Goal: Task Accomplishment & Management: Manage account settings

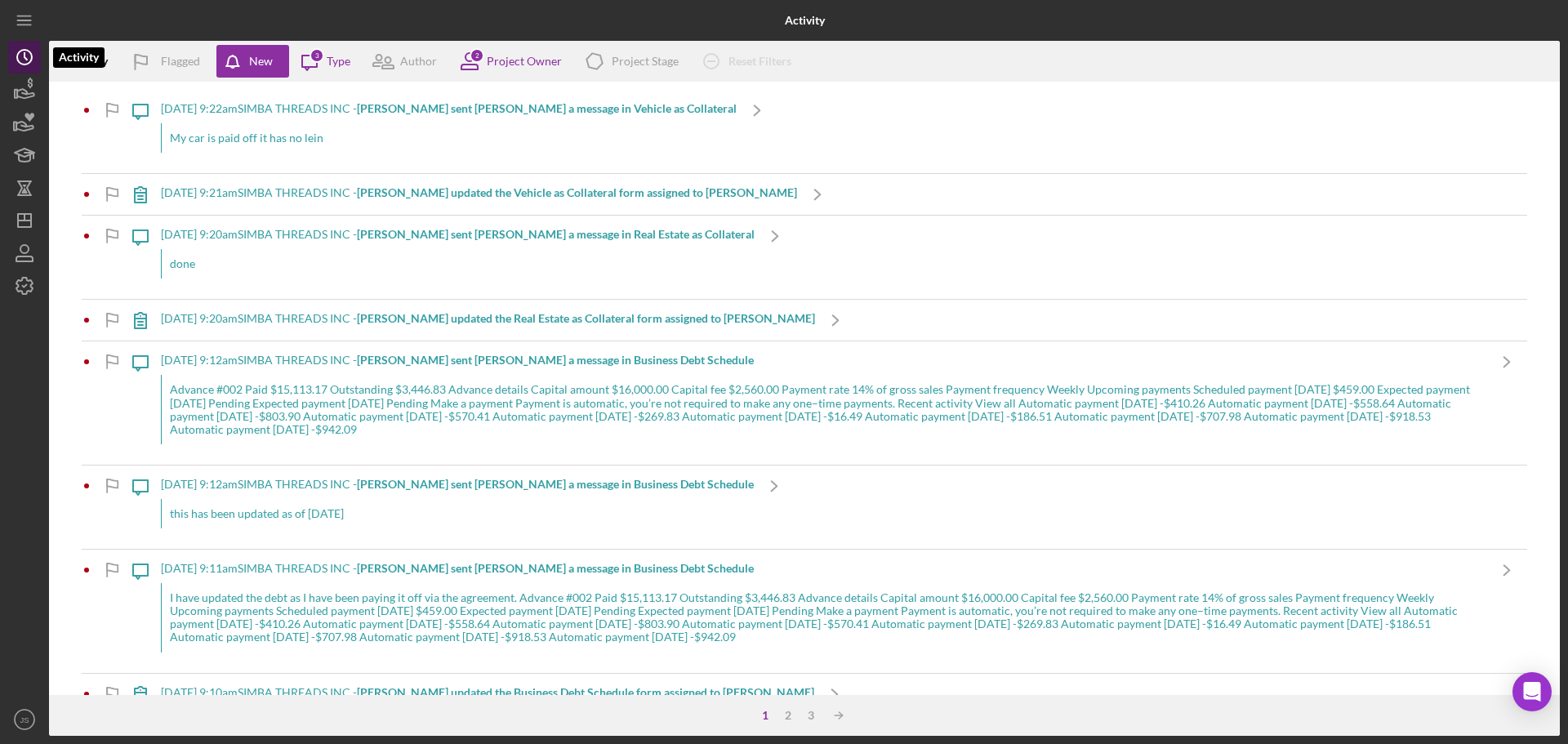
click at [31, 62] on circle "button" at bounding box center [25, 57] width 15 height 15
click at [326, 61] on icon "Icon/Message" at bounding box center [309, 61] width 41 height 41
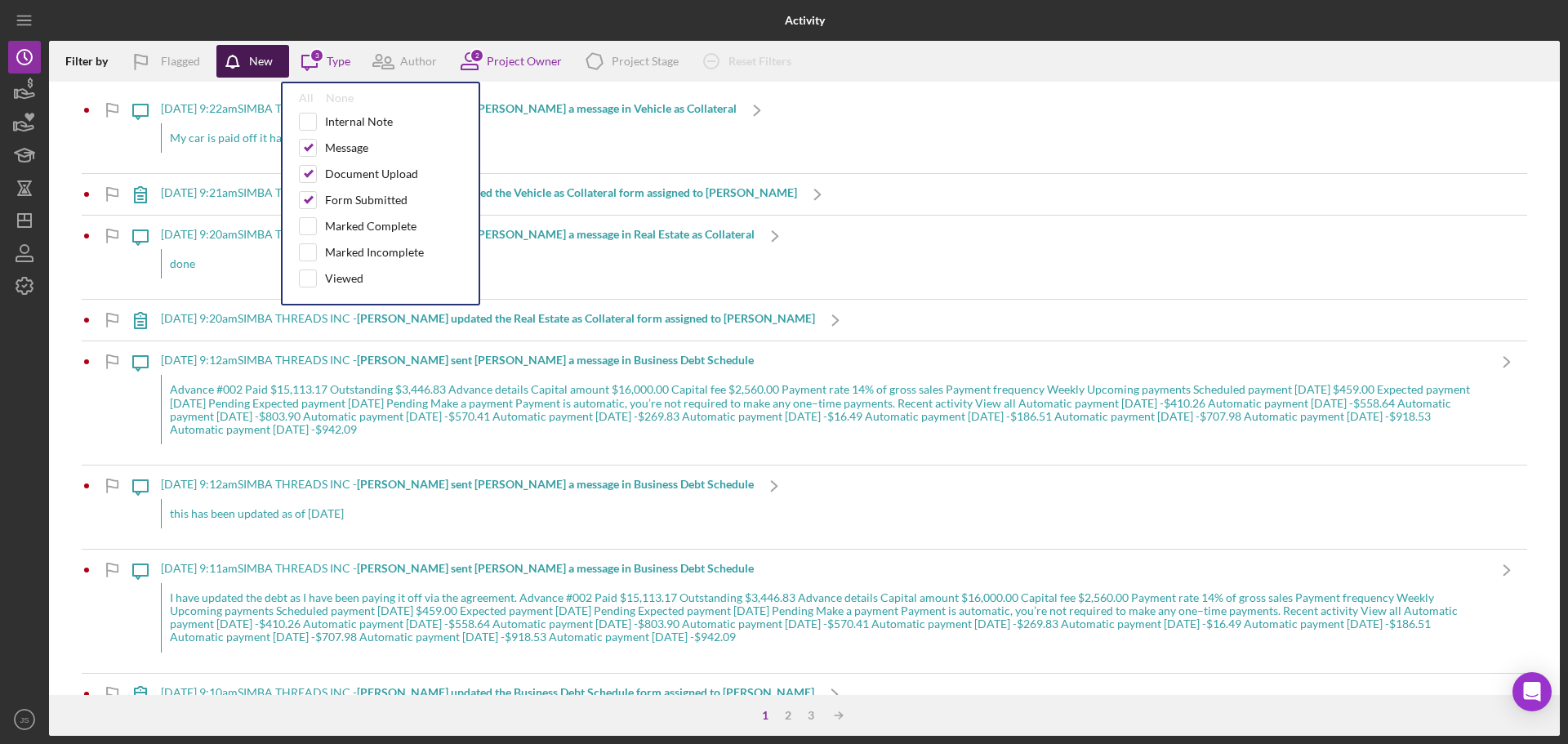
click at [243, 60] on icon "button" at bounding box center [237, 65] width 41 height 41
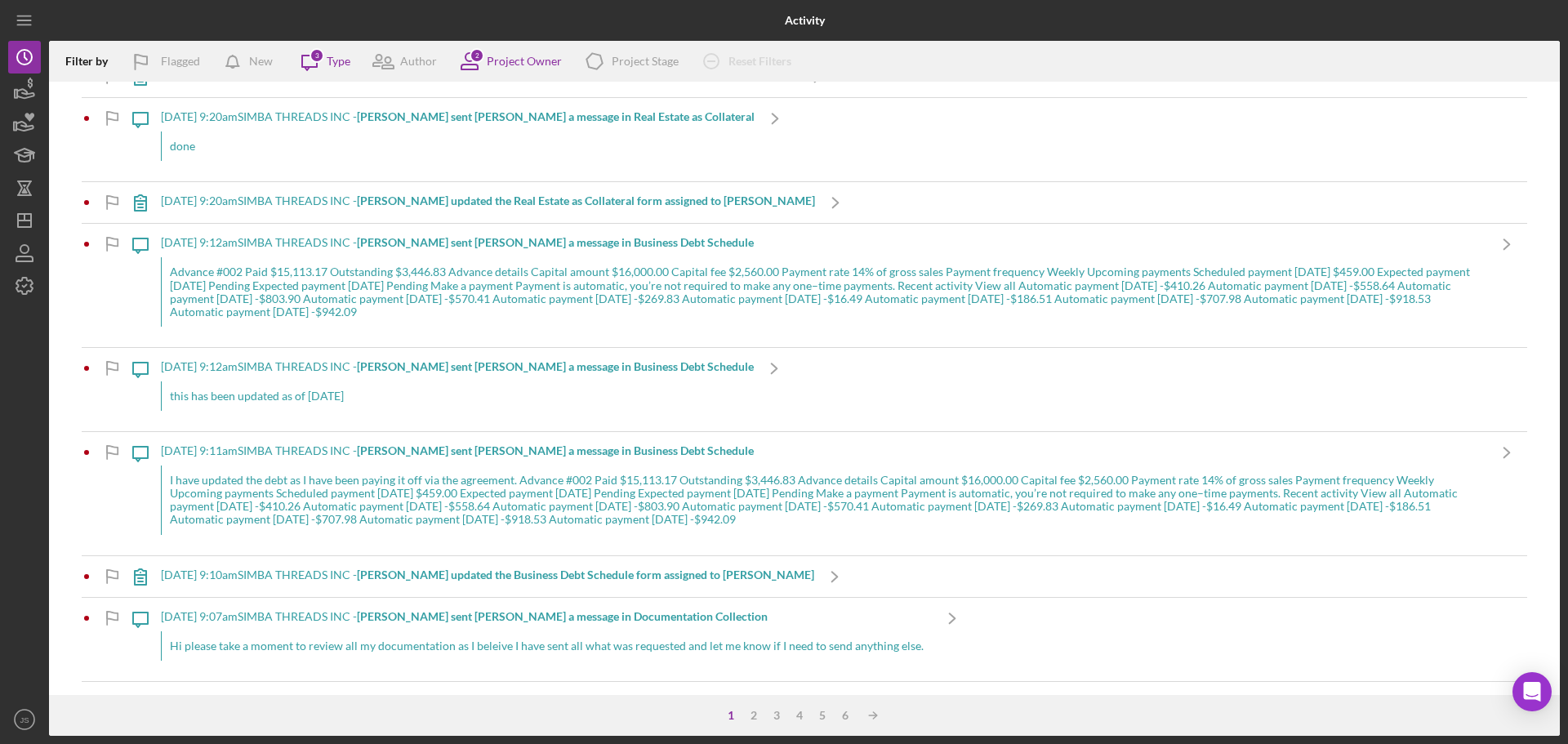
scroll to position [245, 0]
click at [556, 452] on b "[PERSON_NAME] sent [PERSON_NAME] a message in Business Debt Schedule" at bounding box center [555, 448] width 397 height 14
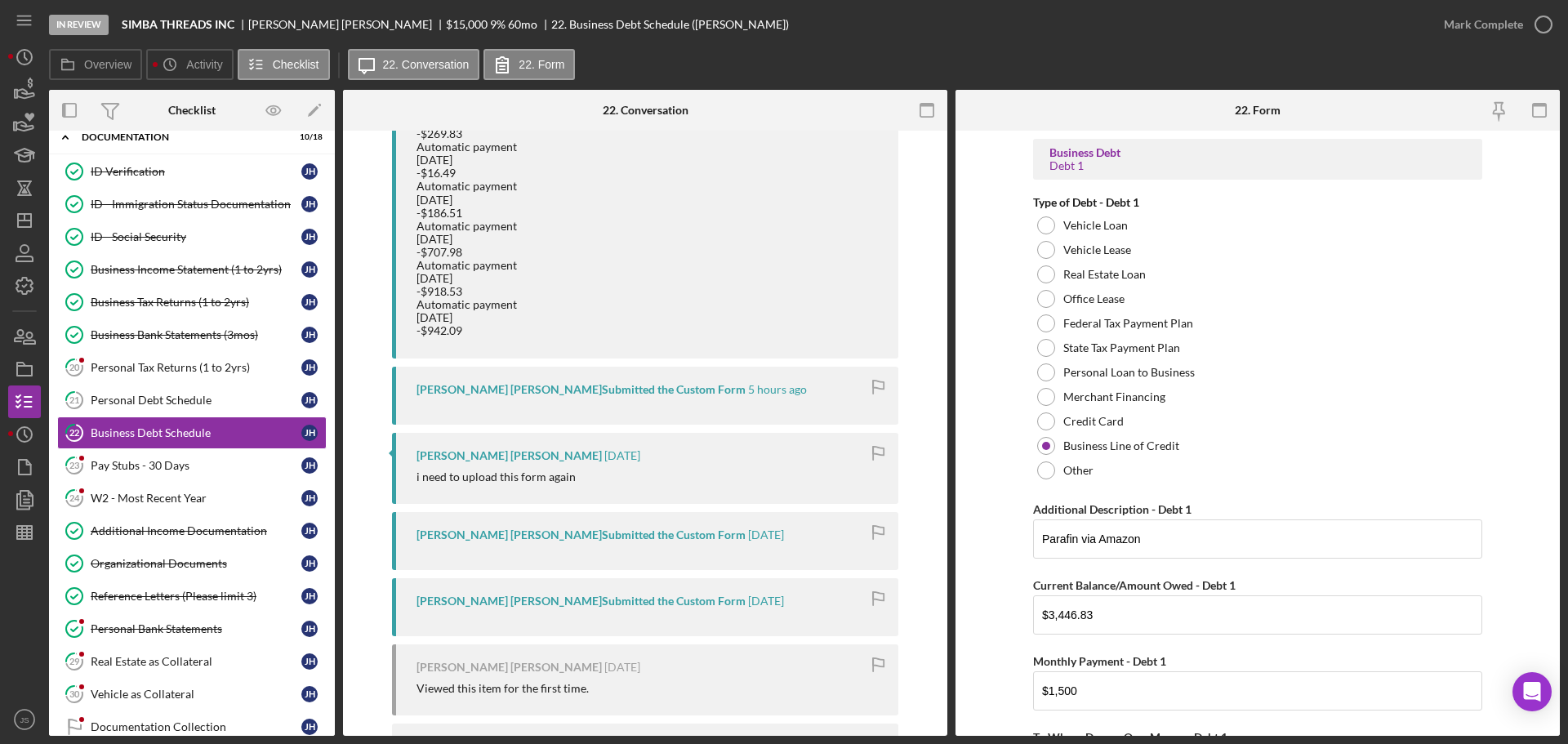
scroll to position [1879, 0]
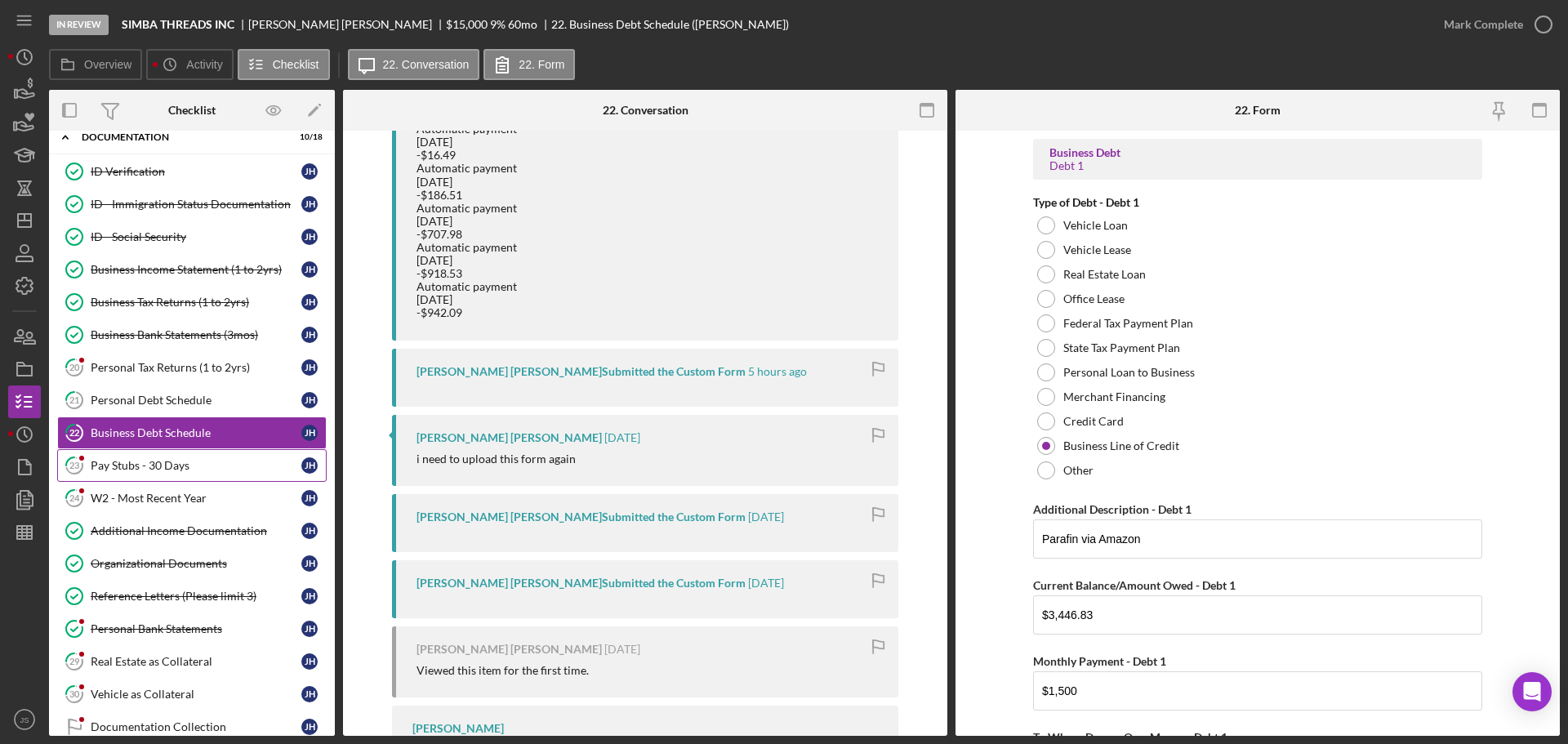
click at [160, 460] on div "Pay Stubs - 30 Days" at bounding box center [196, 466] width 211 height 13
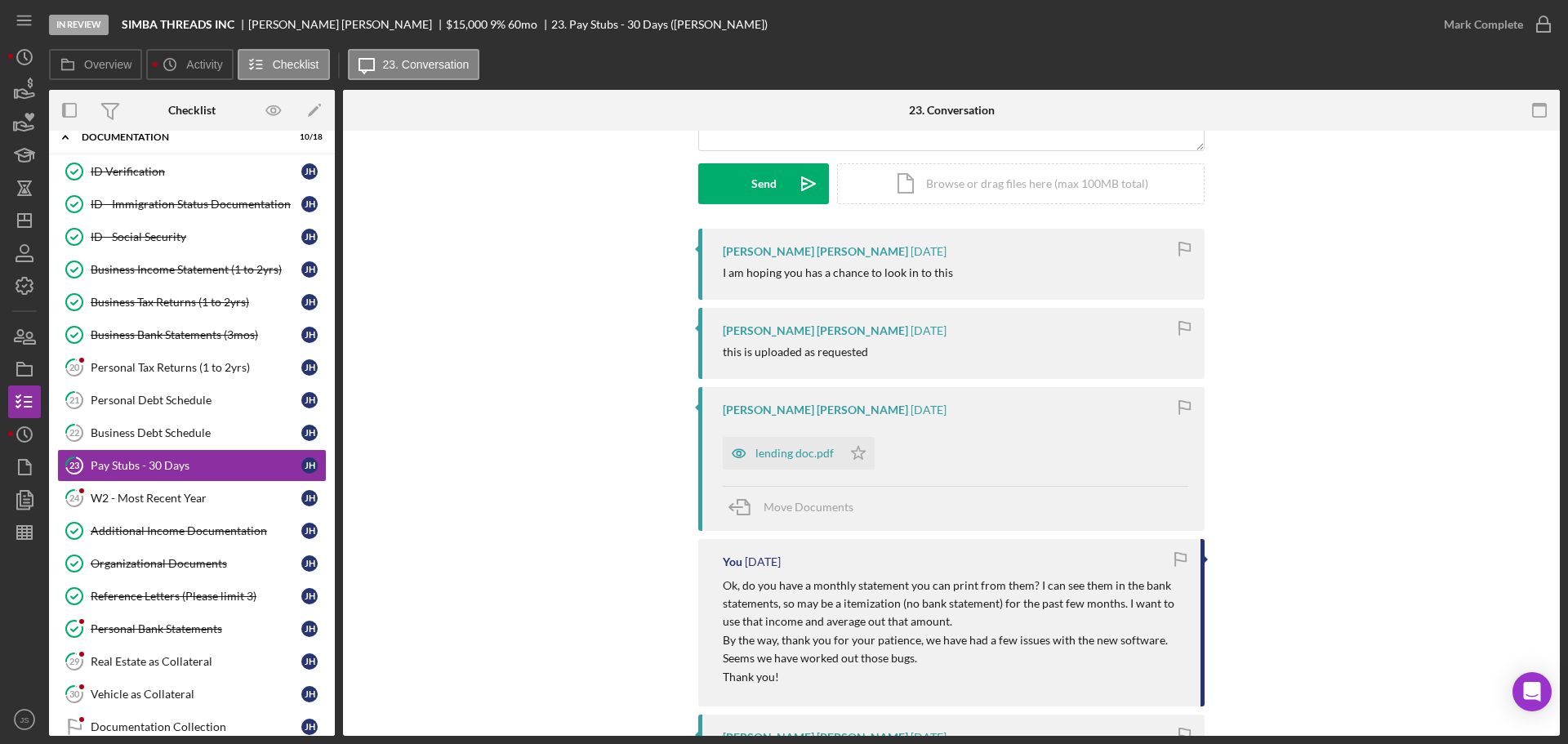
scroll to position [245, 0]
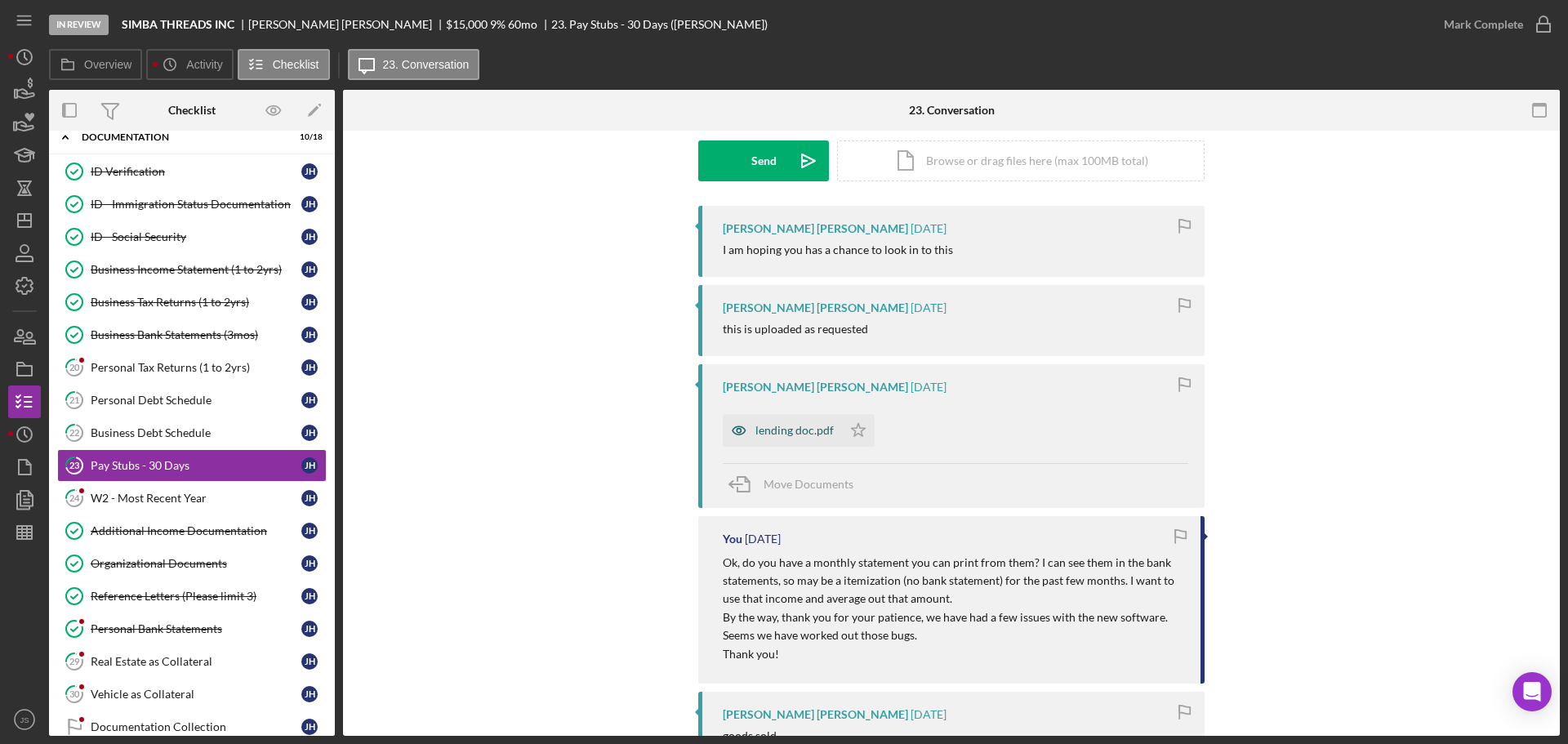
click at [773, 423] on div "lending doc.pdf" at bounding box center [782, 431] width 119 height 33
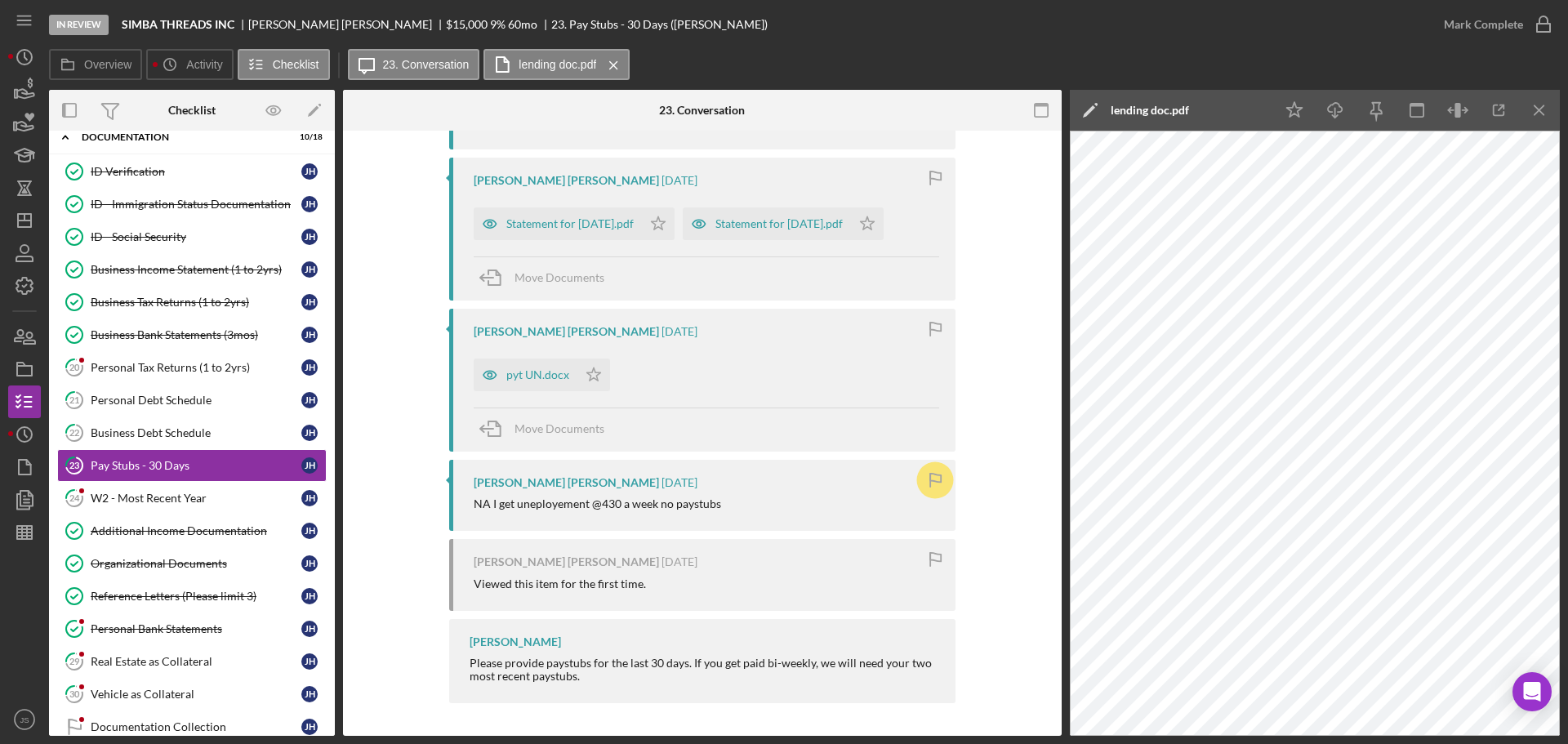
scroll to position [900, 0]
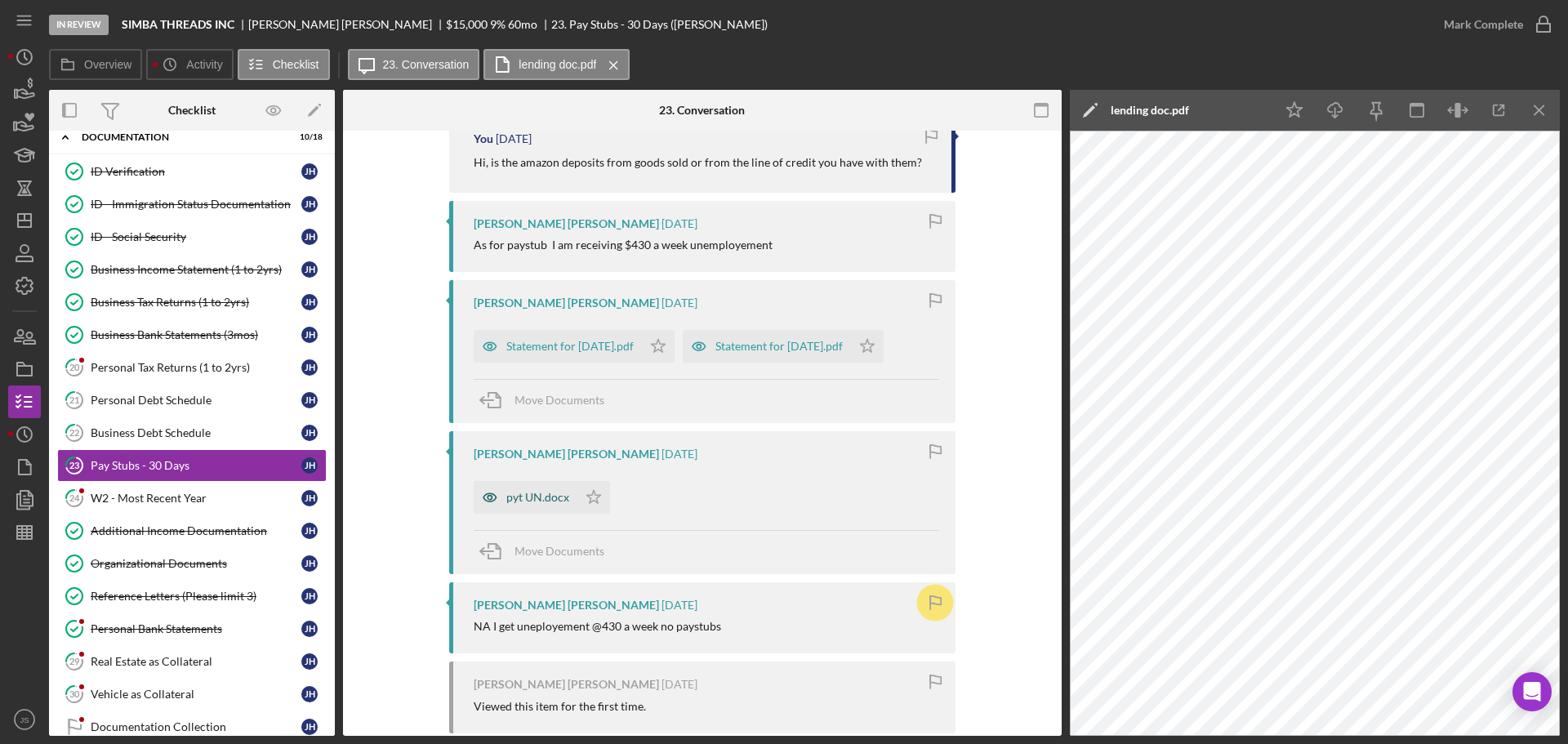
click at [525, 505] on div "pyt UN.docx" at bounding box center [537, 497] width 63 height 13
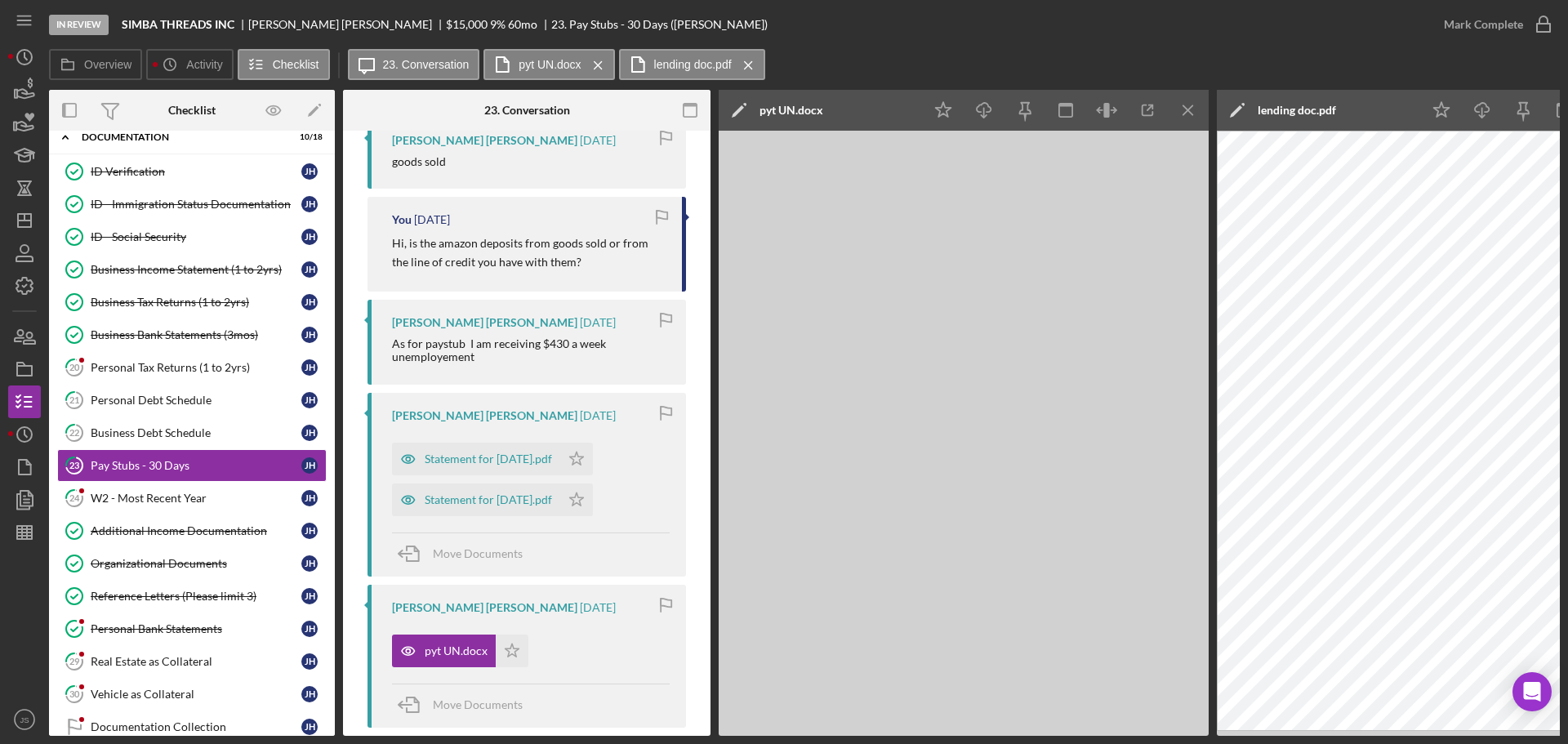
scroll to position [873, 0]
click at [453, 459] on div "Statement for [DATE].pdf" at bounding box center [488, 460] width 127 height 13
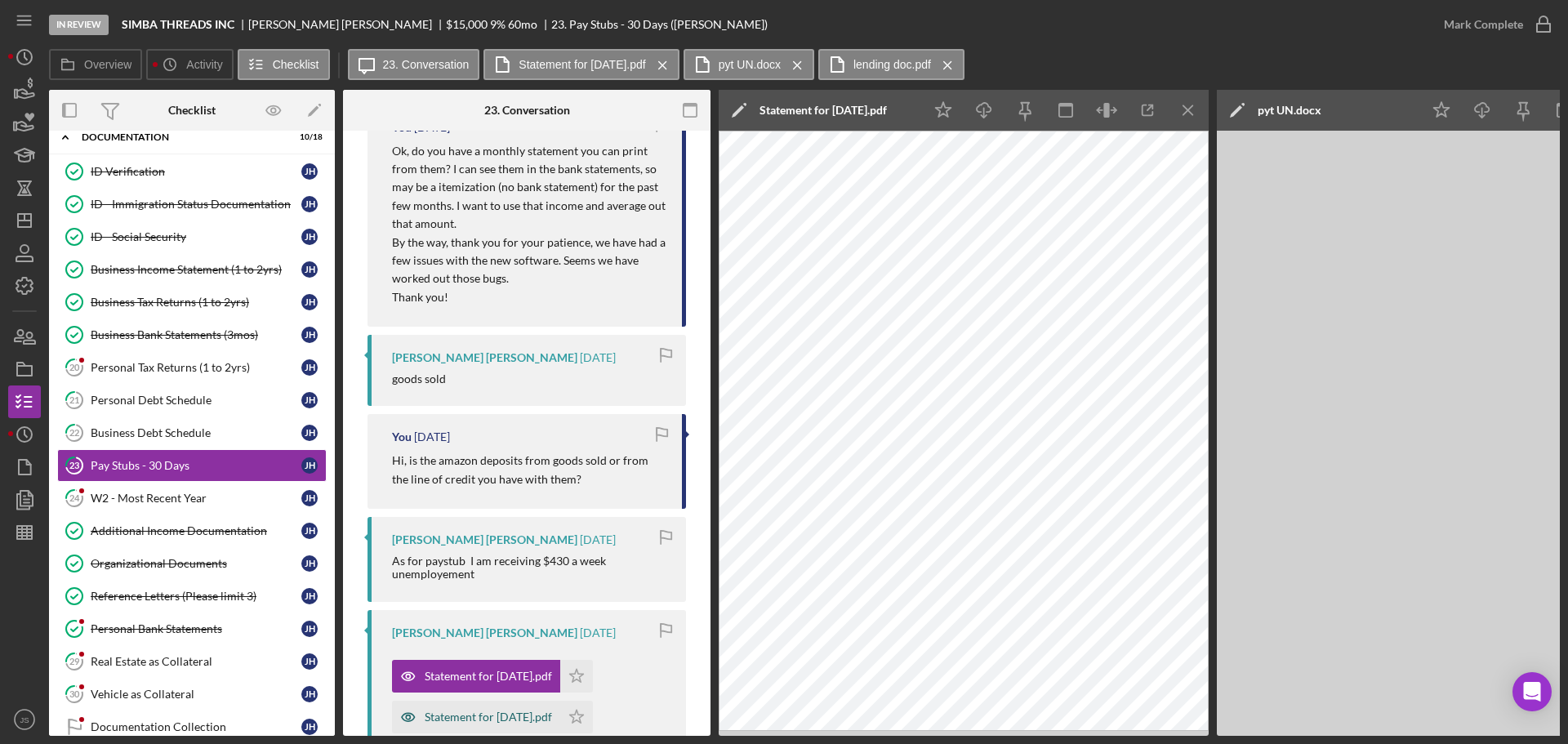
scroll to position [628, 0]
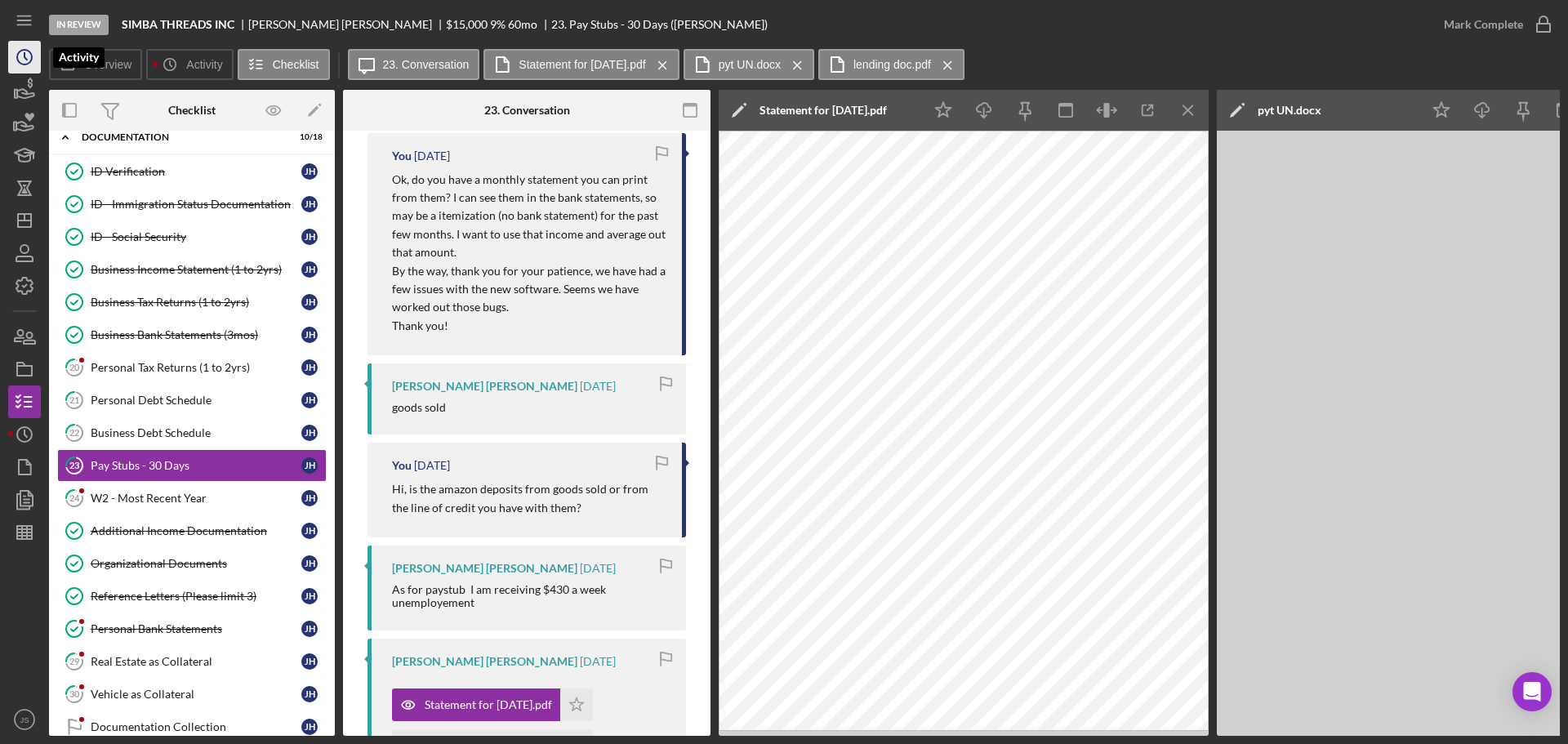
click at [35, 65] on icon "Icon/History" at bounding box center [24, 57] width 41 height 41
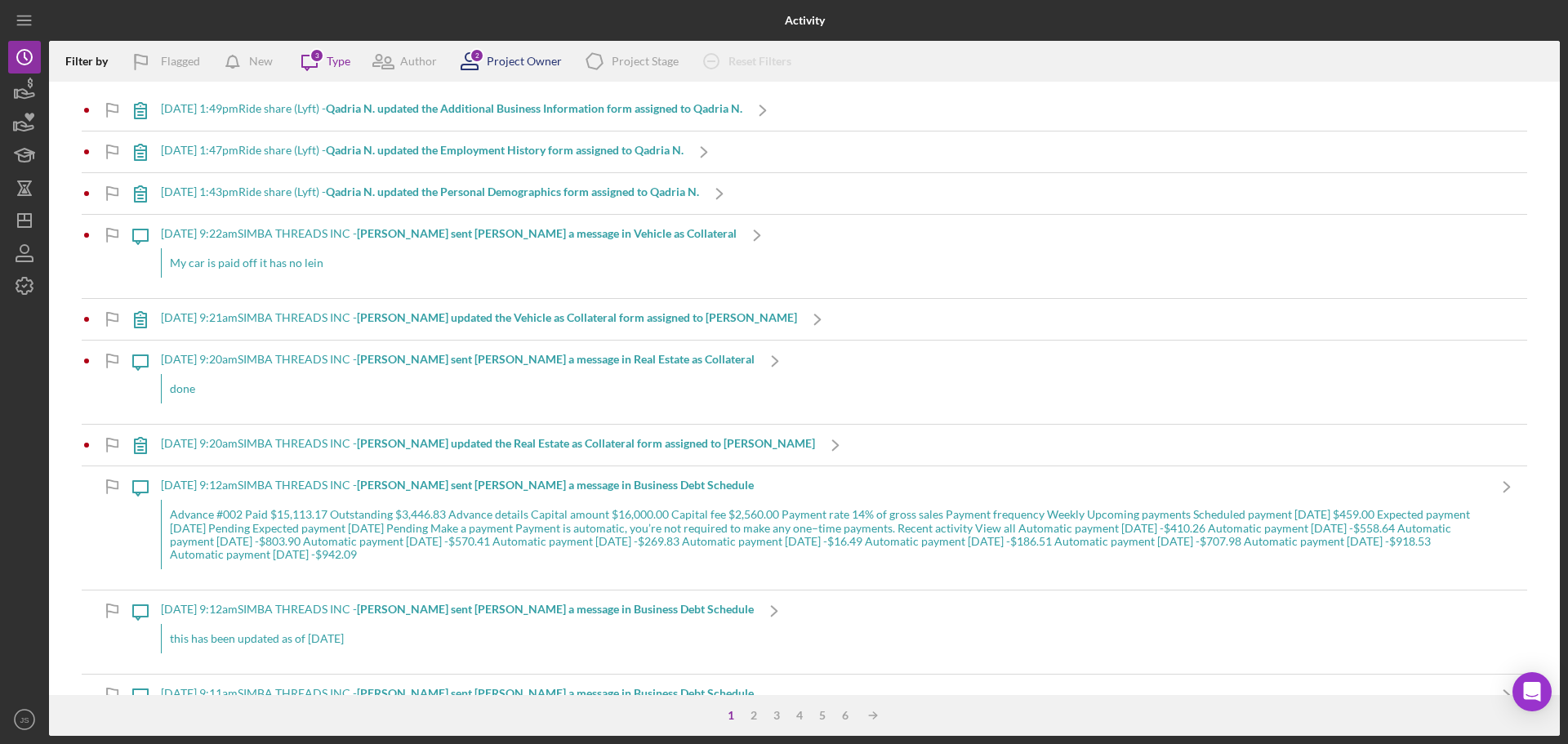
click at [509, 66] on div "Project Owner" at bounding box center [525, 61] width 75 height 13
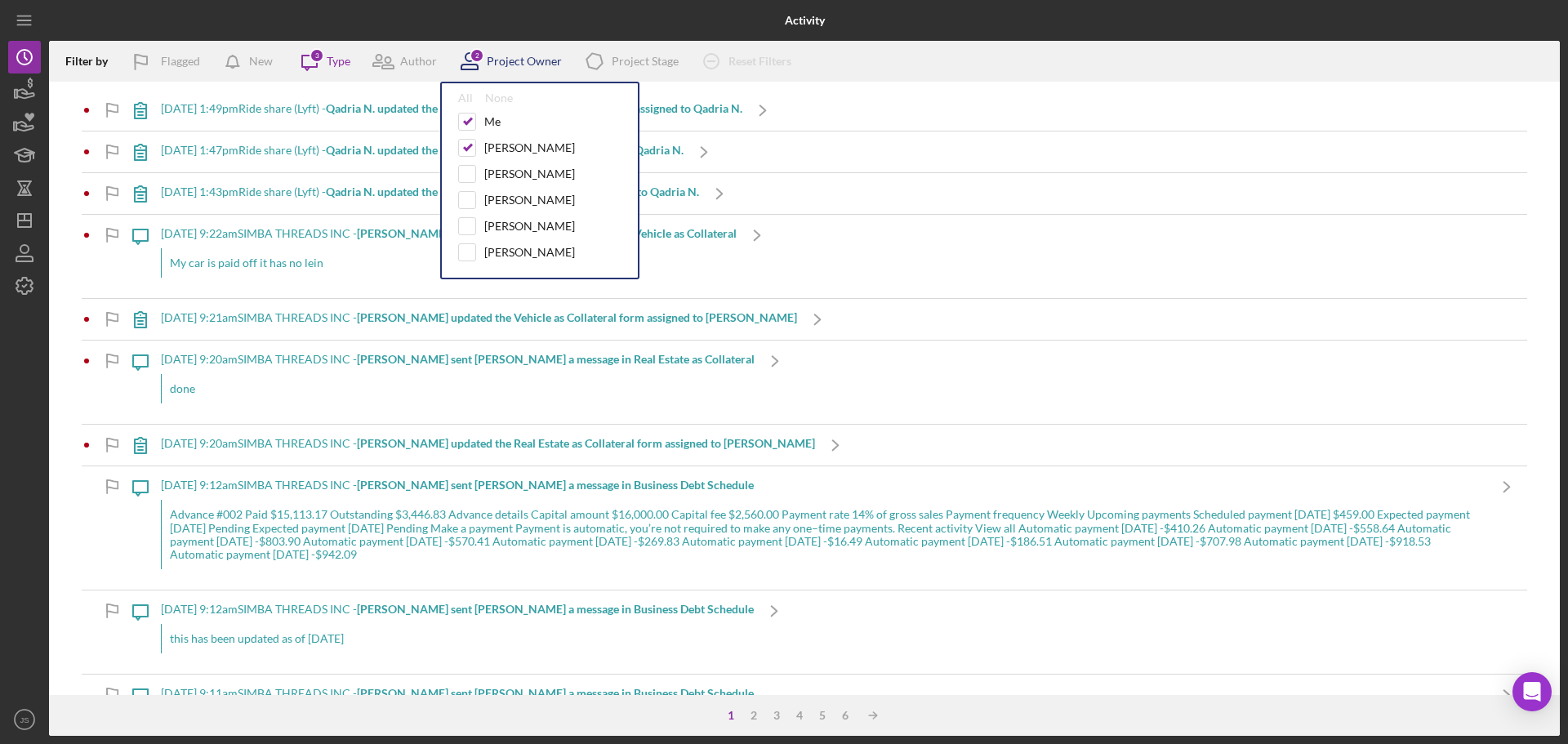
click at [511, 63] on div "Project Owner" at bounding box center [525, 61] width 75 height 13
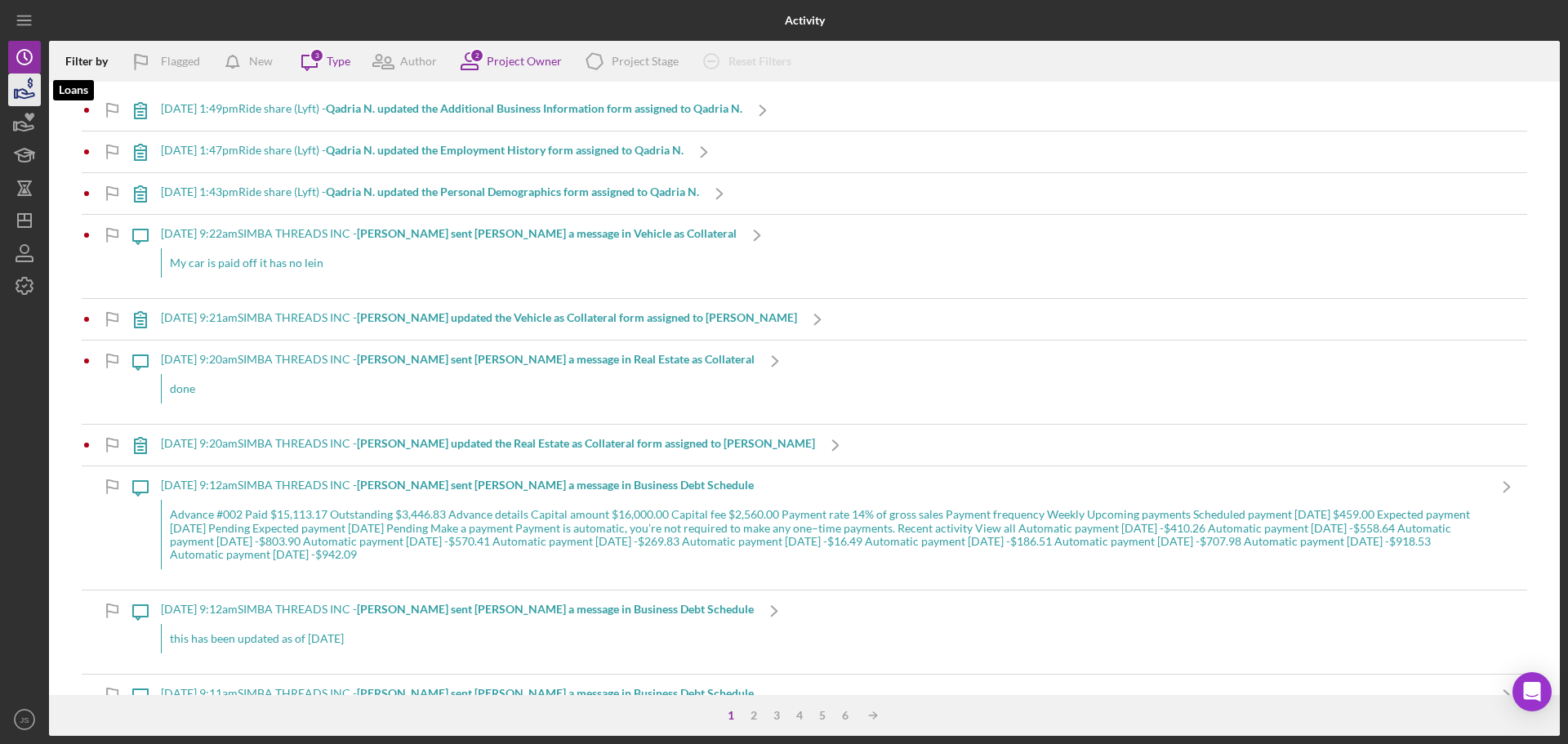
click at [18, 91] on icon "button" at bounding box center [26, 94] width 17 height 9
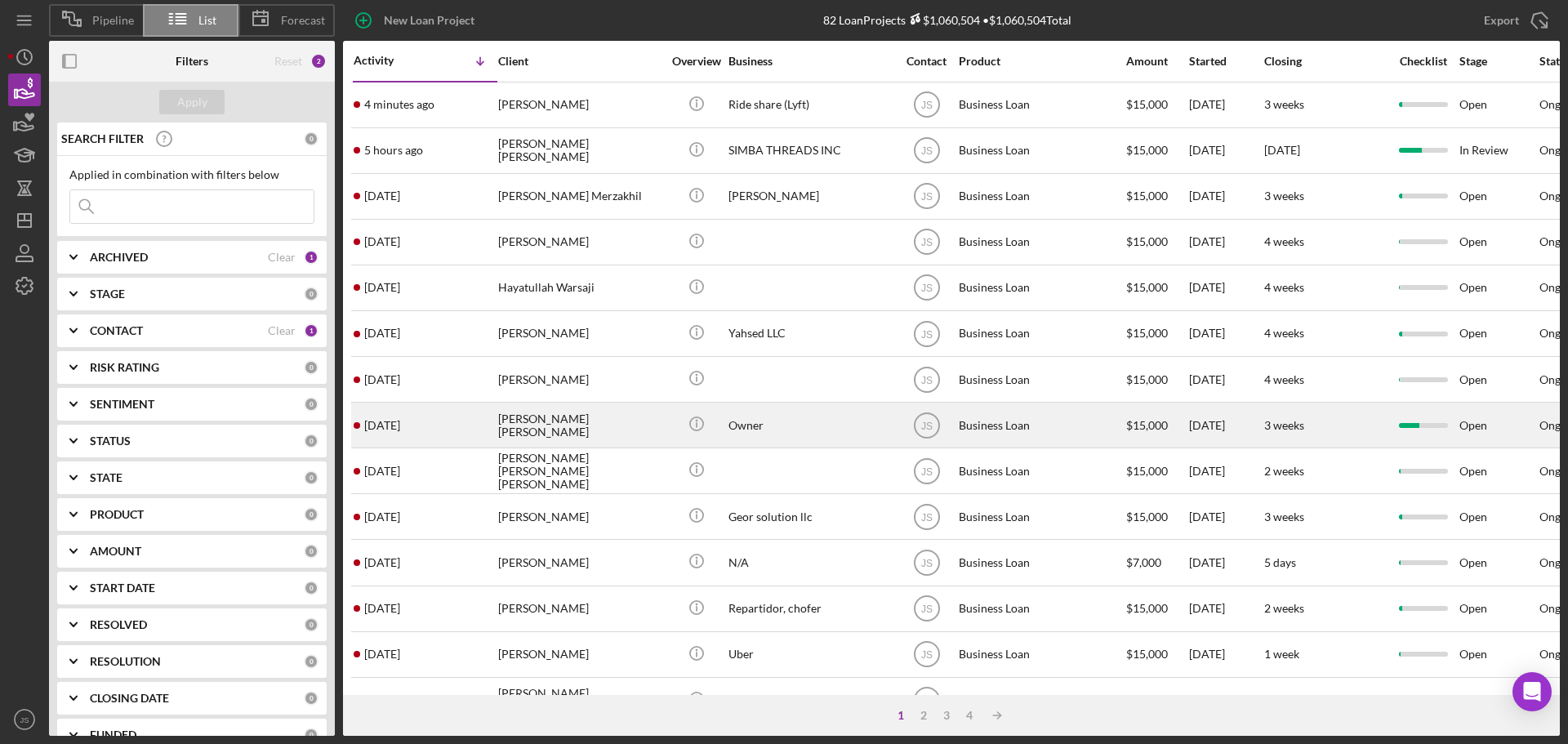
click at [553, 428] on div "[PERSON_NAME] [PERSON_NAME]" at bounding box center [580, 425] width 163 height 43
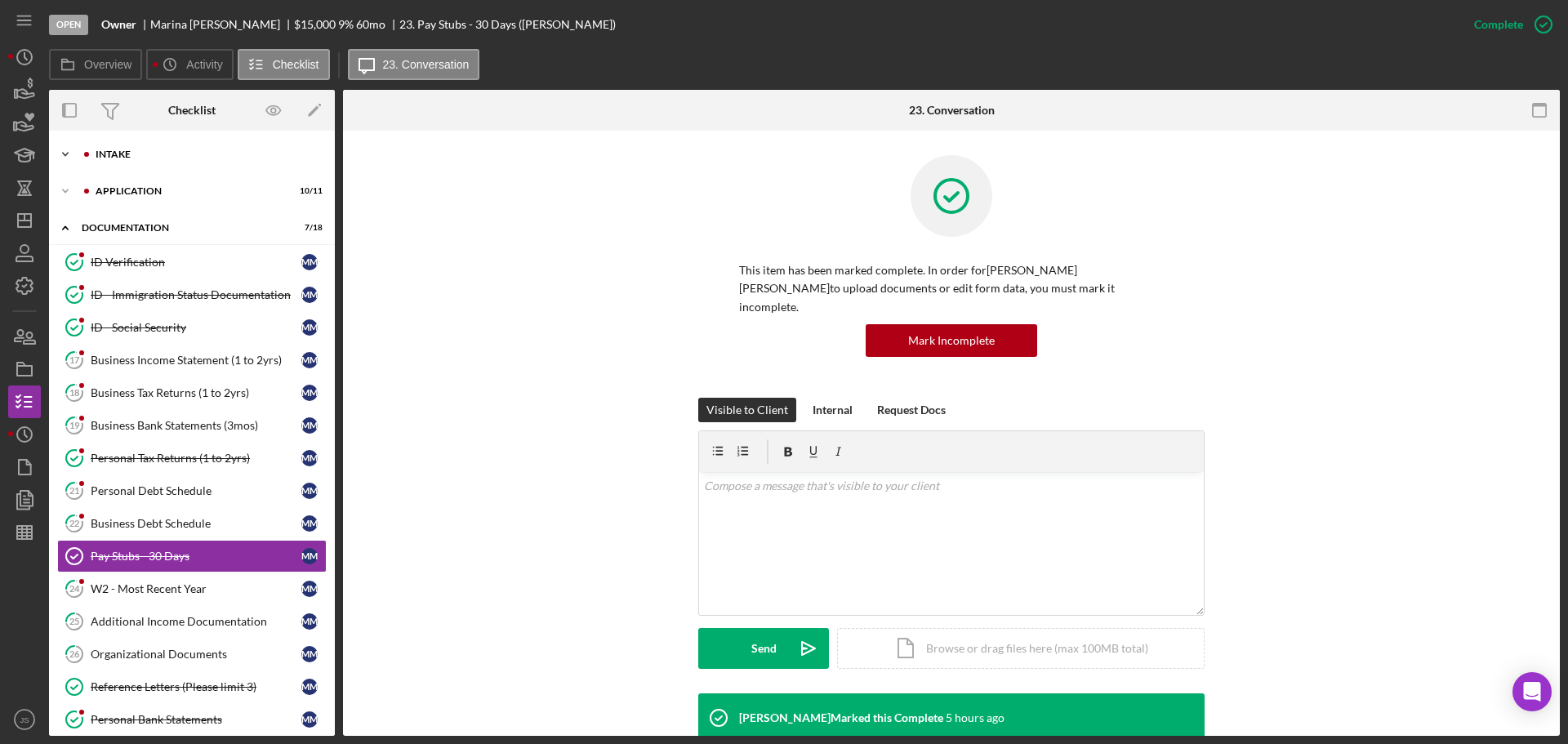
click at [61, 152] on icon "Icon/Expander" at bounding box center [65, 155] width 33 height 33
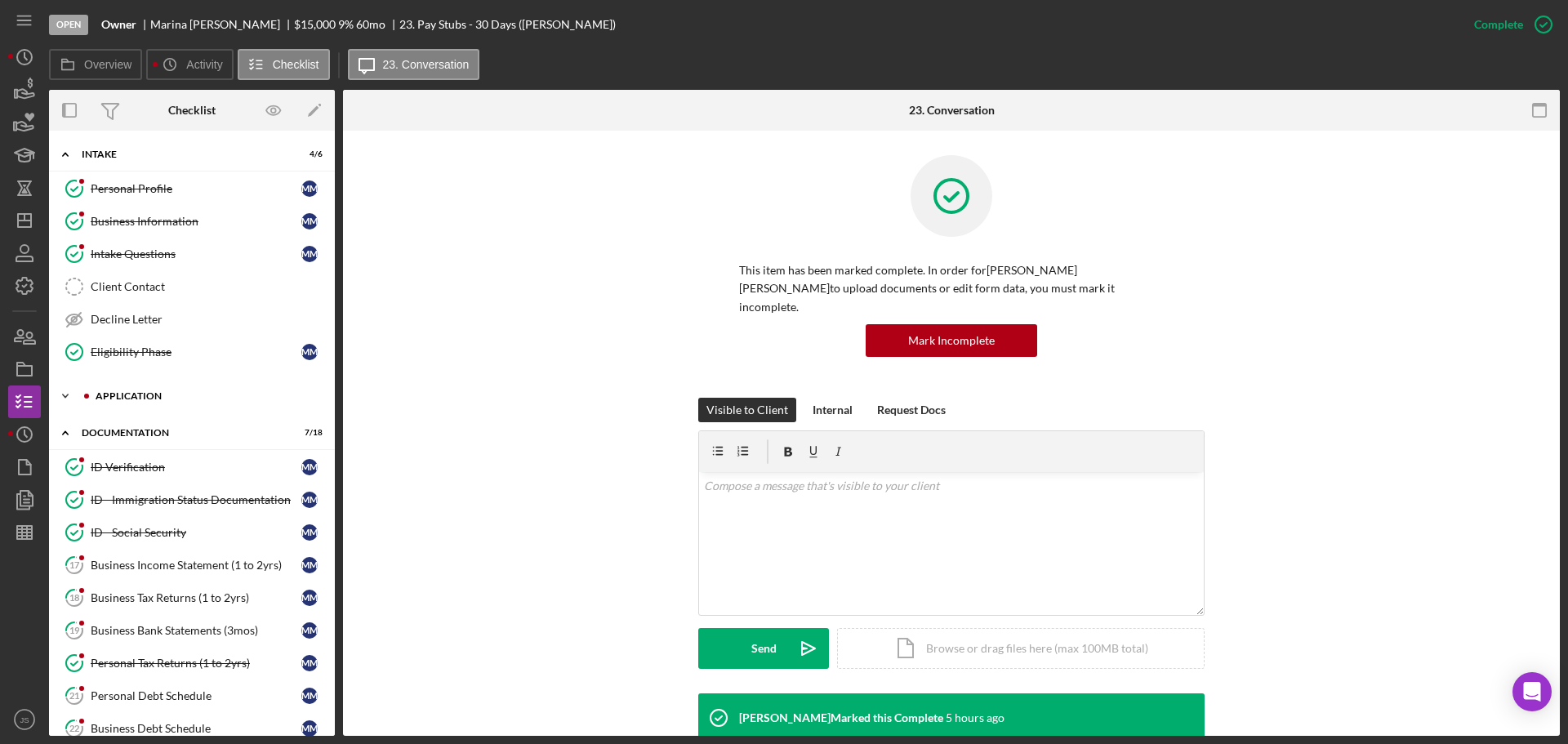
click at [134, 393] on div "Application" at bounding box center [204, 396] width 219 height 10
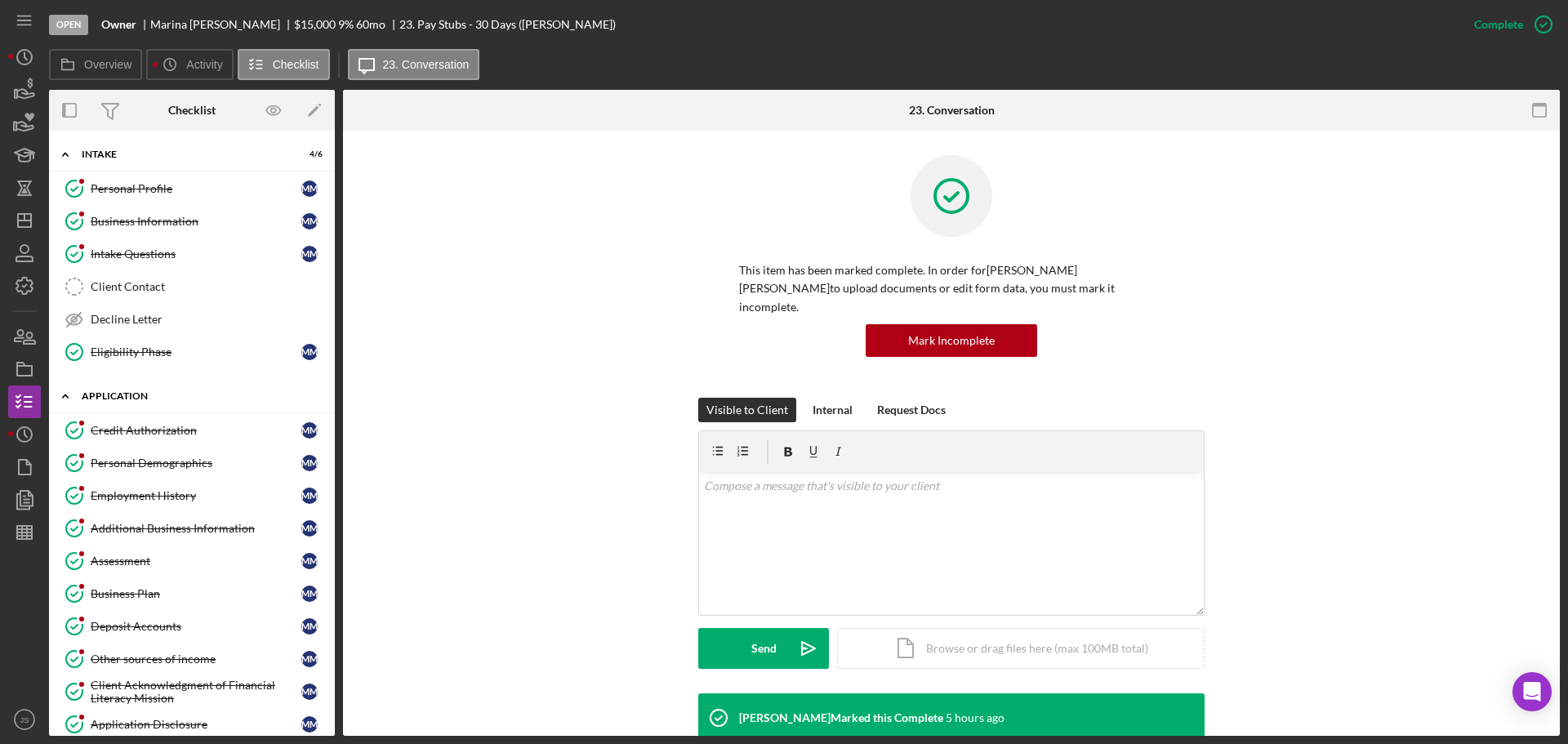
click at [61, 397] on icon "Icon/Expander" at bounding box center [65, 396] width 33 height 33
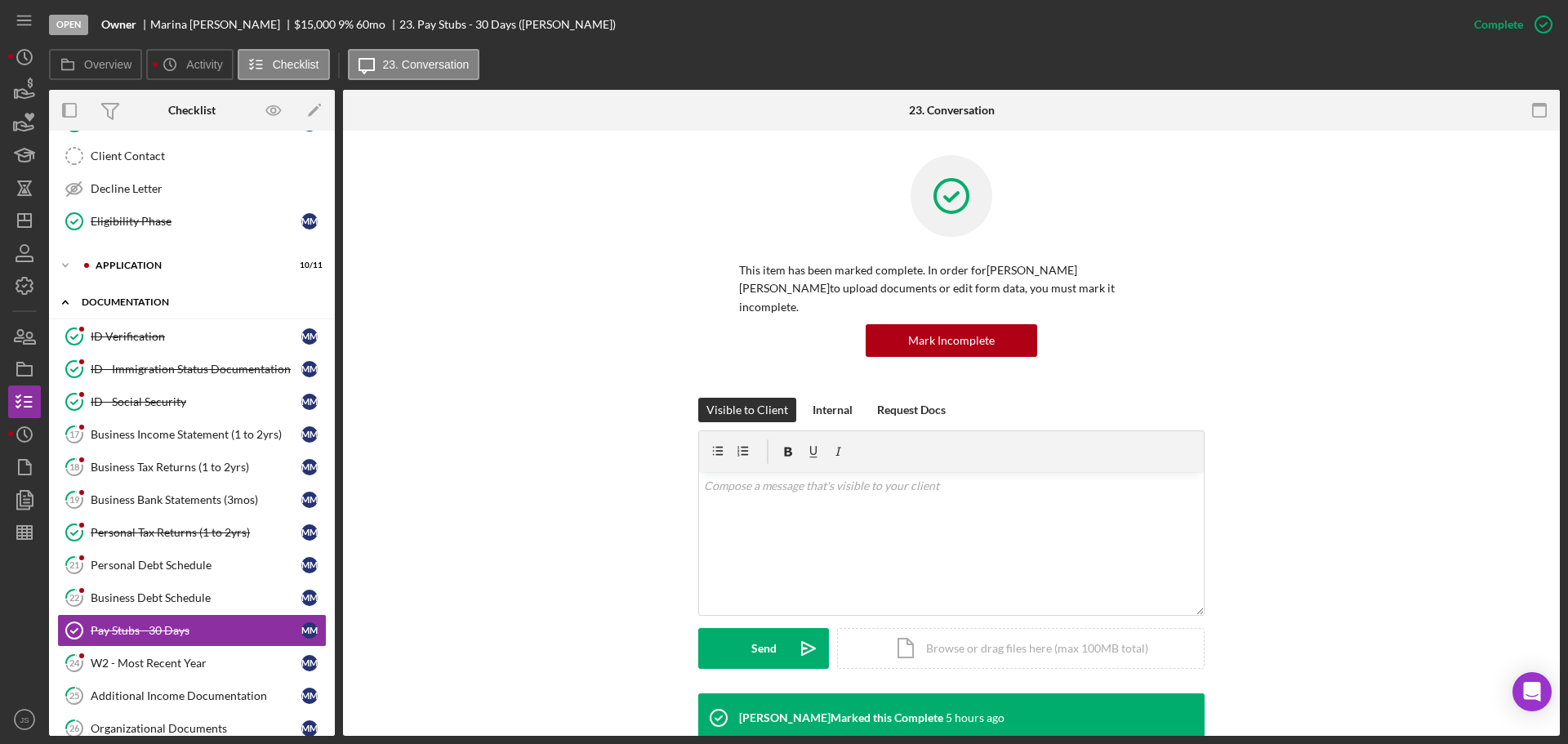
scroll to position [163, 0]
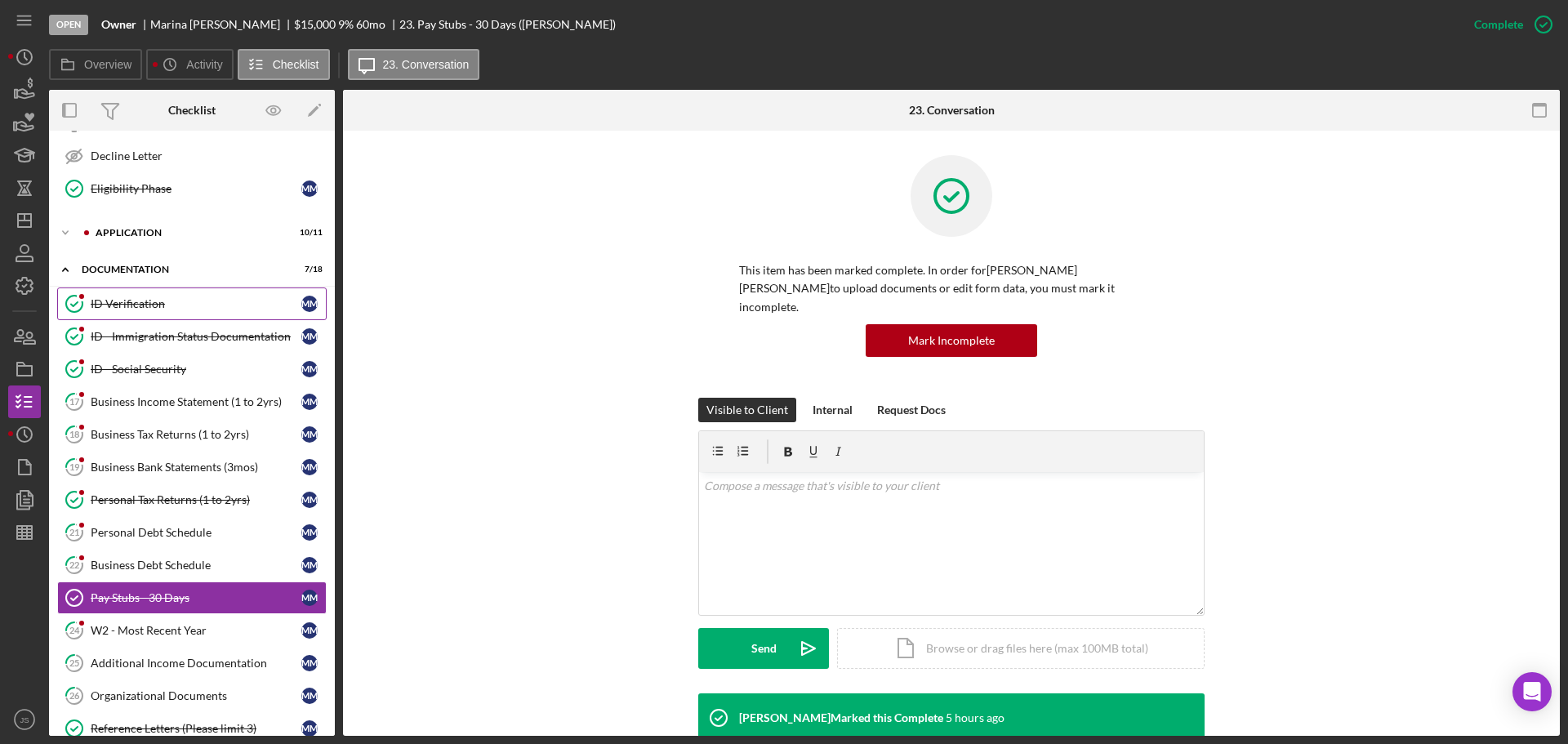
click at [198, 302] on div "ID Verification" at bounding box center [196, 304] width 211 height 13
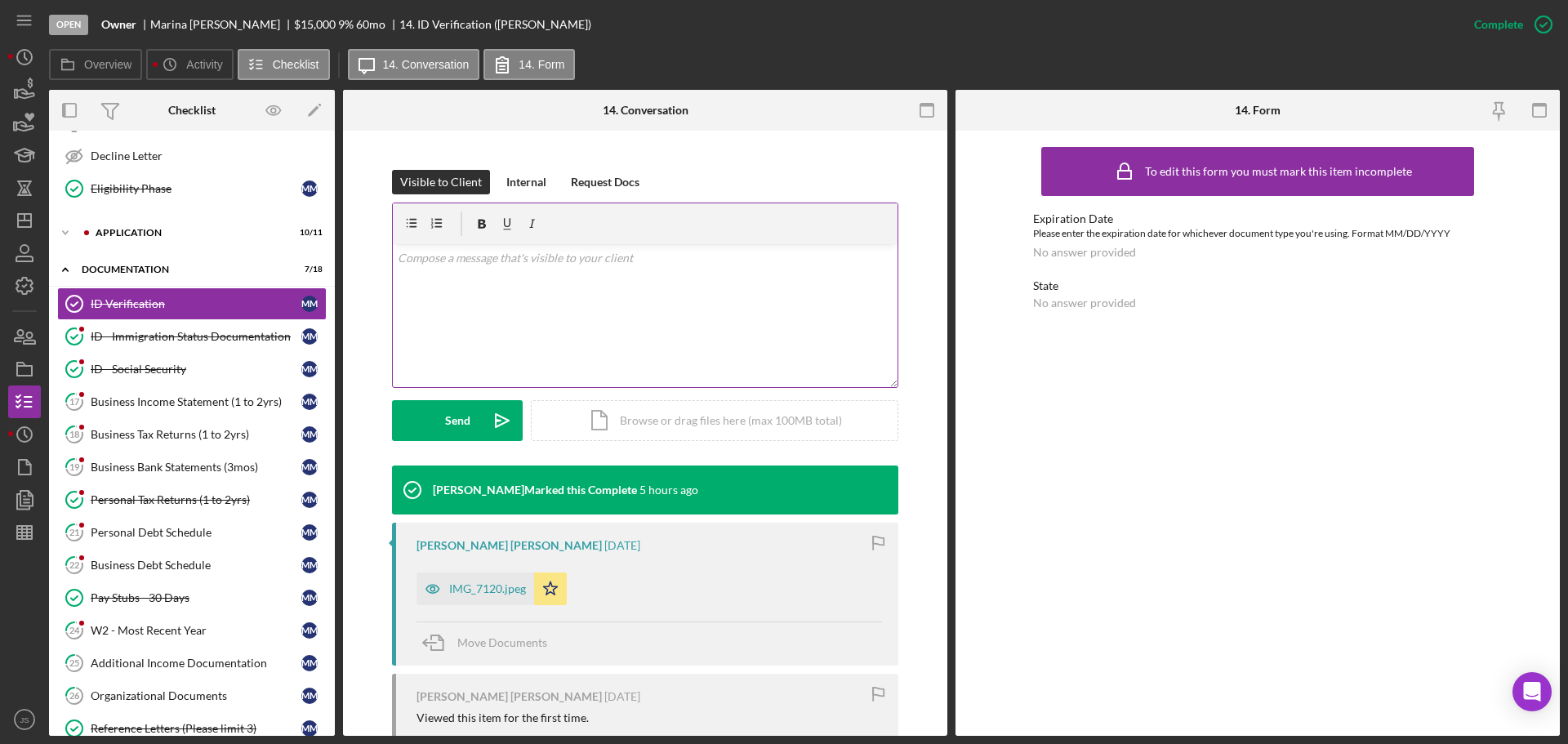
scroll to position [245, 0]
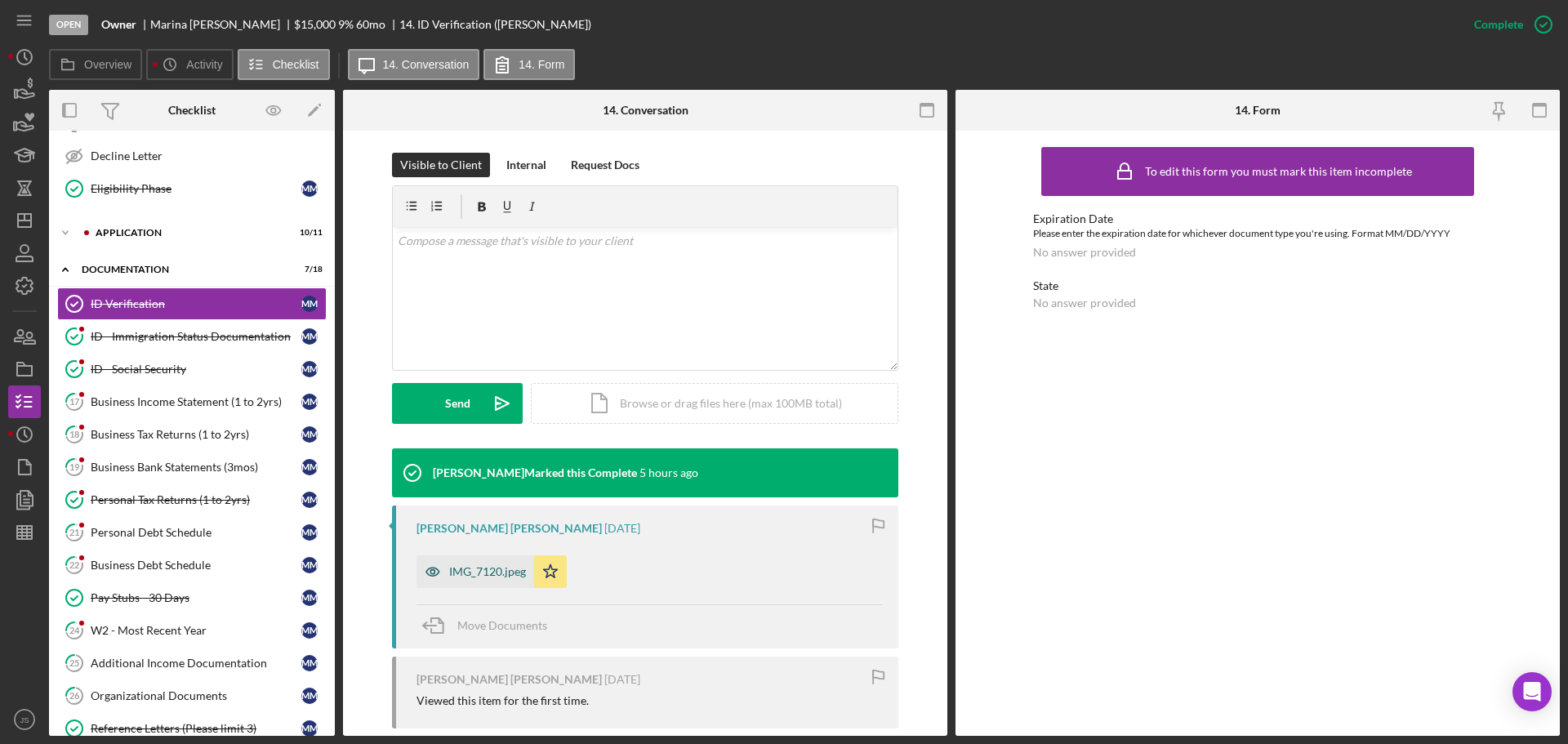
click at [479, 565] on div "IMG_7120.jpeg" at bounding box center [488, 572] width 77 height 13
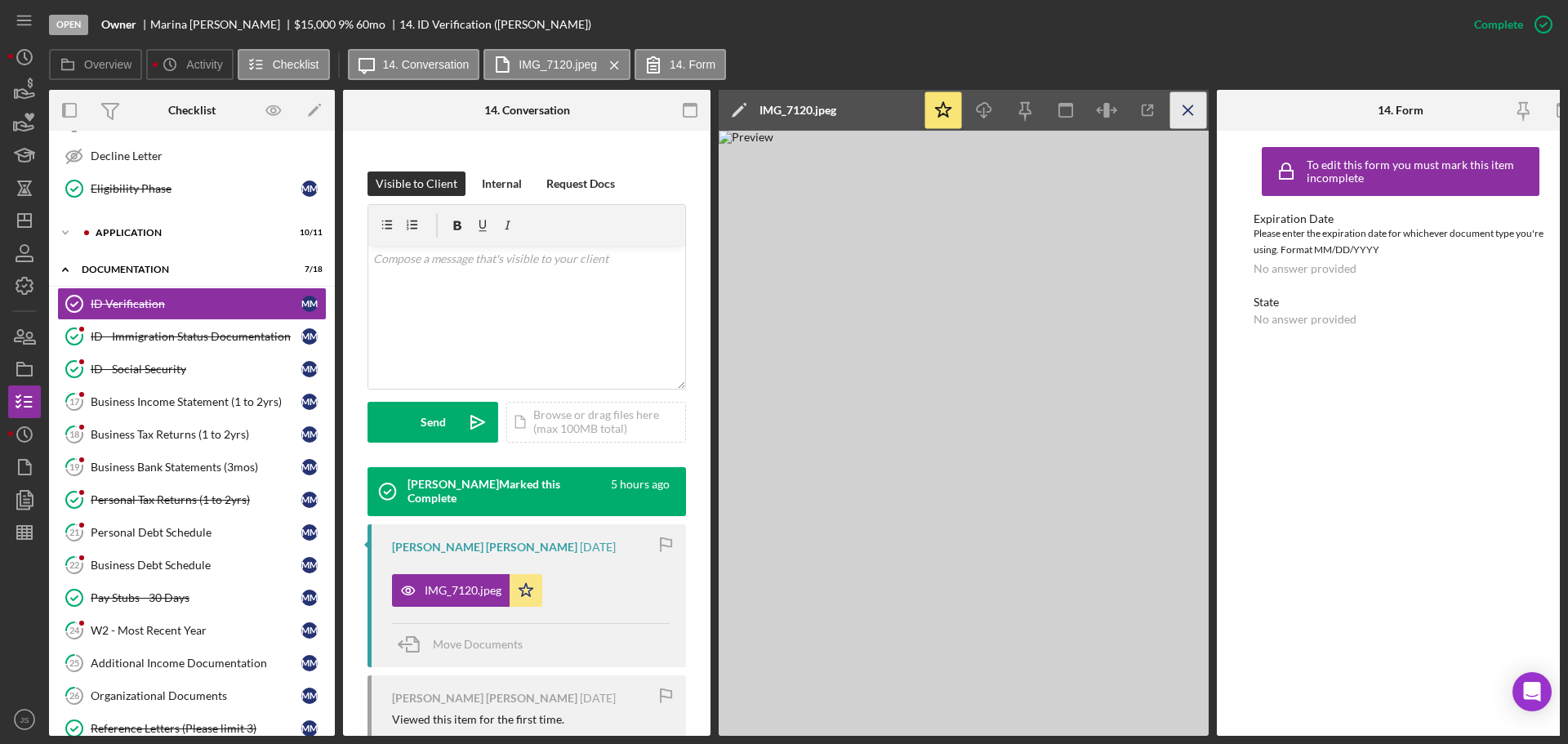
click at [1196, 112] on icon "Icon/Menu Close" at bounding box center [1188, 111] width 37 height 37
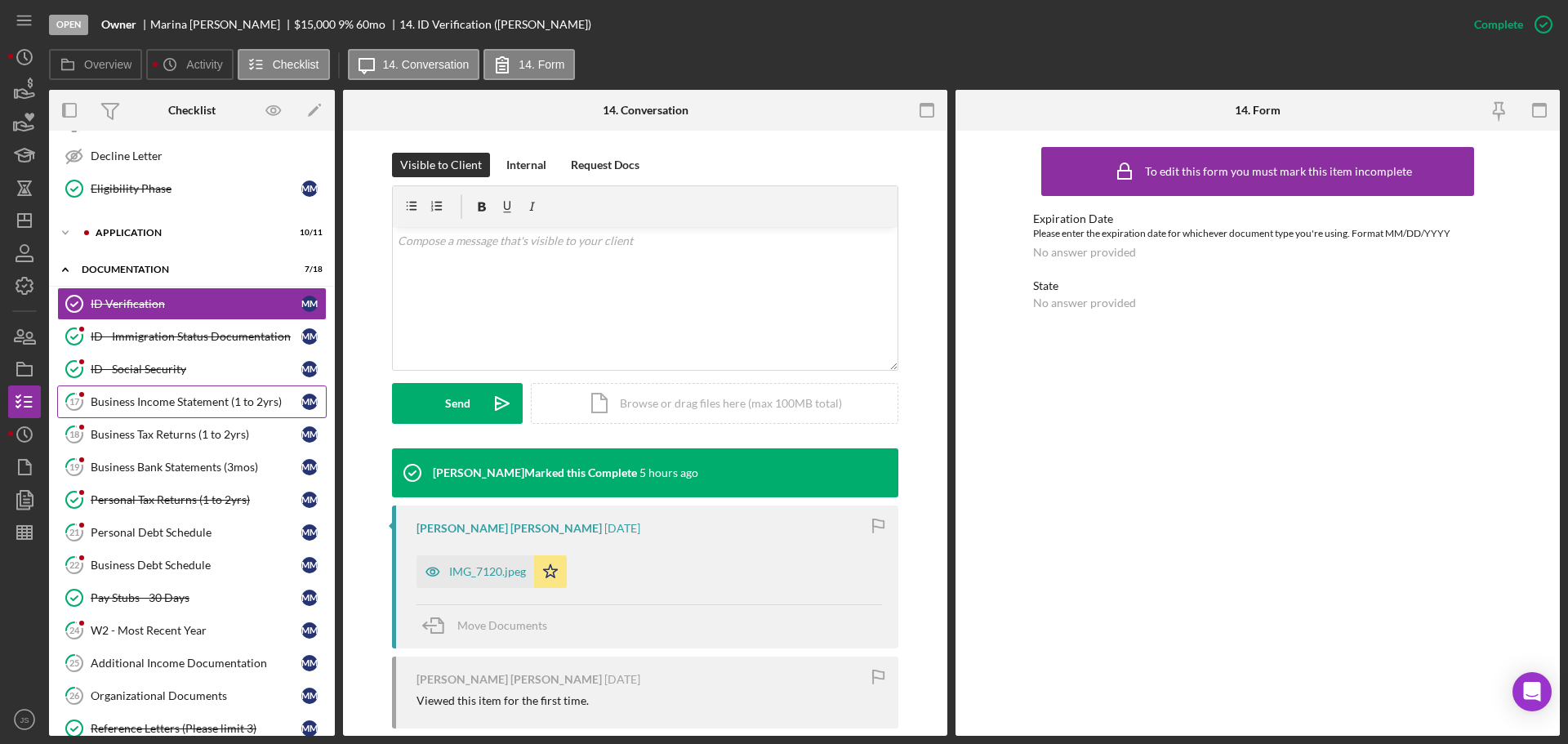
click at [162, 395] on div "Business Income Statement (1 to 2yrs)" at bounding box center [196, 402] width 211 height 13
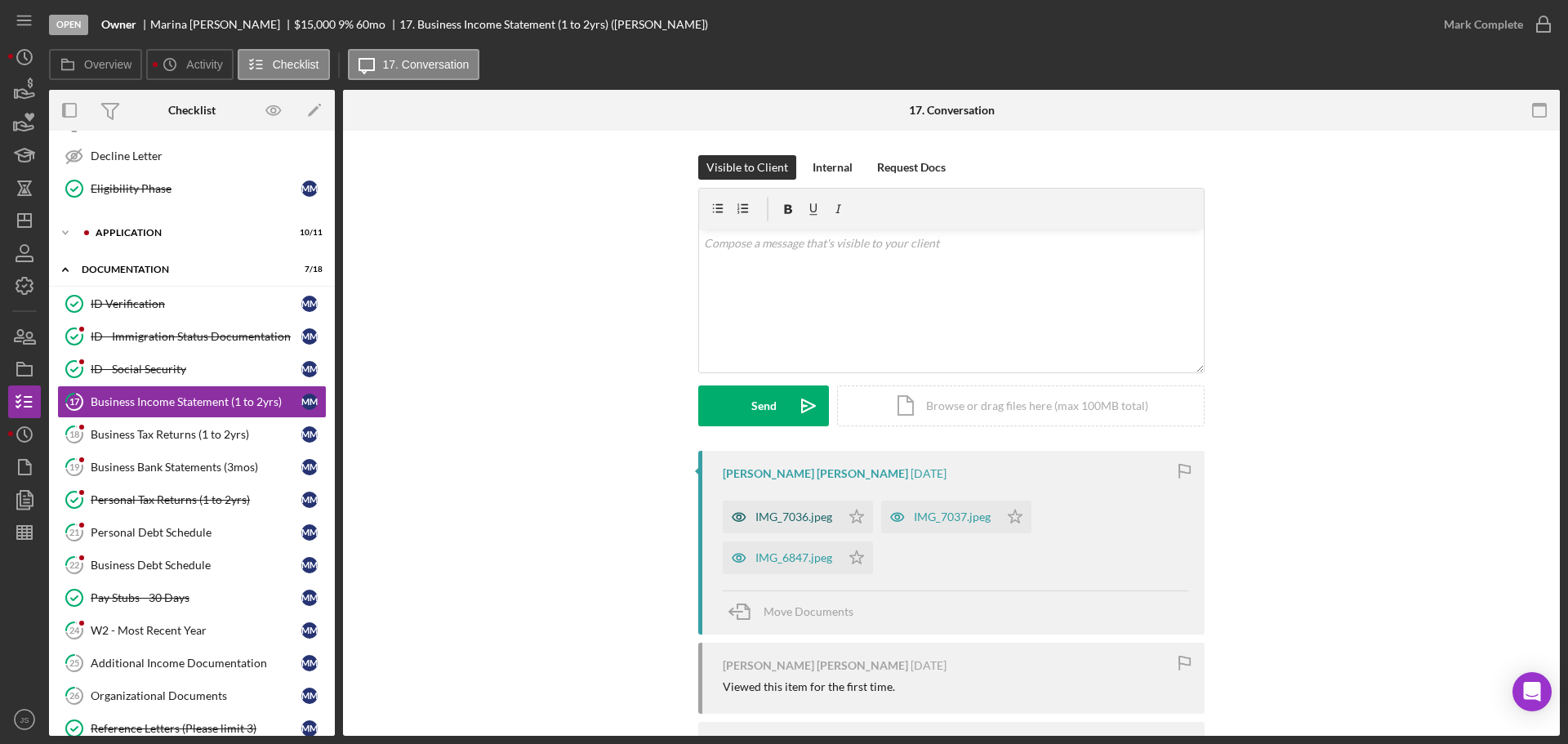
click at [798, 515] on div "IMG_7036.jpeg" at bounding box center [794, 517] width 77 height 13
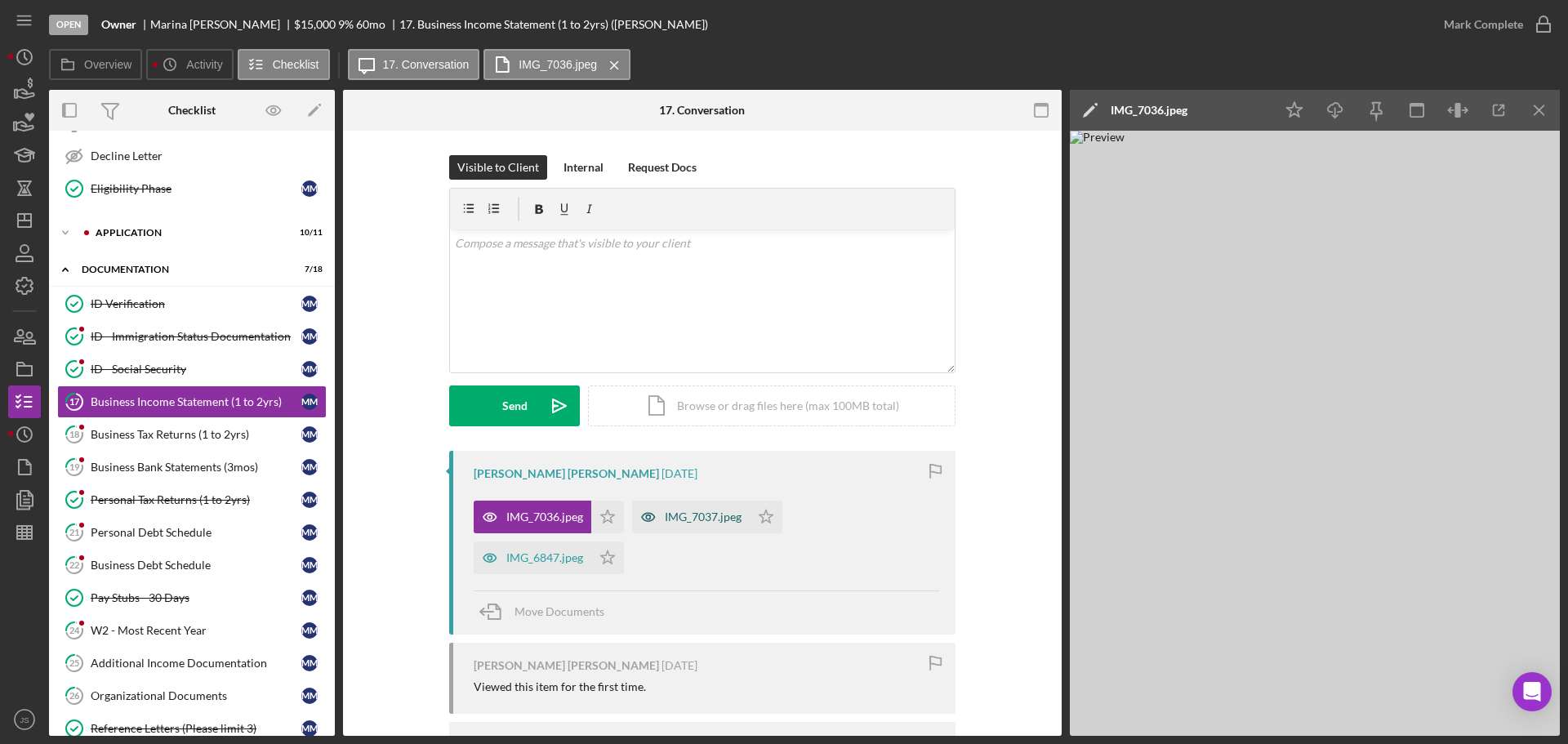
click at [720, 516] on div "IMG_7037.jpeg" at bounding box center [703, 517] width 77 height 13
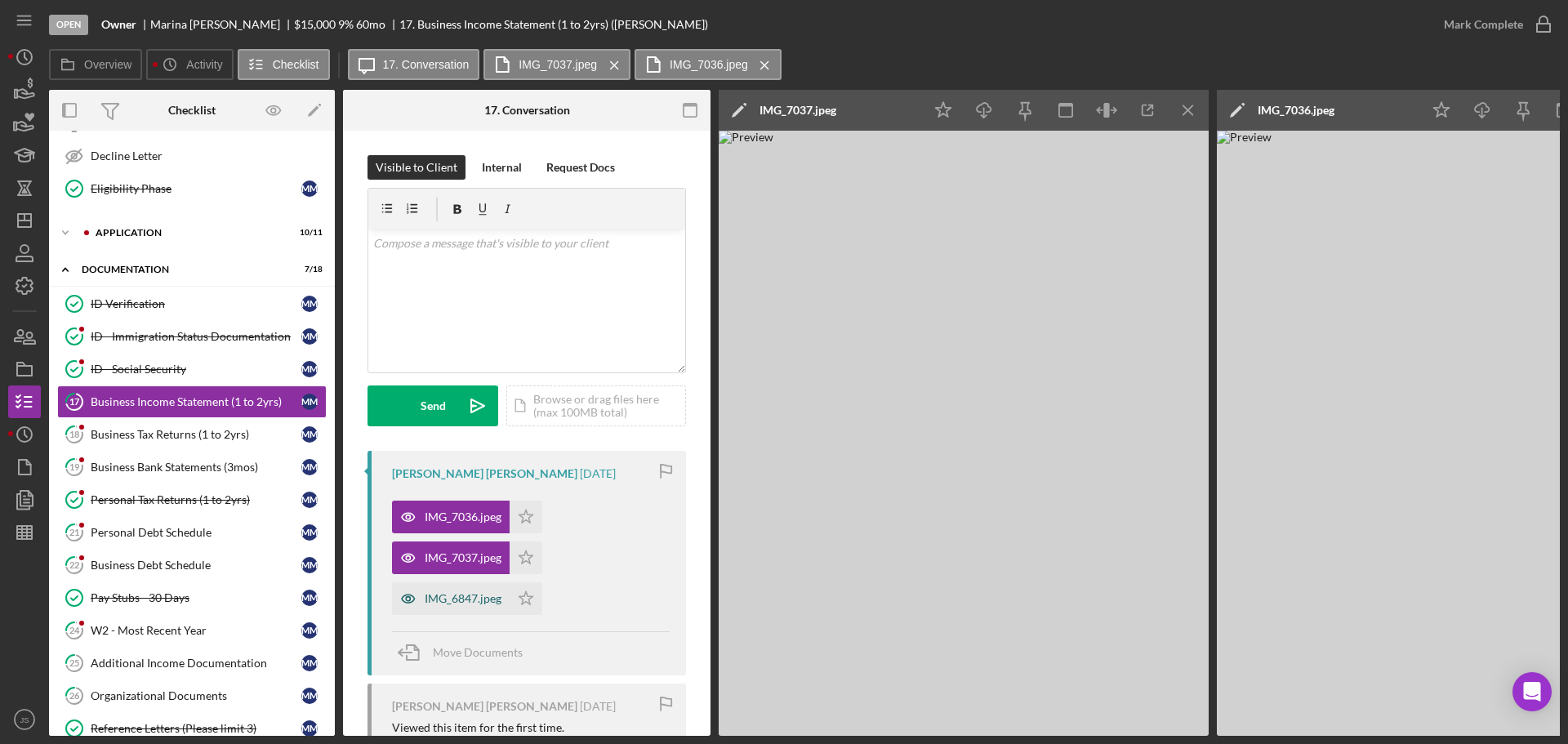
click at [436, 602] on div "IMG_6847.jpeg" at bounding box center [463, 599] width 77 height 13
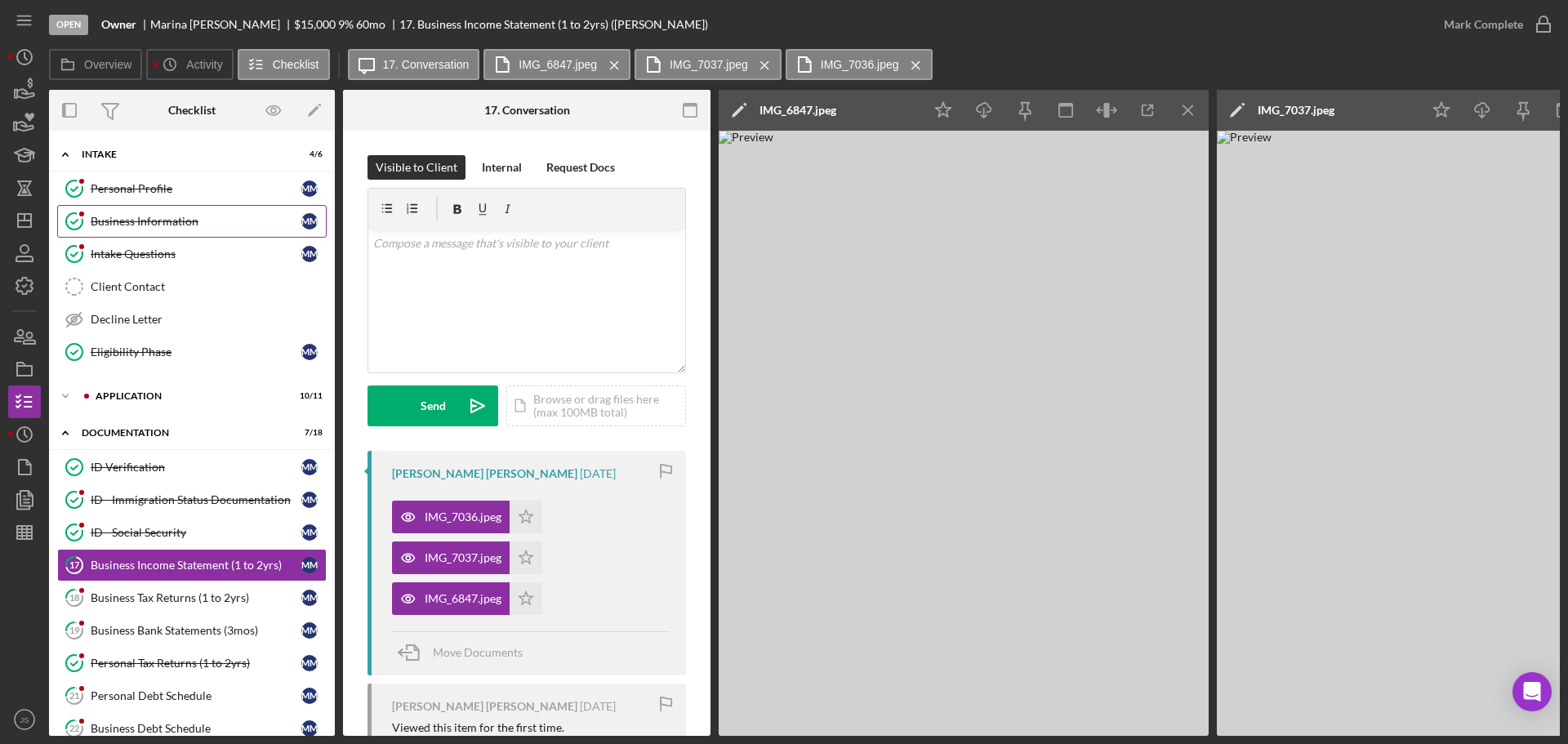
click at [215, 217] on div "Business Information" at bounding box center [196, 221] width 211 height 13
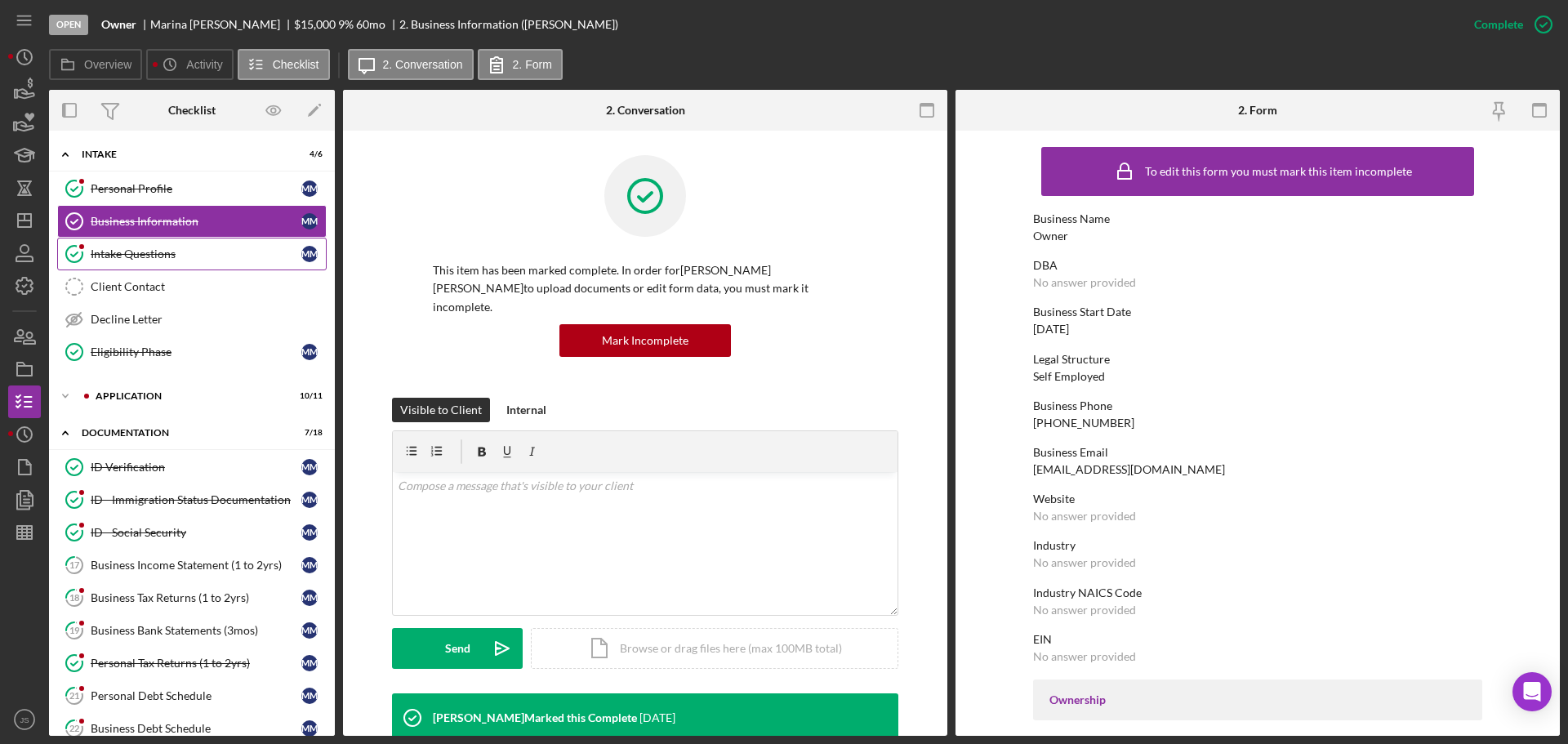
click at [214, 259] on div "Intake Questions" at bounding box center [196, 254] width 211 height 13
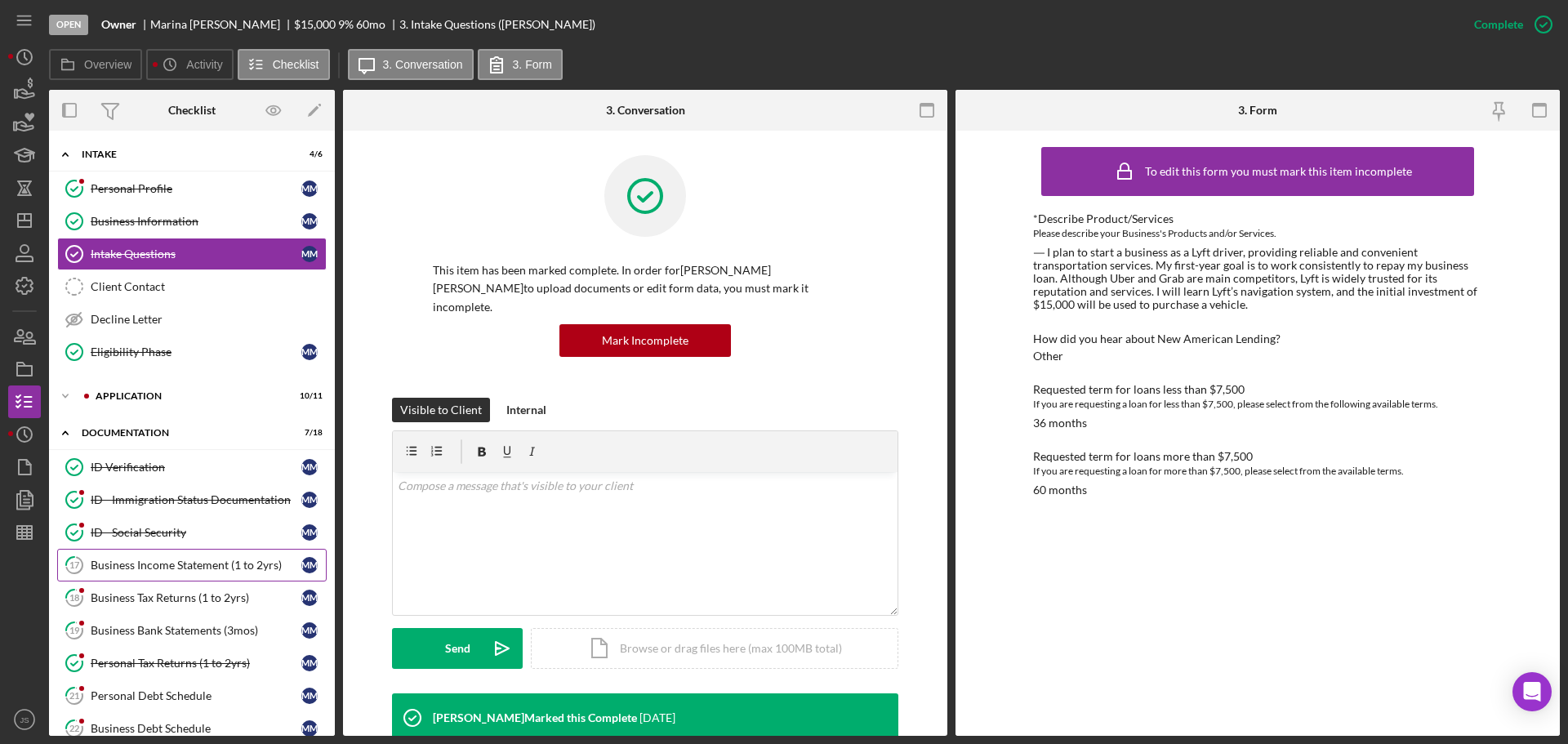
click at [164, 564] on div "Business Income Statement (1 to 2yrs)" at bounding box center [196, 565] width 211 height 13
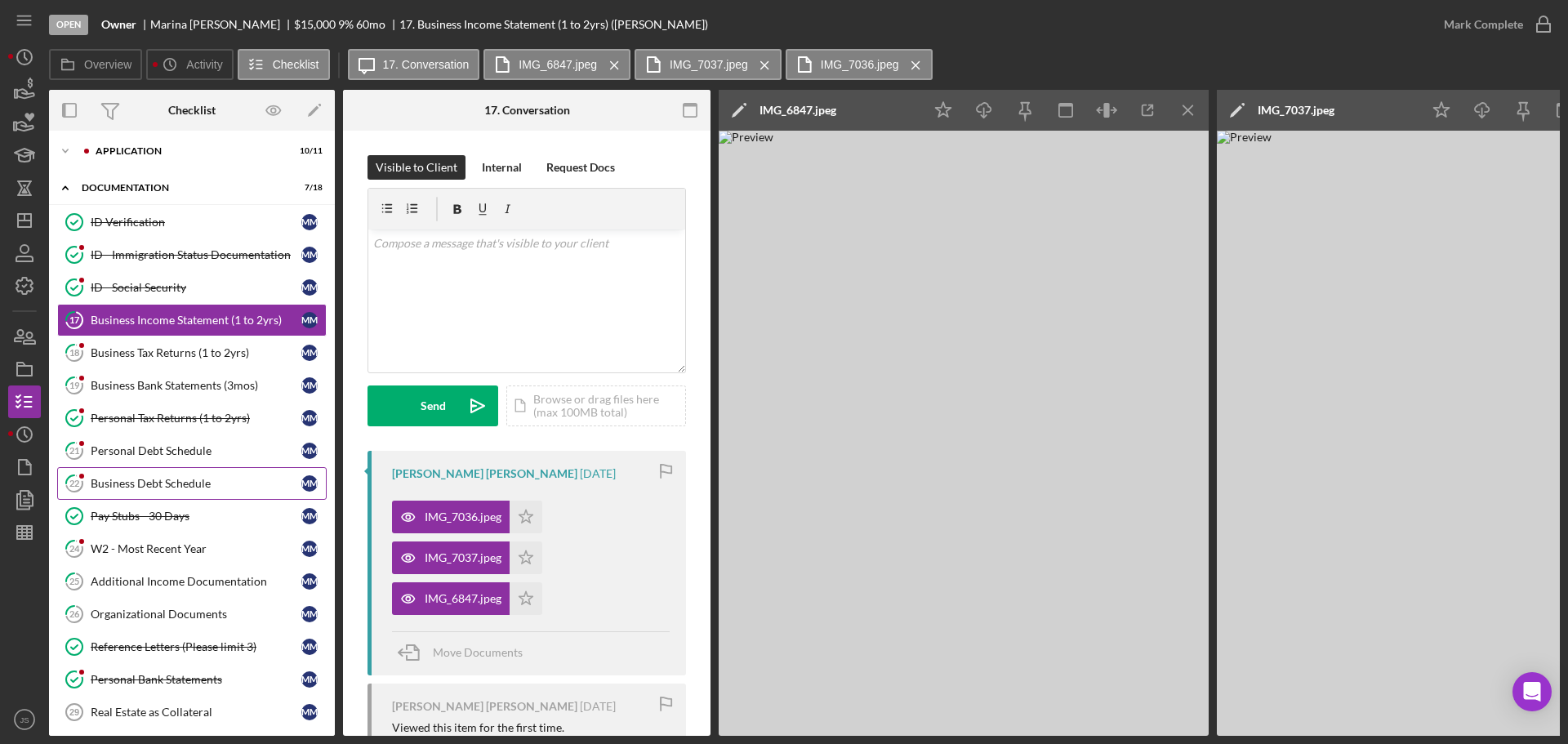
scroll to position [327, 0]
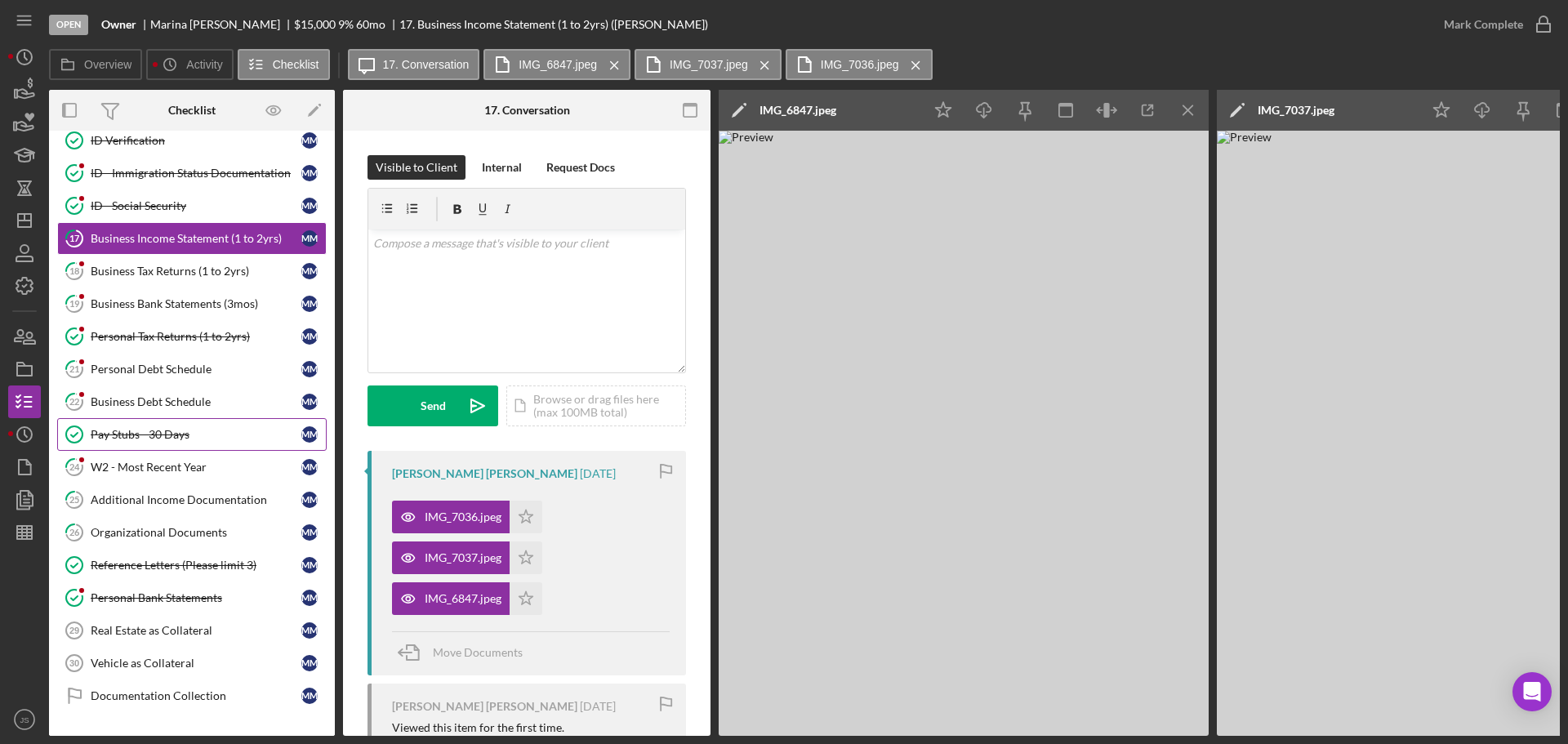
click at [207, 432] on div "Pay Stubs - 30 Days" at bounding box center [196, 435] width 211 height 13
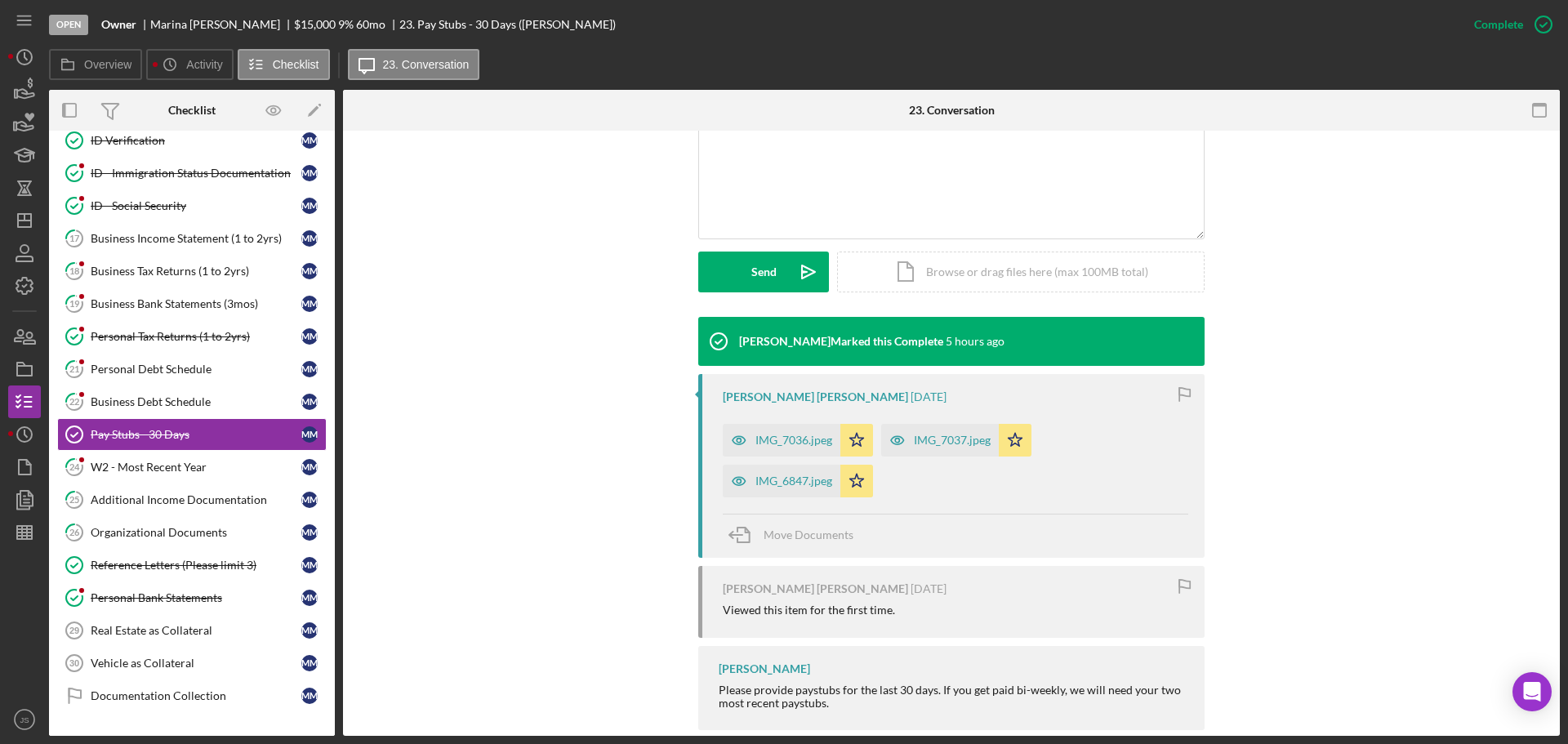
scroll to position [384, 0]
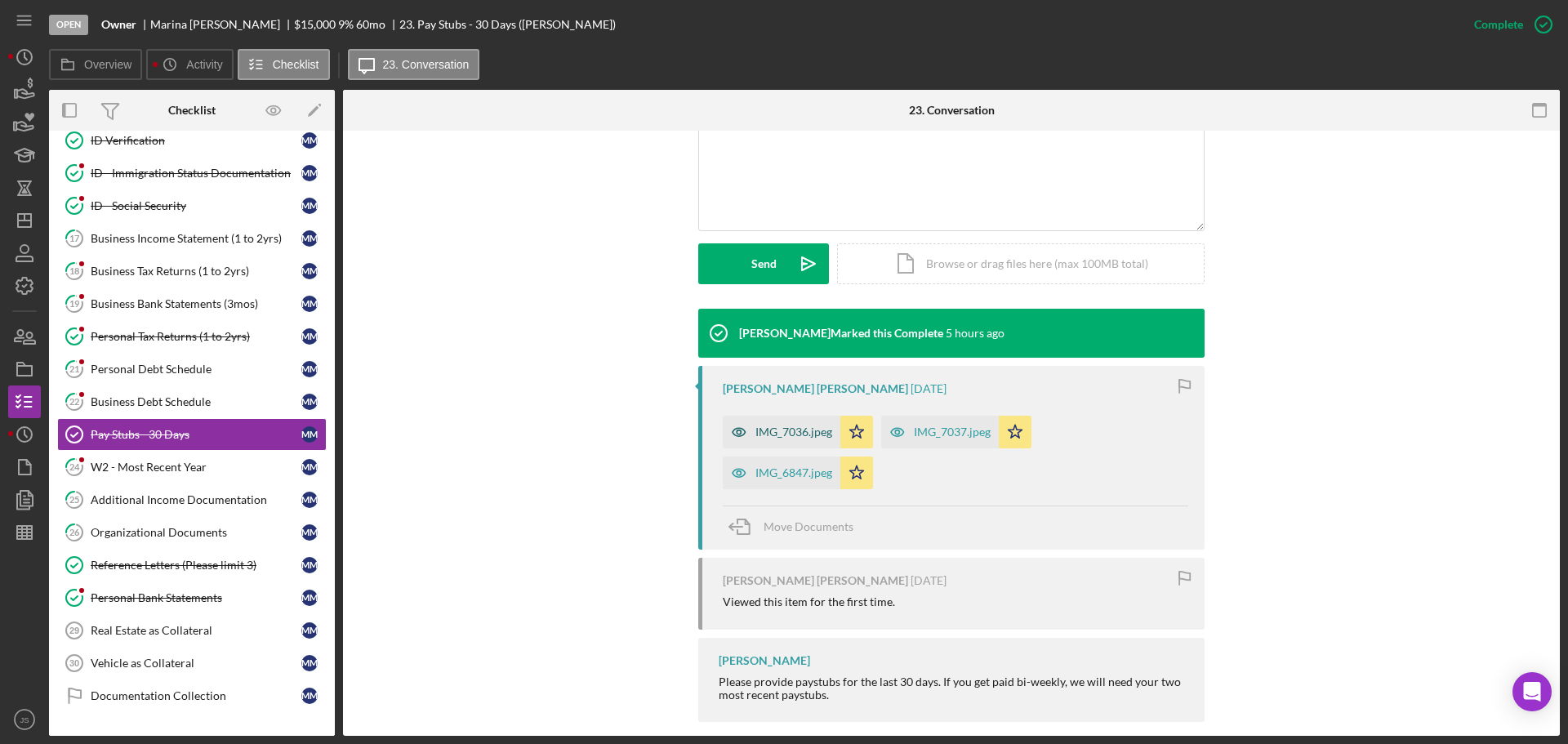
click at [808, 426] on div "IMG_7036.jpeg" at bounding box center [794, 432] width 77 height 13
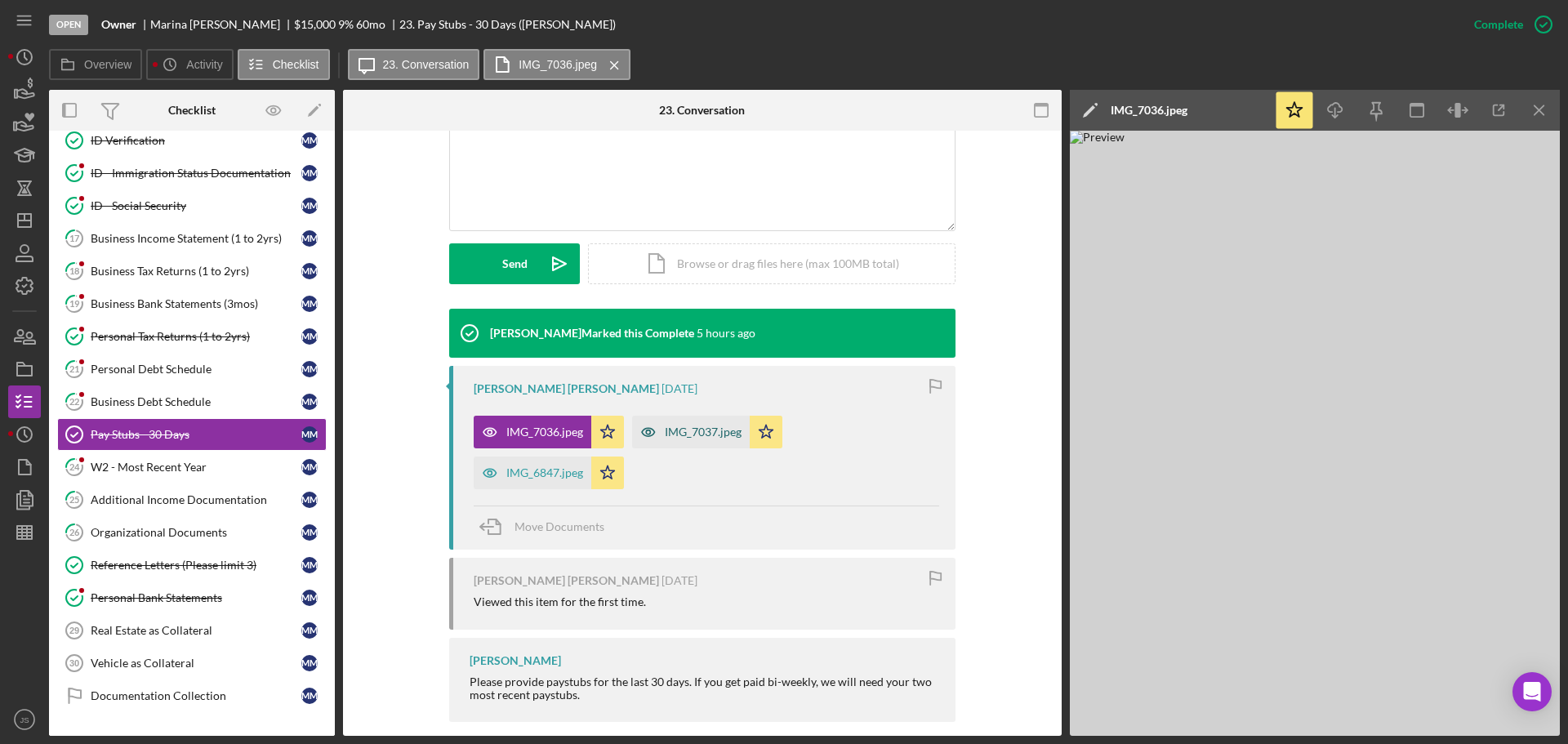
click at [676, 426] on div "IMG_7037.jpeg" at bounding box center [703, 432] width 77 height 13
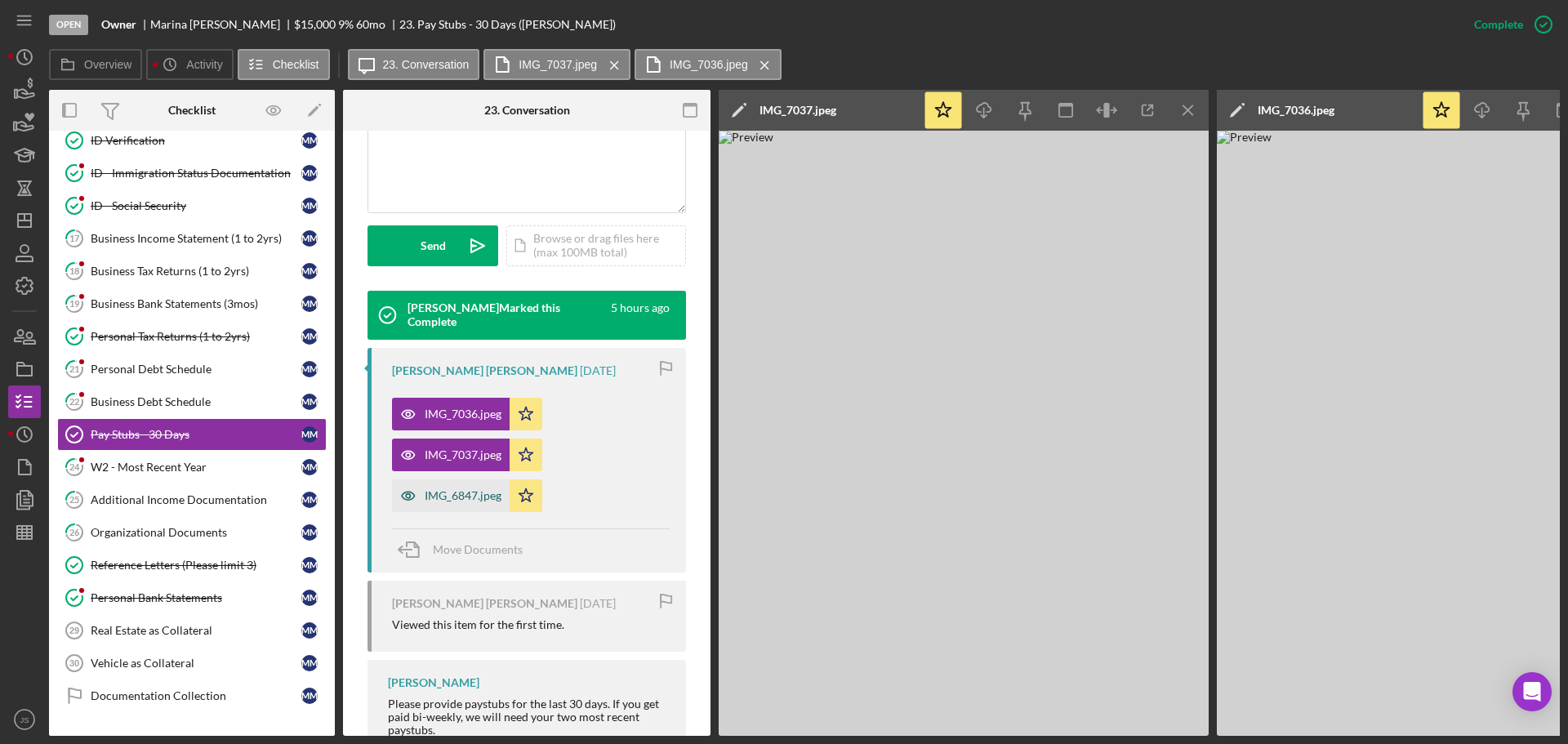
click at [448, 499] on div "IMG_6847.jpeg" at bounding box center [463, 495] width 77 height 13
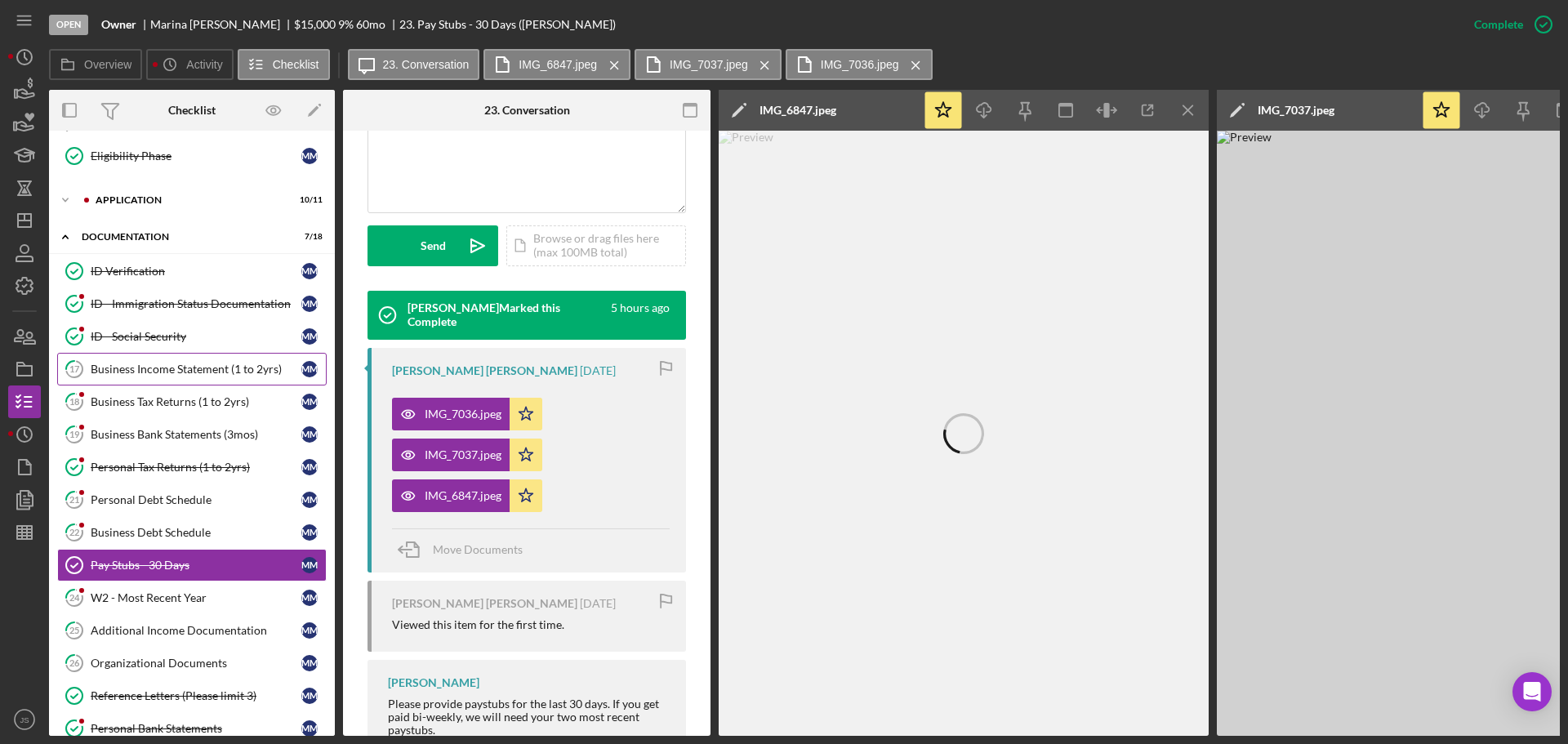
scroll to position [163, 0]
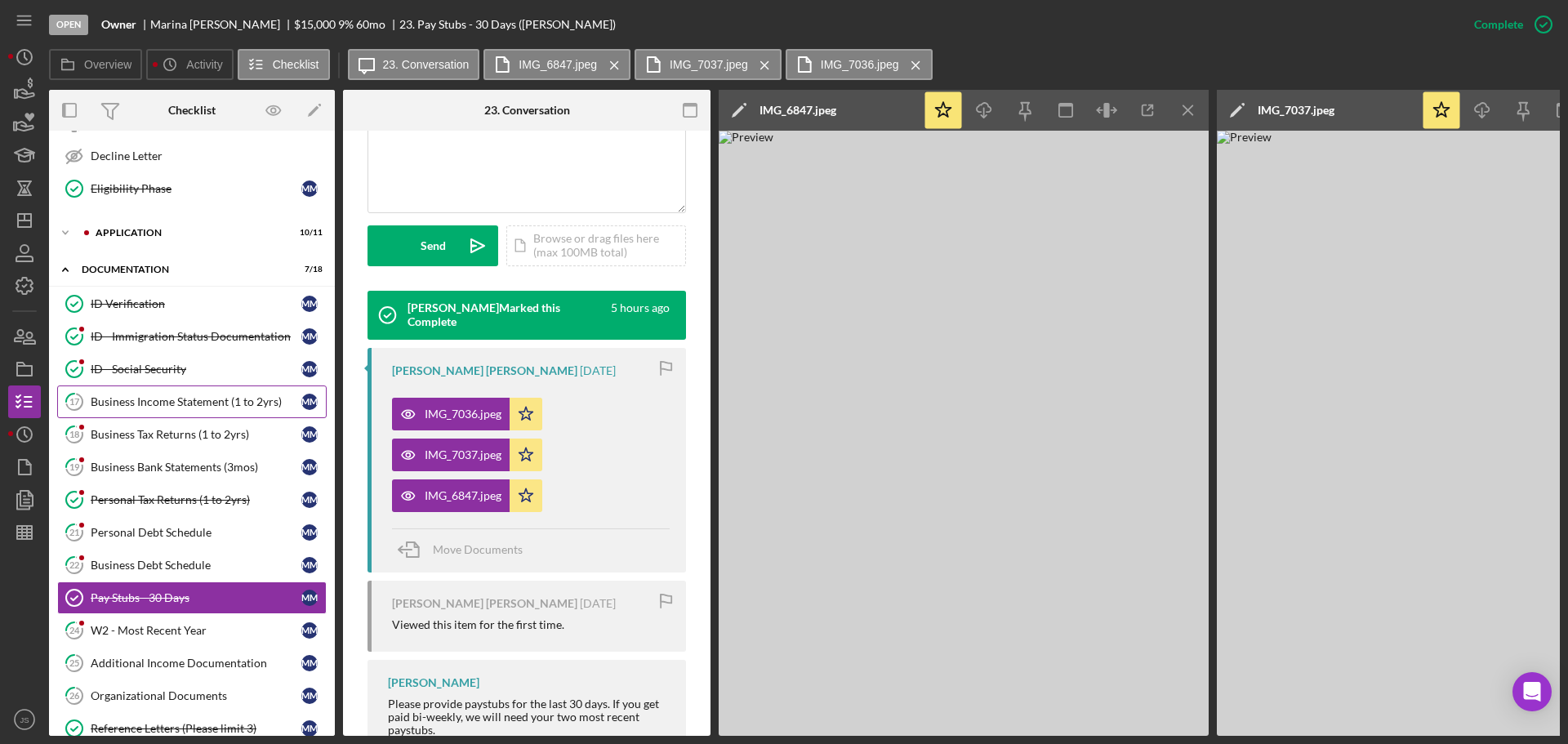
click at [178, 398] on div "Business Income Statement (1 to 2yrs)" at bounding box center [196, 402] width 211 height 13
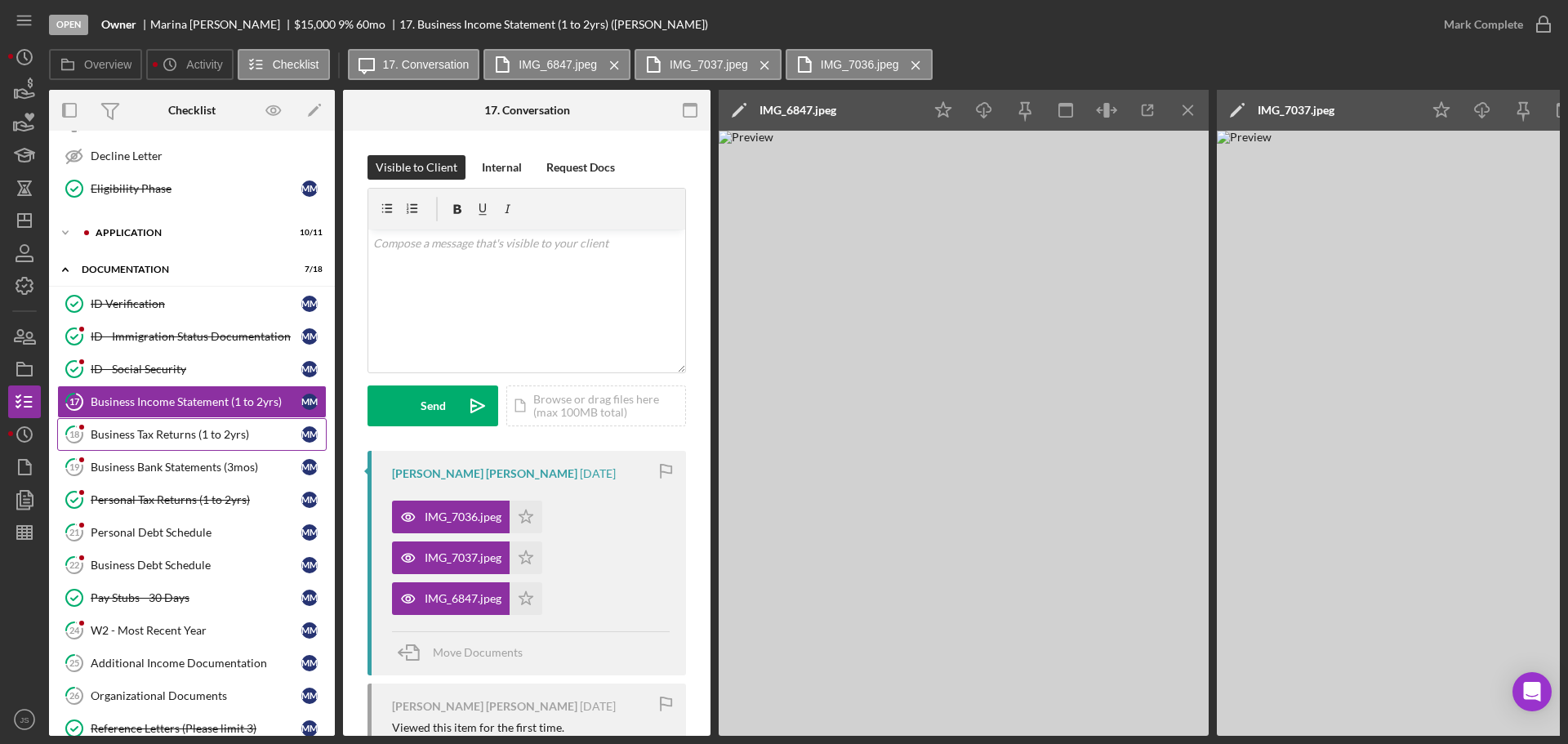
click at [160, 435] on div "Business Tax Returns (1 to 2yrs)" at bounding box center [196, 435] width 211 height 13
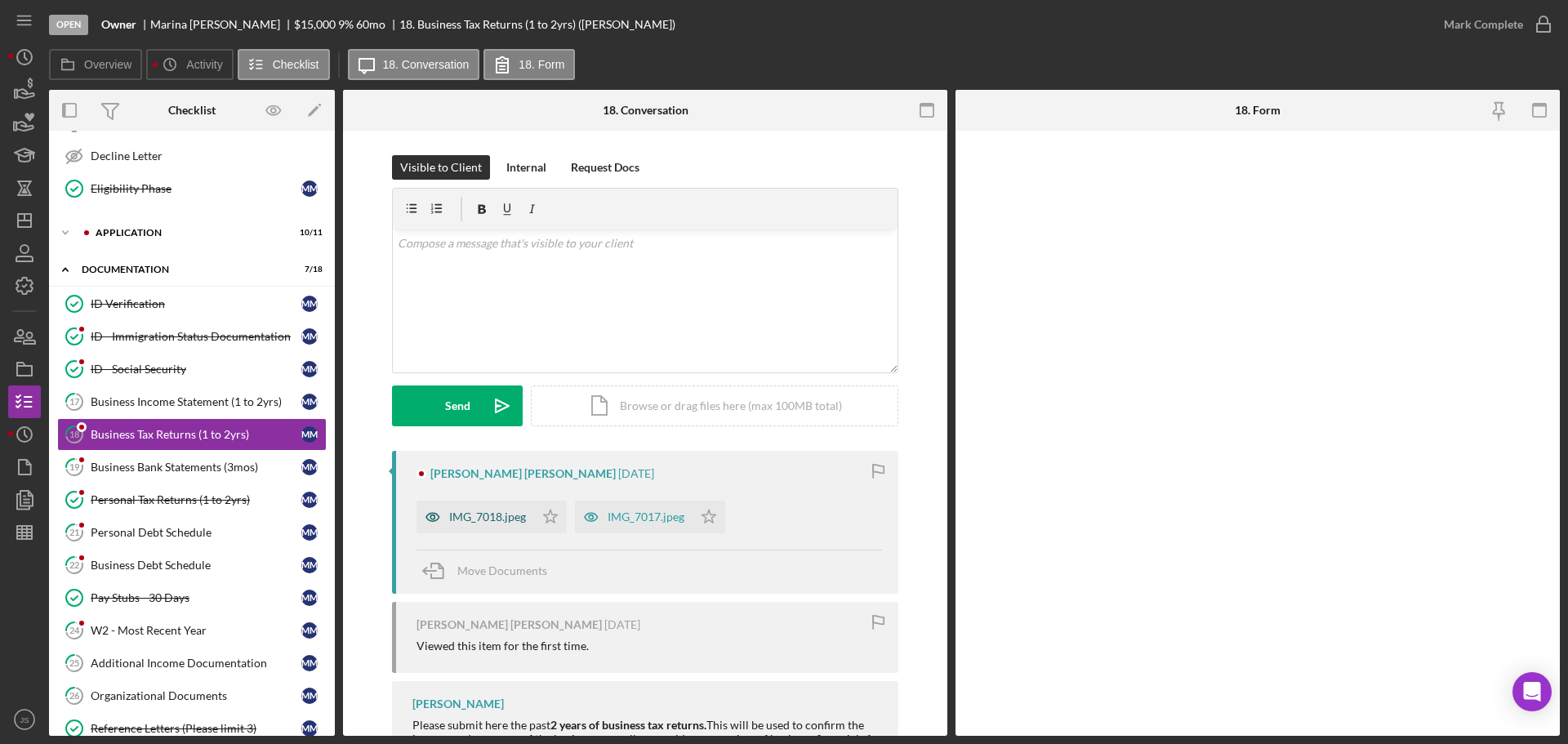
click at [489, 516] on div "IMG_7018.jpeg" at bounding box center [488, 517] width 77 height 13
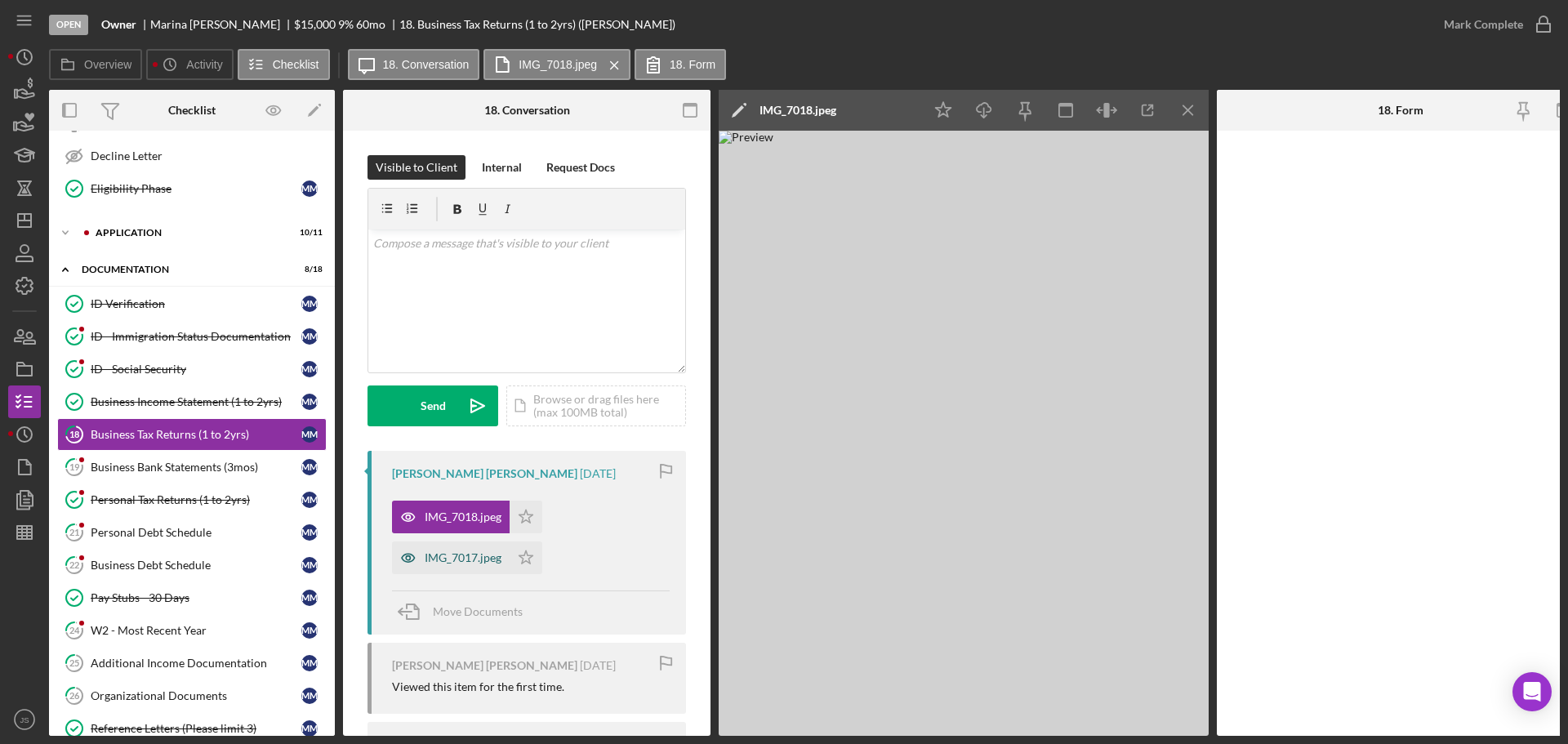
click at [449, 546] on div "IMG_7017.jpeg" at bounding box center [451, 558] width 117 height 33
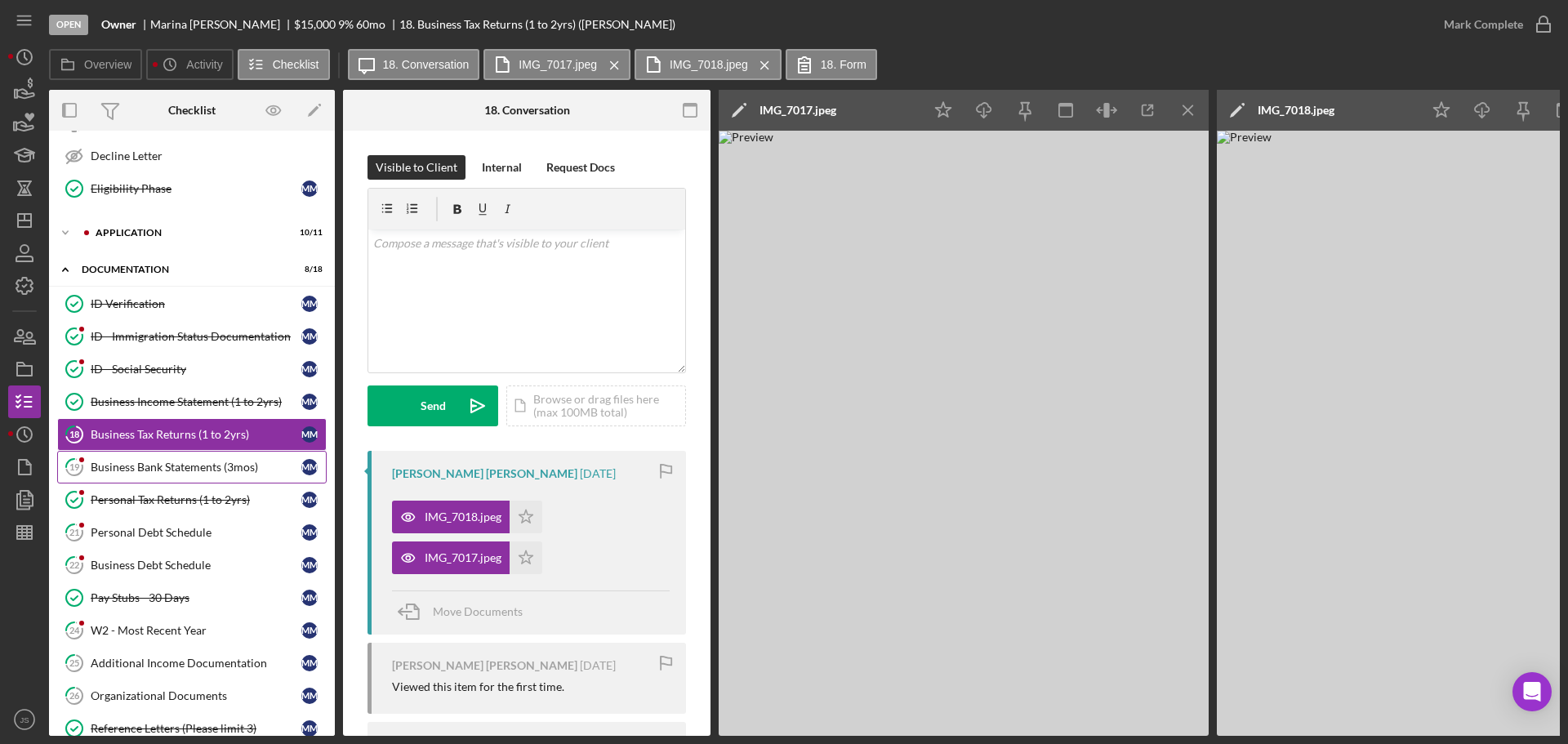
click at [139, 467] on div "Business Bank Statements (3mos)" at bounding box center [196, 467] width 211 height 13
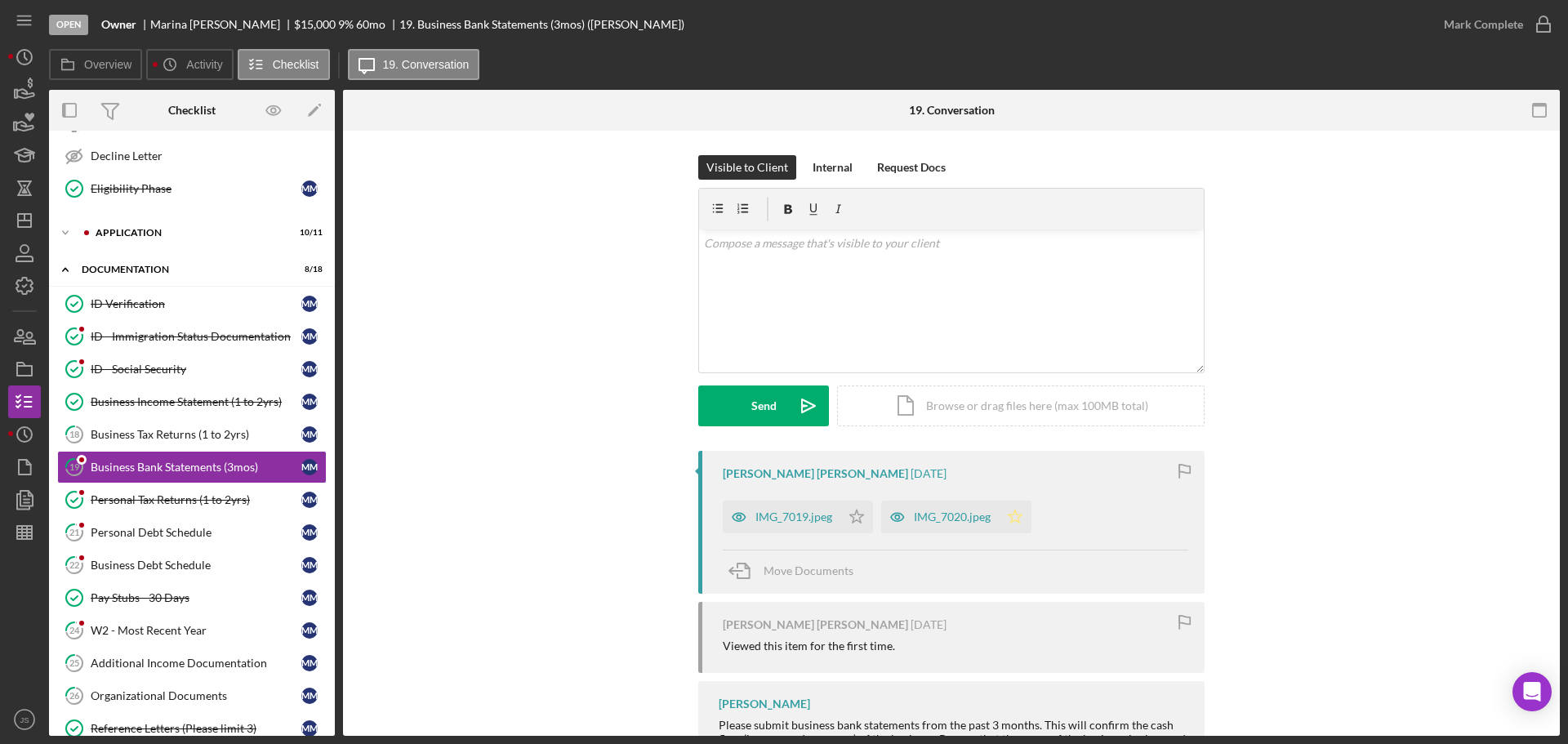
drag, startPoint x: 773, startPoint y: 521, endPoint x: 764, endPoint y: 522, distance: 9.1
click at [770, 519] on div "IMG_7019.jpeg" at bounding box center [794, 517] width 77 height 13
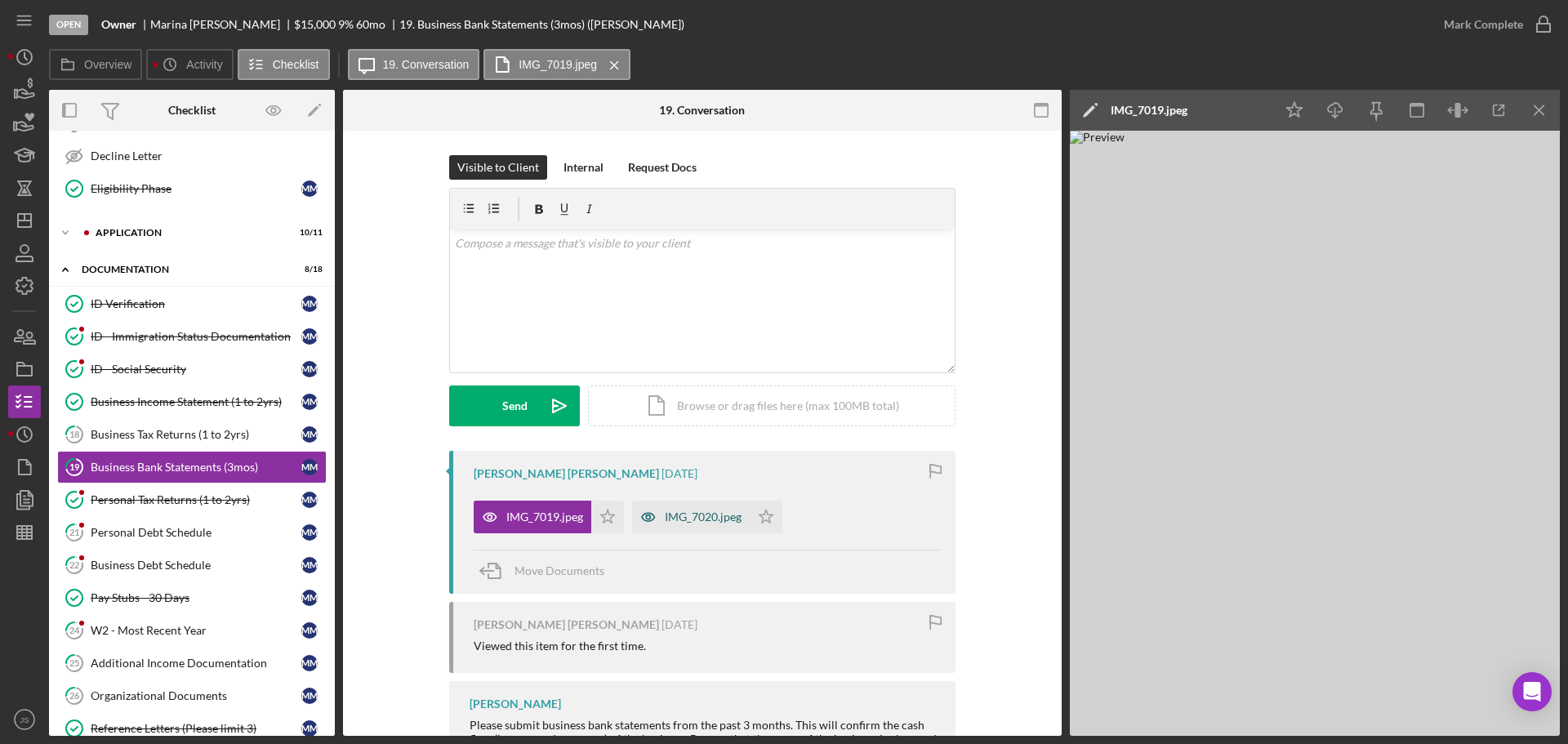
click at [680, 519] on div "IMG_7020.jpeg" at bounding box center [703, 517] width 77 height 13
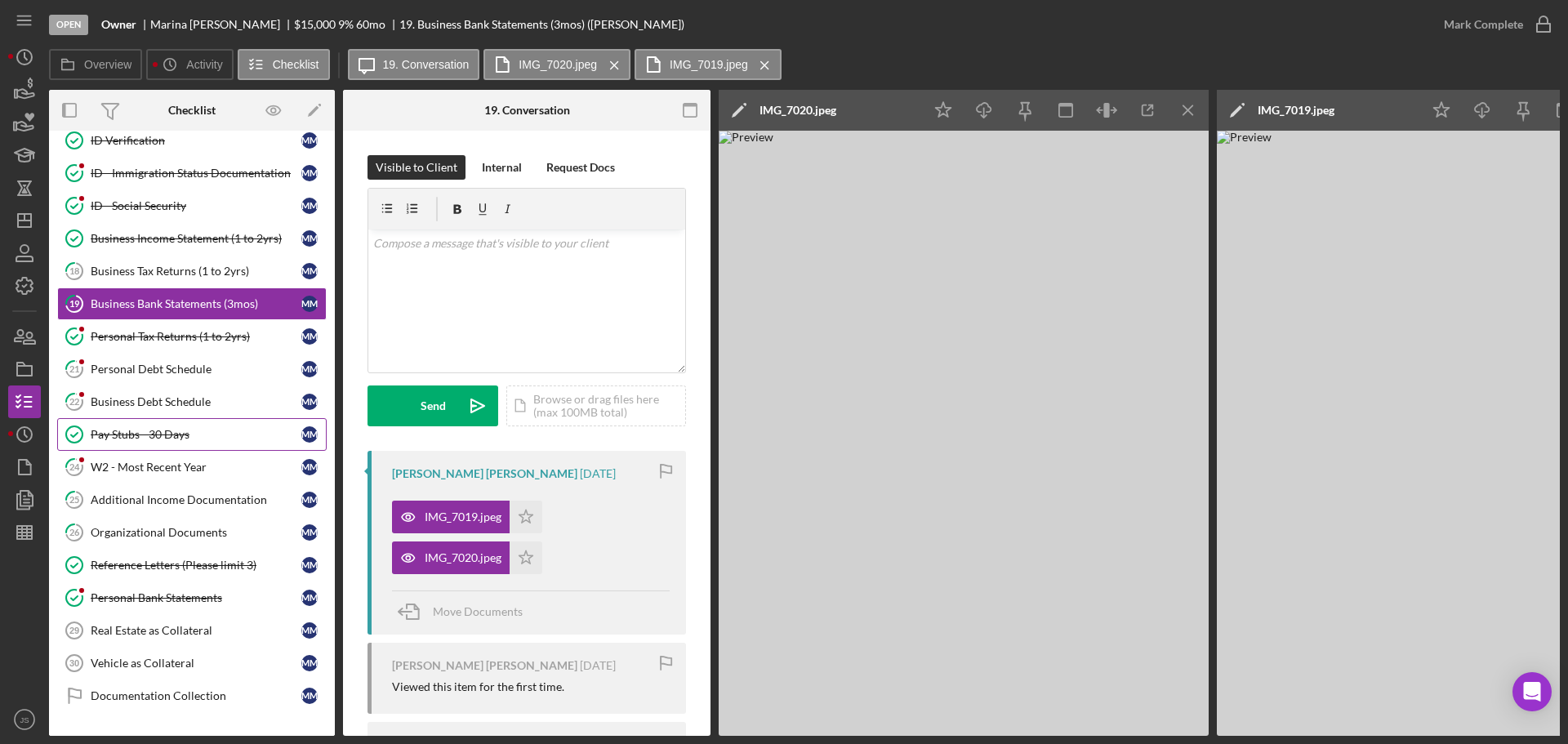
scroll to position [245, 0]
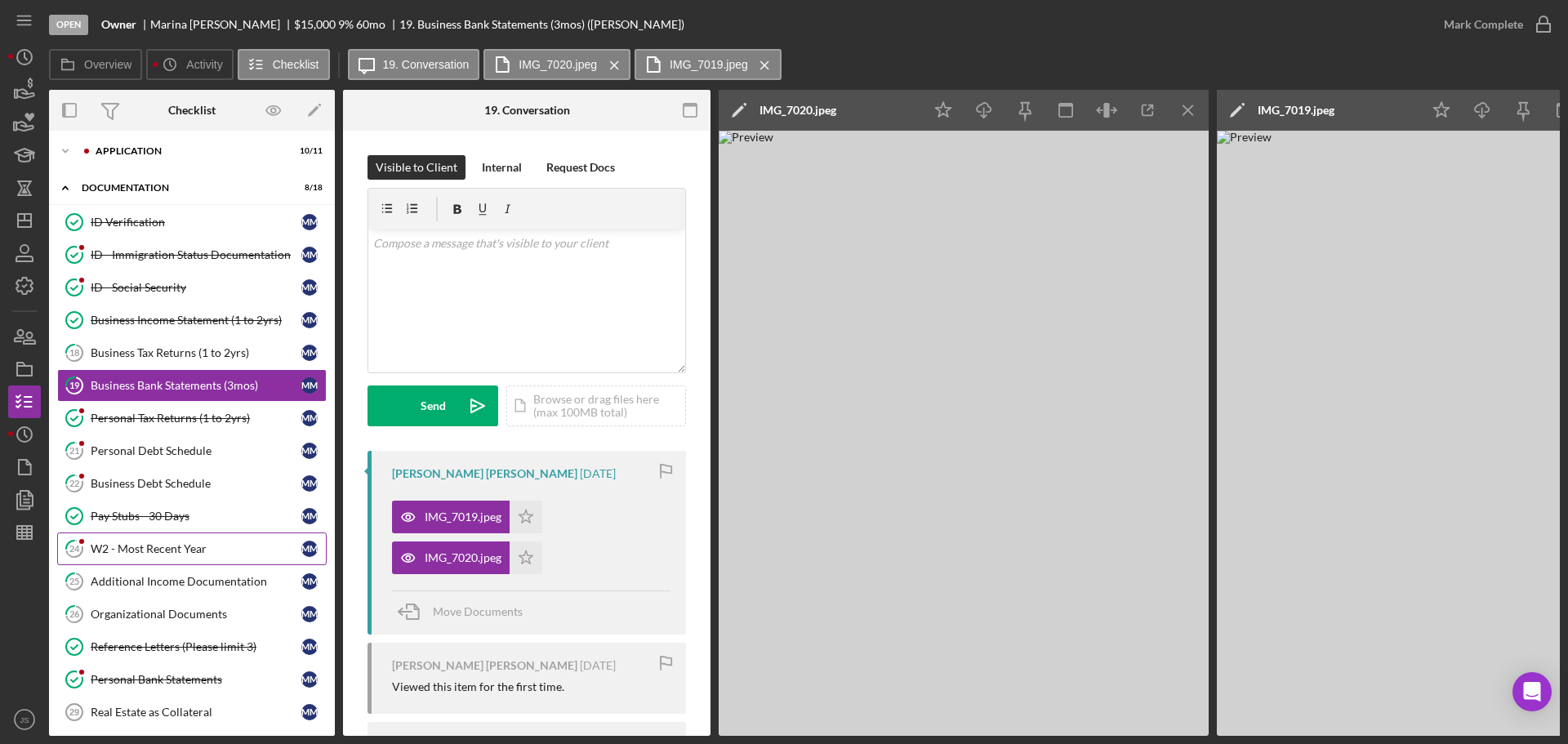
click at [149, 548] on div "W2 - Most Recent Year" at bounding box center [196, 549] width 211 height 13
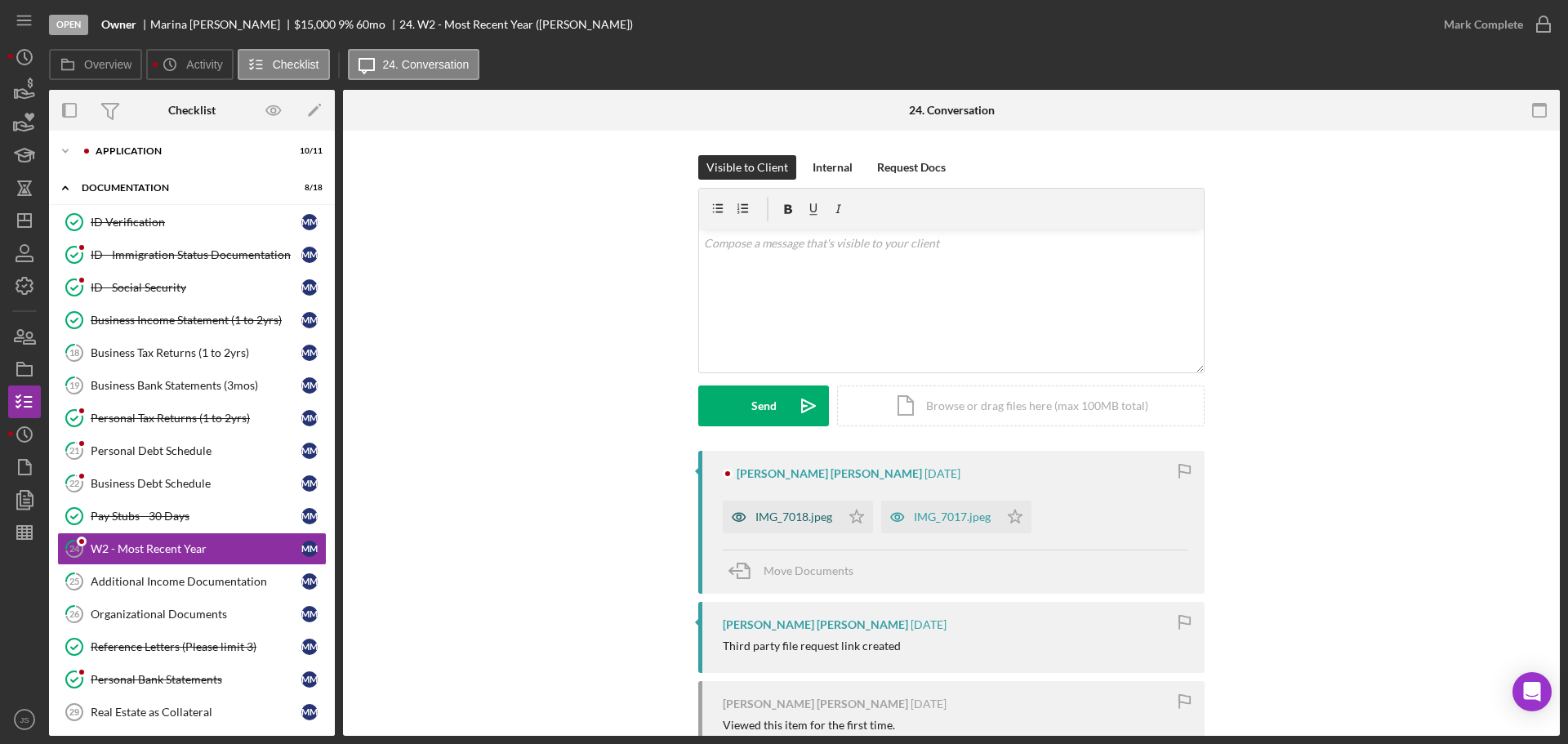
click at [795, 512] on div "IMG_7018.jpeg" at bounding box center [794, 517] width 77 height 13
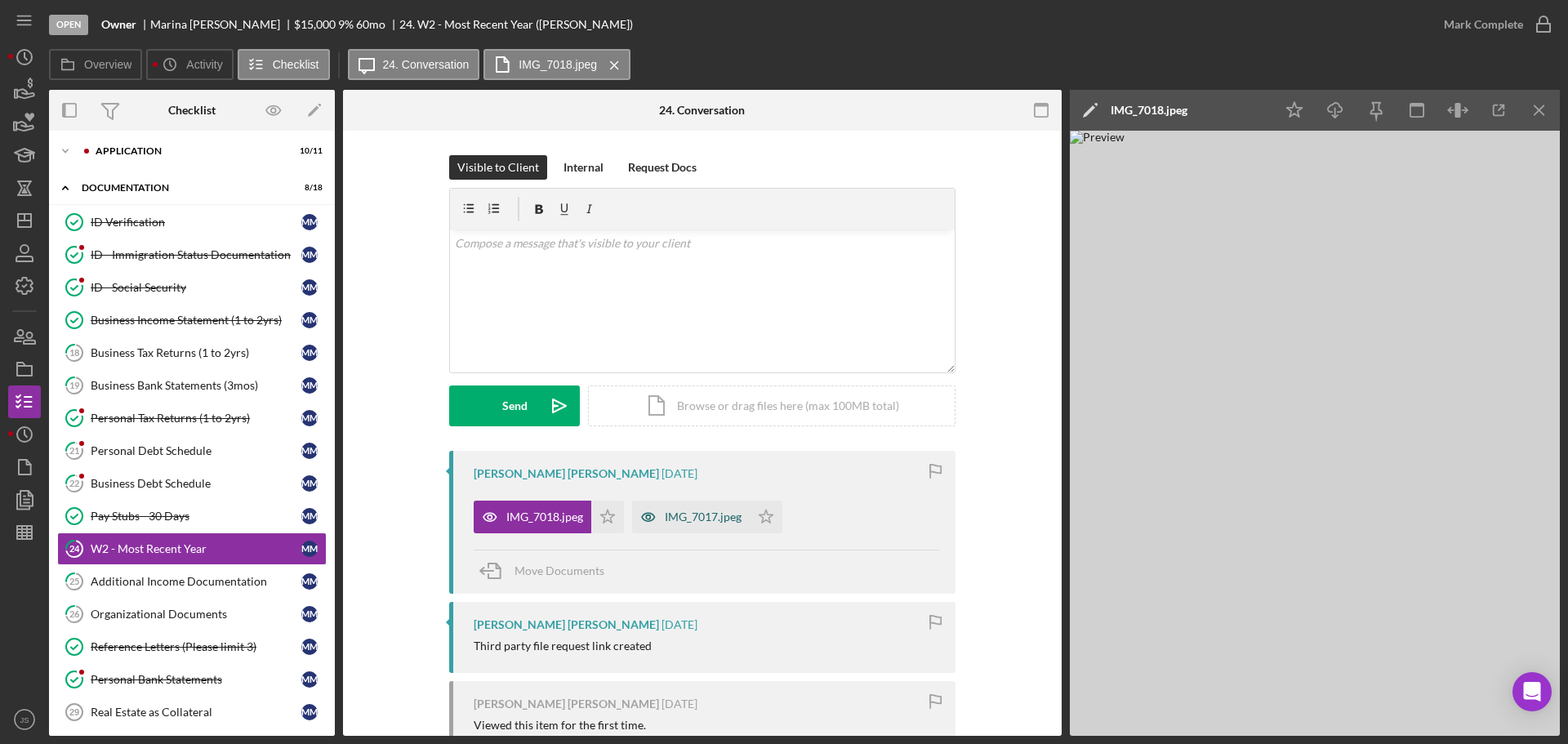
click at [715, 513] on div "IMG_7017.jpeg" at bounding box center [703, 517] width 77 height 13
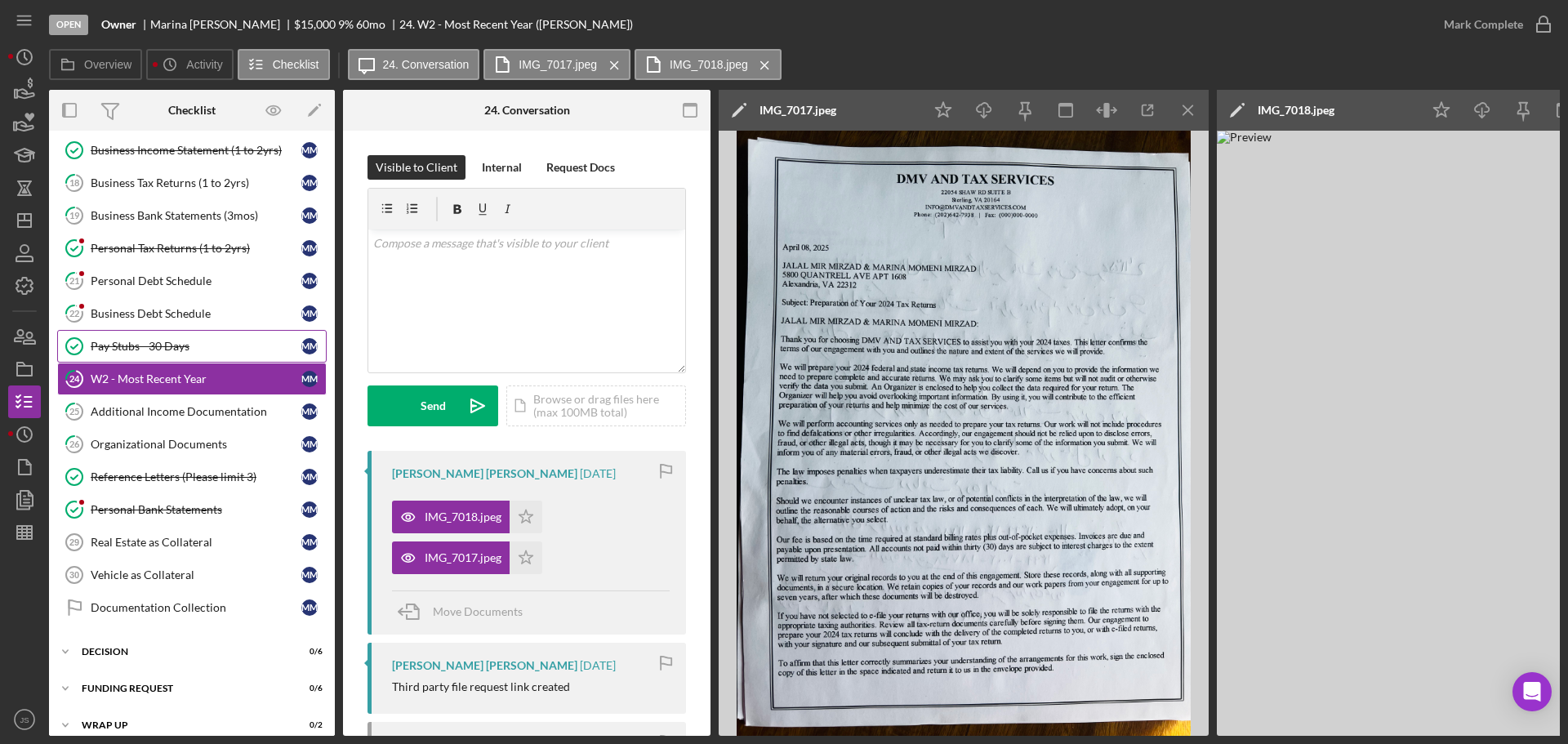
scroll to position [435, 0]
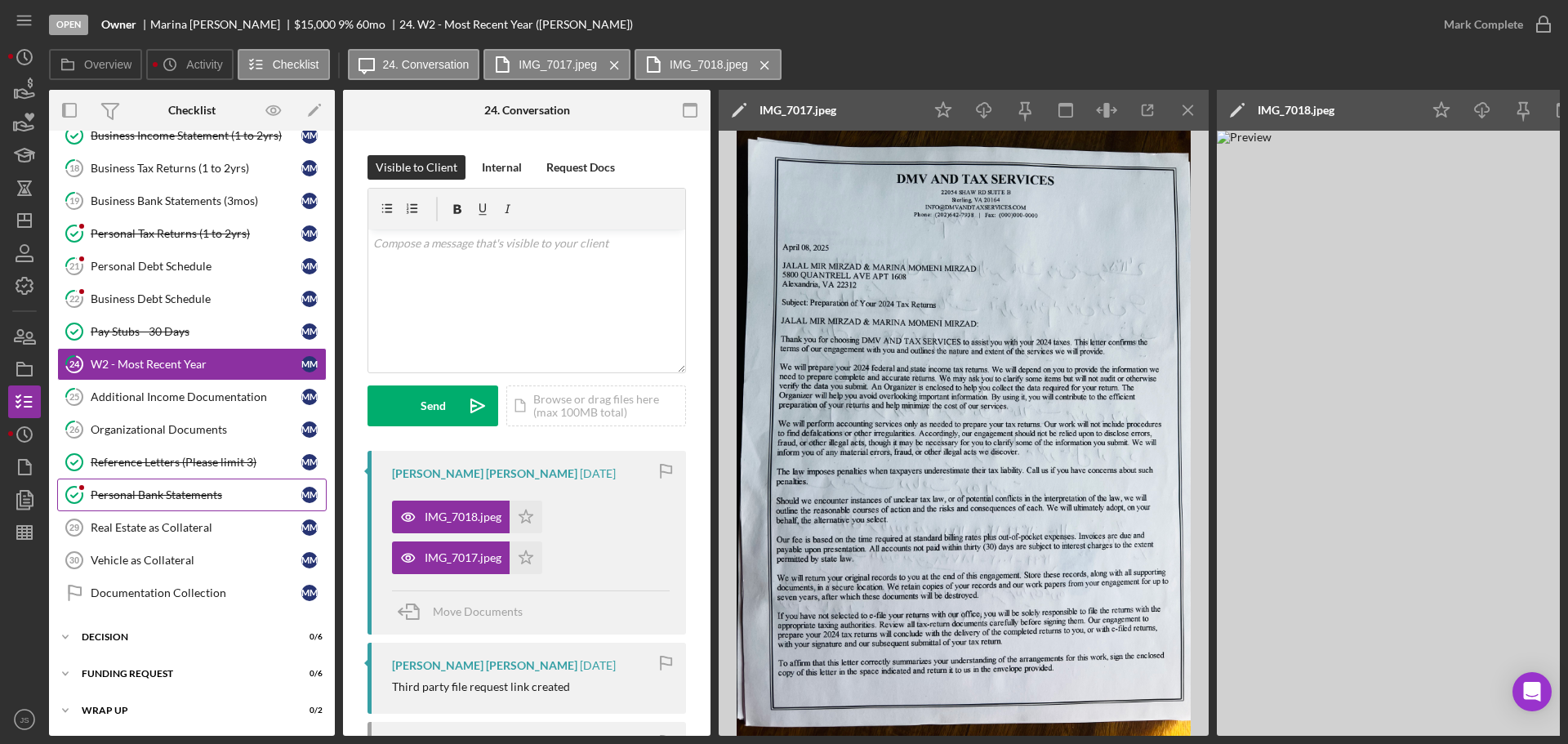
click at [157, 489] on div "Personal Bank Statements" at bounding box center [196, 495] width 211 height 13
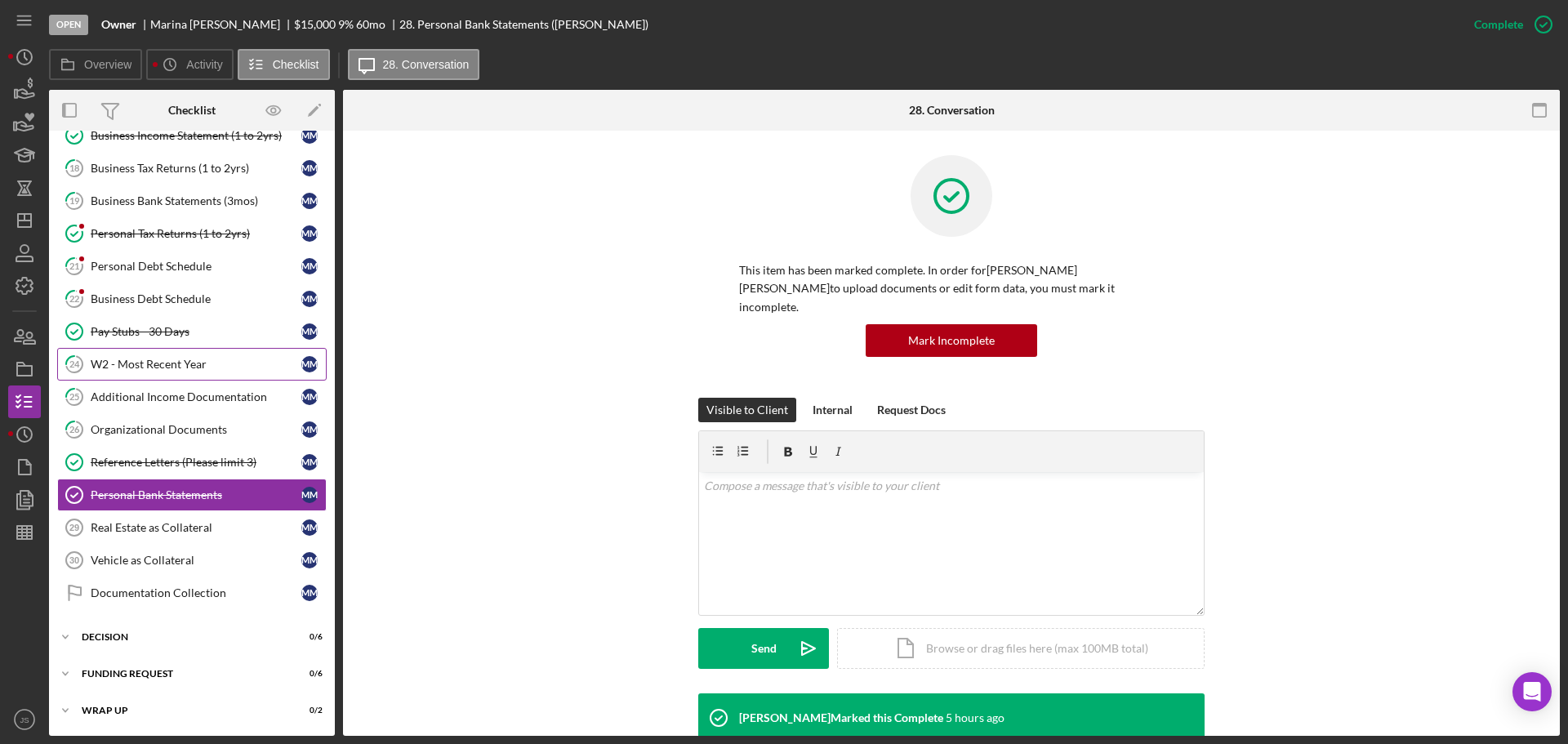
scroll to position [266, 0]
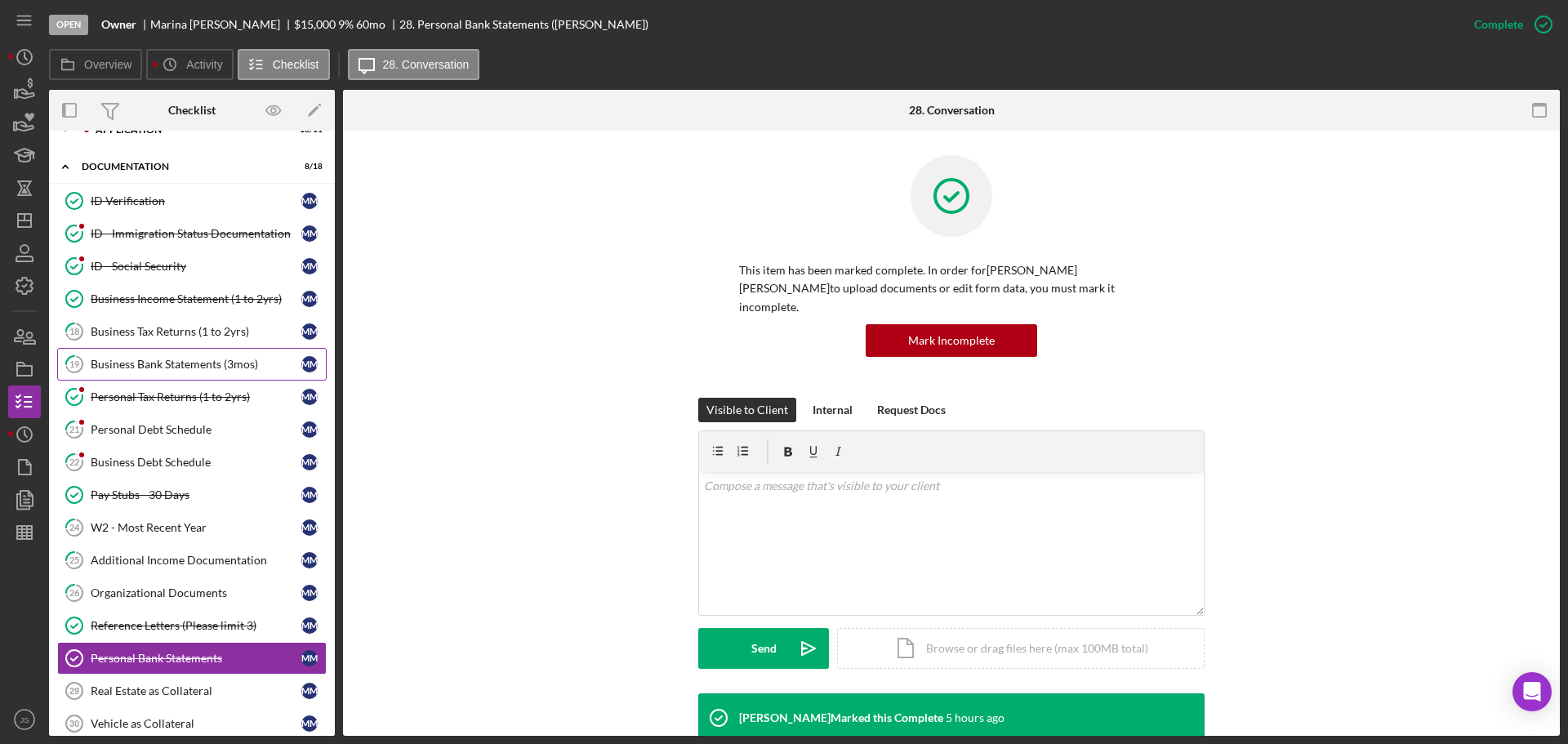
click at [170, 361] on div "Business Bank Statements (3mos)" at bounding box center [196, 364] width 211 height 13
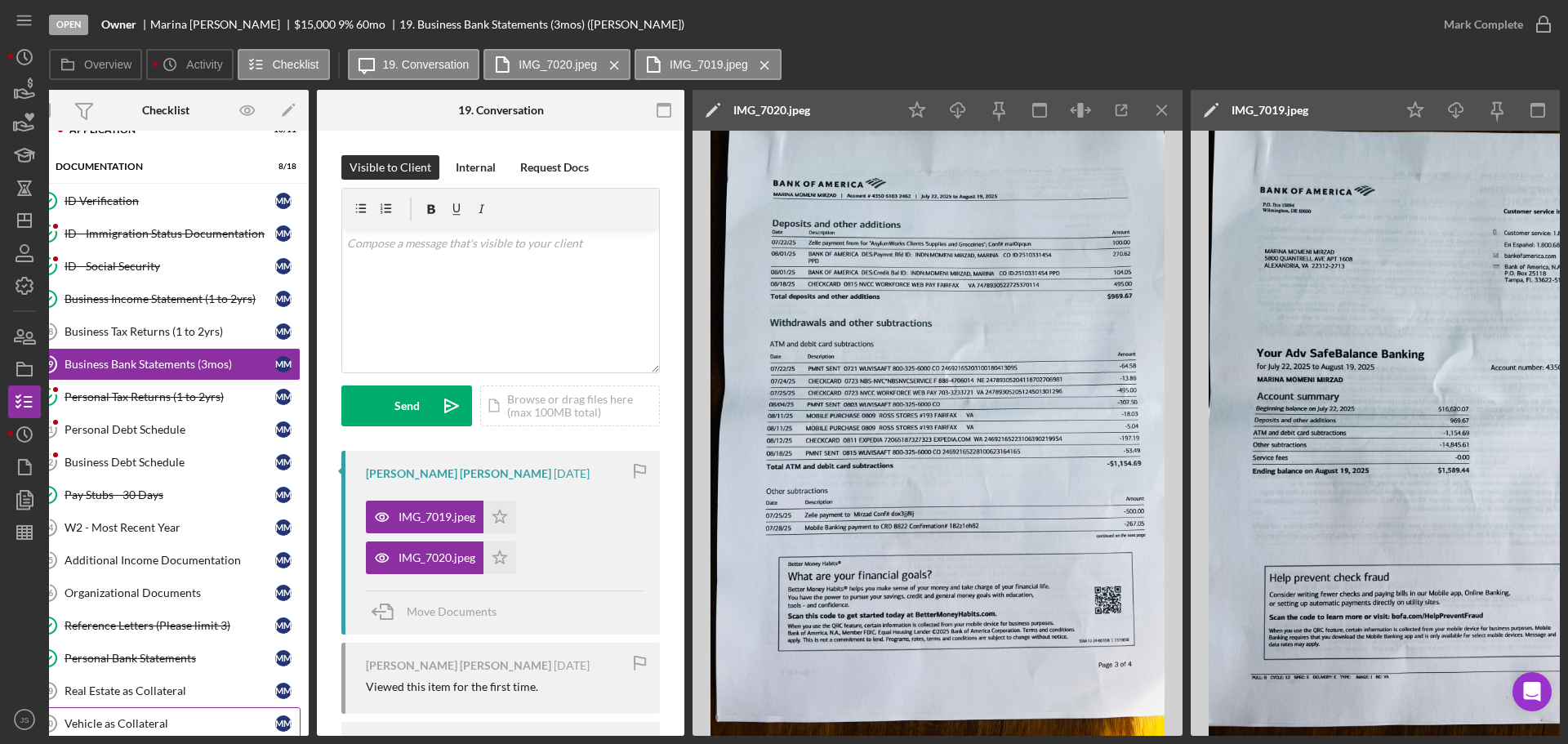
scroll to position [0, 17]
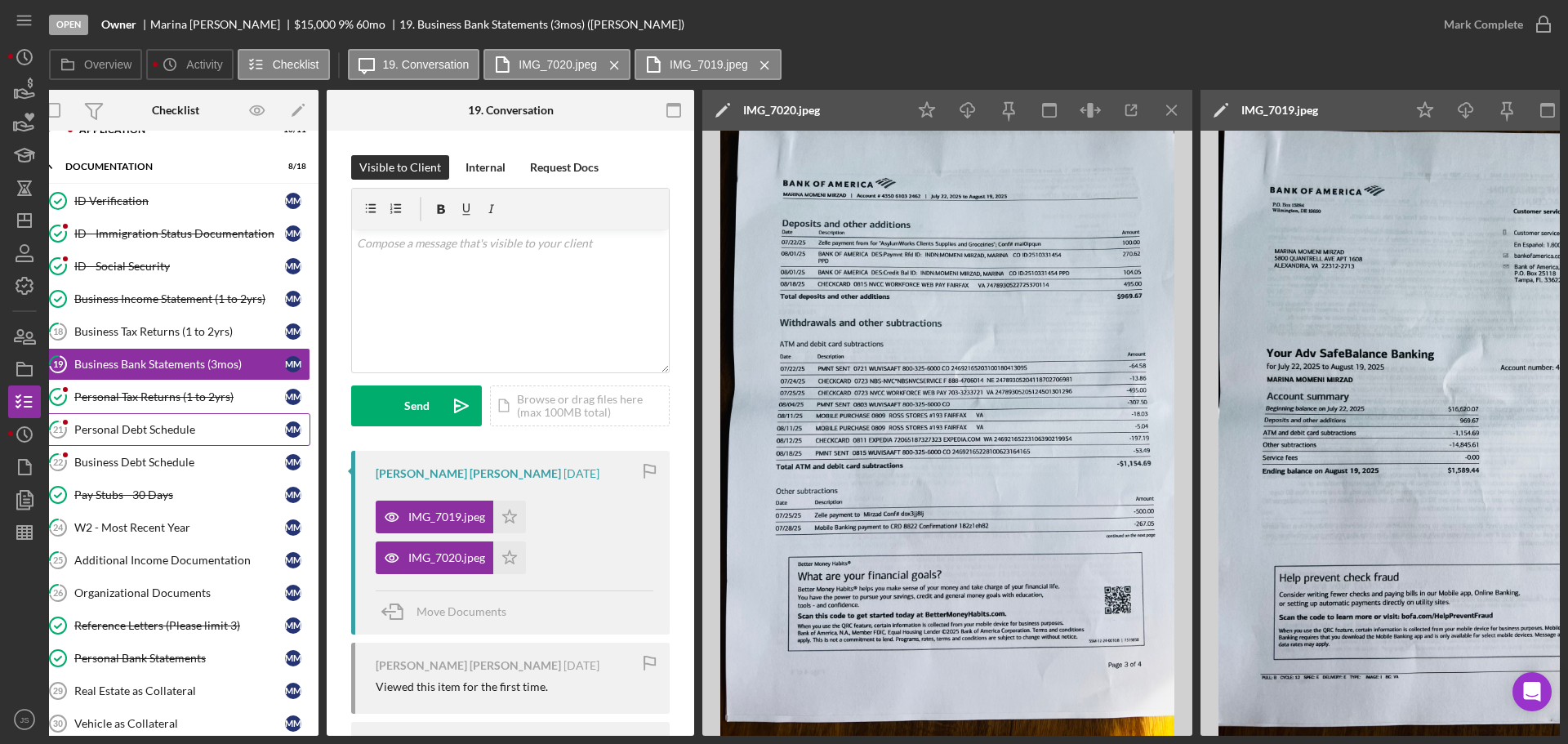
click at [152, 431] on div "Personal Debt Schedule" at bounding box center [180, 429] width 211 height 13
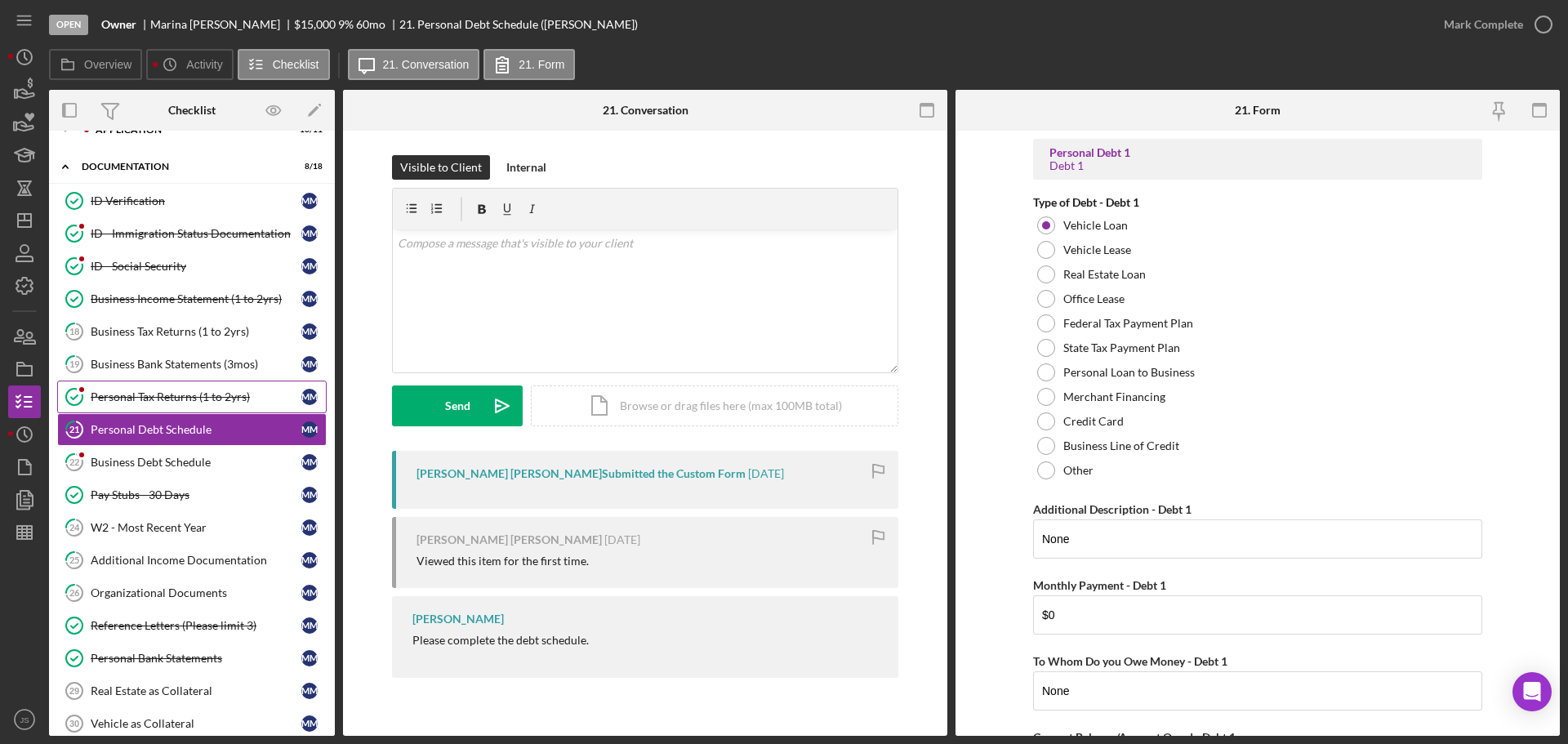
click at [161, 399] on div "Personal Tax Returns (1 to 2yrs)" at bounding box center [196, 397] width 211 height 13
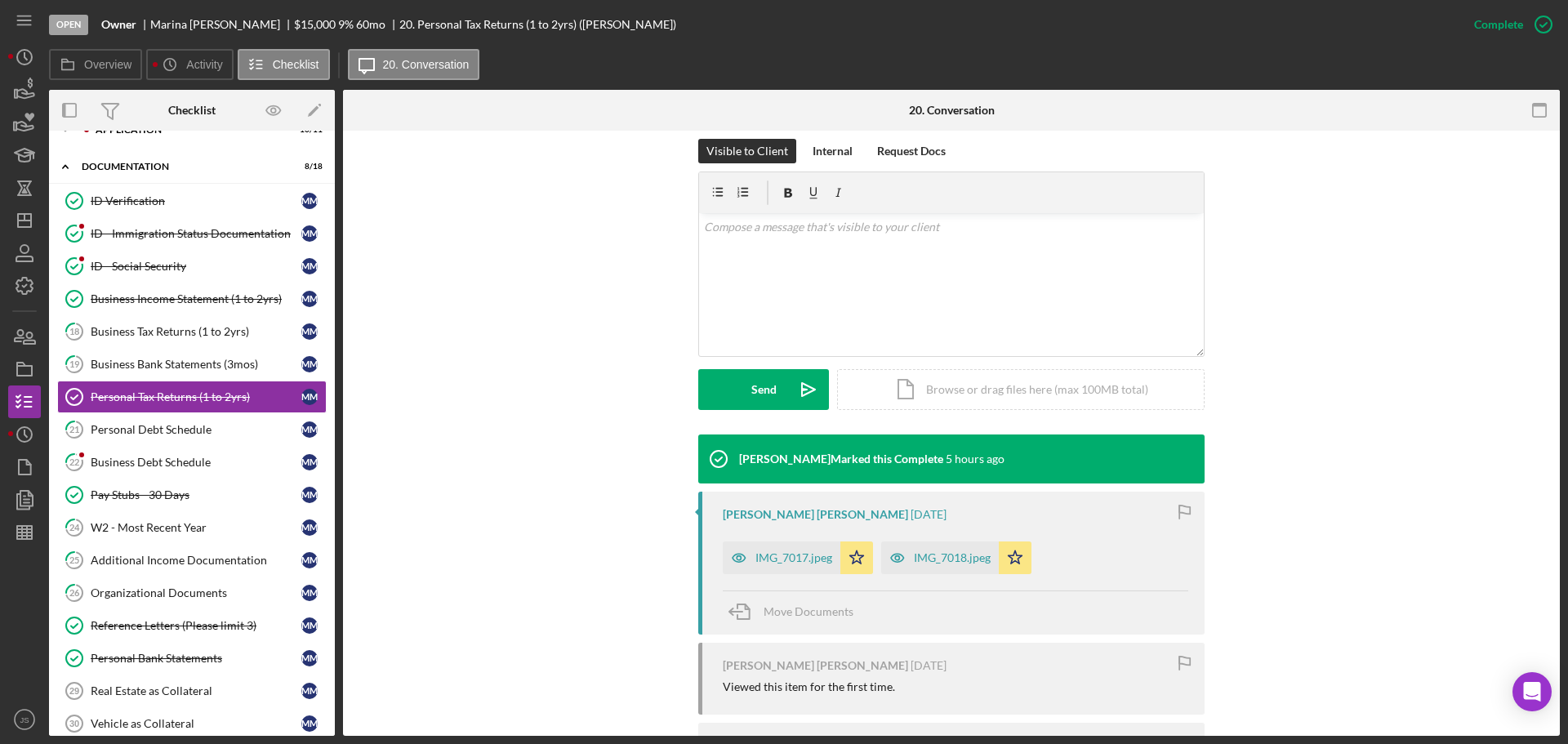
scroll to position [327, 0]
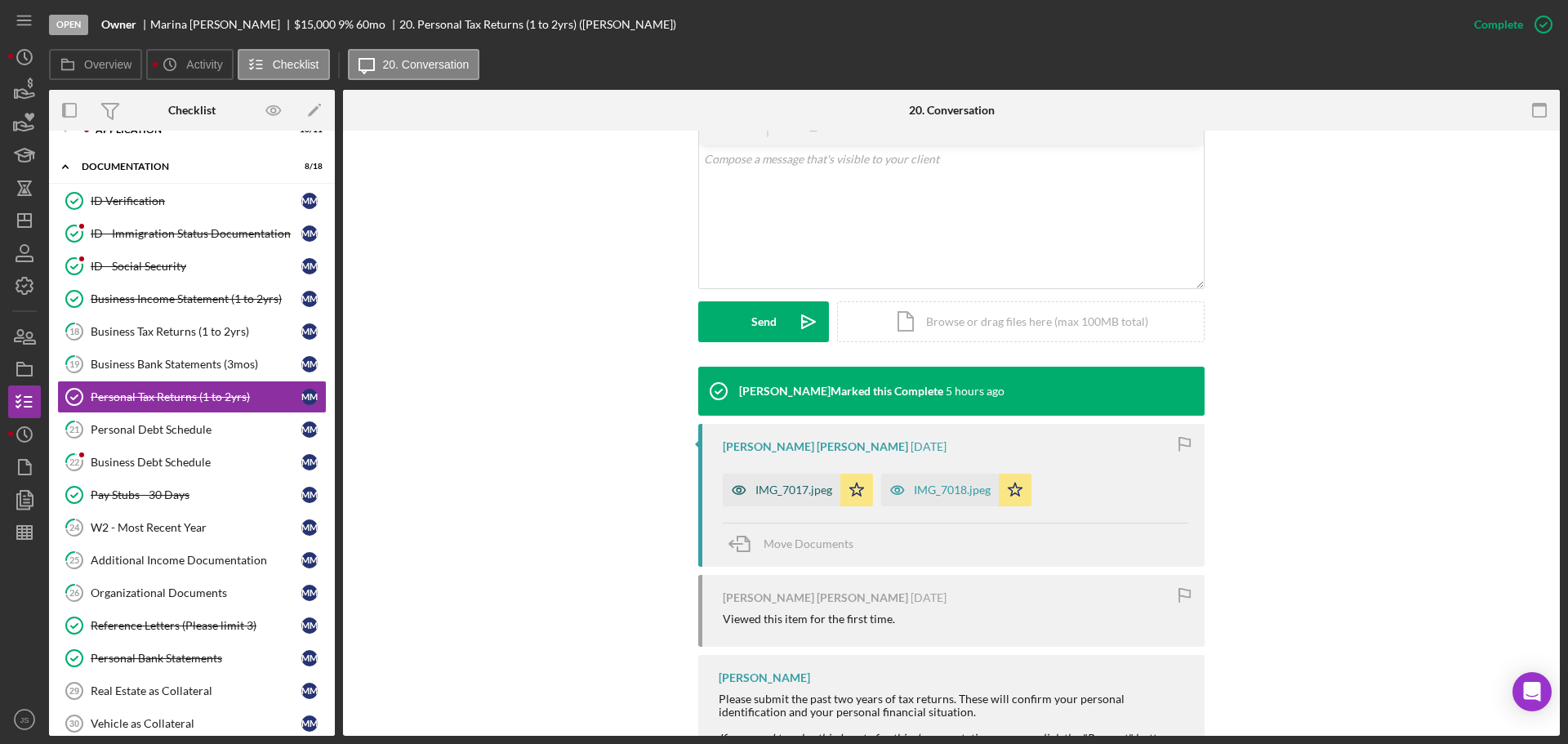
click at [790, 474] on div "IMG_7017.jpeg" at bounding box center [781, 491] width 117 height 33
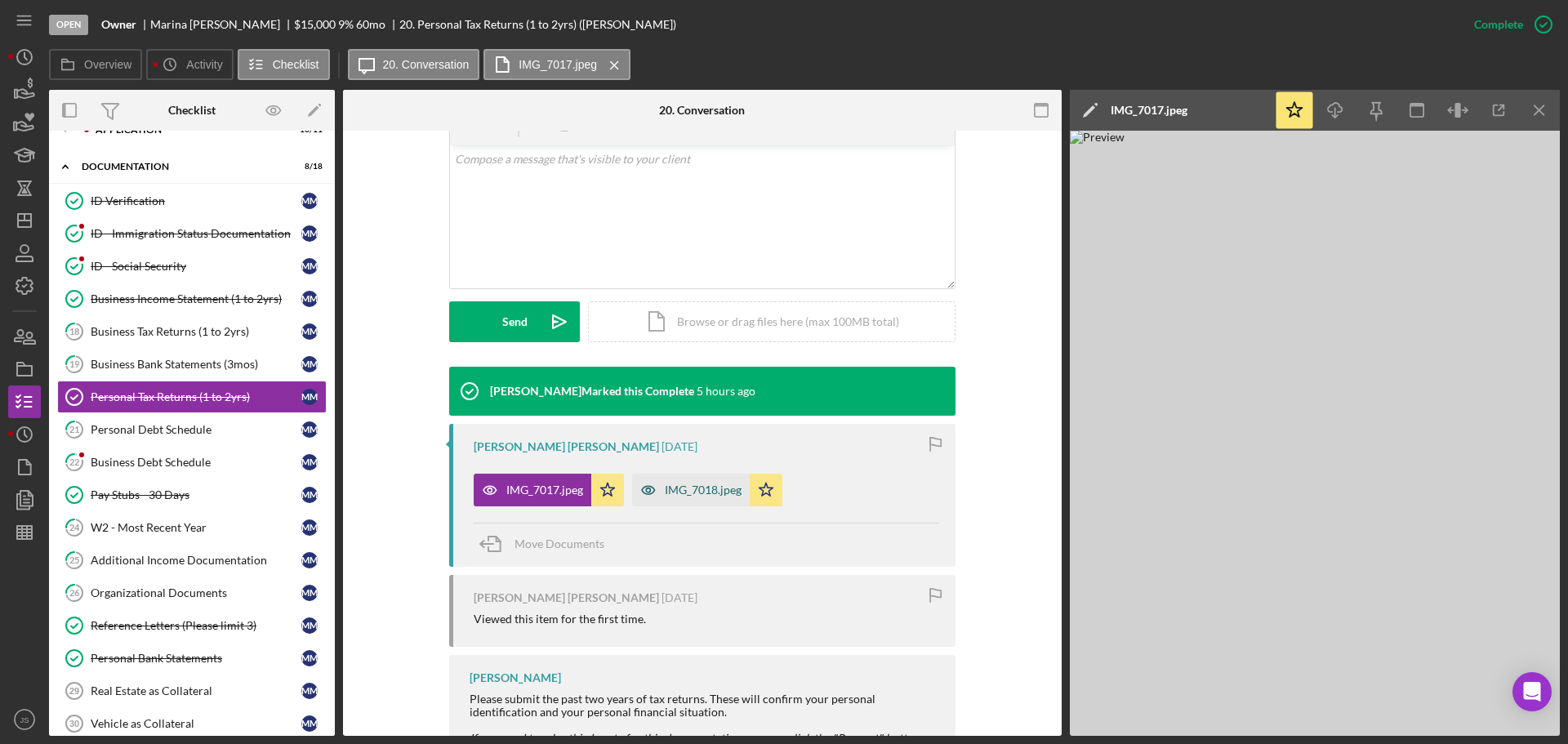
click at [693, 483] on div "IMG_7018.jpeg" at bounding box center [703, 490] width 77 height 13
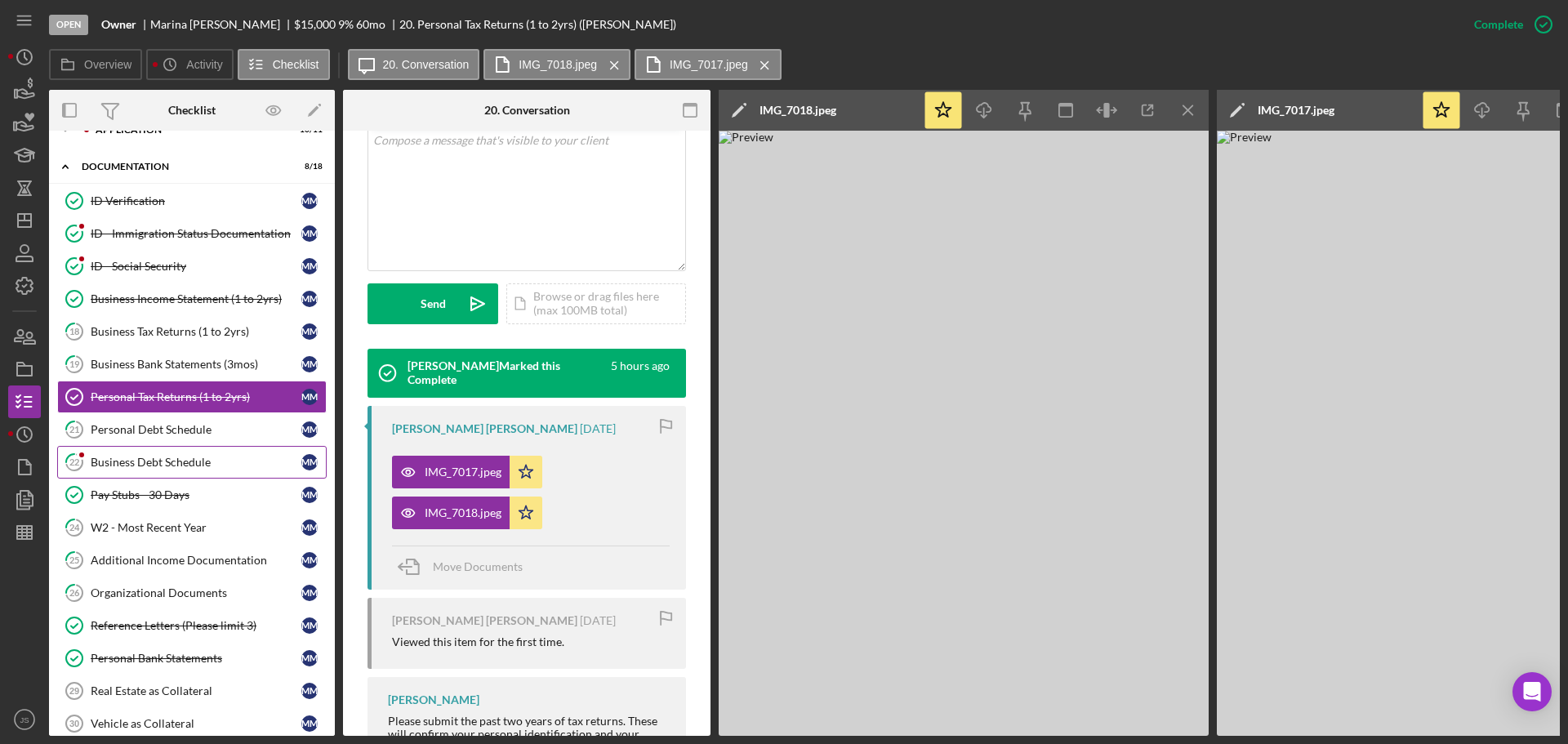
scroll to position [348, 0]
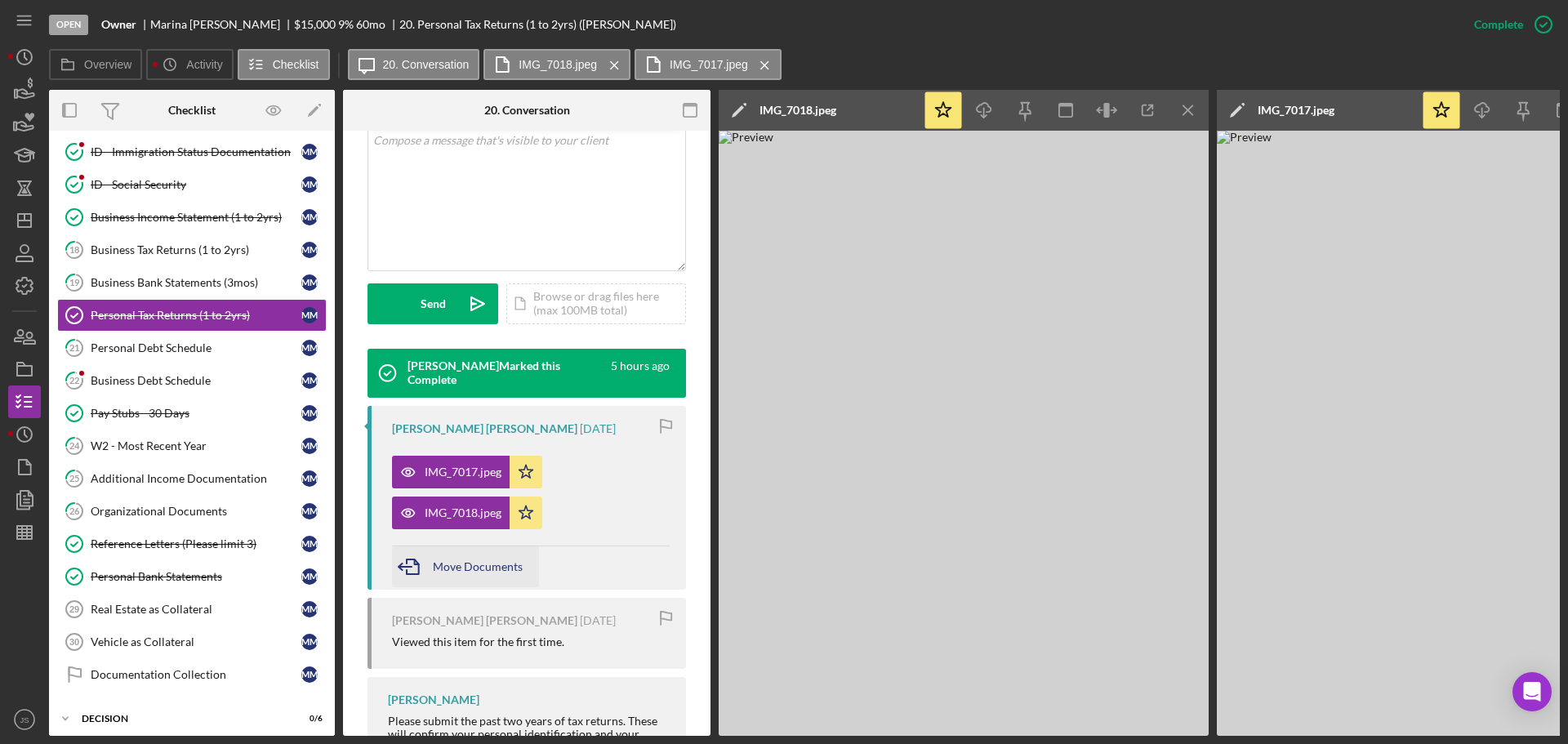
click at [447, 561] on span "Move Documents" at bounding box center [478, 566] width 90 height 14
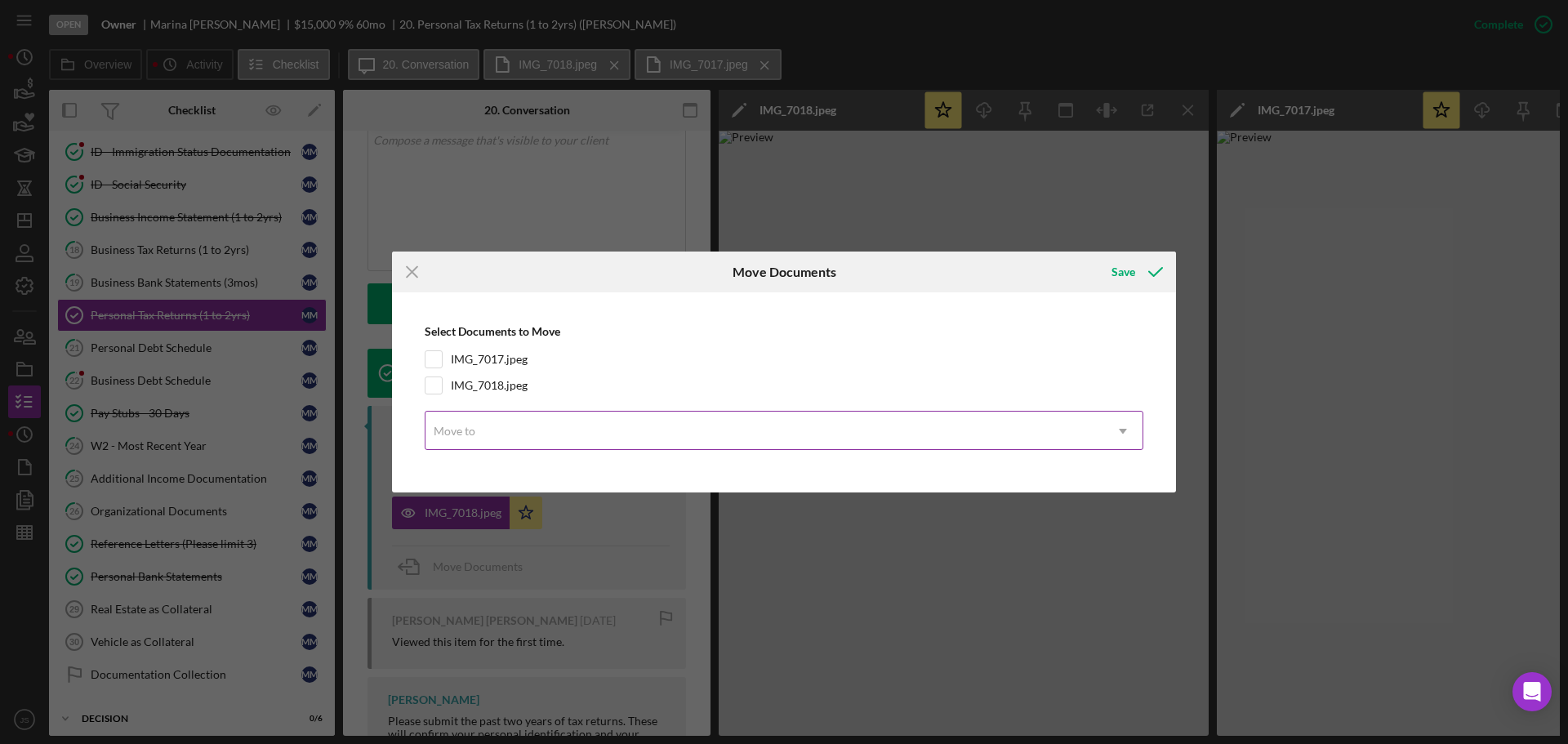
click at [1119, 437] on icon "Icon/Dropdown Arrow" at bounding box center [1122, 431] width 39 height 39
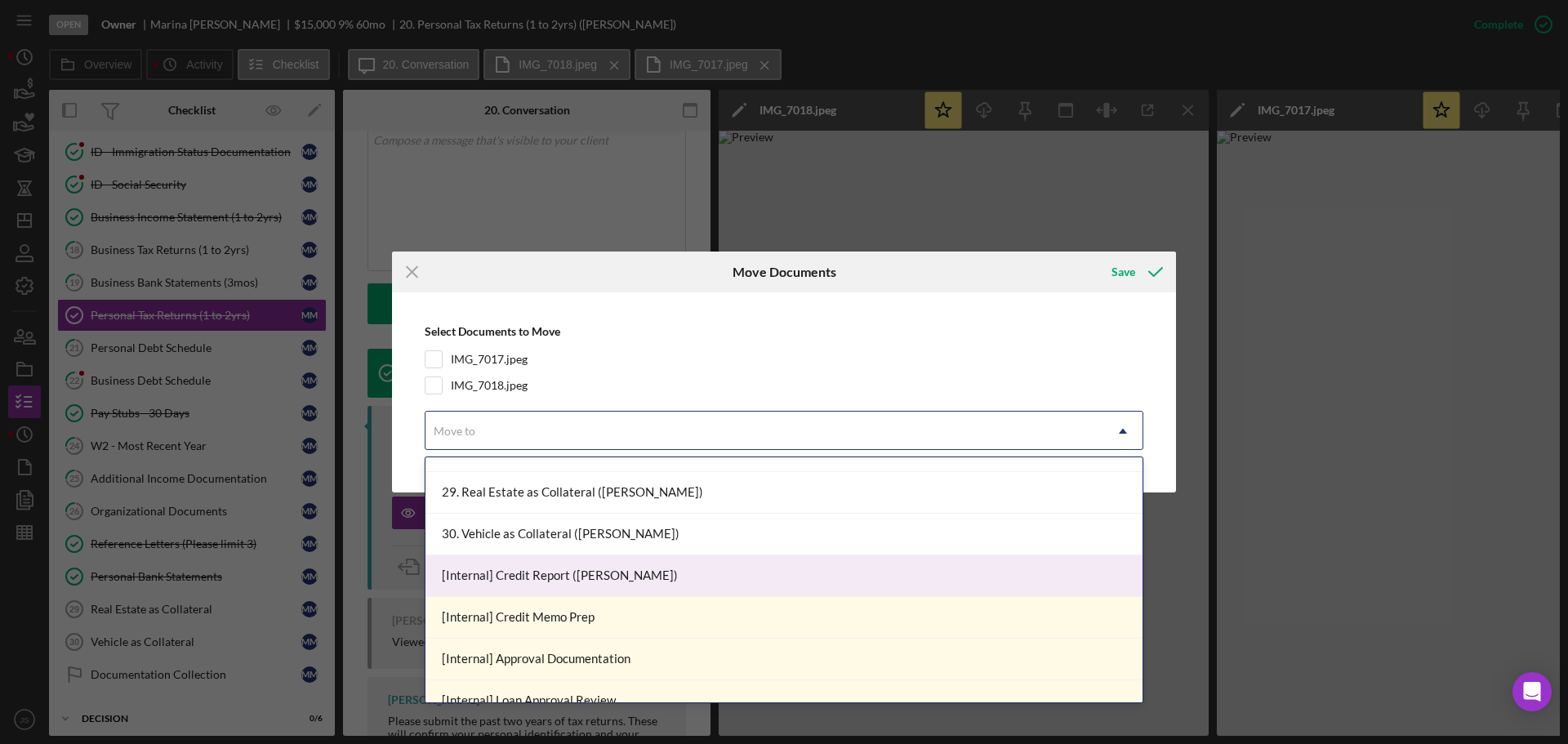
scroll to position [922, 0]
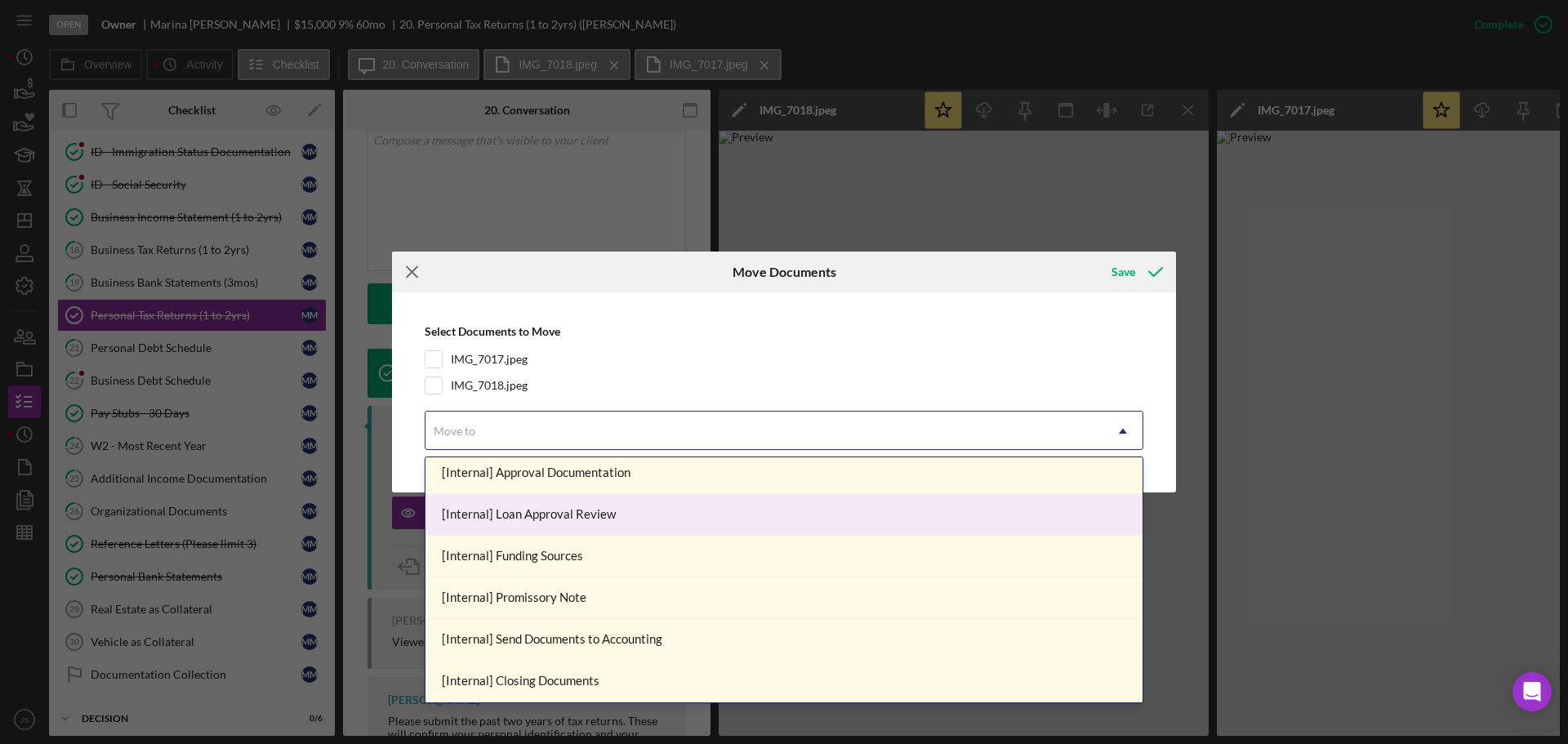
click at [411, 261] on icon "Icon/Menu Close" at bounding box center [413, 272] width 41 height 41
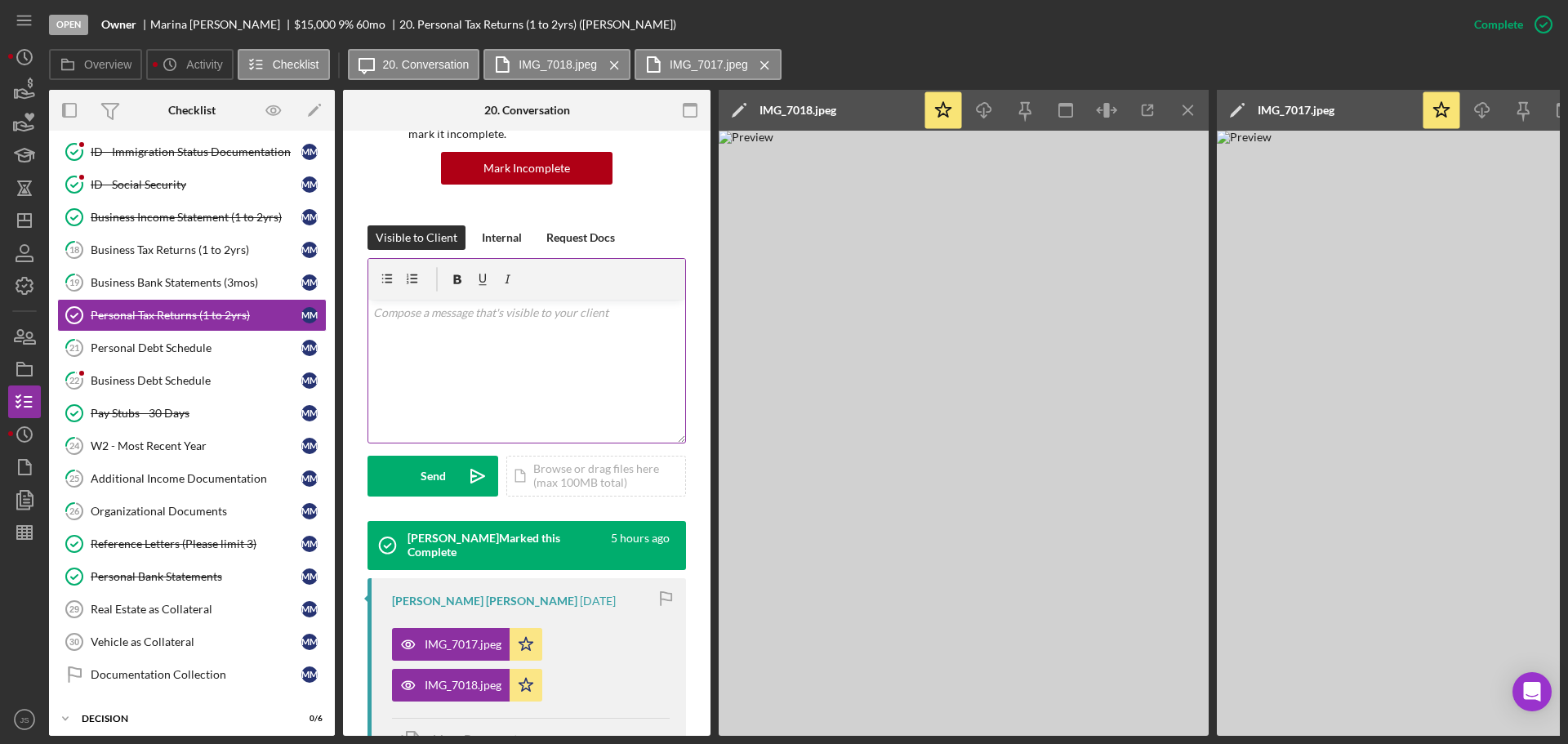
scroll to position [245, 0]
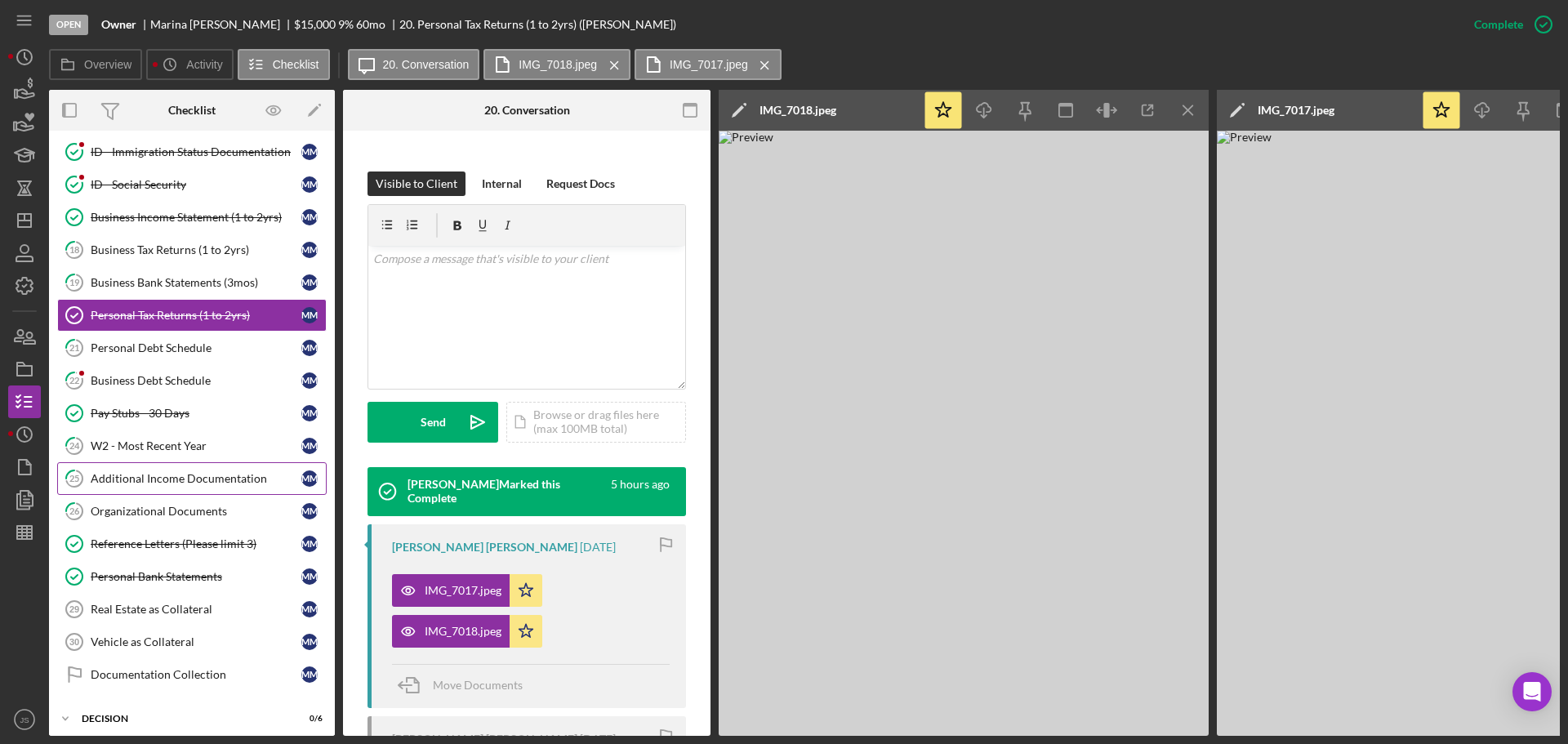
click at [148, 477] on div "Additional Income Documentation" at bounding box center [196, 479] width 211 height 13
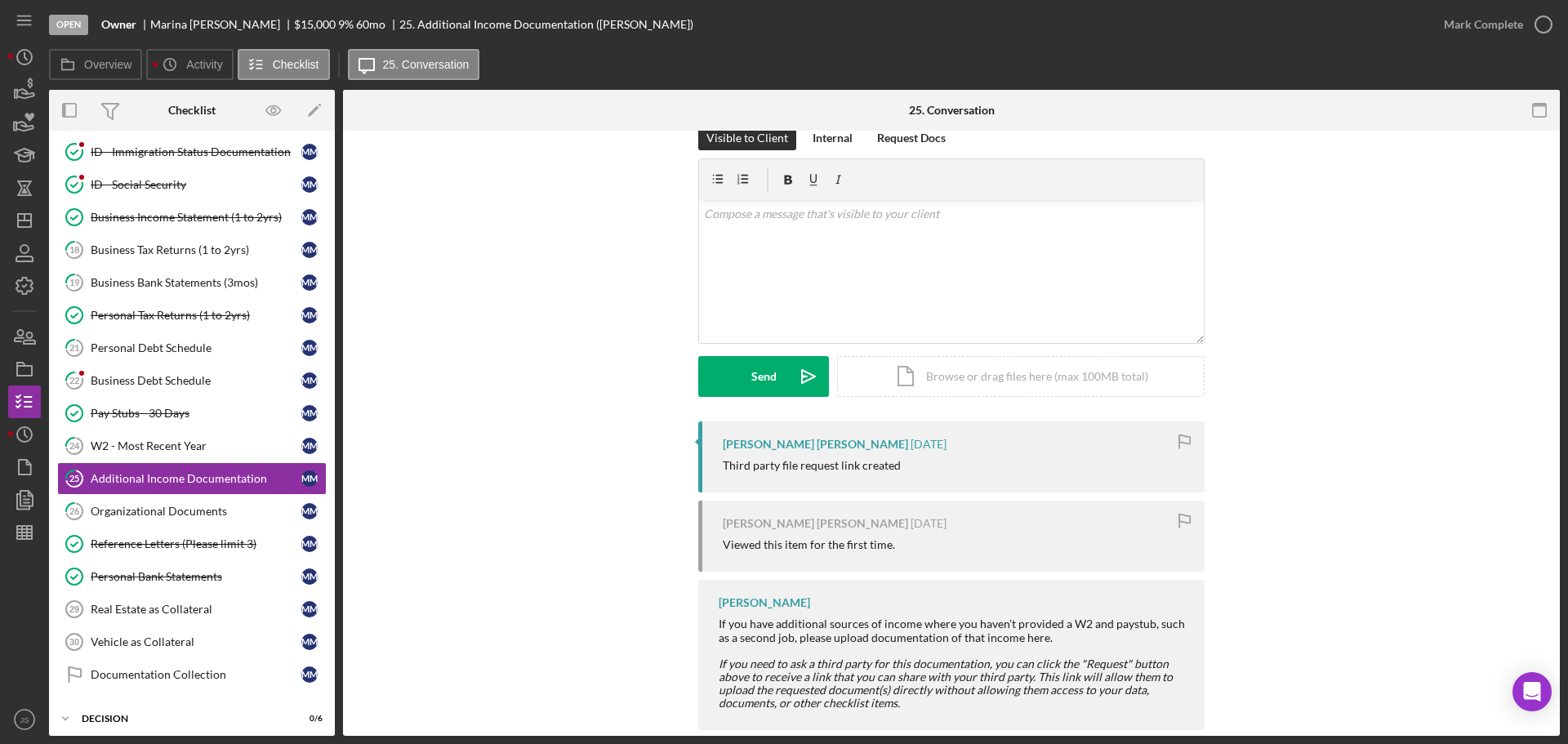
scroll to position [56, 0]
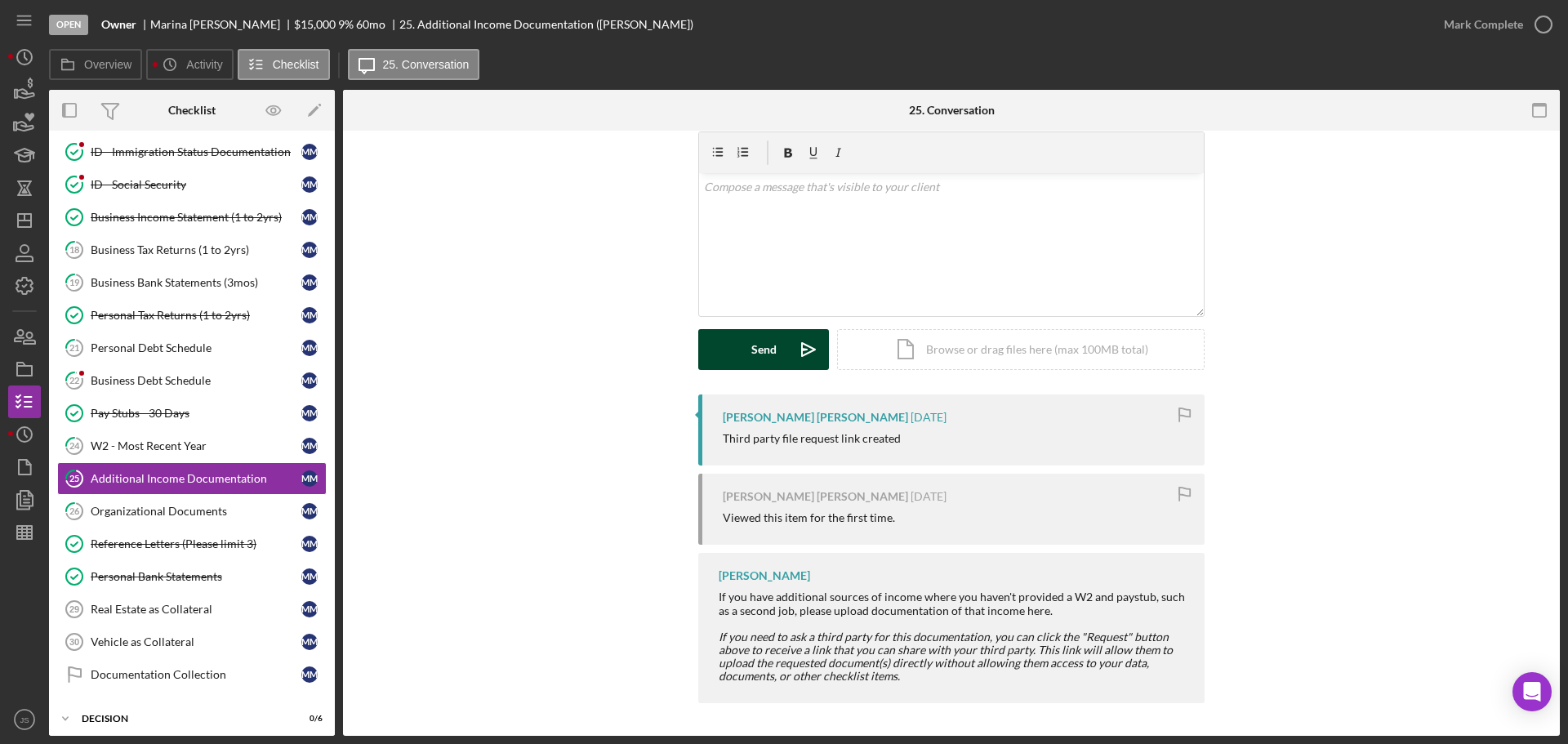
click at [773, 337] on button "Send Icon/icon-invite-send" at bounding box center [763, 350] width 131 height 41
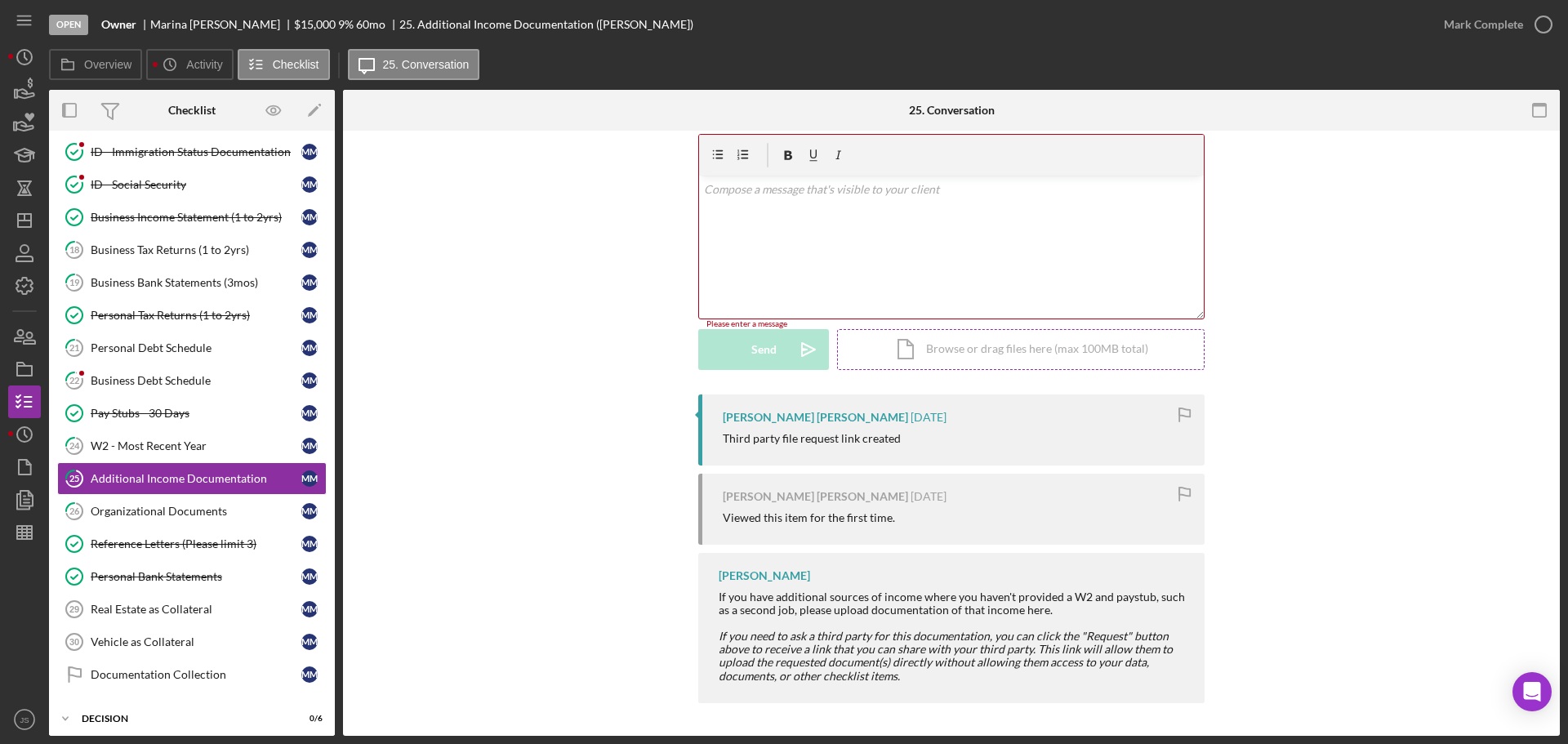
click at [975, 349] on div "Icon/Document Browse or drag files here (max 100MB total) Tap to choose files o…" at bounding box center [1021, 350] width 368 height 41
click at [1191, 413] on icon "button" at bounding box center [1185, 415] width 37 height 37
click at [177, 519] on link "26 Organizational Documents M M" at bounding box center [192, 512] width 270 height 33
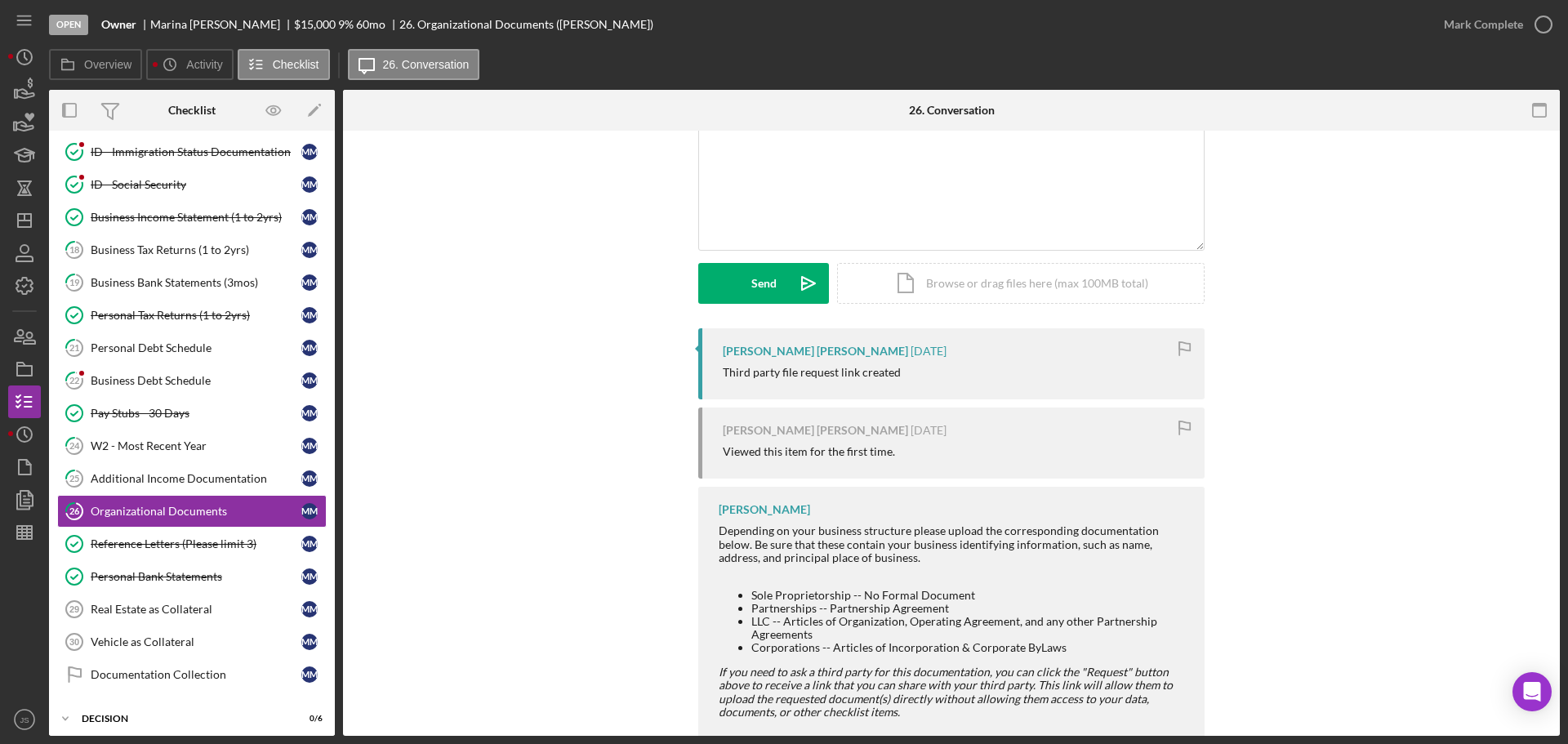
scroll to position [159, 0]
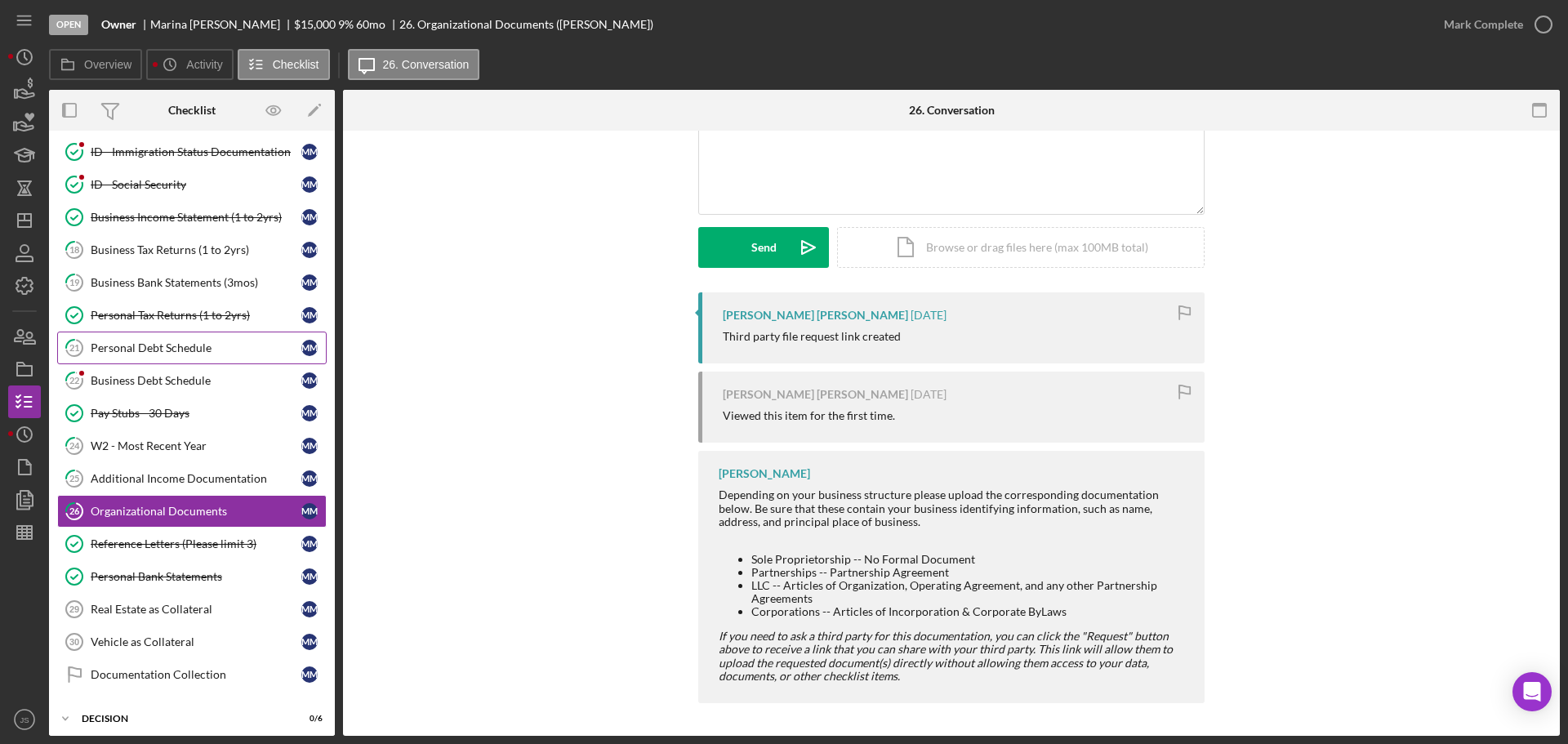
click at [160, 339] on link "21 Personal Debt Schedule M M" at bounding box center [192, 349] width 270 height 33
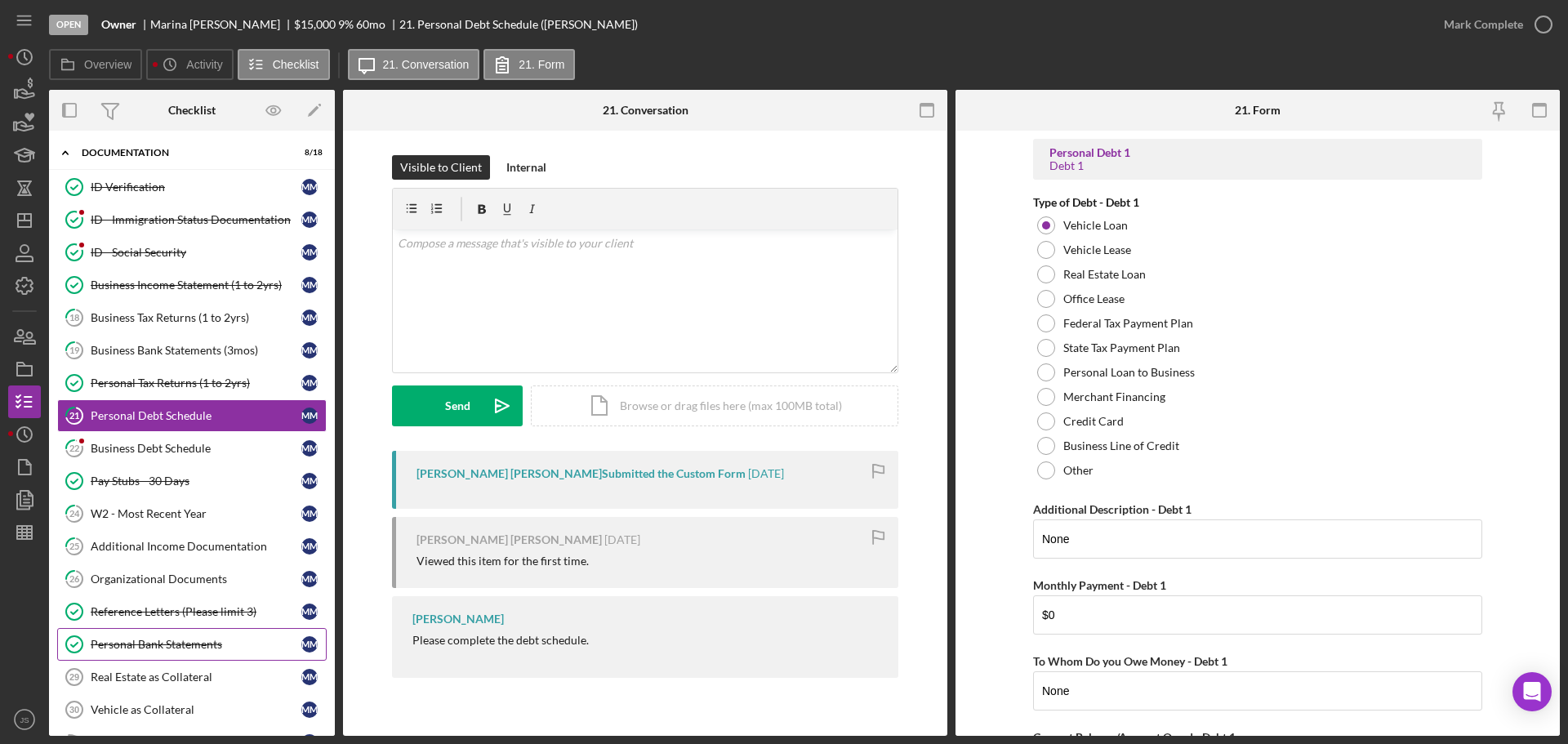
scroll to position [266, 0]
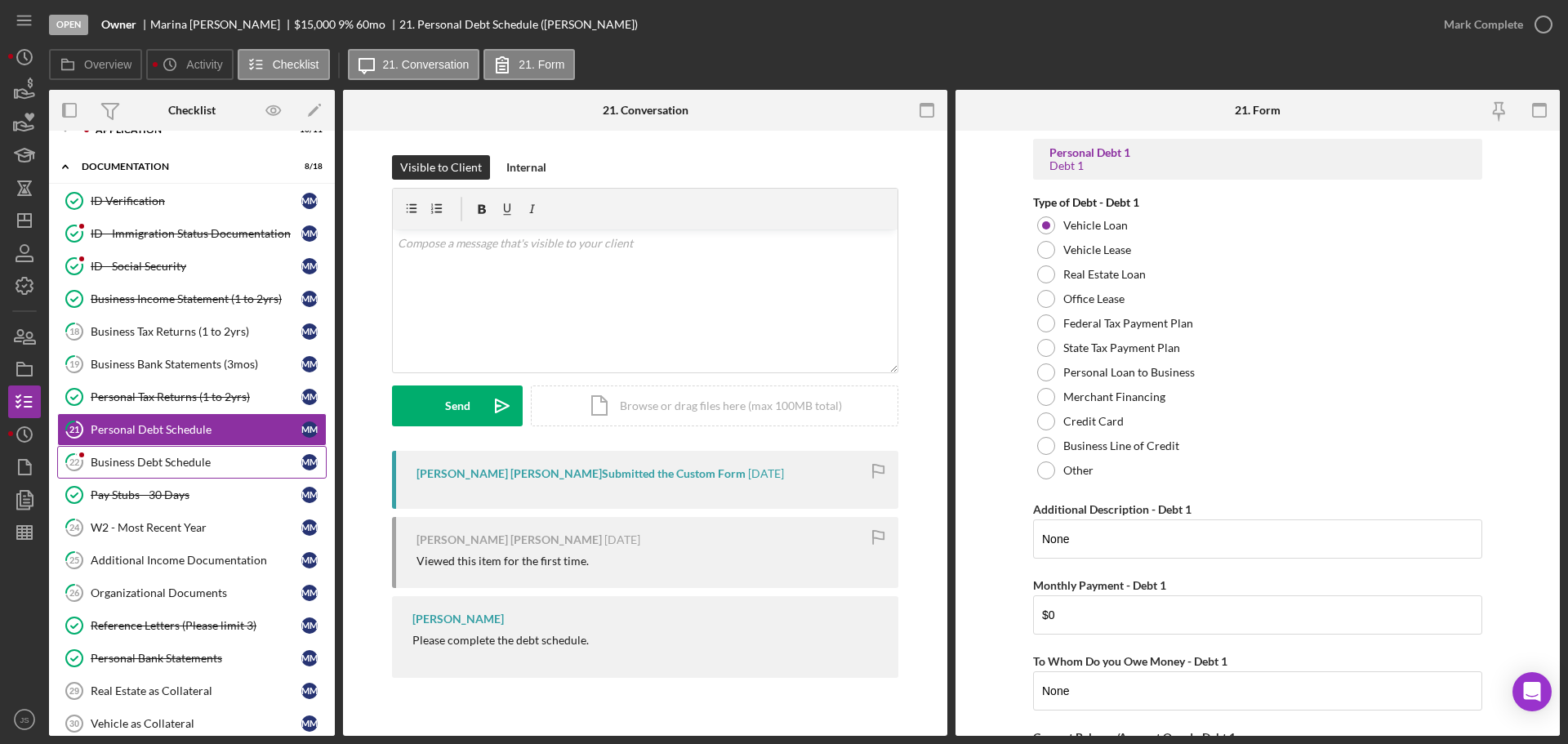
click at [179, 466] on div "Business Debt Schedule" at bounding box center [196, 462] width 211 height 13
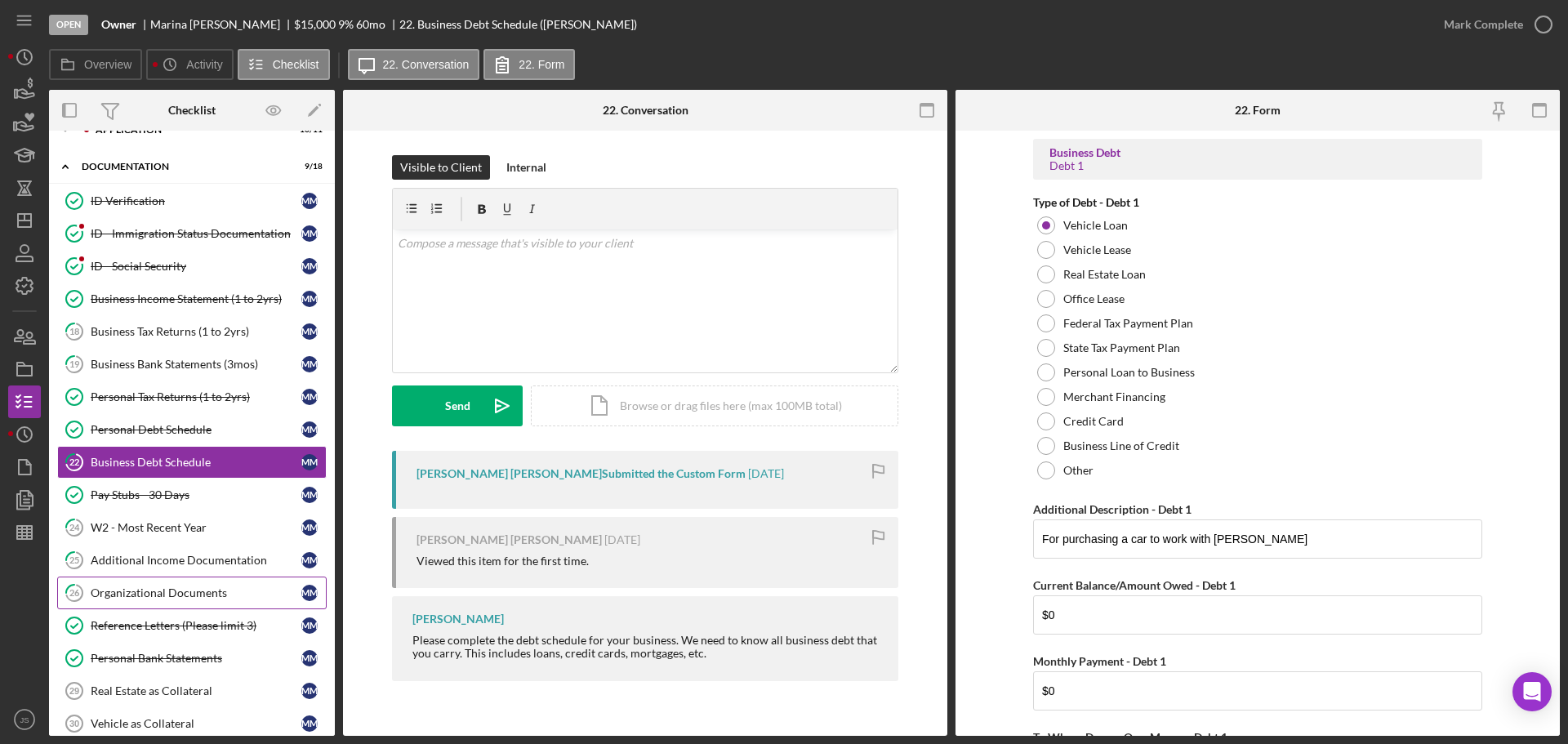
click at [163, 587] on div "Organizational Documents" at bounding box center [196, 593] width 211 height 13
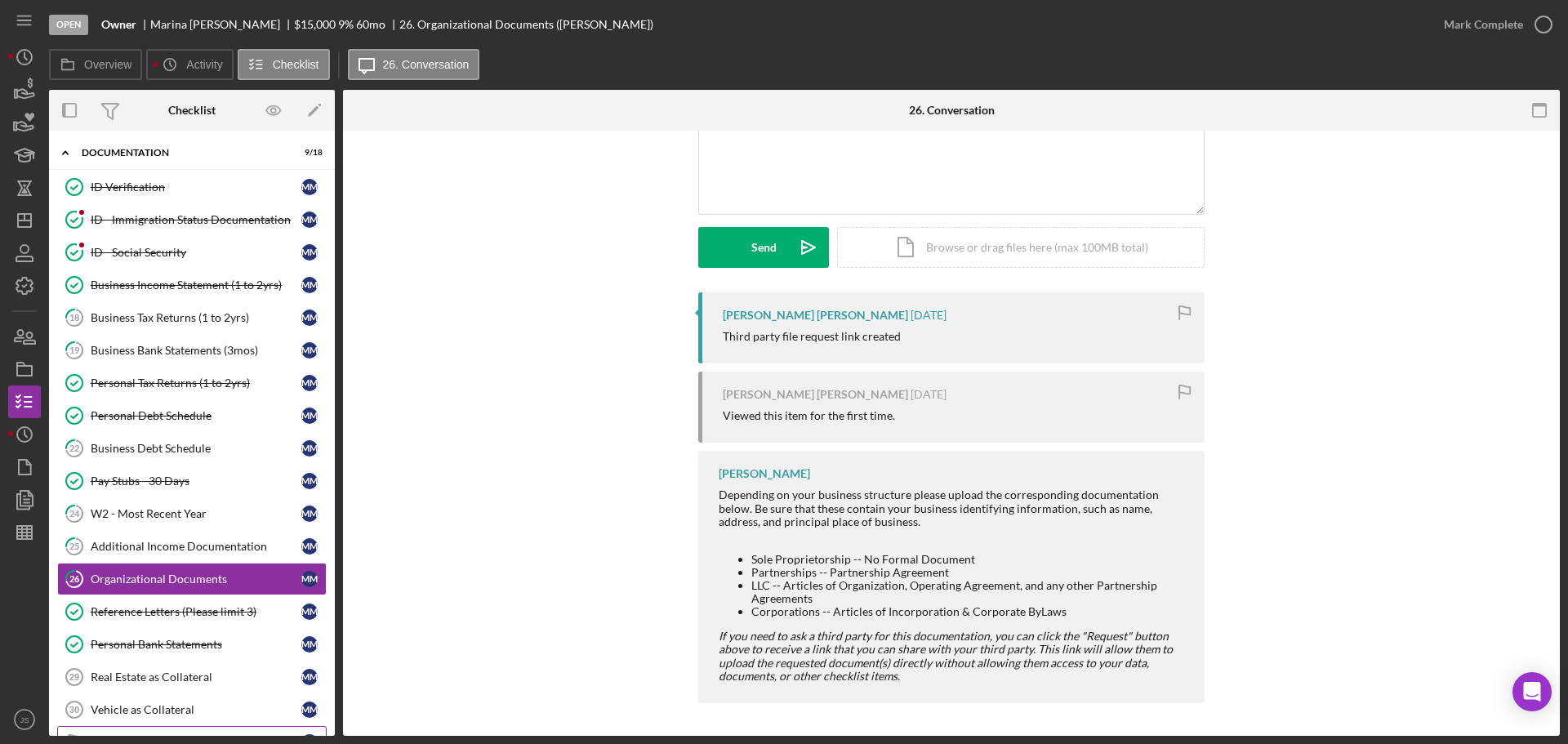
scroll to position [429, 0]
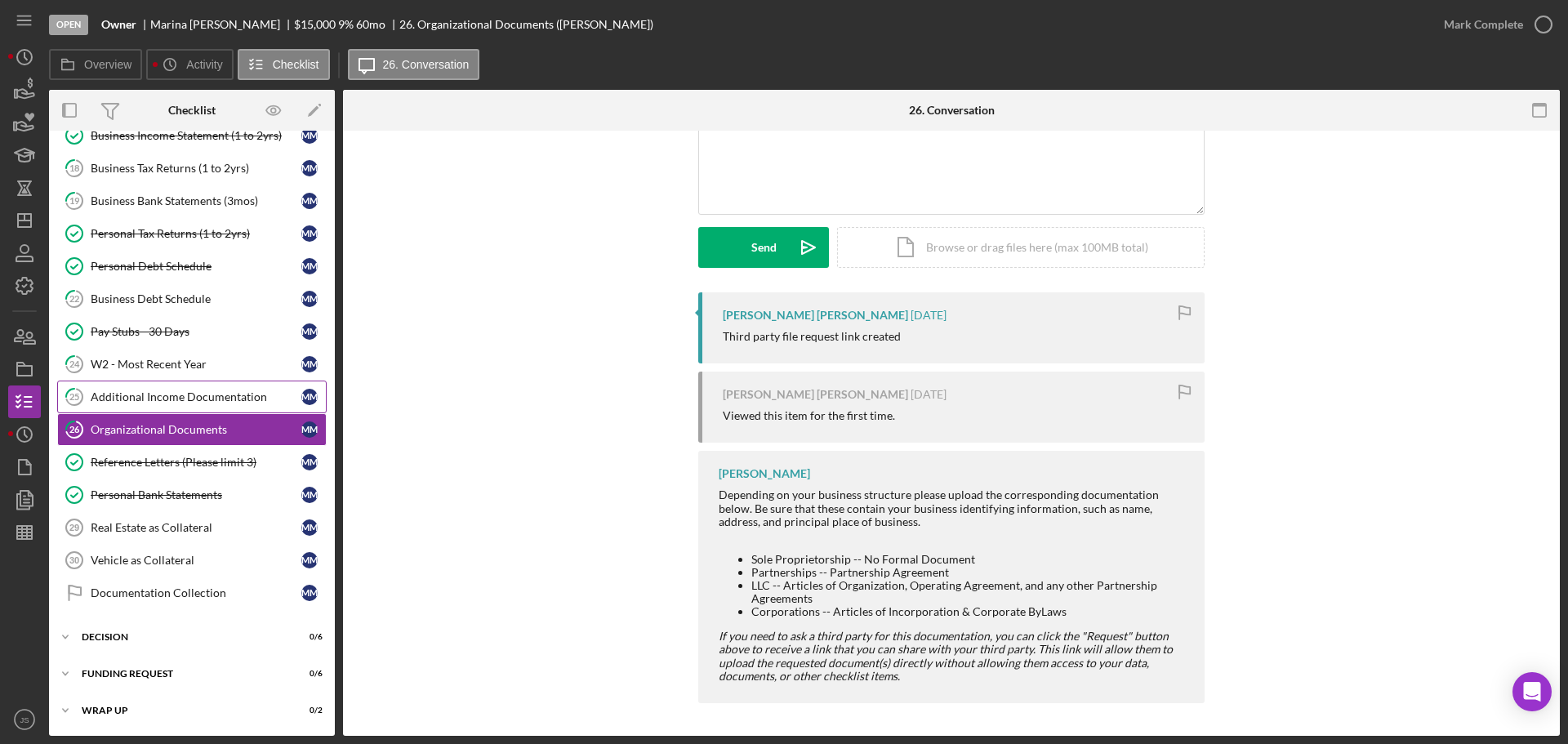
click at [200, 395] on div "Additional Income Documentation" at bounding box center [196, 397] width 211 height 13
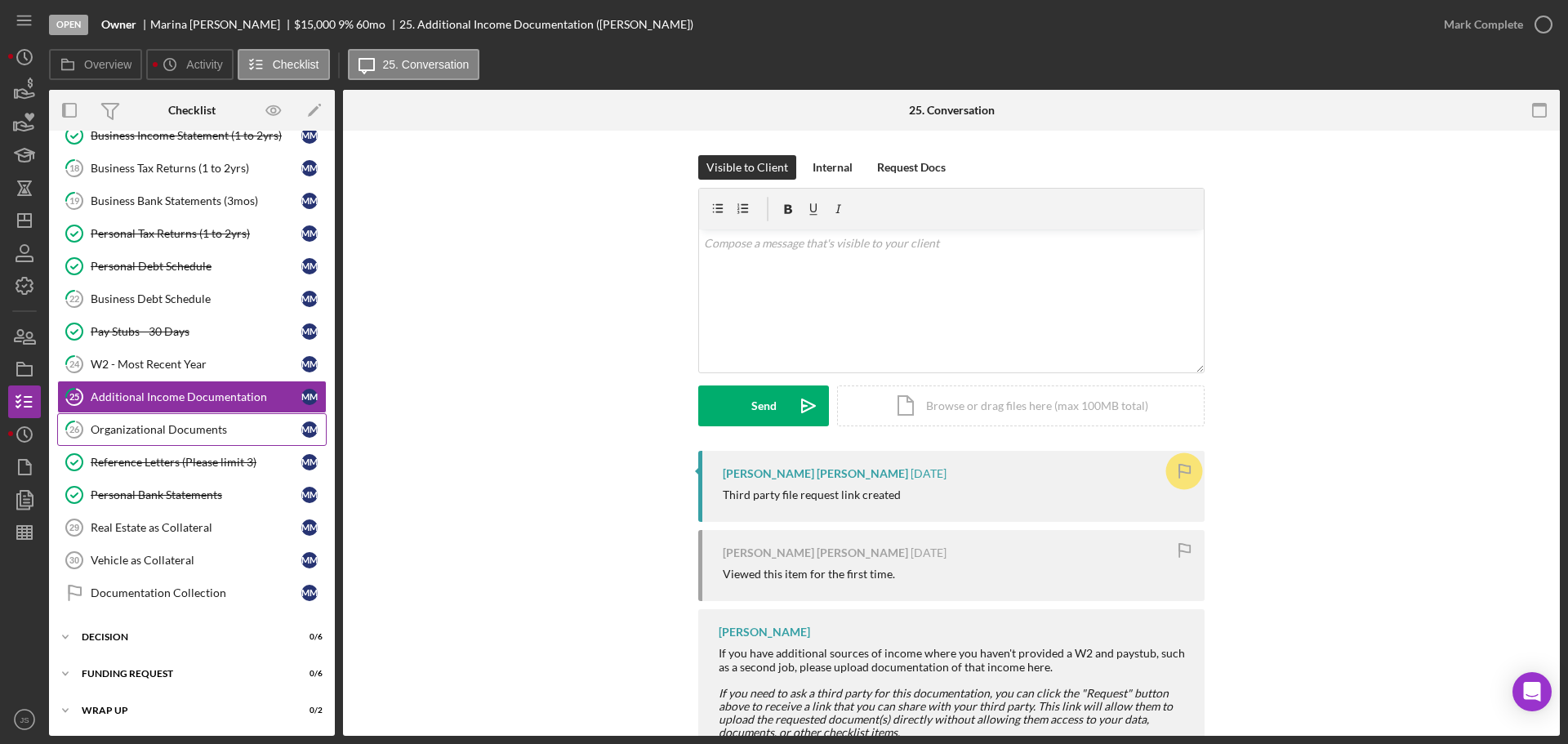
click at [127, 423] on div "Organizational Documents" at bounding box center [196, 429] width 211 height 13
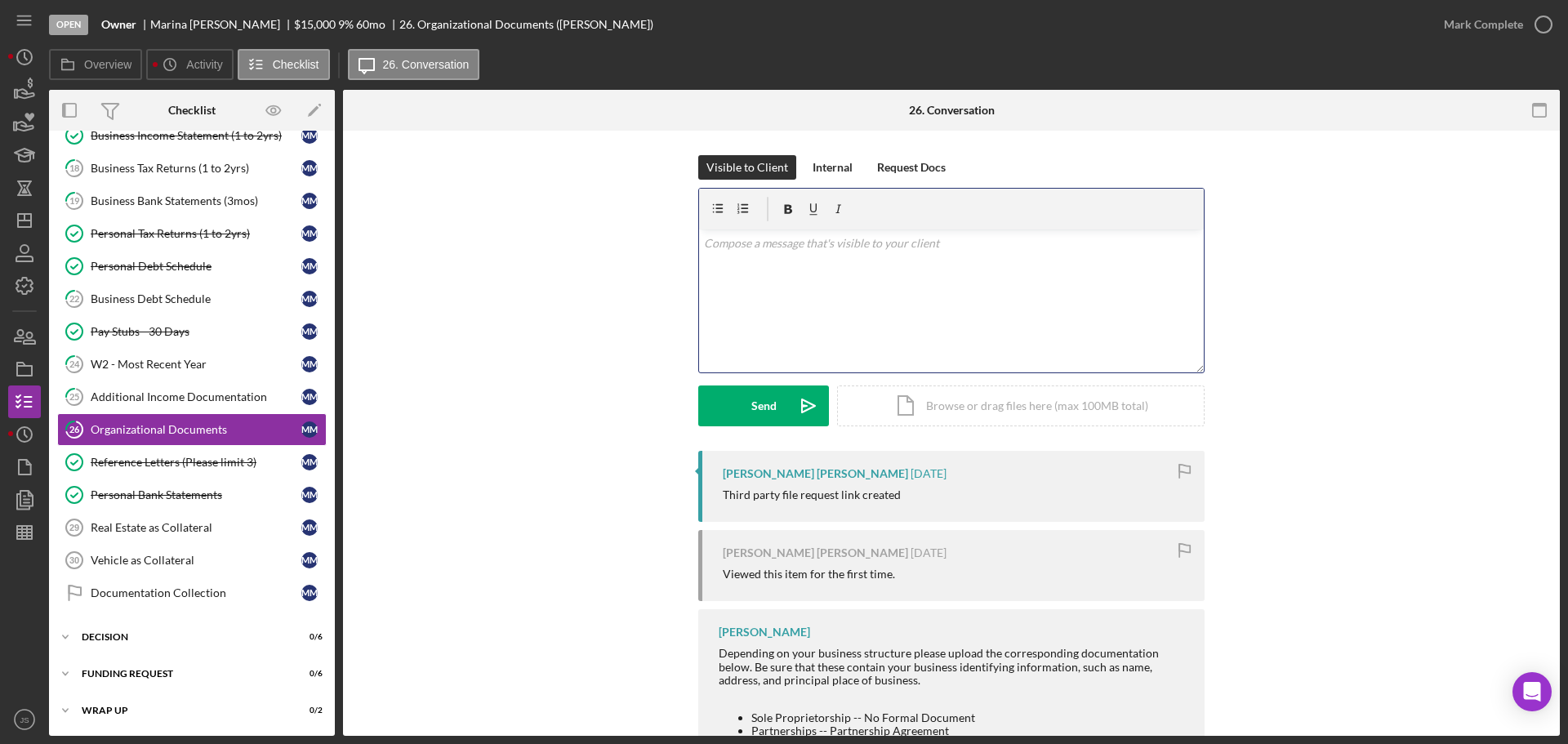
click at [727, 253] on div "v Color teal Color pink Remove color Add row above Add row below Add column bef…" at bounding box center [951, 301] width 504 height 143
click at [1018, 303] on div "v Color teal Color pink Remove color Add row above Add row below Add column bef…" at bounding box center [951, 301] width 504 height 143
click at [755, 404] on div "Send" at bounding box center [764, 405] width 26 height 41
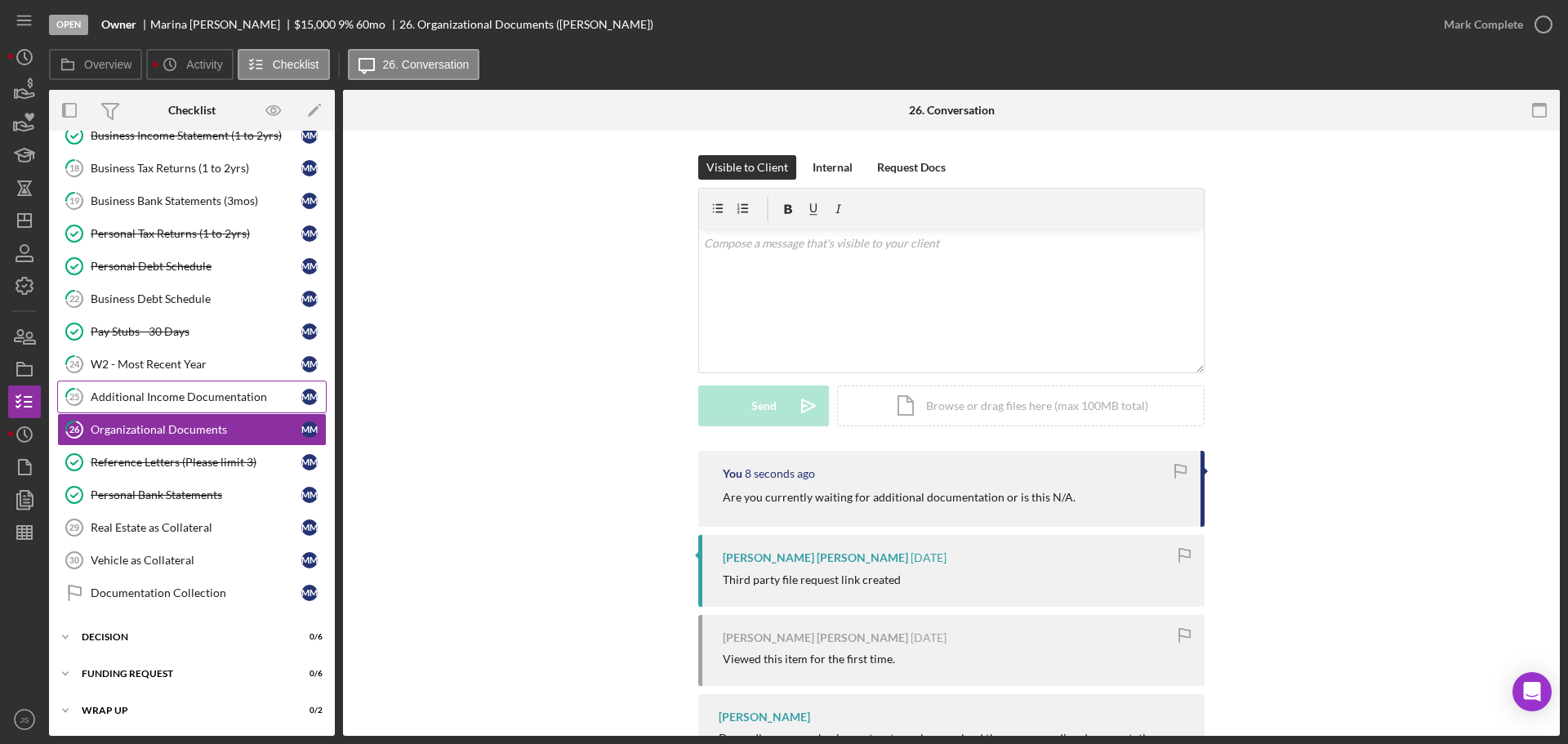
click at [198, 392] on div "Additional Income Documentation" at bounding box center [196, 397] width 211 height 13
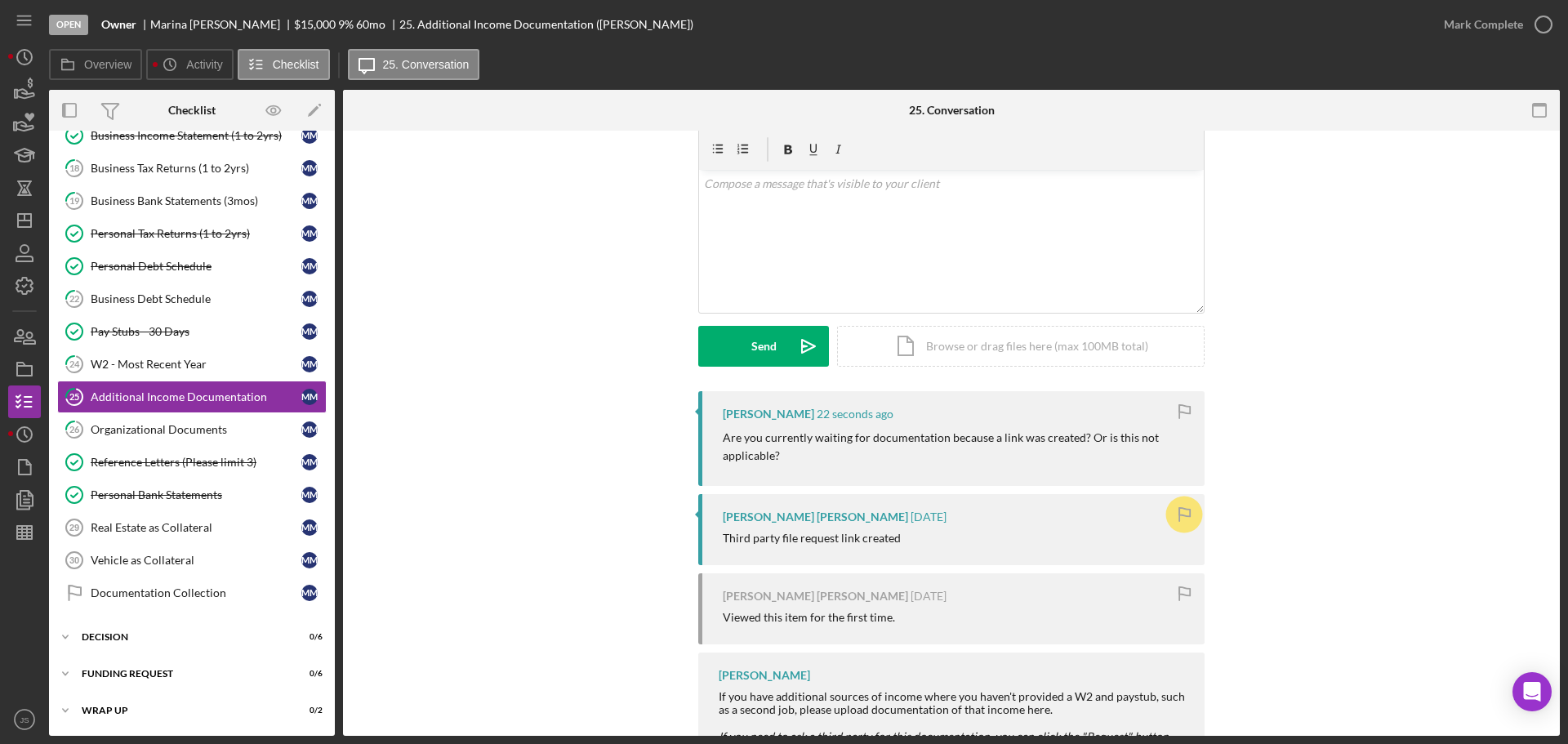
scroll to position [160, 0]
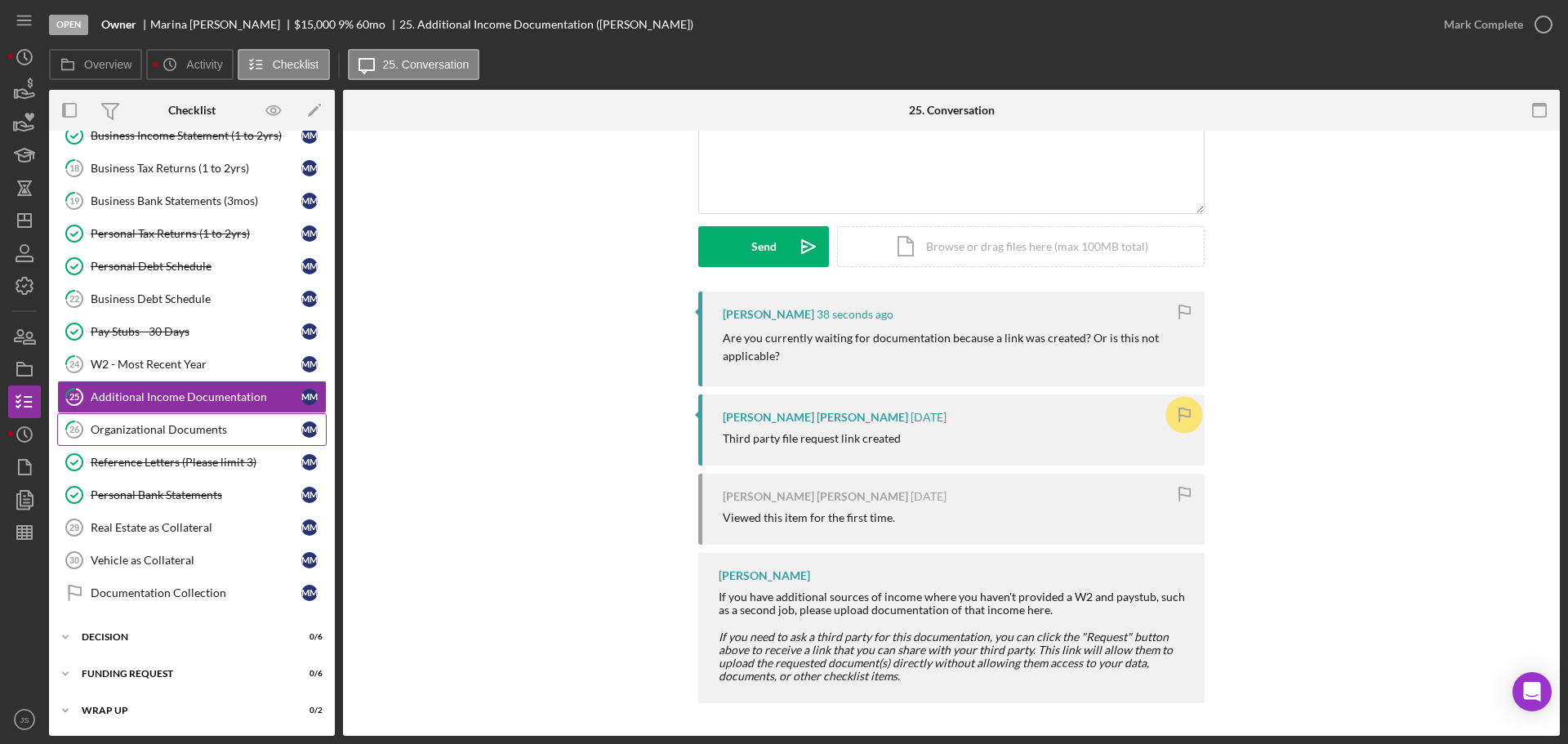
click at [161, 423] on div "Organizational Documents" at bounding box center [196, 429] width 211 height 13
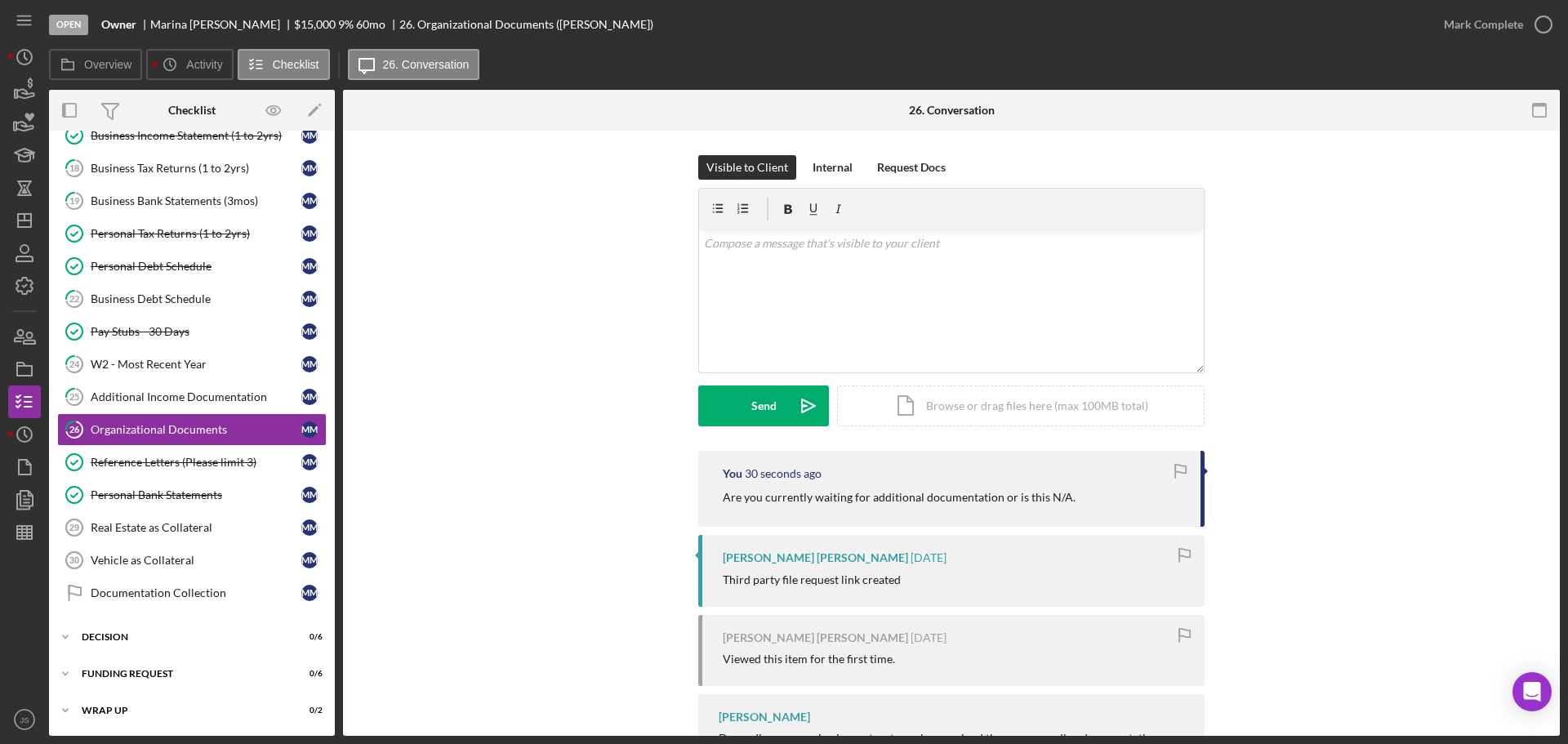
scroll to position [243, 0]
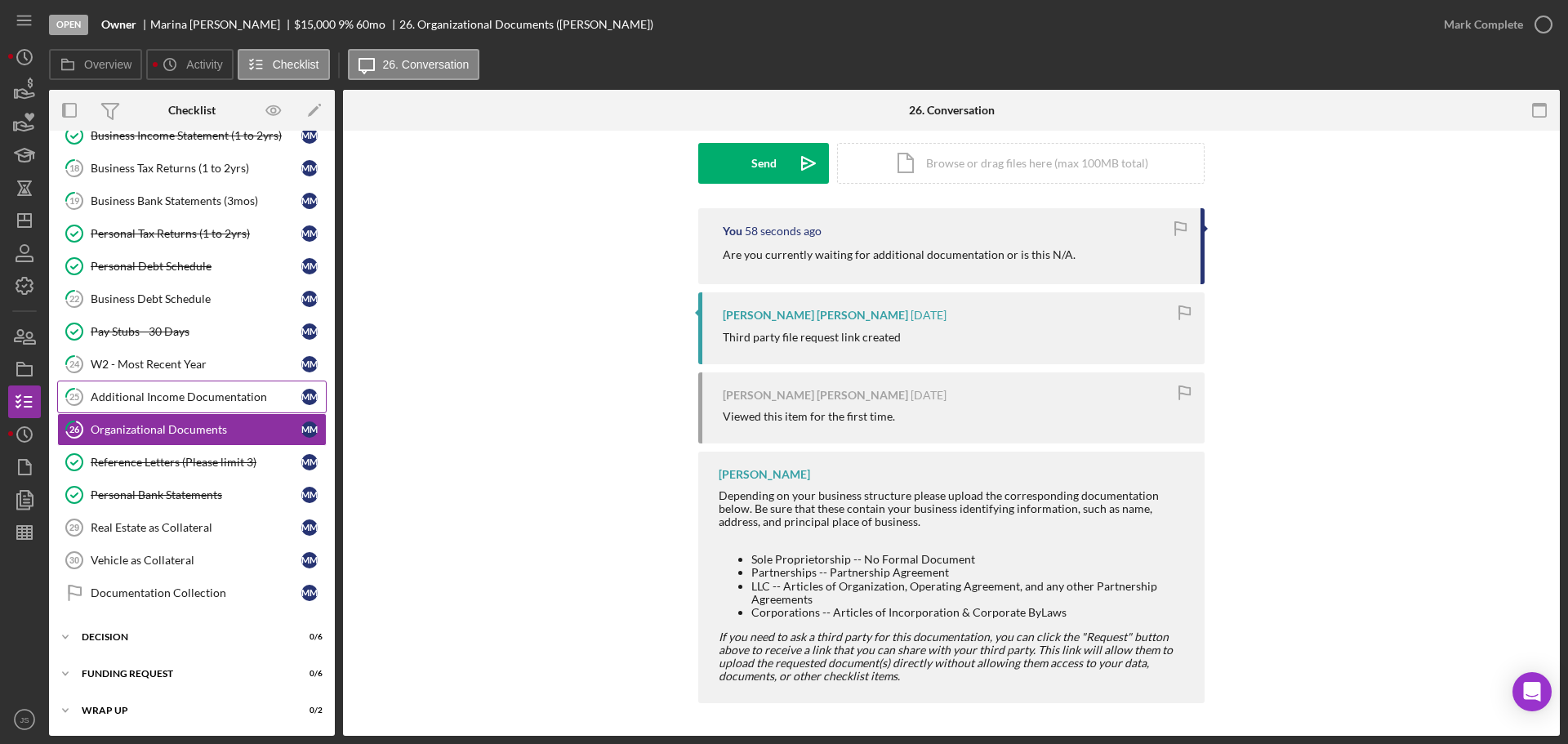
click at [181, 398] on div "Additional Income Documentation" at bounding box center [196, 397] width 211 height 13
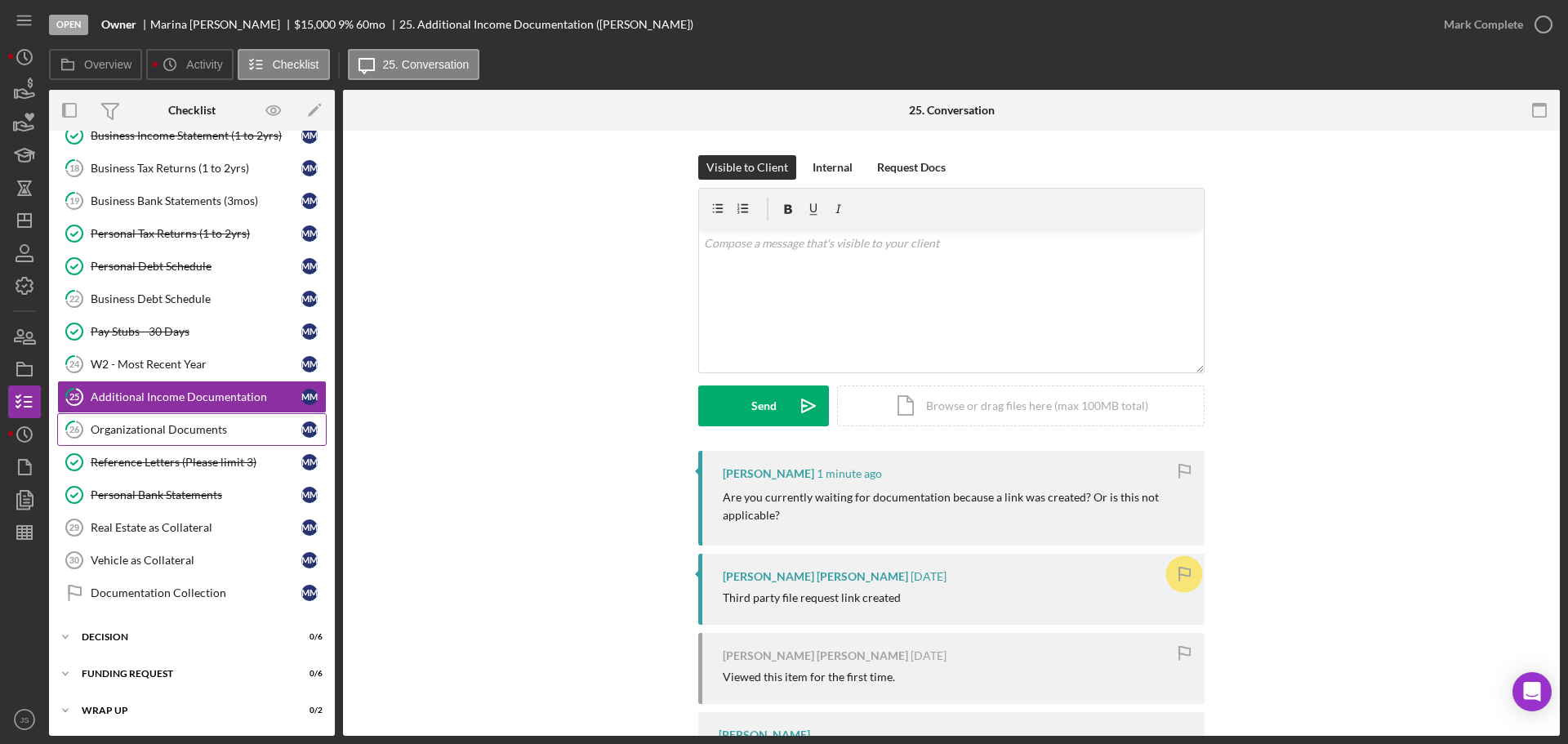
click at [137, 429] on div "Organizational Documents" at bounding box center [196, 429] width 211 height 13
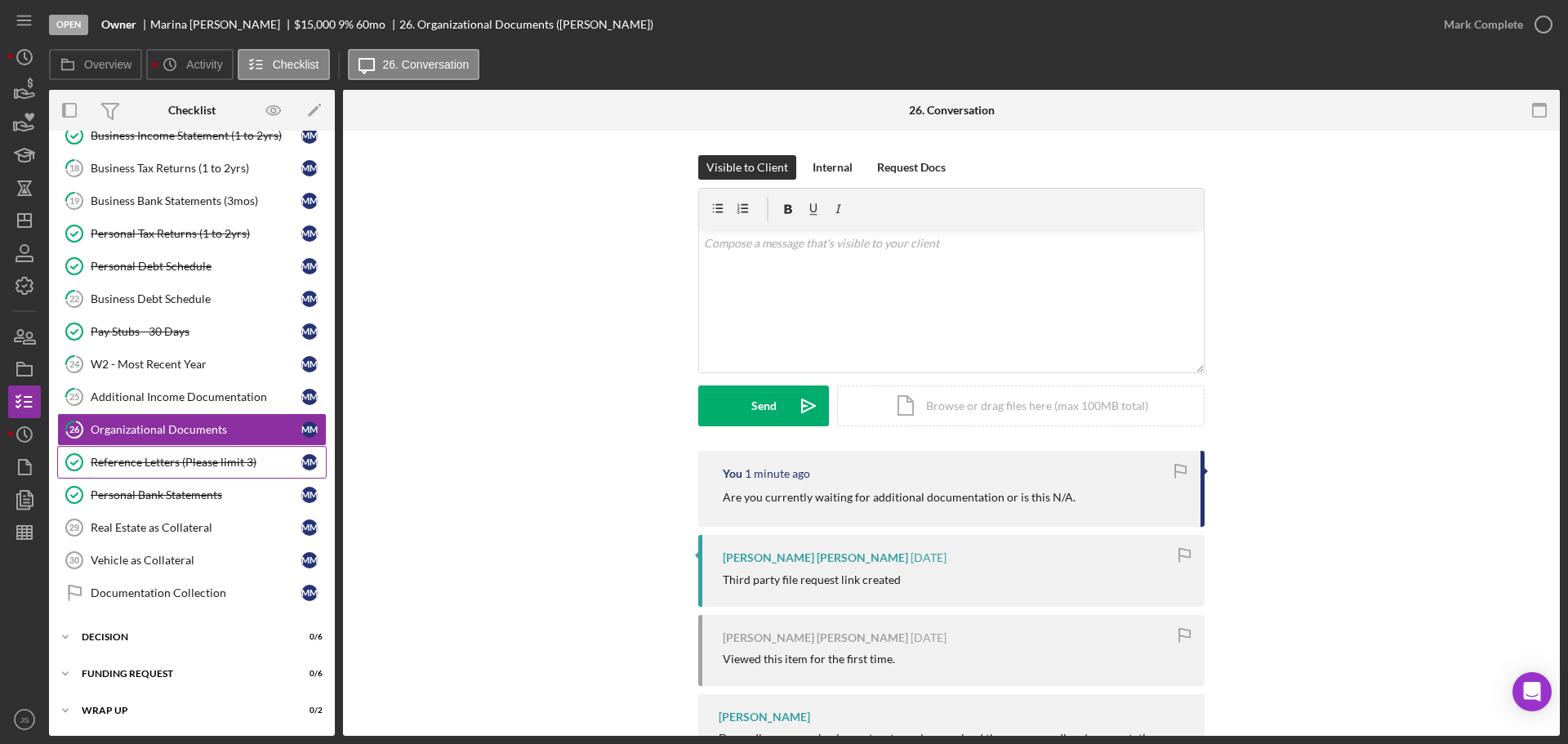
click at [160, 460] on div "Reference Letters (Please limit 3)" at bounding box center [196, 462] width 211 height 13
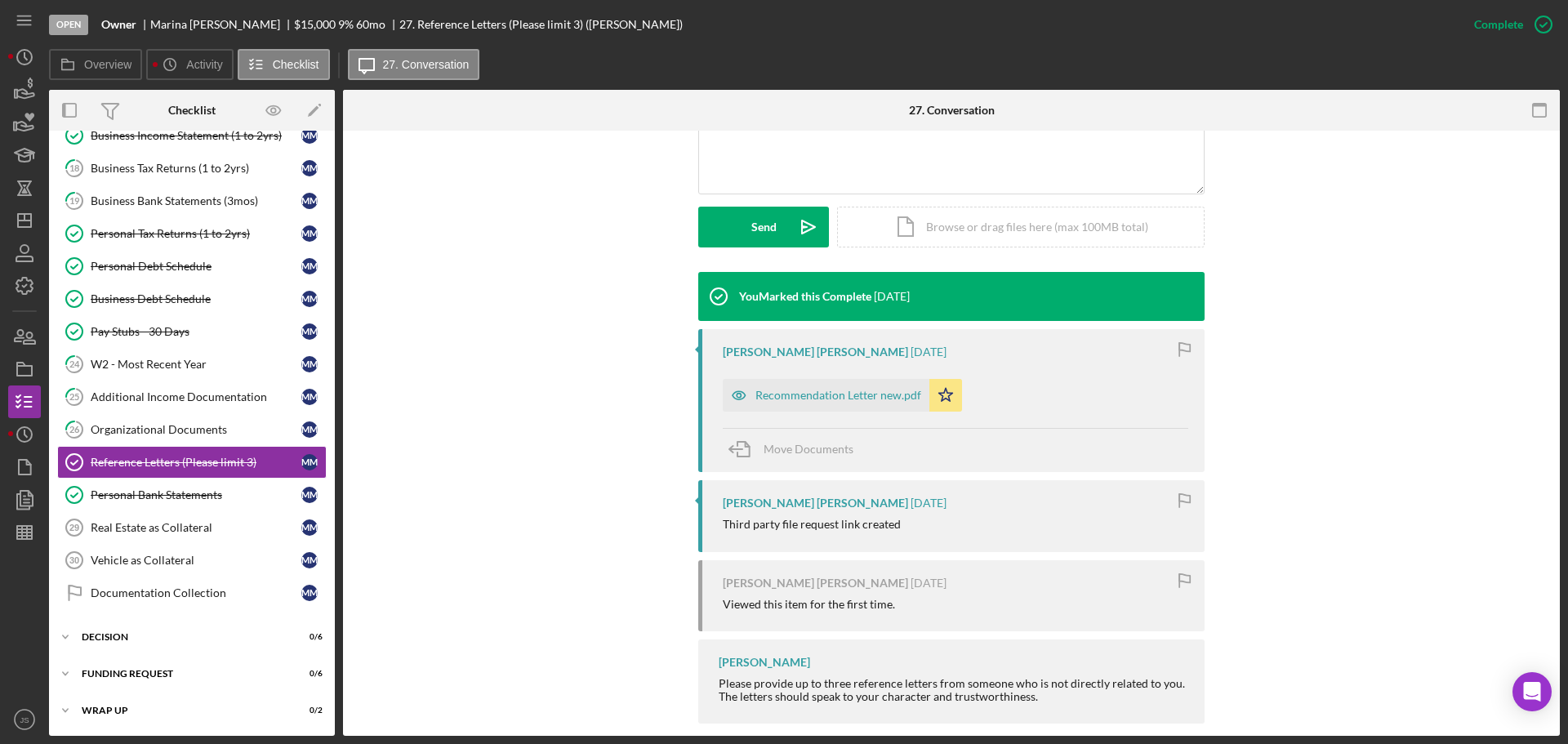
scroll to position [424, 0]
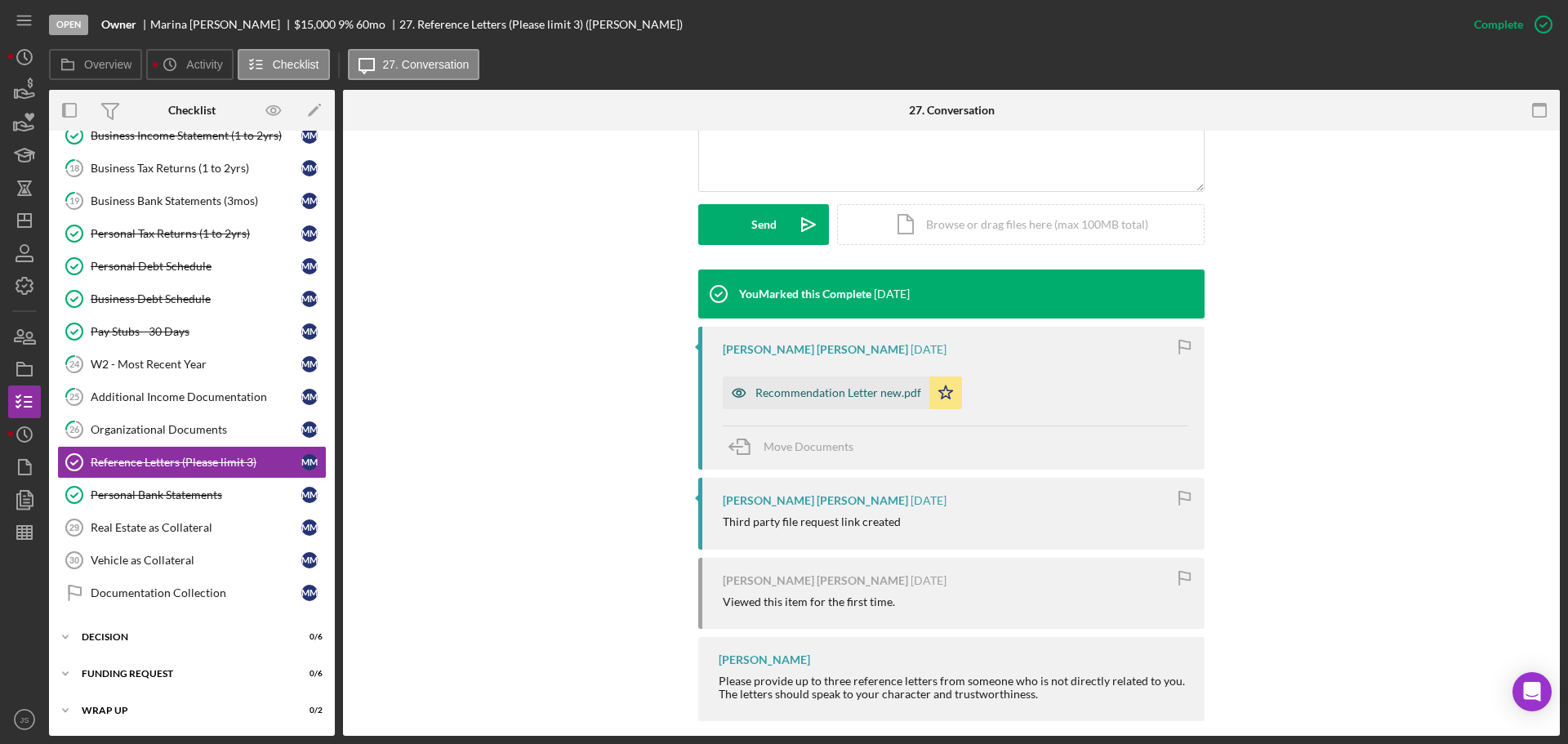
click at [830, 386] on div "Recommendation Letter new.pdf" at bounding box center [838, 393] width 166 height 13
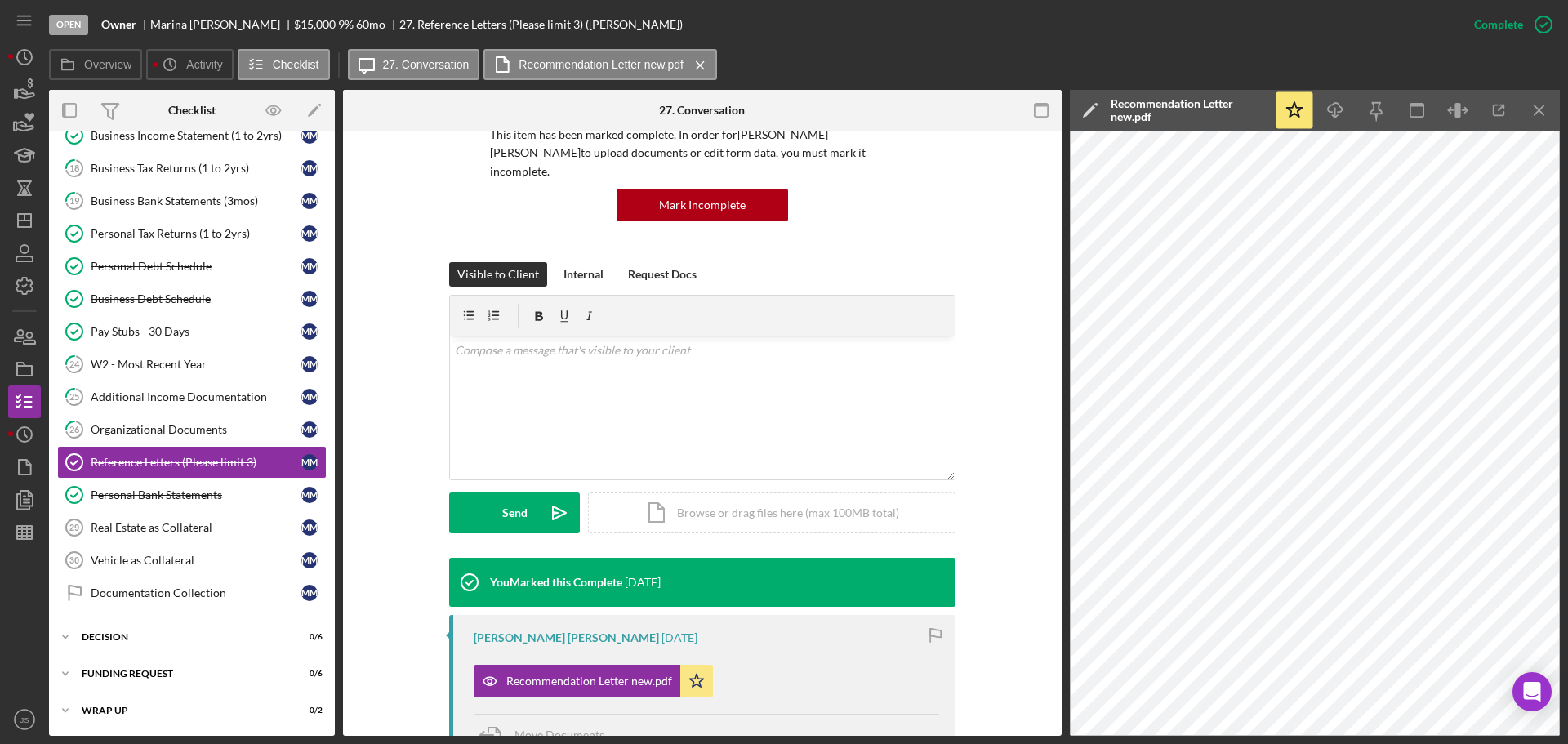
scroll to position [97, 0]
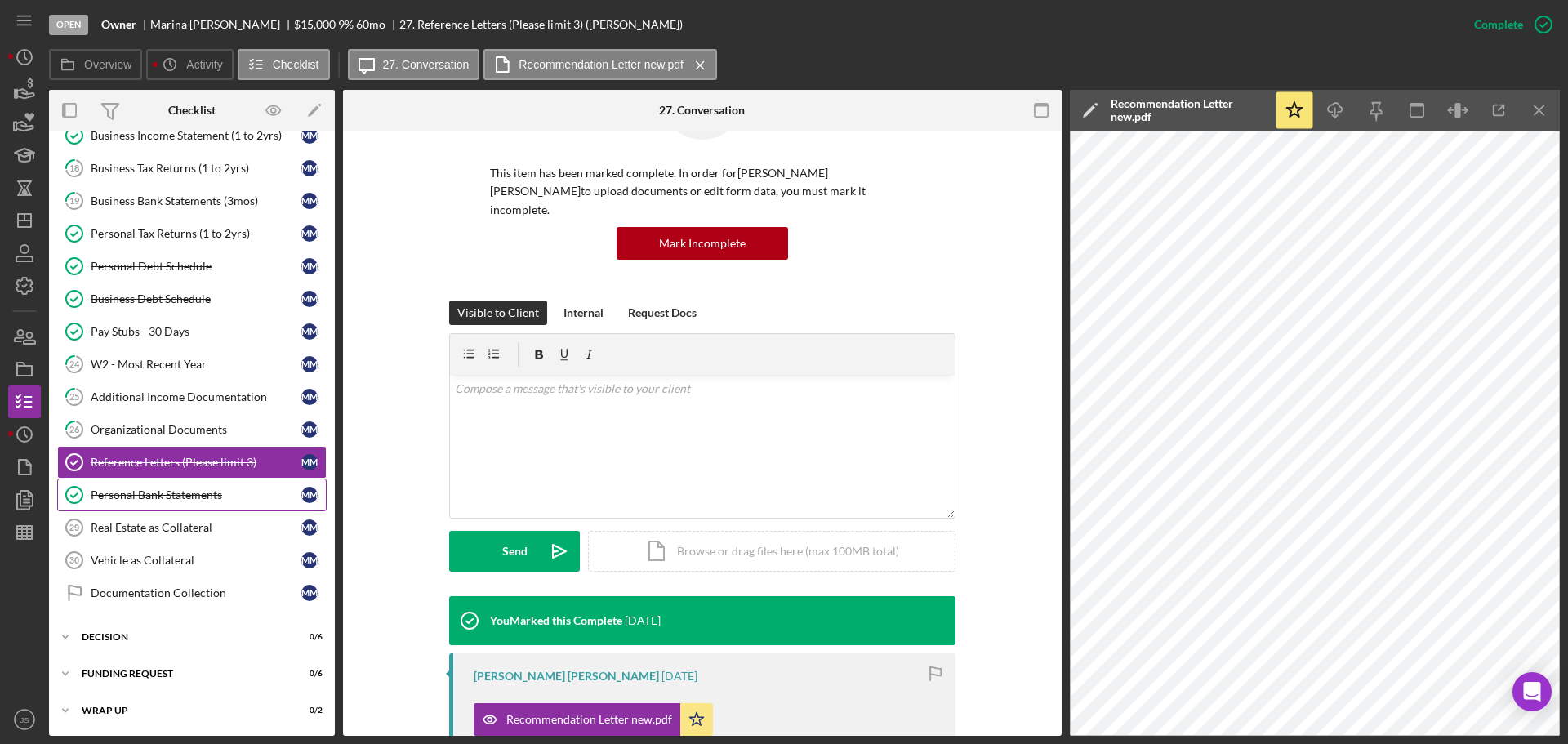
click at [198, 494] on div "Personal Bank Statements" at bounding box center [196, 495] width 211 height 13
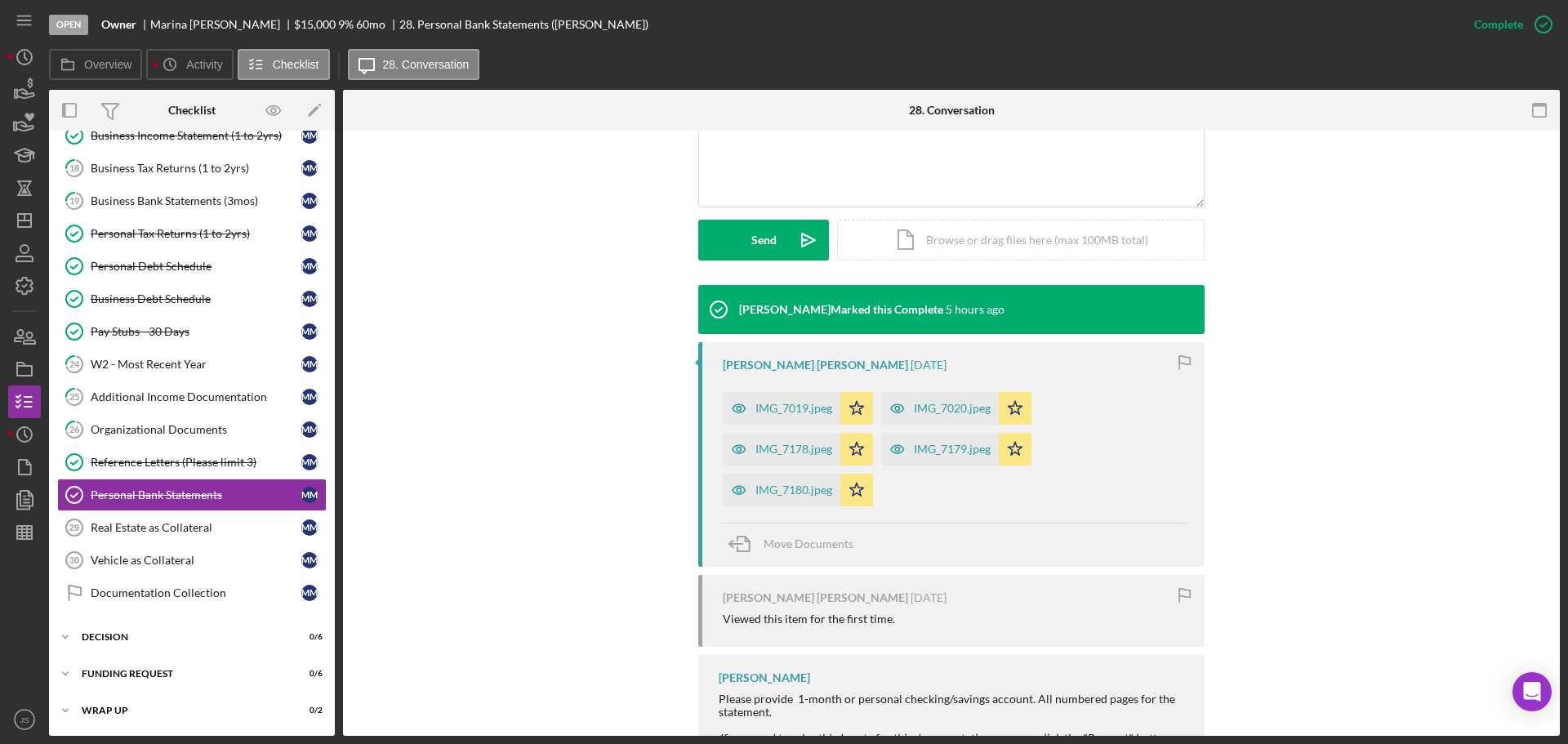
scroll to position [492, 0]
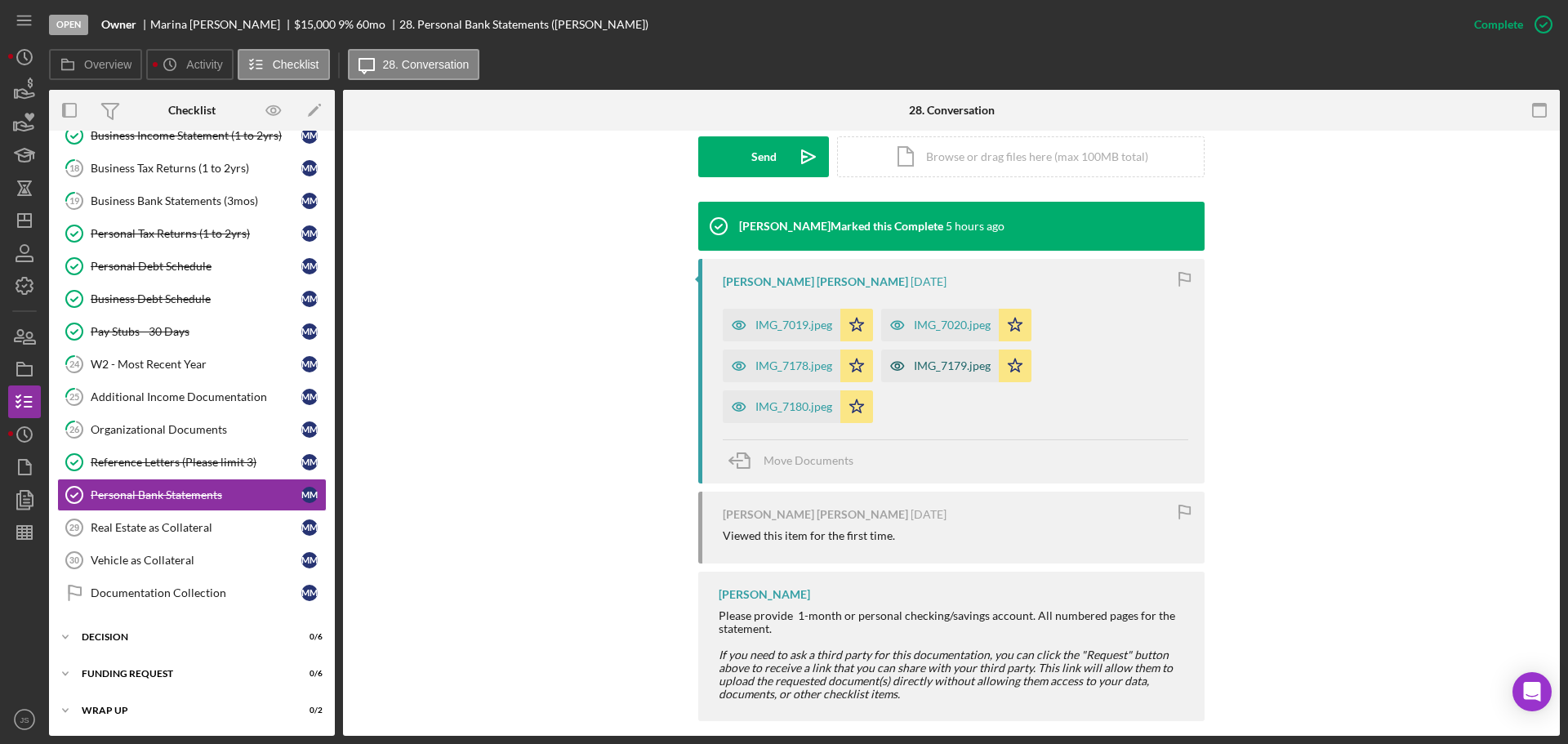
click at [935, 360] on div "IMG_7179.jpeg" at bounding box center [953, 366] width 77 height 13
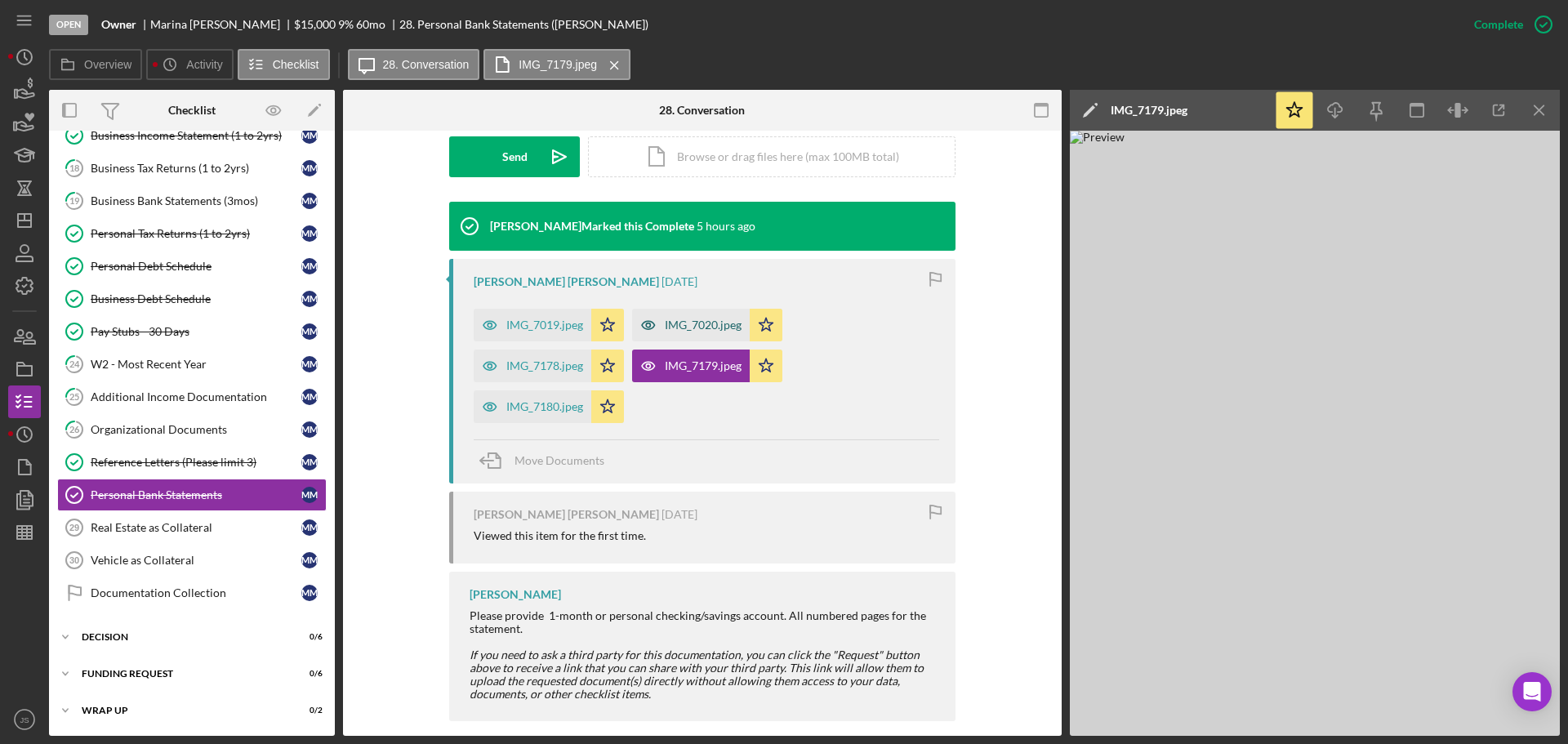
click at [701, 318] on div "IMG_7020.jpeg" at bounding box center [703, 325] width 77 height 13
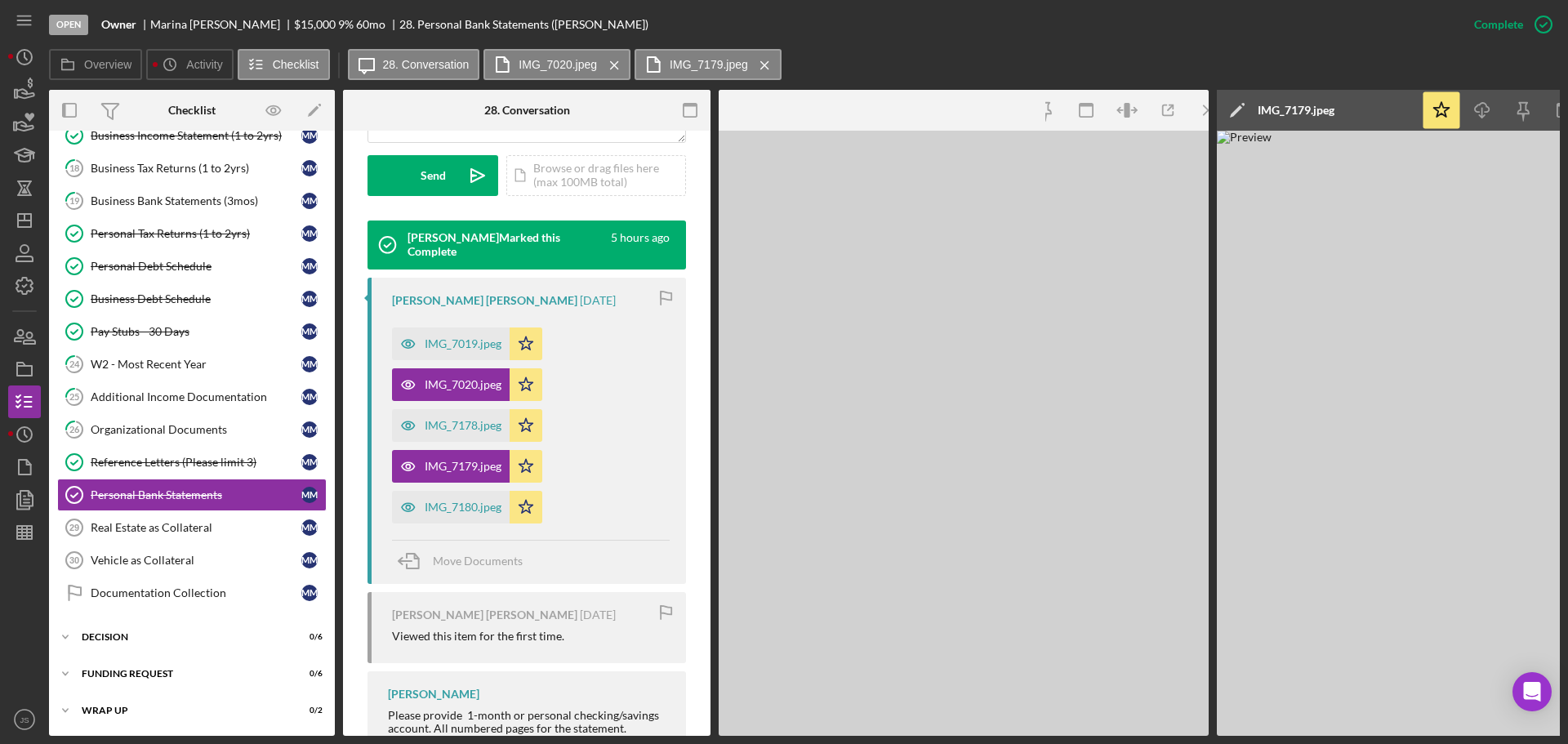
scroll to position [528, 0]
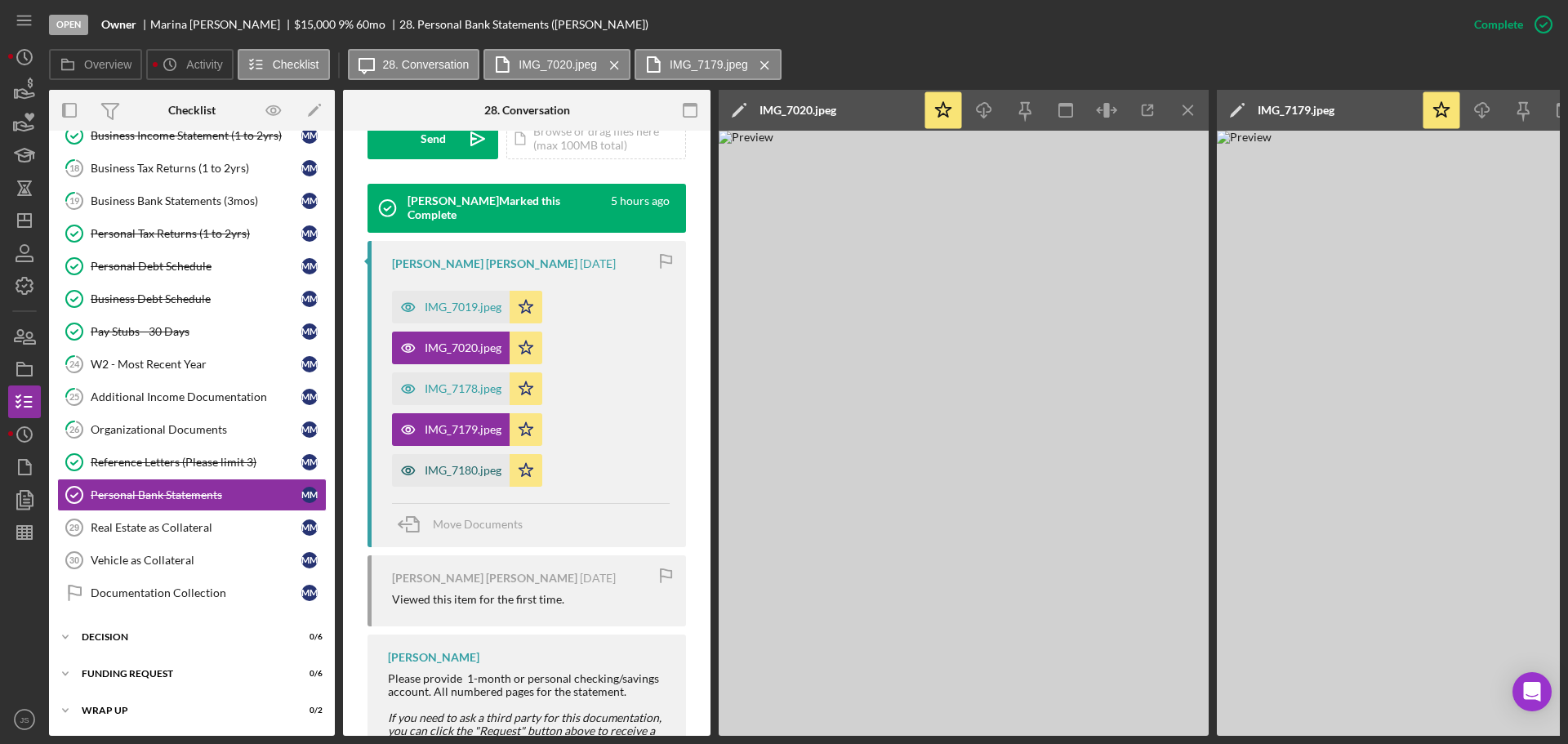
click at [447, 468] on div "IMG_7180.jpeg" at bounding box center [463, 471] width 77 height 13
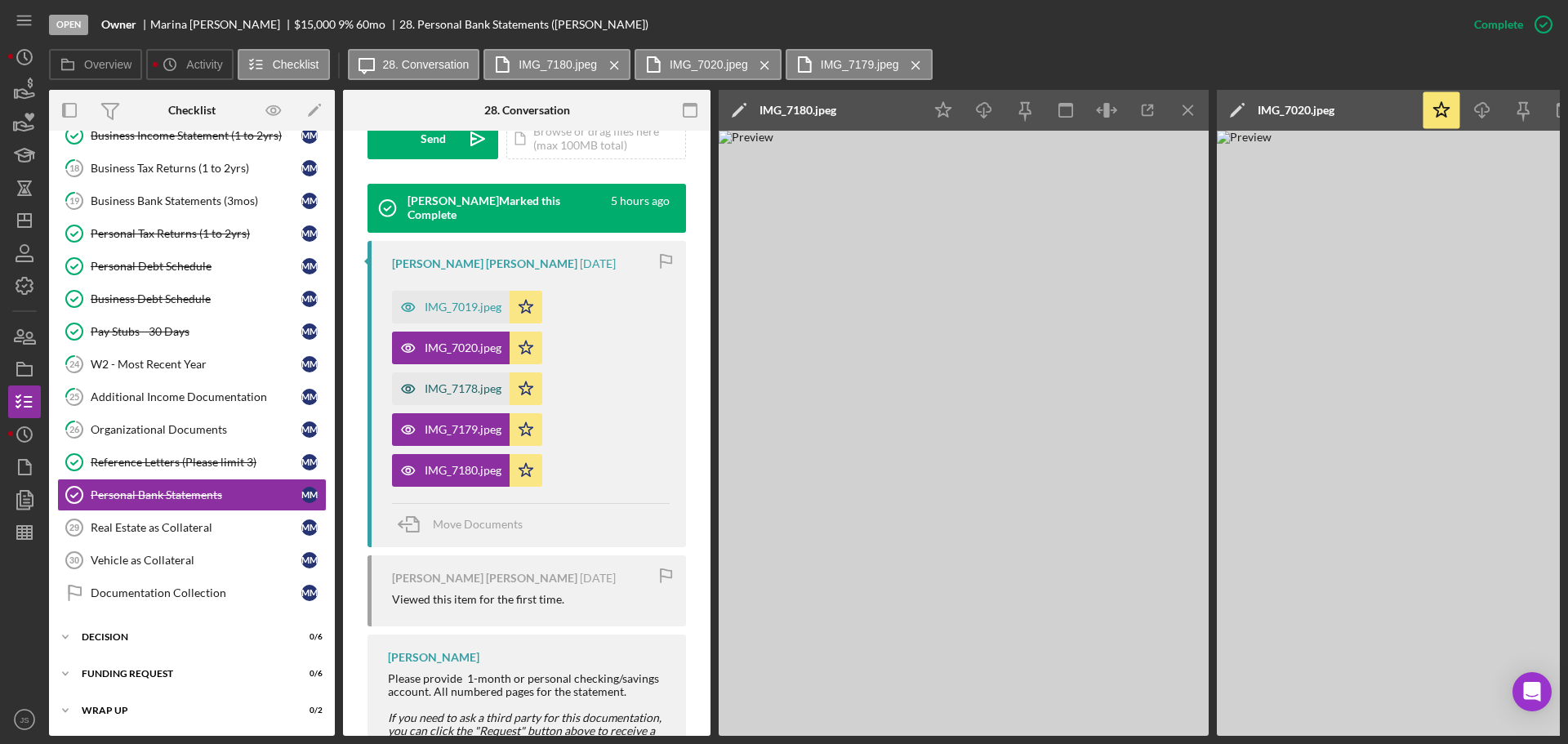
click at [462, 388] on div "IMG_7178.jpeg" at bounding box center [463, 389] width 77 height 13
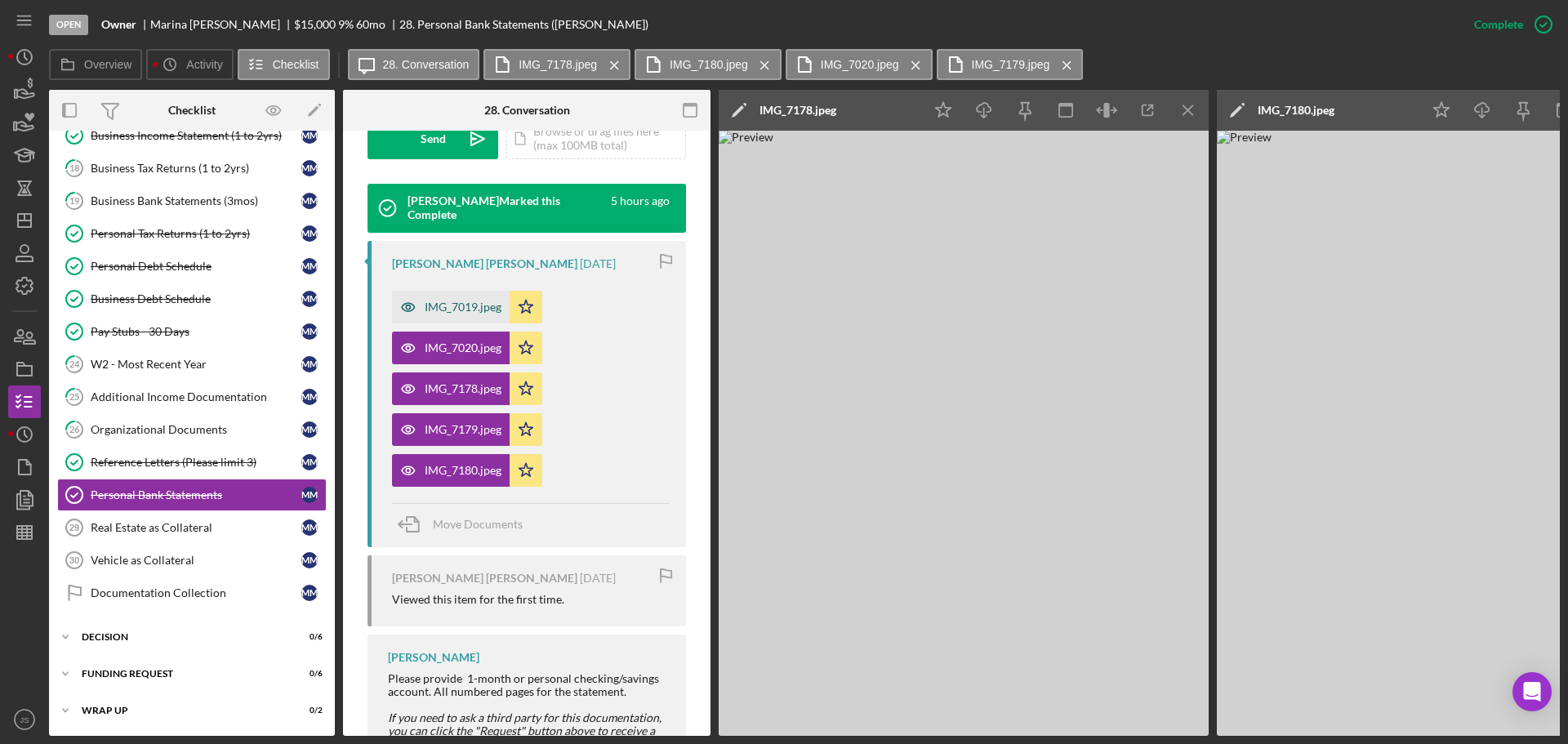
click at [467, 308] on div "IMG_7019.jpeg" at bounding box center [463, 307] width 77 height 13
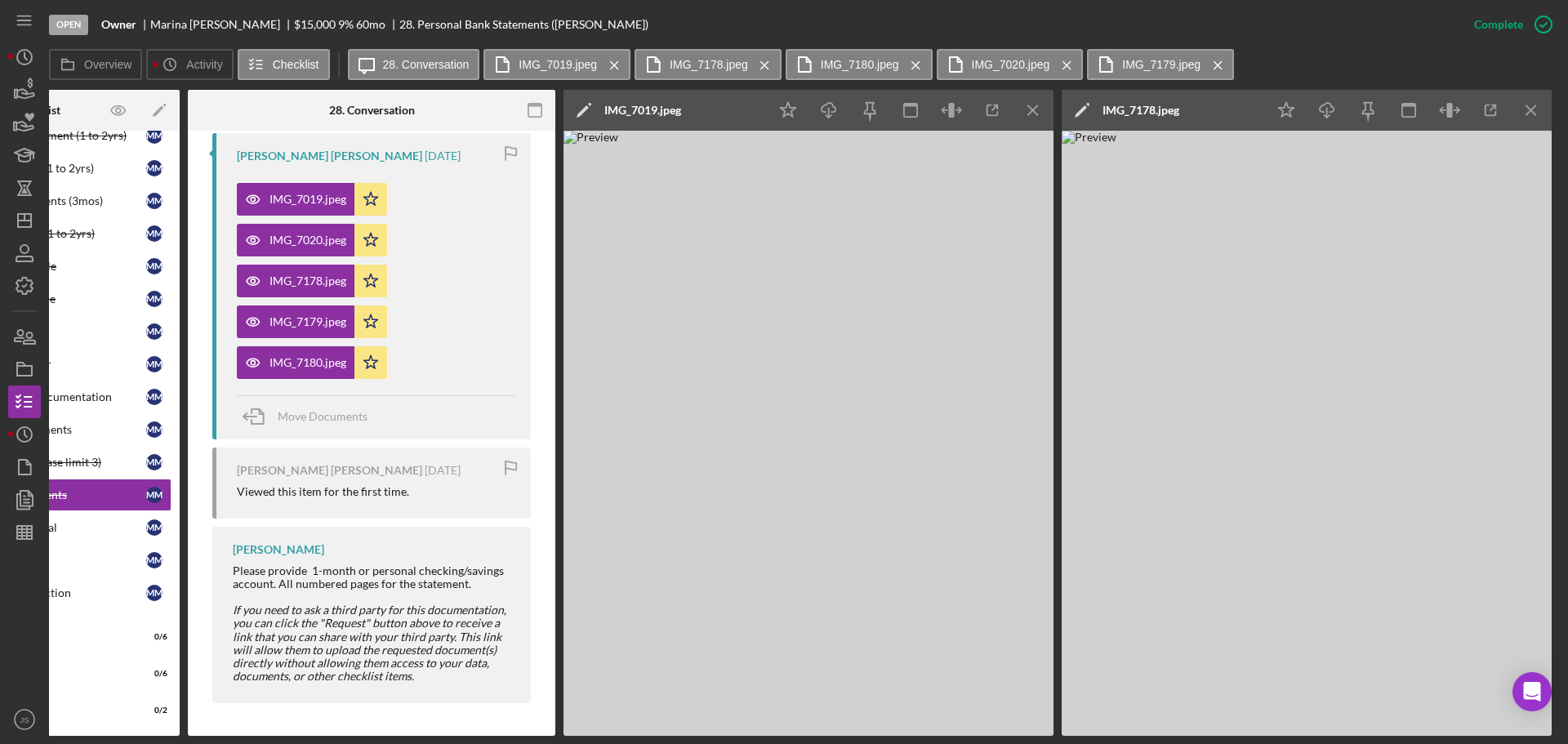
scroll to position [0, 0]
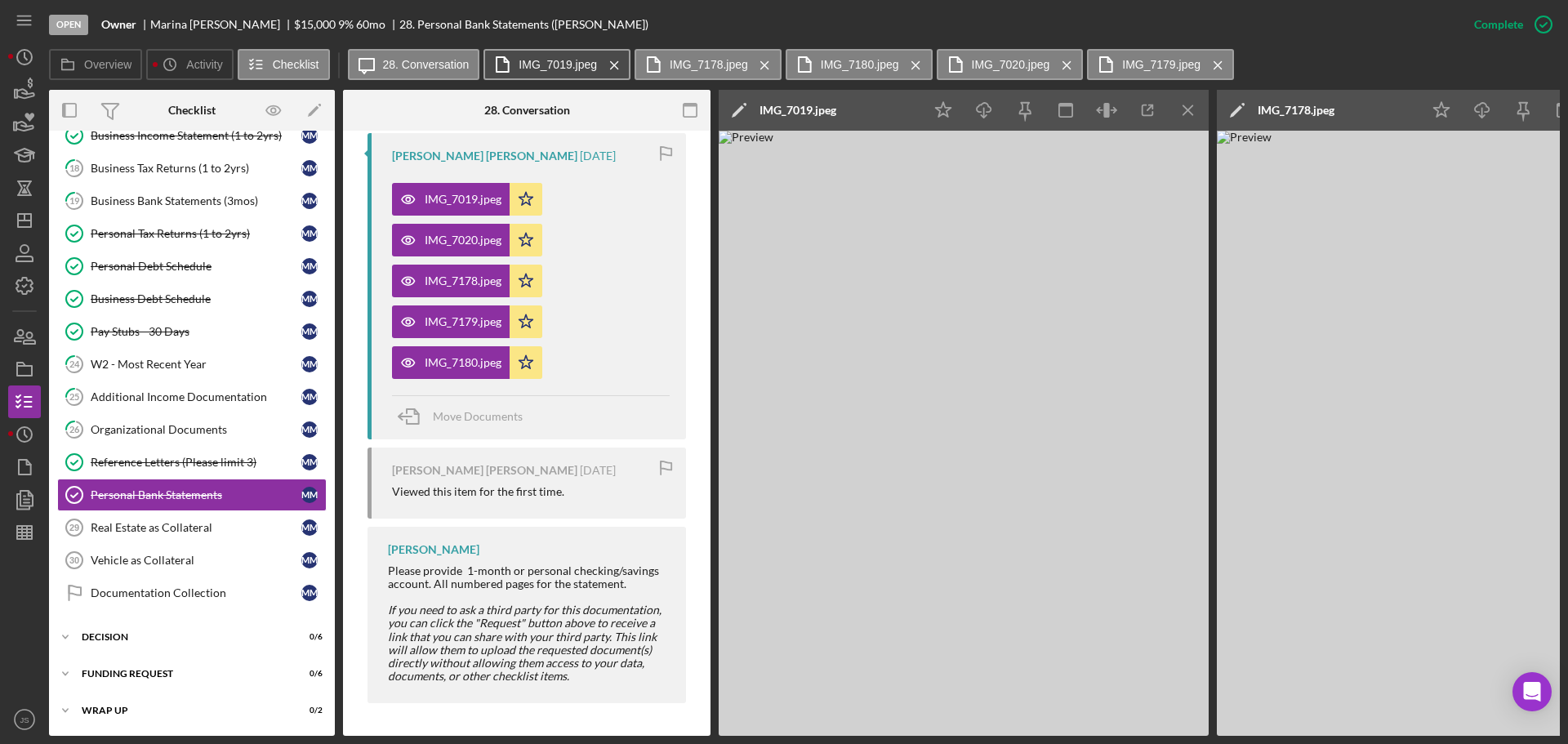
click at [551, 65] on label "IMG_7019.jpeg" at bounding box center [558, 64] width 79 height 13
click at [695, 66] on label "IMG_7178.jpeg" at bounding box center [709, 64] width 79 height 13
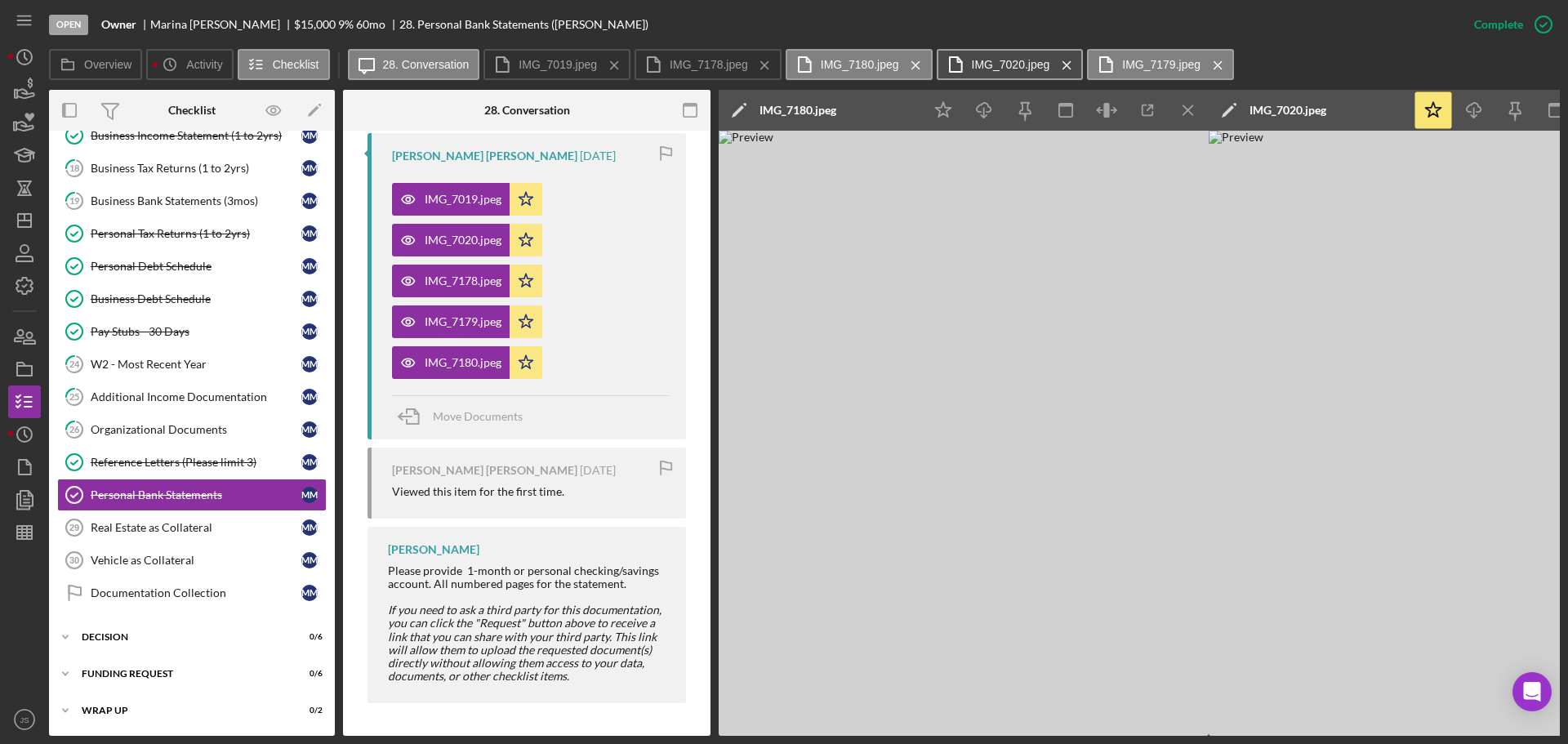
click at [1010, 71] on button "IMG_7020.jpeg Icon/Menu Close" at bounding box center [1010, 64] width 147 height 31
click at [1130, 59] on label "IMG_7179.jpeg" at bounding box center [1162, 64] width 79 height 13
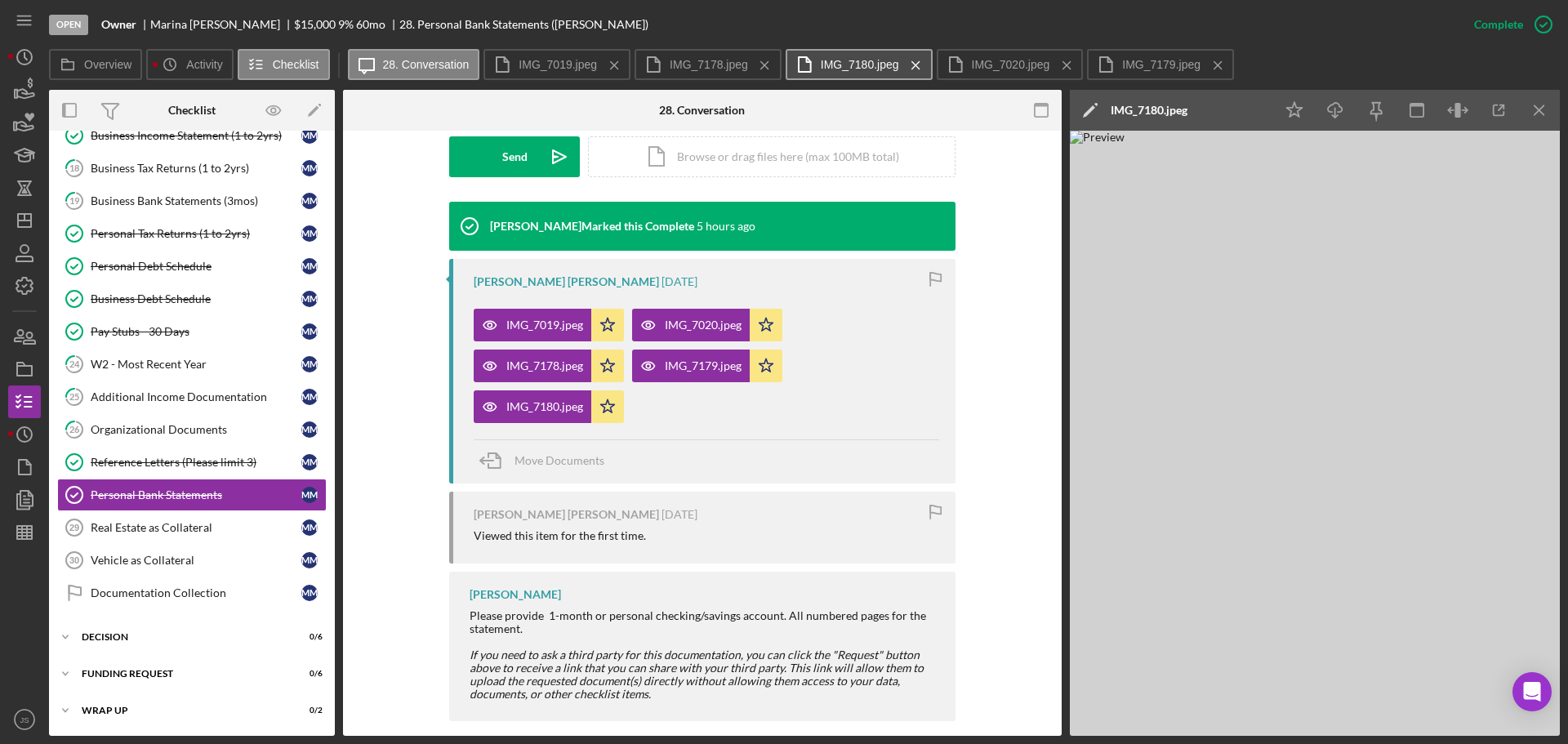
click at [882, 74] on button "IMG_7180.jpeg Icon/Menu Close" at bounding box center [859, 64] width 147 height 31
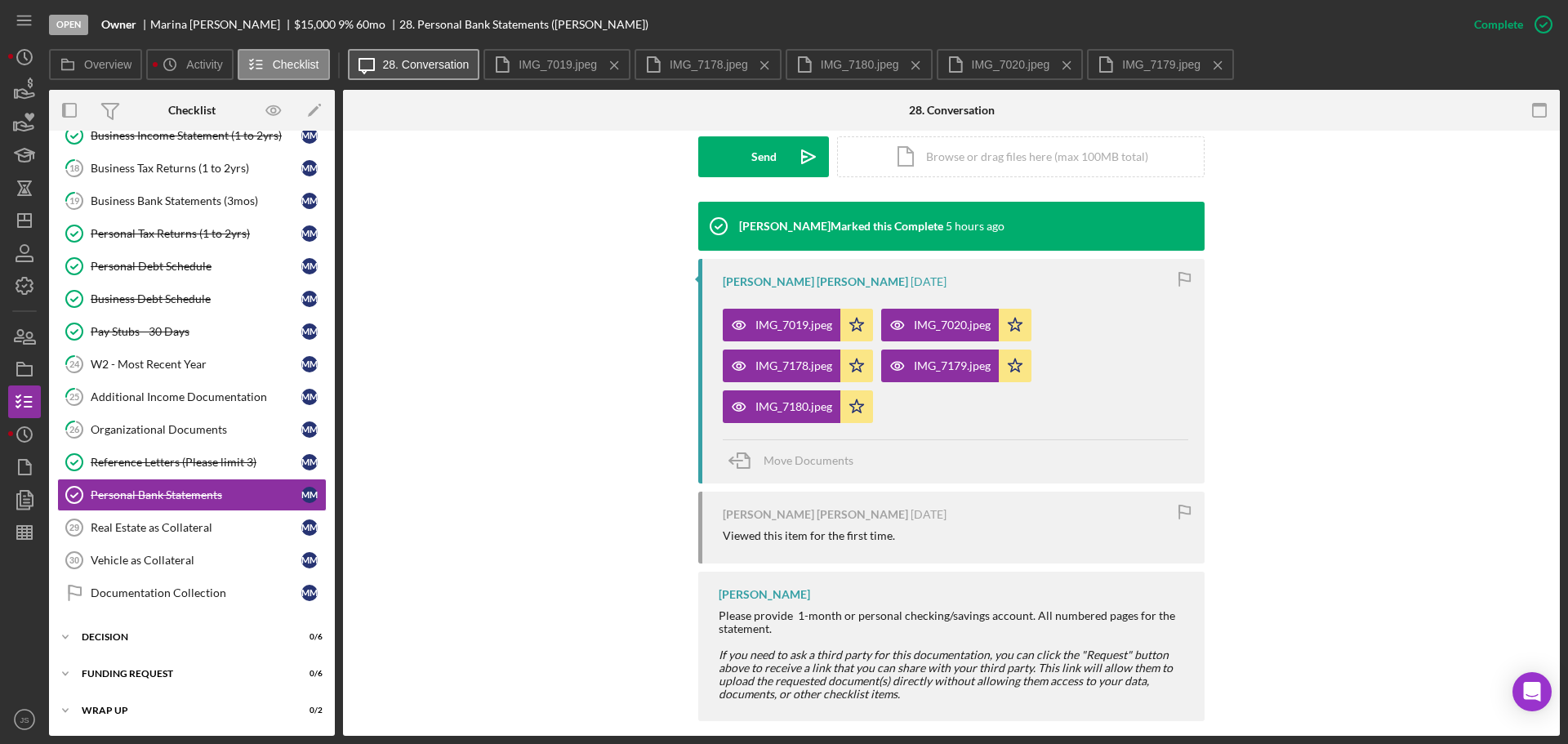
click at [442, 62] on label "28. Conversation" at bounding box center [426, 64] width 86 height 13
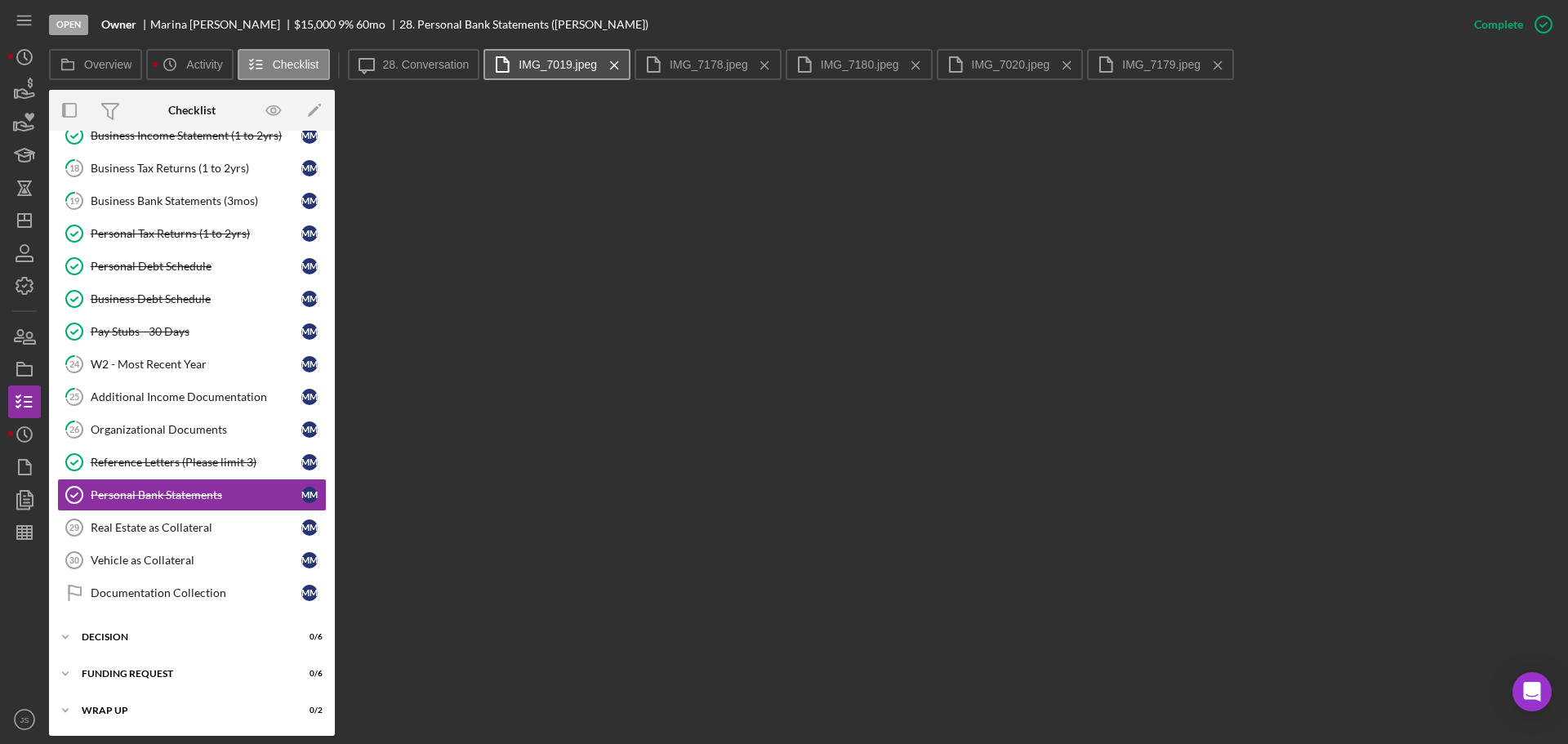
click at [552, 60] on label "IMG_7019.jpeg" at bounding box center [558, 64] width 79 height 13
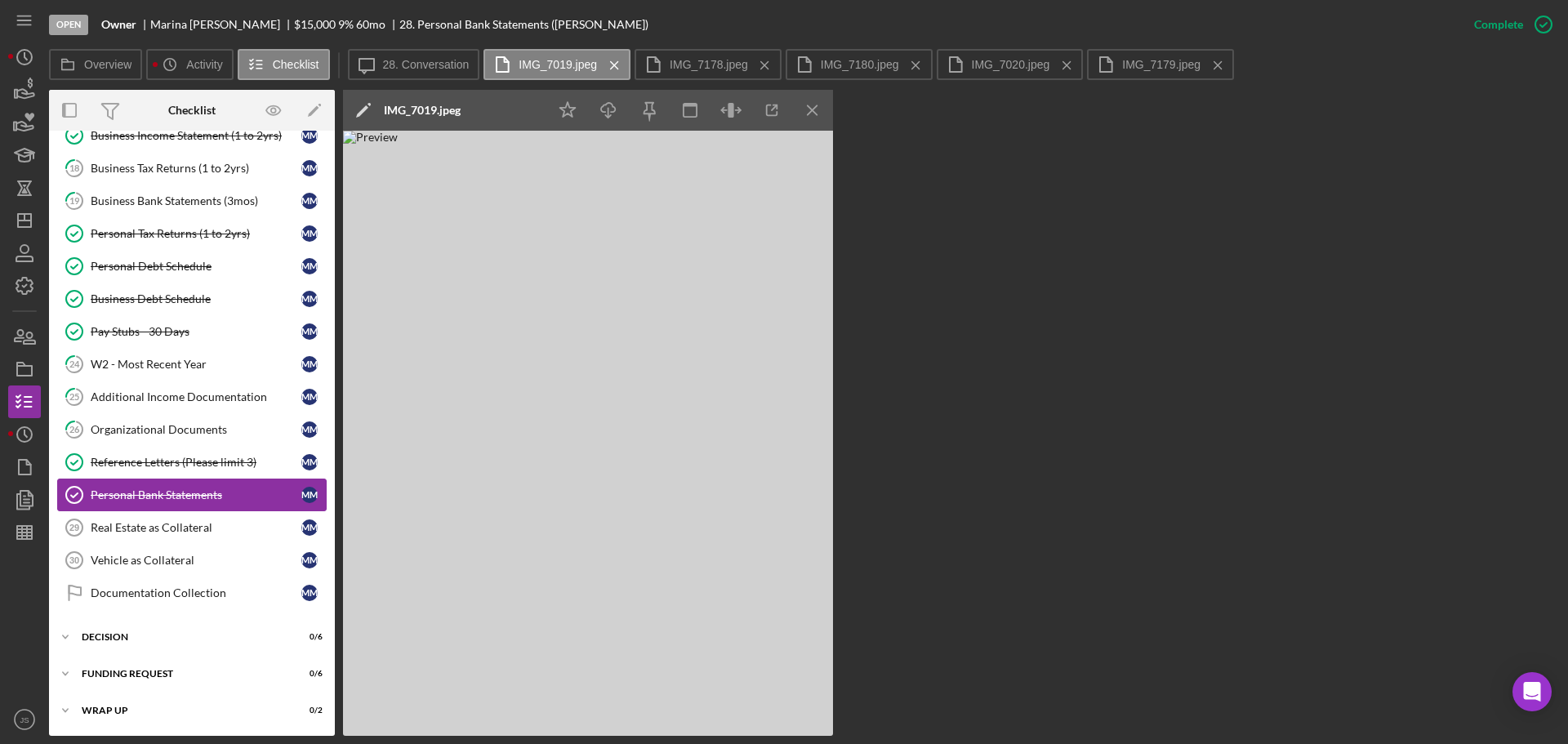
click at [193, 496] on div "Personal Bank Statements" at bounding box center [196, 495] width 211 height 13
click at [176, 494] on div "Personal Bank Statements" at bounding box center [196, 495] width 211 height 13
click at [1161, 60] on label "IMG_7179.jpeg" at bounding box center [1162, 64] width 79 height 13
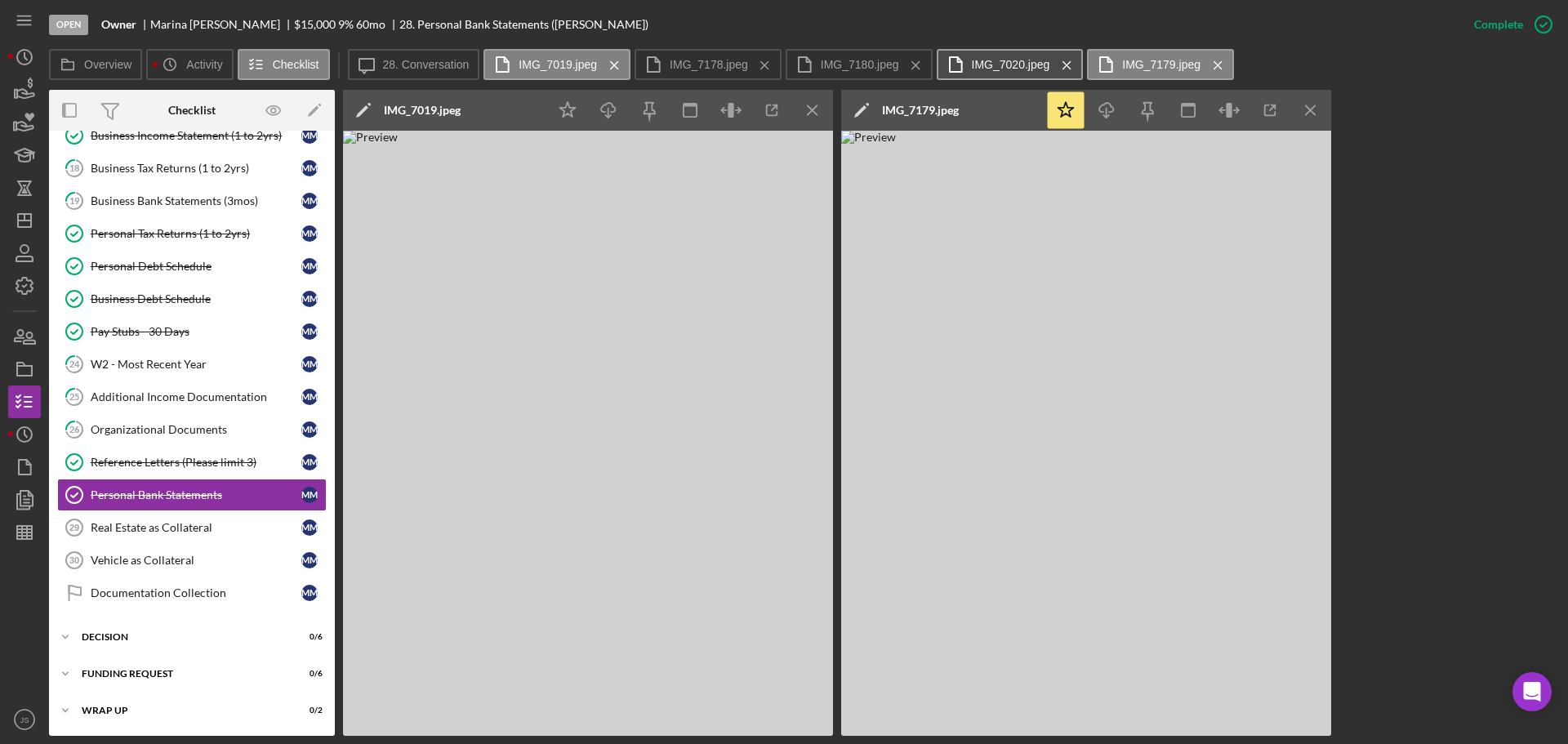
click at [966, 67] on icon at bounding box center [955, 64] width 41 height 41
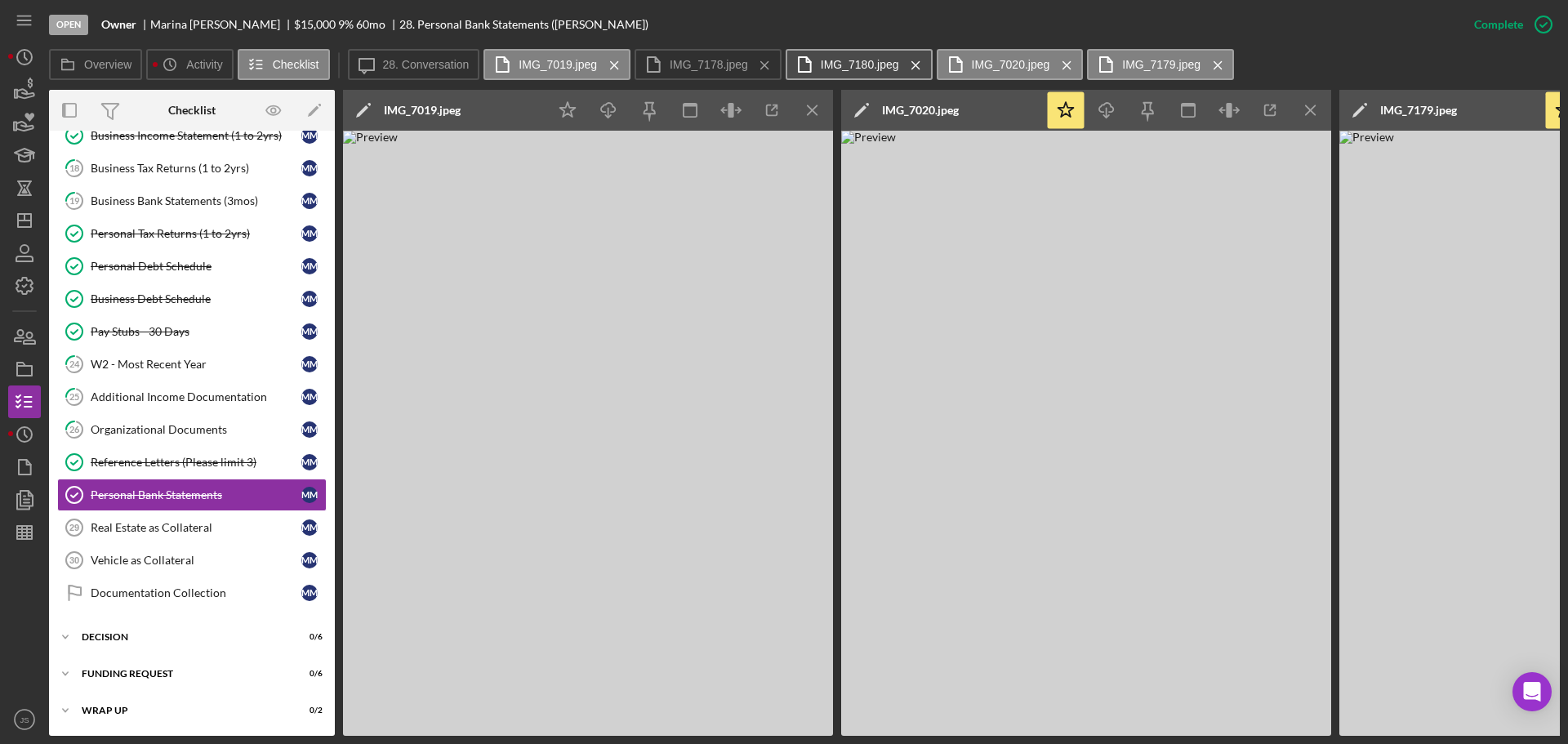
click at [856, 64] on label "IMG_7180.jpeg" at bounding box center [860, 64] width 79 height 13
click at [730, 63] on label "IMG_7178.jpeg" at bounding box center [709, 64] width 79 height 13
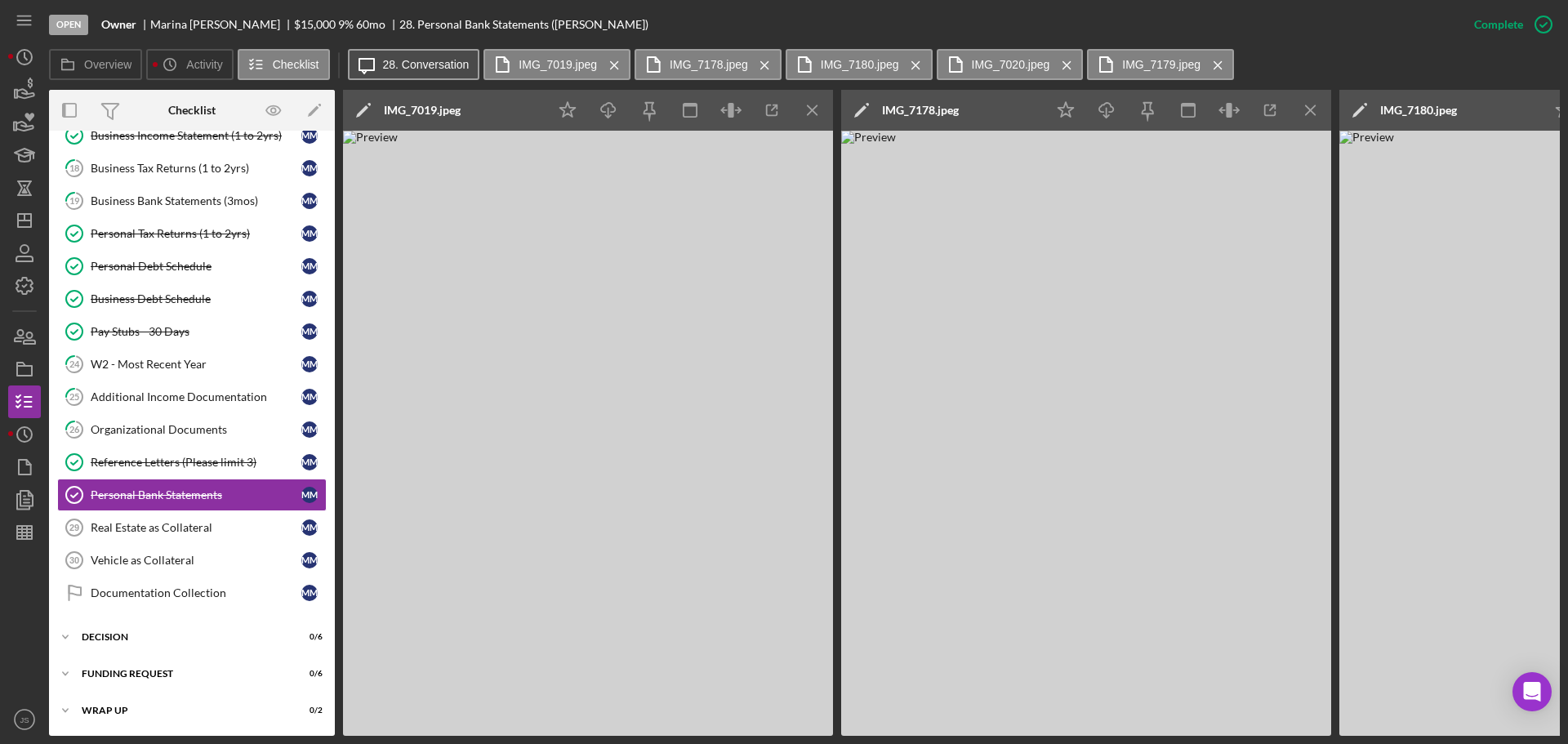
click at [410, 63] on label "28. Conversation" at bounding box center [426, 64] width 86 height 13
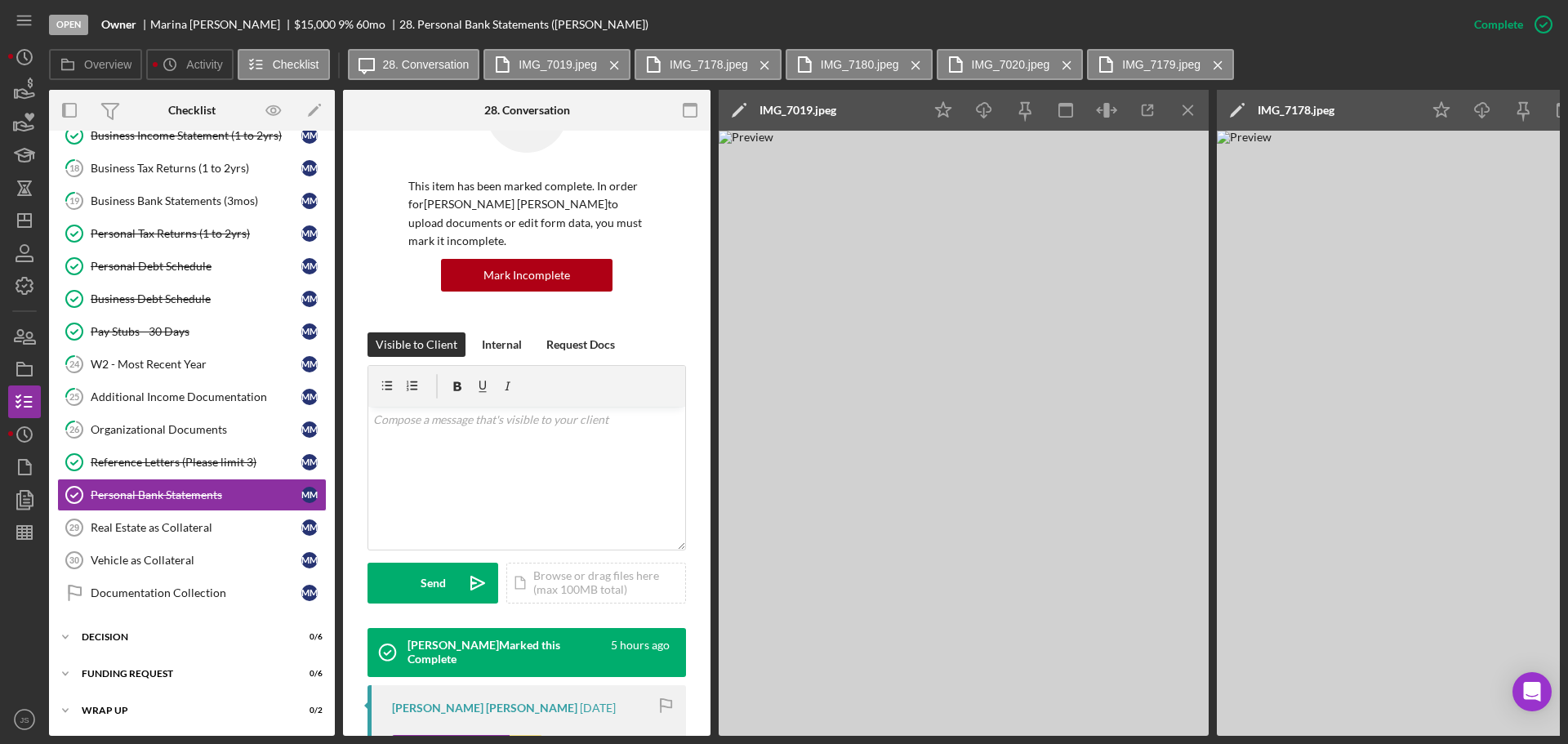
scroll to position [83, 0]
click at [399, 444] on div "v Color teal Color pink Remove color Add row above Add row below Add column bef…" at bounding box center [527, 479] width 317 height 143
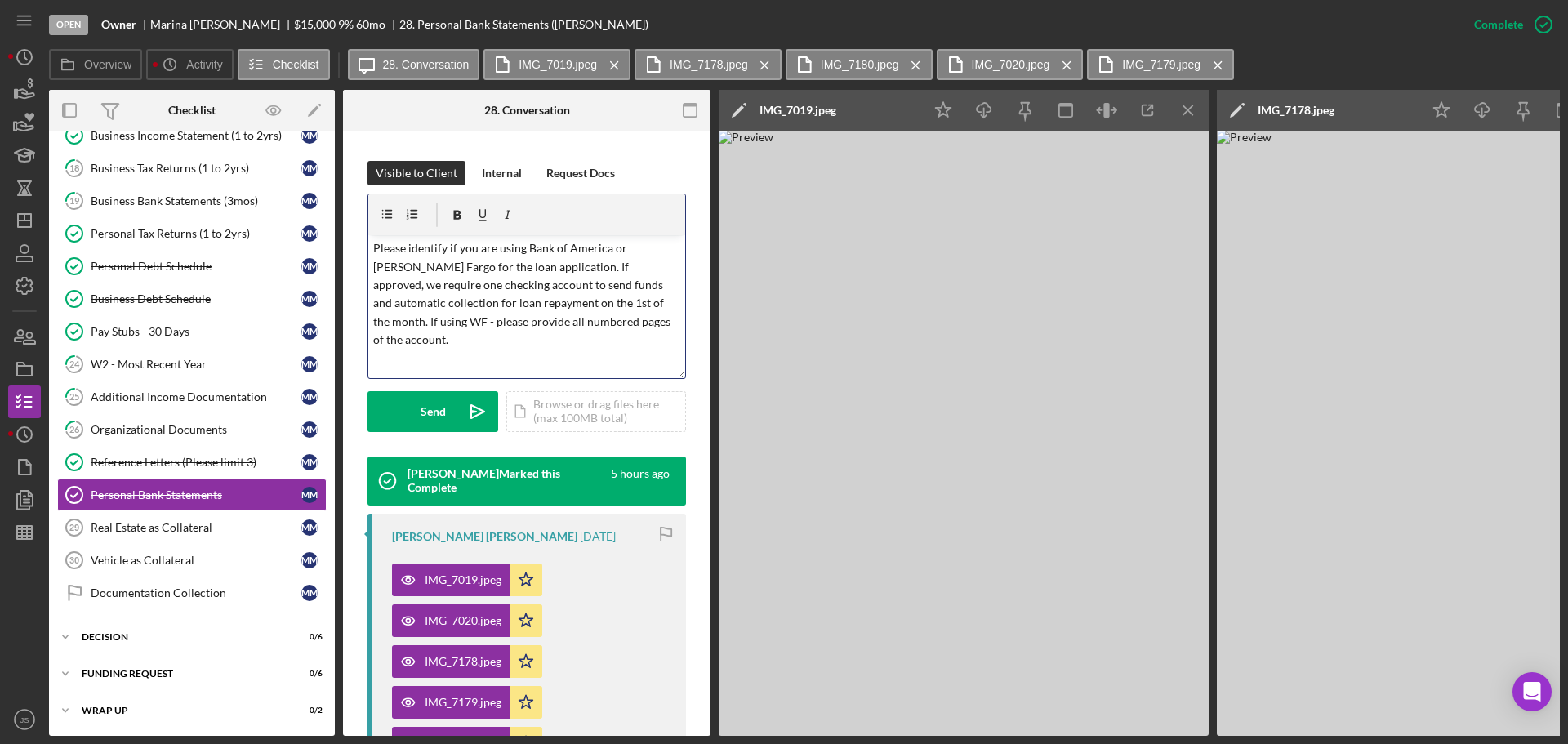
scroll to position [0, 0]
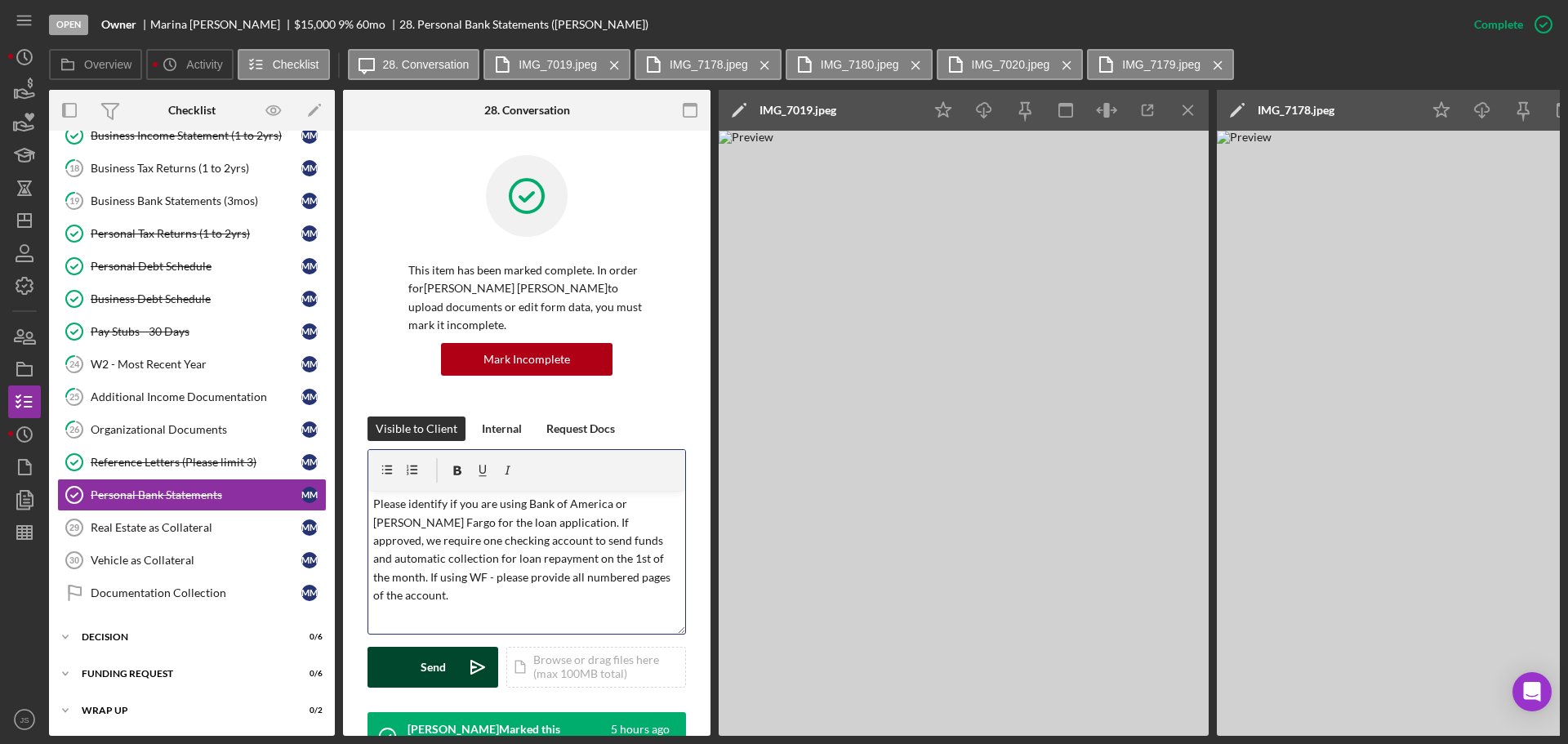
click at [414, 669] on button "Send Icon/icon-invite-send" at bounding box center [433, 667] width 131 height 41
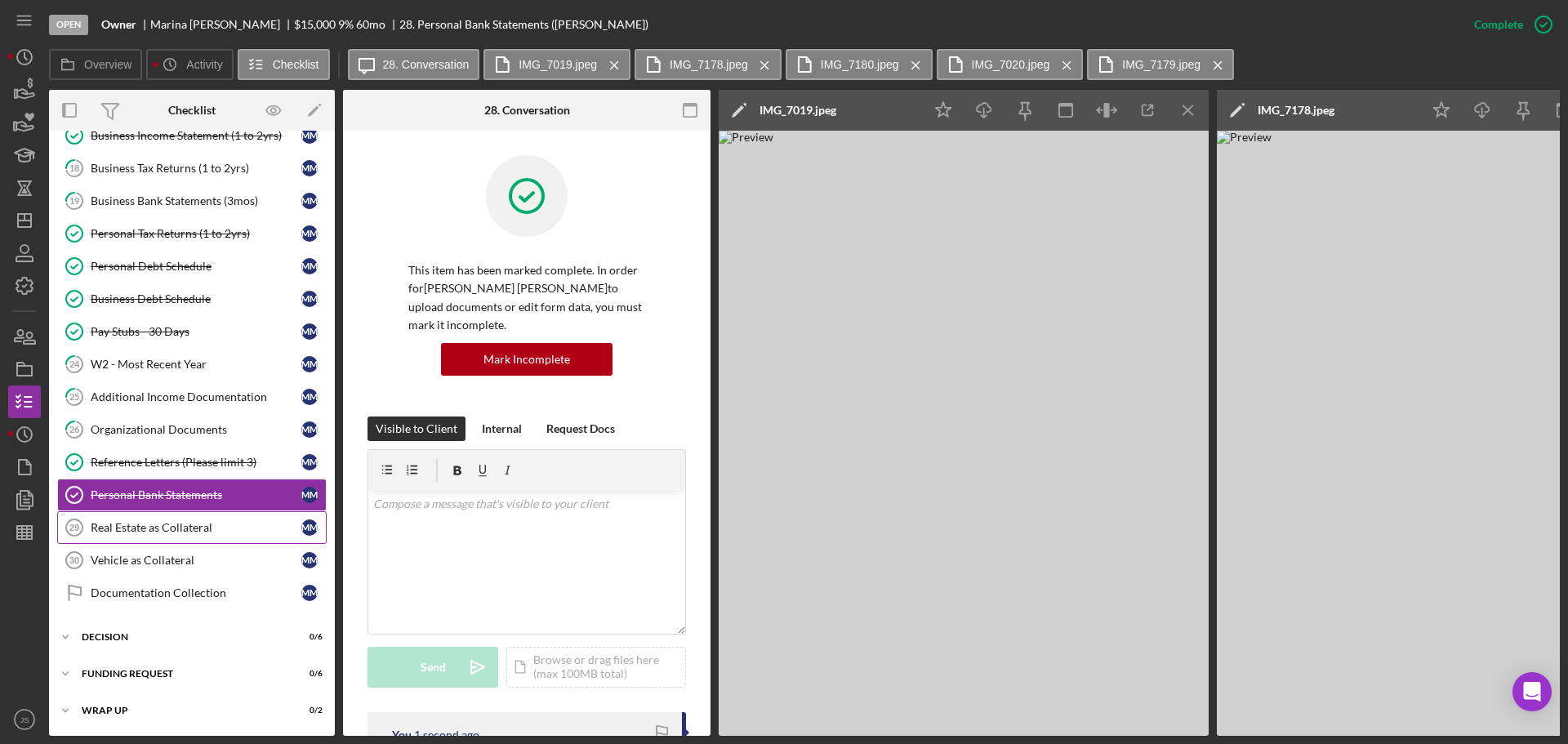
click at [206, 521] on div "Real Estate as Collateral" at bounding box center [196, 527] width 211 height 13
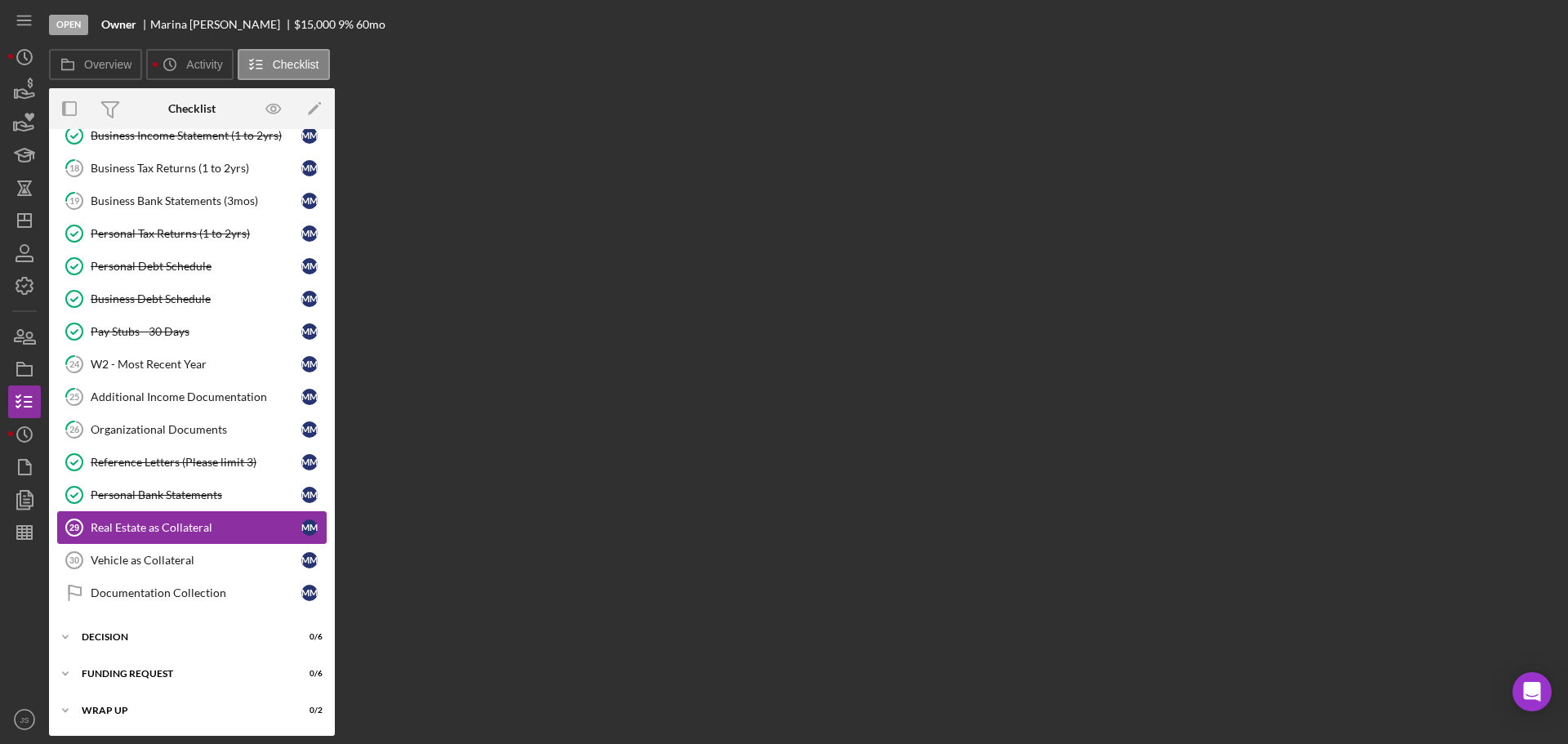
scroll to position [429, 0]
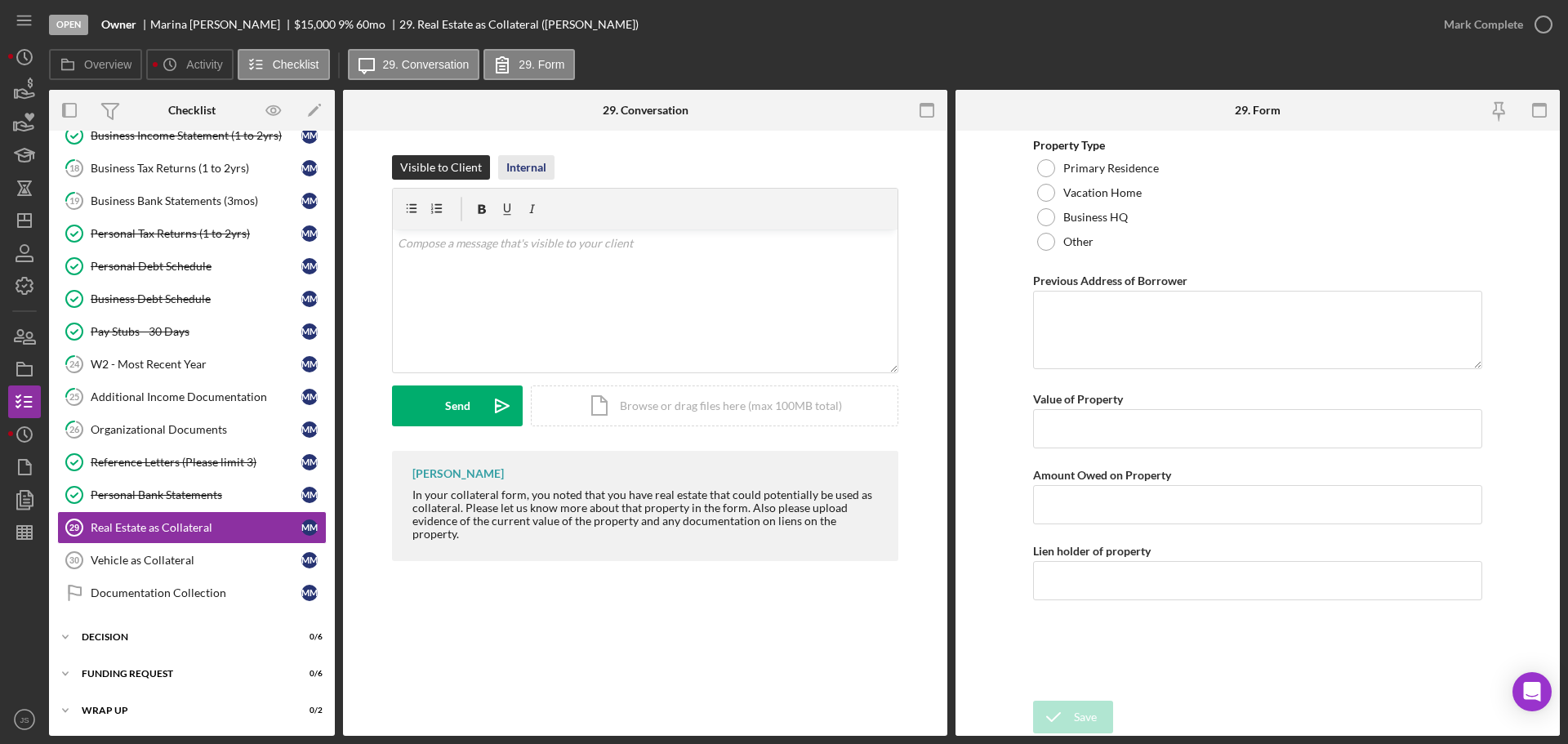
click at [528, 164] on div "Internal" at bounding box center [526, 167] width 40 height 25
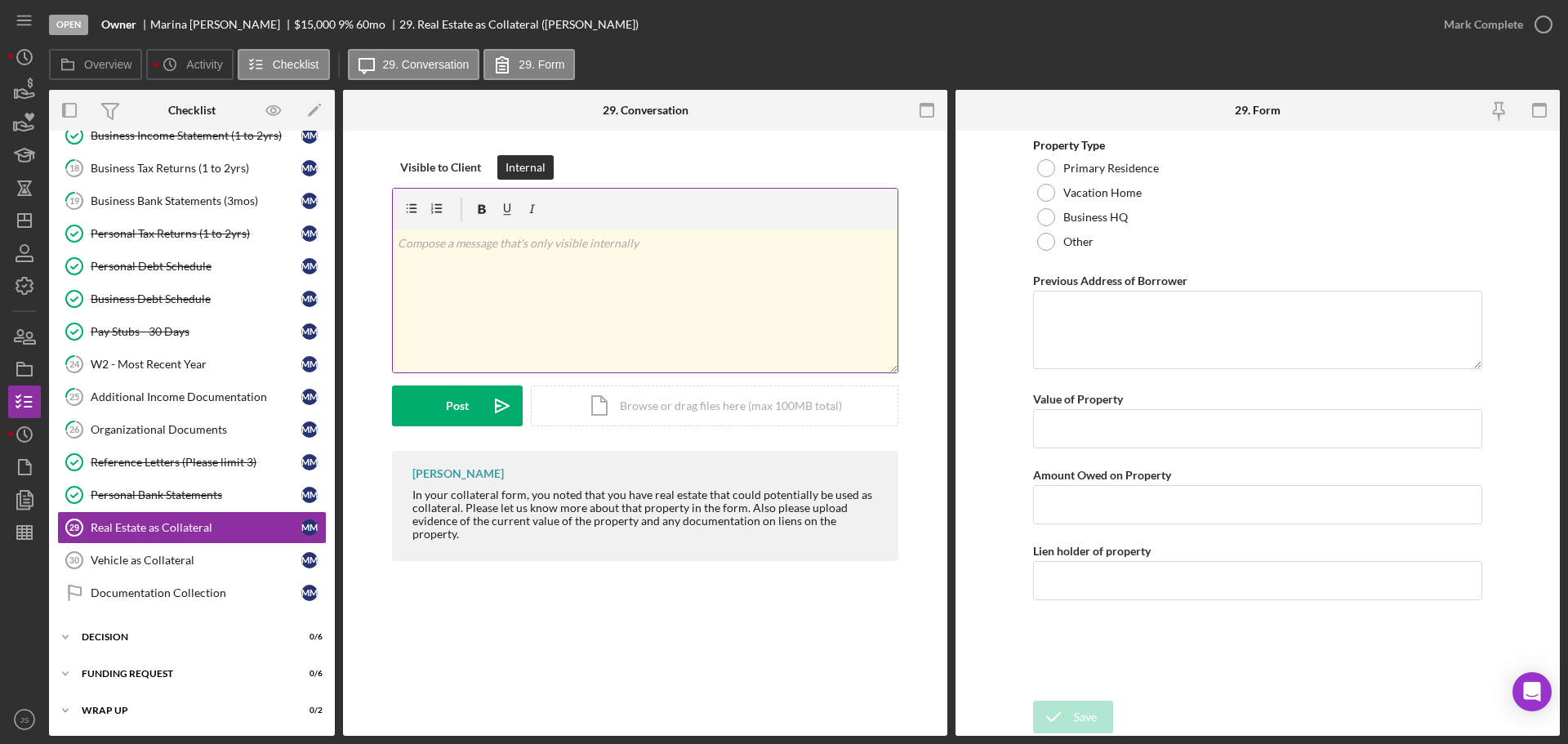
click at [482, 252] on div "v Color teal Color pink Remove color Add row above Add row below Add column bef…" at bounding box center [645, 301] width 504 height 143
click at [449, 243] on p "cleared on Credit report." at bounding box center [646, 244] width 496 height 18
click at [469, 400] on button "Post Icon/icon-invite-send" at bounding box center [458, 405] width 131 height 41
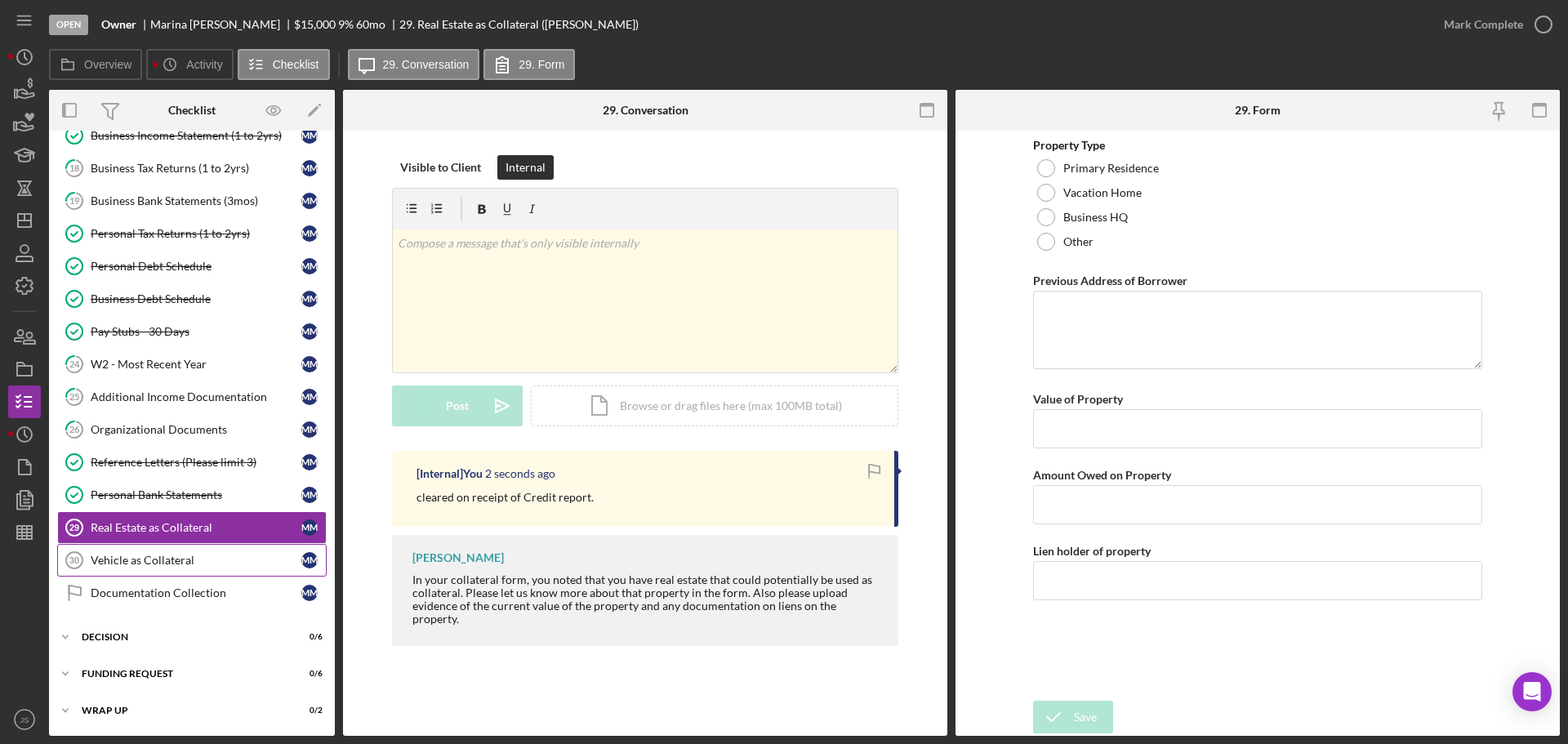
click at [171, 563] on div "Vehicle as Collateral" at bounding box center [196, 561] width 211 height 13
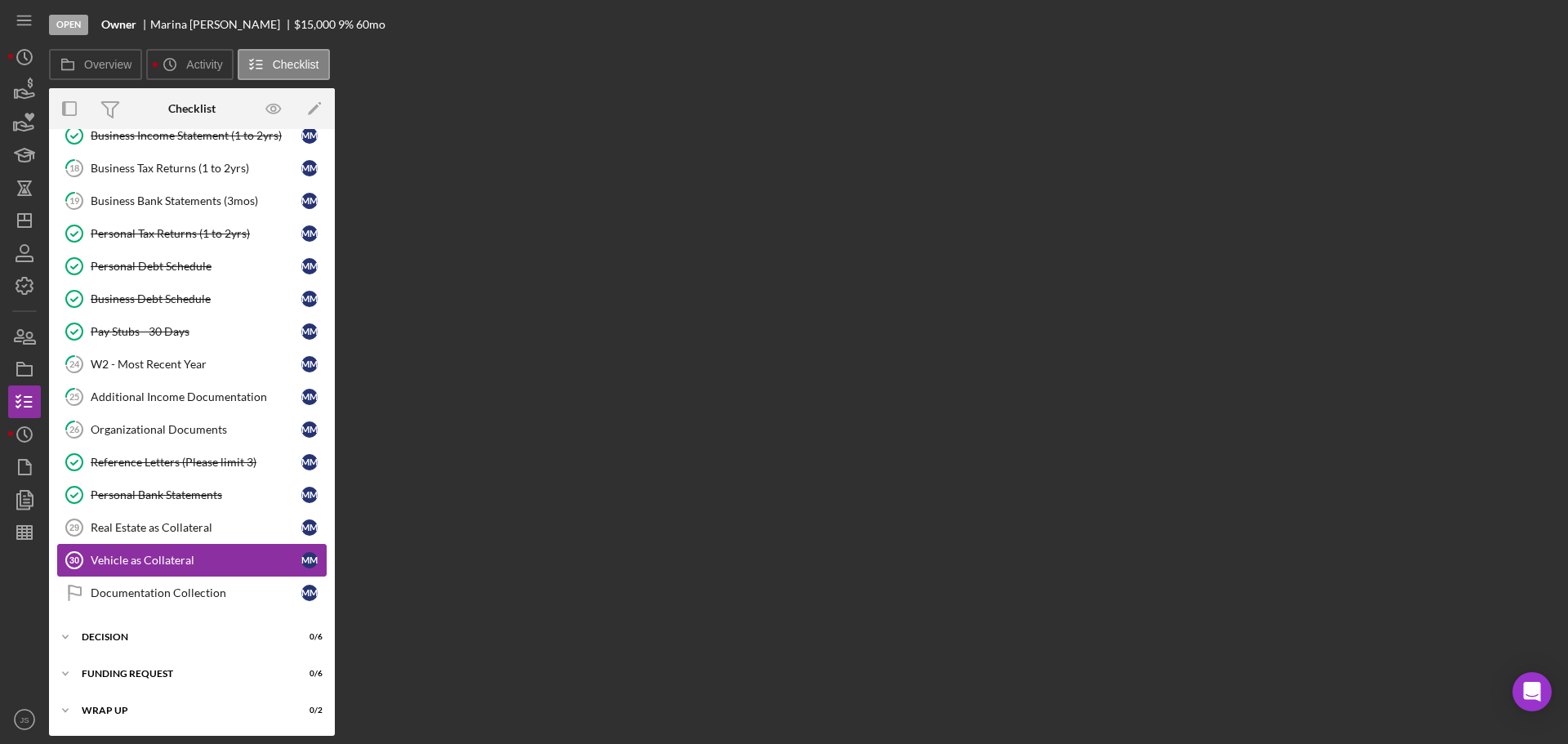
scroll to position [429, 0]
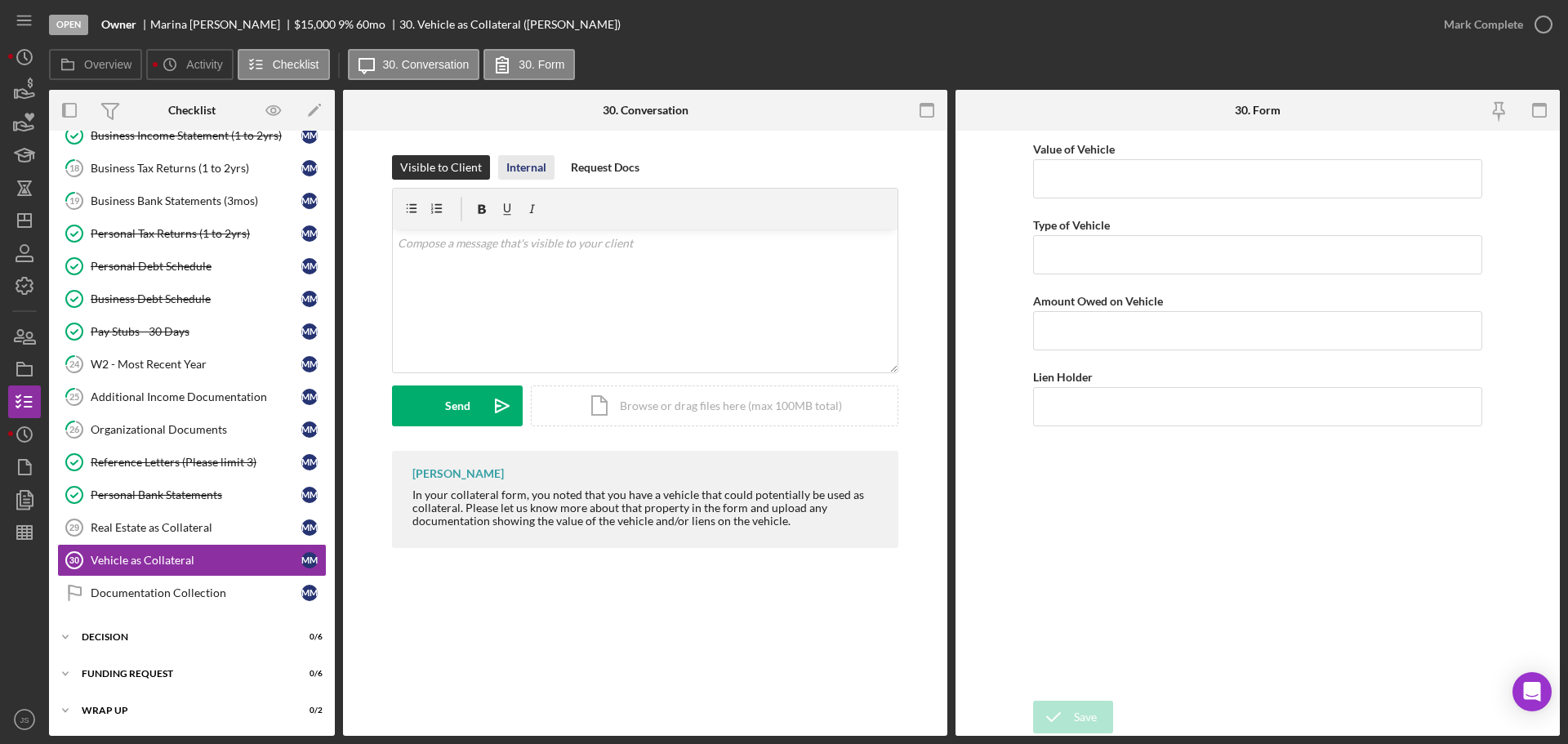
click at [535, 172] on div "Internal" at bounding box center [526, 167] width 40 height 25
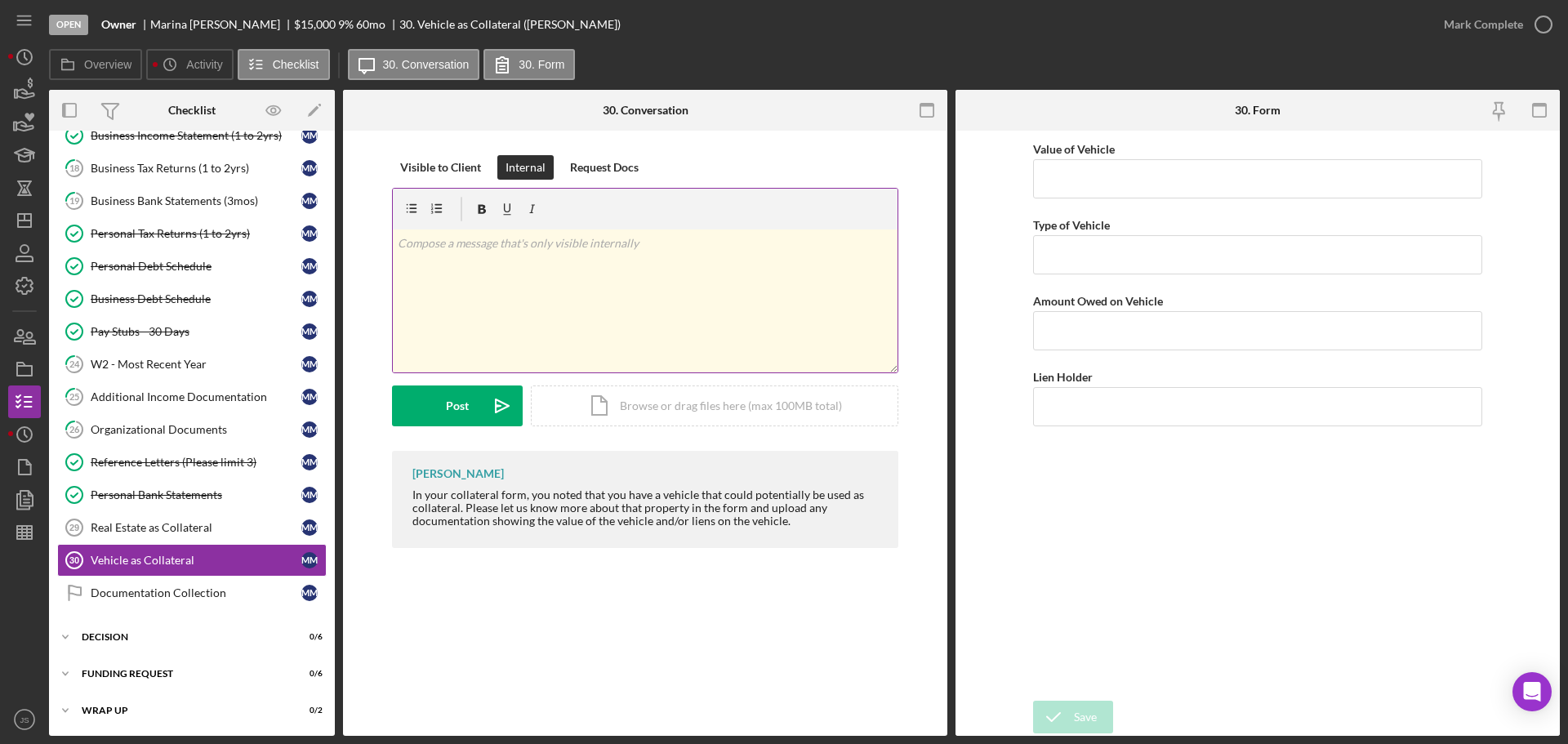
click at [501, 258] on div "v Color teal Color pink Remove color Add row above Add row below Add column bef…" at bounding box center [645, 301] width 504 height 143
click at [1494, 16] on div "Mark Complete" at bounding box center [1484, 25] width 79 height 33
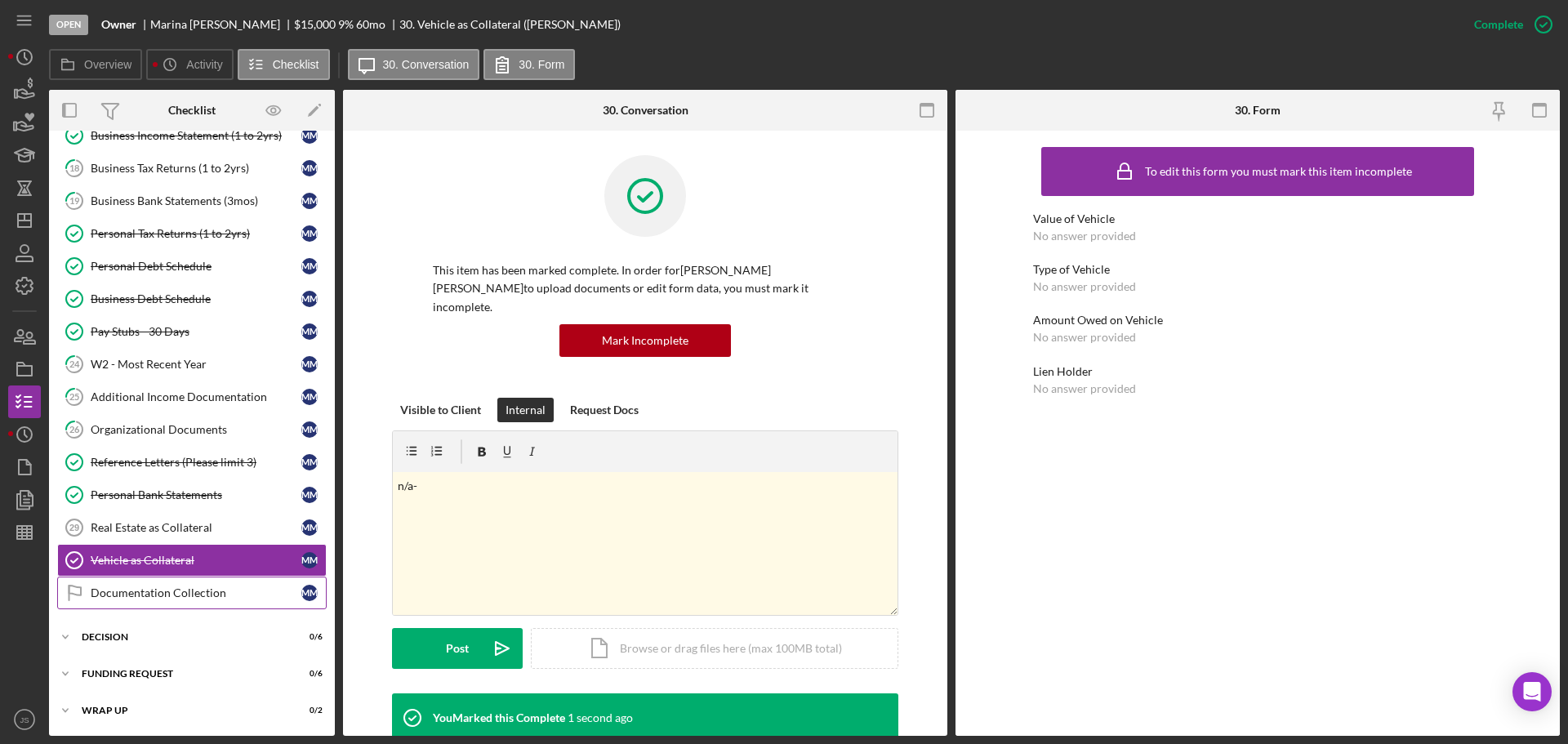
click at [175, 595] on div "Documentation Collection" at bounding box center [196, 593] width 211 height 13
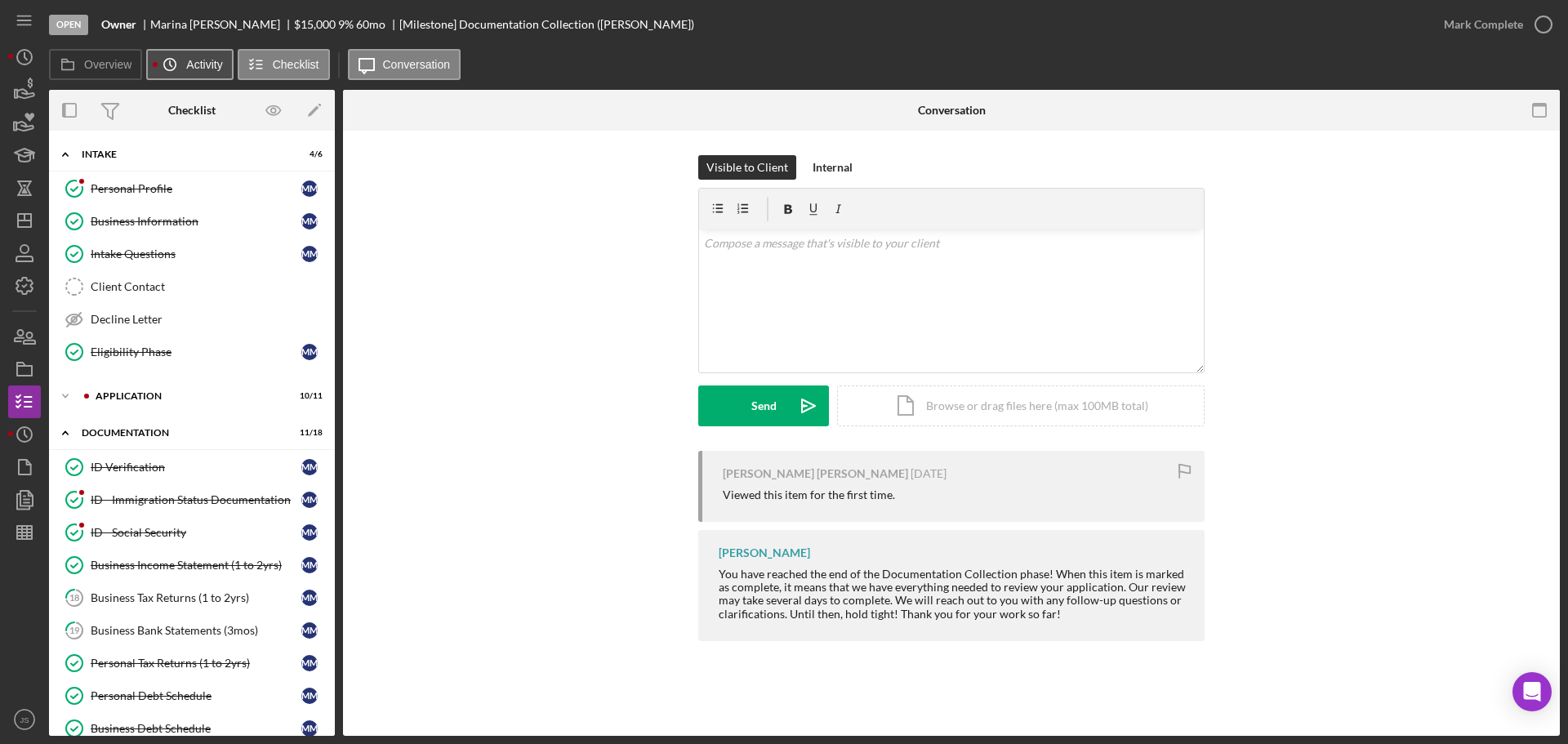
click at [200, 58] on label "Activity" at bounding box center [204, 64] width 36 height 13
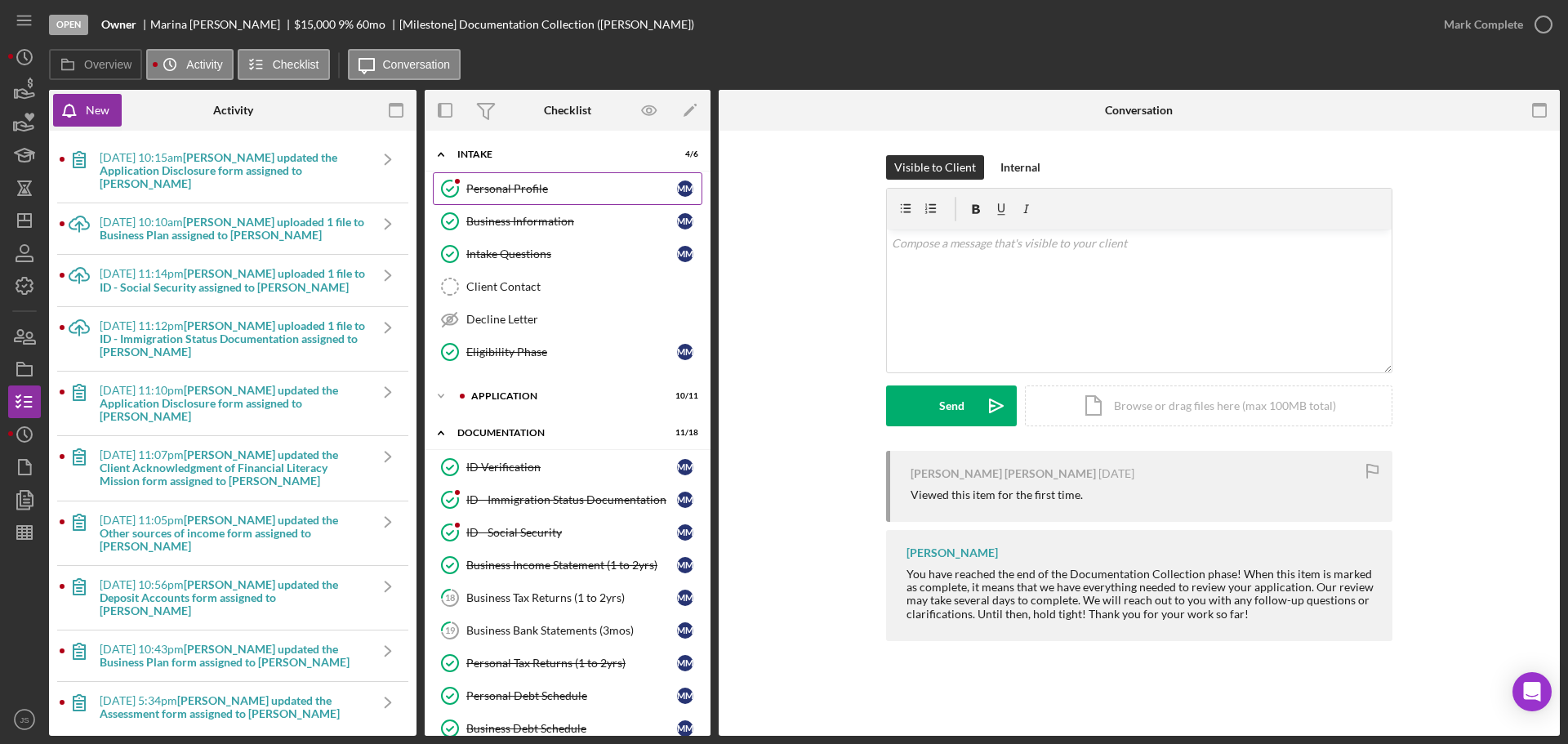
click at [582, 188] on div "Personal Profile" at bounding box center [572, 189] width 211 height 13
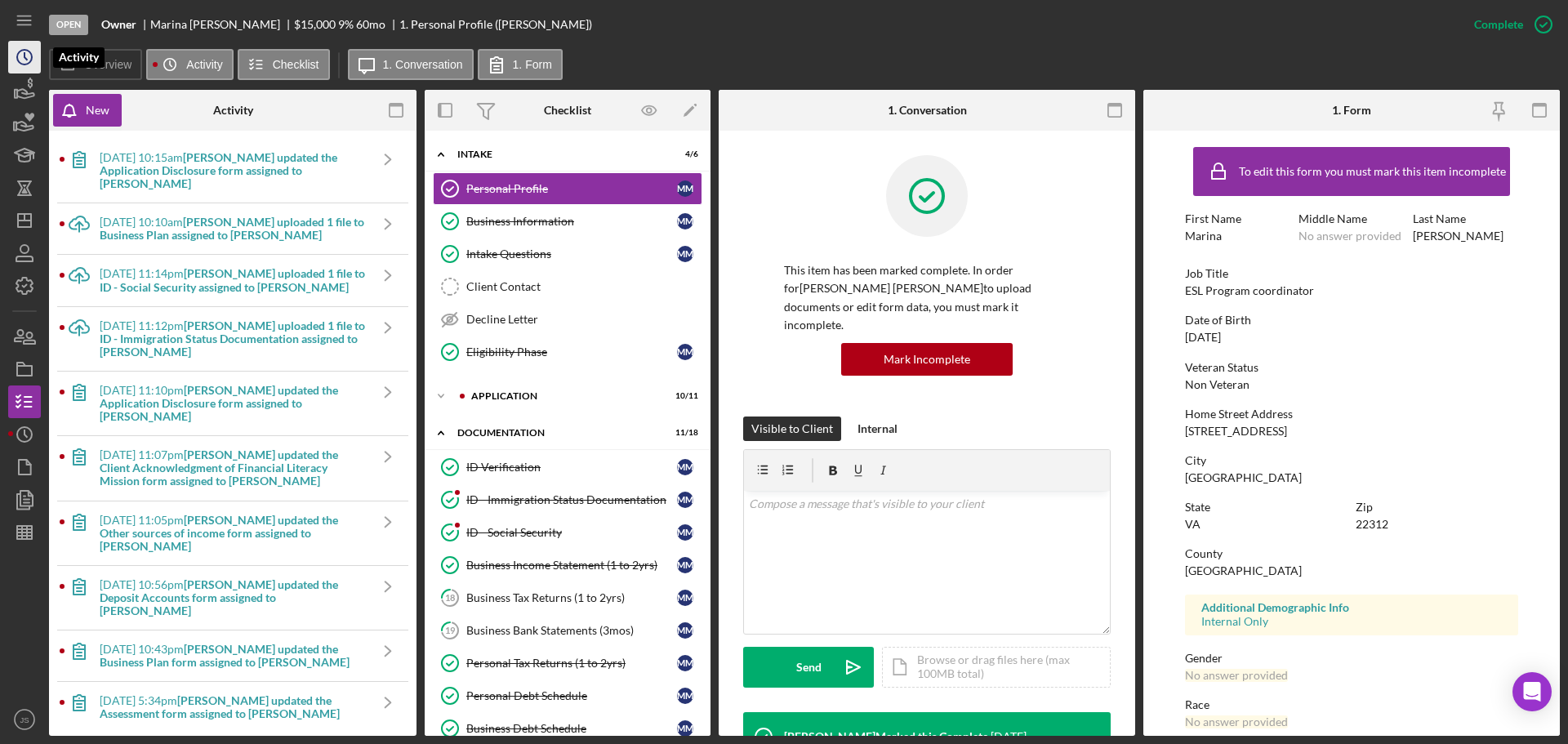
click at [24, 56] on icon "Icon/History" at bounding box center [24, 57] width 41 height 41
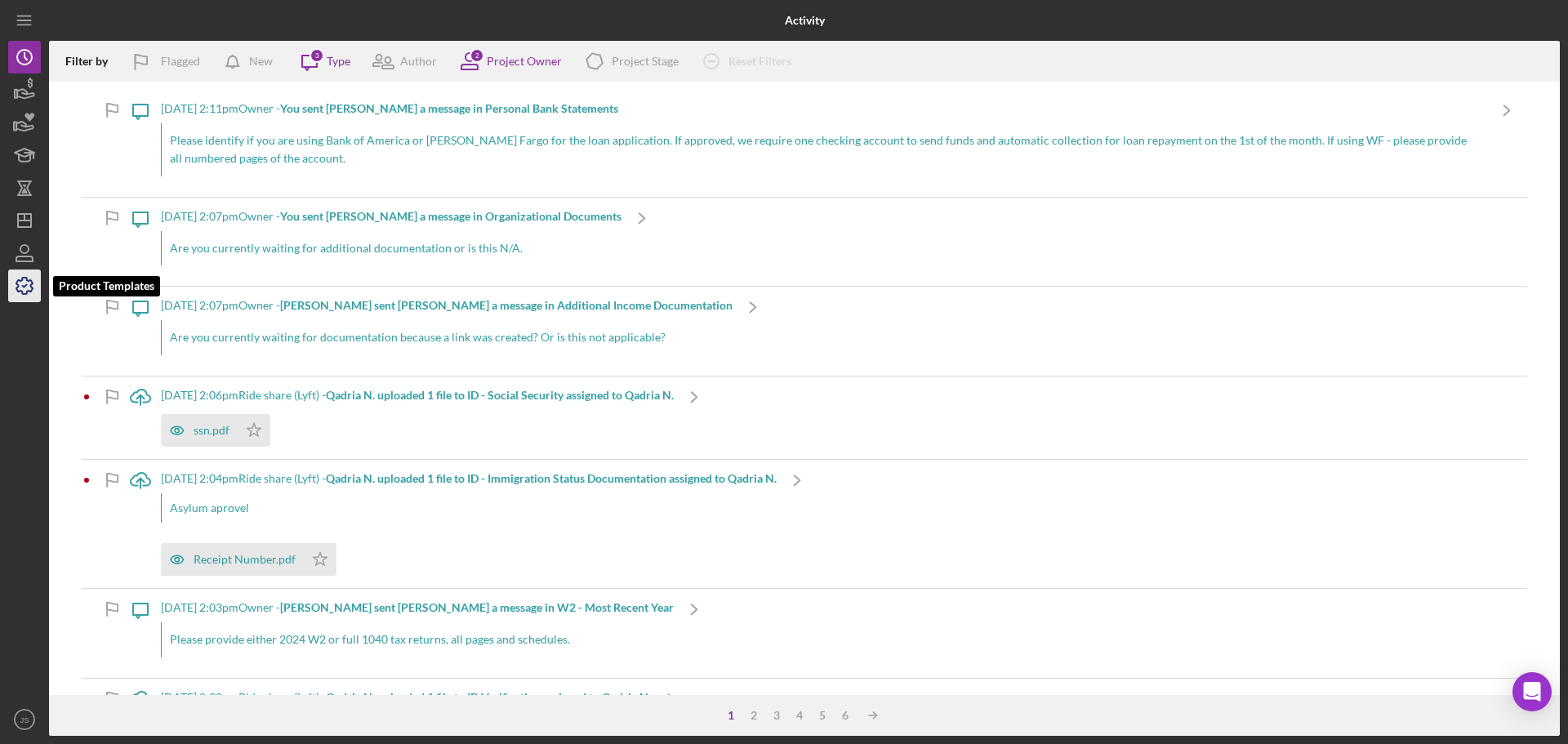
click at [25, 281] on icon "button" at bounding box center [24, 285] width 41 height 41
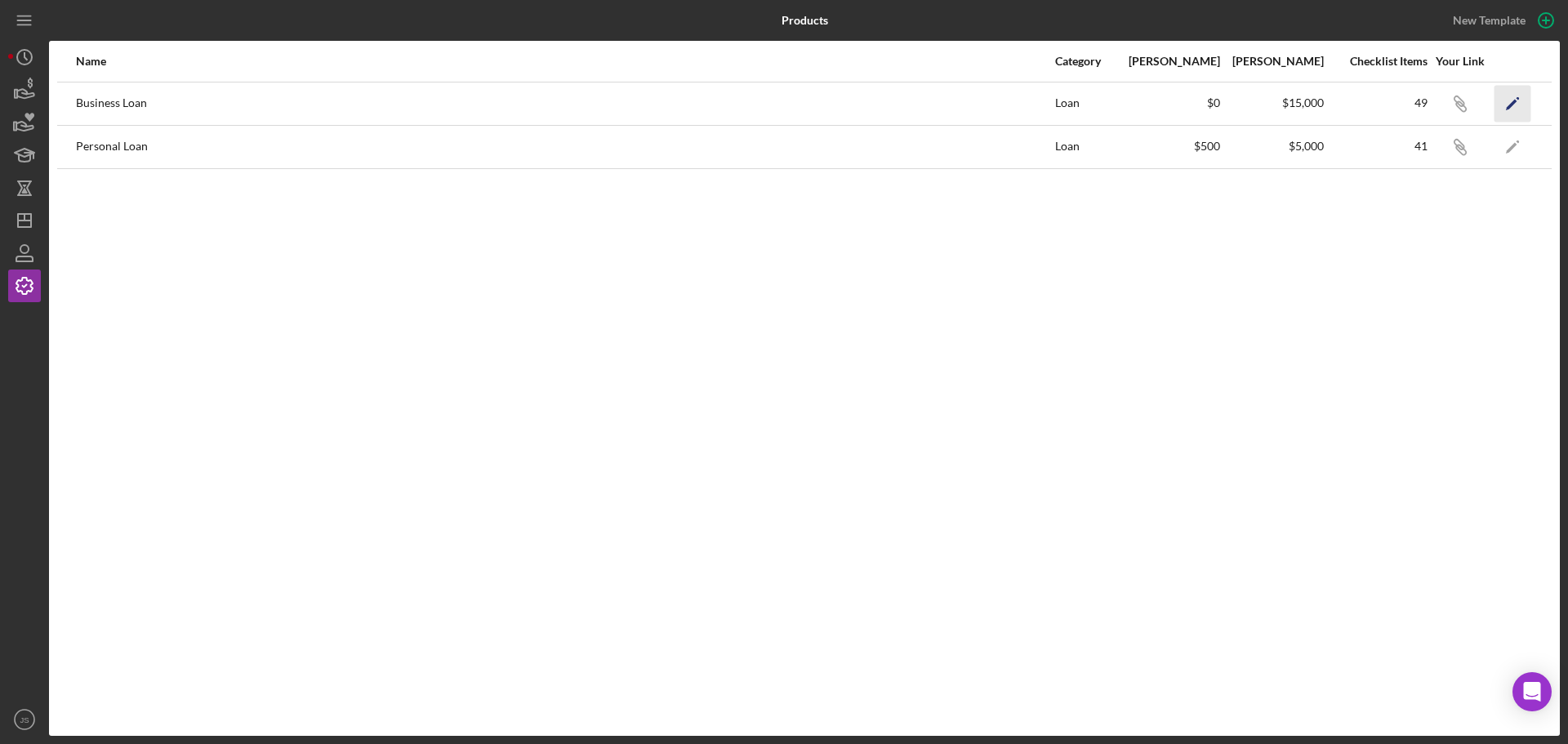
click at [1515, 104] on icon "Icon/Edit" at bounding box center [1513, 104] width 37 height 37
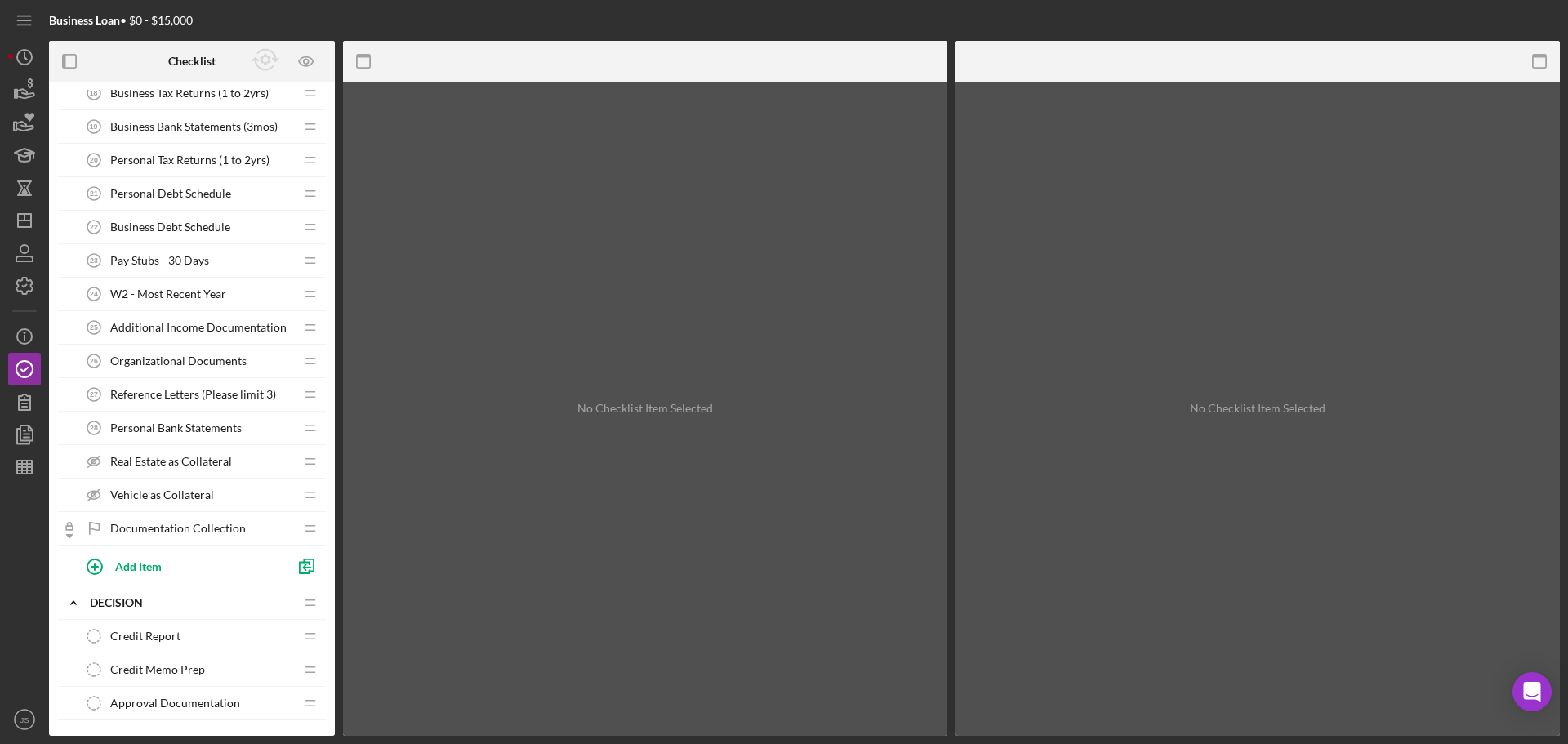
scroll to position [981, 0]
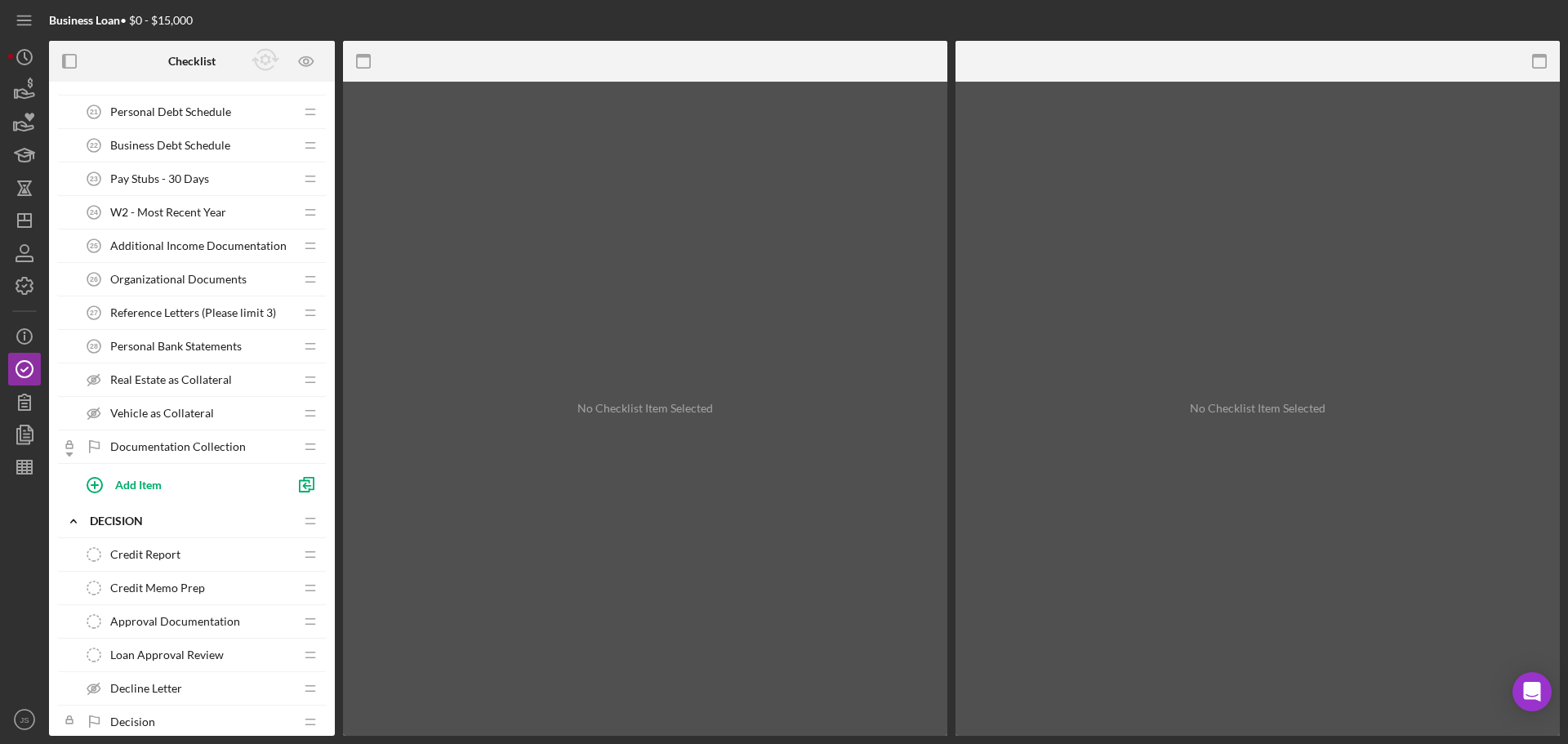
click at [313, 417] on icon "Icon/Drag" at bounding box center [311, 414] width 33 height 33
click at [252, 417] on div "Vehicle as Collateral Vehicle as Collateral" at bounding box center [186, 414] width 216 height 33
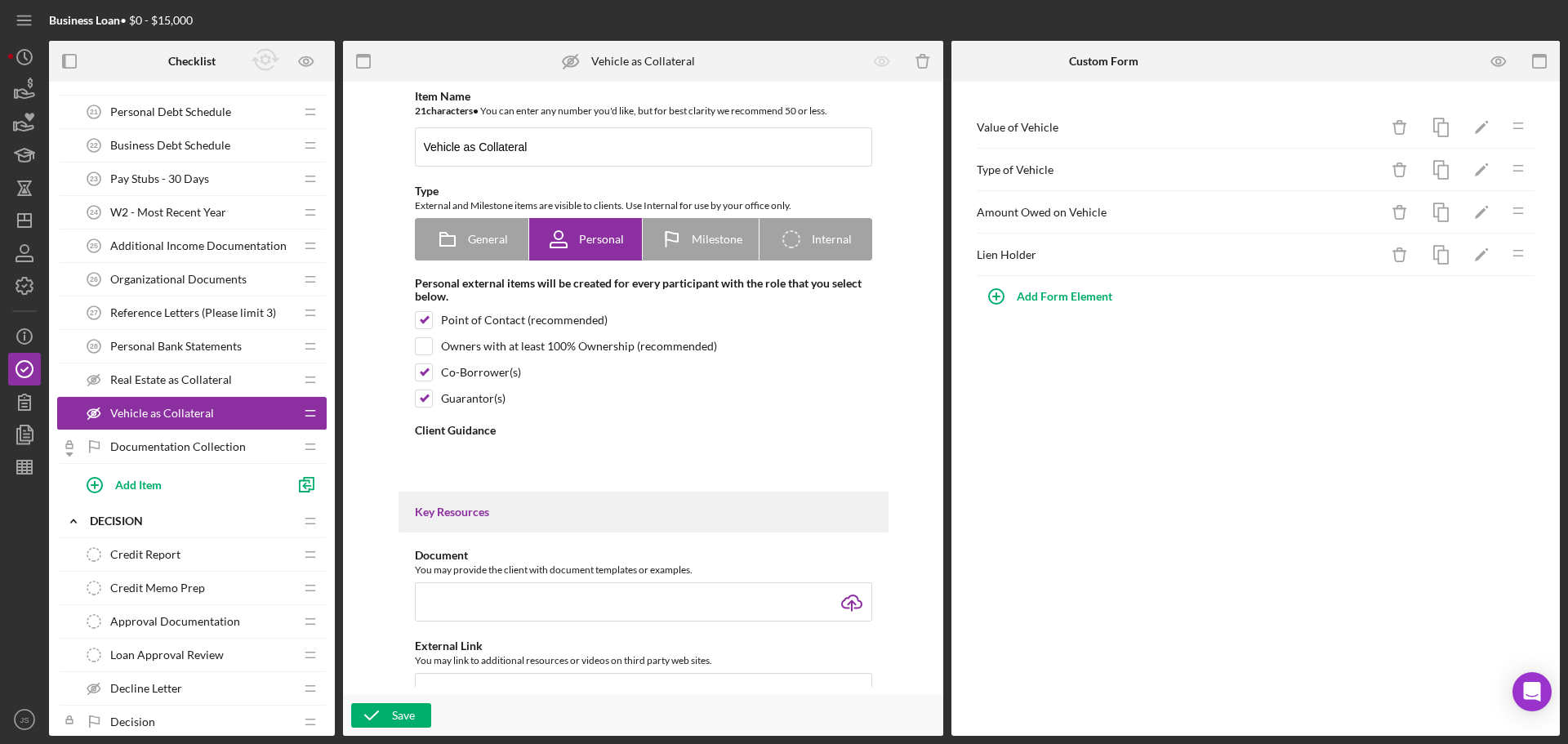
type textarea "<div>In your collateral form, you noted that you have a vehicle that could pote…"
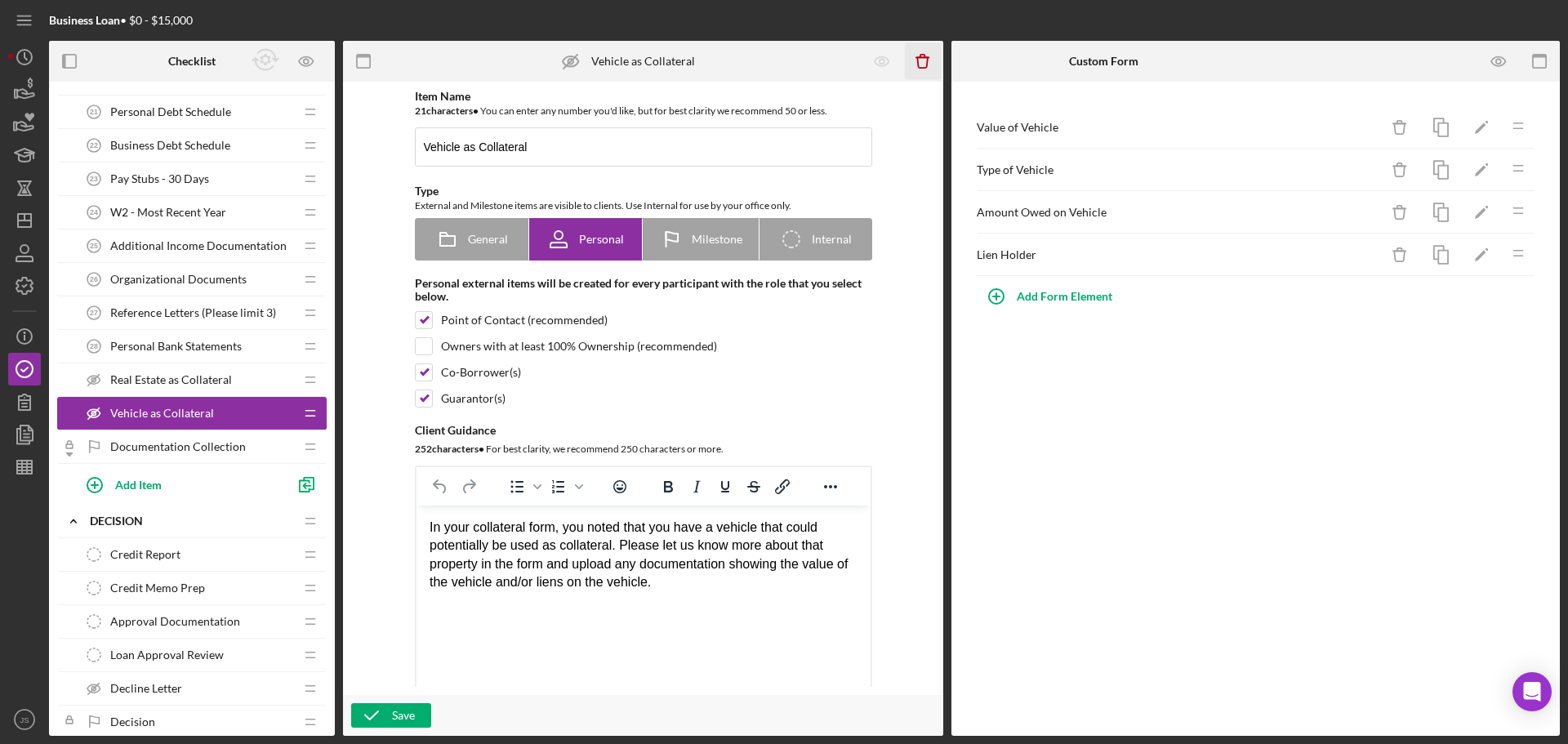
click at [919, 63] on icon "Icon/Delete" at bounding box center [923, 61] width 37 height 37
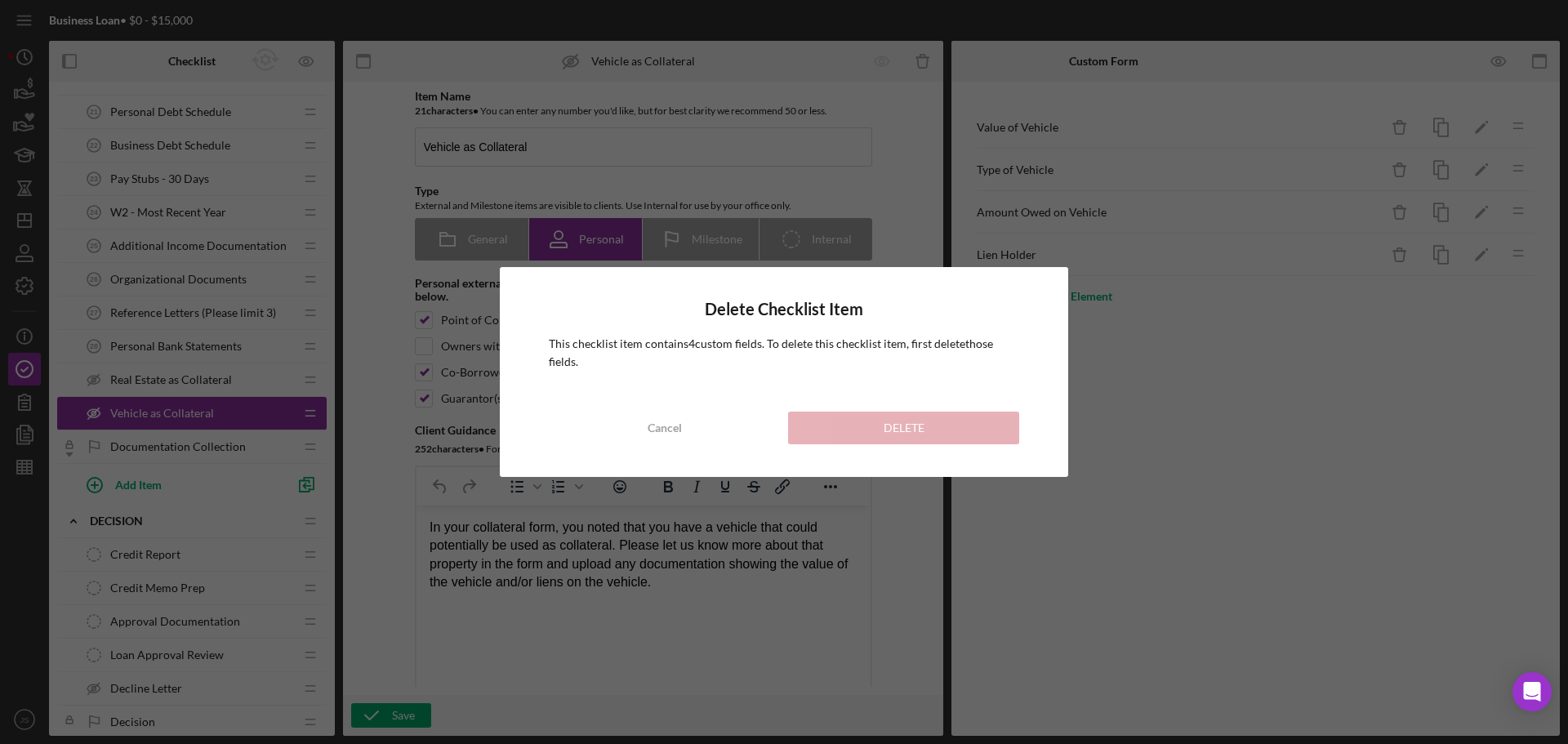
drag, startPoint x: 1097, startPoint y: 516, endPoint x: 1088, endPoint y: 497, distance: 21.0
click at [1095, 516] on div "Delete Checklist Item This checklist item contains 4 custom field s . To delete…" at bounding box center [784, 372] width 1568 height 744
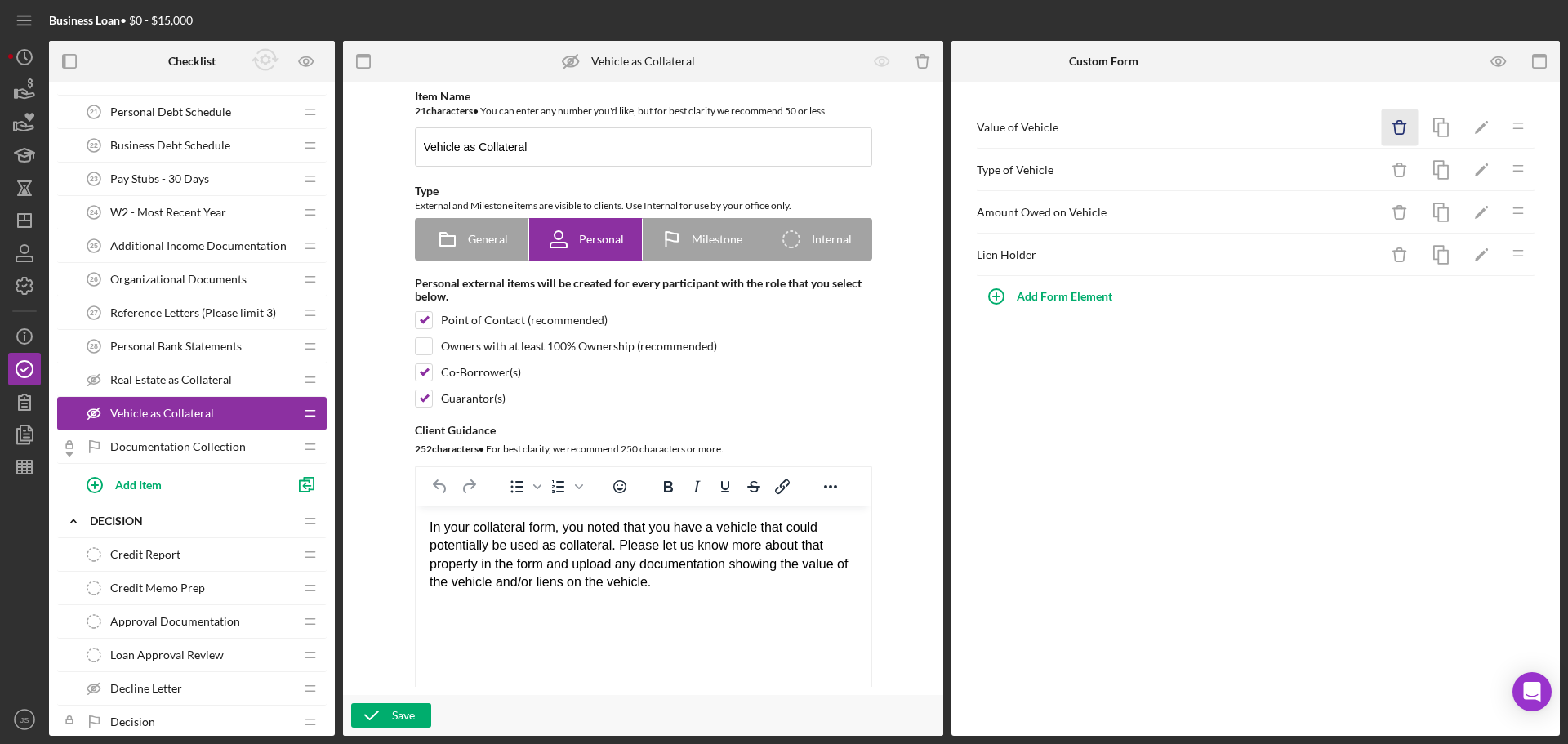
click at [1392, 128] on icon "Icon/Delete" at bounding box center [1400, 128] width 37 height 37
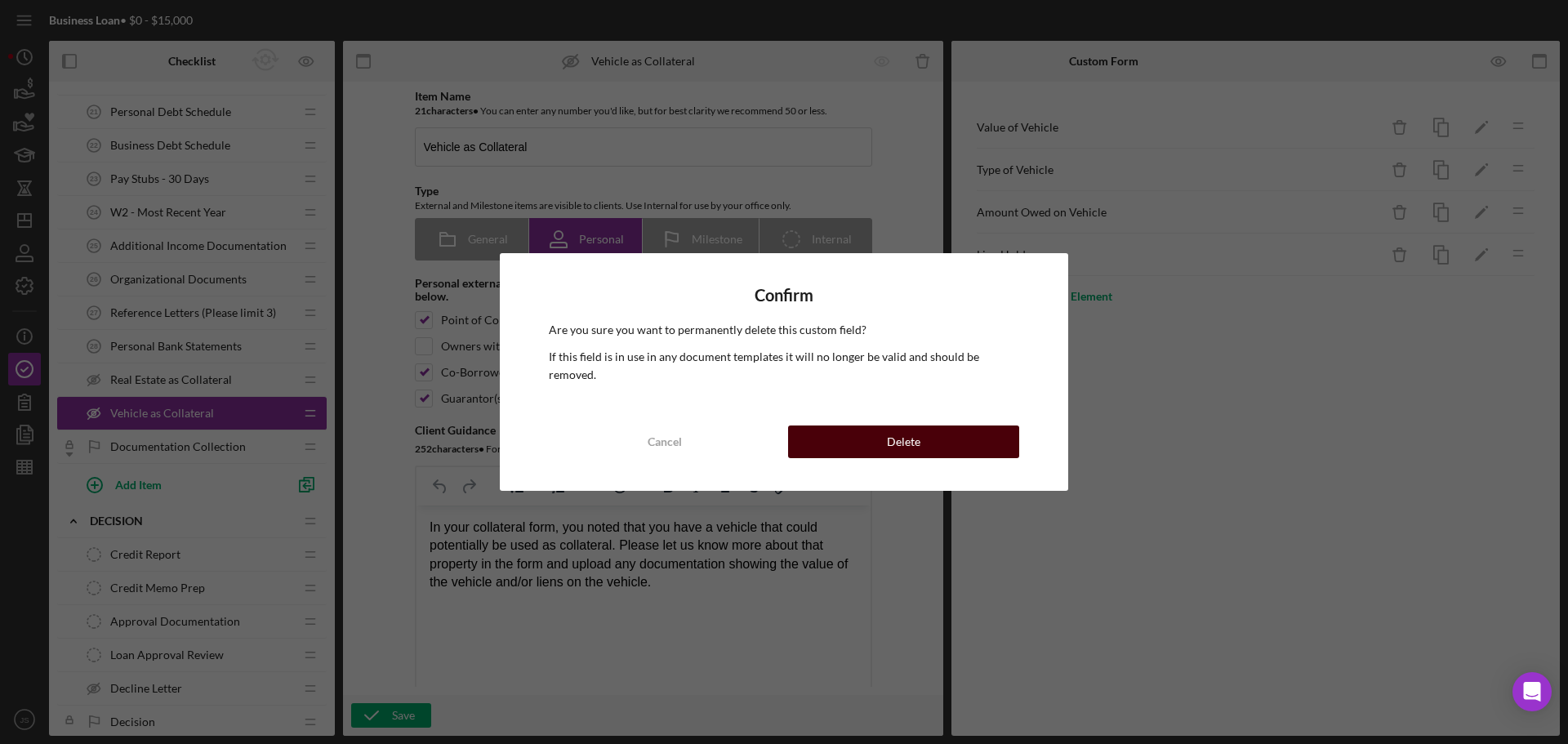
click at [959, 439] on button "Delete" at bounding box center [903, 442] width 231 height 33
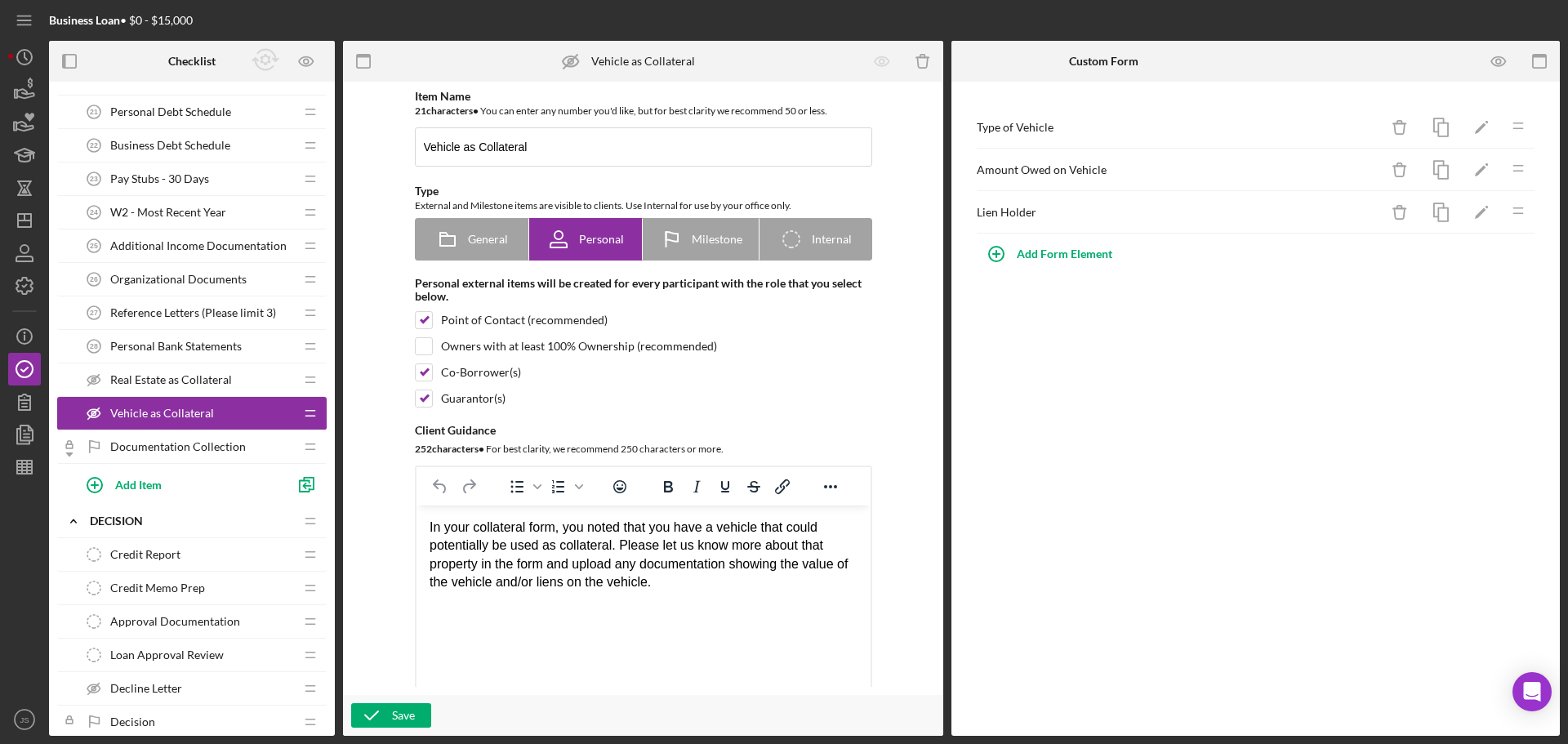
click at [1523, 126] on icon "Icon/Drag" at bounding box center [1518, 126] width 33 height 33
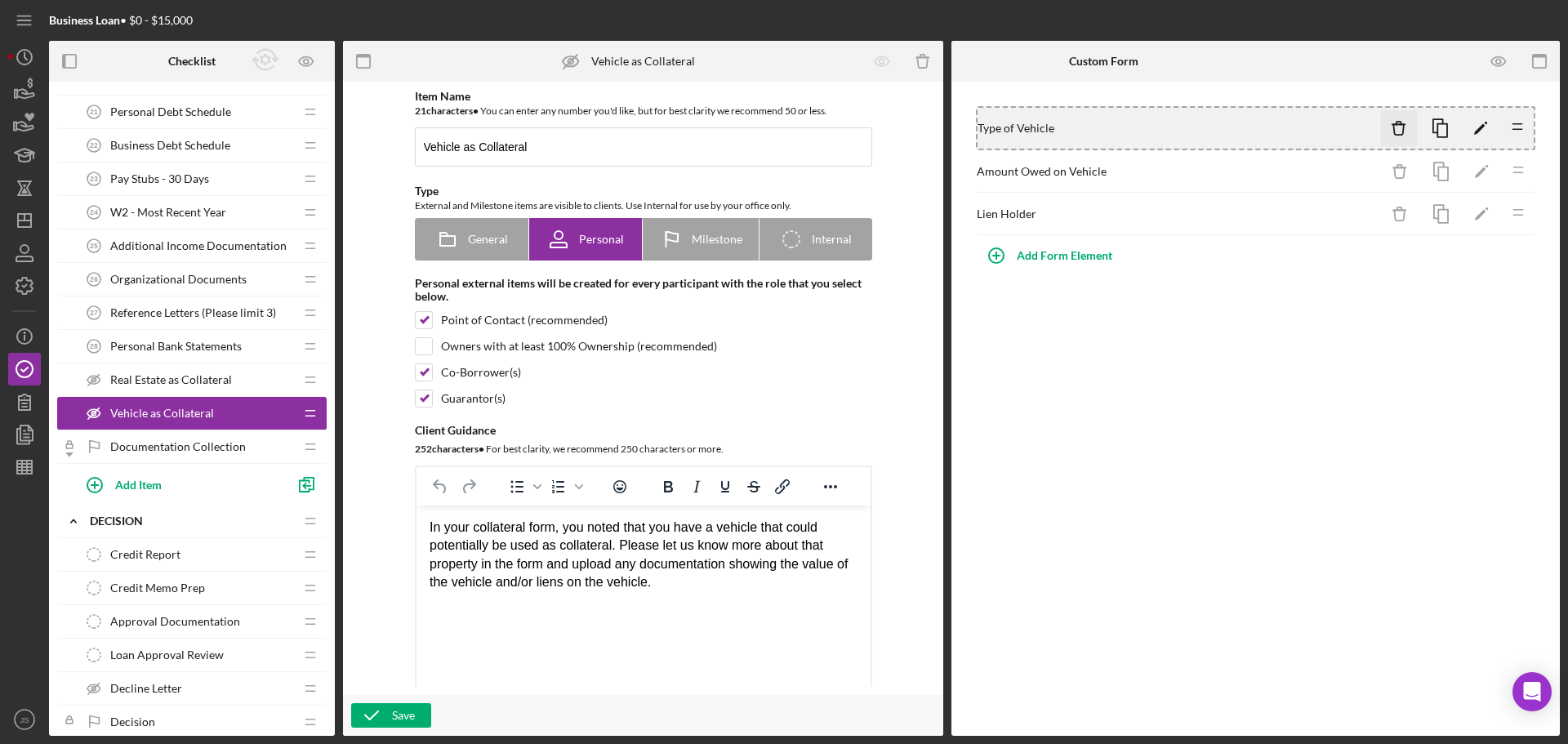
click at [1399, 130] on icon "Icon/Delete" at bounding box center [1399, 128] width 37 height 37
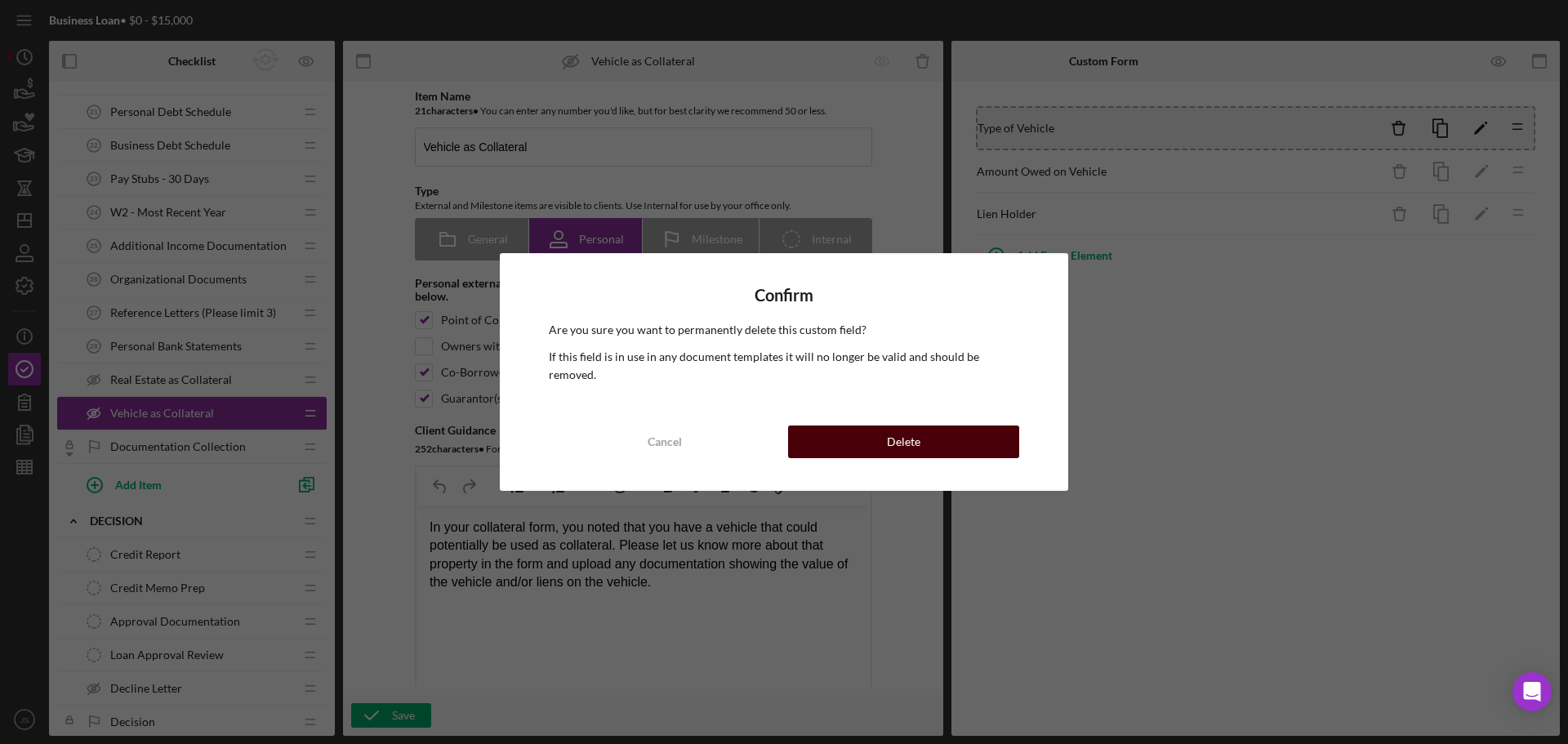
click at [912, 436] on div "Delete" at bounding box center [903, 442] width 34 height 33
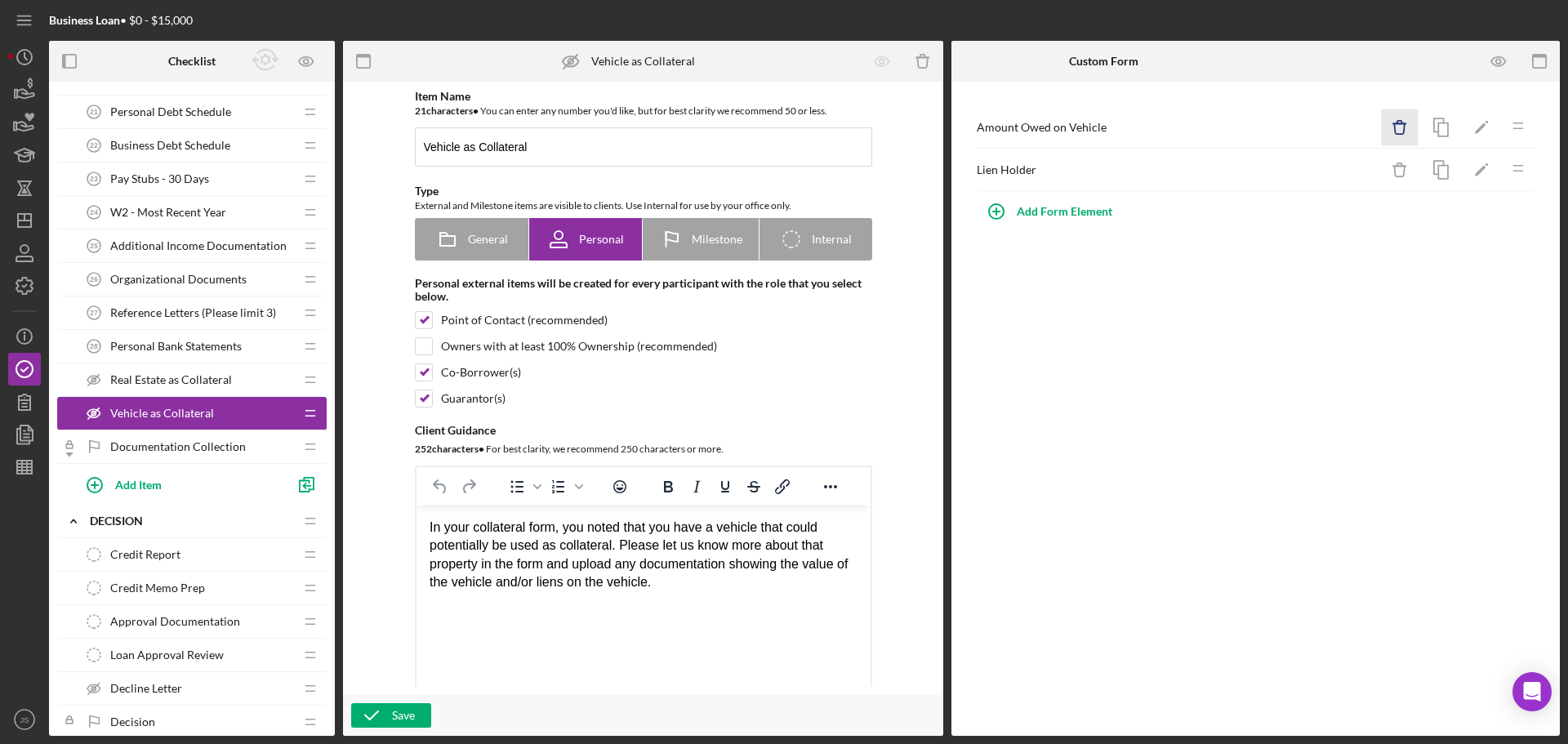
click at [1397, 131] on icon "Icon/Delete" at bounding box center [1400, 128] width 37 height 37
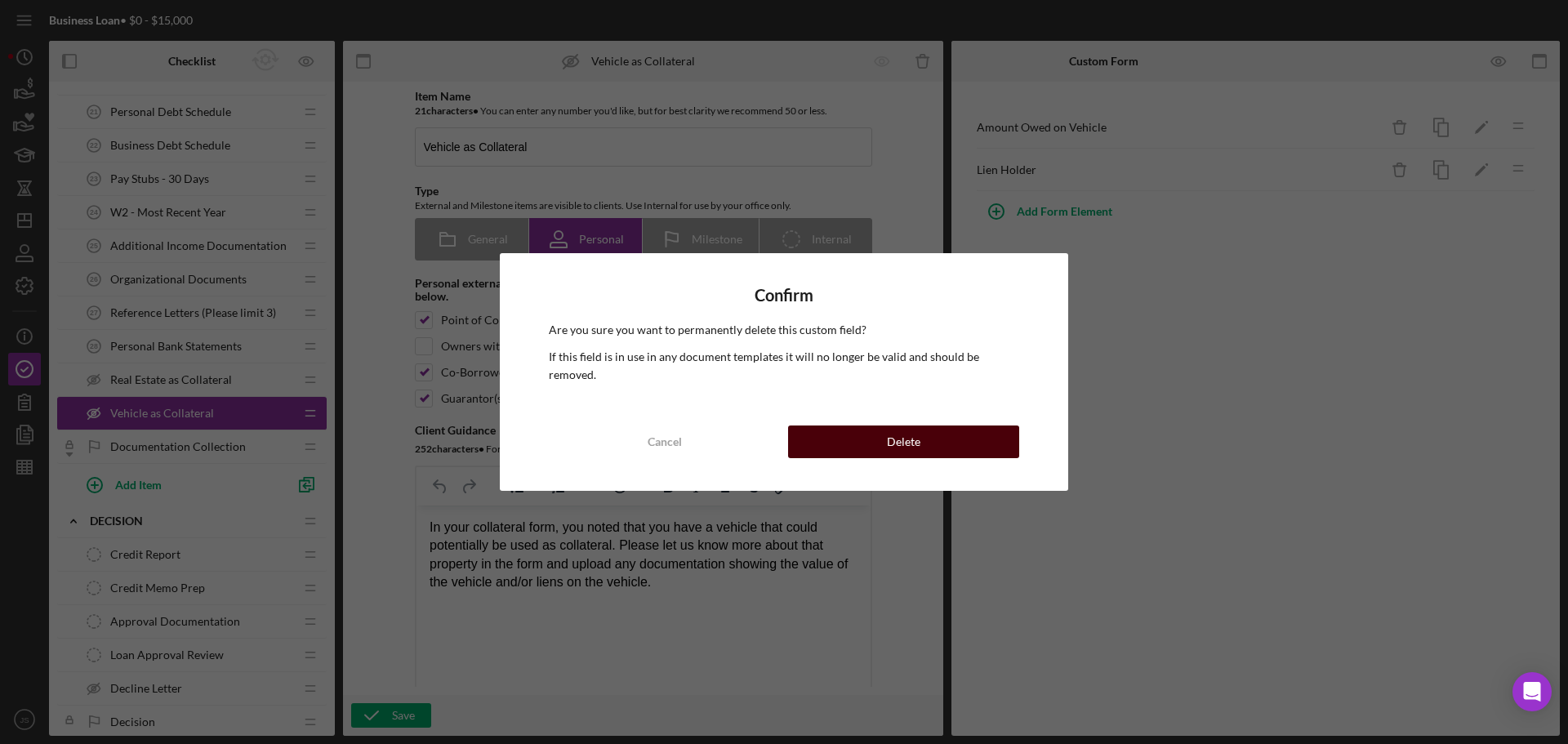
click at [918, 435] on div "Delete" at bounding box center [903, 442] width 34 height 33
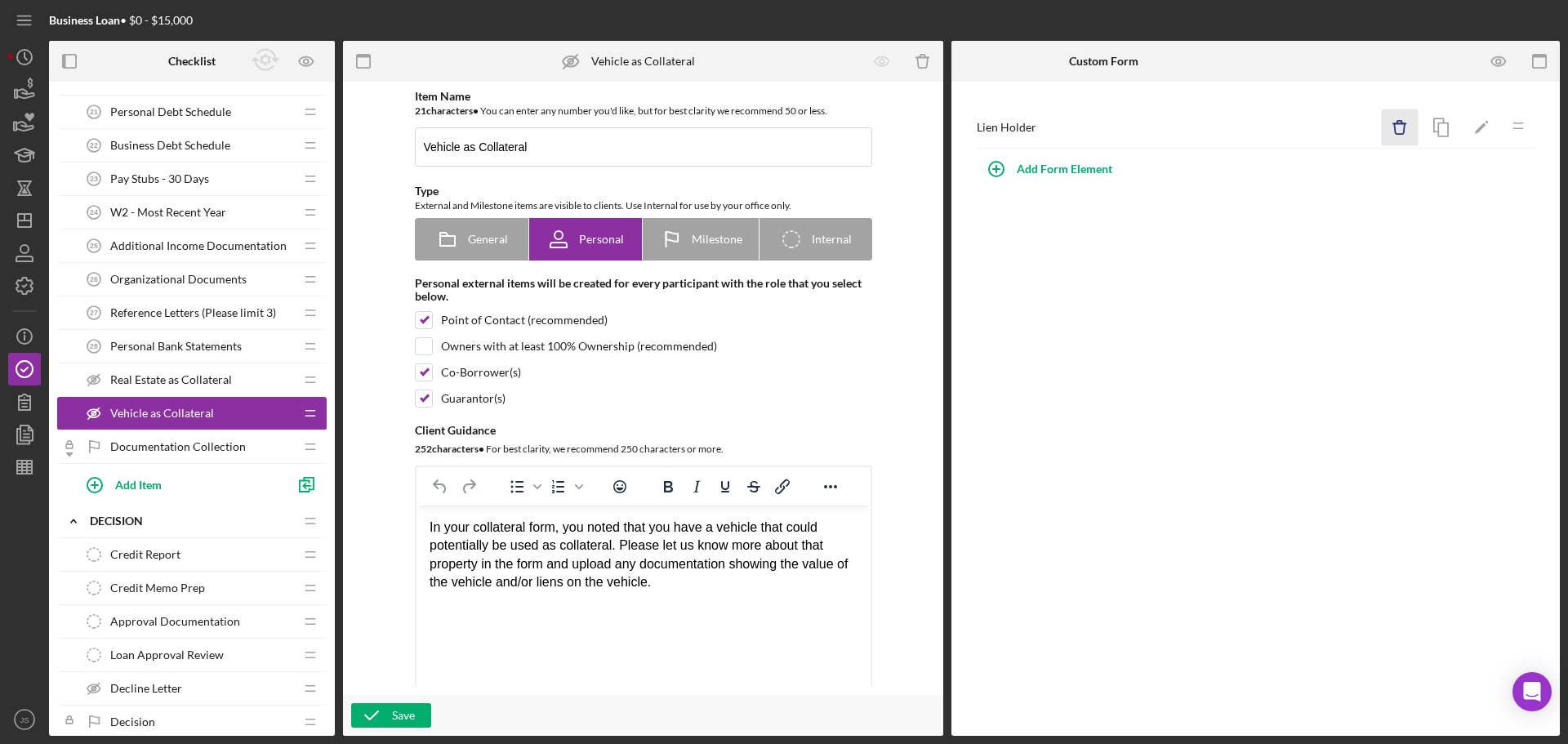
click at [1398, 127] on icon "Icon/Delete" at bounding box center [1400, 128] width 37 height 37
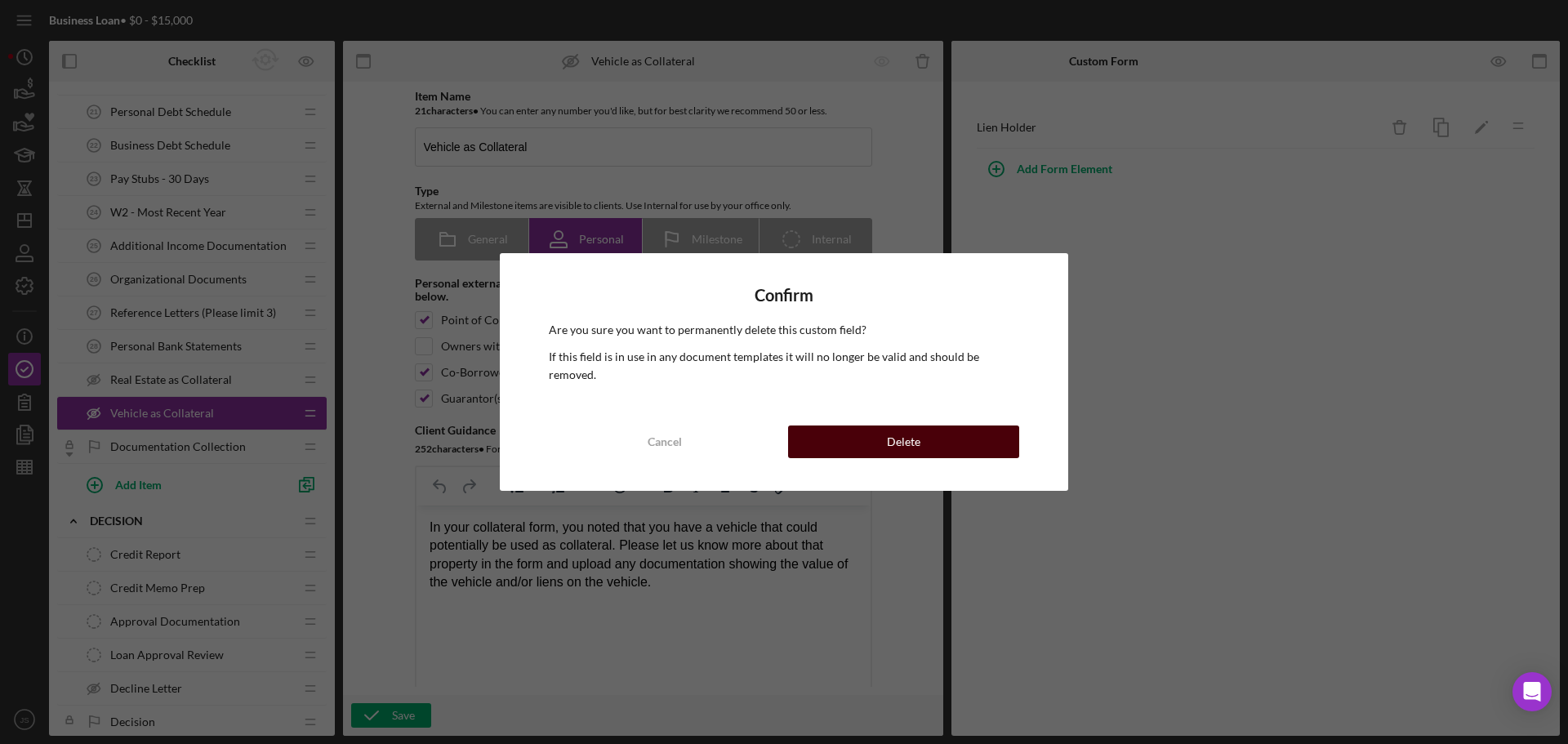
click at [960, 434] on button "Delete" at bounding box center [903, 442] width 231 height 33
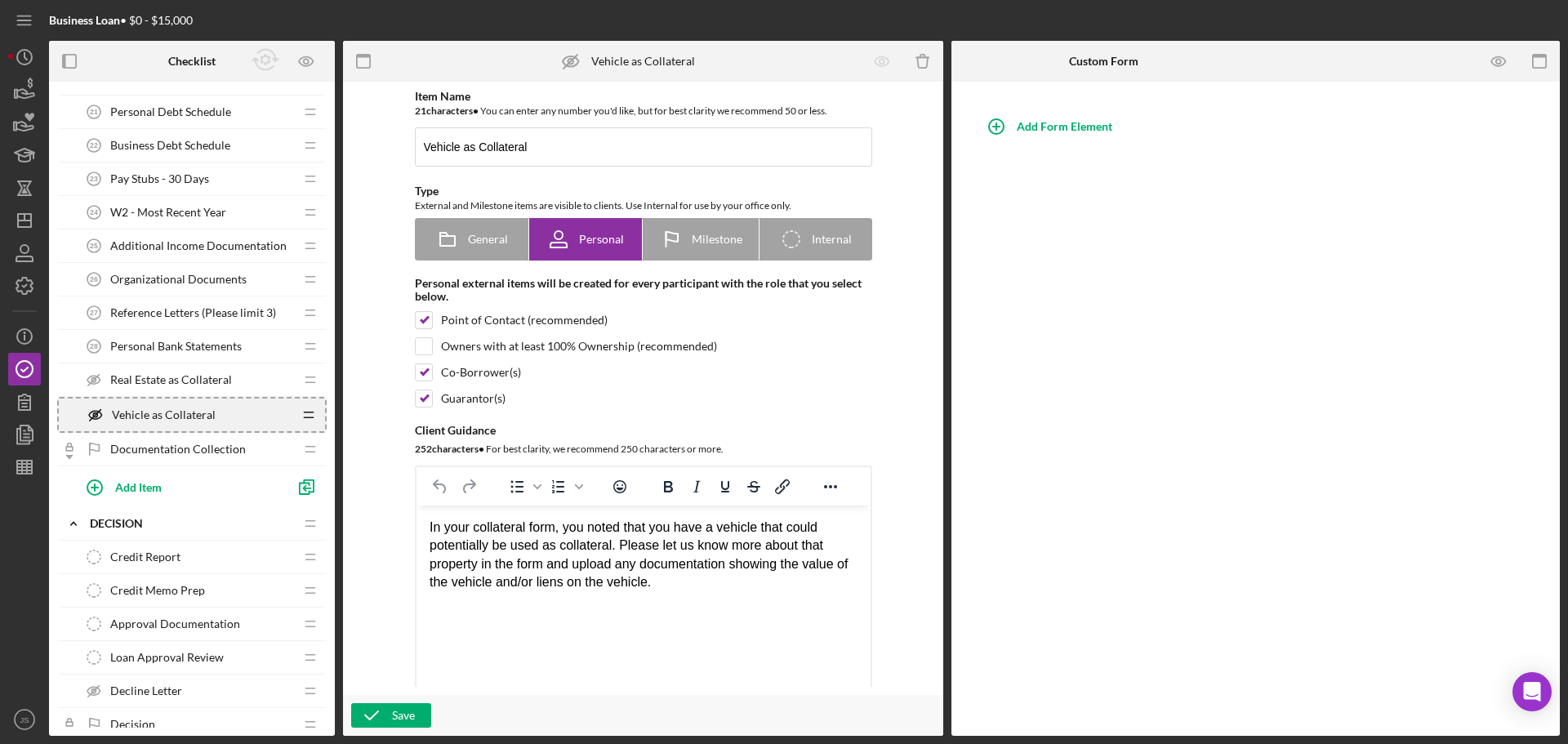
click at [294, 415] on icon "Icon/Drag" at bounding box center [309, 416] width 33 height 33
drag, startPoint x: 243, startPoint y: 415, endPoint x: 191, endPoint y: 412, distance: 52.1
click at [191, 412] on span "Vehicle as Collateral" at bounding box center [161, 414] width 104 height 13
click at [922, 57] on line "button" at bounding box center [922, 57] width 12 height 0
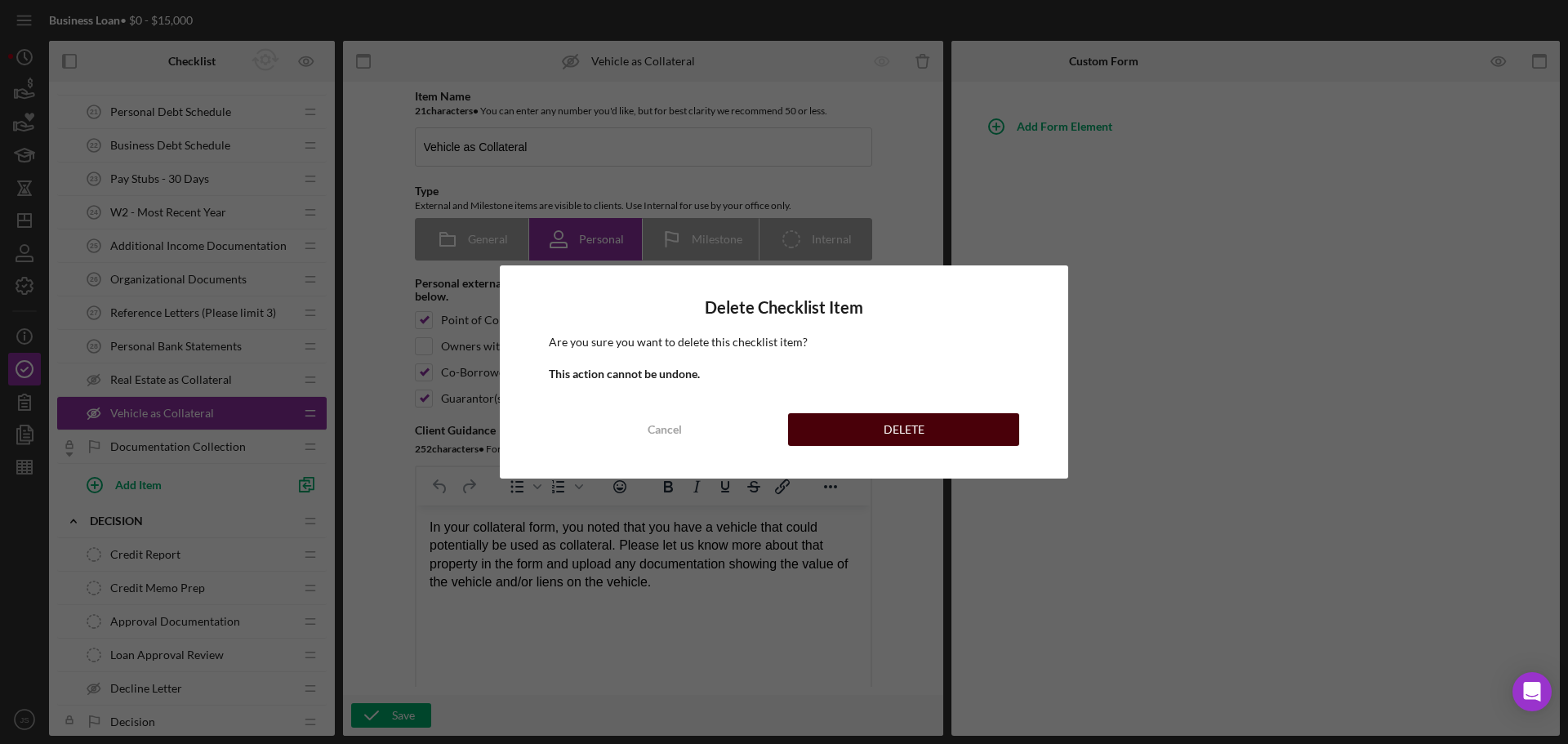
click at [910, 436] on div "DELETE" at bounding box center [904, 430] width 41 height 33
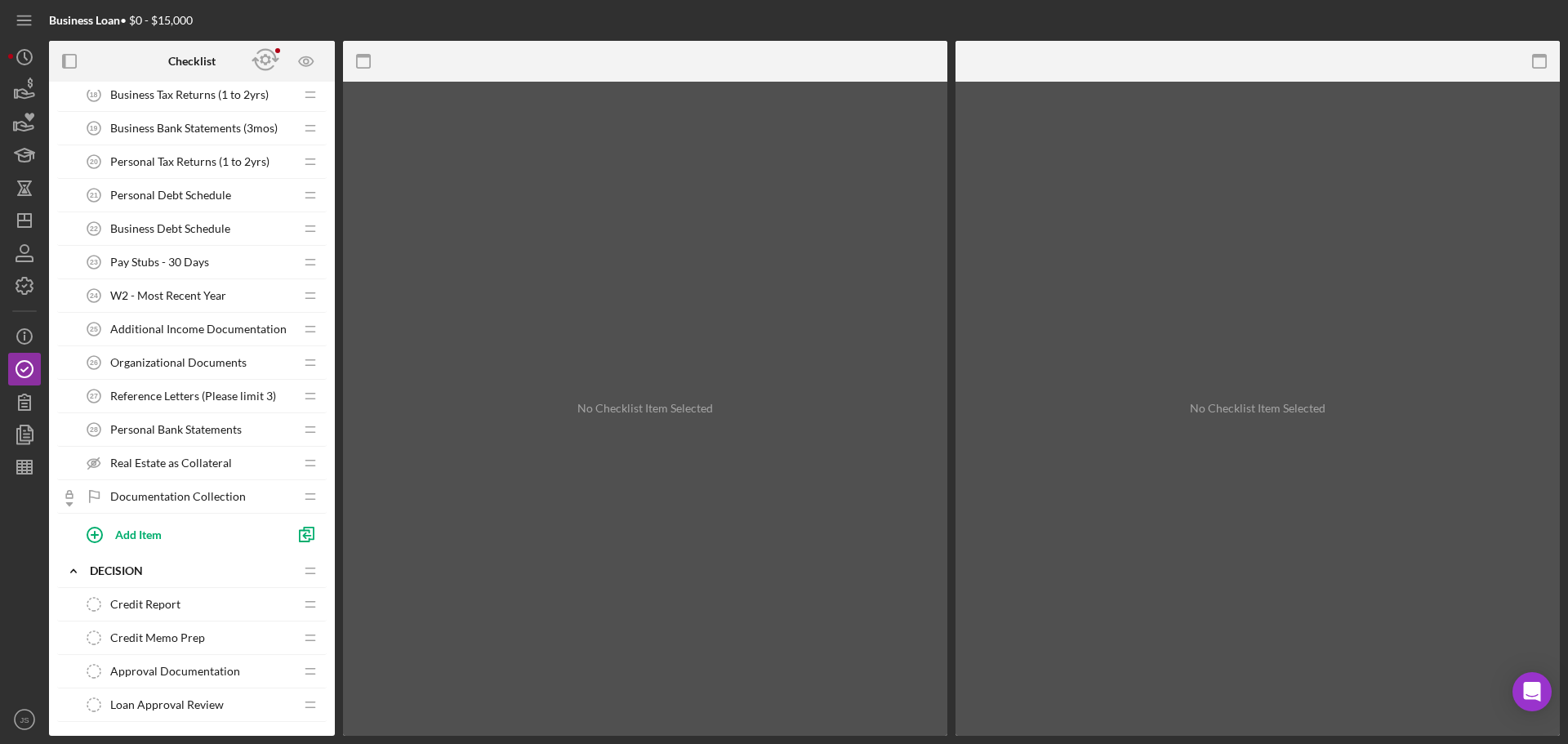
scroll to position [899, 0]
click at [158, 452] on div "Real Estate as Collateral Real Estate as Collateral" at bounding box center [186, 461] width 216 height 33
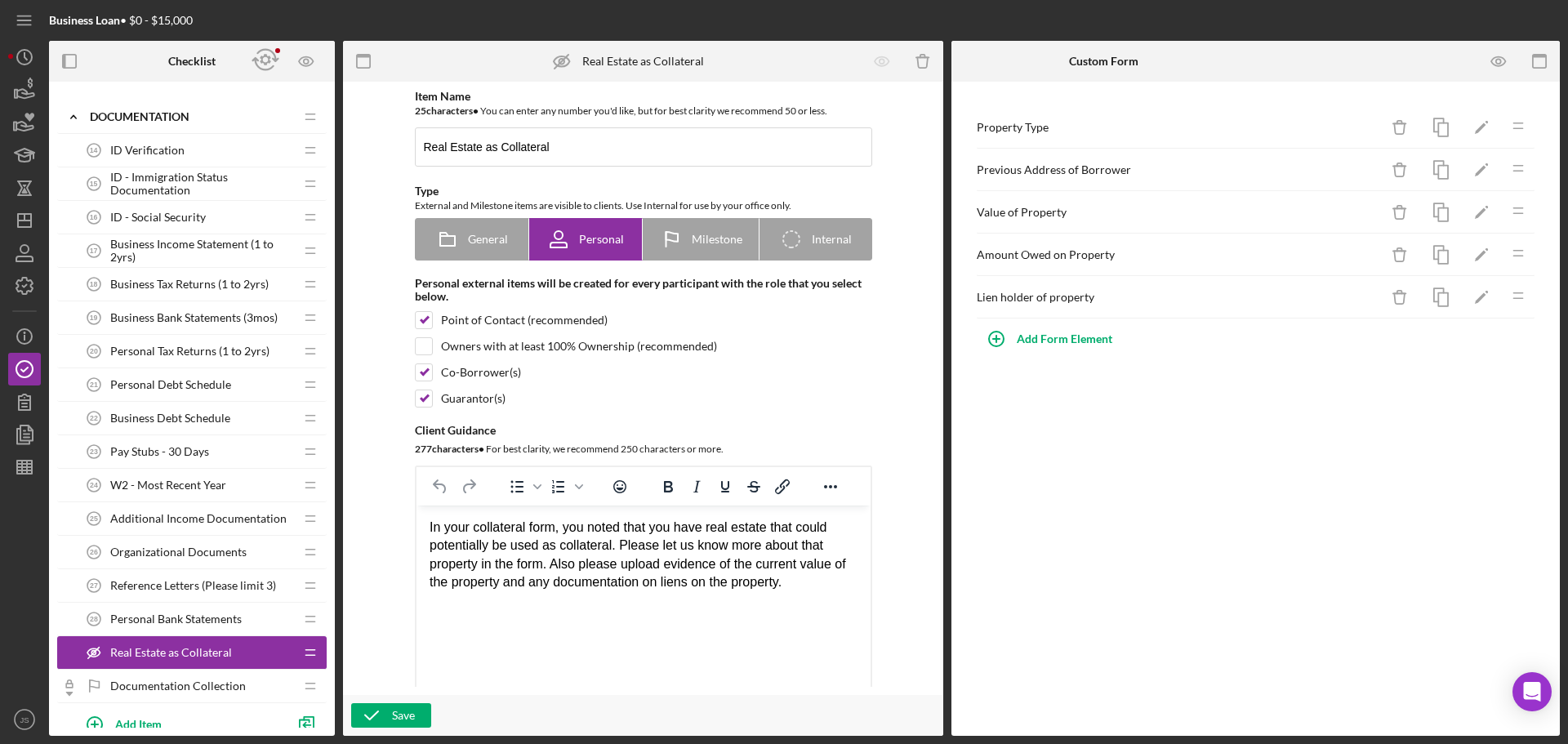
scroll to position [736, 0]
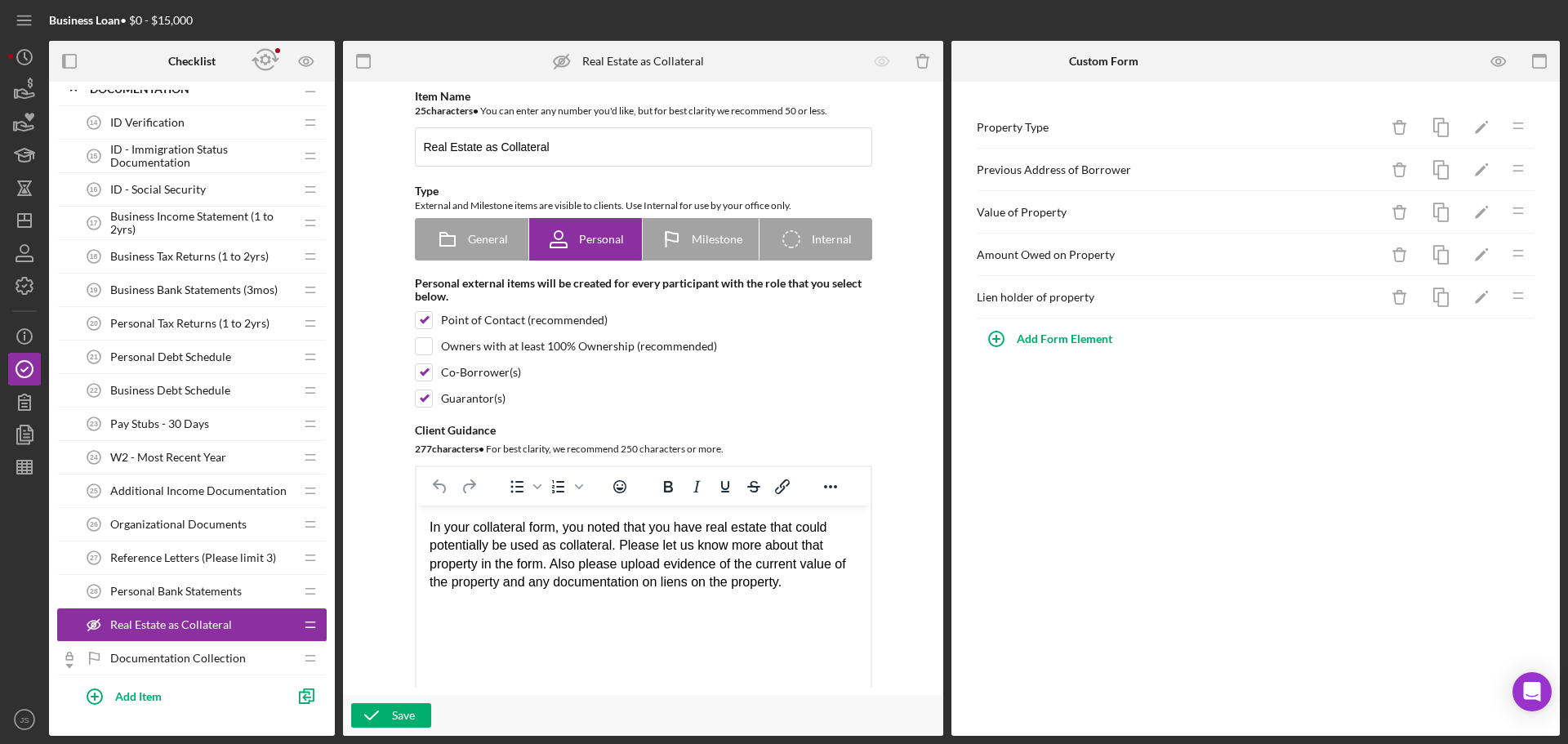
click at [168, 525] on span "Organizational Documents" at bounding box center [178, 525] width 137 height 13
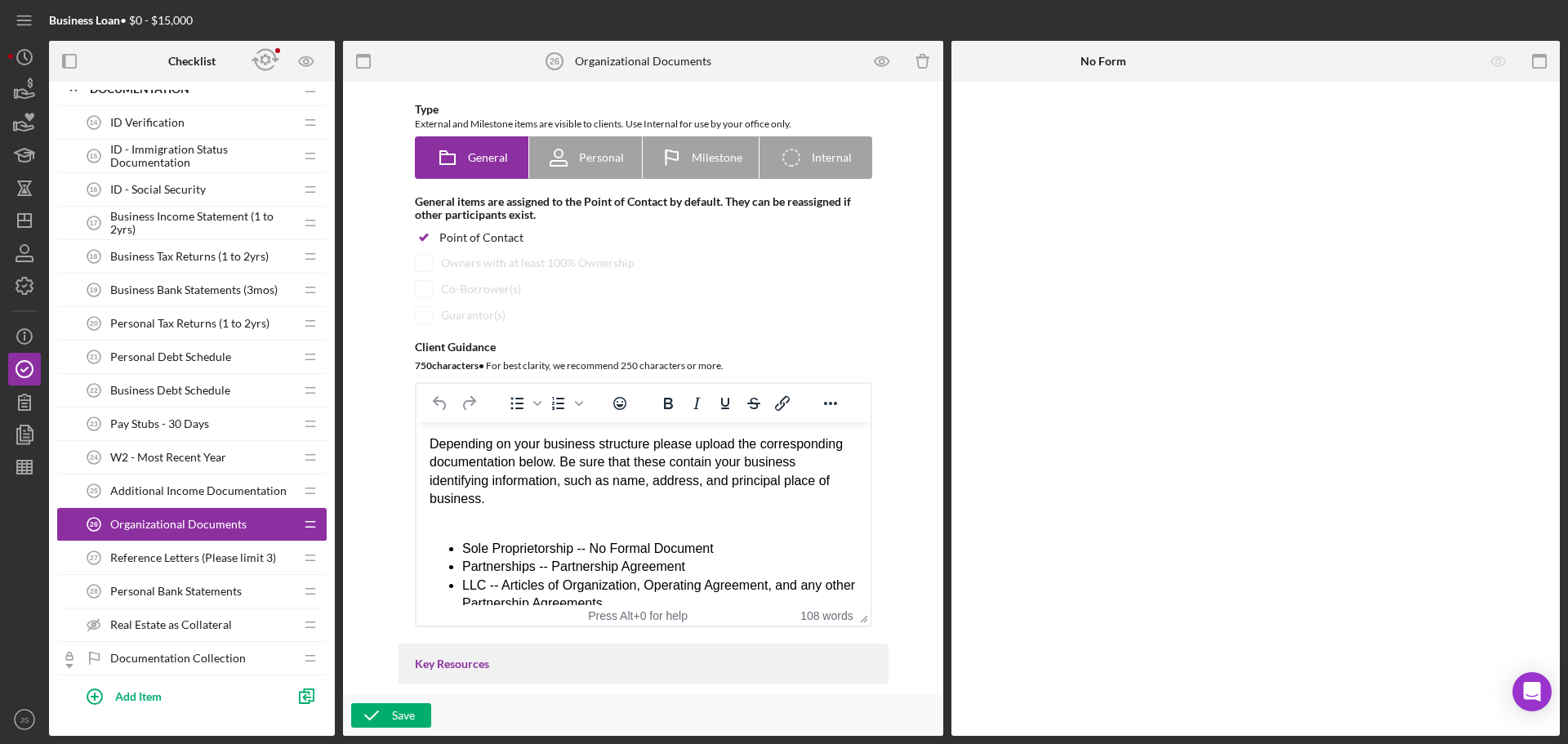
click at [520, 499] on div "Depending on your business structure please upload the corresponding documentat…" at bounding box center [643, 472] width 428 height 73
click at [668, 498] on div "Depending on your business structure please upload the corresponding documentat…" at bounding box center [643, 472] width 428 height 73
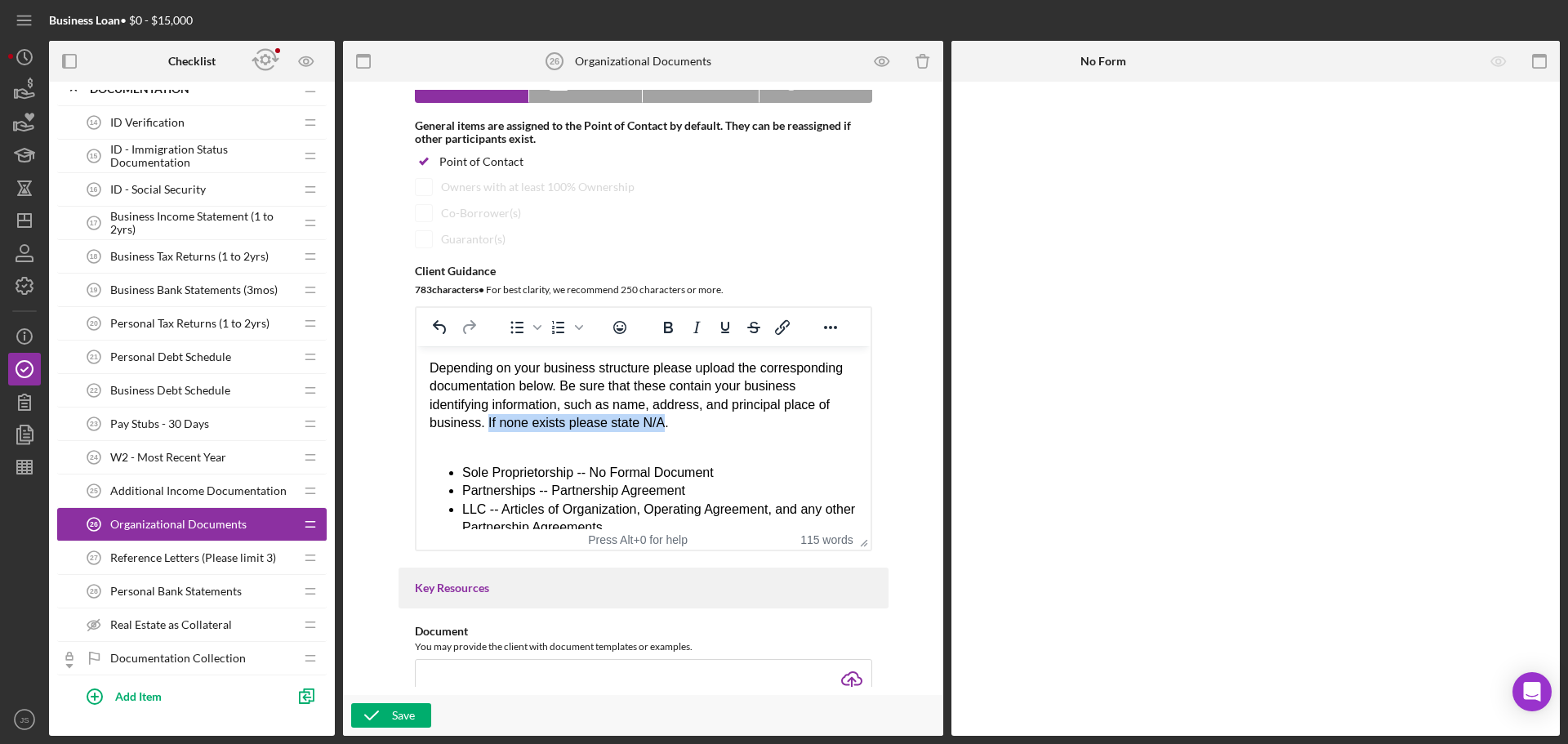
drag, startPoint x: 483, startPoint y: 422, endPoint x: 658, endPoint y: 429, distance: 175.1
click at [658, 429] on div "Depending on your business structure please upload the corresponding documentat…" at bounding box center [643, 396] width 428 height 73
click at [668, 327] on icon "Bold" at bounding box center [668, 328] width 9 height 11
click at [746, 442] on div "Rich Text Area. Press ALT-0 for help." at bounding box center [643, 442] width 428 height 18
click at [406, 713] on div "Save" at bounding box center [403, 716] width 23 height 25
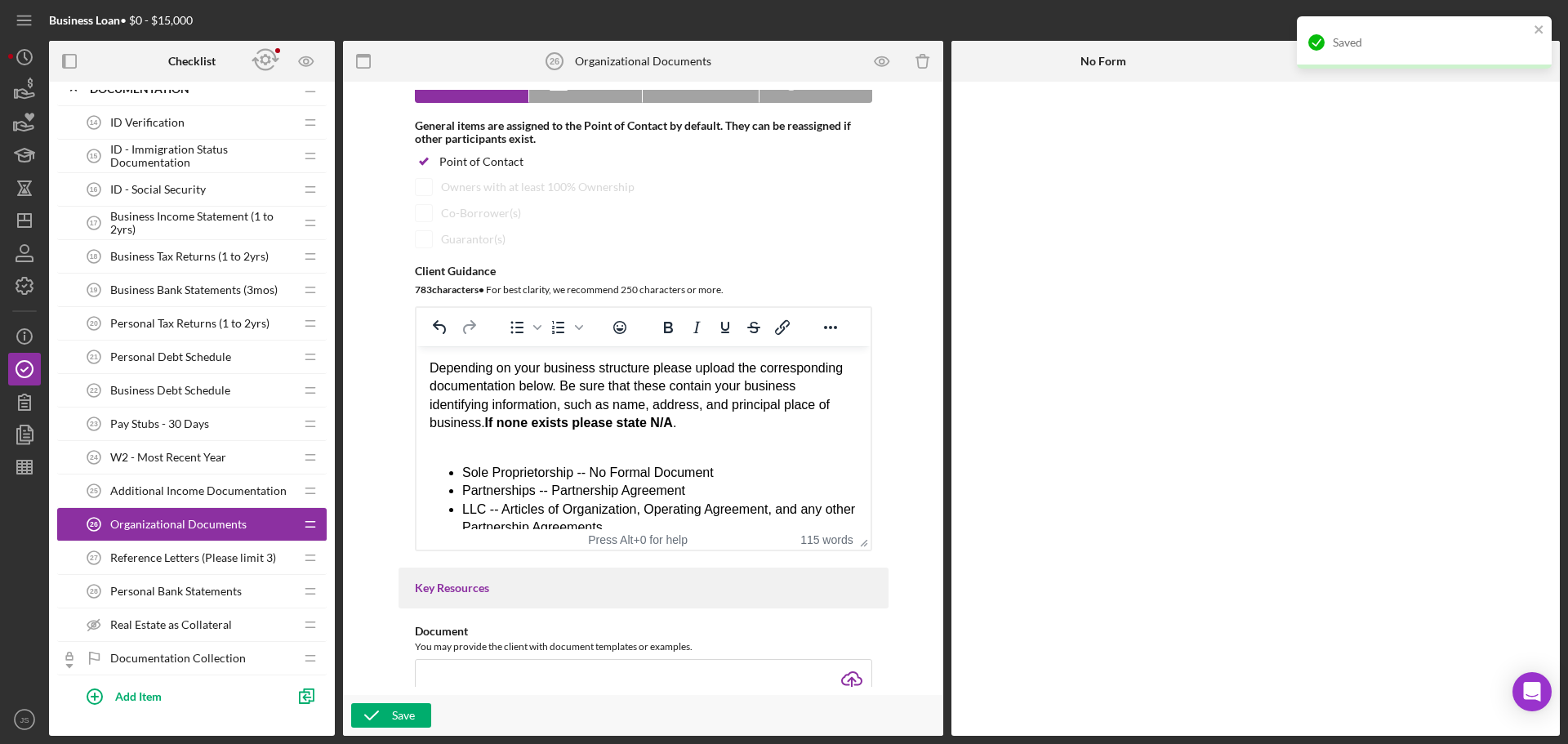
click at [157, 490] on span "Additional Income Documentation" at bounding box center [198, 491] width 176 height 13
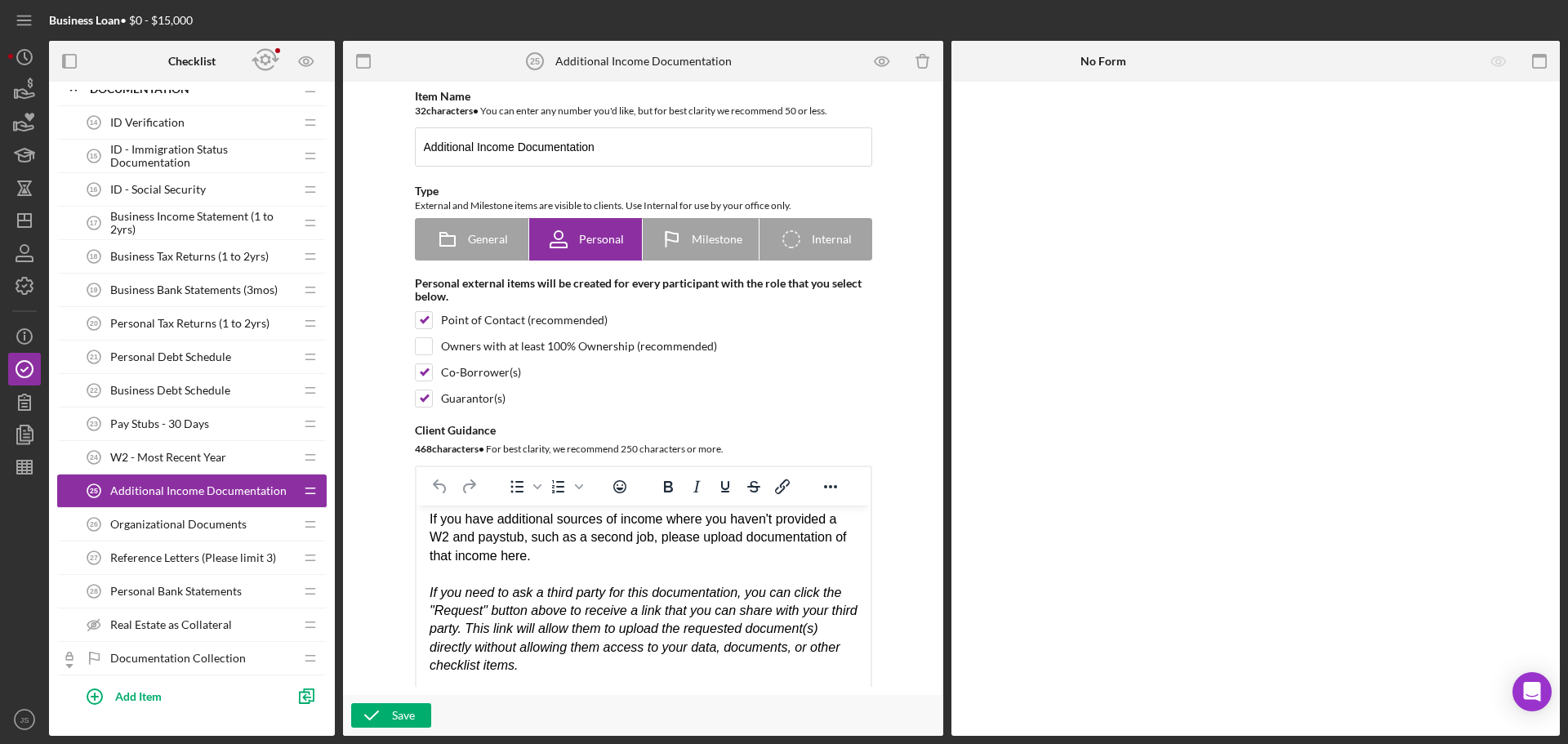
click at [577, 552] on div "If you have additional sources of income where you haven't provided a W2 and pa…" at bounding box center [643, 539] width 428 height 55
click at [630, 553] on div "If you have additional sources of income where you haven't provided a W2 and pa…" at bounding box center [643, 539] width 428 height 55
drag, startPoint x: 532, startPoint y: 557, endPoint x: 813, endPoint y: 561, distance: 281.0
click at [814, 561] on div "If you have additional sources of income where you haven't provided a W2 and pa…" at bounding box center [643, 539] width 428 height 55
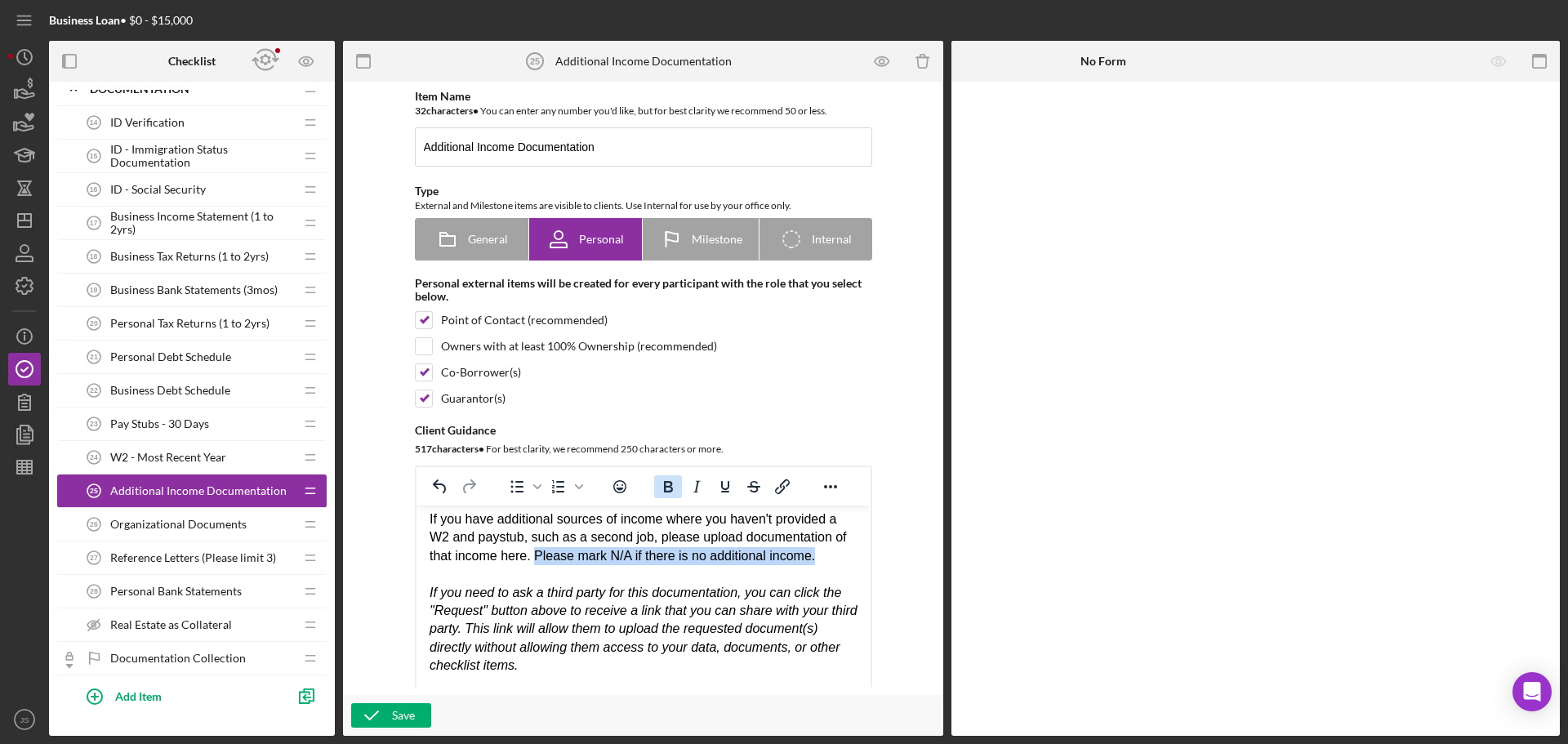
click at [668, 486] on icon "Bold" at bounding box center [668, 487] width 9 height 11
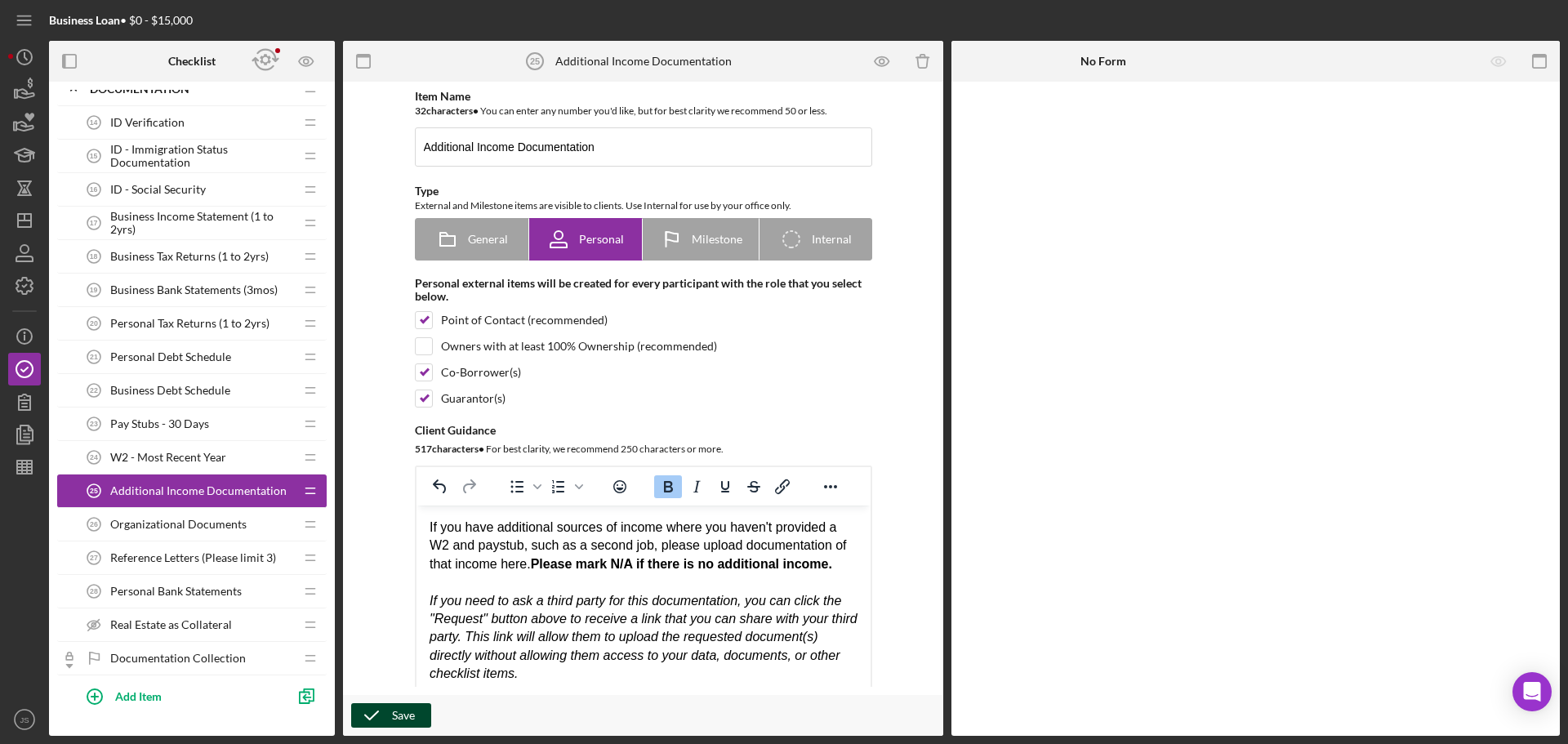
click at [403, 715] on div "Save" at bounding box center [403, 716] width 23 height 25
click at [190, 255] on span "Business Tax Returns (1 to 2yrs)" at bounding box center [189, 257] width 159 height 13
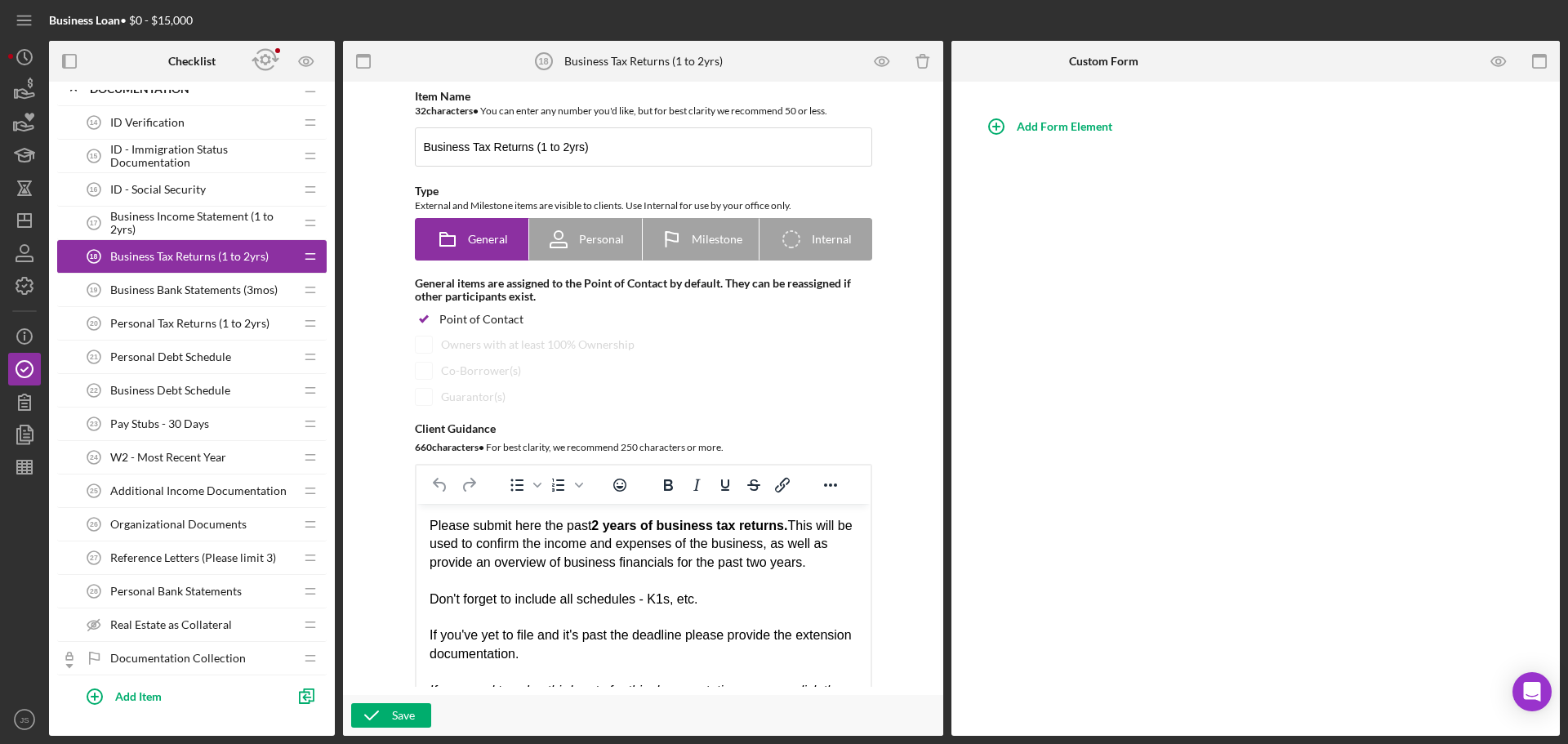
click at [427, 520] on html "Please submit here the past 2 years of business tax returns. This will be used …" at bounding box center [642, 645] width 454 height 282
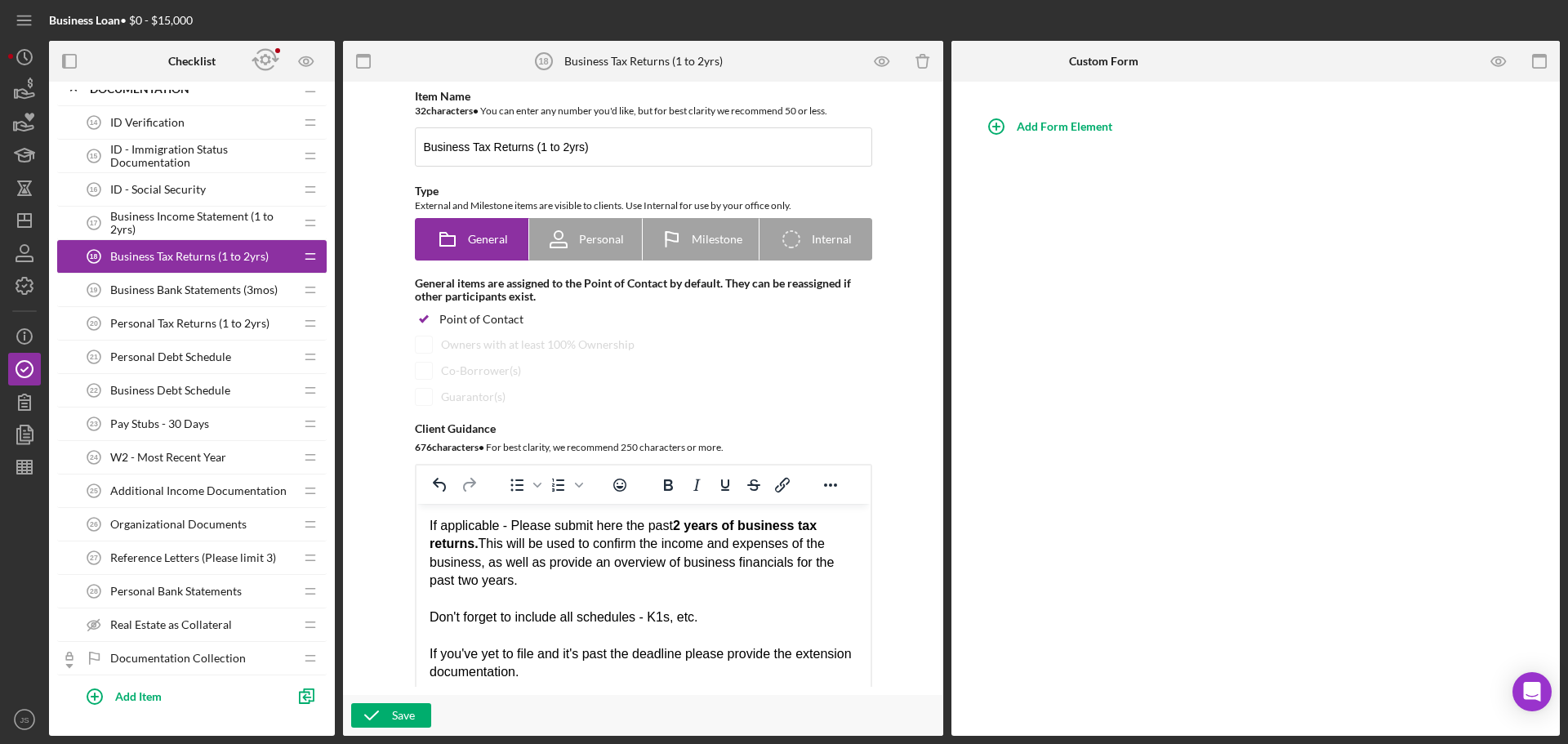
click at [611, 606] on div "Rich Text Area. Press ALT-0 for help." at bounding box center [643, 600] width 428 height 18
drag, startPoint x: 429, startPoint y: 519, endPoint x: 492, endPoint y: 519, distance: 63.0
click at [496, 519] on div "If applicable - Please submit here the past 2 years of business tax returns. Th…" at bounding box center [643, 554] width 428 height 73
click at [669, 482] on icon "Bold" at bounding box center [668, 485] width 9 height 11
click at [539, 594] on div "Rich Text Area. Press ALT-0 for help." at bounding box center [643, 600] width 428 height 18
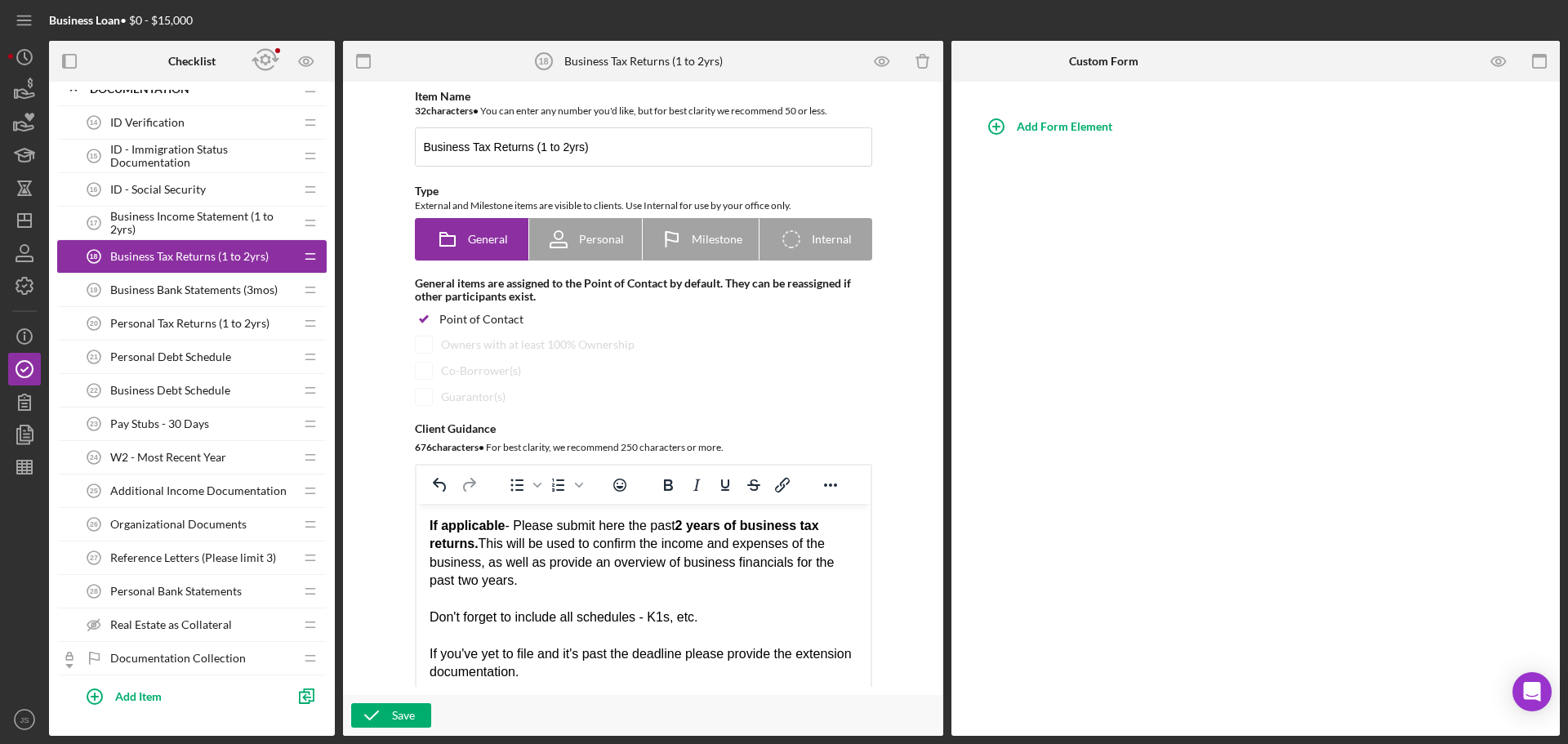
click at [513, 526] on div "If applicable - Please submit here the past 2 years of business tax returns. Th…" at bounding box center [643, 554] width 428 height 73
click at [651, 585] on div "If applicable (mark N/A if not)- Please submit here the past 2 years of busines…" at bounding box center [643, 554] width 428 height 73
drag, startPoint x: 605, startPoint y: 526, endPoint x: 506, endPoint y: 527, distance: 99.0
click at [506, 527] on div "If applicable (mark N/A if not)- Please submit here the past 2 years of busines…" at bounding box center [643, 554] width 428 height 73
drag, startPoint x: 665, startPoint y: 489, endPoint x: 230, endPoint y: 34, distance: 629.5
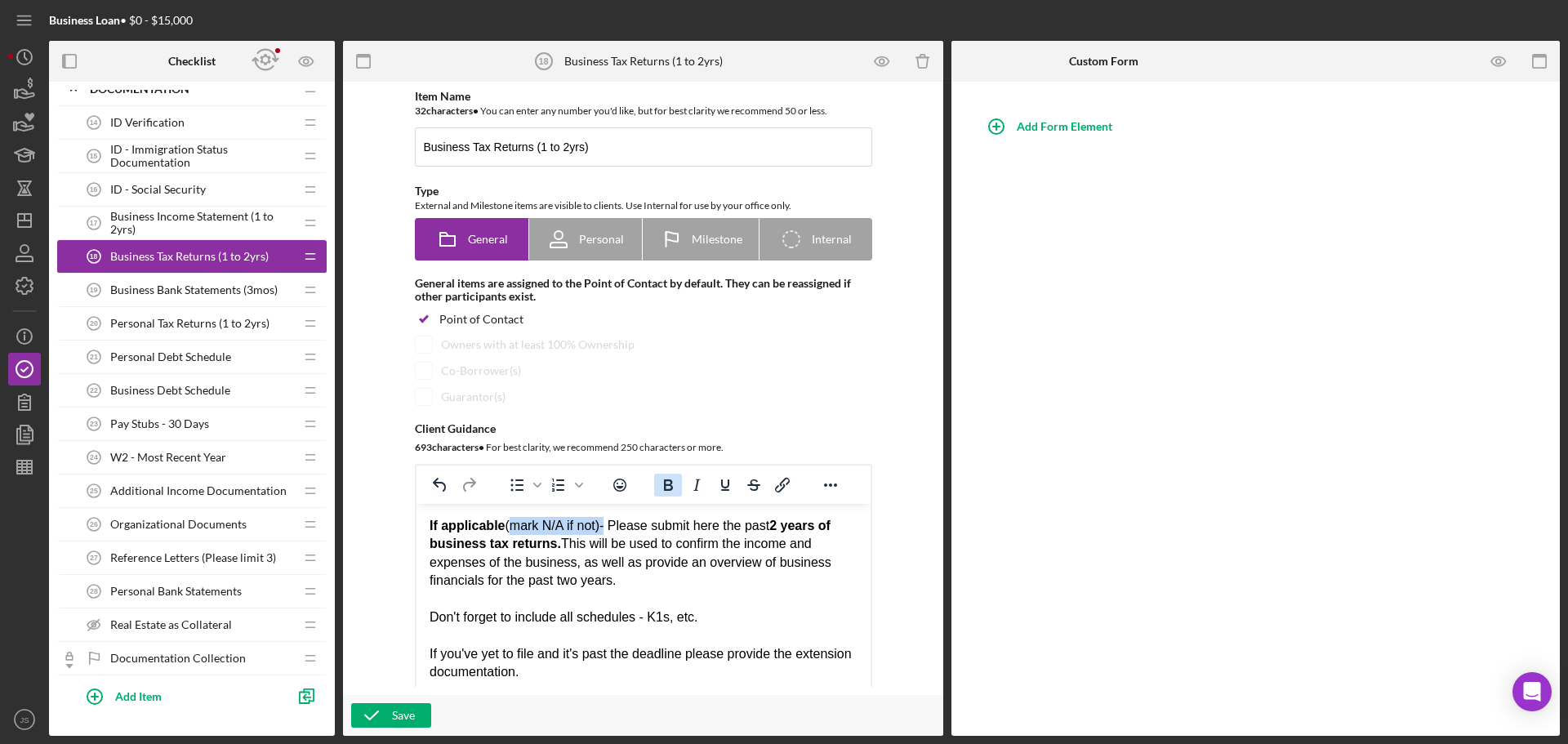
click at [665, 489] on icon "Bold" at bounding box center [668, 484] width 19 height 19
click at [698, 647] on div "If you've yet to file and it's past the deadline please provide the extension d…" at bounding box center [643, 664] width 428 height 37
click at [166, 293] on span "Business Bank Statements (3mos)" at bounding box center [193, 290] width 168 height 13
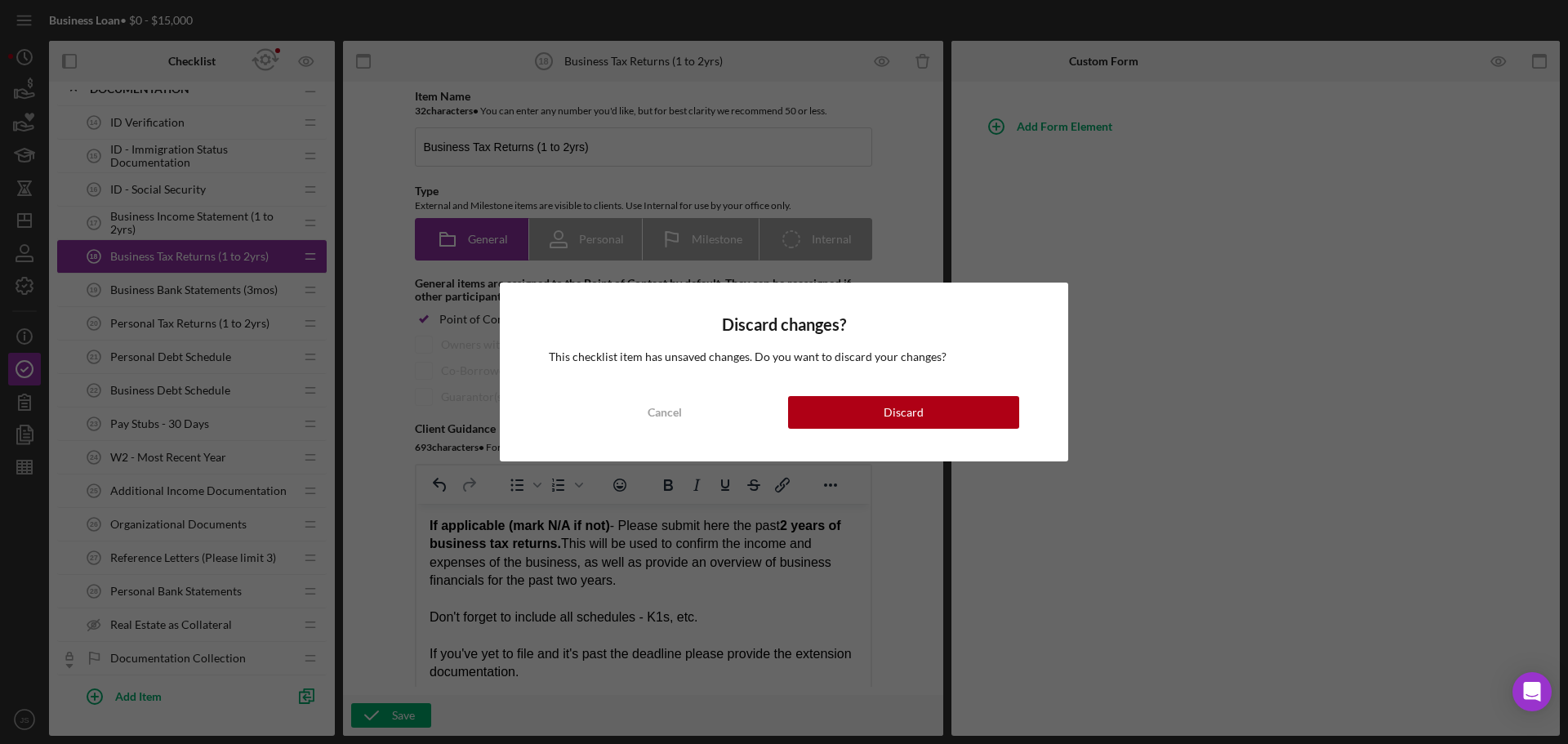
click at [650, 416] on div "Cancel" at bounding box center [664, 413] width 34 height 33
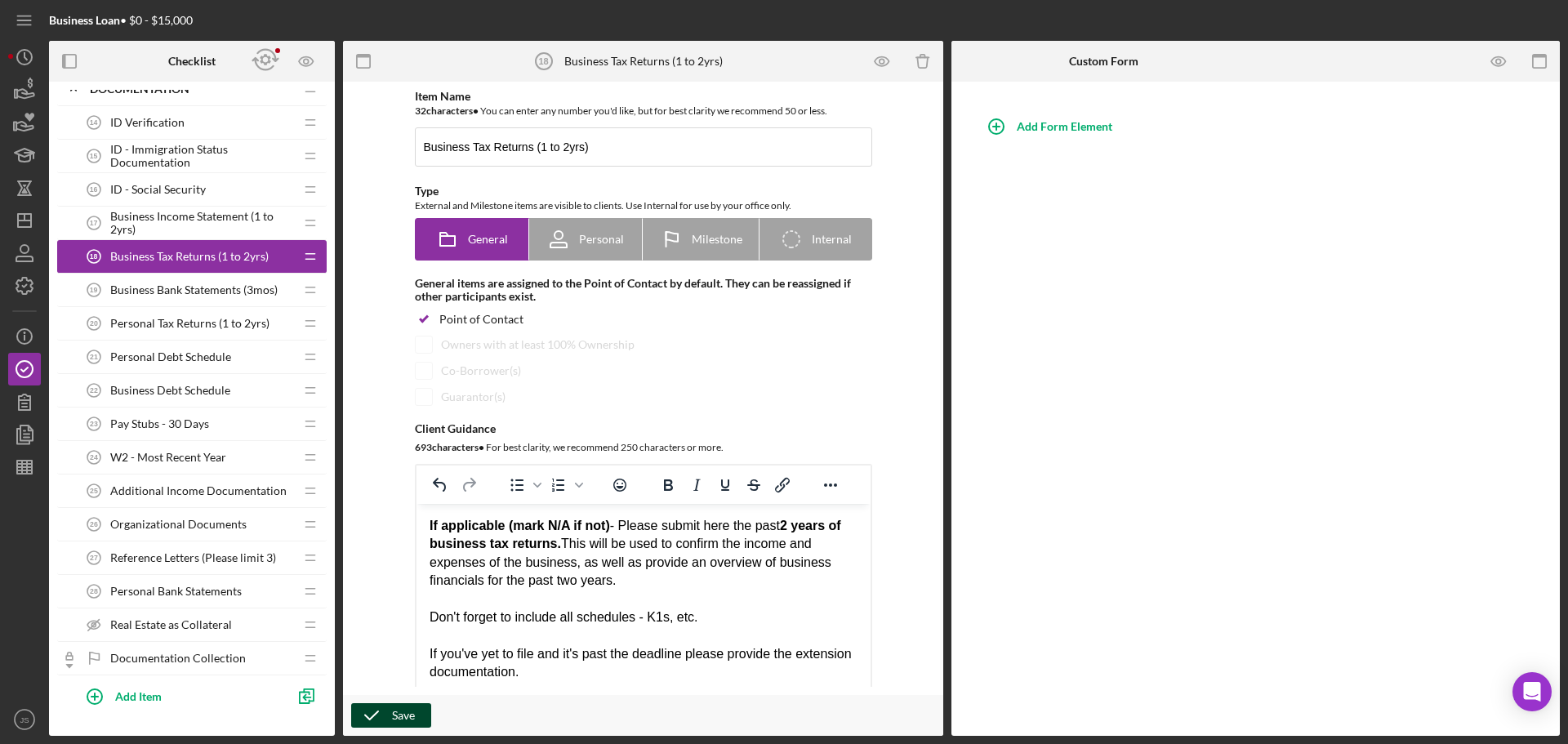
click at [409, 715] on div "Save" at bounding box center [403, 716] width 23 height 25
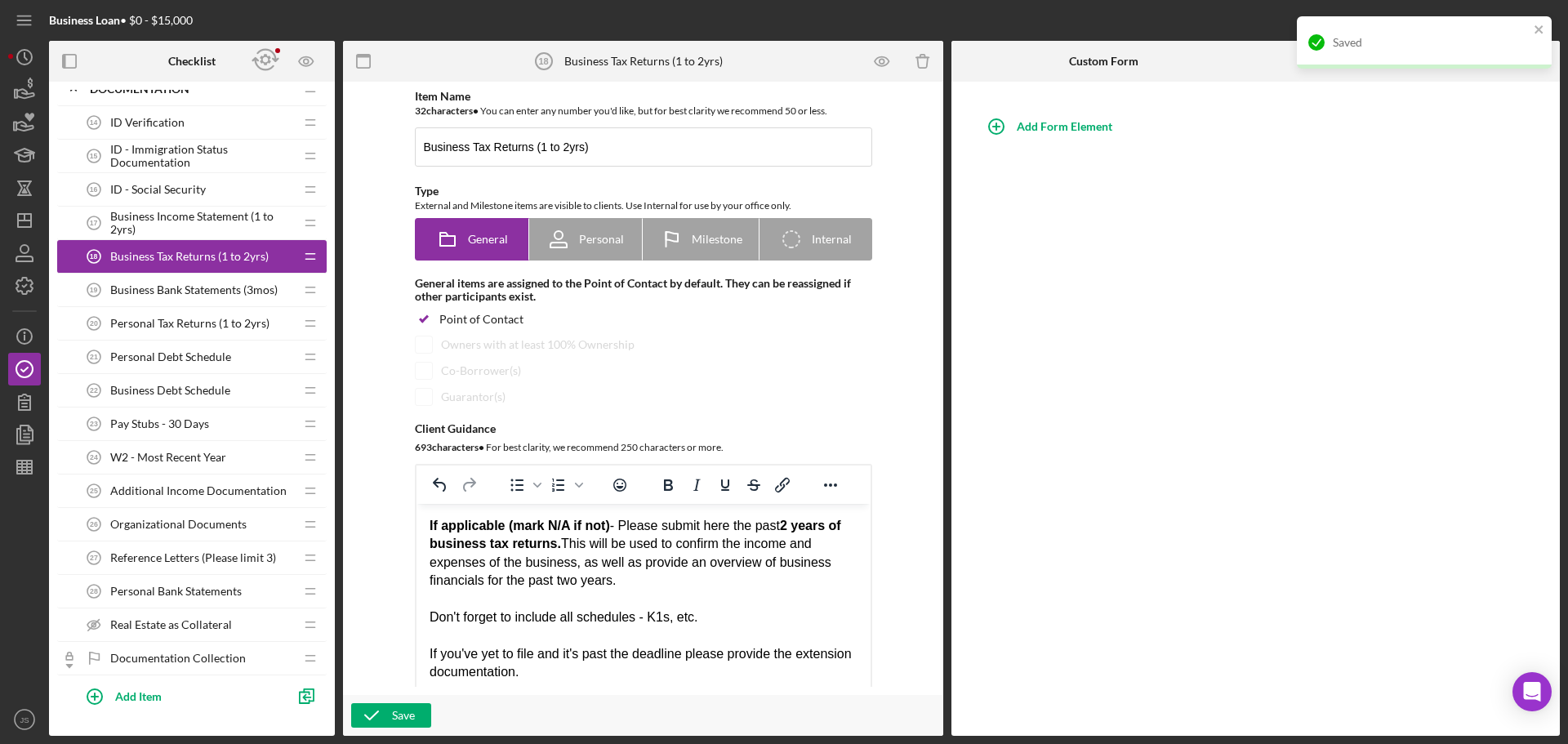
click at [180, 294] on span "Business Bank Statements (3mos)" at bounding box center [193, 290] width 168 height 13
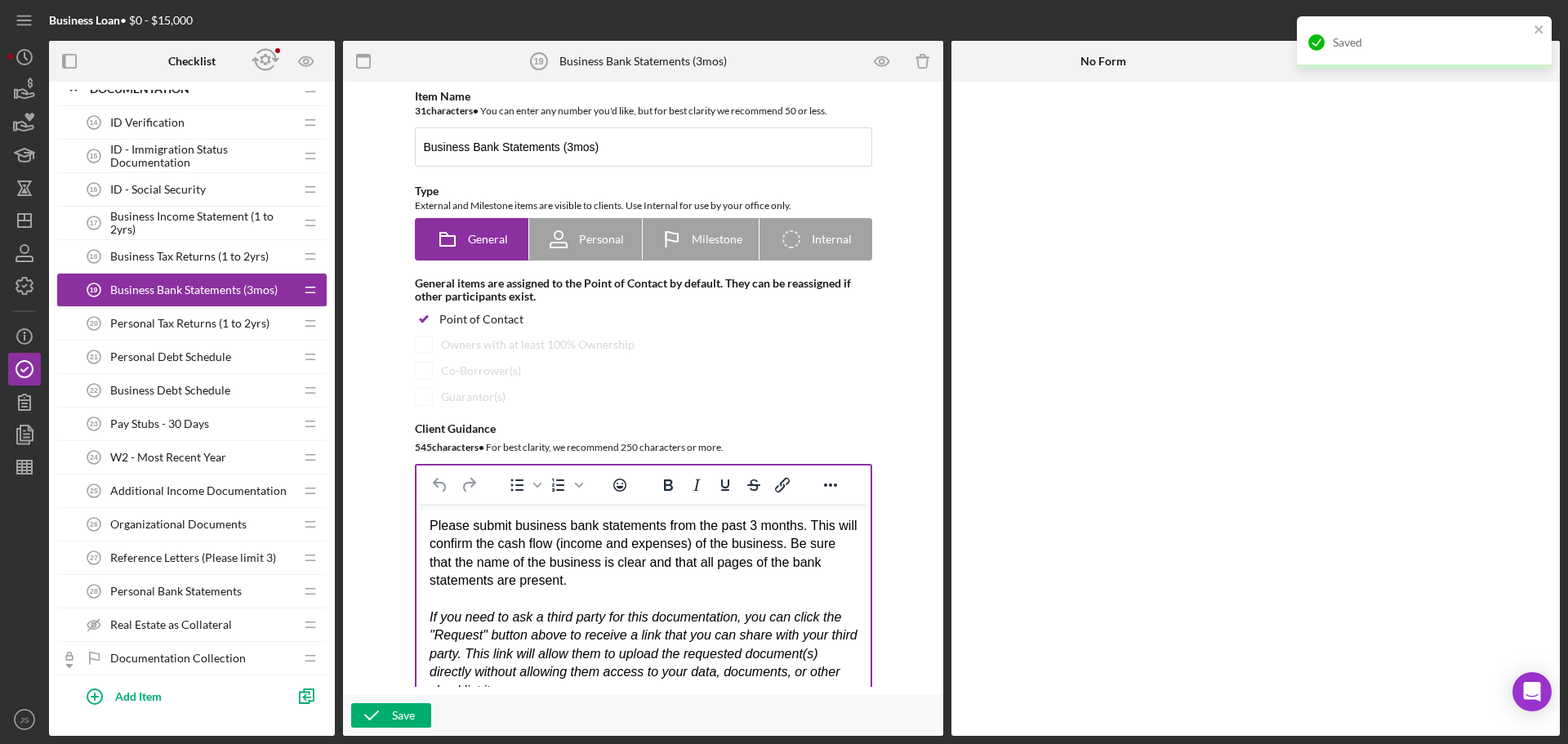
click at [426, 522] on html "Please submit business bank statements from the past 3 months. This will confir…" at bounding box center [642, 609] width 454 height 209
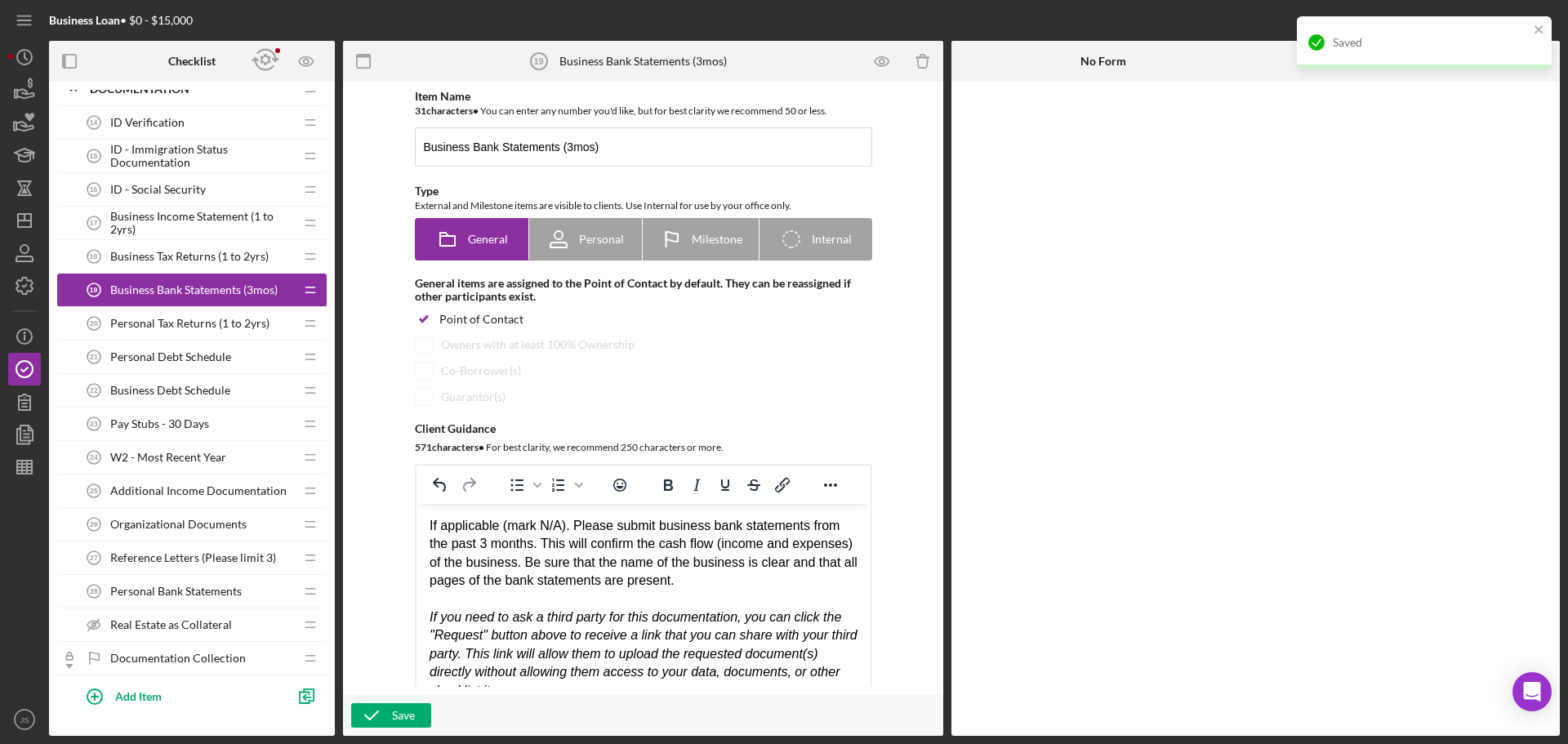
drag, startPoint x: 424, startPoint y: 520, endPoint x: 481, endPoint y: 526, distance: 57.3
click at [481, 526] on html "If applicable (mark N/A). Please submit business bank statements from the past …" at bounding box center [642, 609] width 454 height 209
drag, startPoint x: 569, startPoint y: 522, endPoint x: 428, endPoint y: 521, distance: 141.0
click at [429, 521] on div "If applicable (mark N/A). Please submit business bank statements from the past …" at bounding box center [643, 554] width 428 height 73
click at [401, 725] on div "Save" at bounding box center [403, 716] width 23 height 25
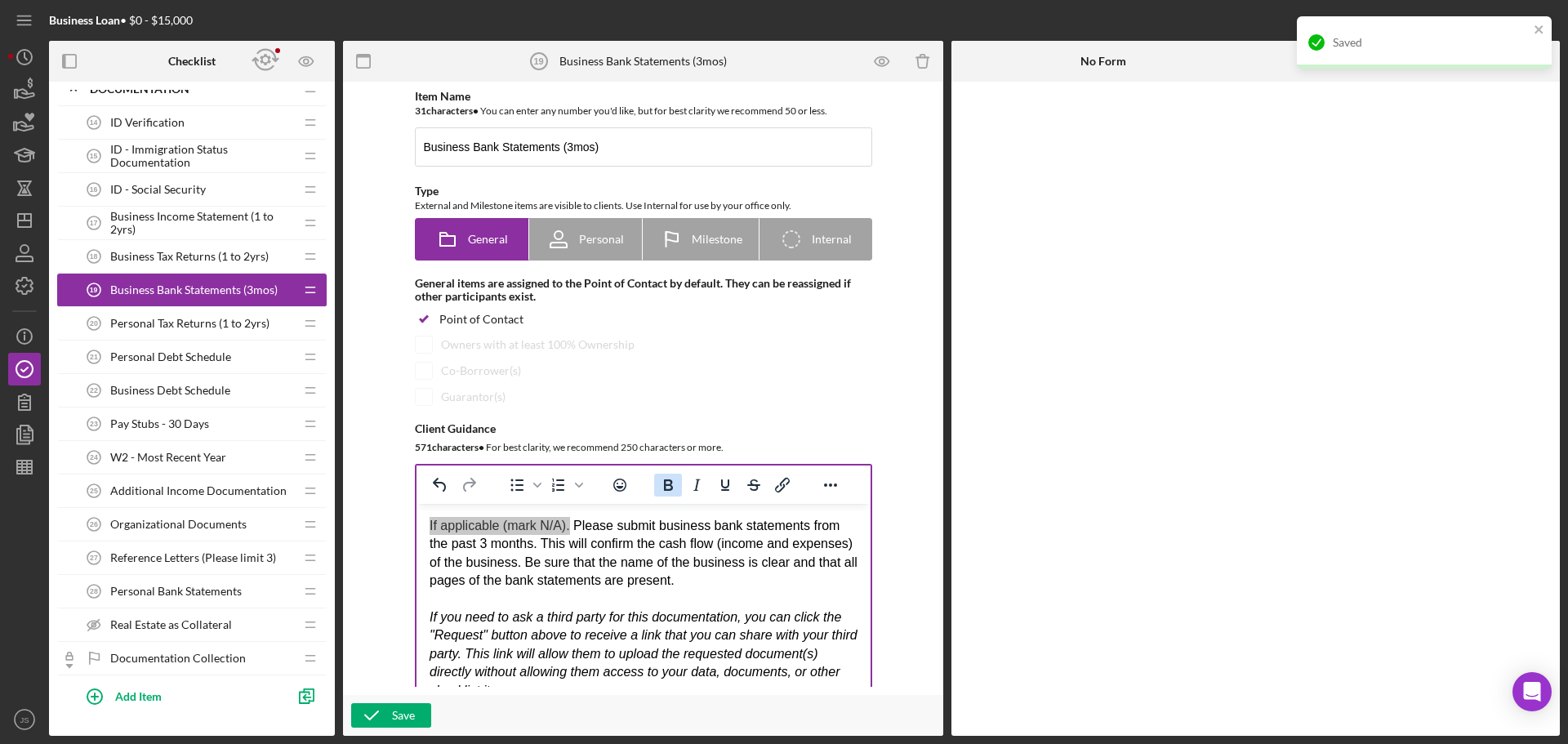
click at [666, 486] on icon "Bold" at bounding box center [668, 485] width 9 height 11
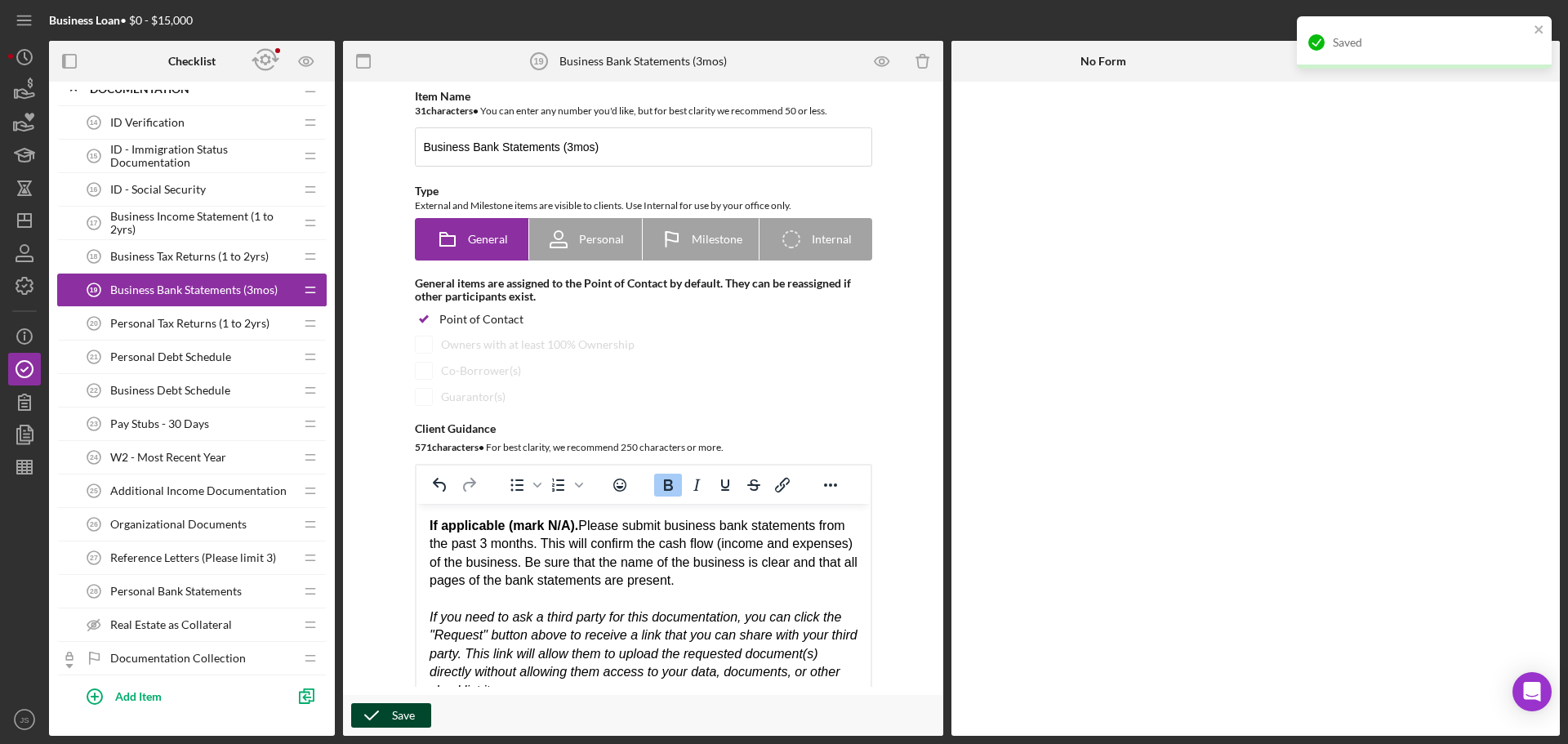
click at [401, 716] on div "Save" at bounding box center [403, 716] width 23 height 25
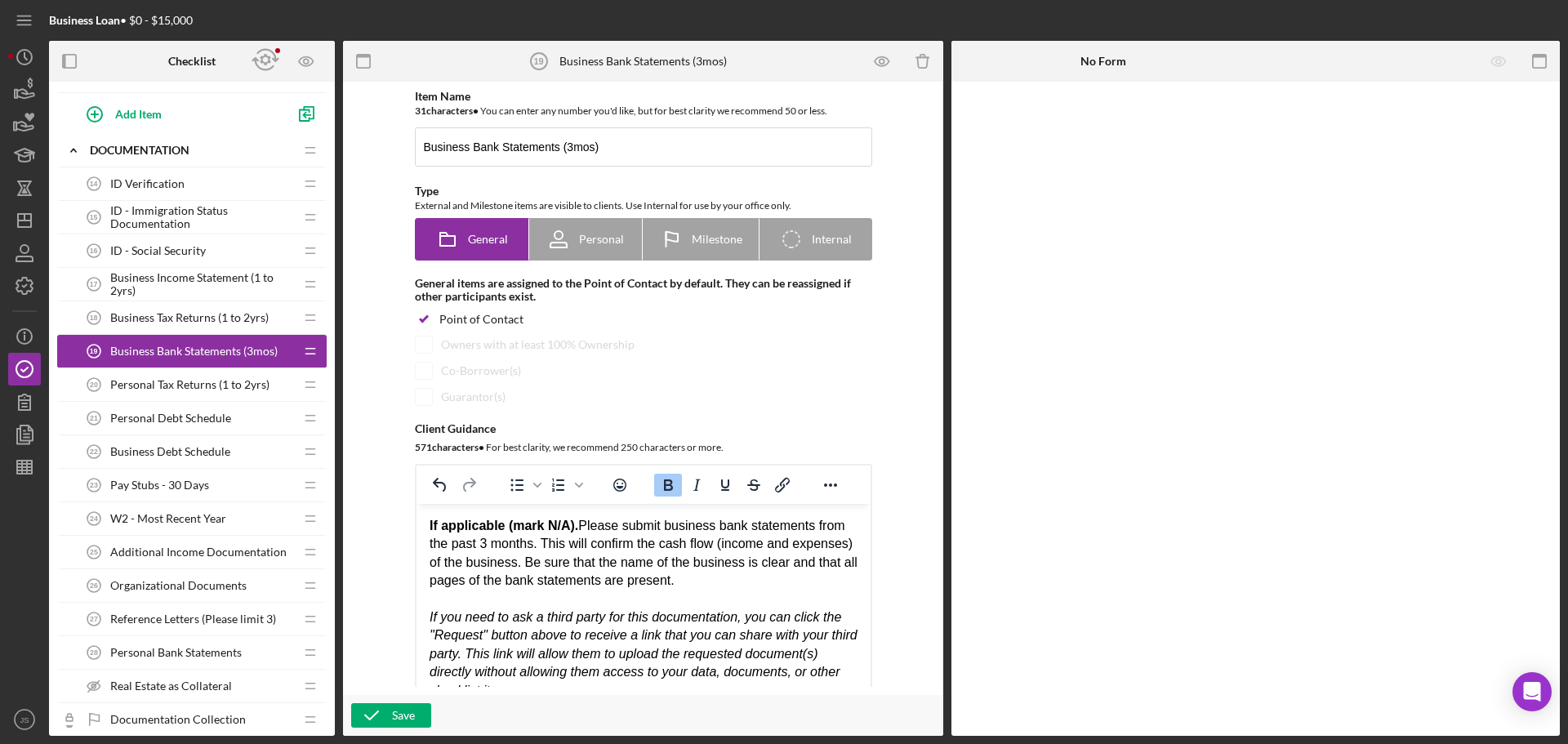
scroll to position [572, 0]
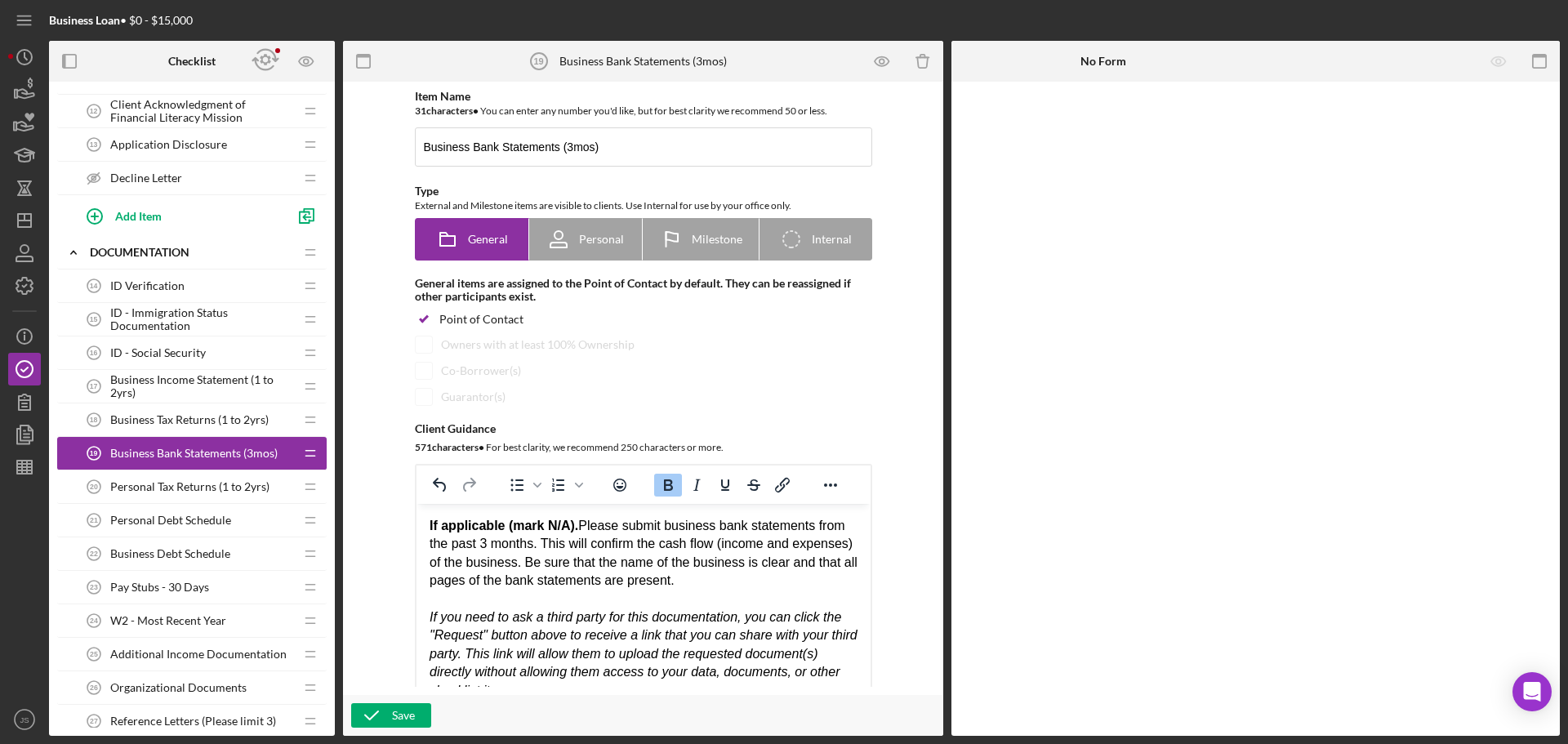
click at [161, 423] on span "Business Tax Returns (1 to 2yrs)" at bounding box center [189, 420] width 159 height 13
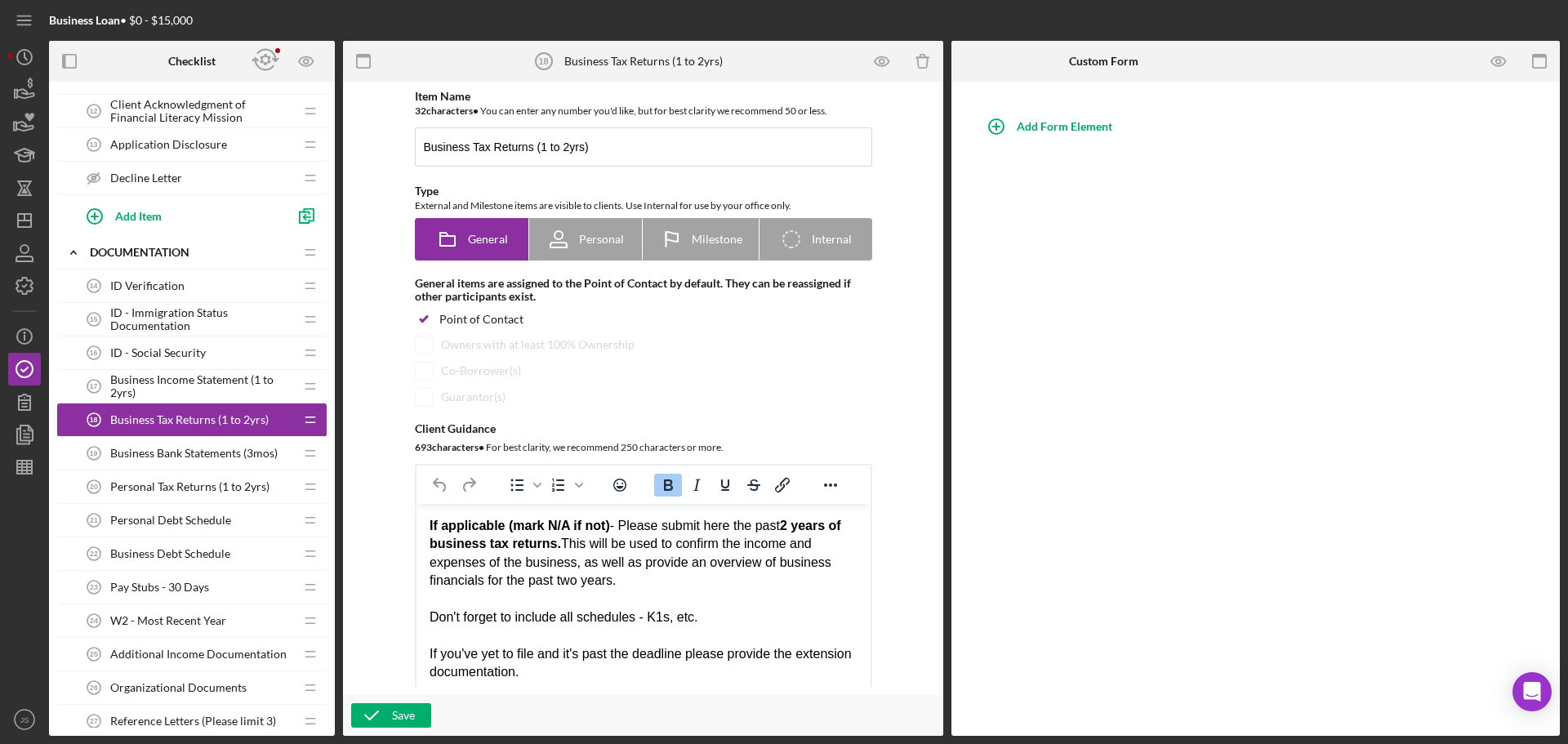
click at [193, 455] on span "Business Bank Statements (3mos)" at bounding box center [193, 453] width 168 height 13
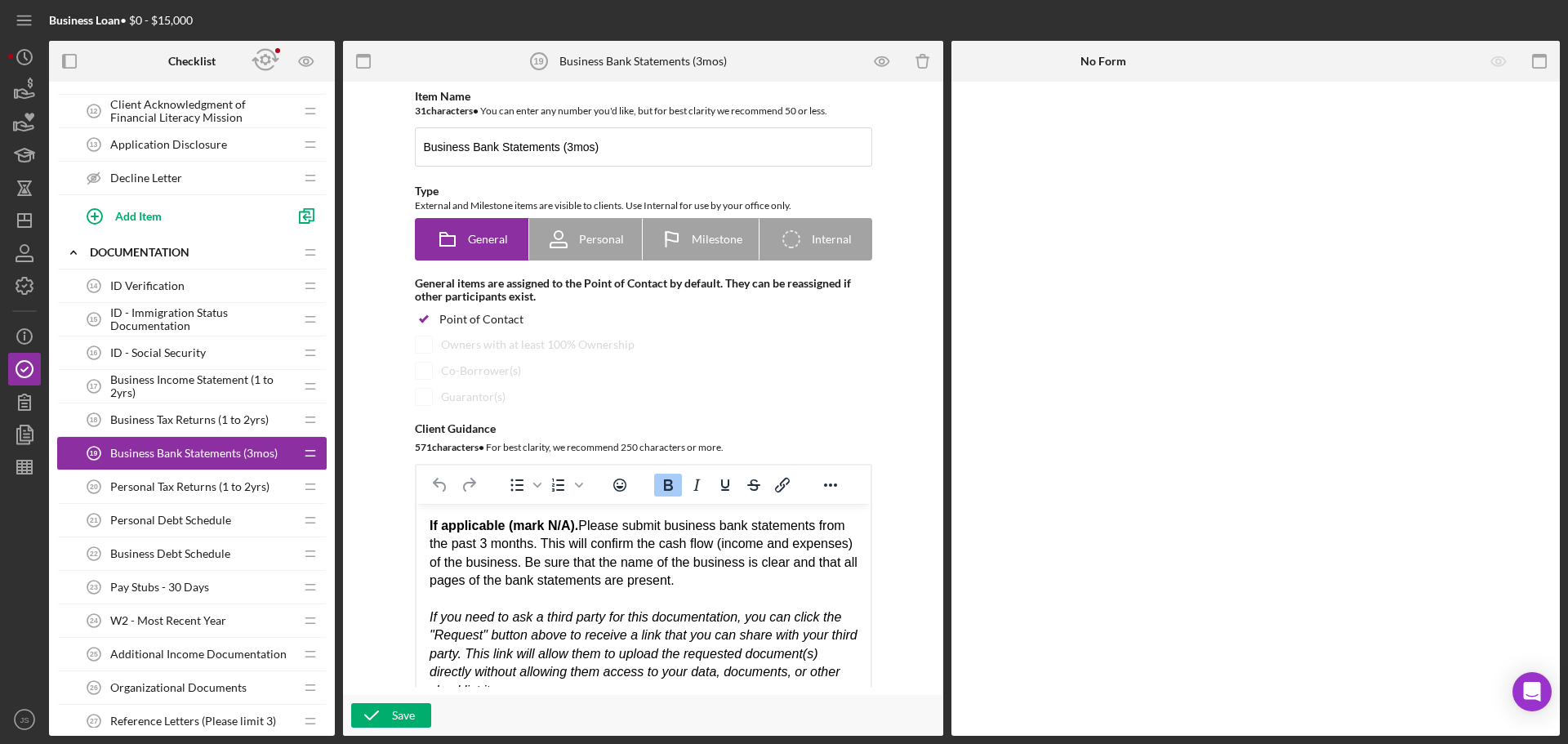
click at [168, 412] on div "Business Tax Returns (1 to 2yrs) 18 Business Tax Returns (1 to 2yrs)" at bounding box center [186, 420] width 216 height 33
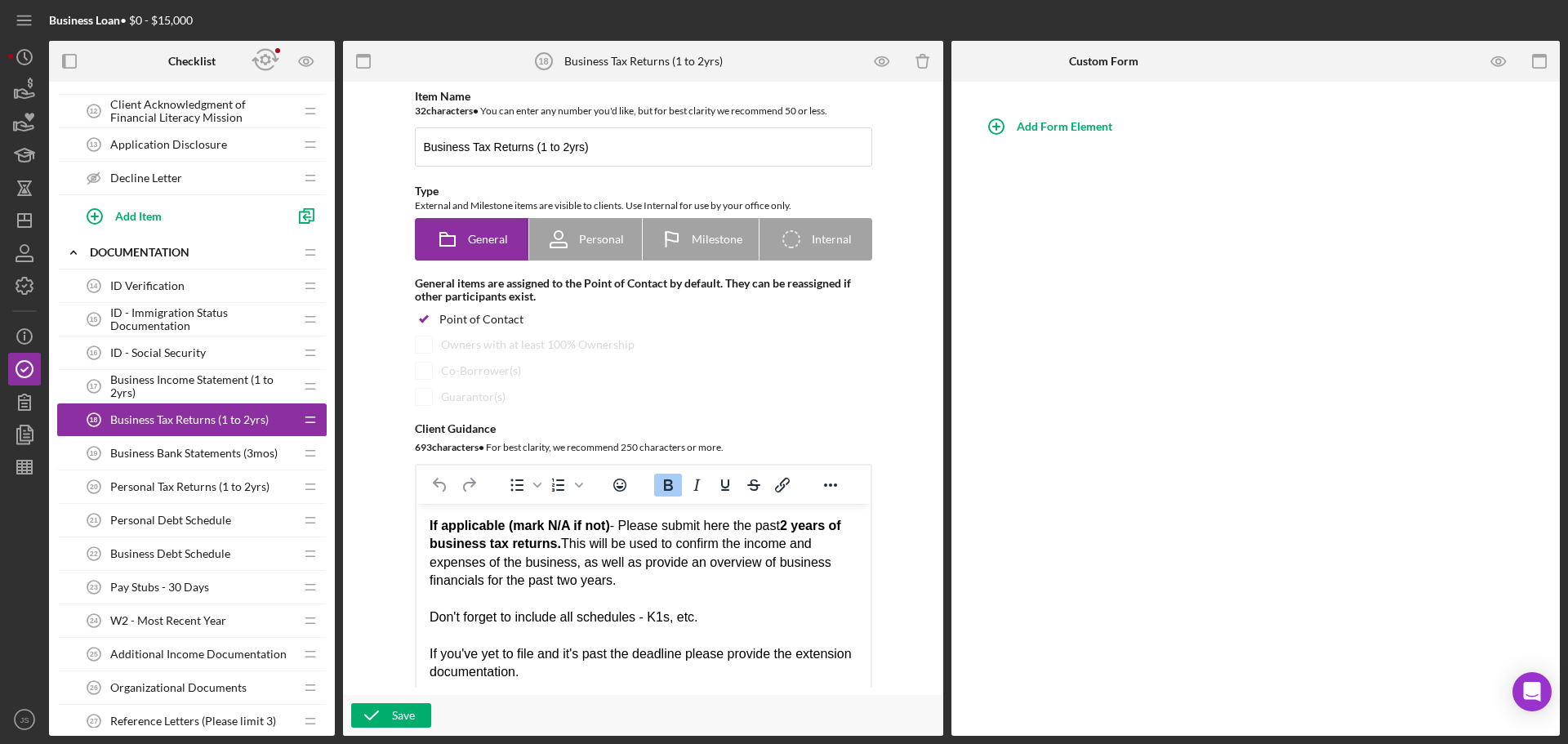
click at [168, 388] on span "Business Income Statement (1 to 2yrs)" at bounding box center [202, 386] width 183 height 27
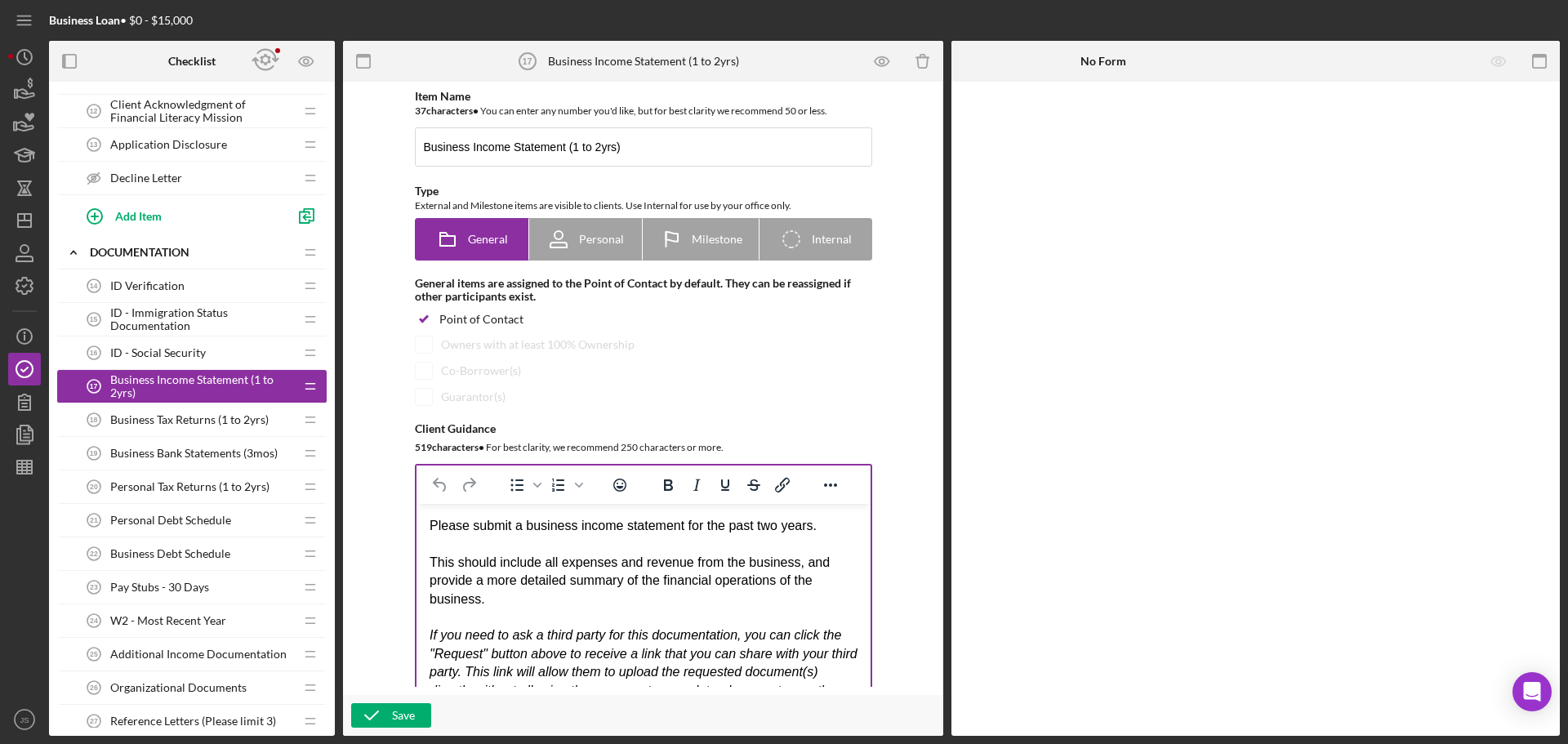
click at [429, 527] on div "Please submit a business income statement for the past two years." at bounding box center [643, 527] width 428 height 18
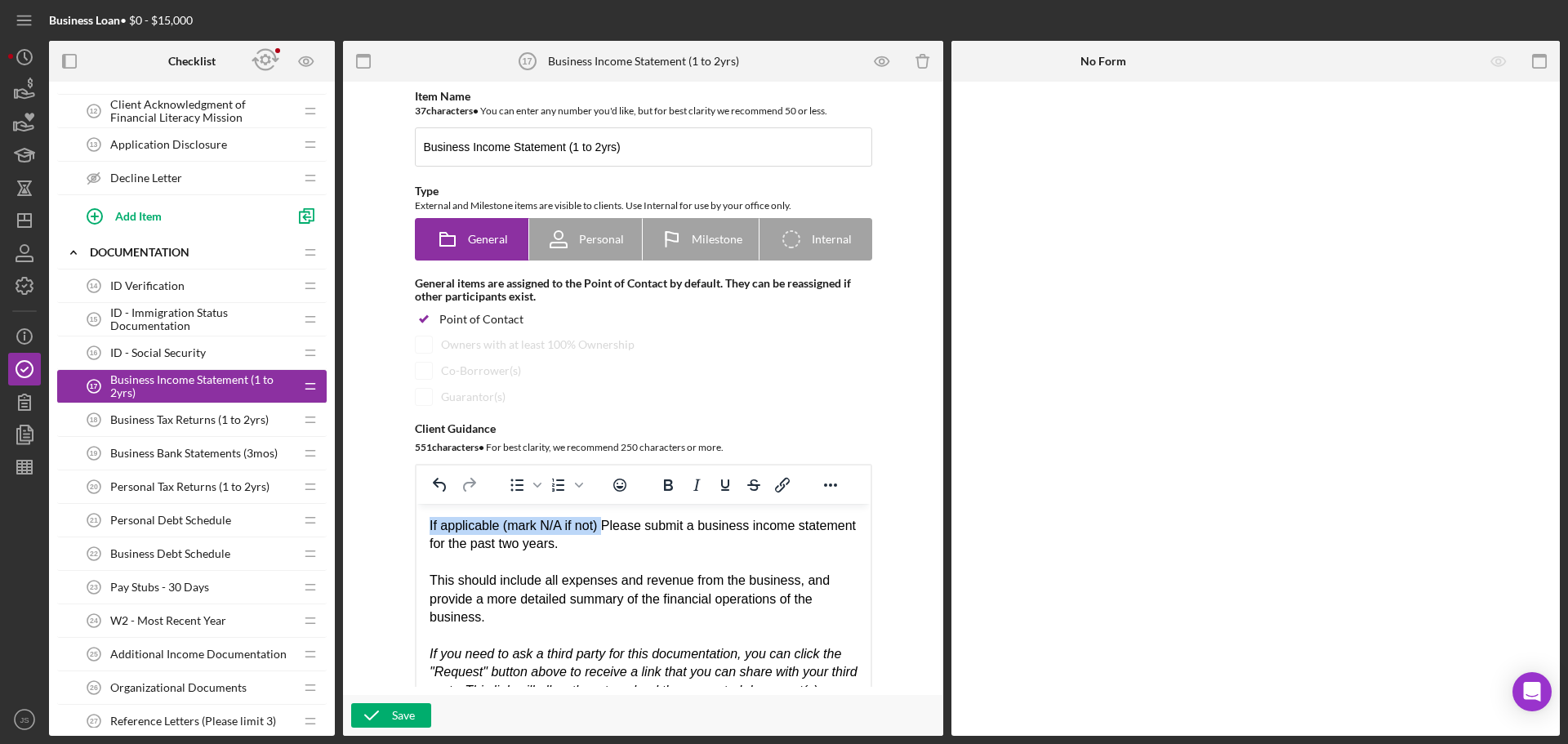
drag, startPoint x: 603, startPoint y: 523, endPoint x: 419, endPoint y: 519, distance: 184.0
click at [419, 519] on html "If applicable (mark N/A if not) Please submit a business income statement for t…" at bounding box center [642, 627] width 454 height 246
click at [674, 482] on icon "Bold" at bounding box center [668, 484] width 19 height 19
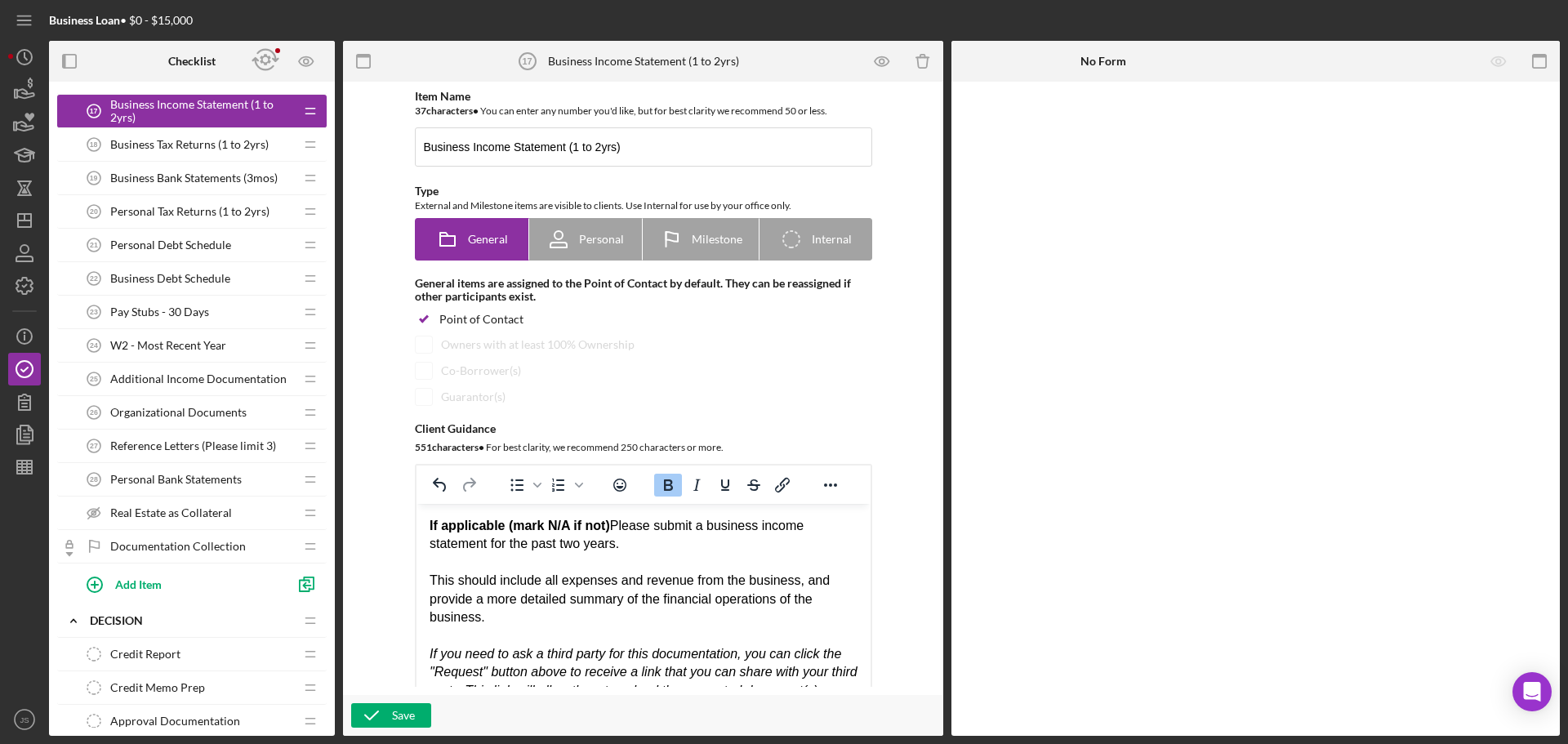
scroll to position [899, 0]
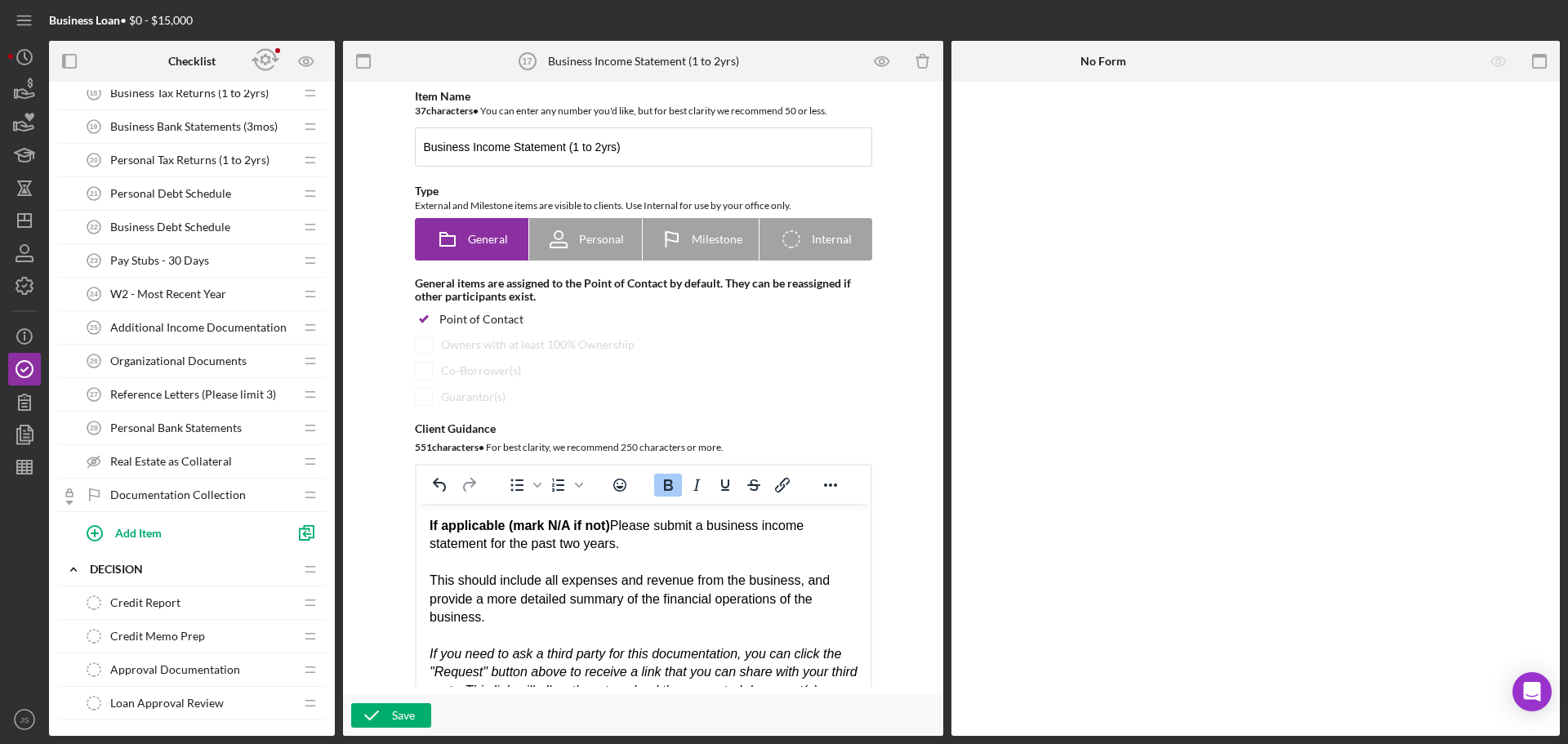
click at [163, 460] on span "Real Estate as Collateral" at bounding box center [171, 461] width 122 height 13
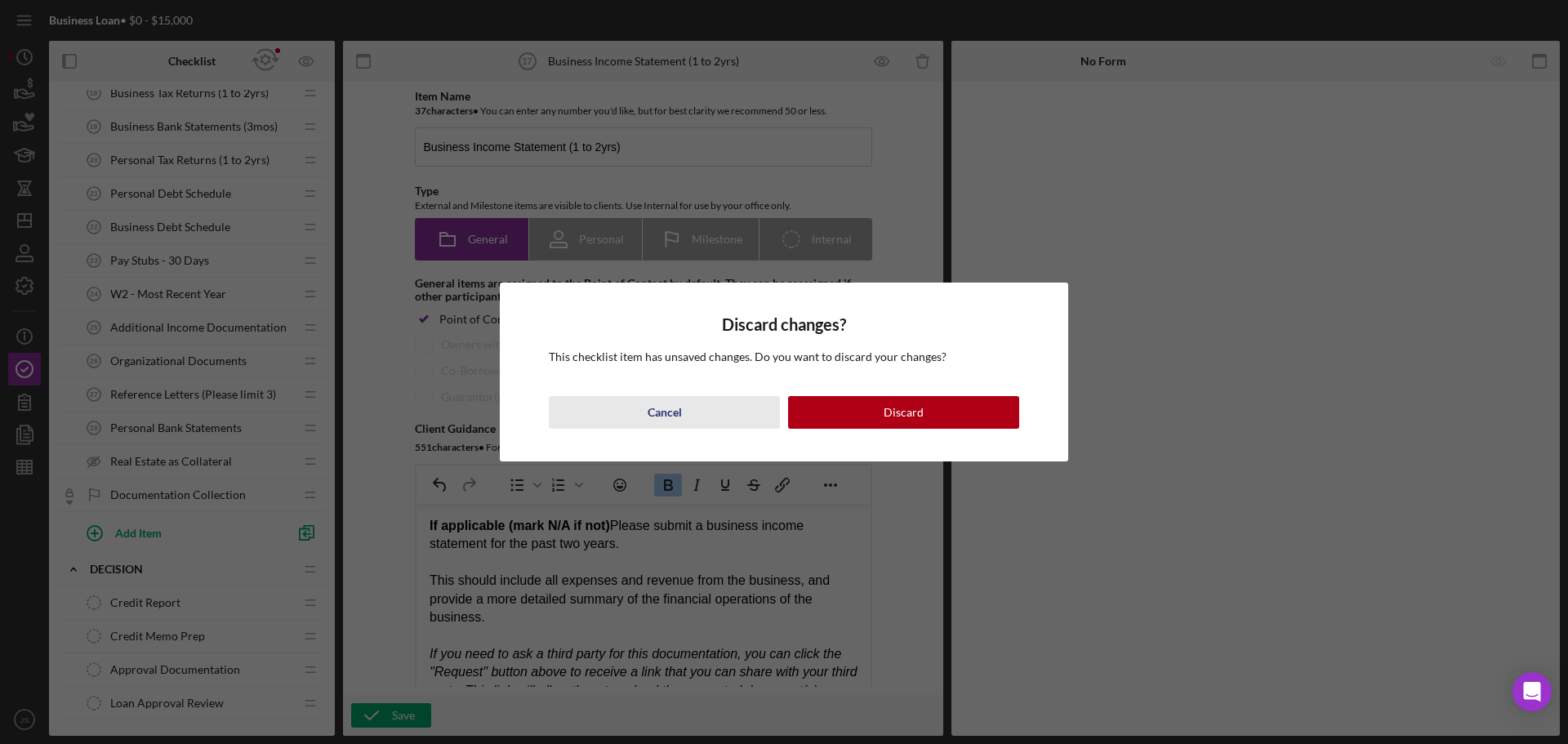
click at [652, 418] on div "Cancel" at bounding box center [664, 413] width 34 height 33
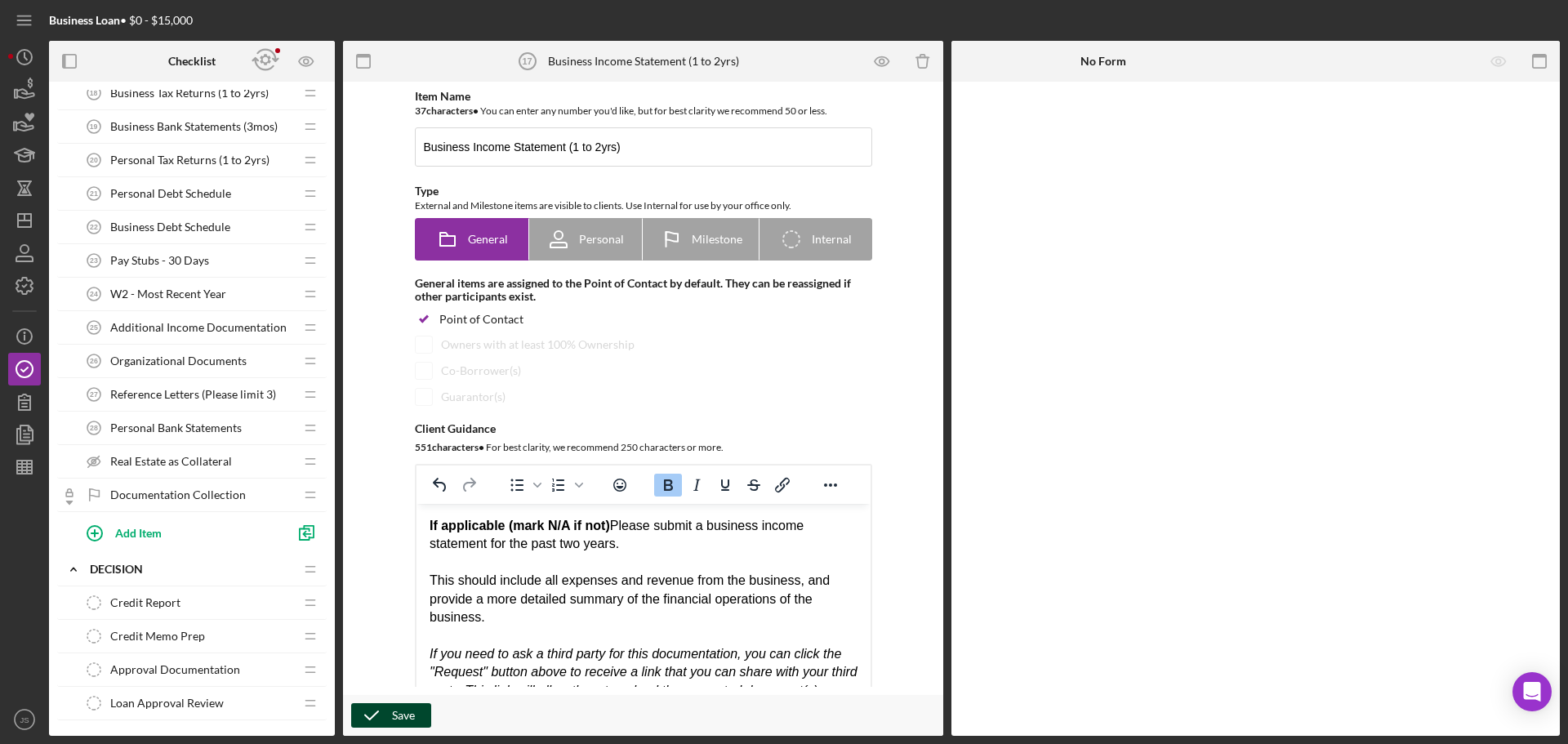
click at [405, 714] on div "Save" at bounding box center [403, 716] width 23 height 25
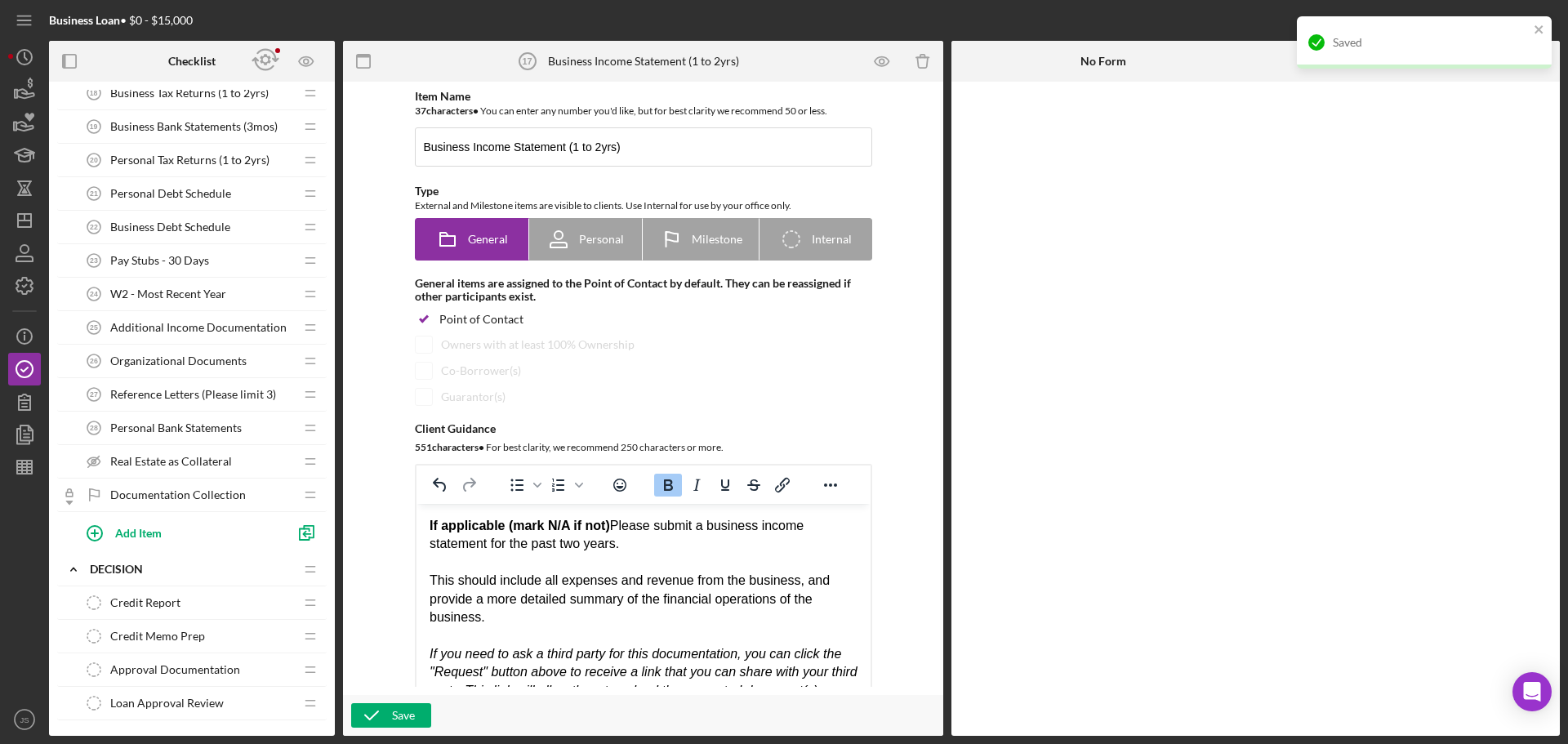
click at [182, 460] on span "Real Estate as Collateral" at bounding box center [171, 461] width 122 height 13
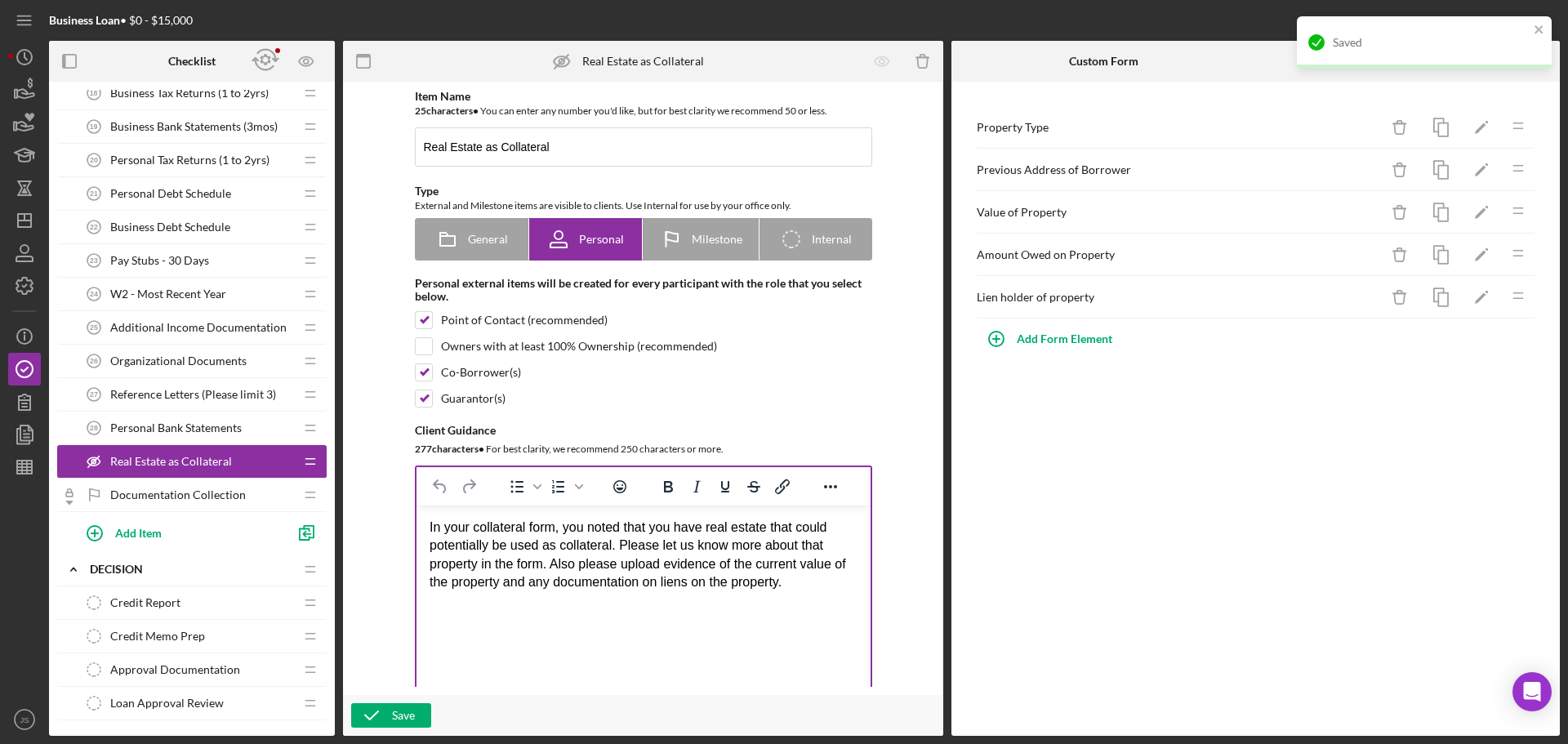
click at [429, 527] on div "In your collateral form, you noted that you have real estate that could potenti…" at bounding box center [643, 556] width 428 height 73
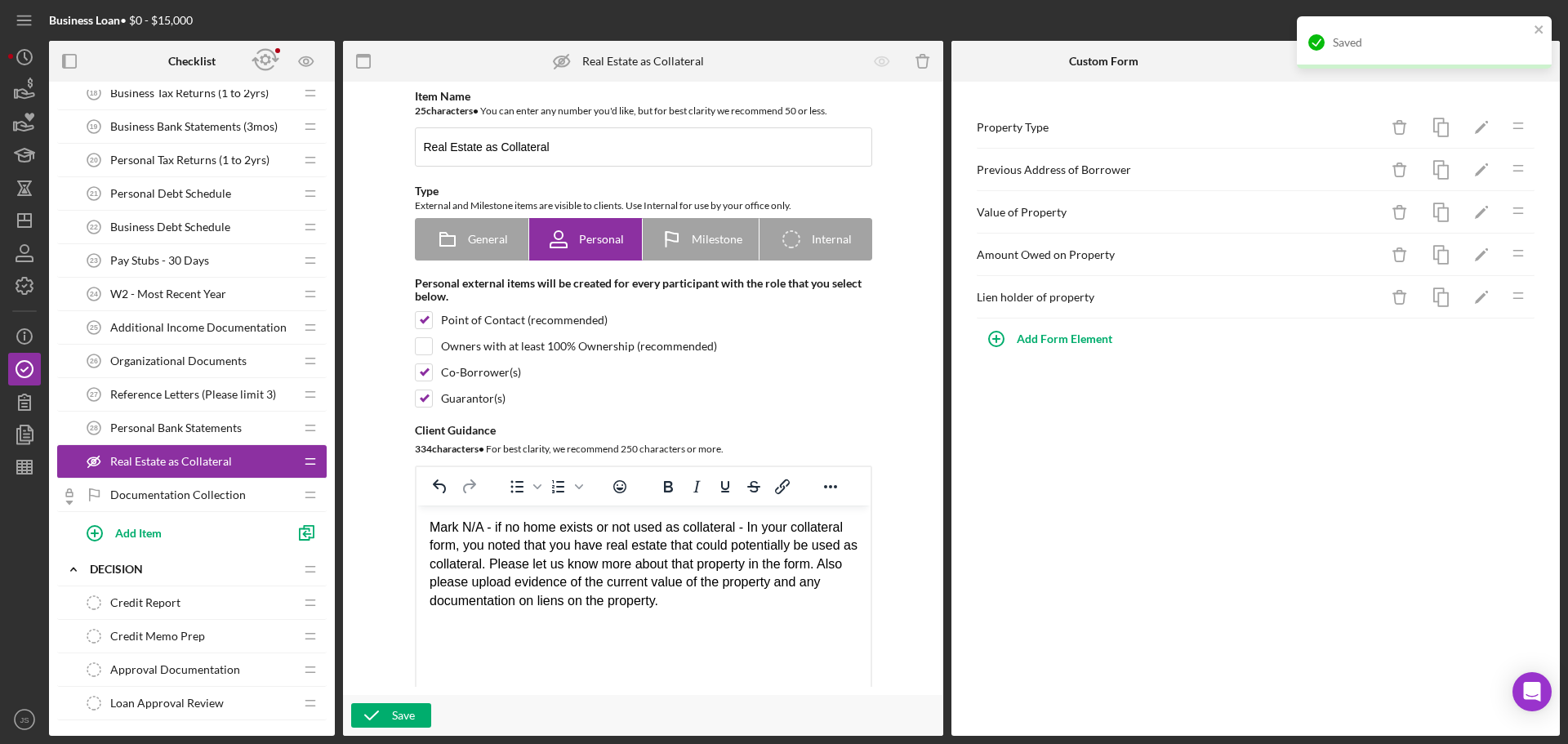
click at [690, 602] on div "Mark N/A - if no home exists or not used as collateral - In your collateral for…" at bounding box center [643, 565] width 428 height 92
drag, startPoint x: 736, startPoint y: 527, endPoint x: 432, endPoint y: 509, distance: 304.5
click at [421, 514] on html "Mark N/A - if no home exists or not used as collateral - In your collateral for…" at bounding box center [642, 564] width 454 height 117
click at [659, 484] on icon "Bold" at bounding box center [668, 486] width 19 height 19
drag, startPoint x: 743, startPoint y: 723, endPoint x: 735, endPoint y: 691, distance: 33.0
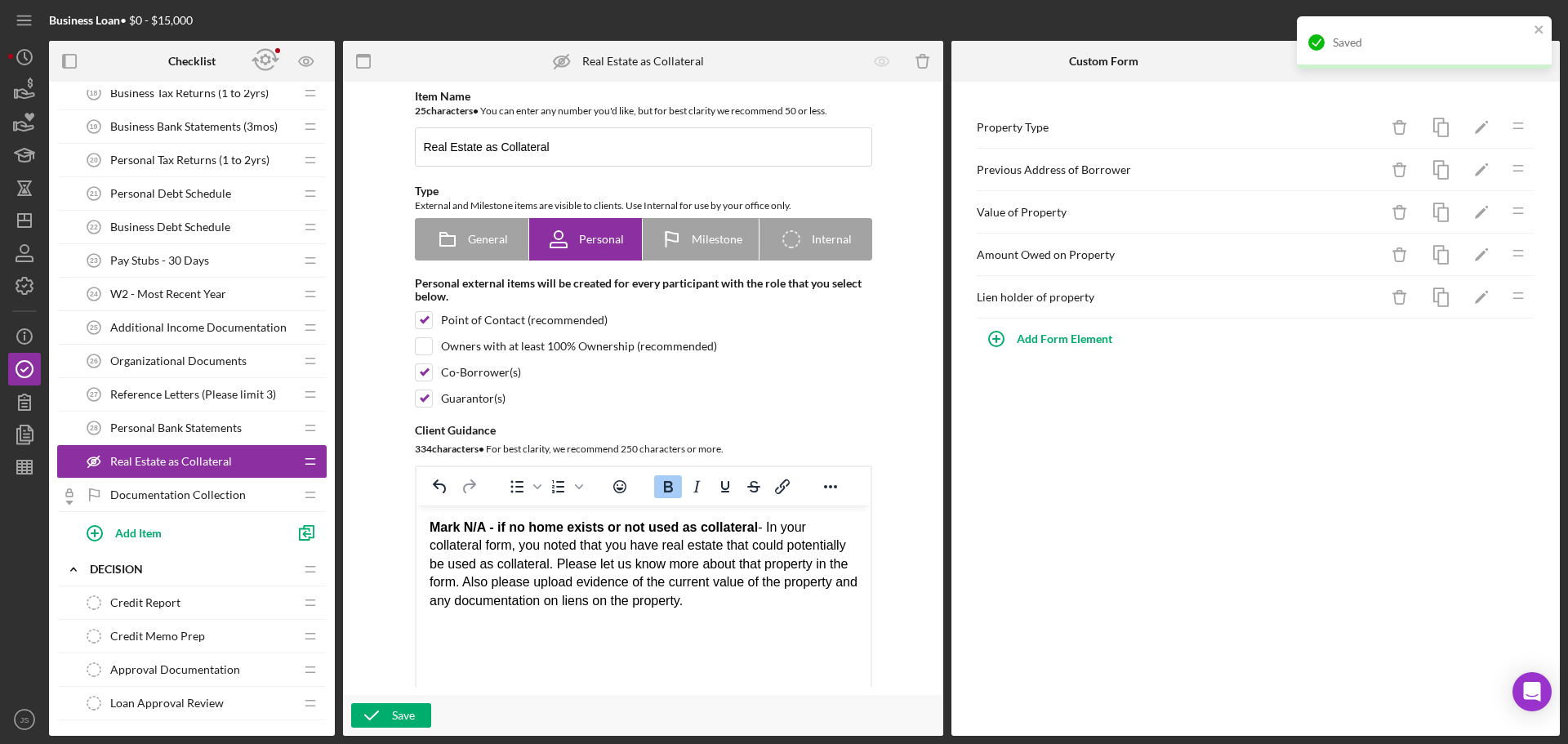
click at [743, 720] on div "Save" at bounding box center [643, 716] width 601 height 41
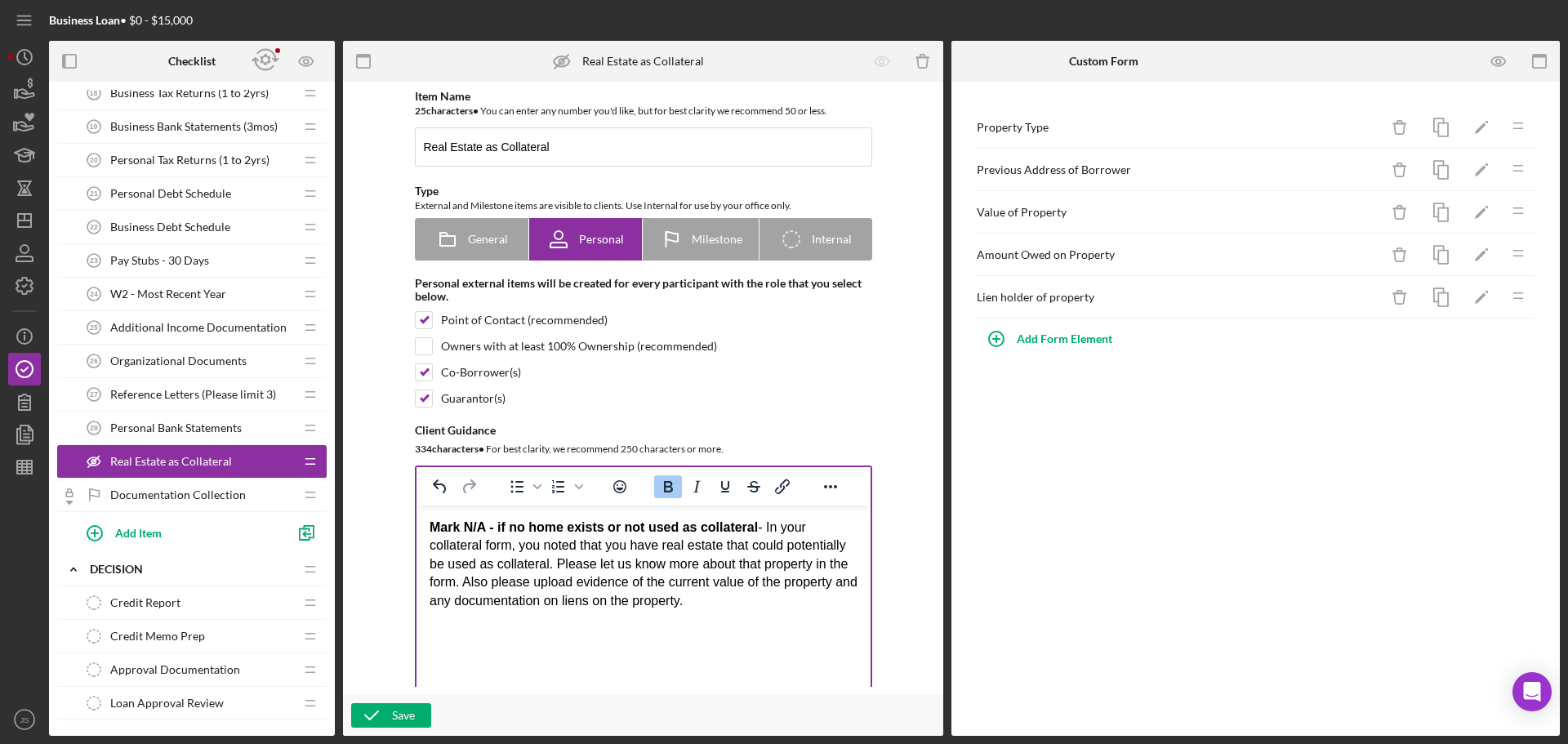
click at [668, 624] on html "Mark N/A - if no home exists or not used as collateral - In your collateral for…" at bounding box center [642, 564] width 454 height 117
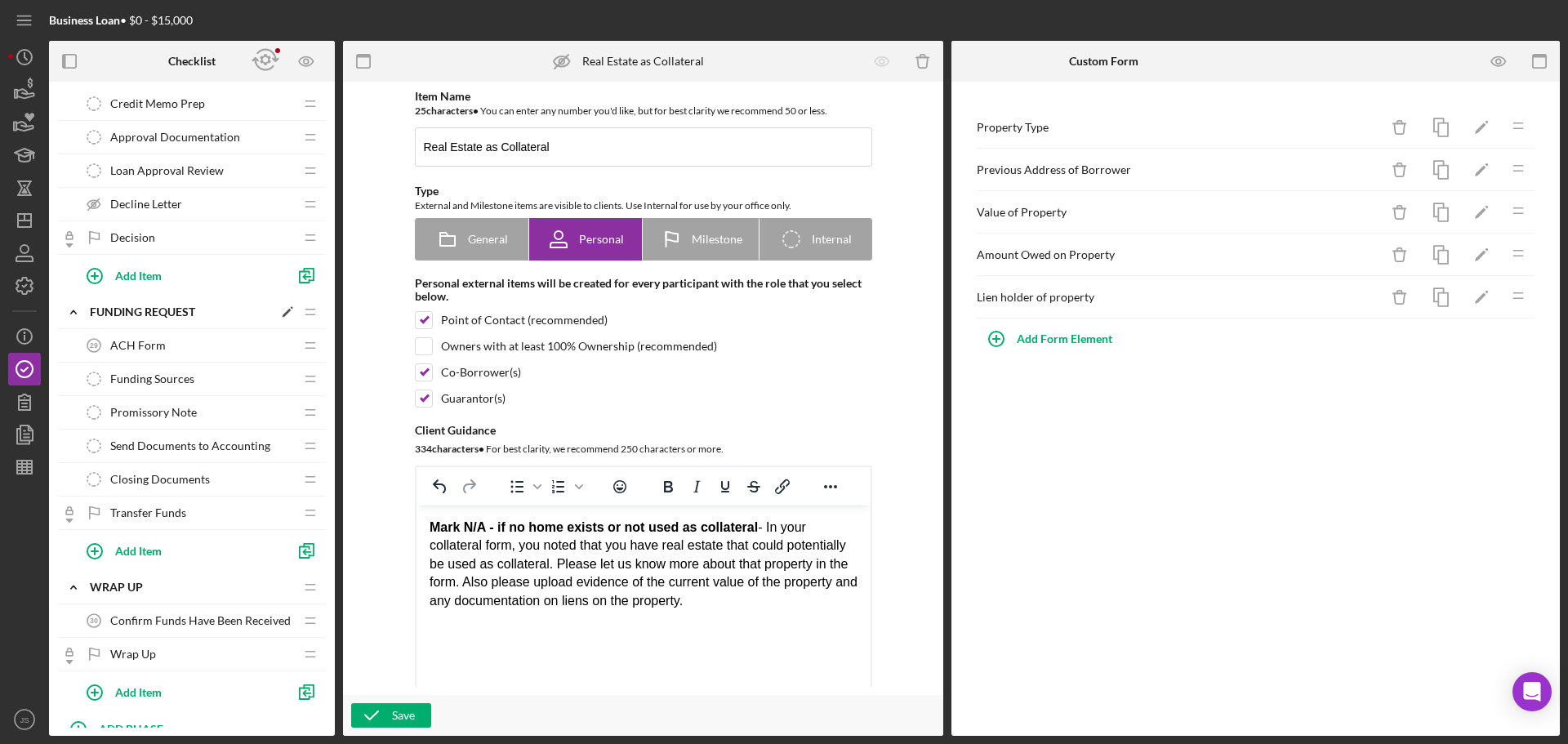
scroll to position [1471, 0]
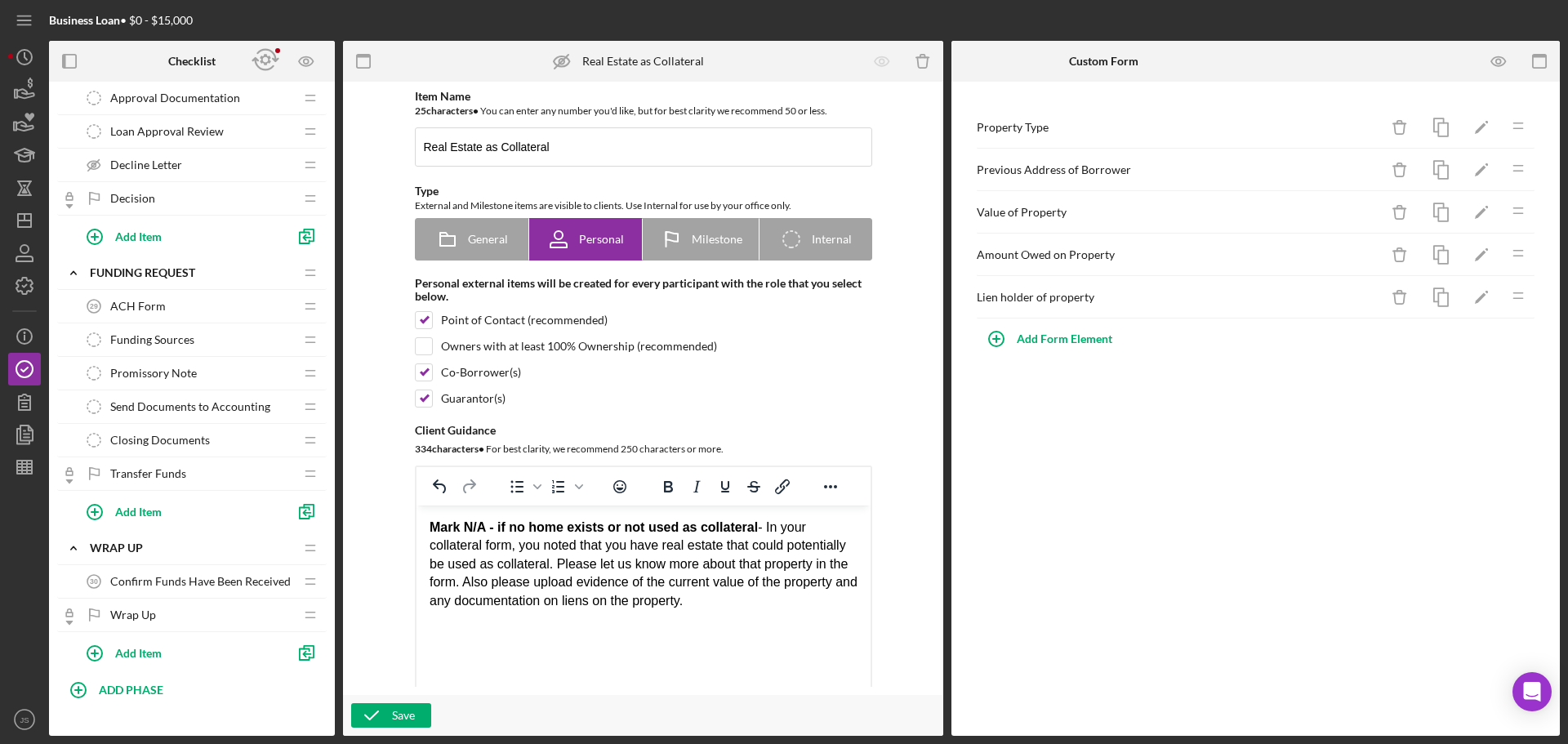
click at [190, 370] on span "Promissory Note" at bounding box center [153, 373] width 86 height 13
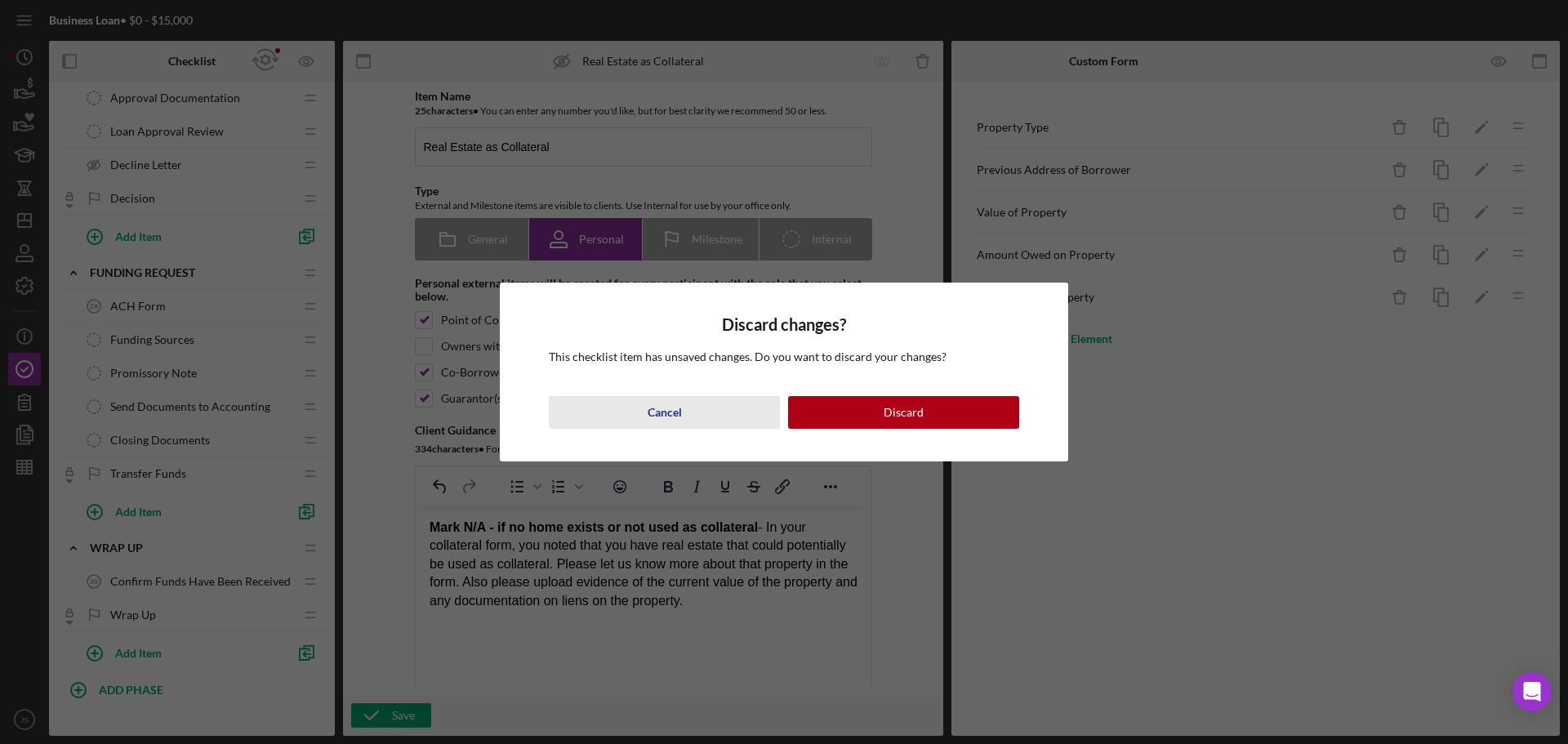
click at [643, 405] on button "Cancel" at bounding box center [665, 413] width 231 height 33
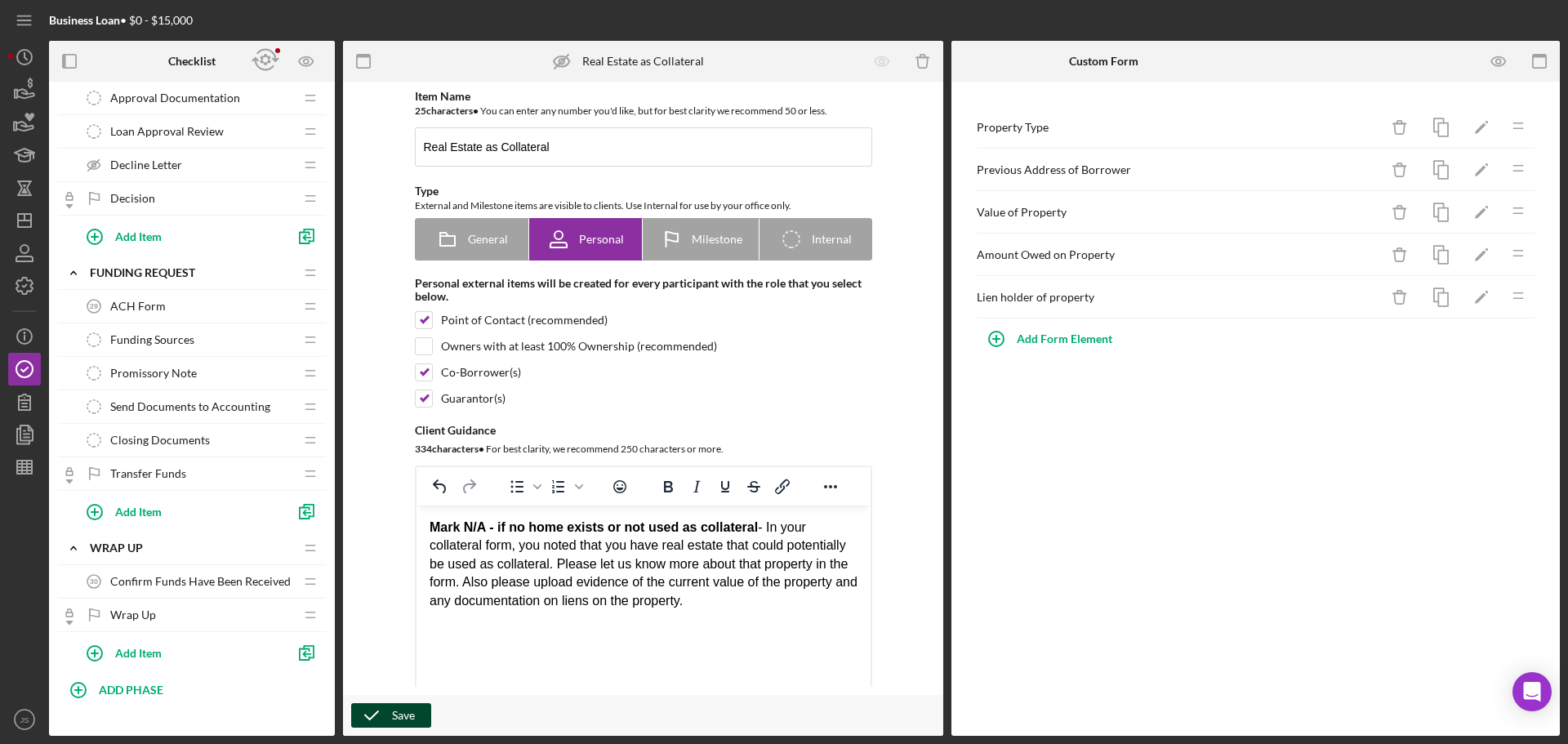
click at [392, 709] on div "Save" at bounding box center [403, 716] width 23 height 25
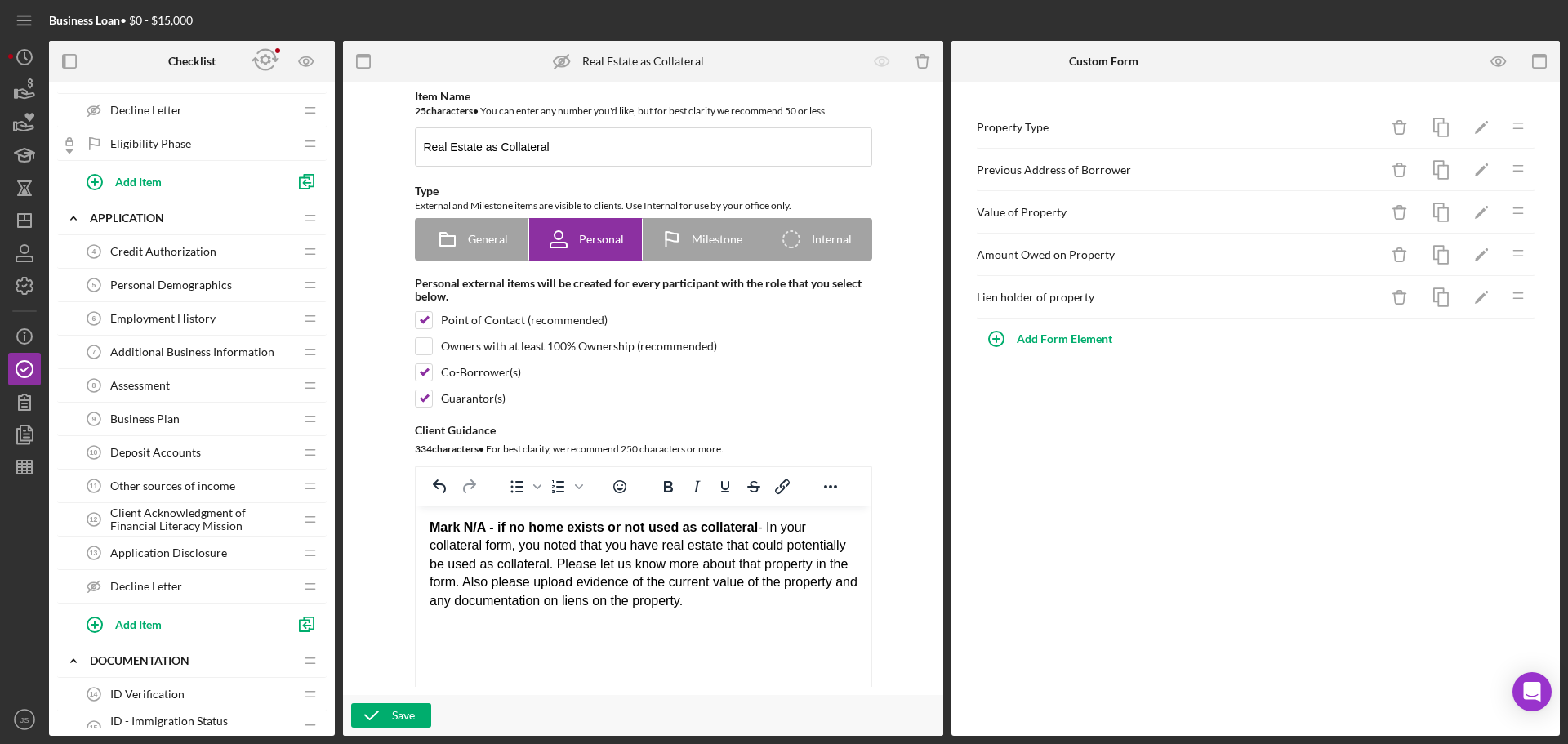
scroll to position [0, 0]
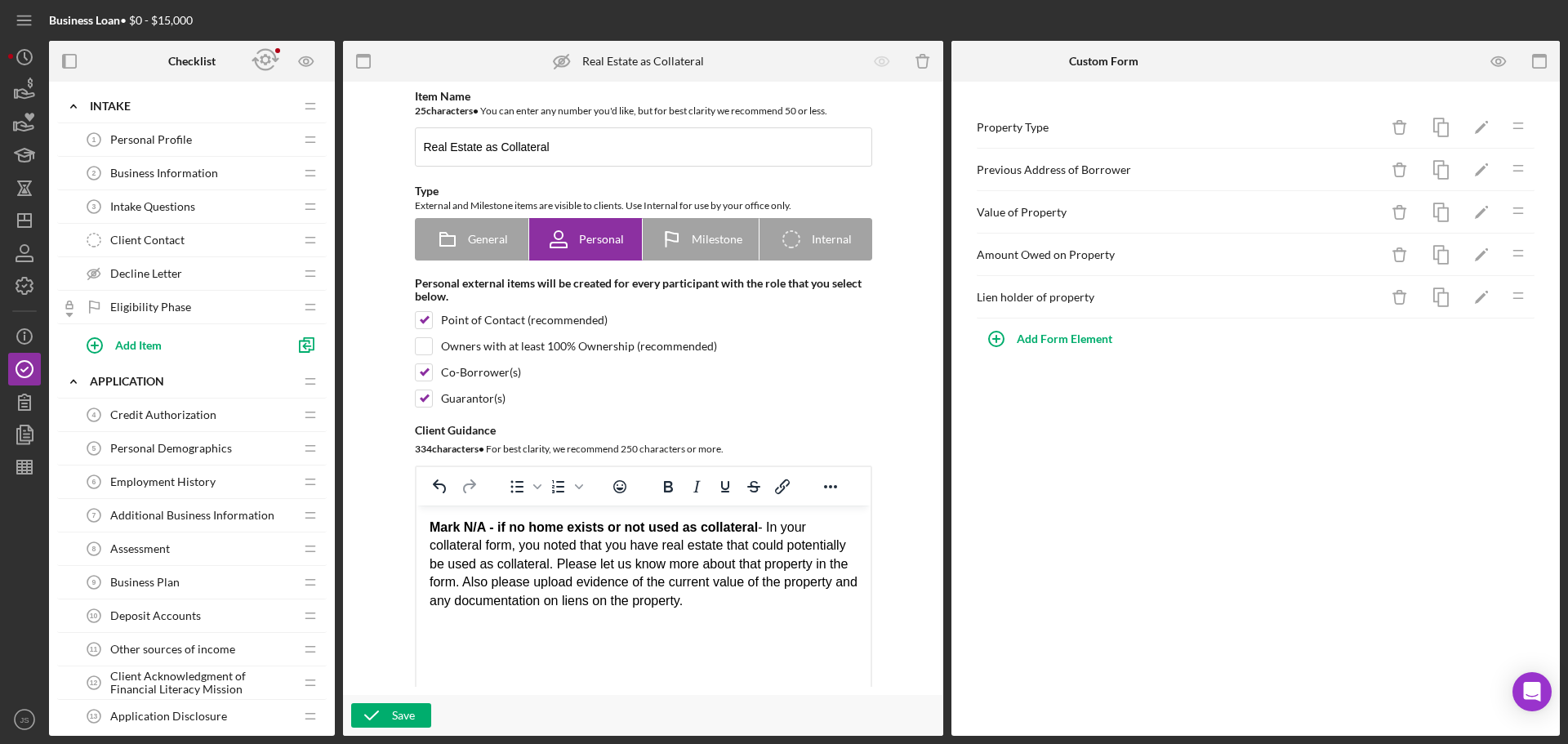
click at [196, 143] on div "Personal Profile 1 Personal Profile" at bounding box center [186, 139] width 216 height 33
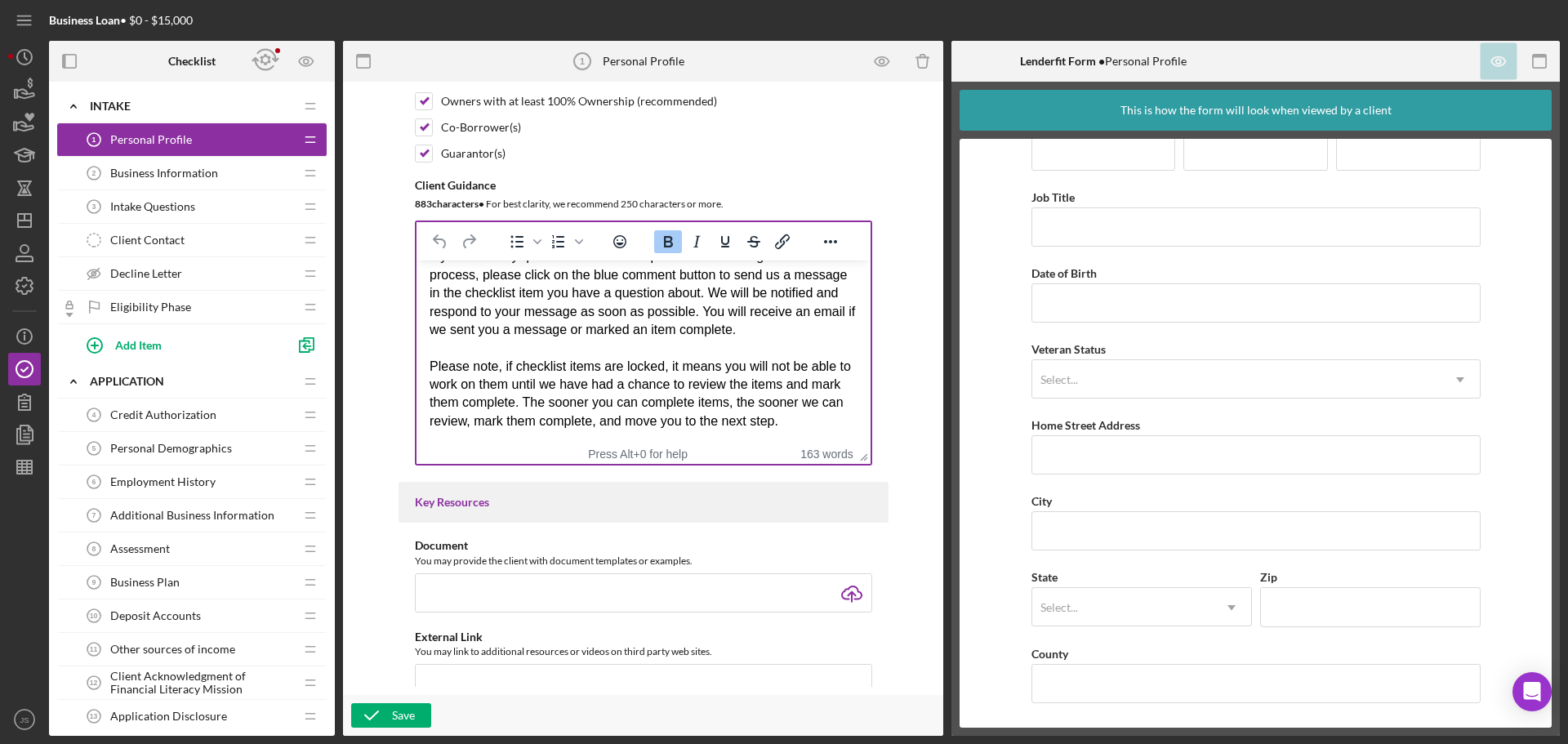
scroll to position [154, 0]
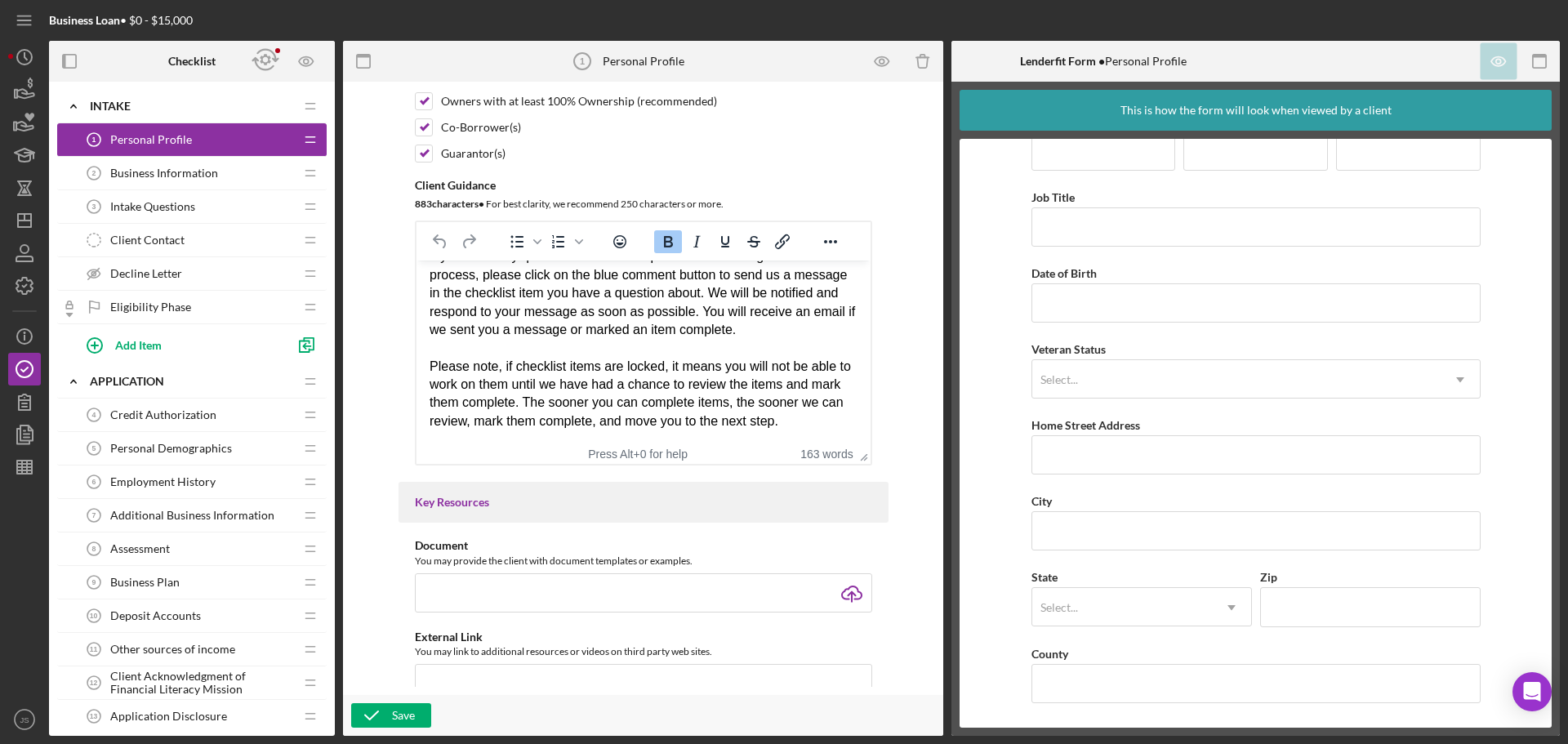
click at [150, 172] on span "Business Information" at bounding box center [164, 173] width 108 height 13
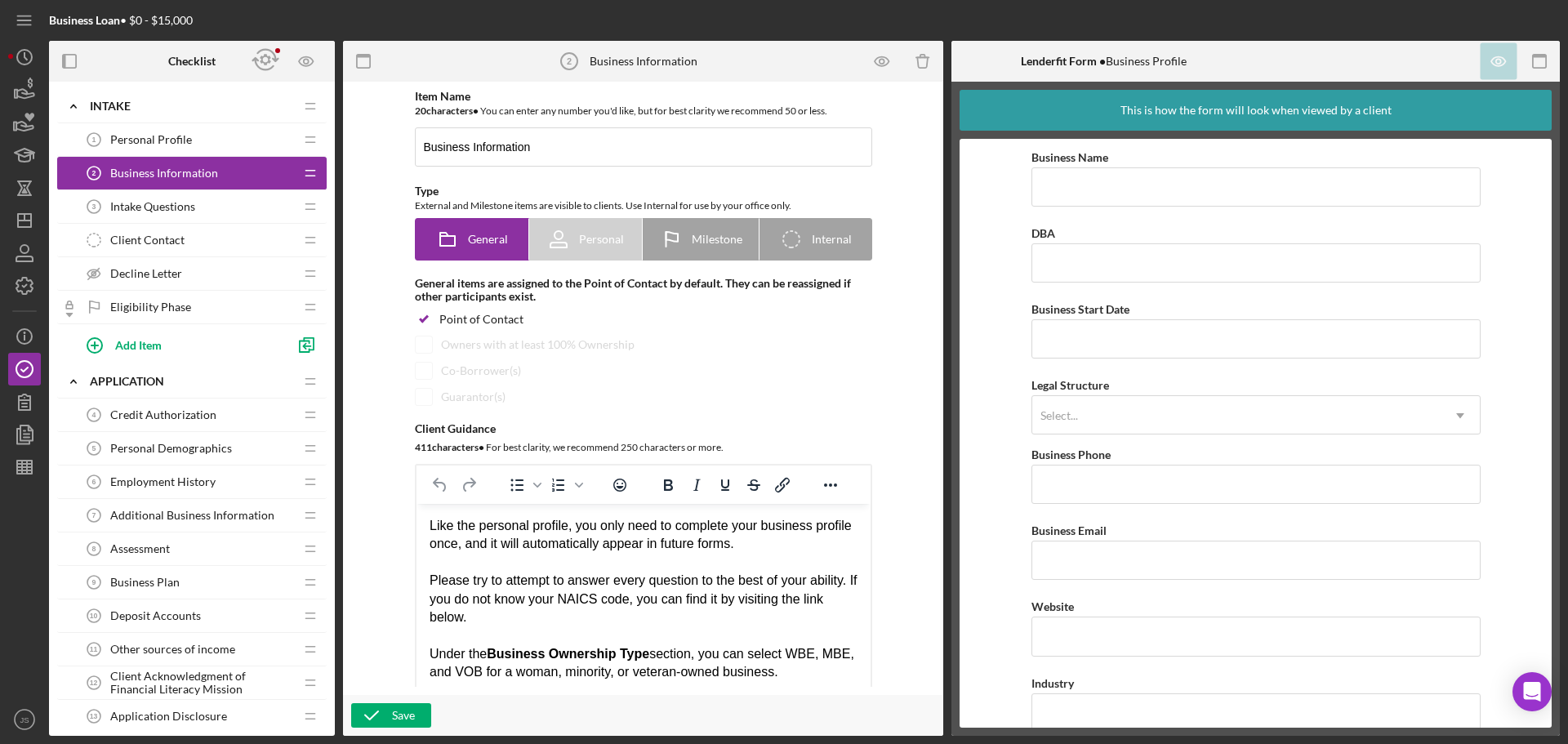
click at [146, 207] on span "Intake Questions" at bounding box center [152, 206] width 85 height 13
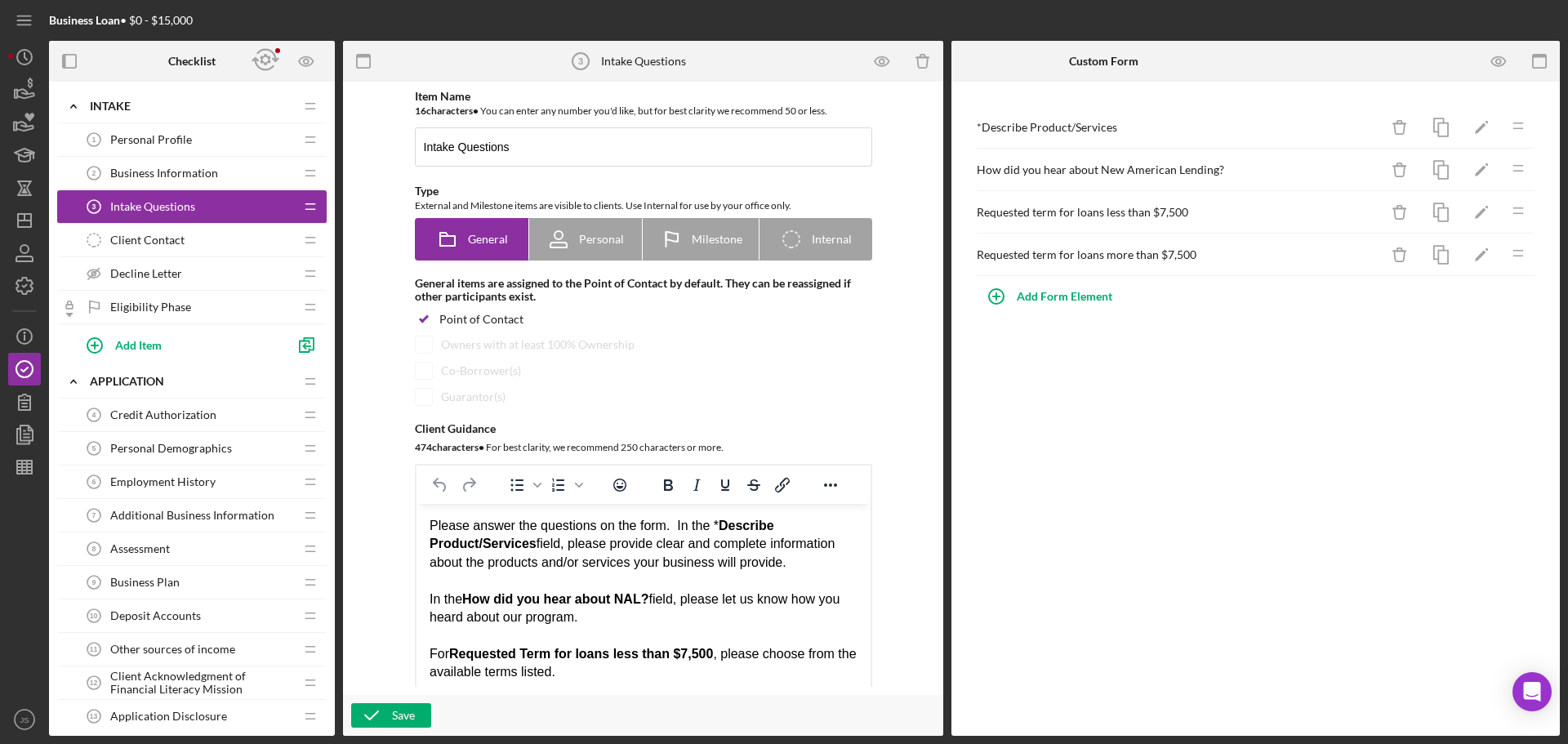
click at [168, 133] on span "Personal Profile" at bounding box center [150, 139] width 82 height 13
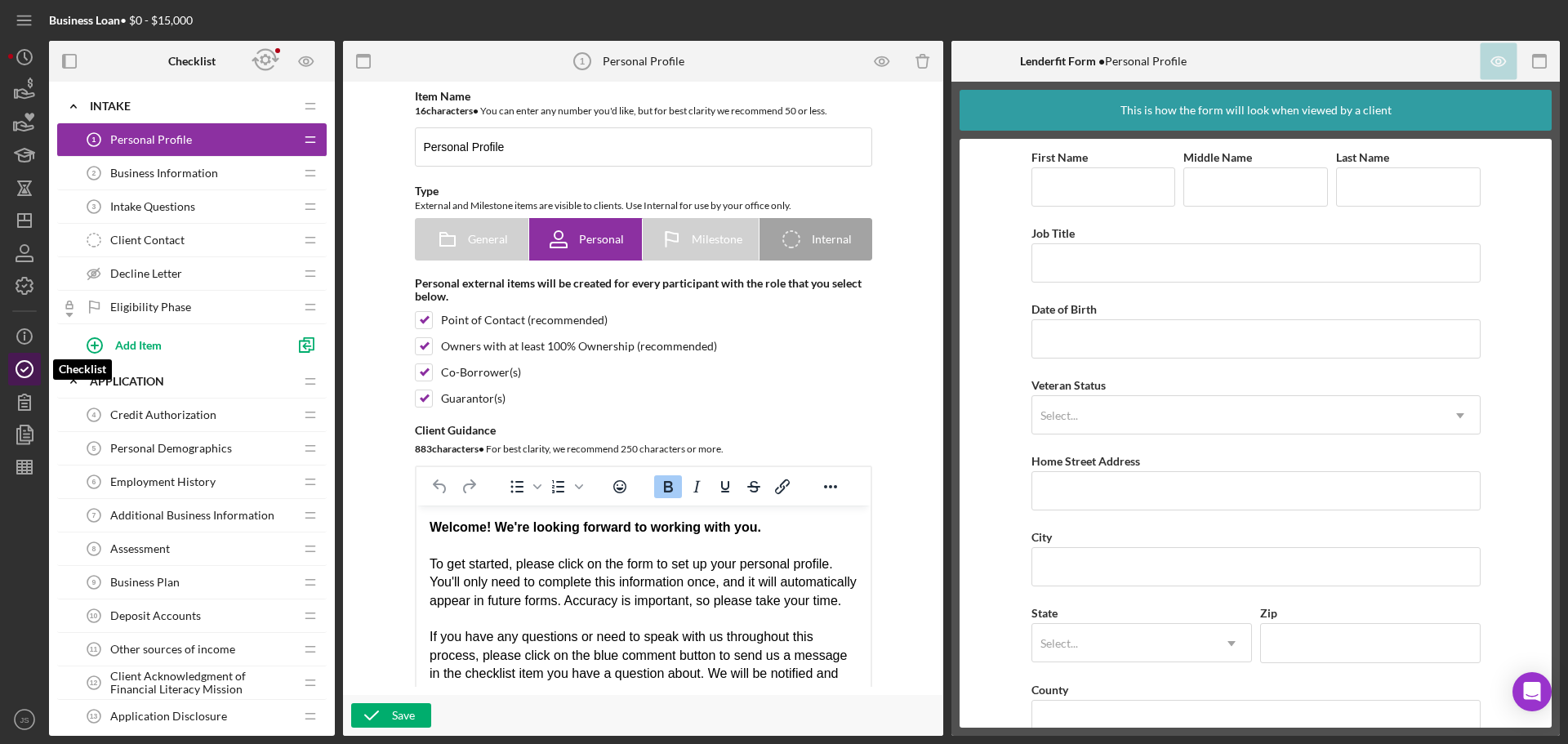
click at [23, 374] on icon "button" at bounding box center [24, 369] width 41 height 41
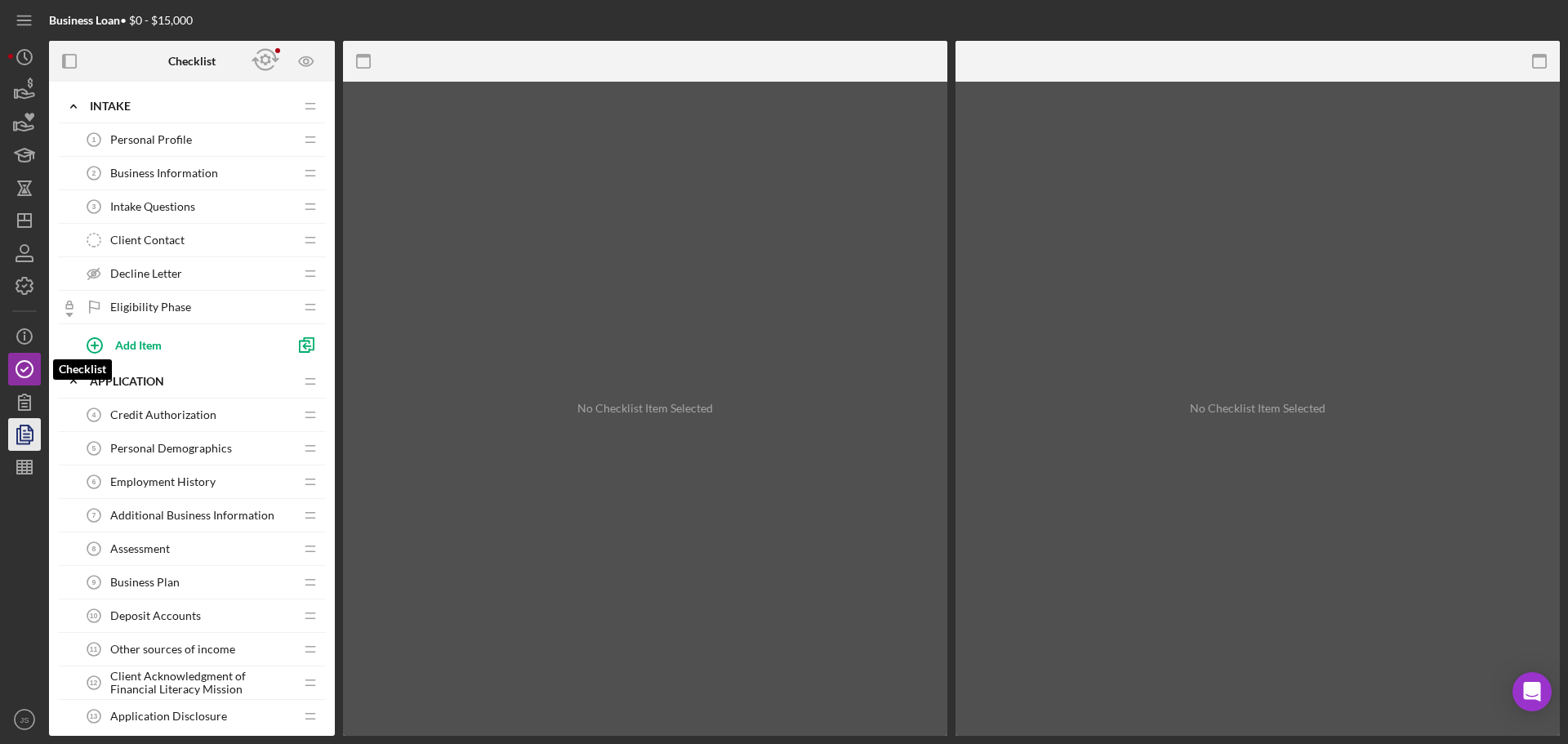
drag, startPoint x: 20, startPoint y: 361, endPoint x: 34, endPoint y: 428, distance: 68.4
click at [21, 361] on icon "button" at bounding box center [24, 369] width 41 height 41
click at [18, 433] on polyline "button" at bounding box center [23, 437] width 12 height 15
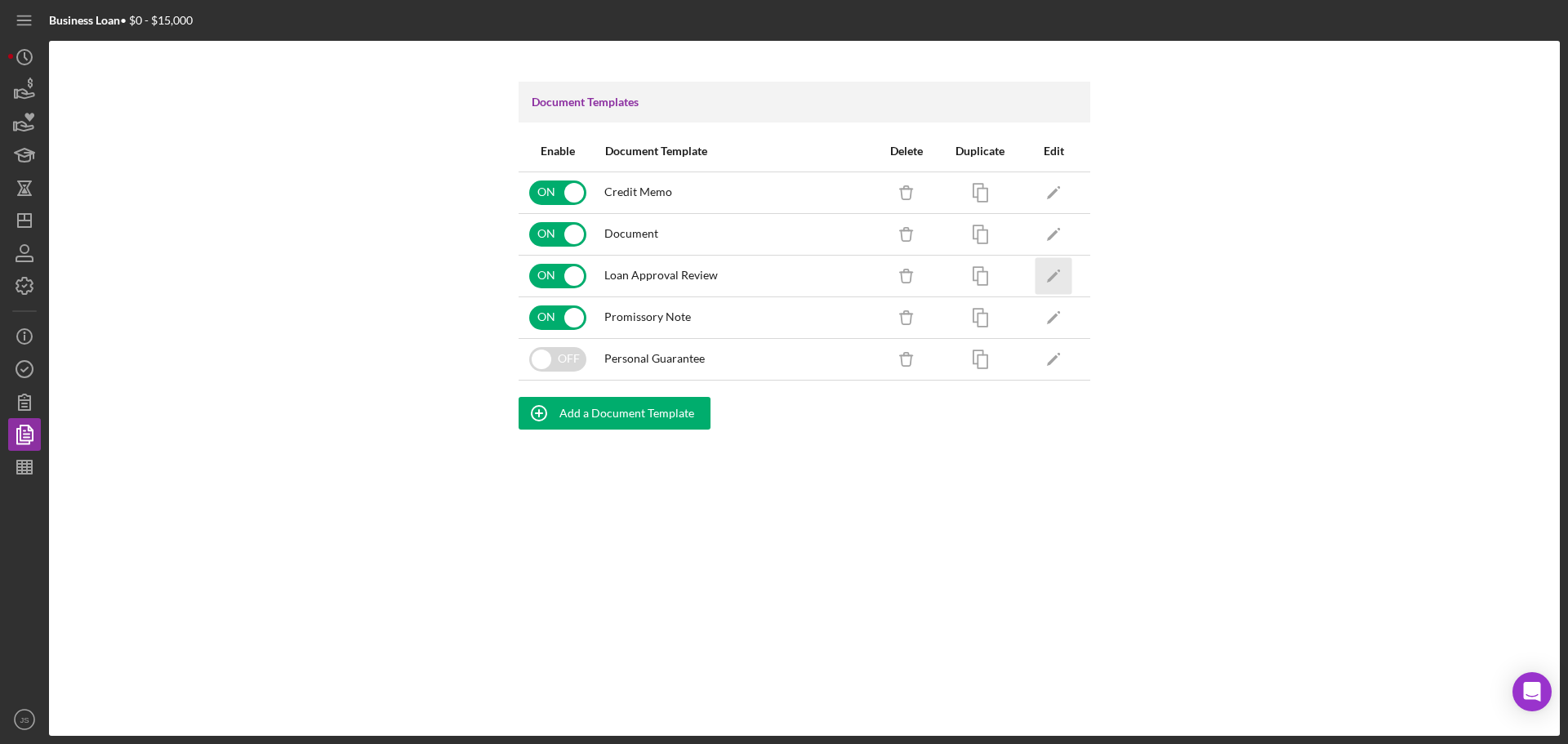
click at [1054, 279] on icon "Icon/Edit" at bounding box center [1054, 276] width 37 height 37
click at [1052, 318] on polygon "button" at bounding box center [1053, 318] width 11 height 11
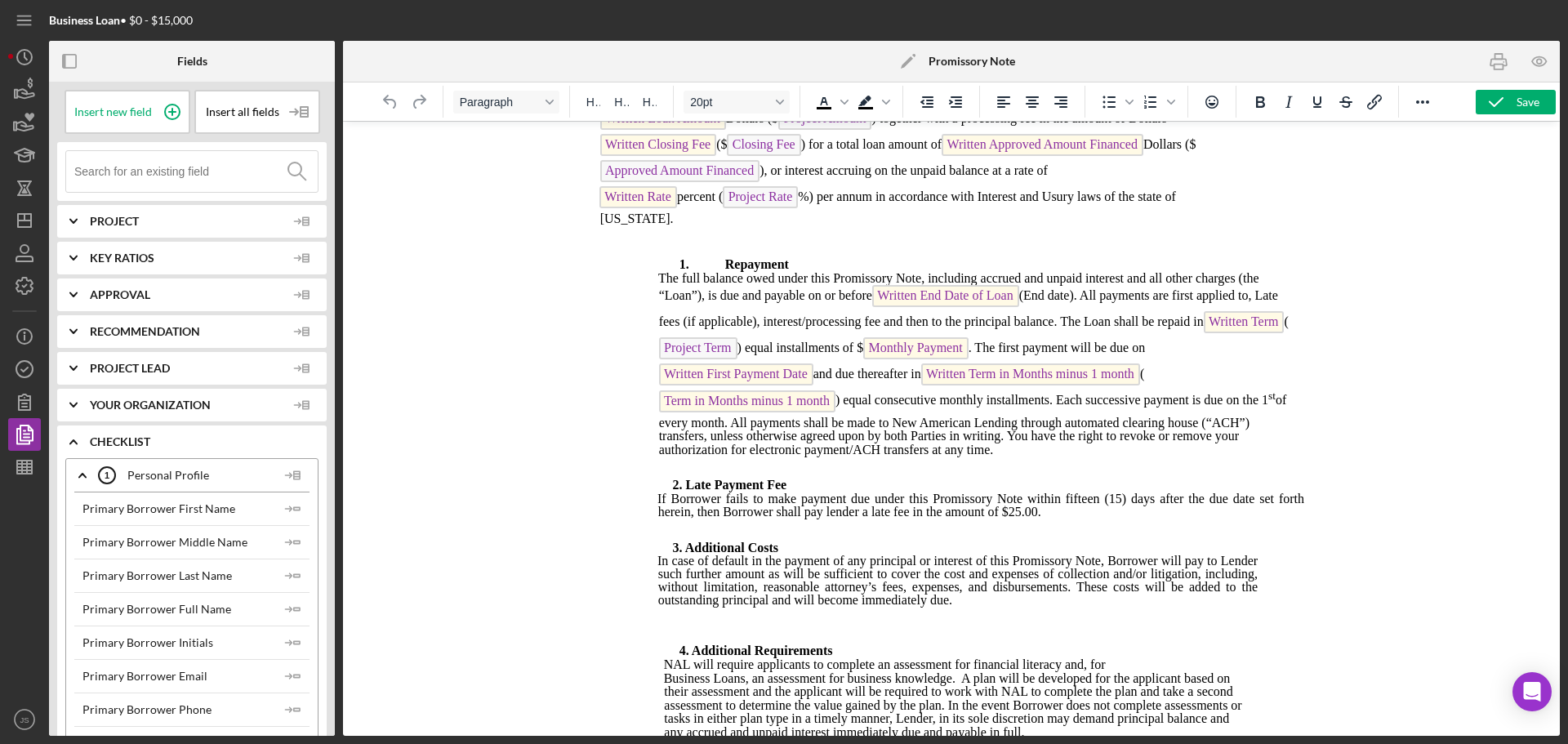
scroll to position [230, 0]
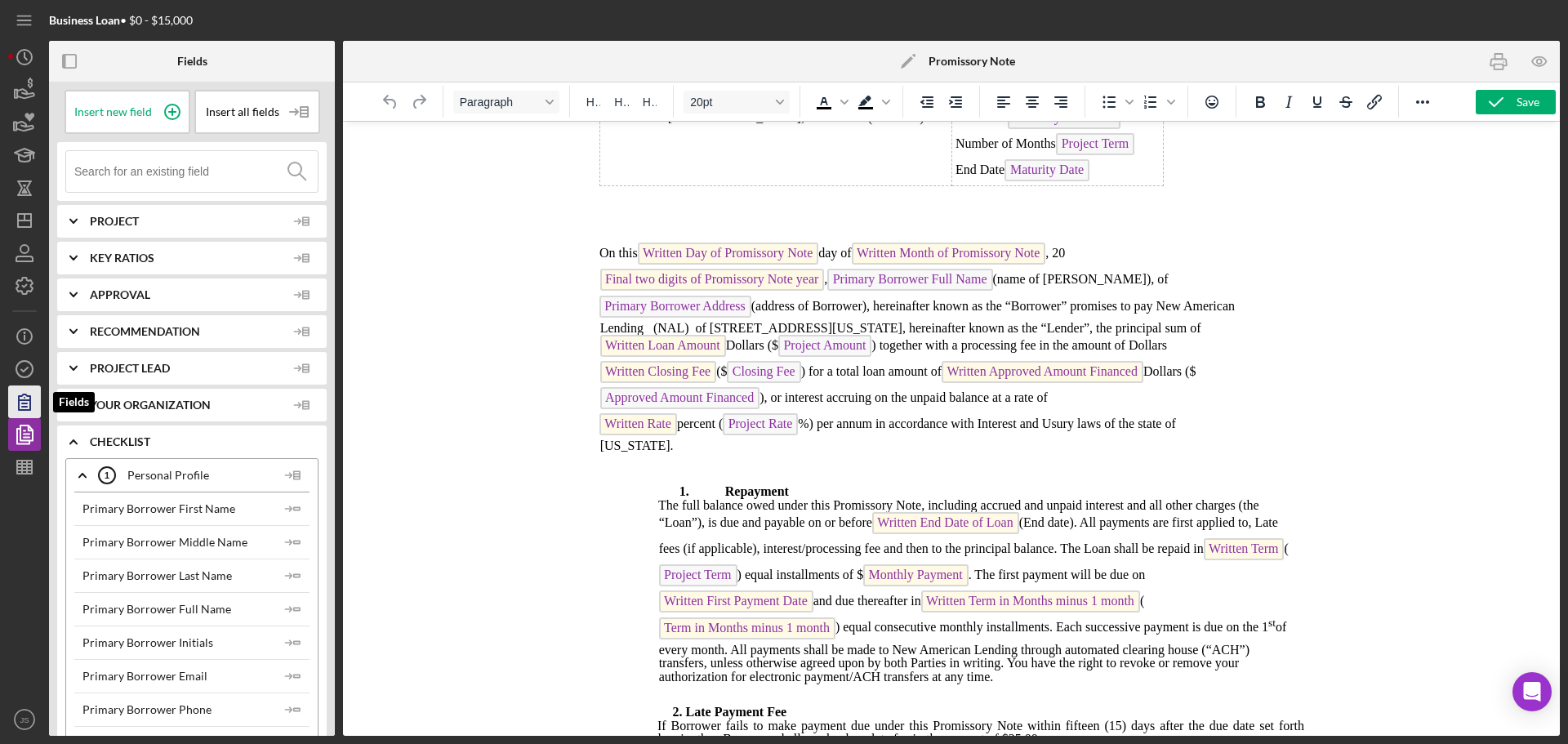
click at [26, 403] on icon "button" at bounding box center [24, 402] width 11 height 16
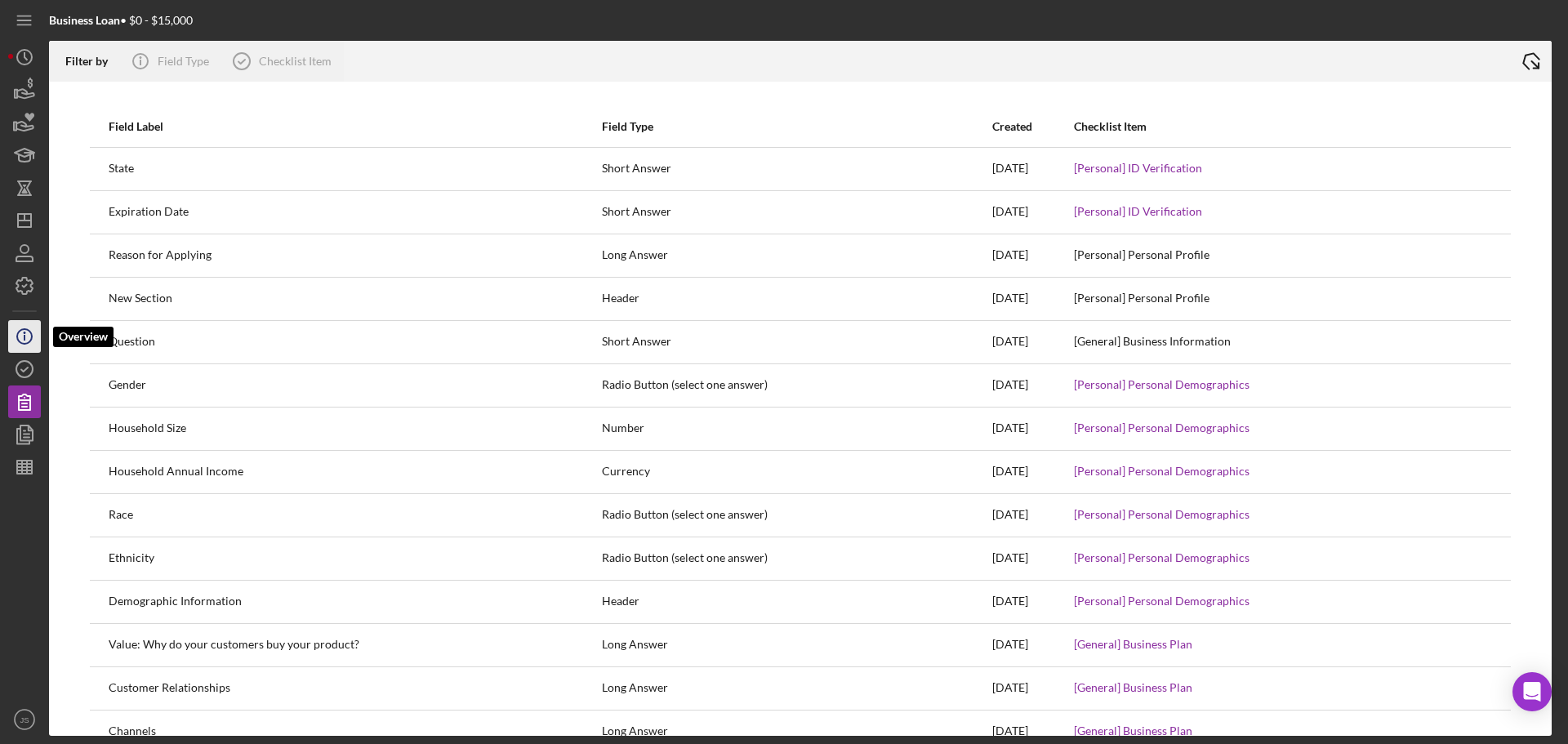
click at [22, 337] on icon "Icon/Info" at bounding box center [24, 337] width 41 height 41
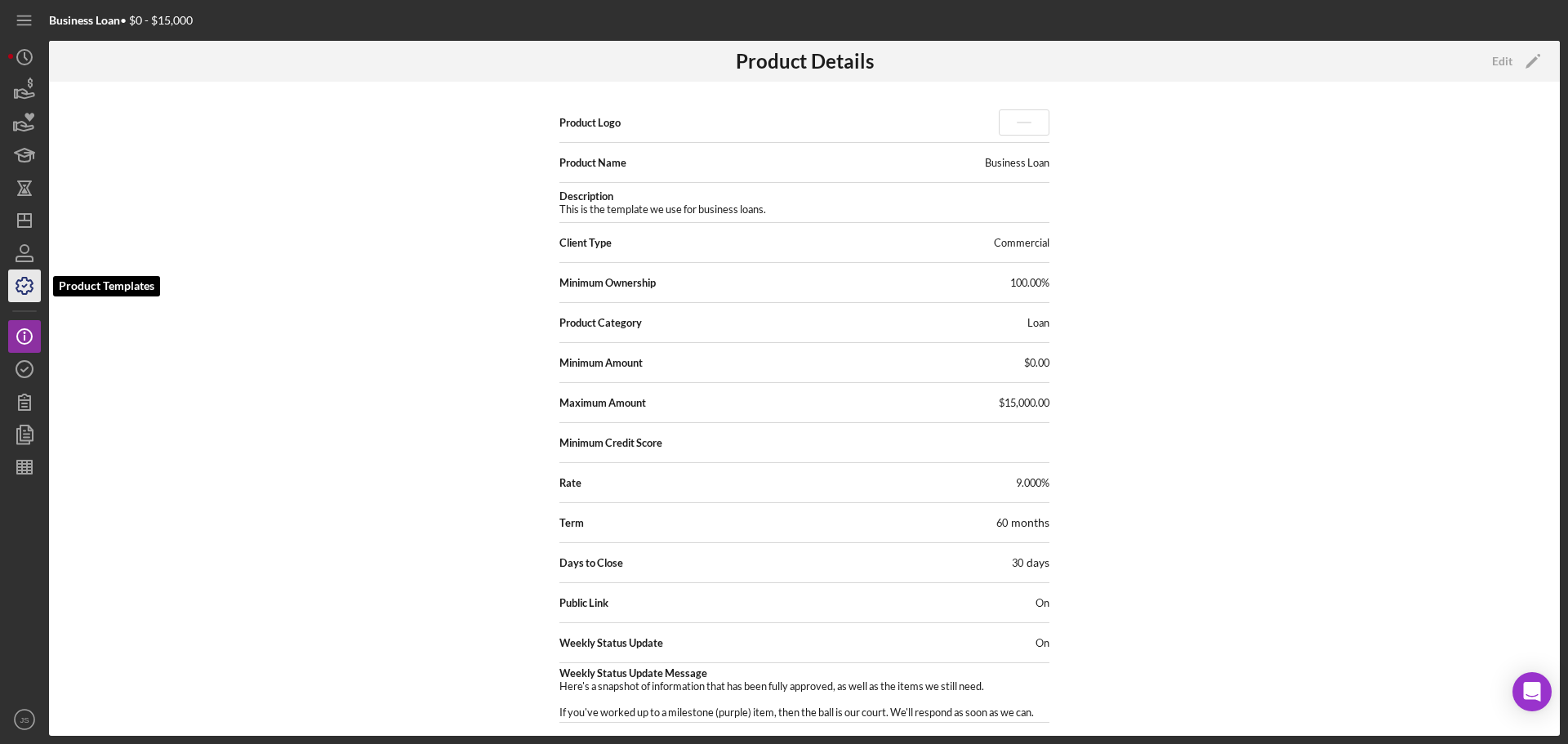
click at [19, 291] on icon "button" at bounding box center [25, 286] width 17 height 17
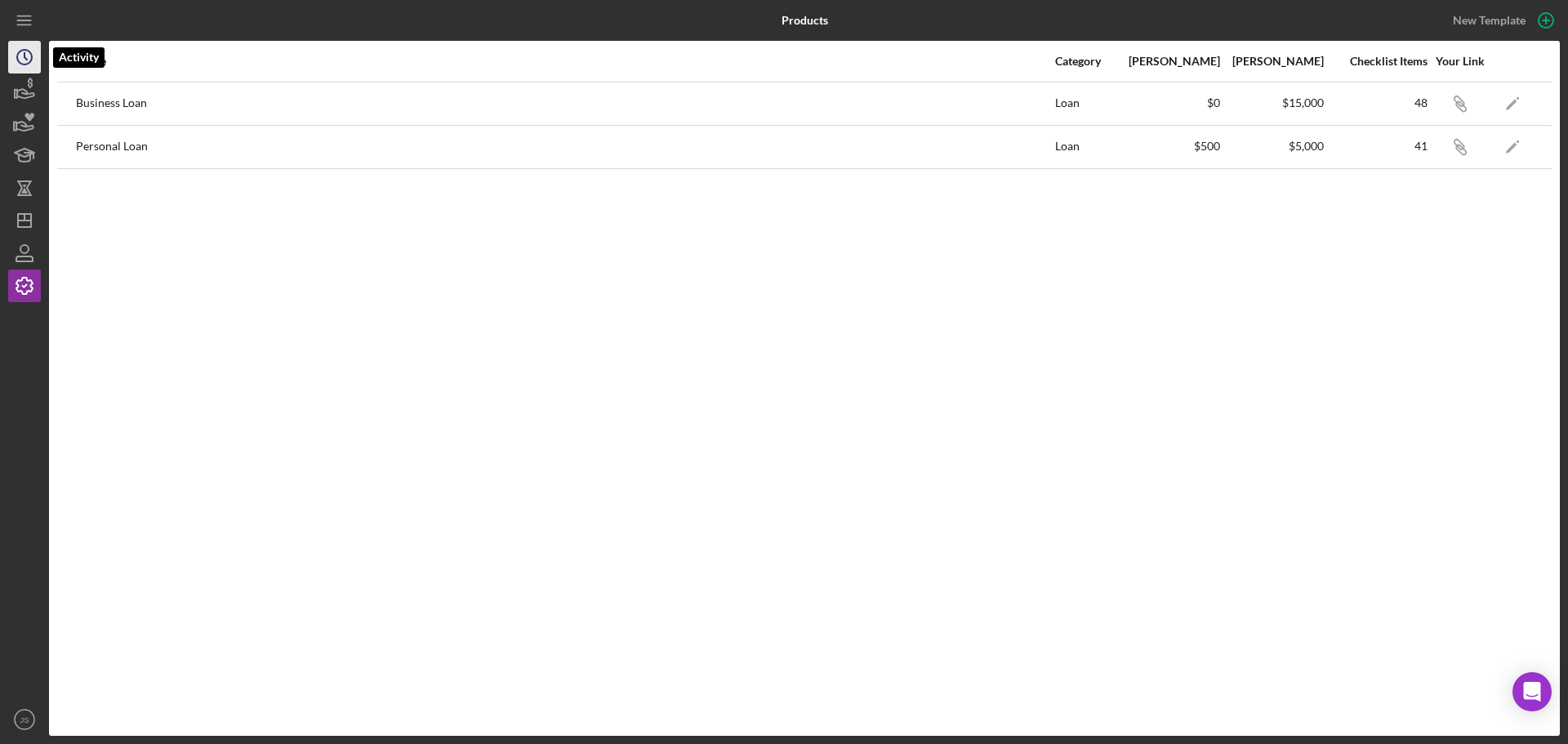
click at [18, 53] on circle "button" at bounding box center [25, 57] width 15 height 15
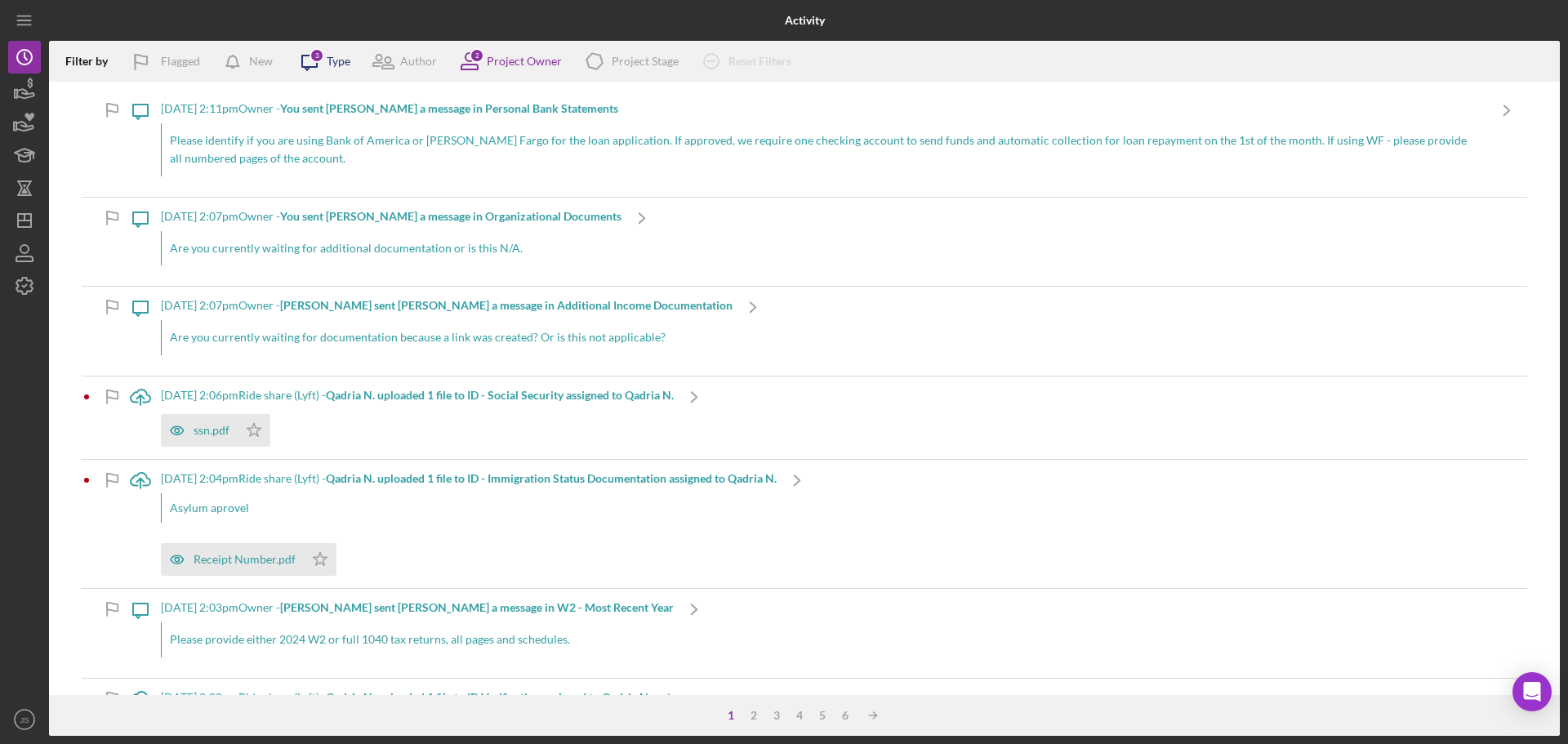
click at [337, 63] on div "Type" at bounding box center [338, 61] width 24 height 13
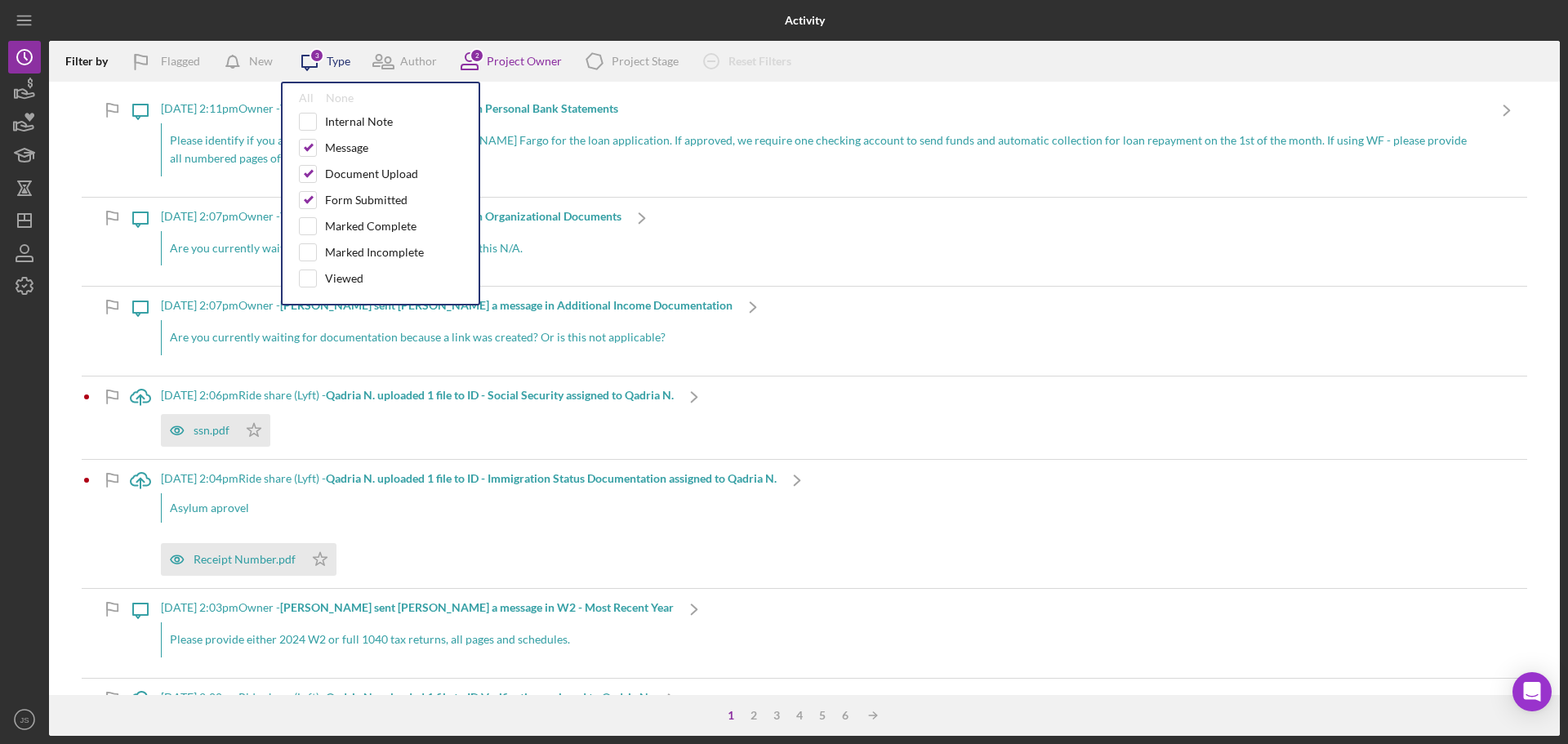
click at [340, 61] on div "Type" at bounding box center [338, 61] width 24 height 13
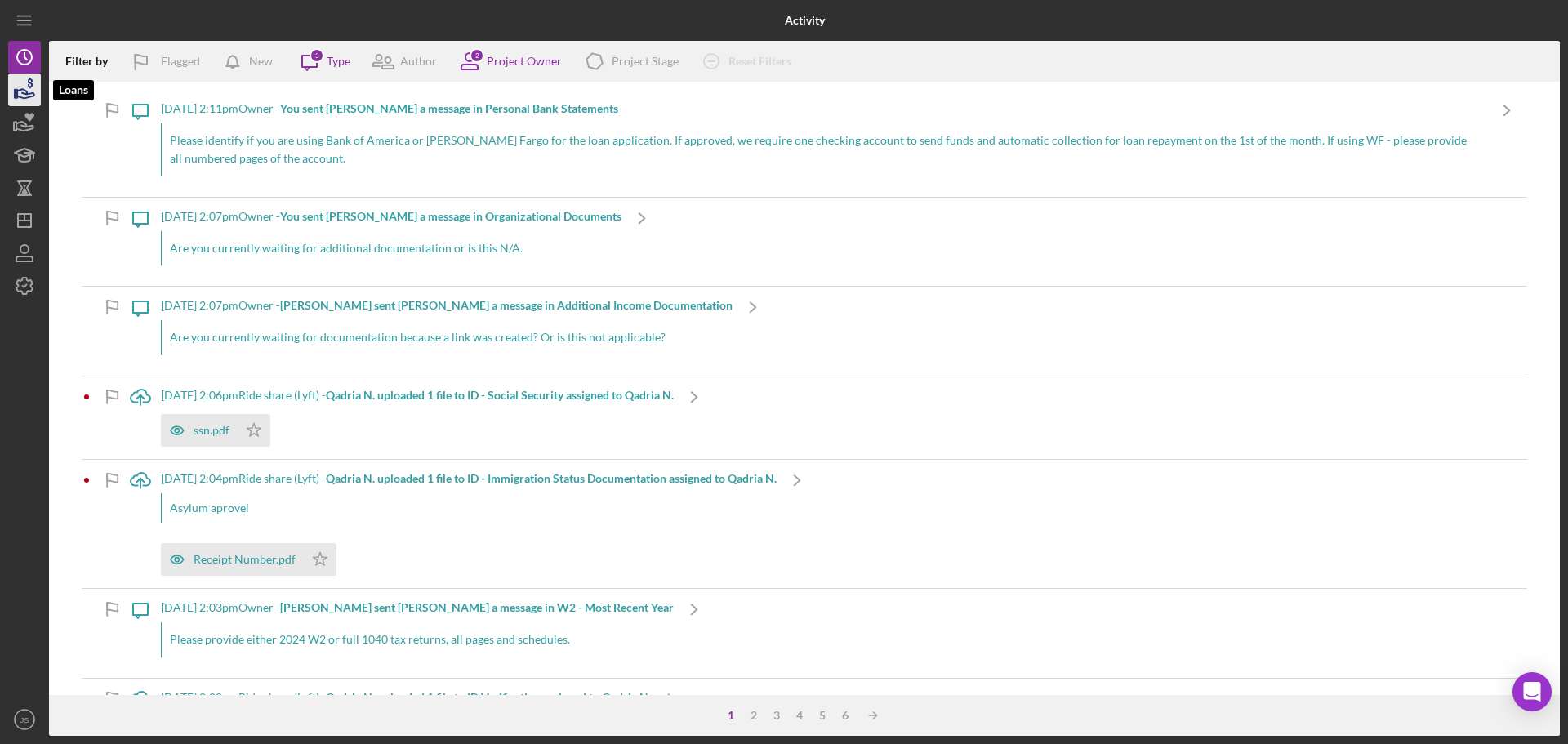
click at [22, 93] on icon "button" at bounding box center [26, 94] width 17 height 9
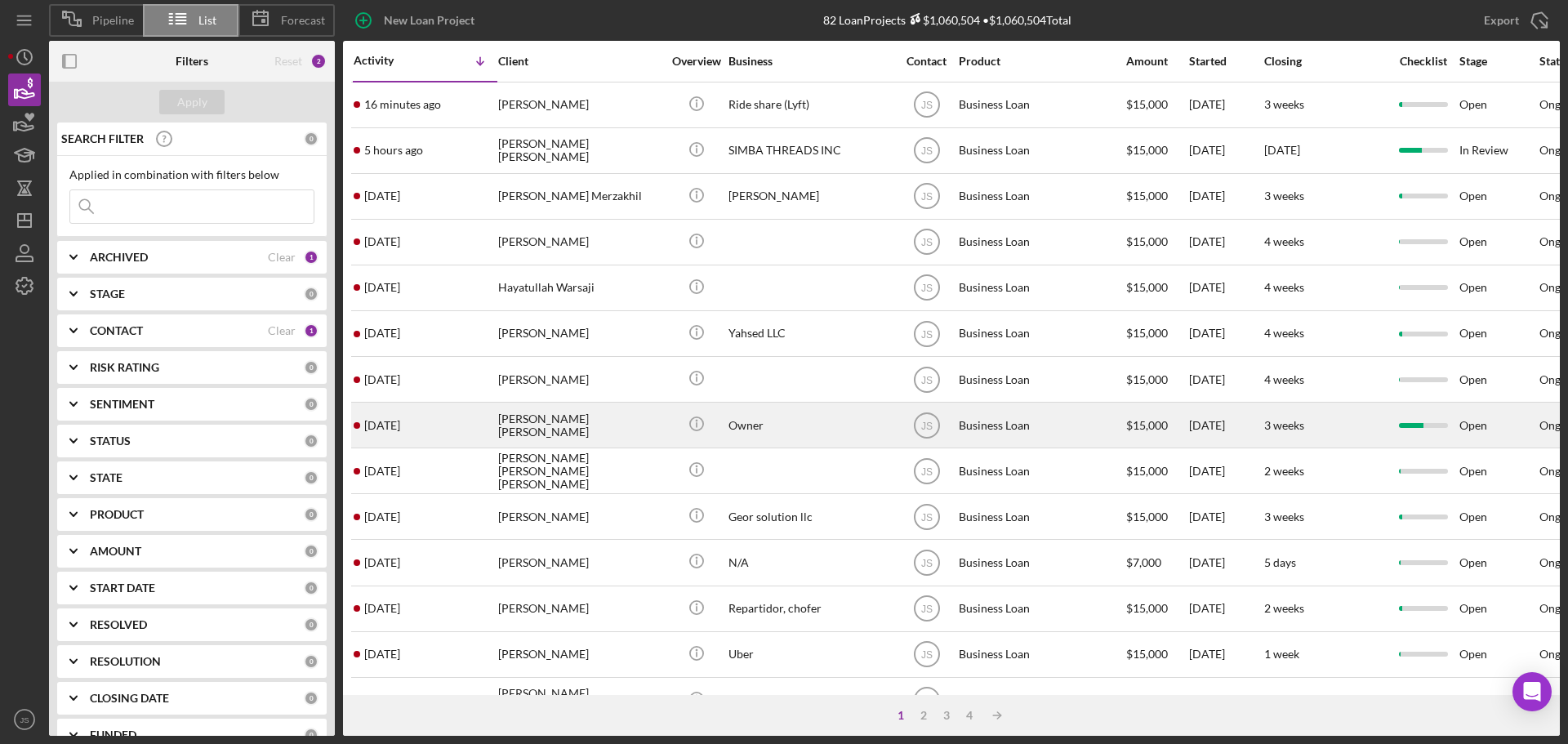
click at [638, 416] on div "[PERSON_NAME] [PERSON_NAME]" at bounding box center [580, 425] width 163 height 43
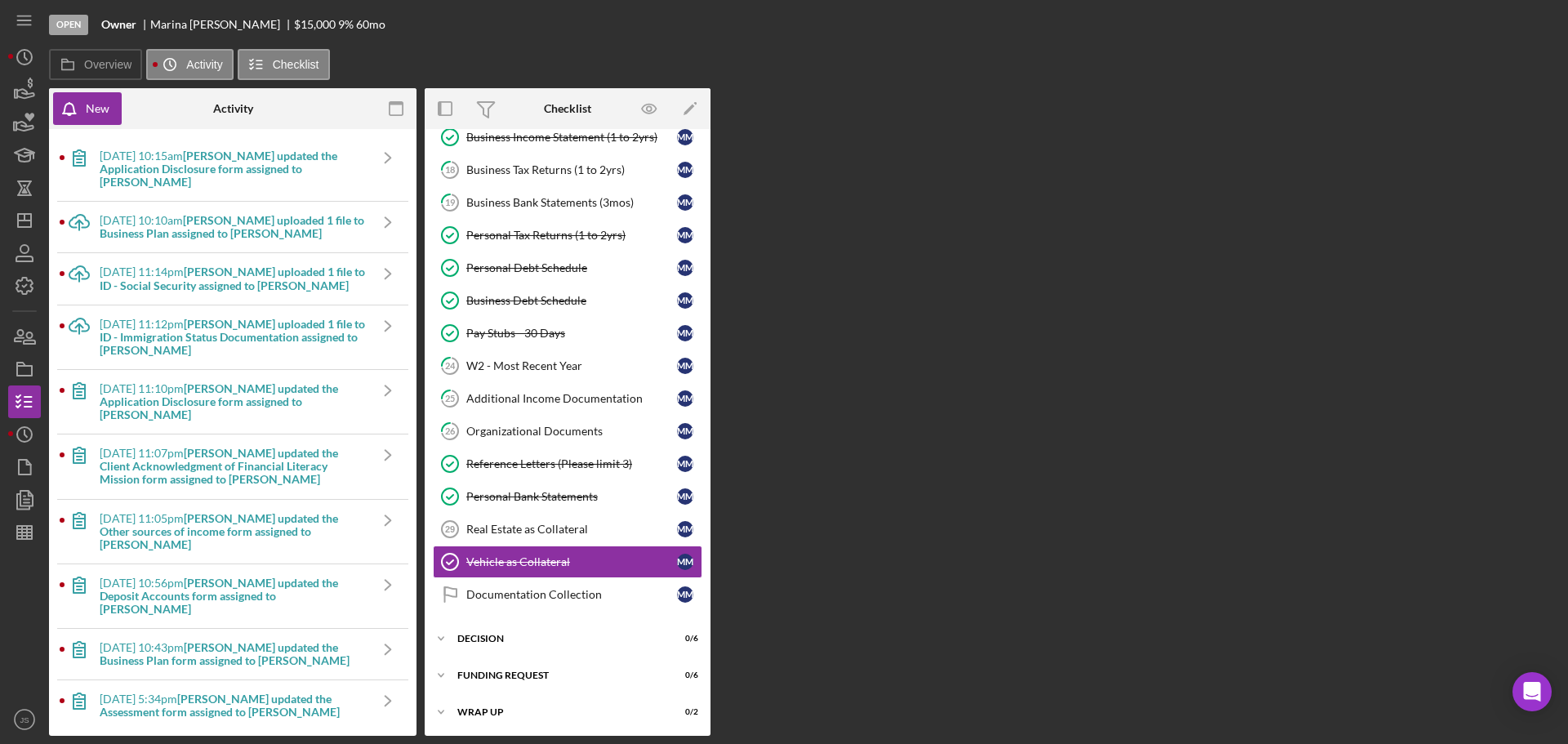
scroll to position [223, 0]
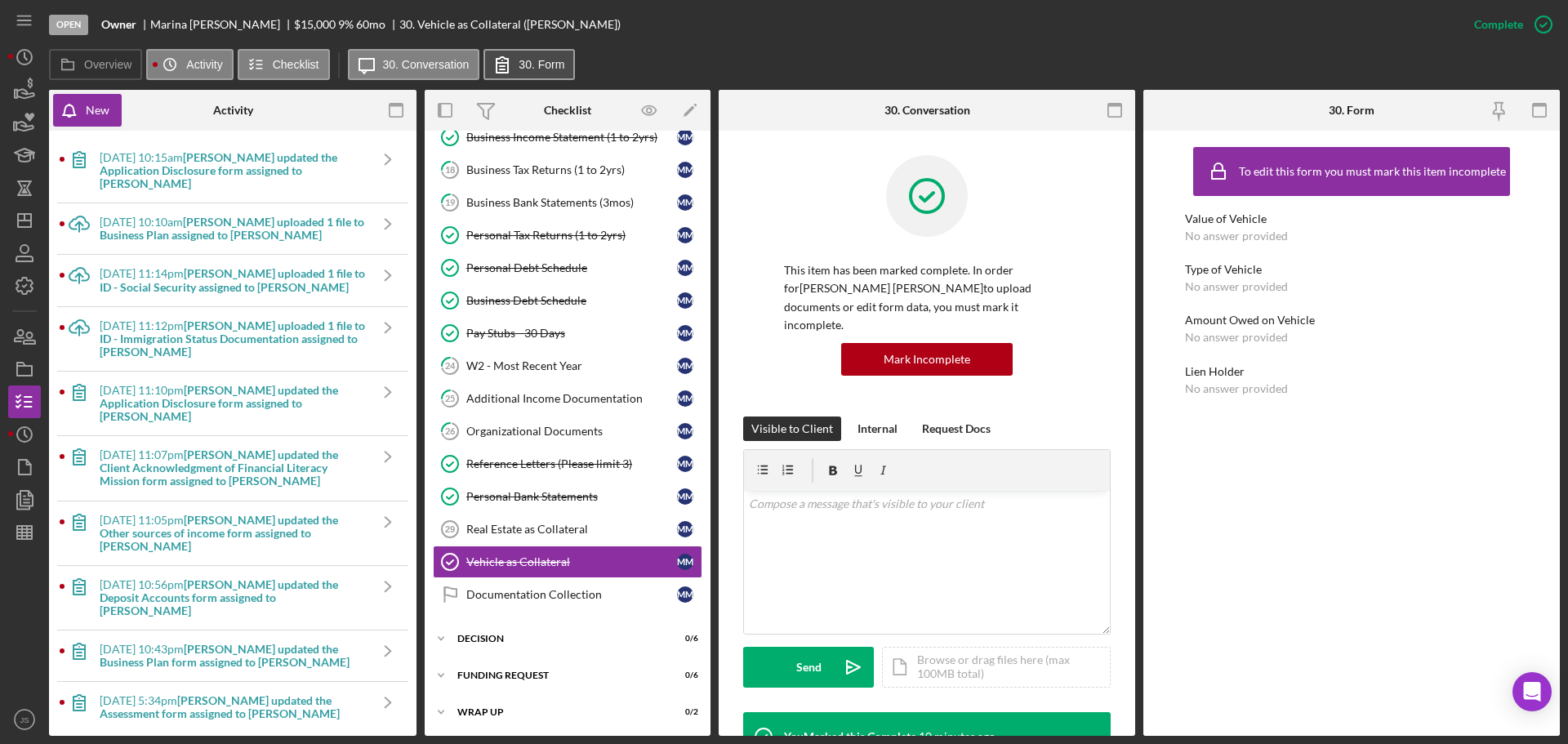
click at [528, 56] on button "30. Form" at bounding box center [529, 64] width 92 height 31
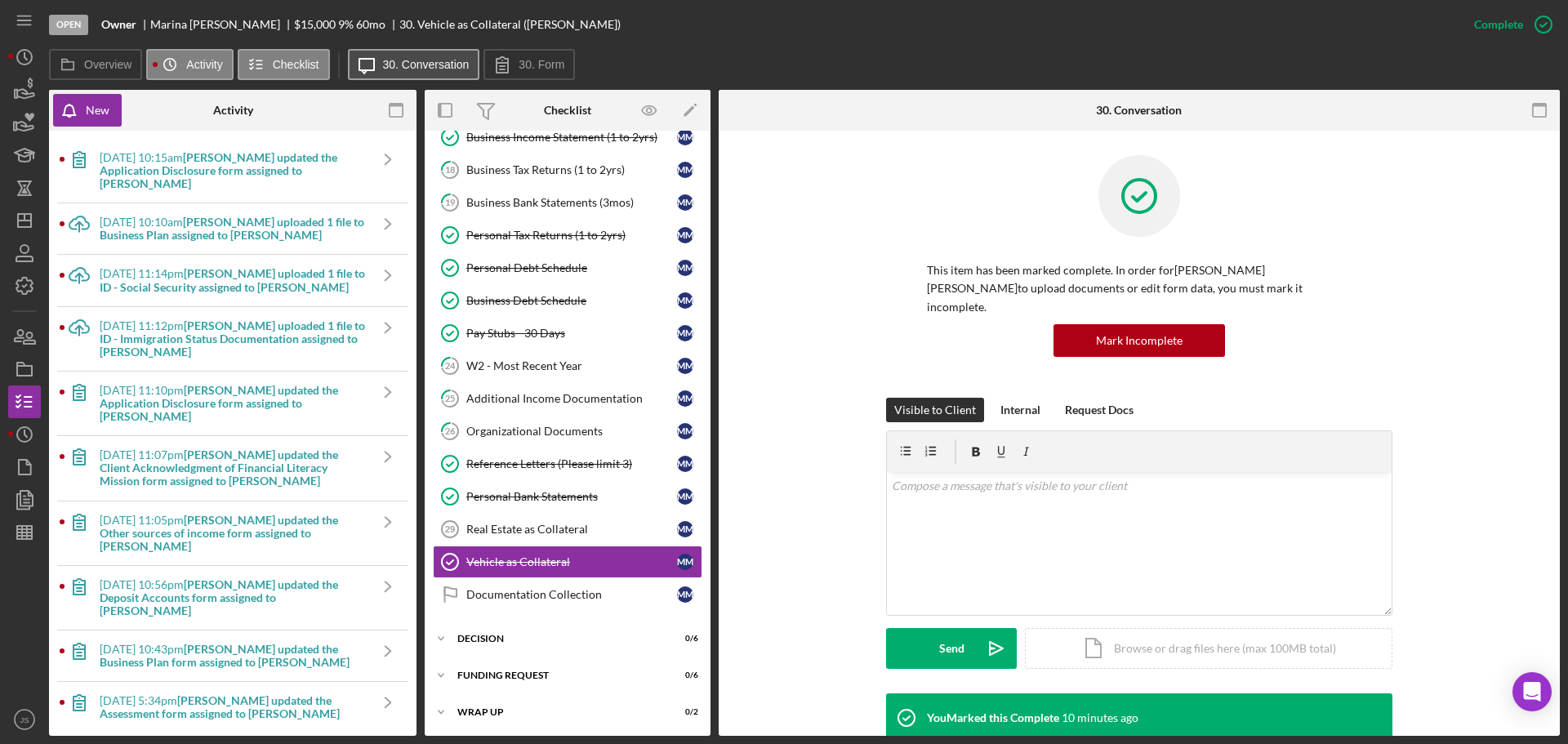
click at [436, 64] on label "30. Conversation" at bounding box center [426, 64] width 86 height 13
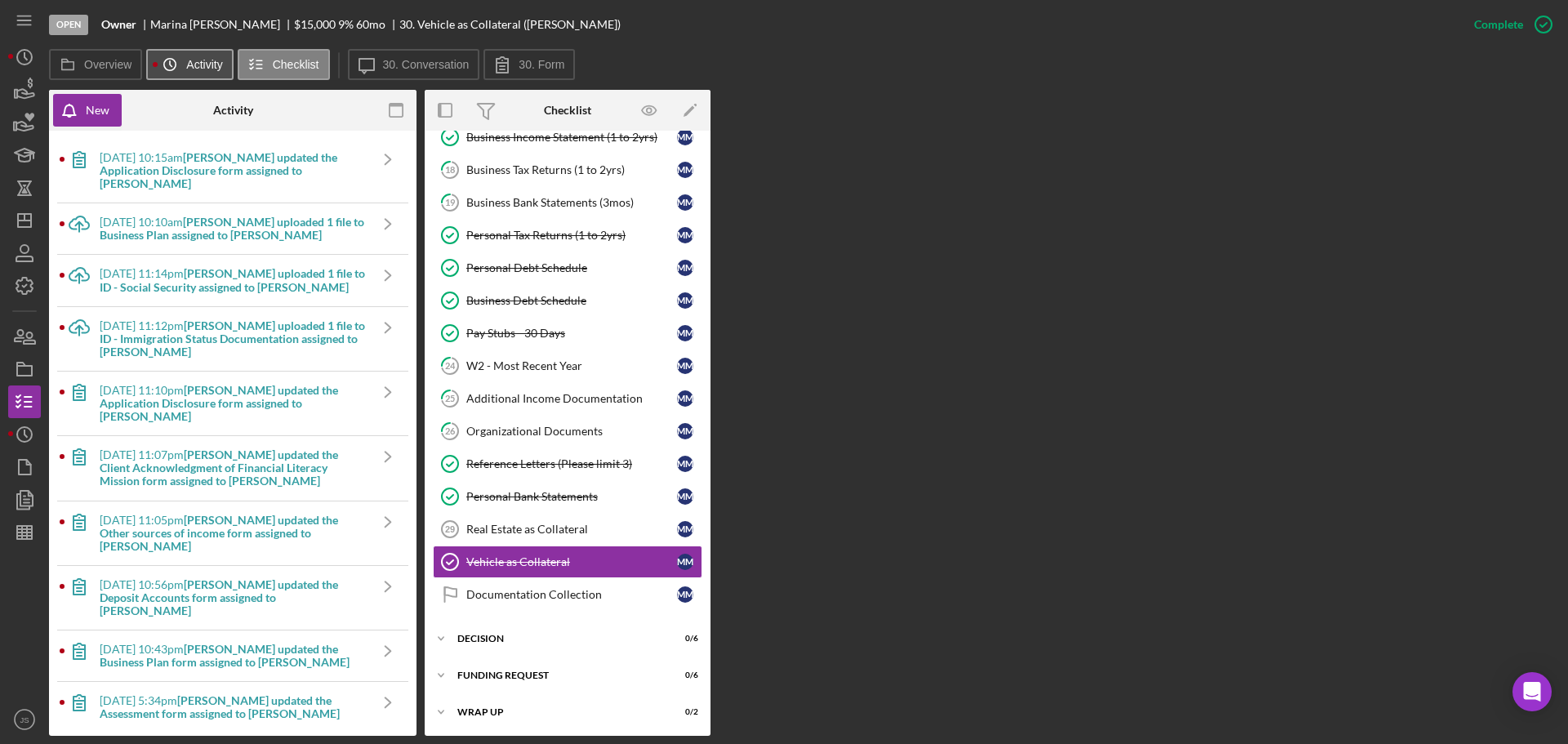
click at [183, 63] on icon "Icon/History" at bounding box center [170, 65] width 33 height 33
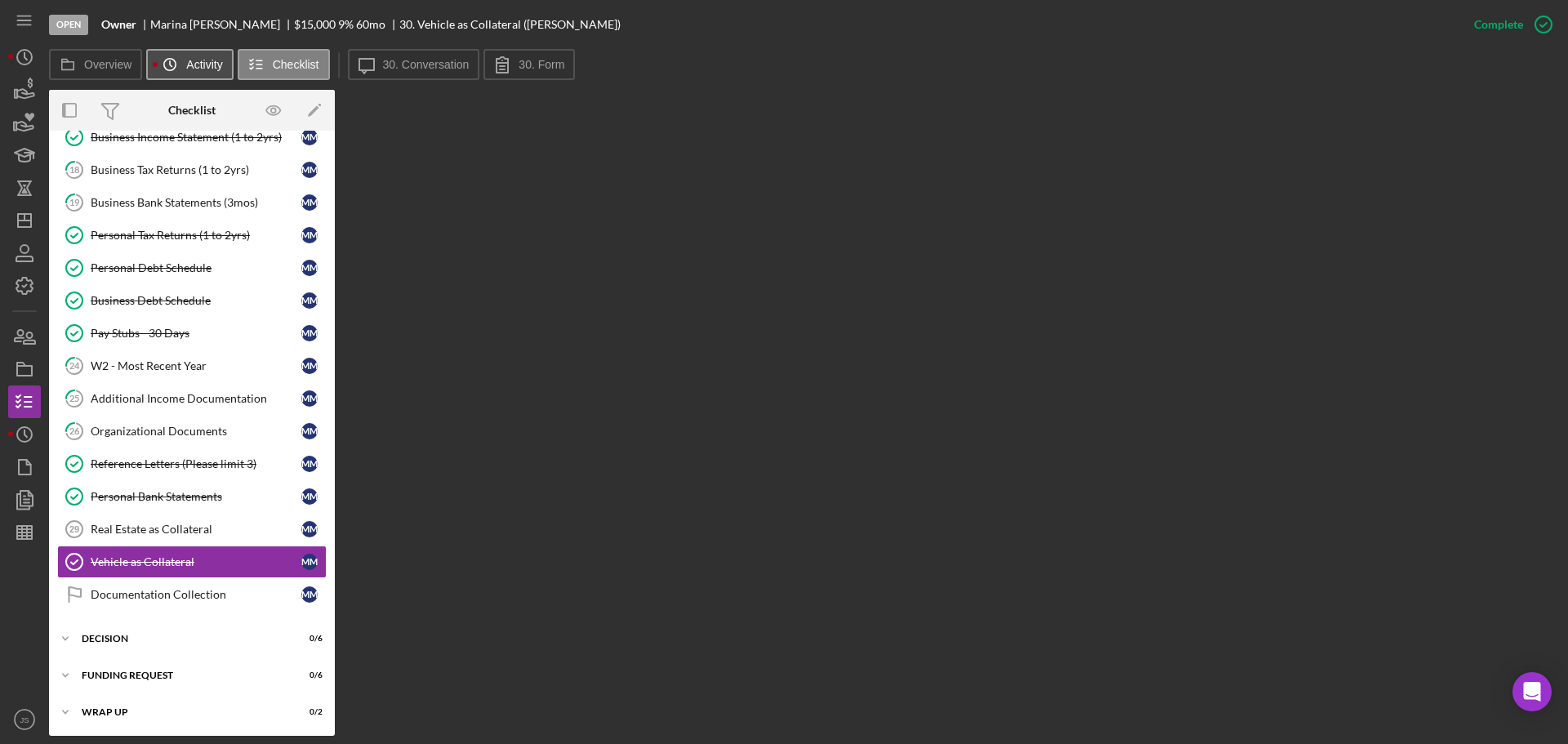
click at [199, 61] on label "Activity" at bounding box center [204, 64] width 36 height 13
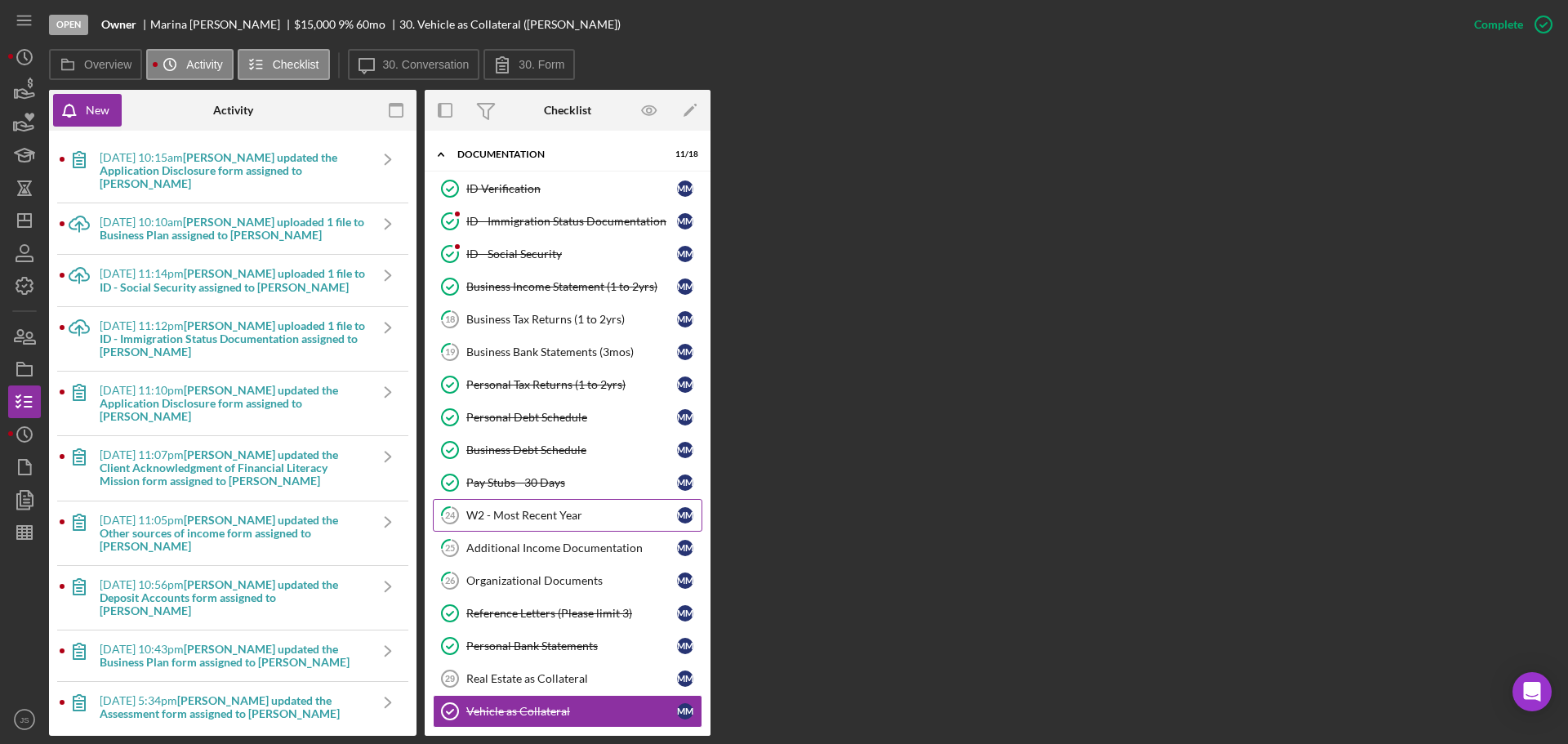
scroll to position [225, 0]
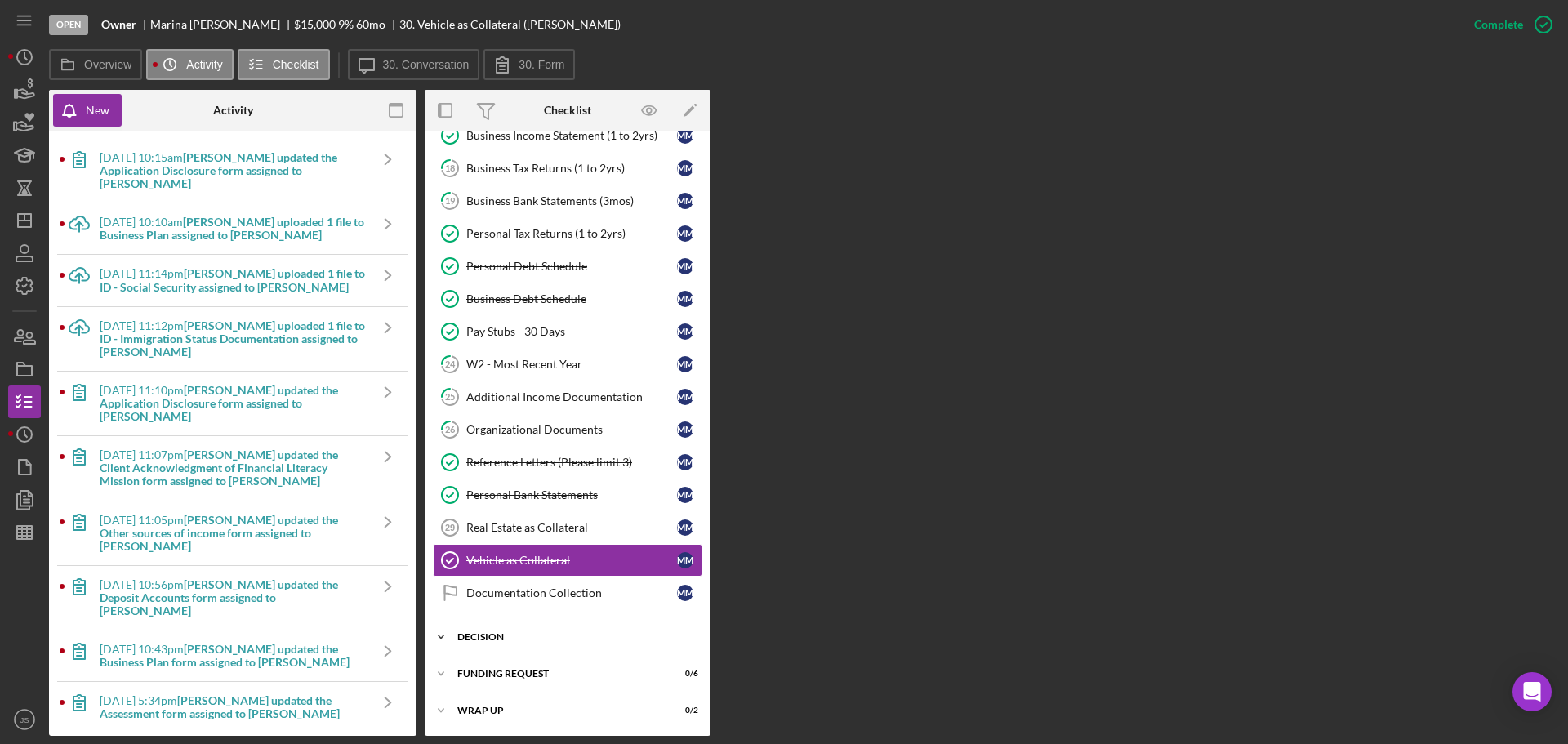
click at [439, 638] on polyline at bounding box center [440, 638] width 5 height 4
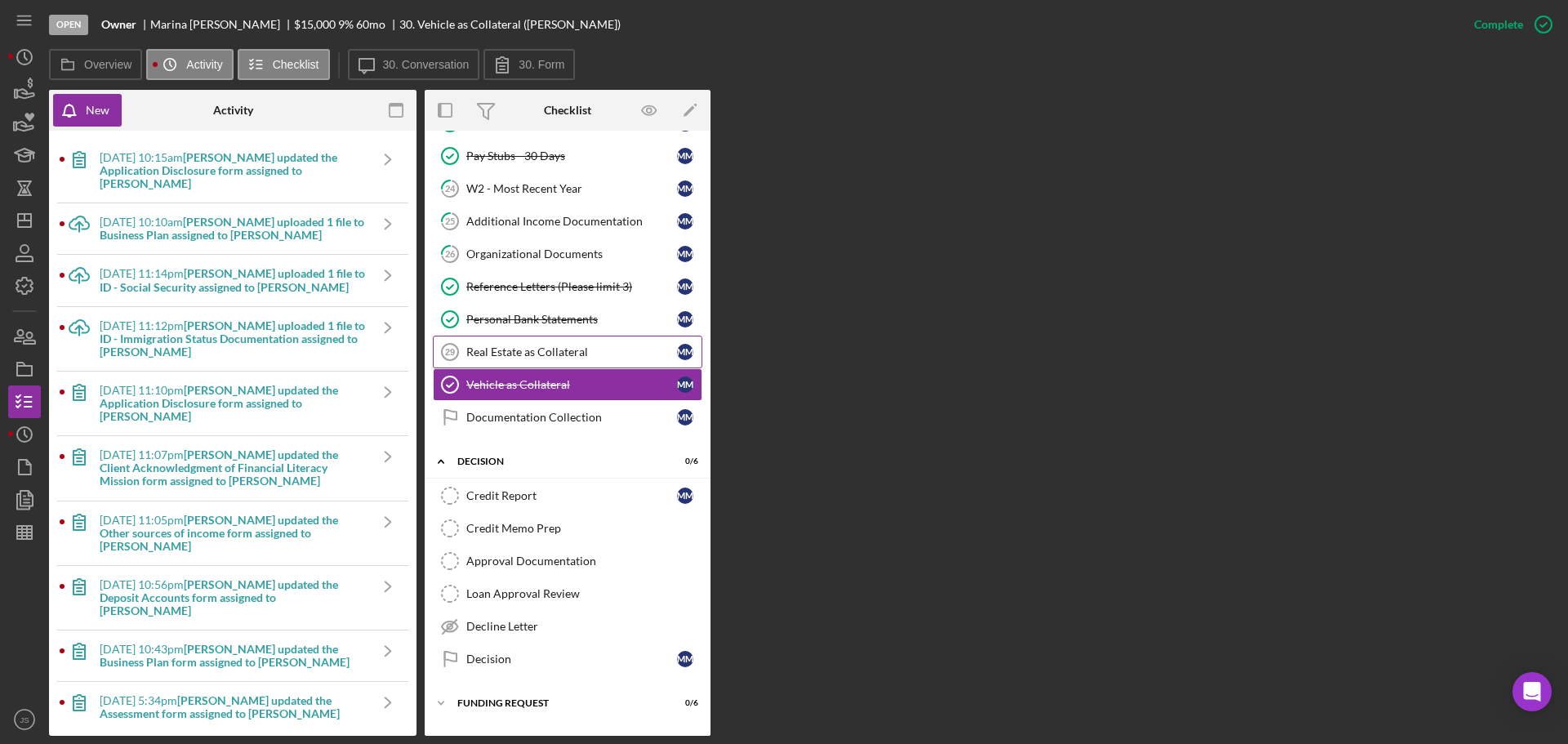
scroll to position [429, 0]
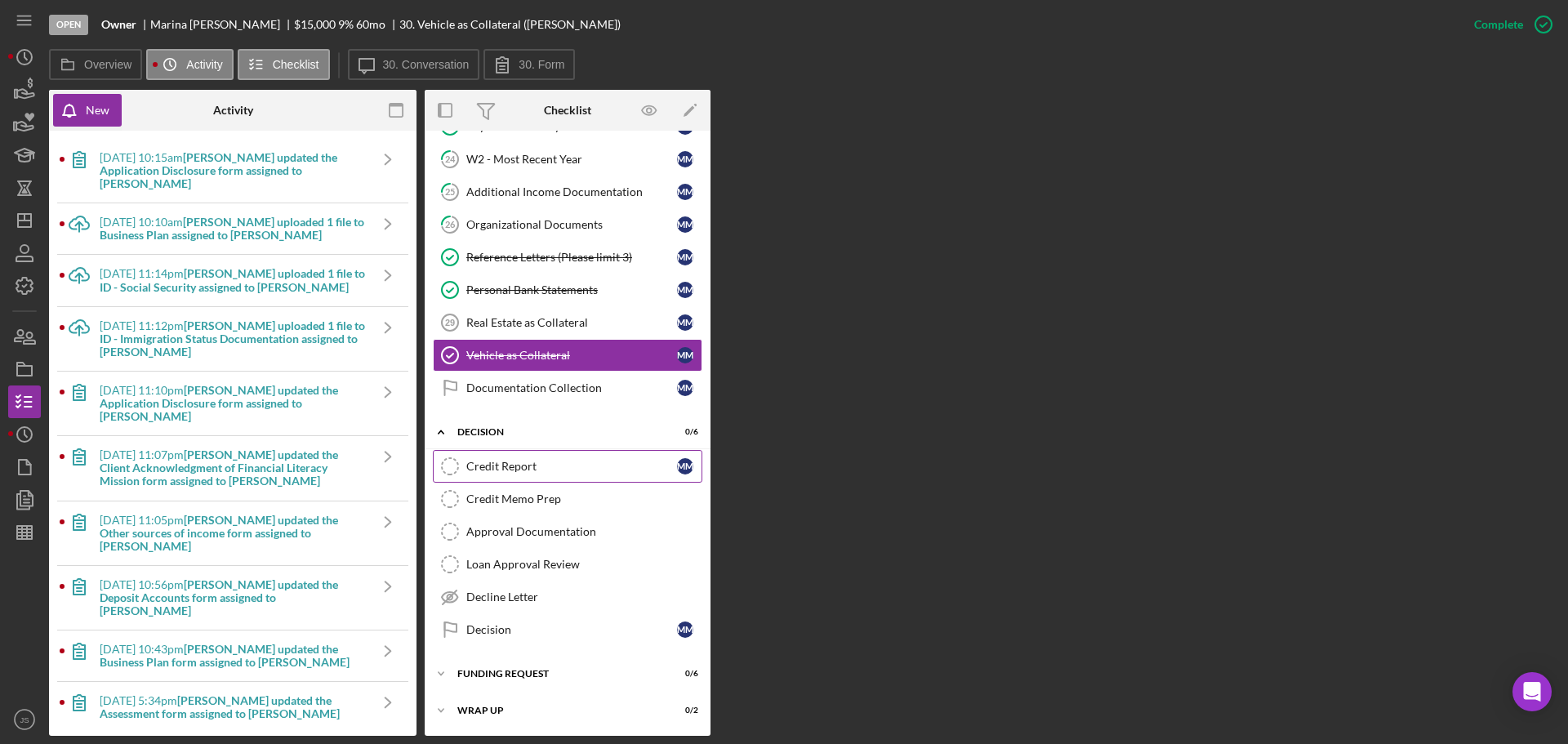
click at [545, 465] on div "Credit Report" at bounding box center [572, 466] width 211 height 13
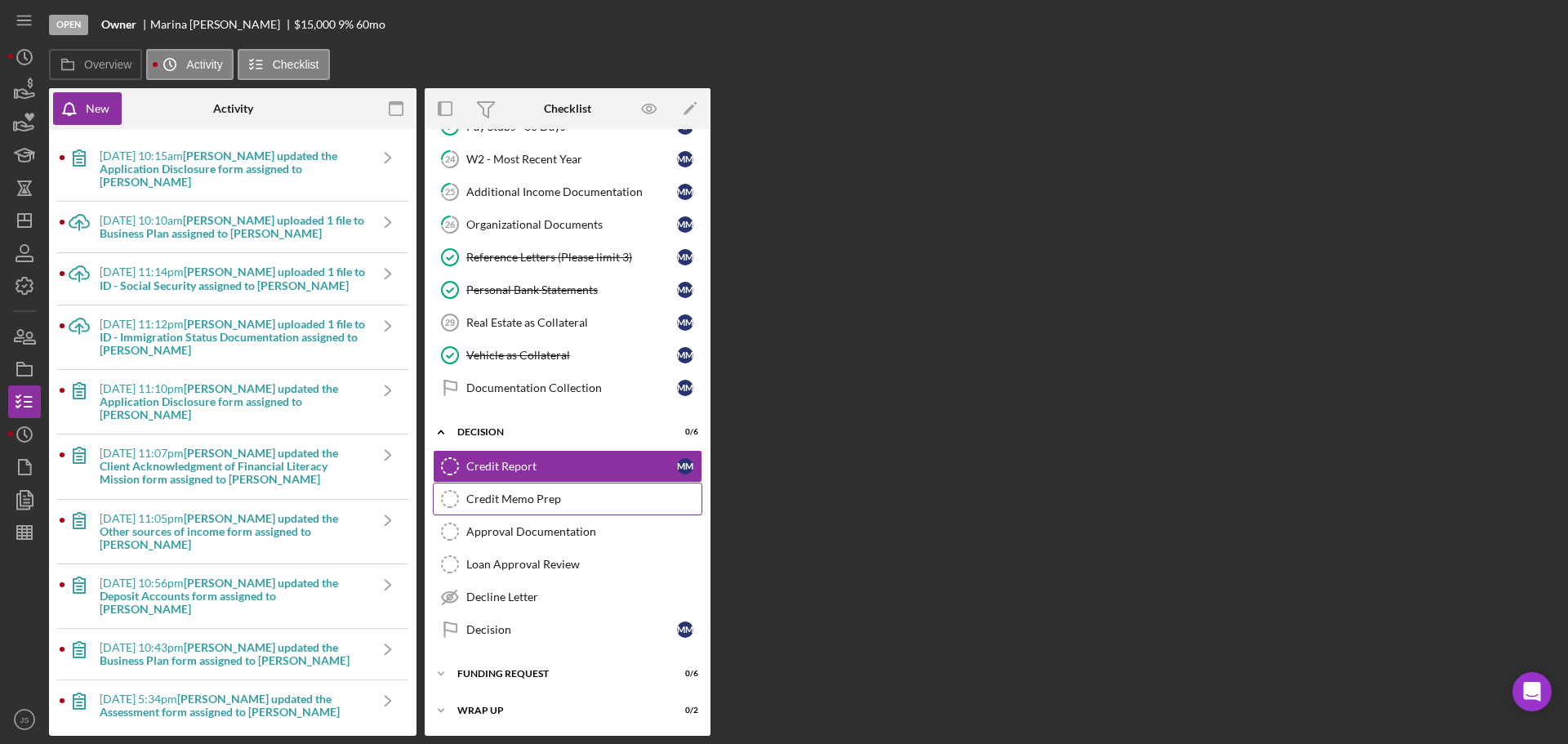
scroll to position [429, 0]
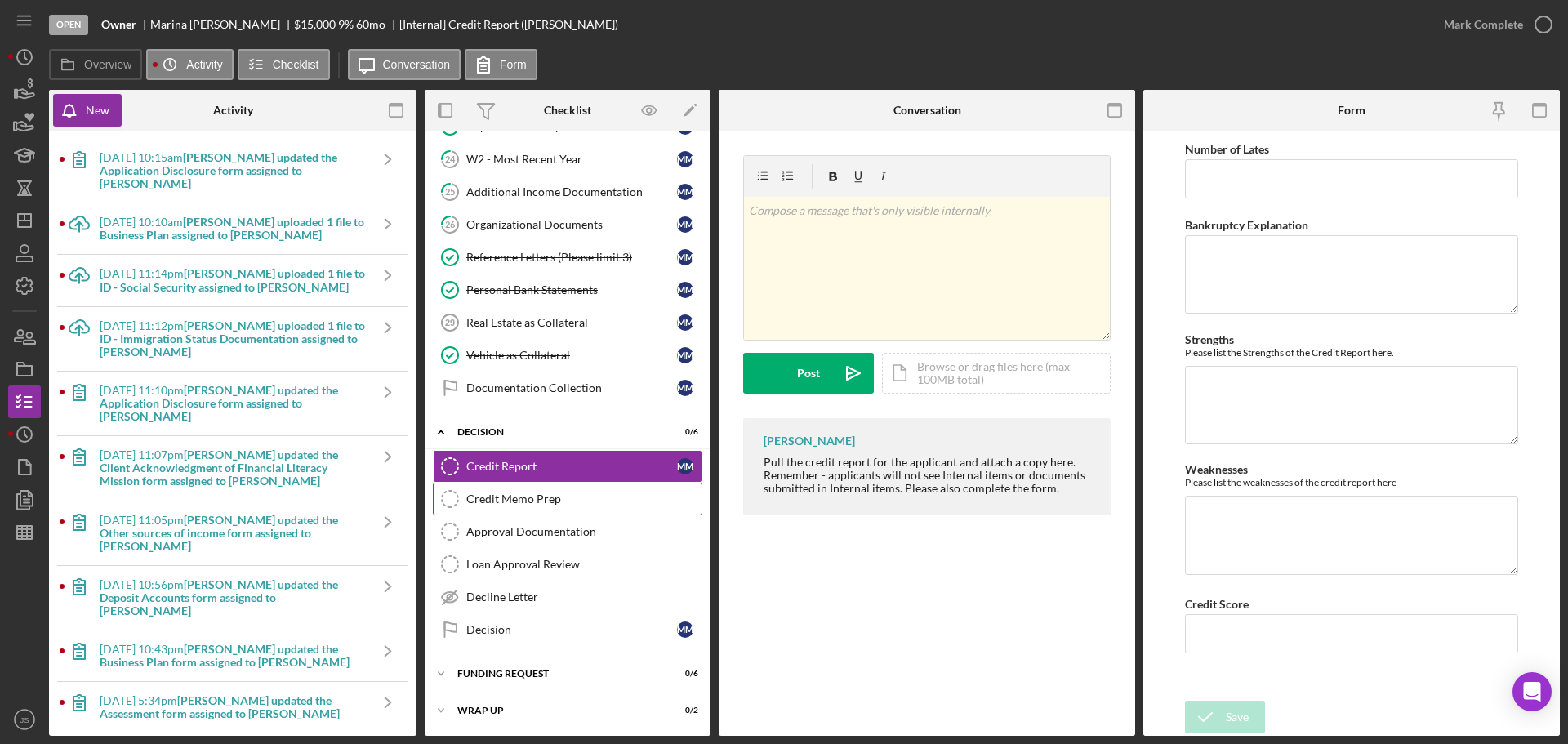
click at [537, 501] on div "Credit Memo Prep" at bounding box center [584, 499] width 236 height 13
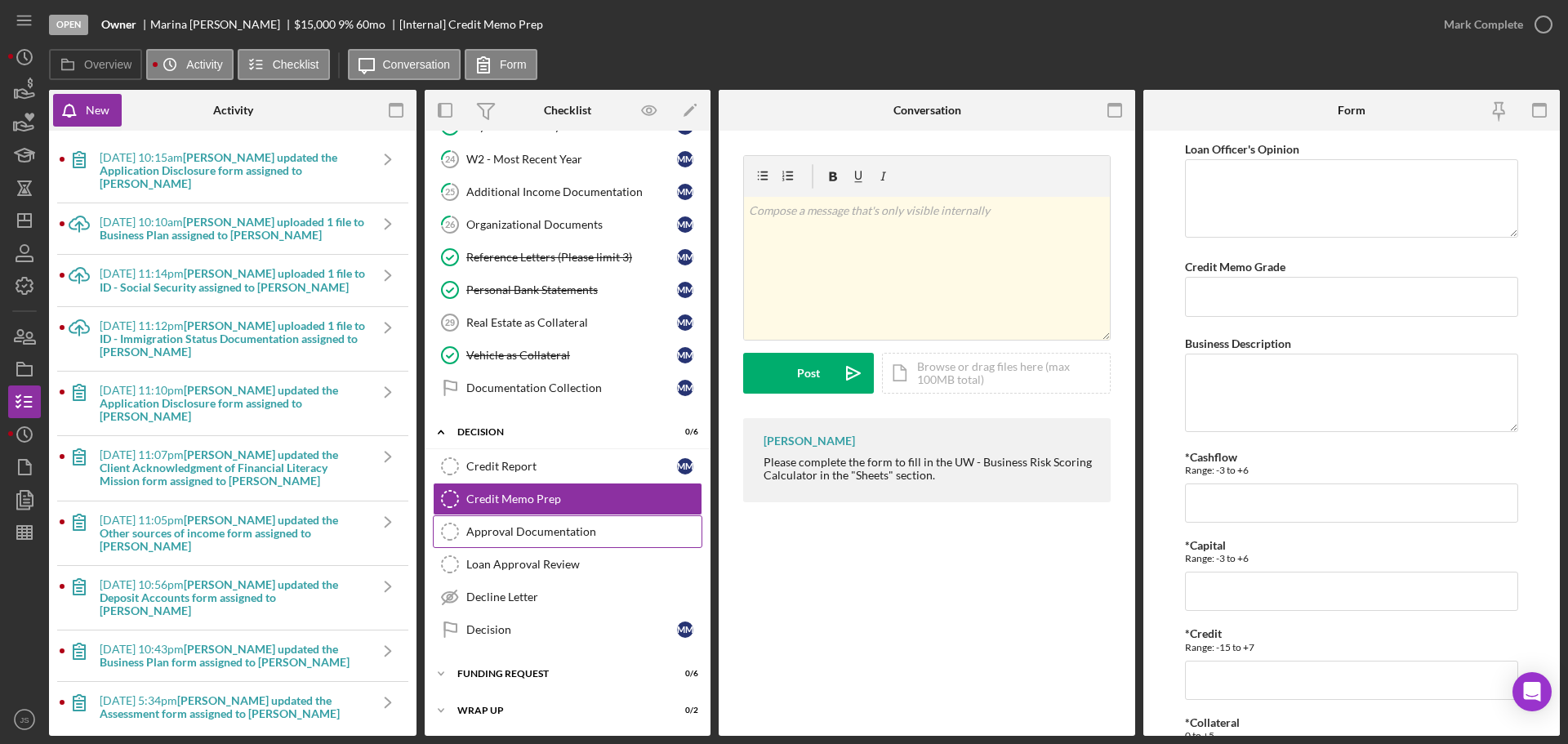
click at [533, 537] on div "Approval Documentation" at bounding box center [584, 532] width 236 height 13
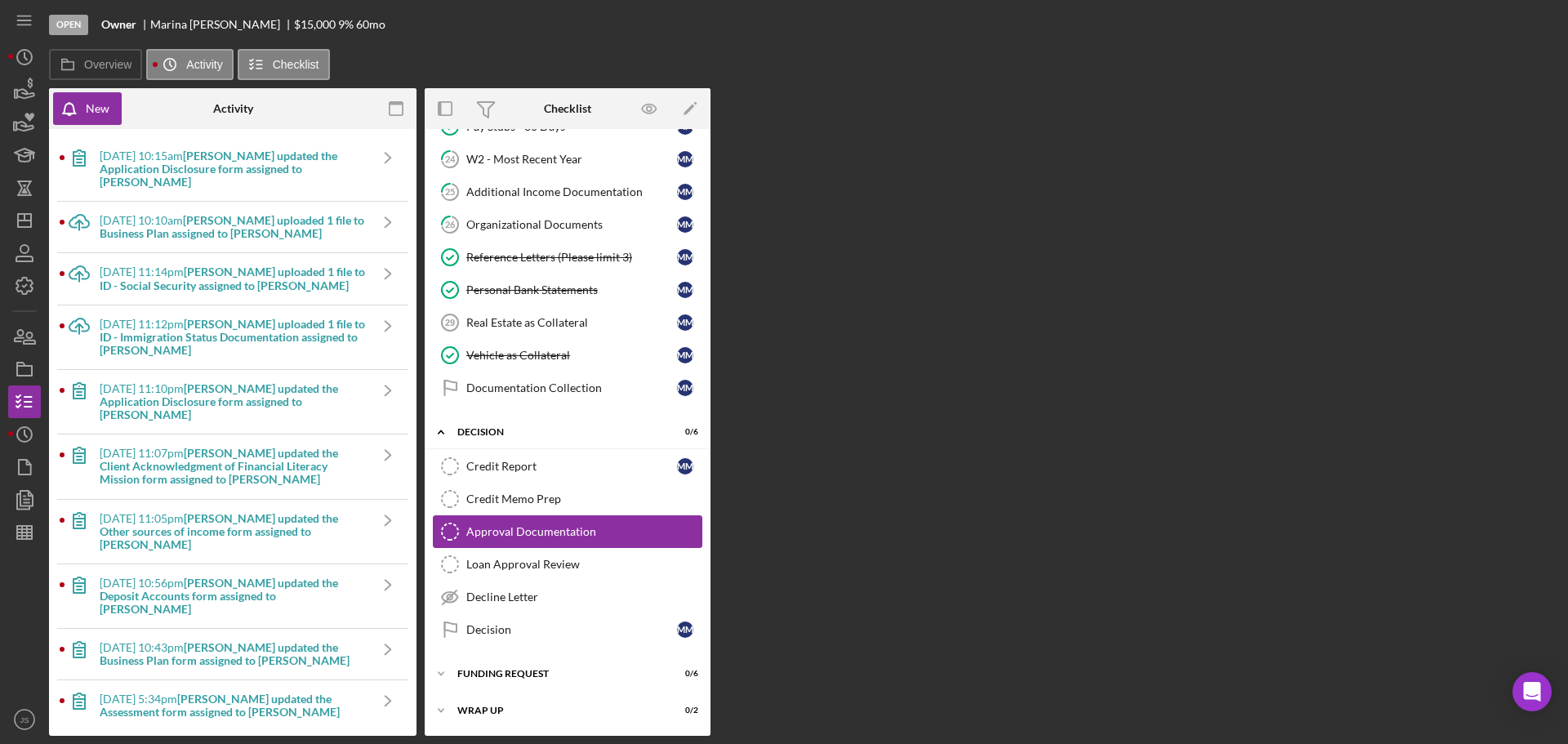
scroll to position [429, 0]
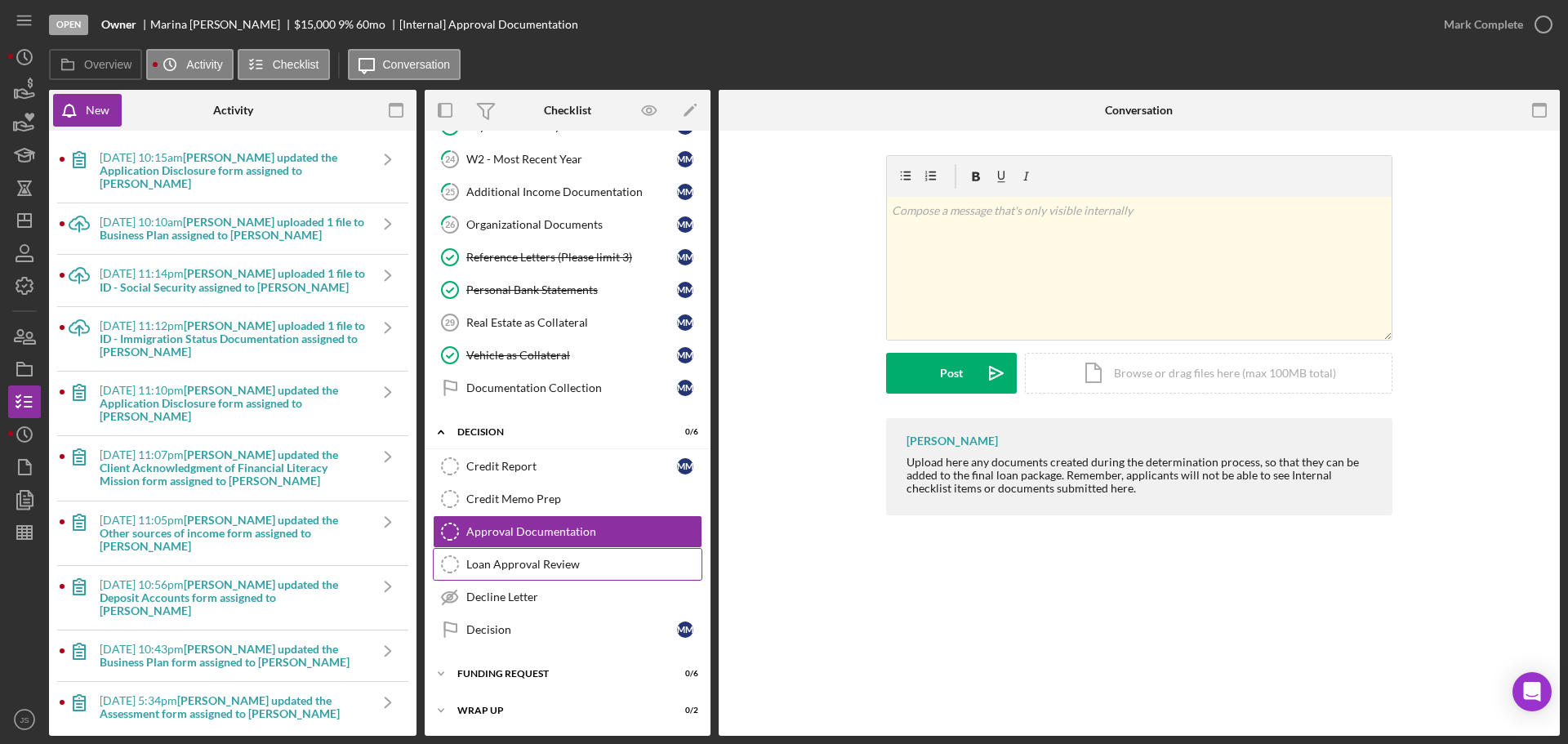
click at [535, 564] on div "Loan Approval Review" at bounding box center [584, 564] width 236 height 13
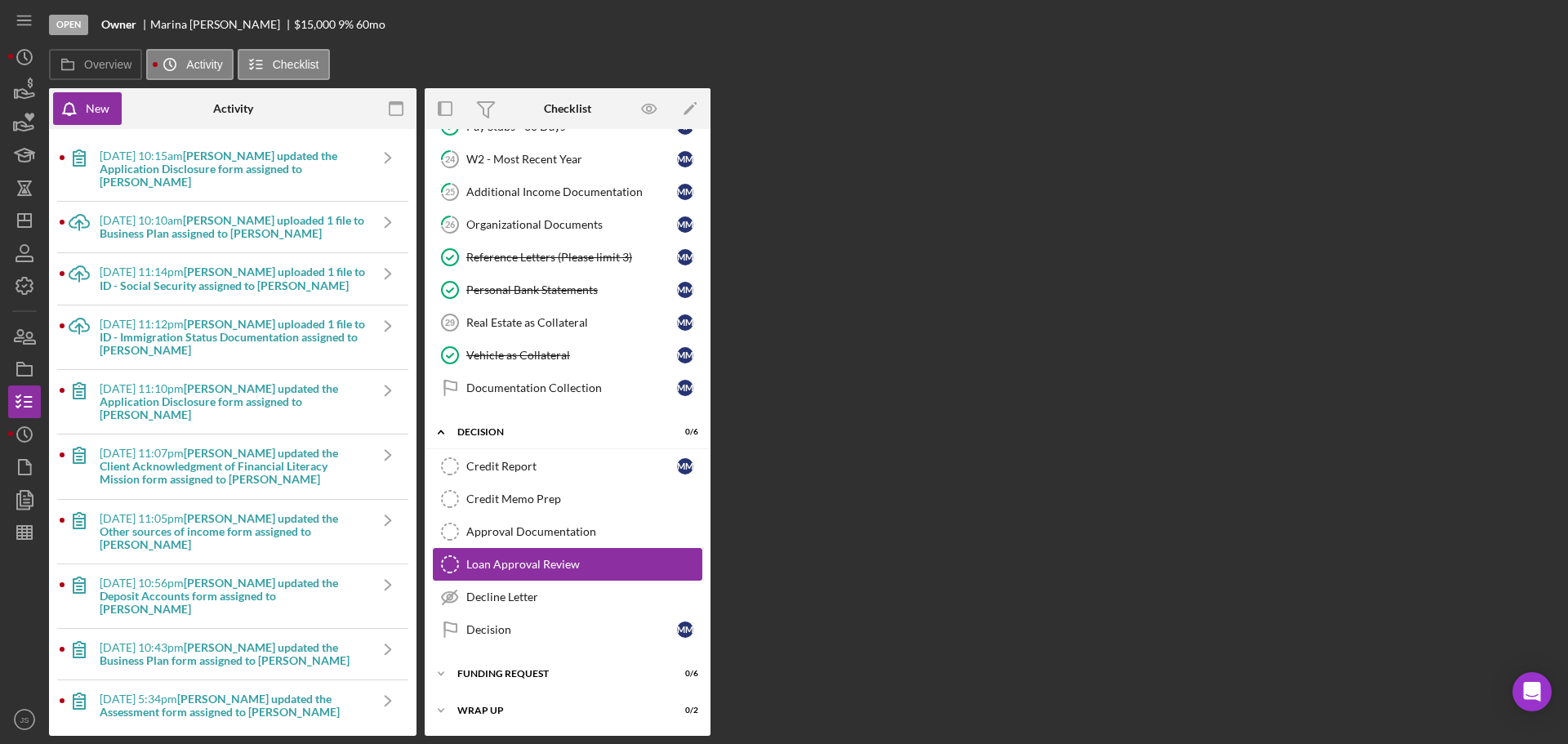
scroll to position [429, 0]
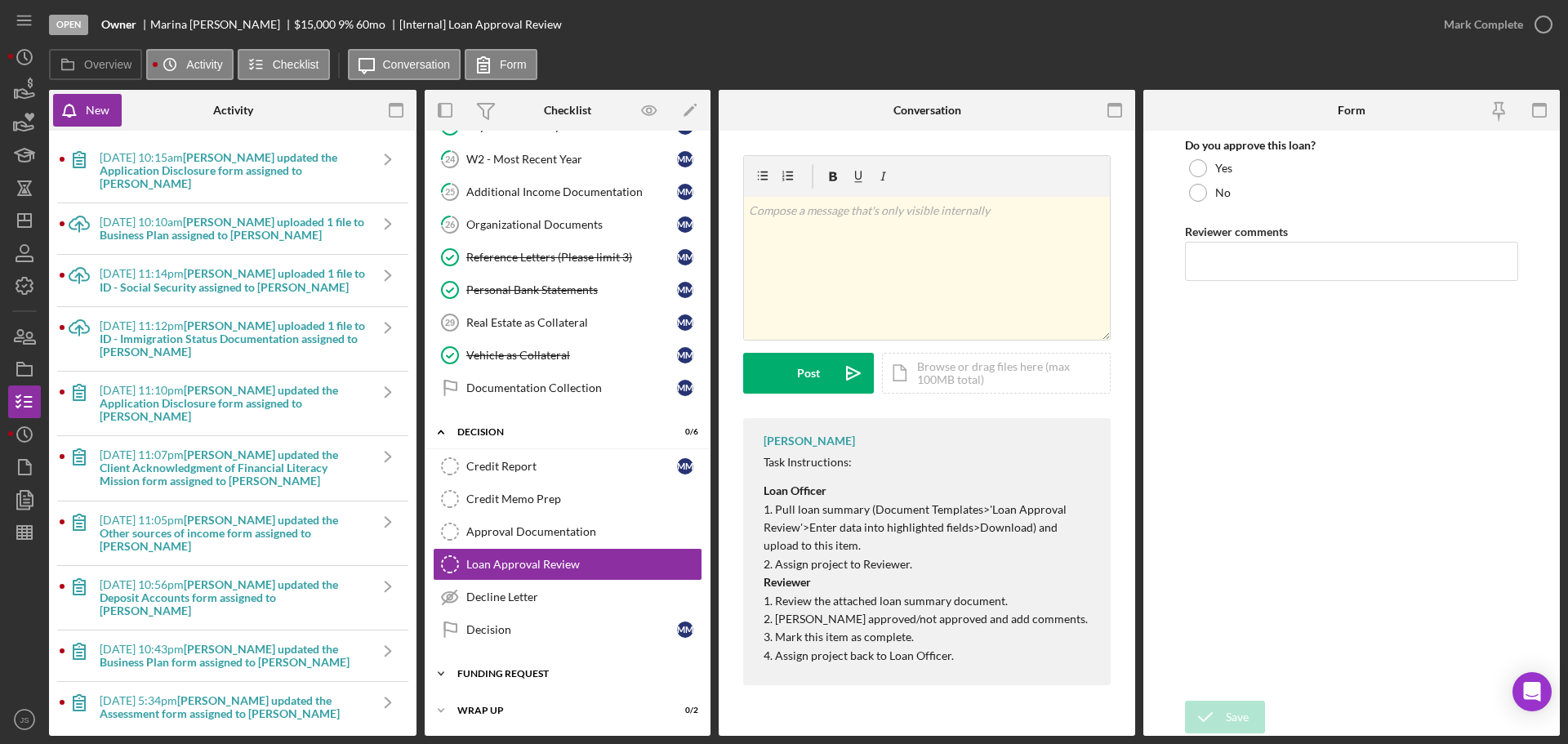
click at [437, 670] on icon "Icon/Expander" at bounding box center [441, 674] width 33 height 33
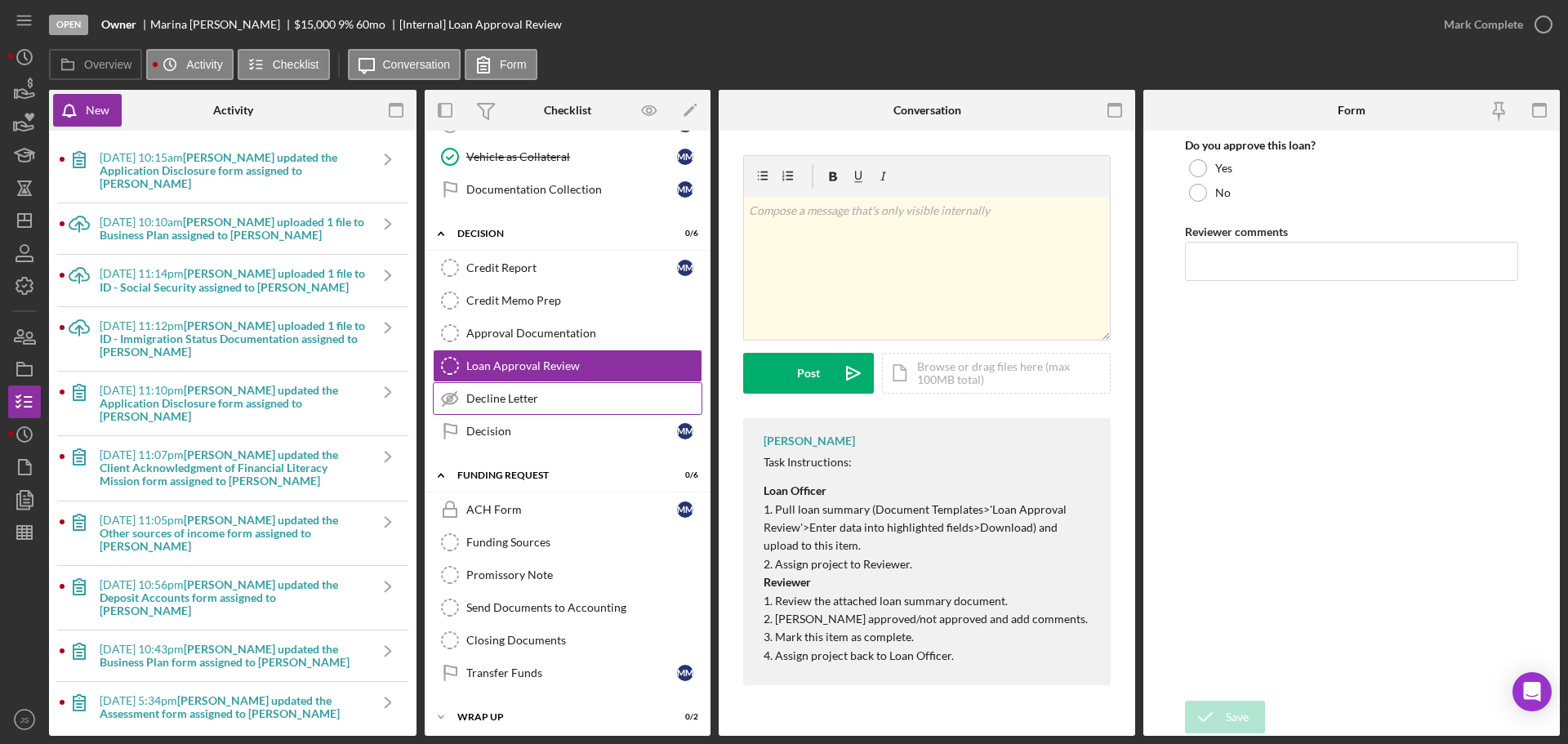
scroll to position [635, 0]
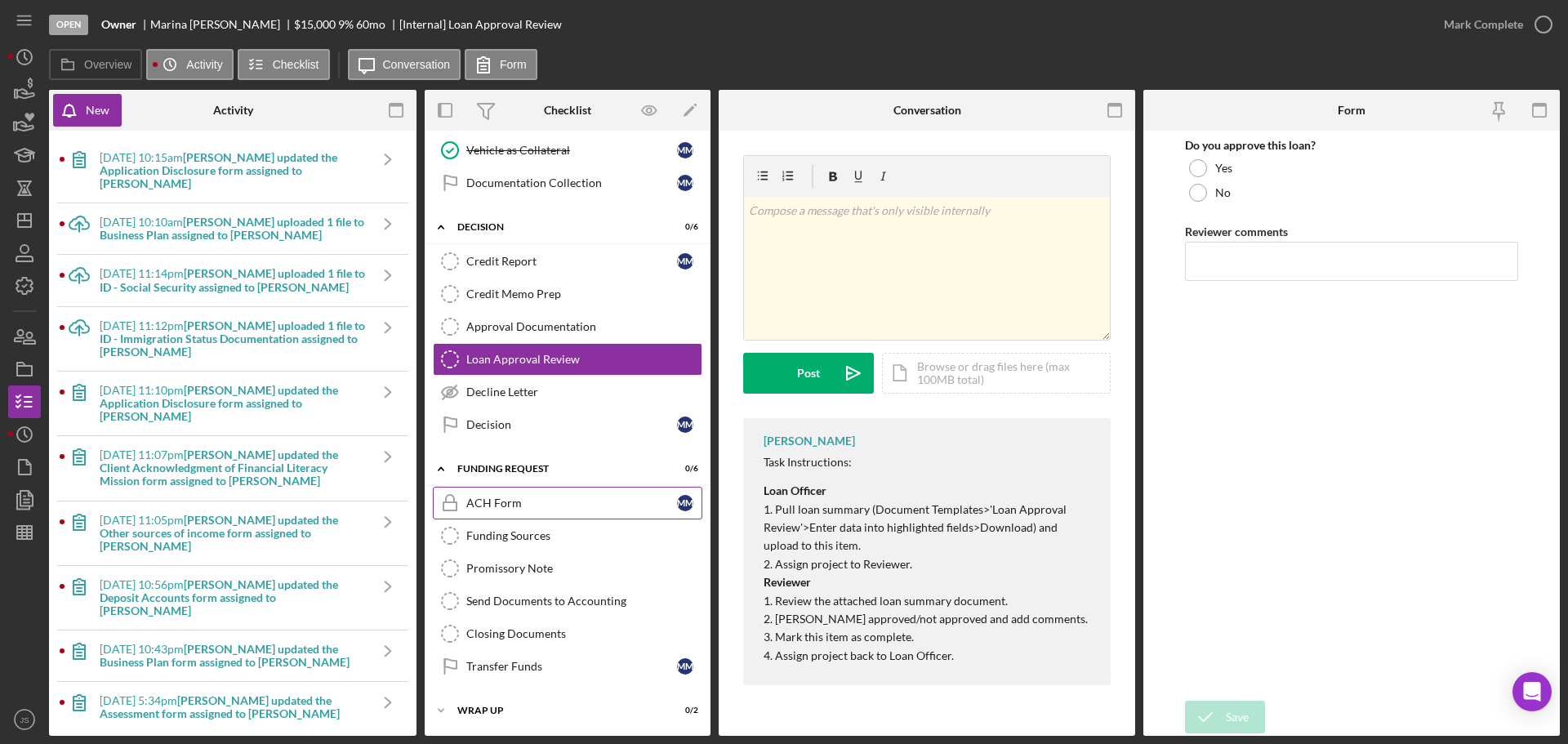
click at [513, 491] on link "ACH Form ACH Form M M" at bounding box center [568, 504] width 270 height 33
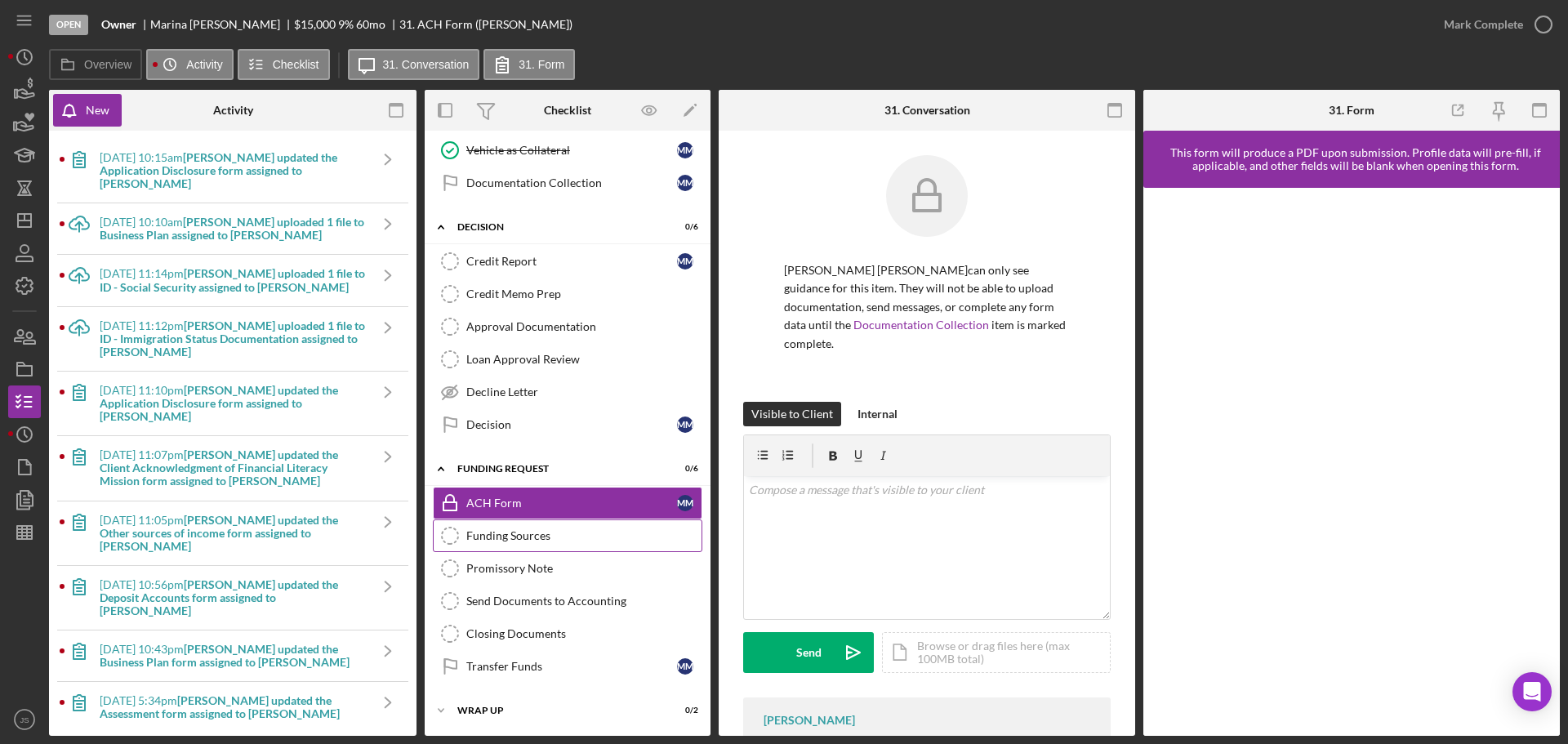
click at [515, 536] on div "Funding Sources" at bounding box center [584, 536] width 236 height 13
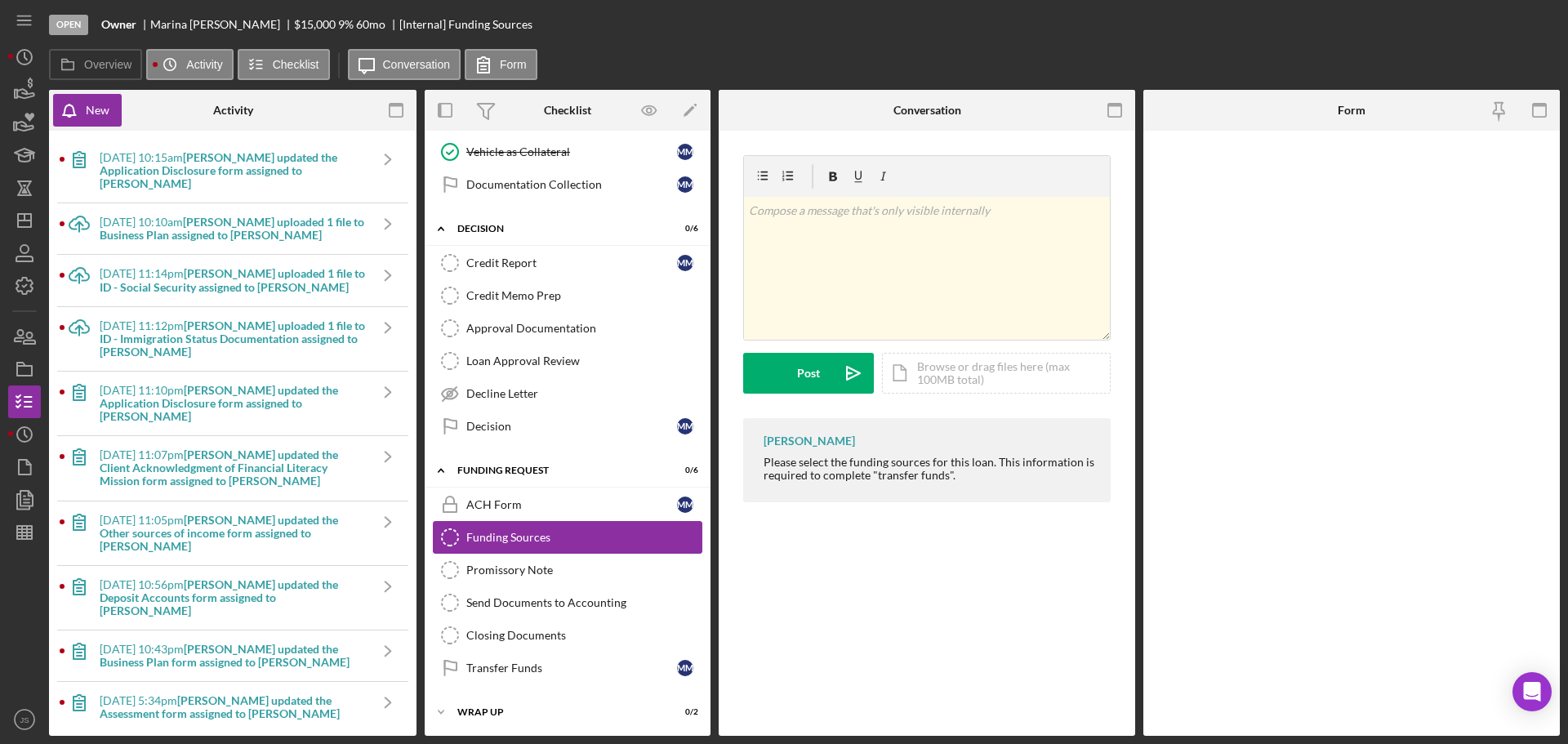
scroll to position [635, 0]
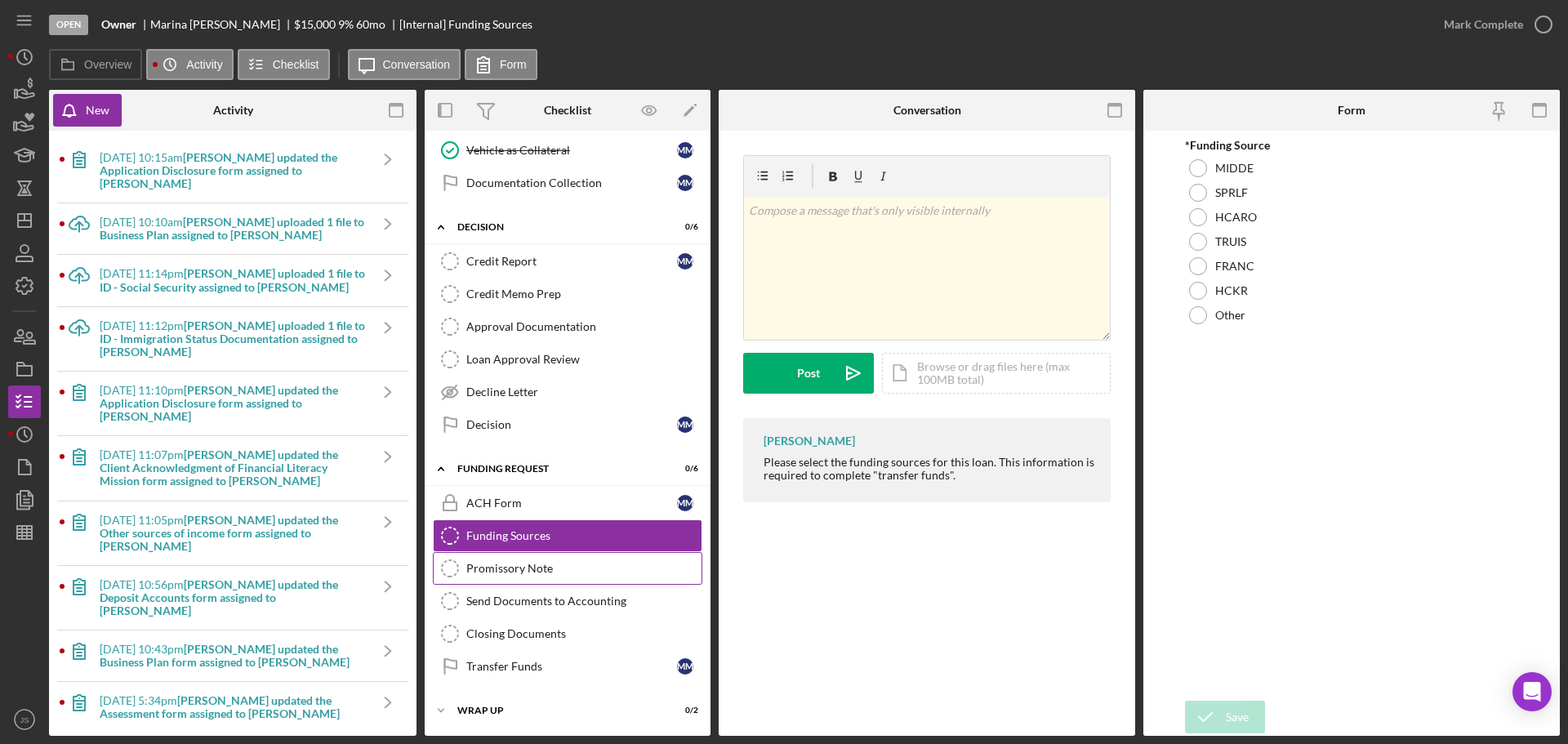
click at [518, 582] on link "Promissory Note Promissory Note" at bounding box center [568, 569] width 270 height 33
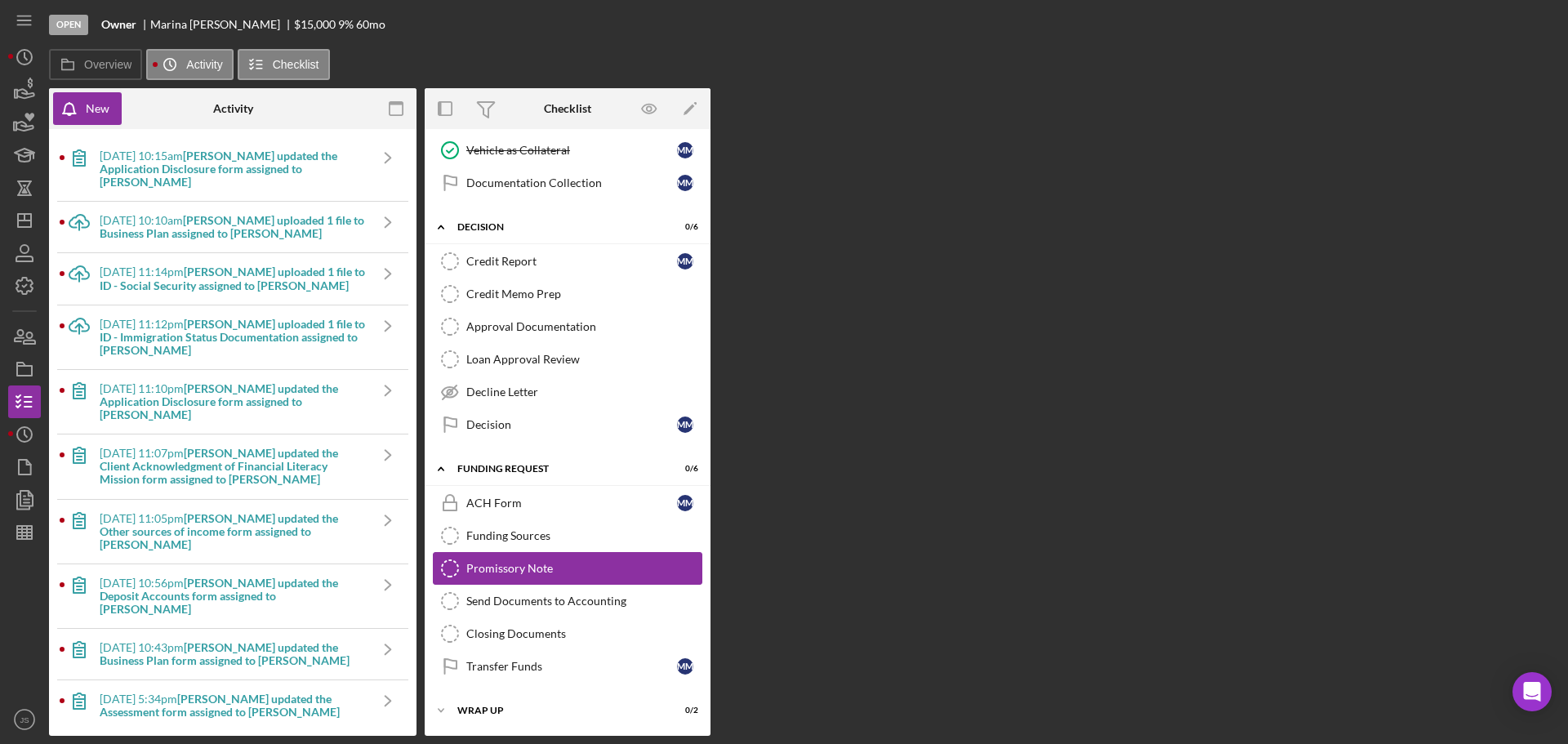
scroll to position [635, 0]
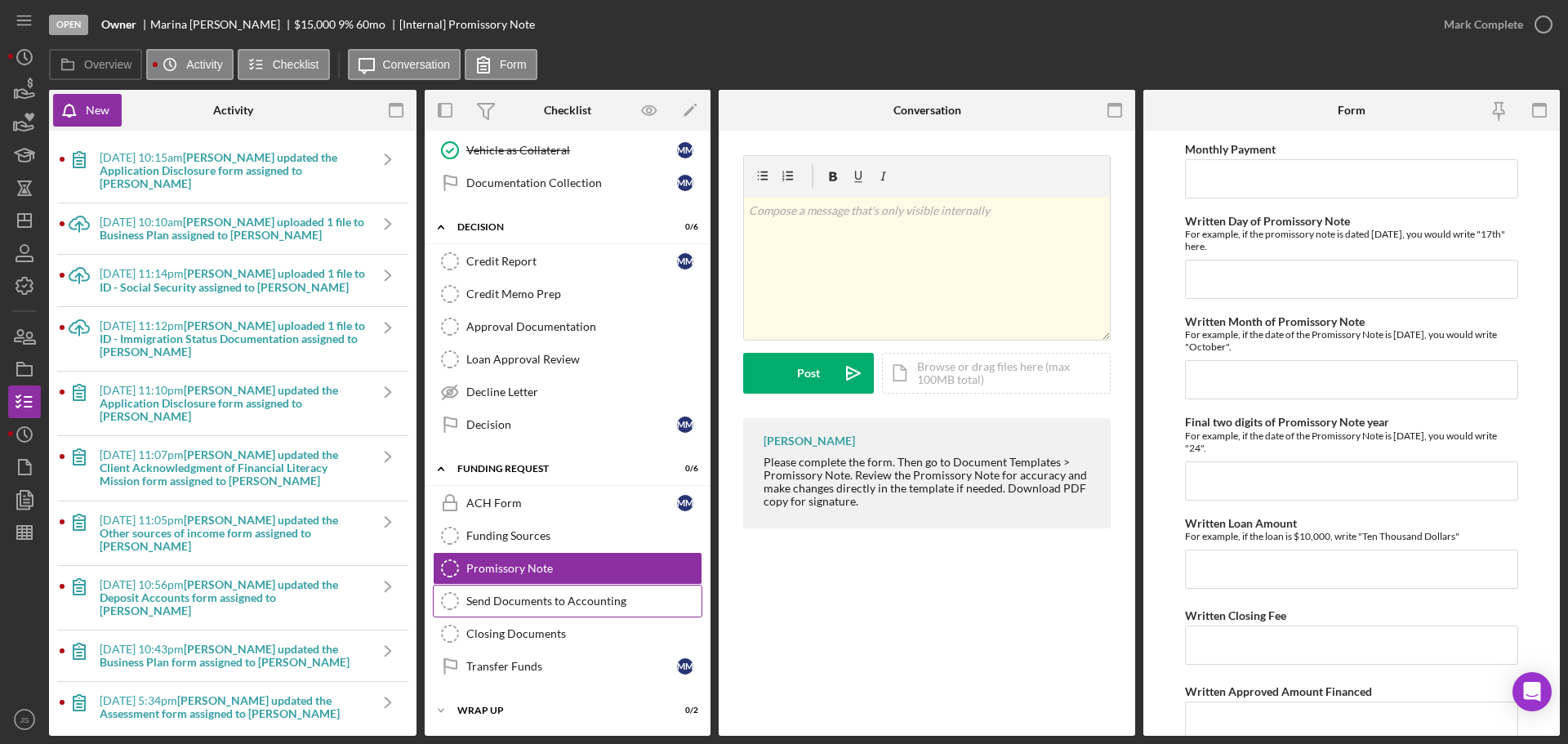
click at [527, 597] on div "Send Documents to Accounting" at bounding box center [584, 601] width 236 height 13
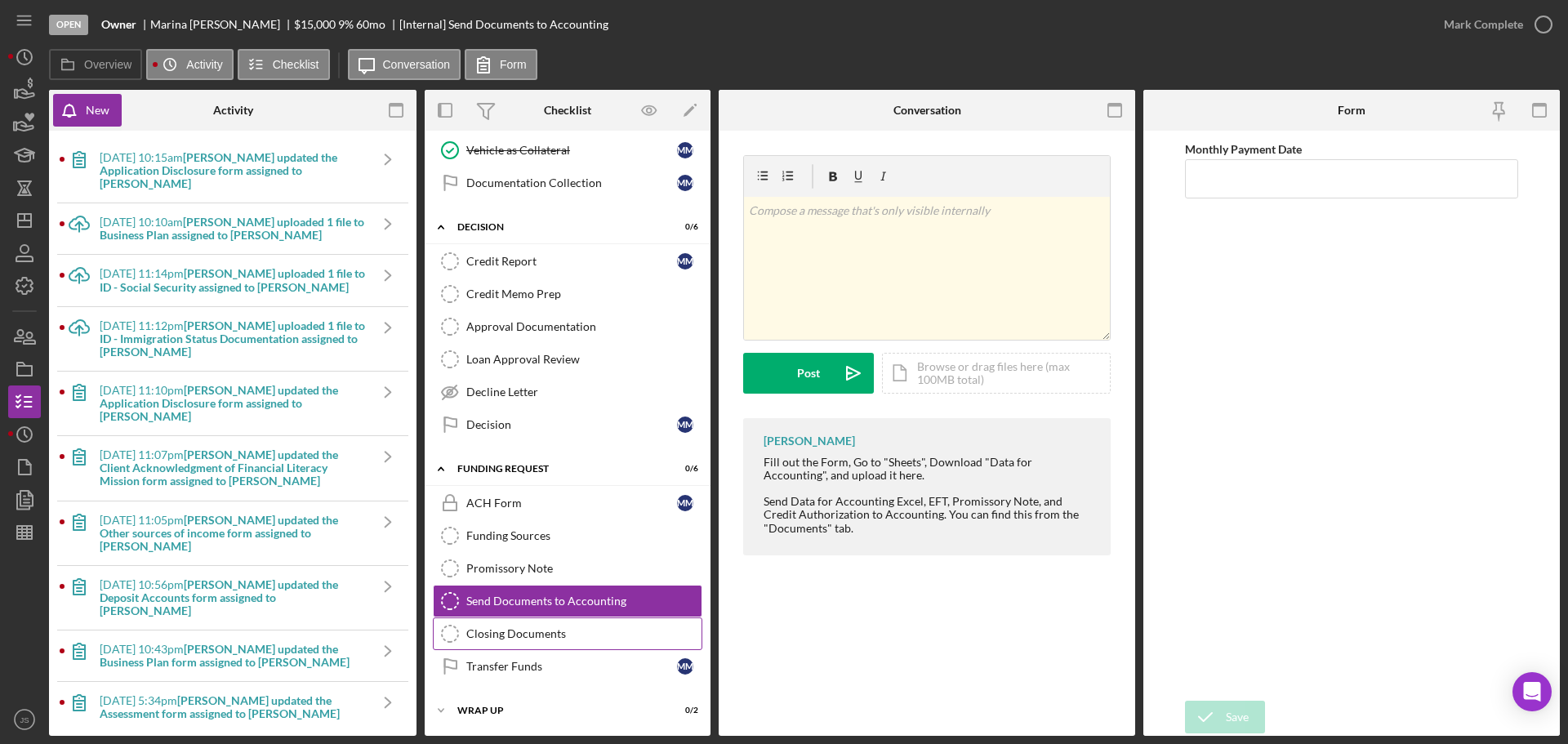
click at [516, 627] on div "Closing Documents" at bounding box center [584, 634] width 236 height 13
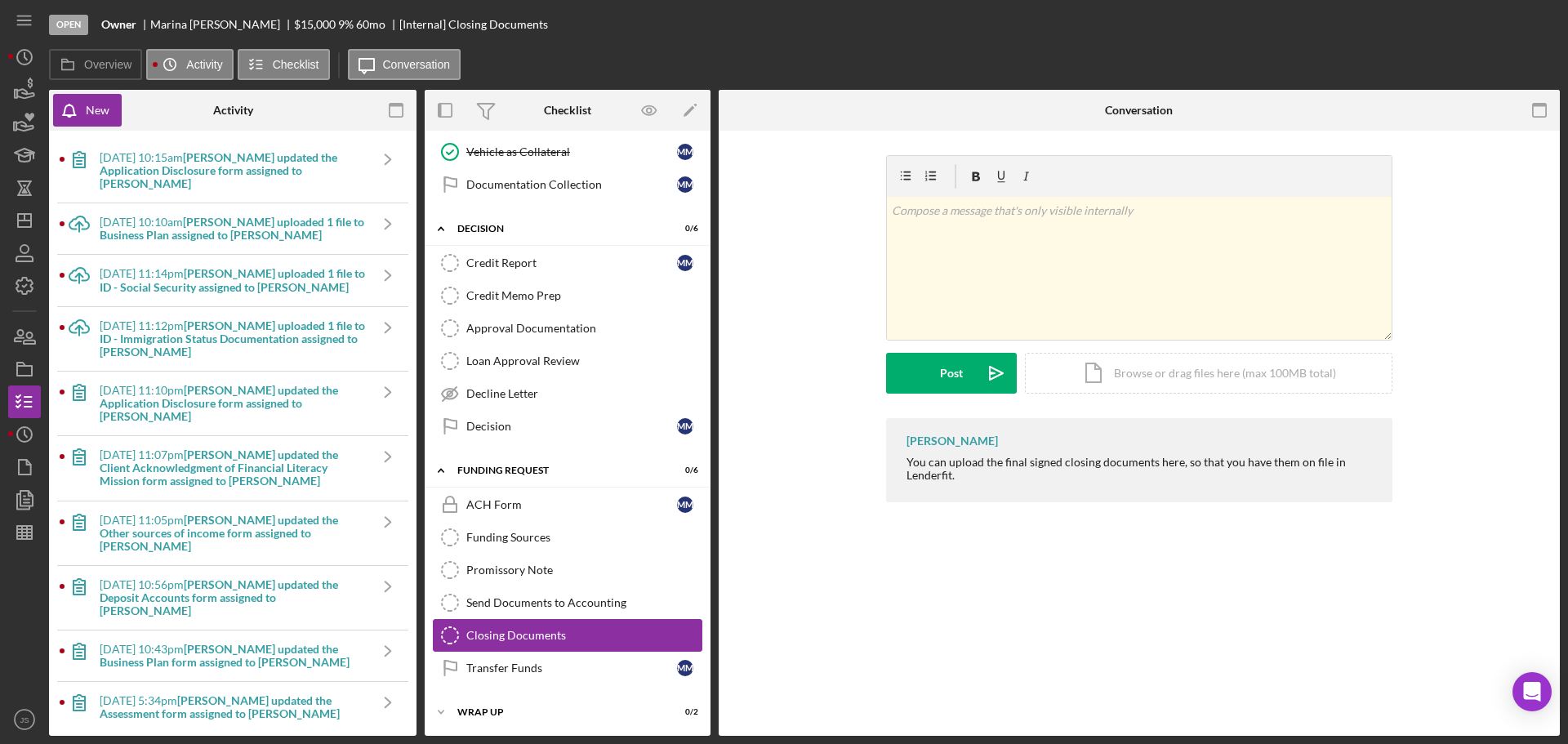
scroll to position [635, 0]
click at [537, 659] on link "Transfer Funds Transfer Funds M M" at bounding box center [568, 667] width 270 height 33
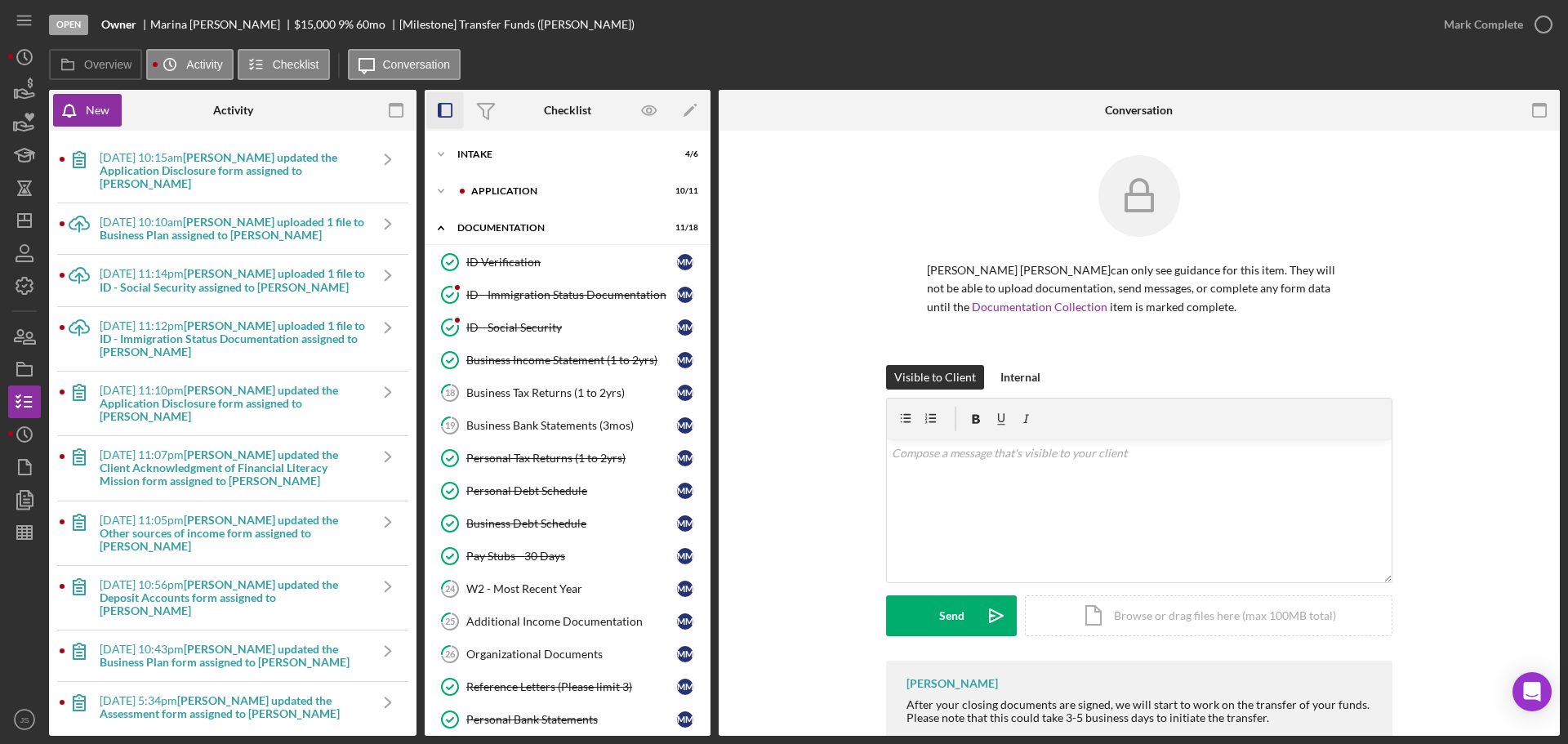
click at [440, 114] on rect "button" at bounding box center [440, 110] width 4 height 13
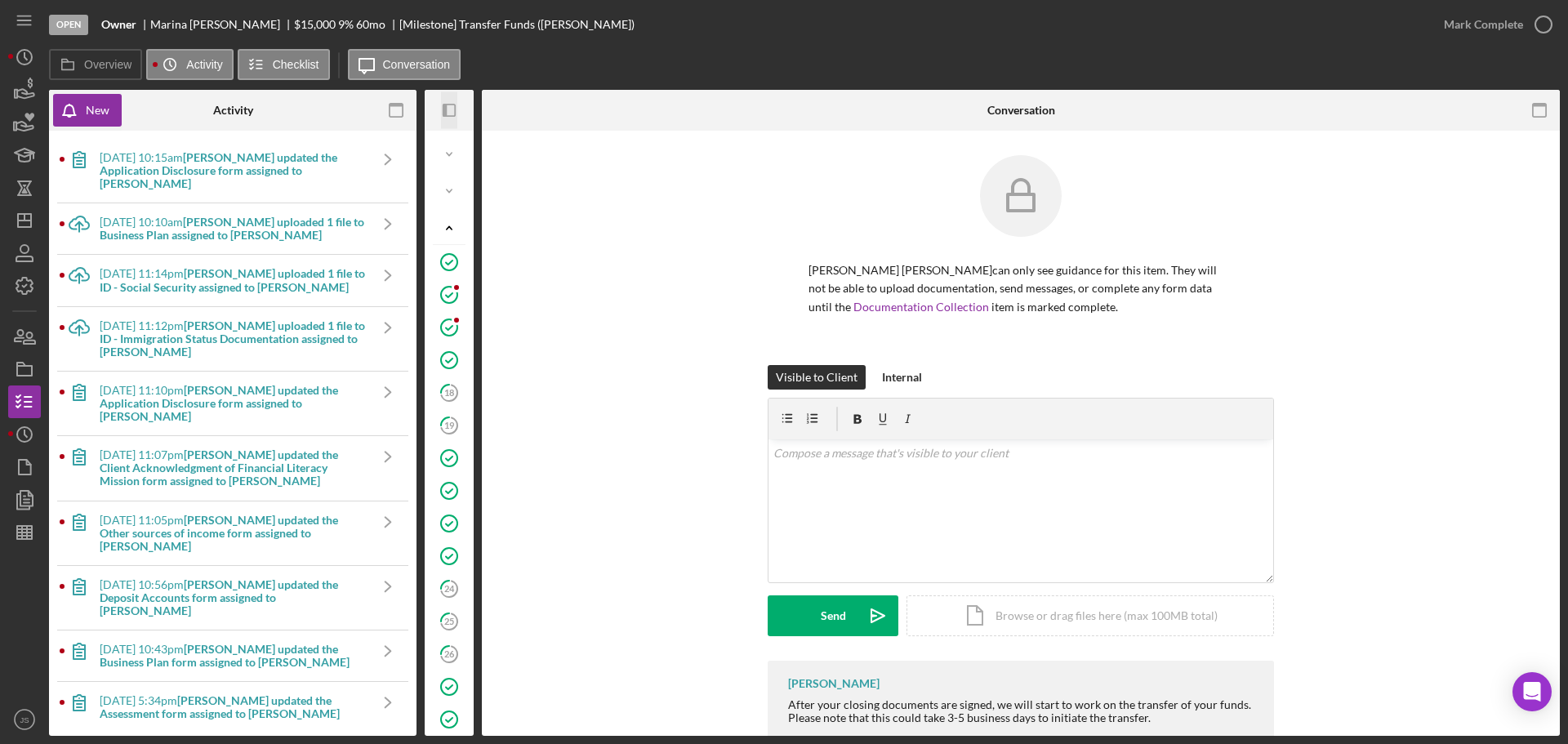
click at [444, 111] on icon "button" at bounding box center [445, 110] width 4 height 13
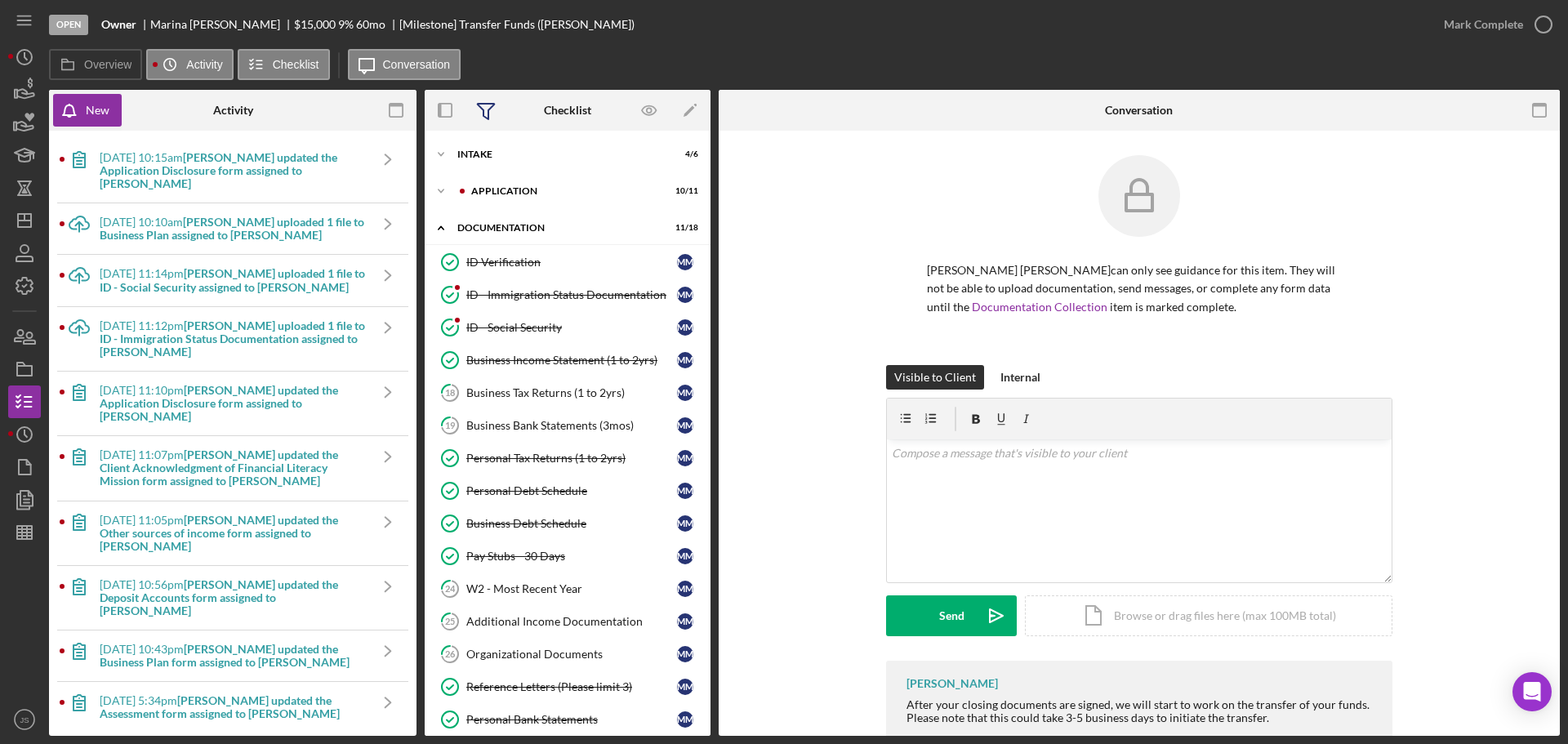
click at [486, 108] on icon at bounding box center [486, 110] width 41 height 41
click at [695, 108] on icon "Icon/Edit" at bounding box center [690, 111] width 37 height 37
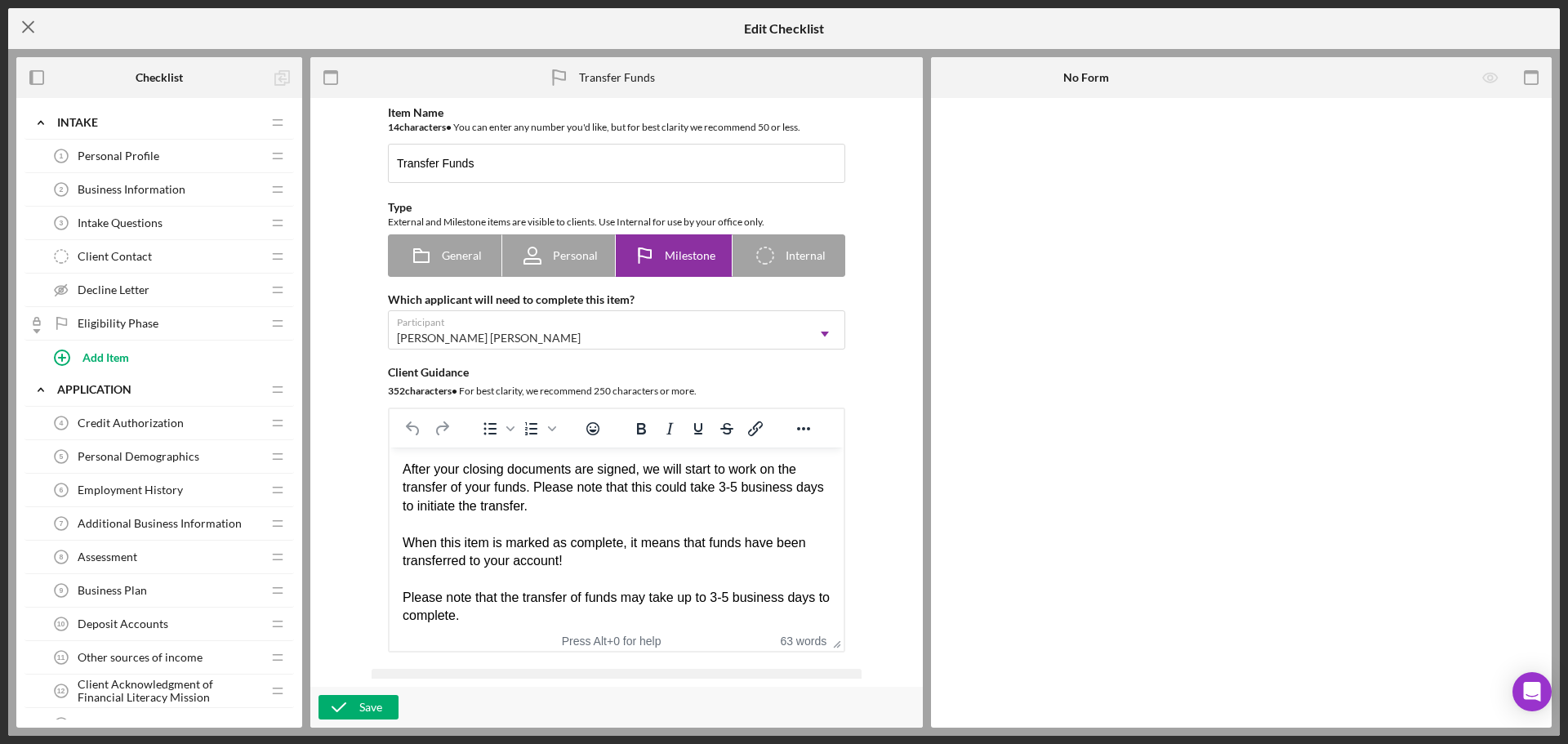
click at [35, 25] on icon "Icon/Menu Close" at bounding box center [28, 27] width 41 height 41
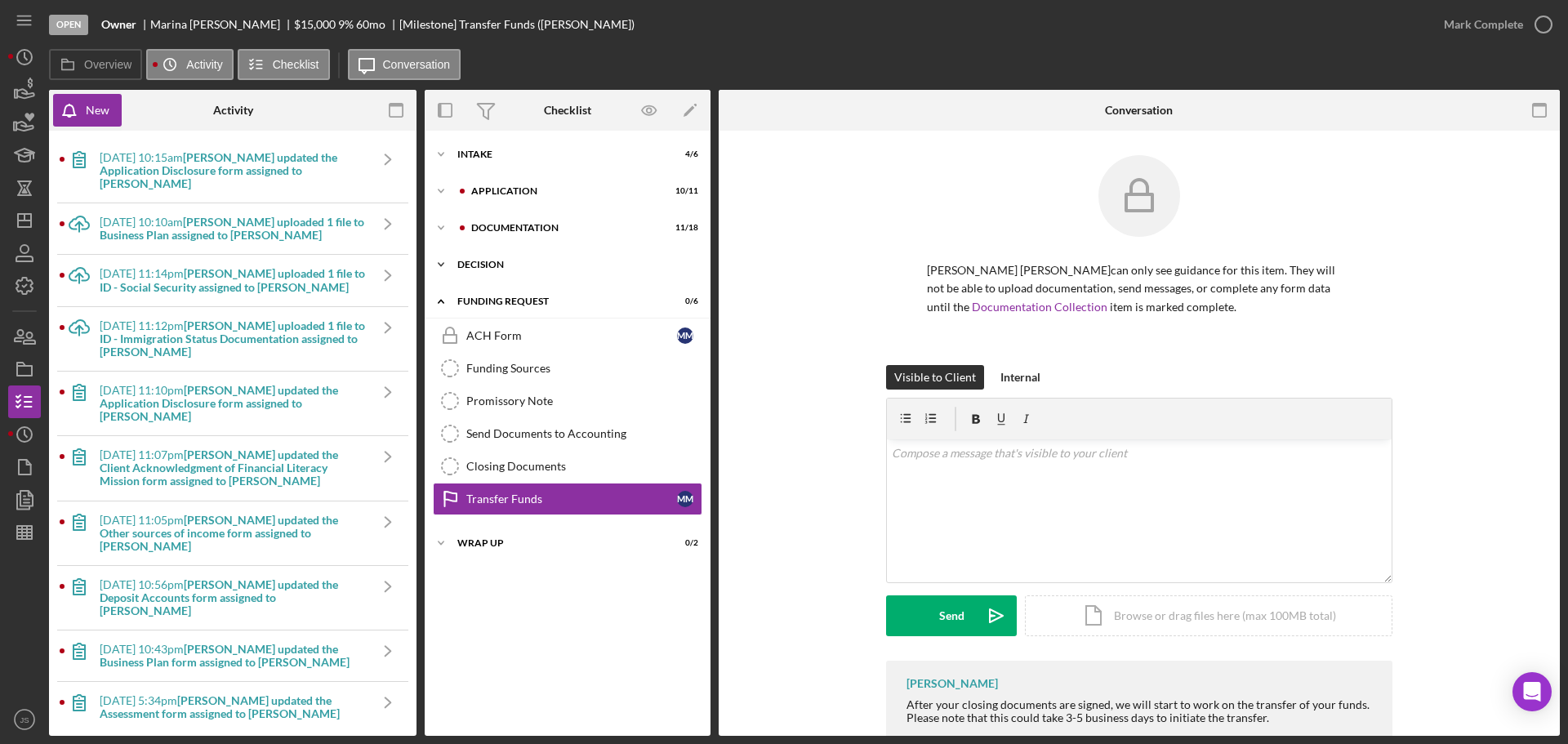
click at [437, 263] on icon "Icon/Expander" at bounding box center [441, 265] width 33 height 33
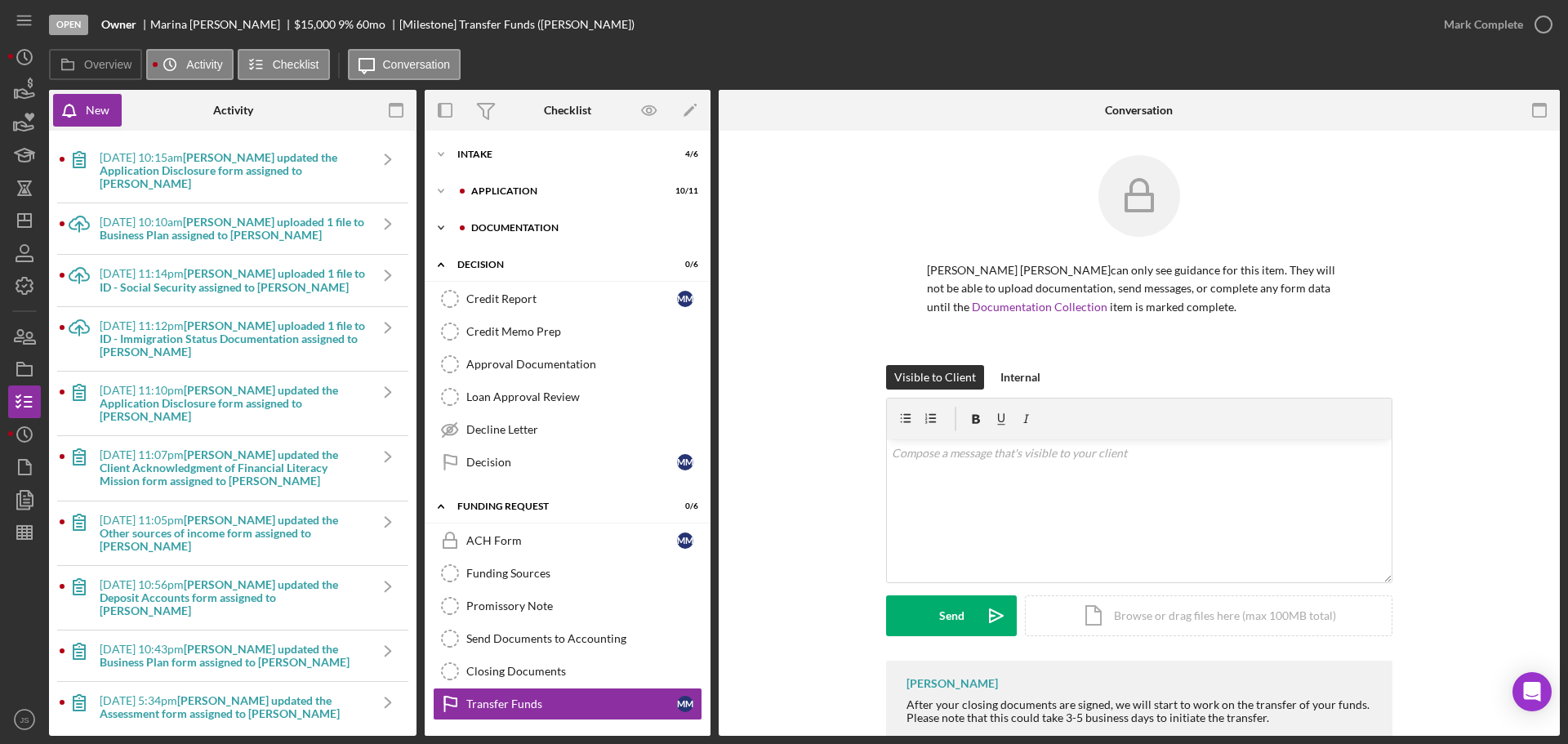
click at [438, 227] on polyline at bounding box center [440, 228] width 5 height 4
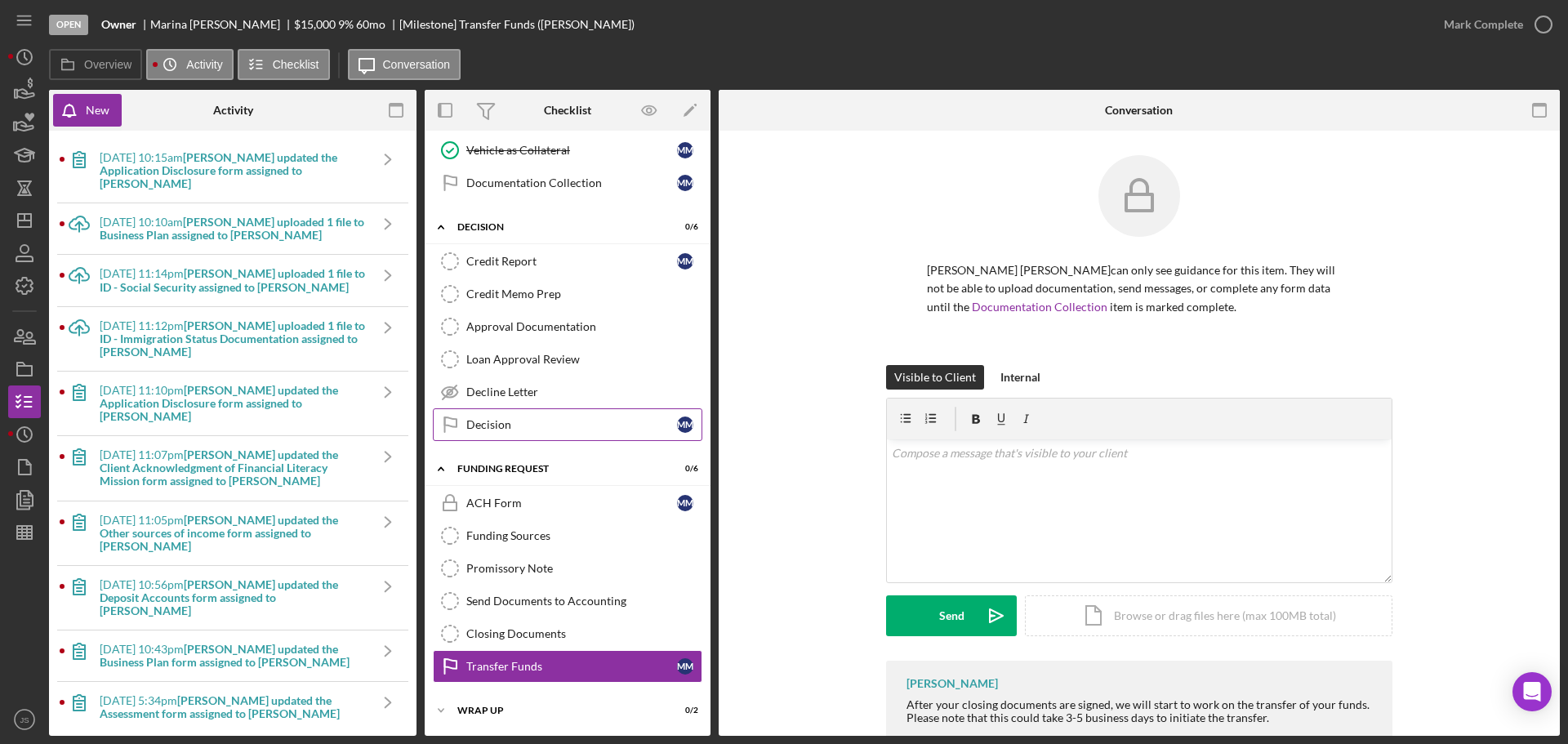
click at [545, 418] on div "Decision" at bounding box center [572, 425] width 211 height 13
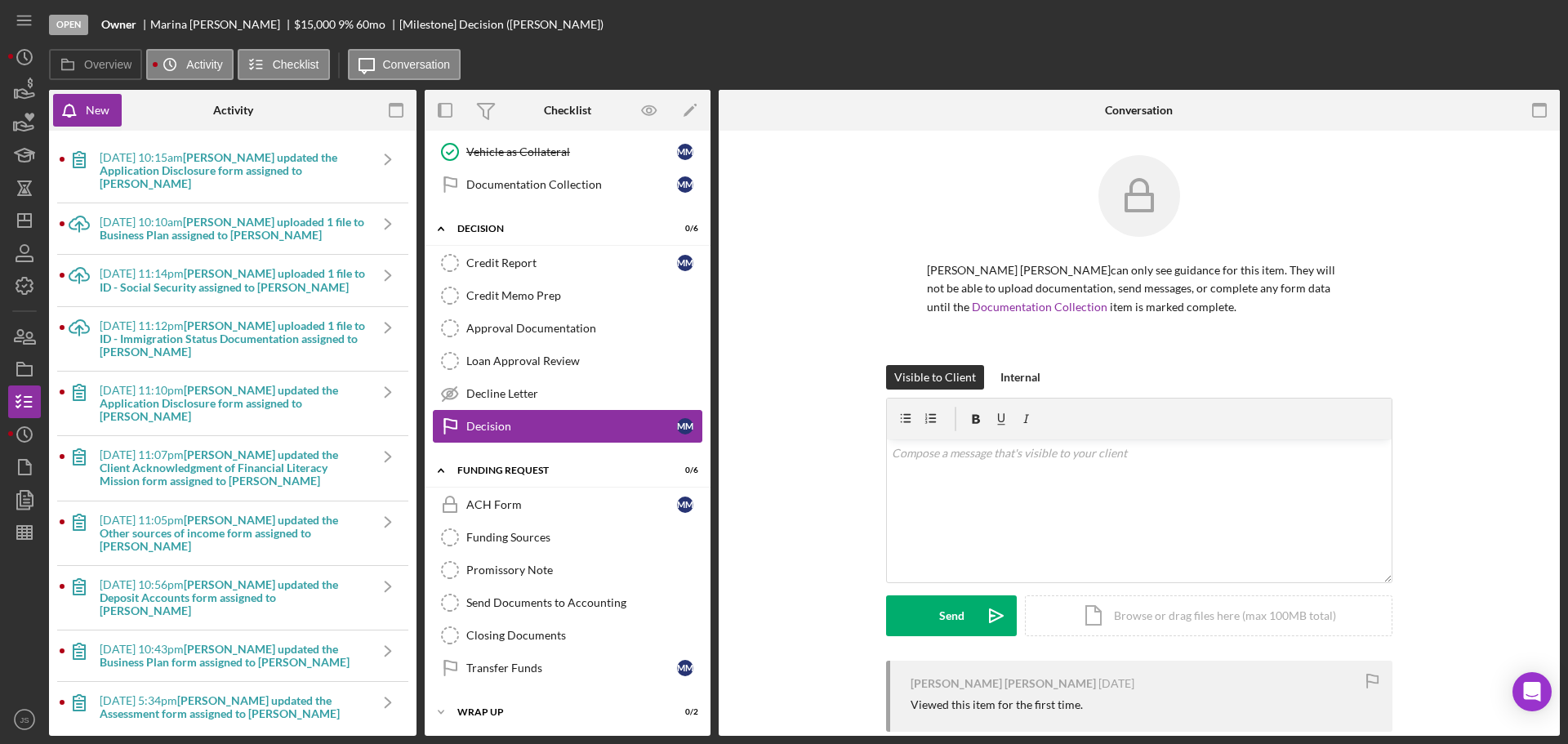
scroll to position [635, 0]
click at [566, 353] on div "Loan Approval Review" at bounding box center [584, 360] width 236 height 13
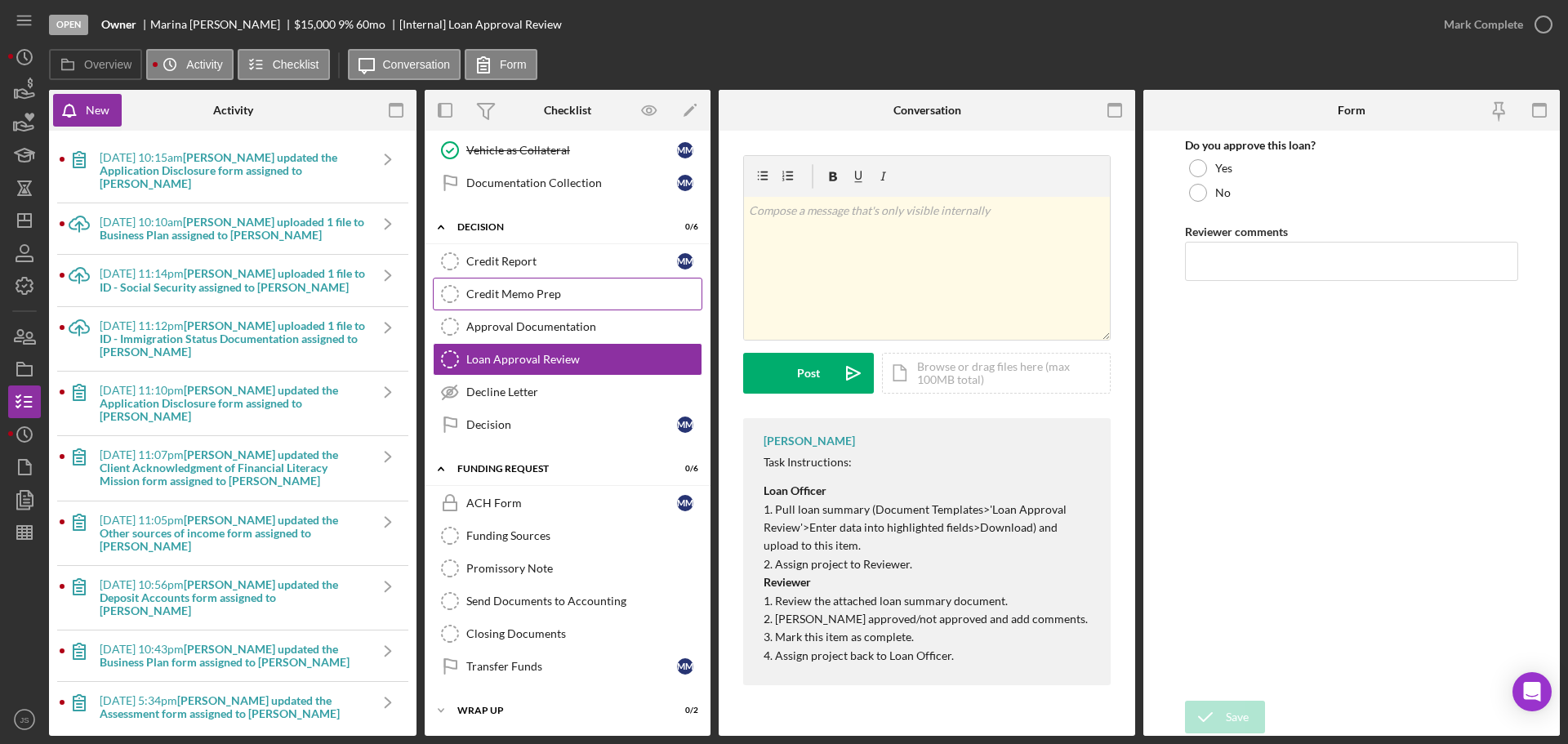
click at [569, 300] on div "Credit Memo Prep" at bounding box center [584, 294] width 236 height 13
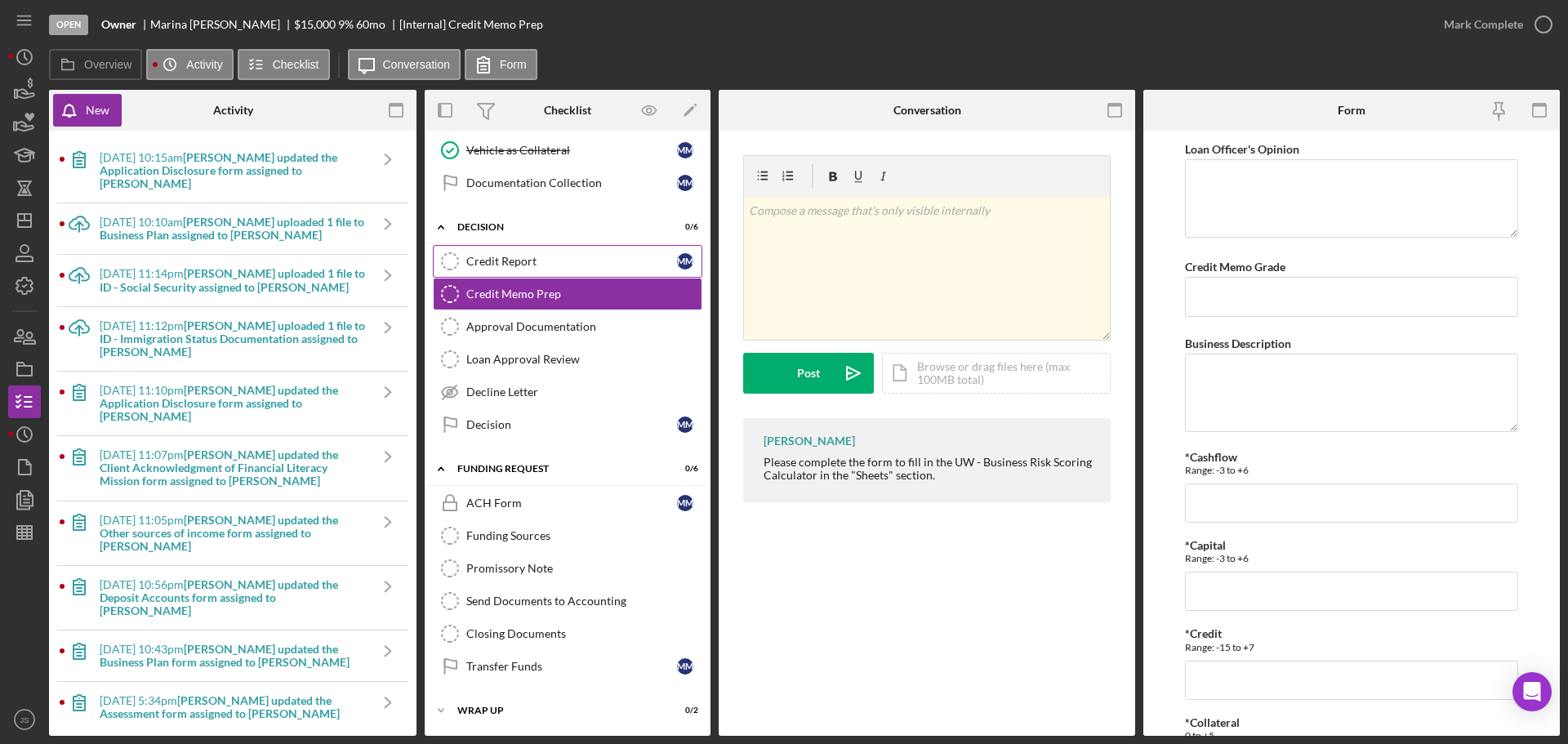
click at [554, 258] on div "Credit Report" at bounding box center [572, 261] width 211 height 13
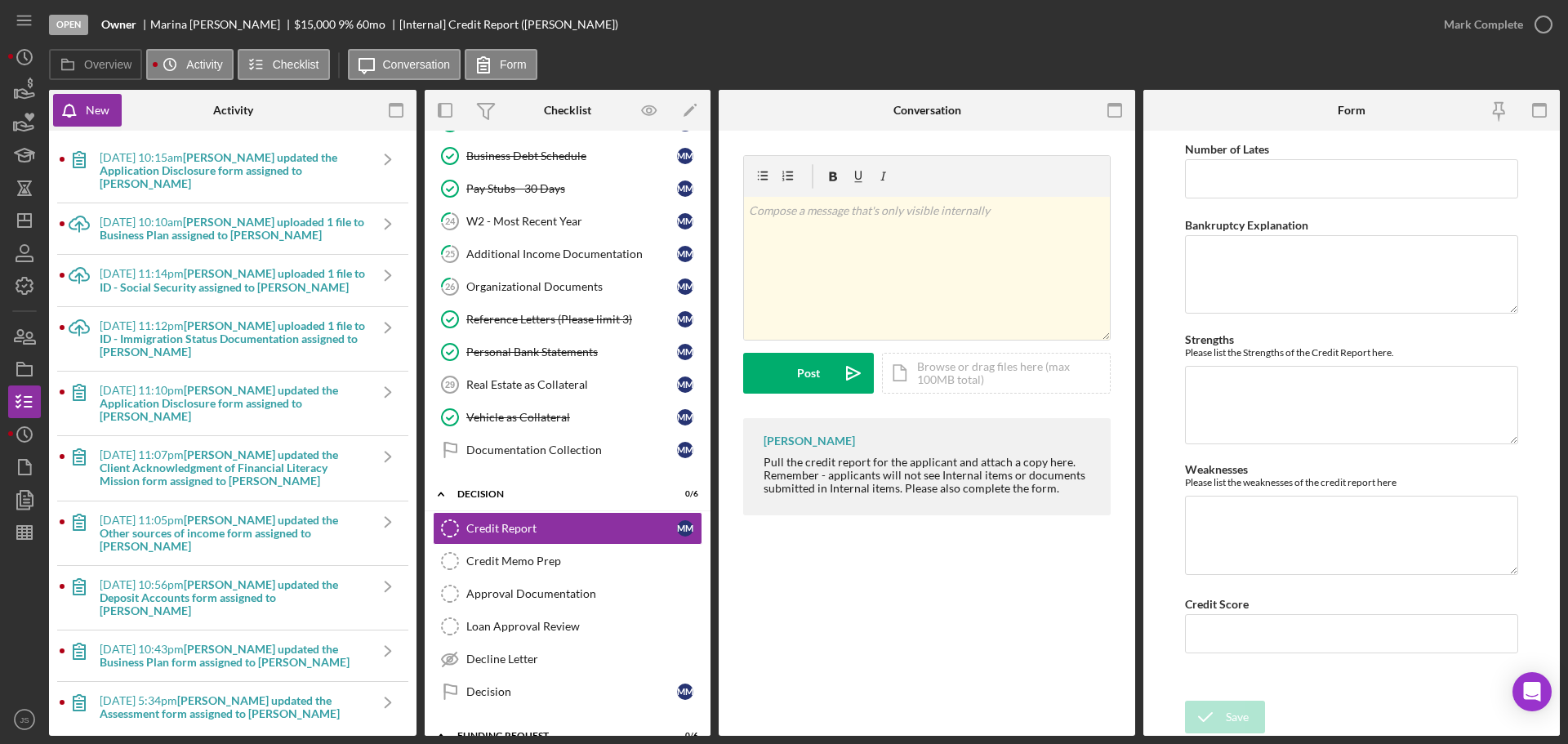
scroll to position [635, 0]
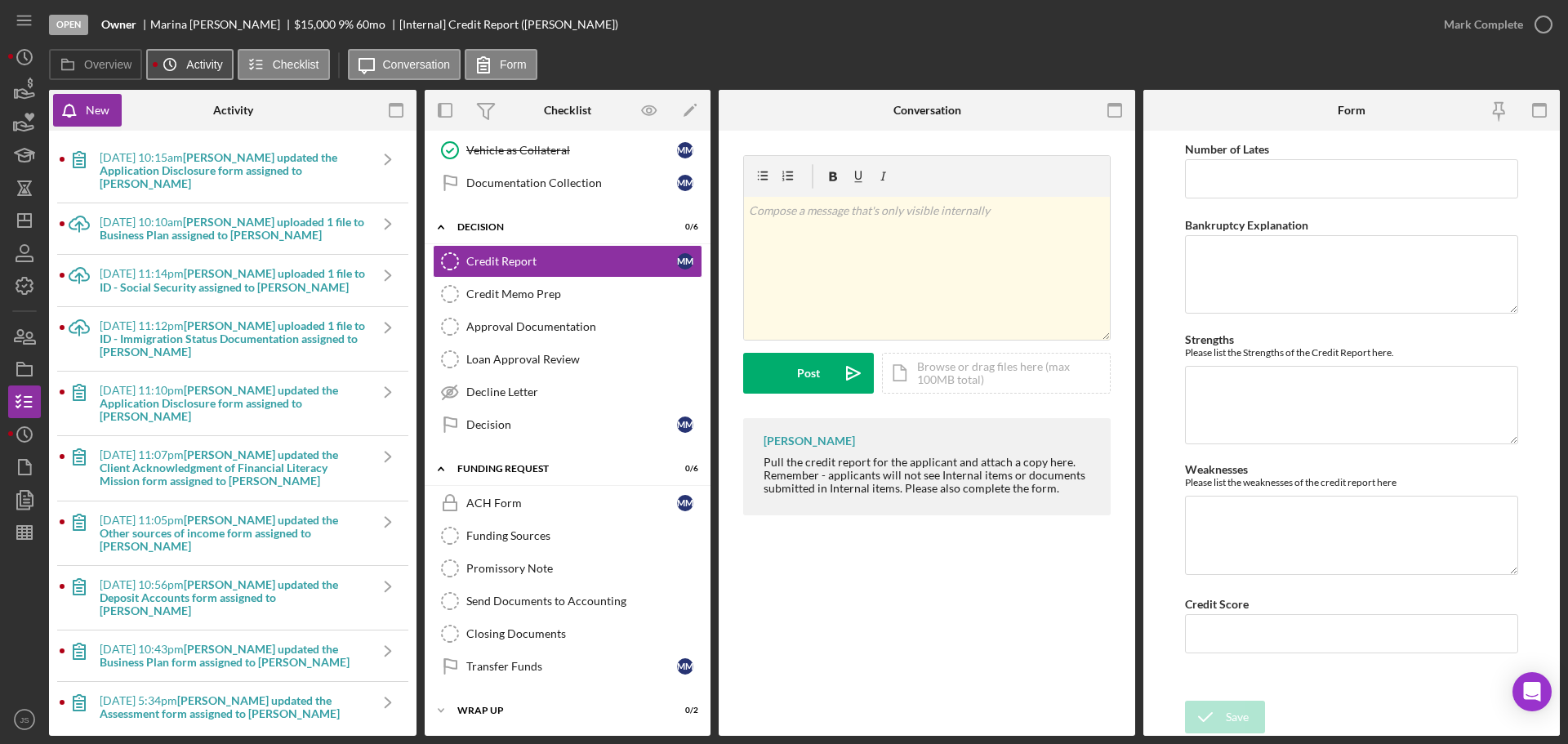
click at [201, 63] on label "Activity" at bounding box center [204, 64] width 36 height 13
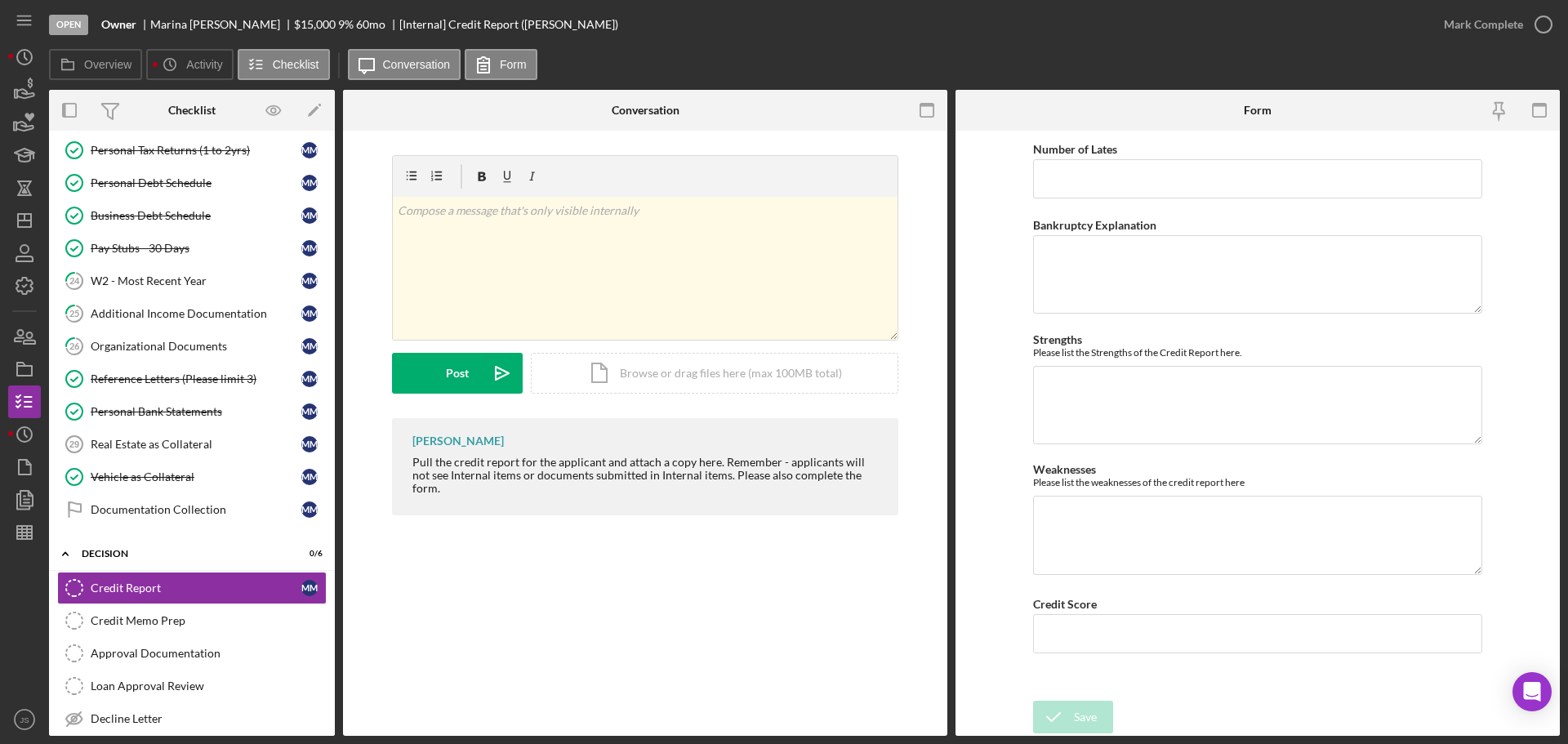
scroll to position [0, 0]
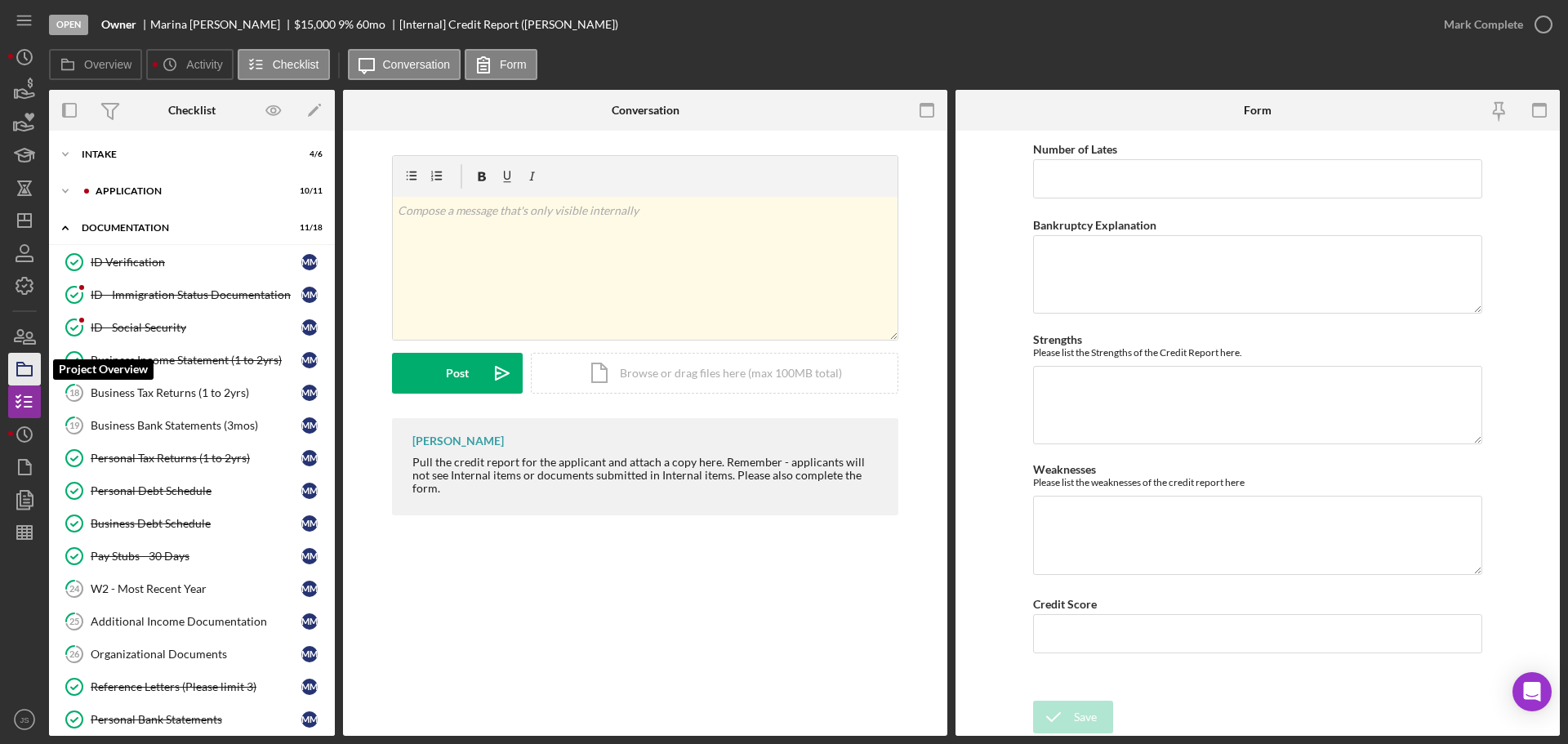
click at [10, 370] on icon "button" at bounding box center [24, 369] width 41 height 41
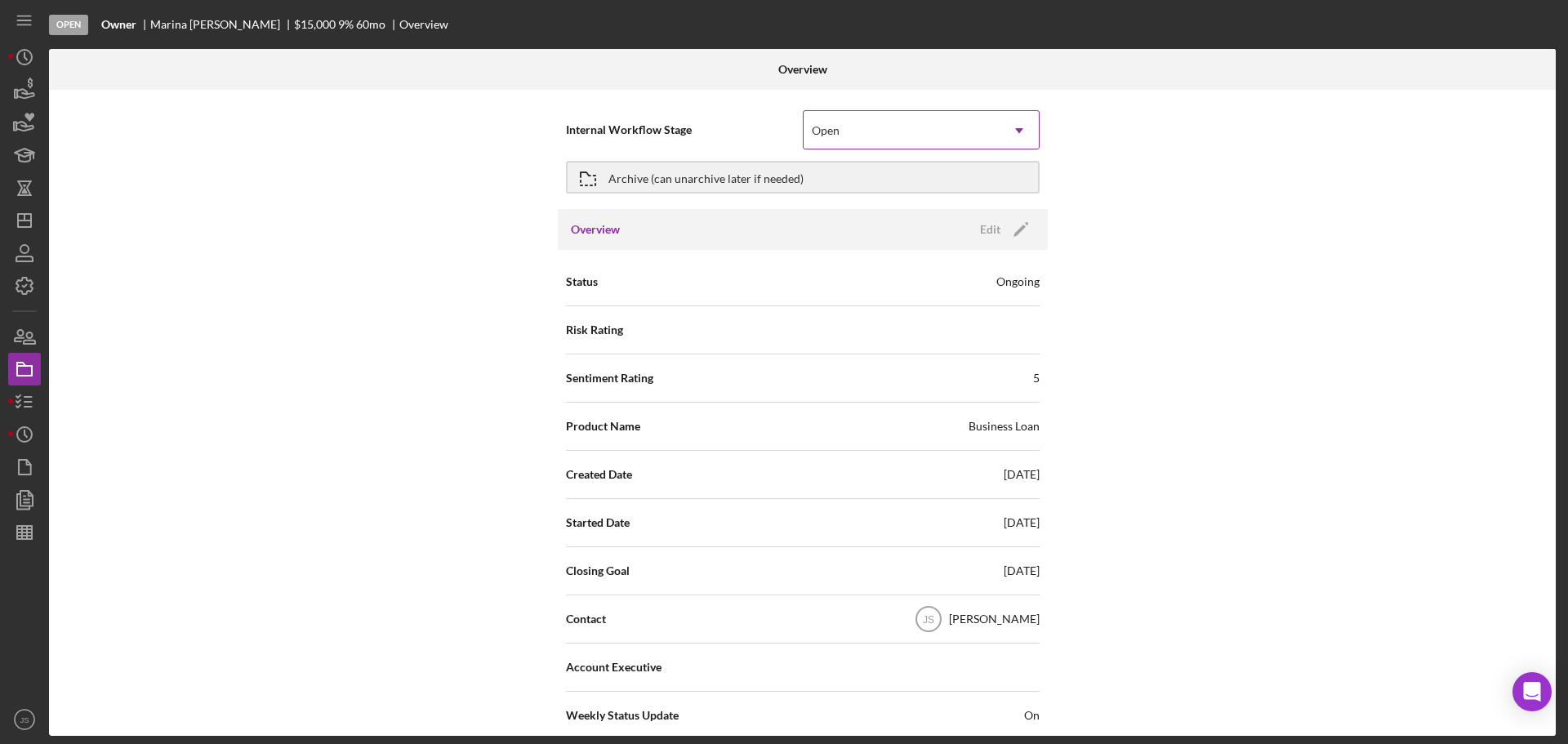
click at [1007, 136] on icon "Icon/Dropdown Arrow" at bounding box center [1019, 130] width 39 height 39
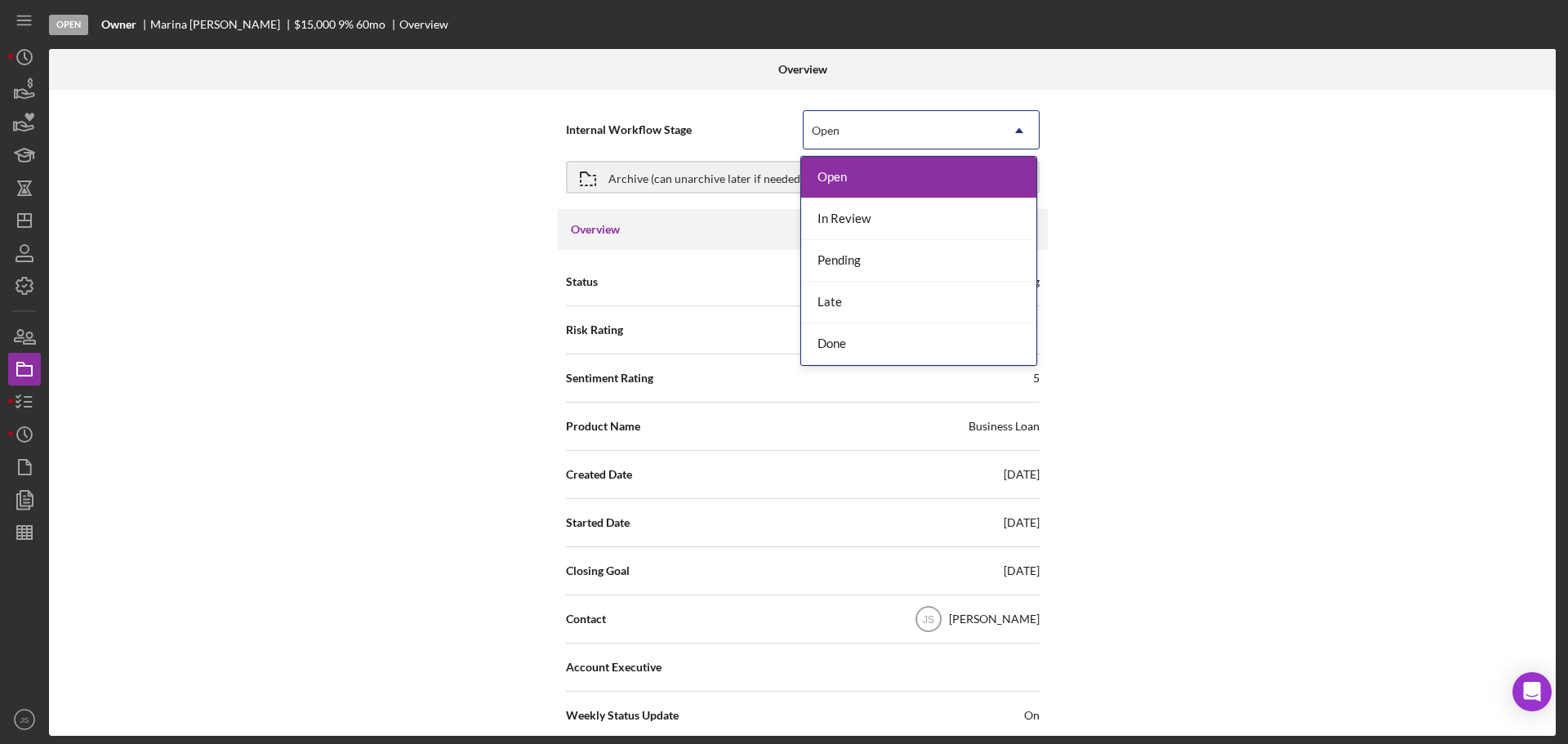
click at [1007, 136] on icon "Icon/Dropdown Arrow" at bounding box center [1019, 130] width 39 height 39
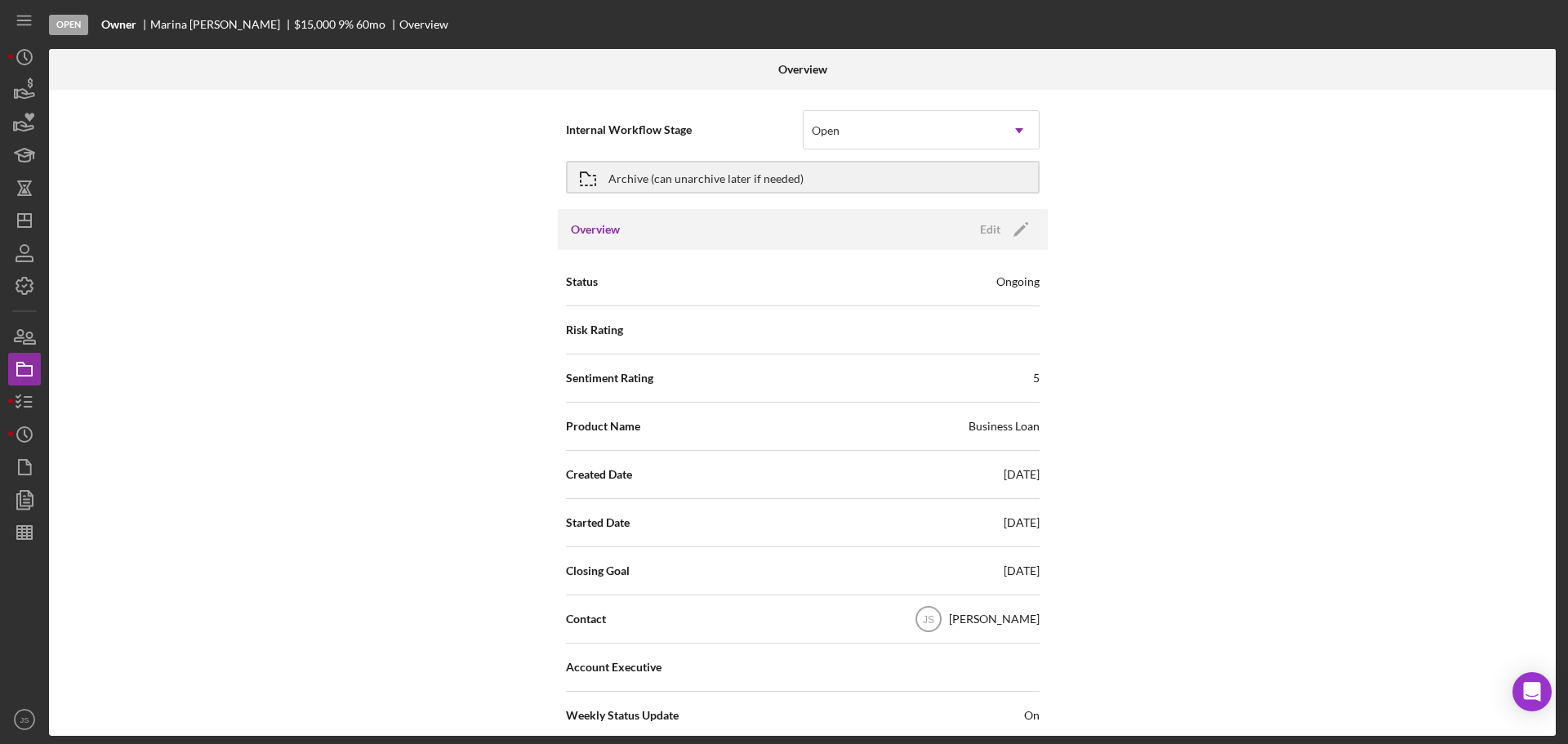
click at [1201, 179] on div "Internal Workflow Stage Open Icon/Dropdown Arrow Archive (can unarchive later i…" at bounding box center [801, 413] width 1507 height 646
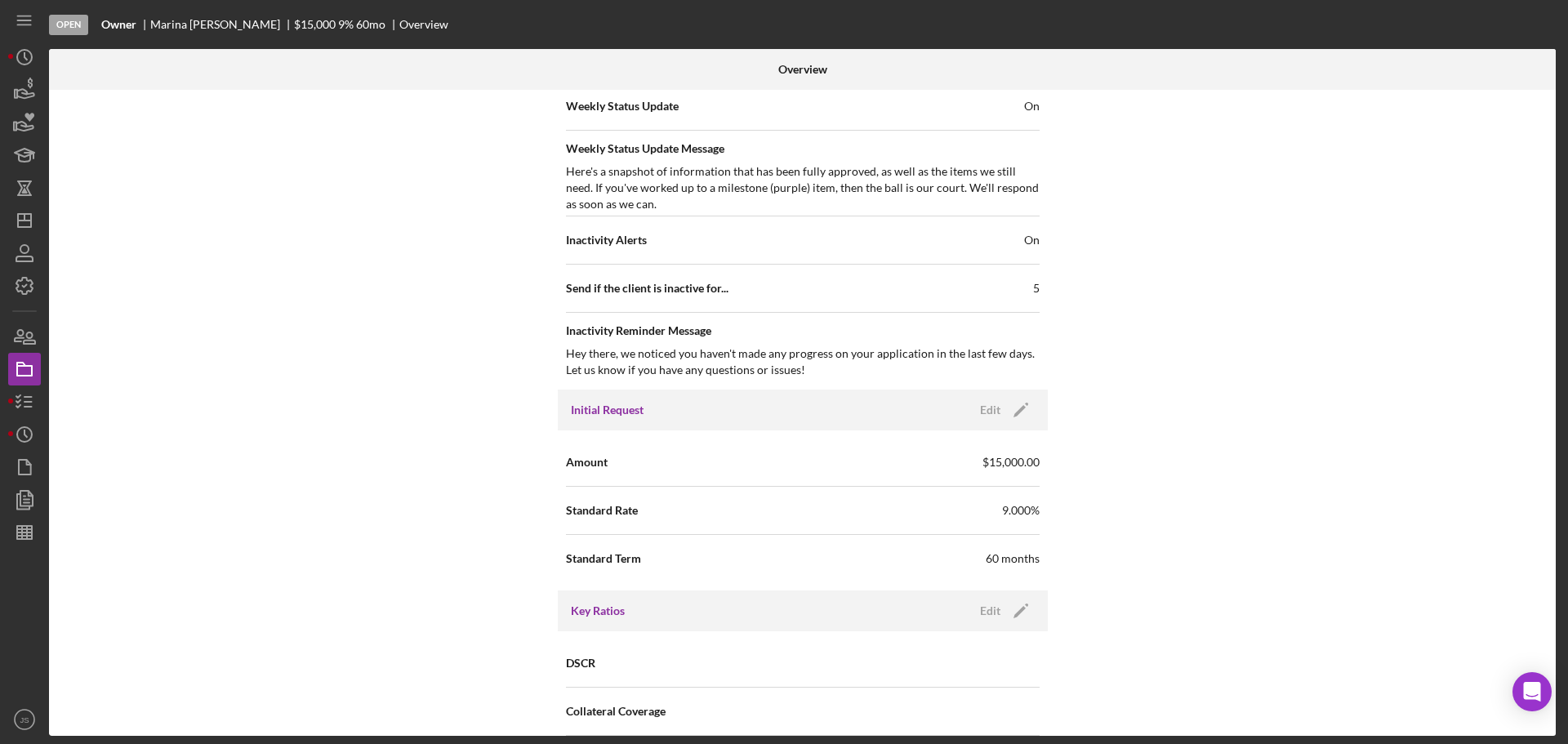
scroll to position [572, 0]
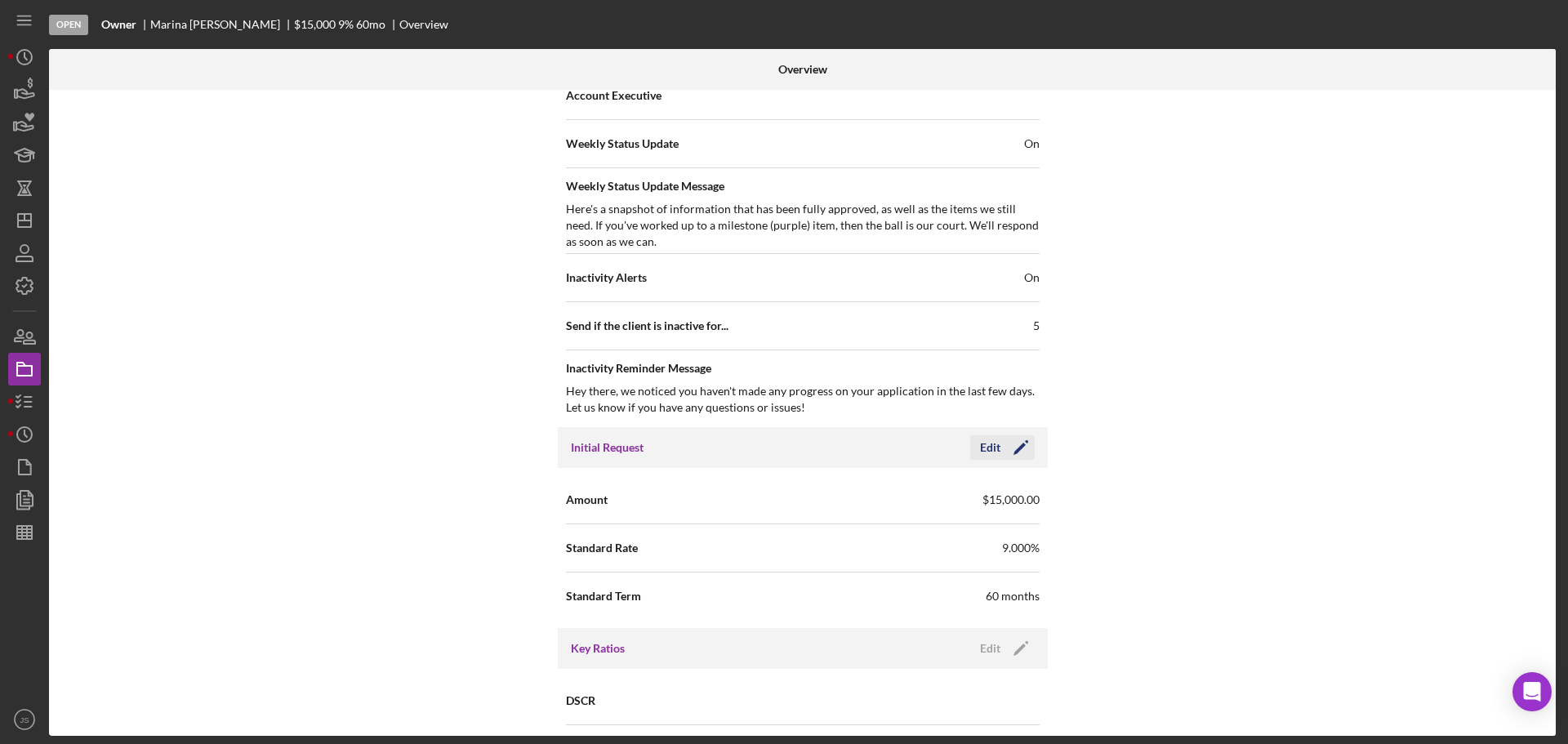
click at [1001, 442] on icon "Icon/Edit" at bounding box center [1021, 448] width 41 height 41
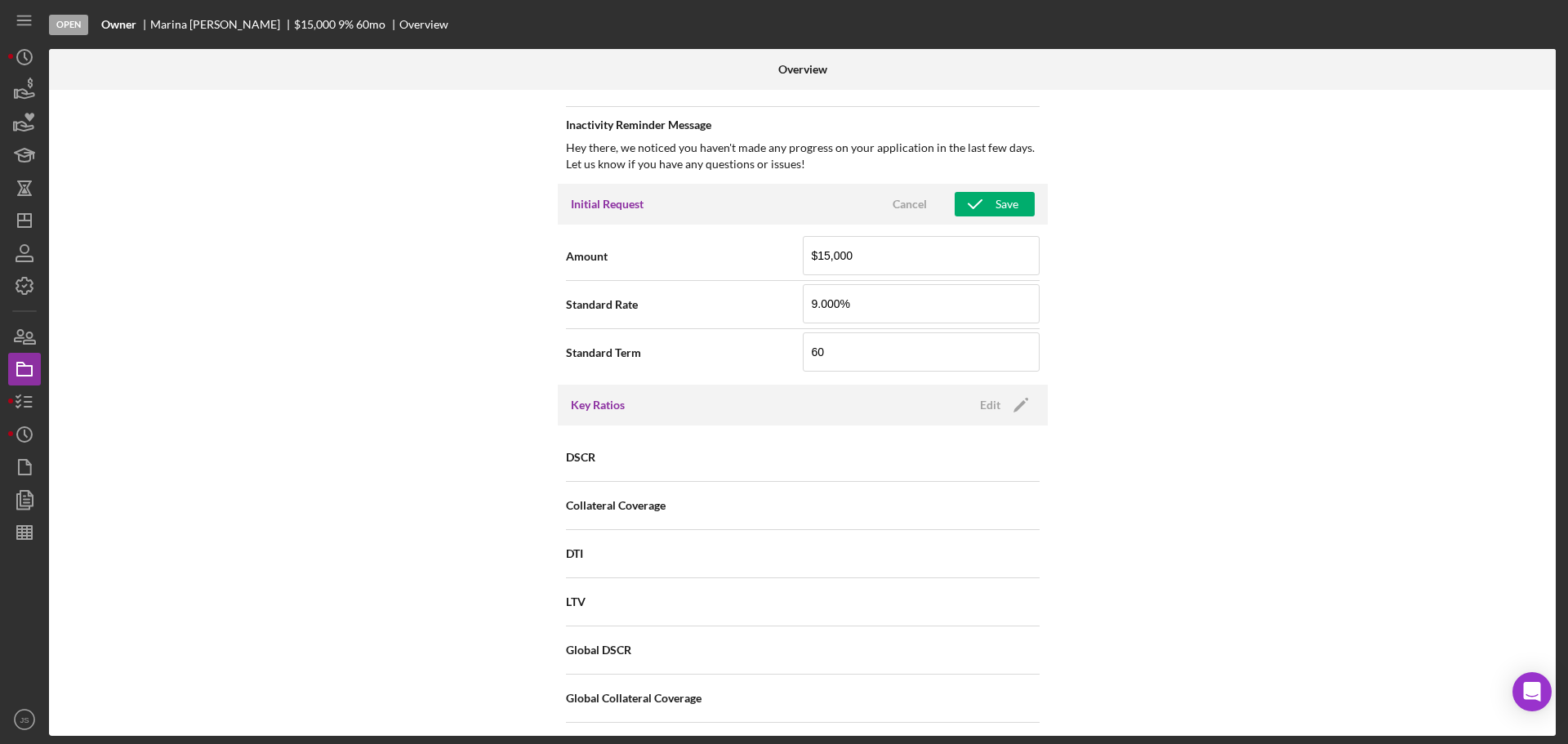
scroll to position [817, 0]
click at [993, 401] on div "Edit" at bounding box center [990, 404] width 20 height 25
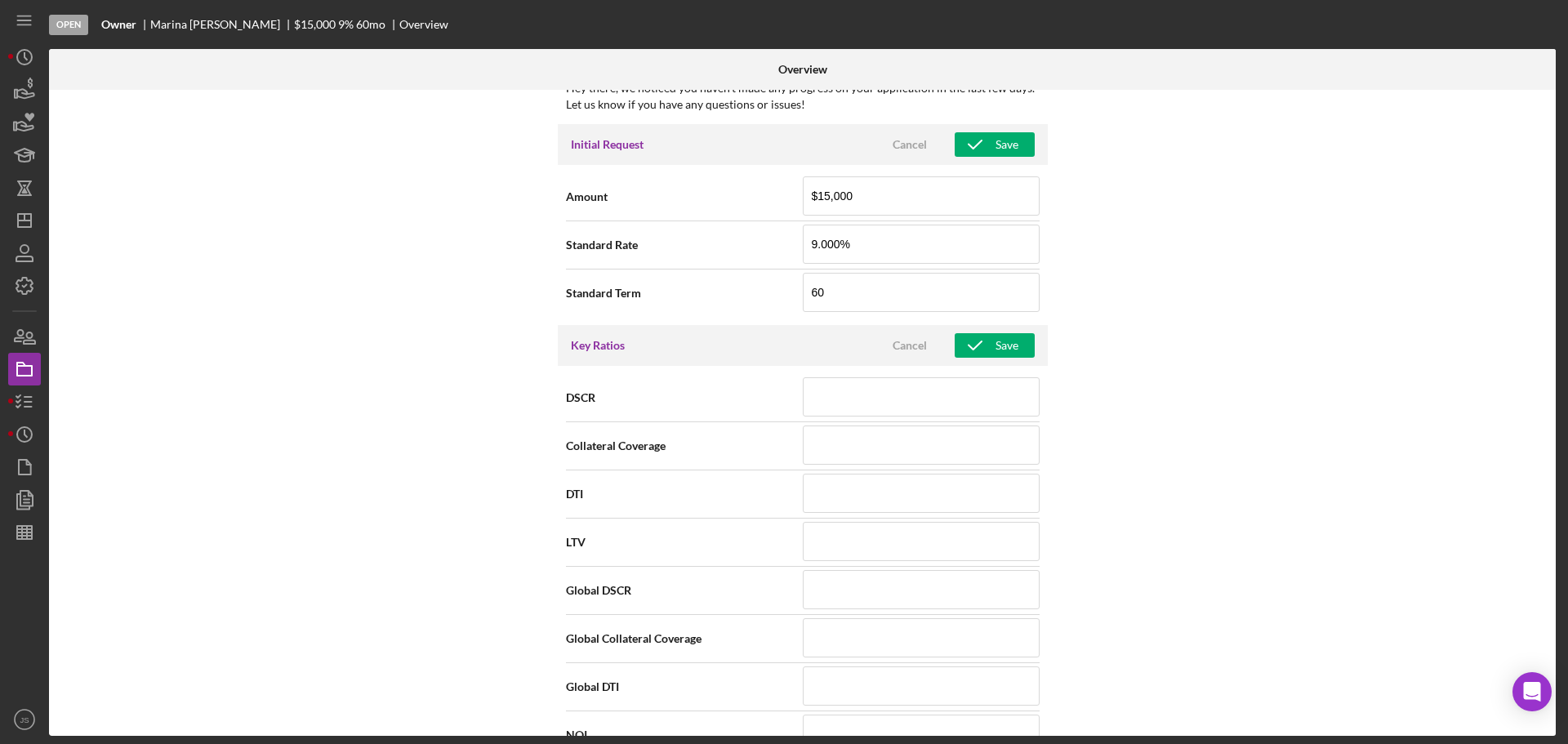
scroll to position [1226, 0]
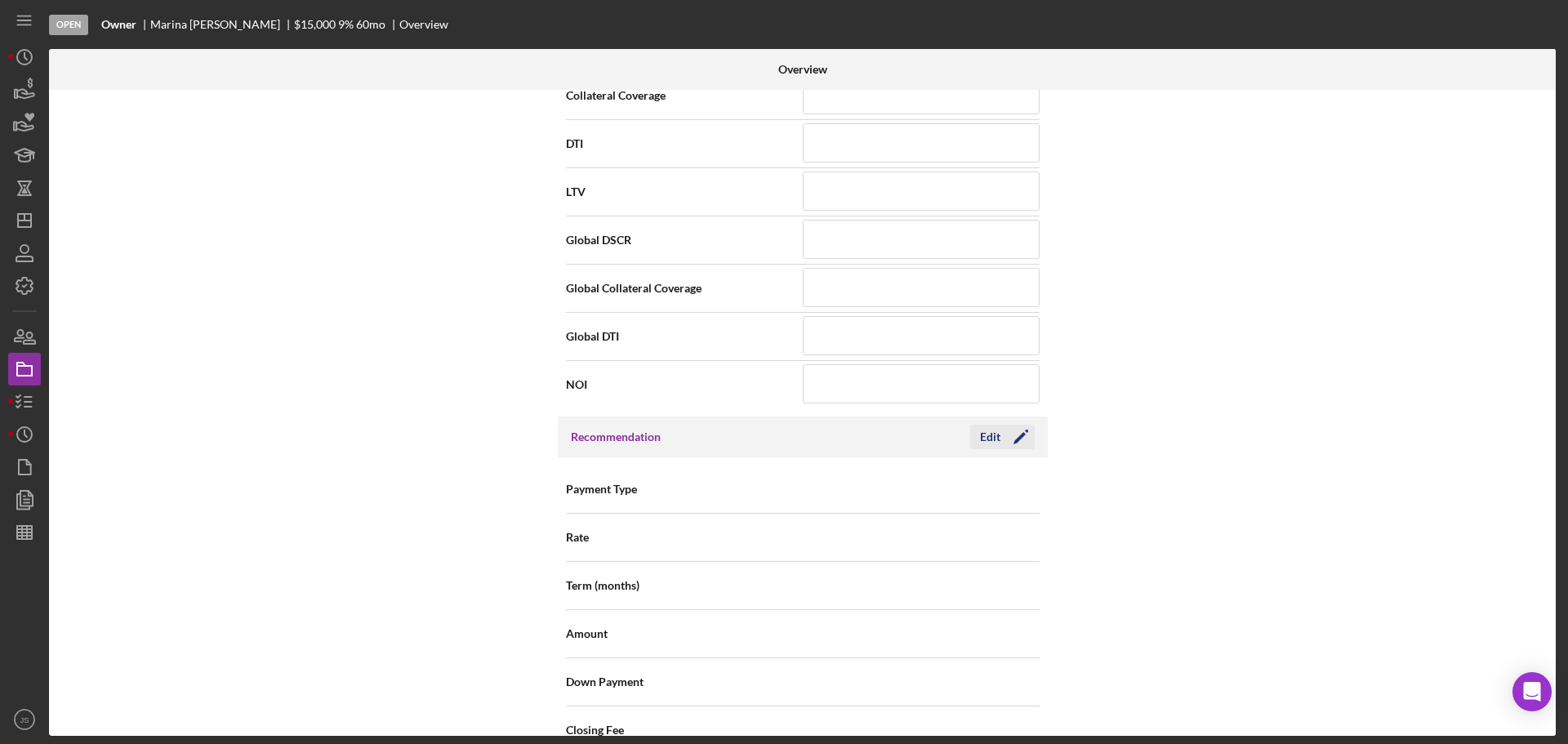
click at [1011, 437] on icon "Icon/Edit" at bounding box center [1021, 437] width 41 height 41
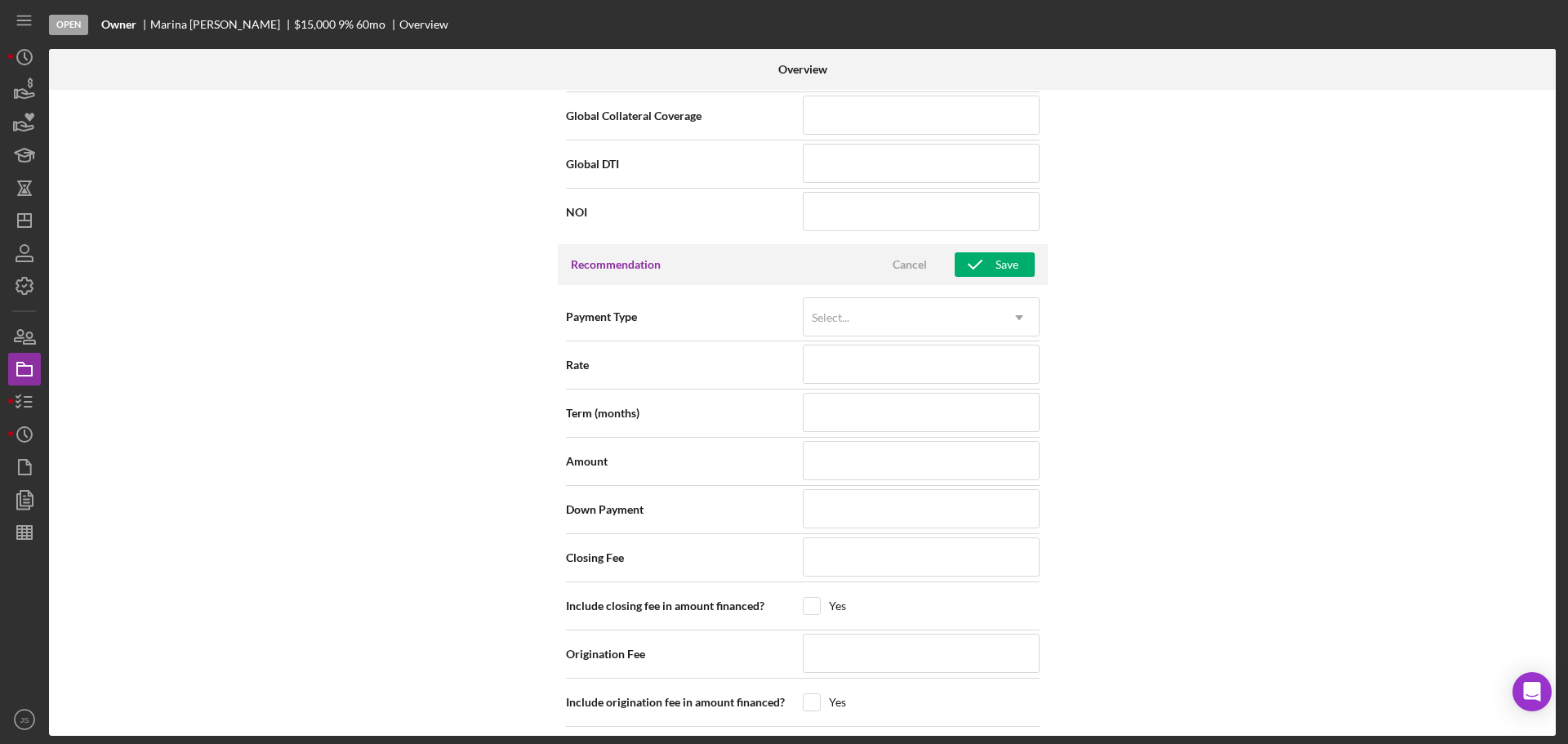
scroll to position [1552, 0]
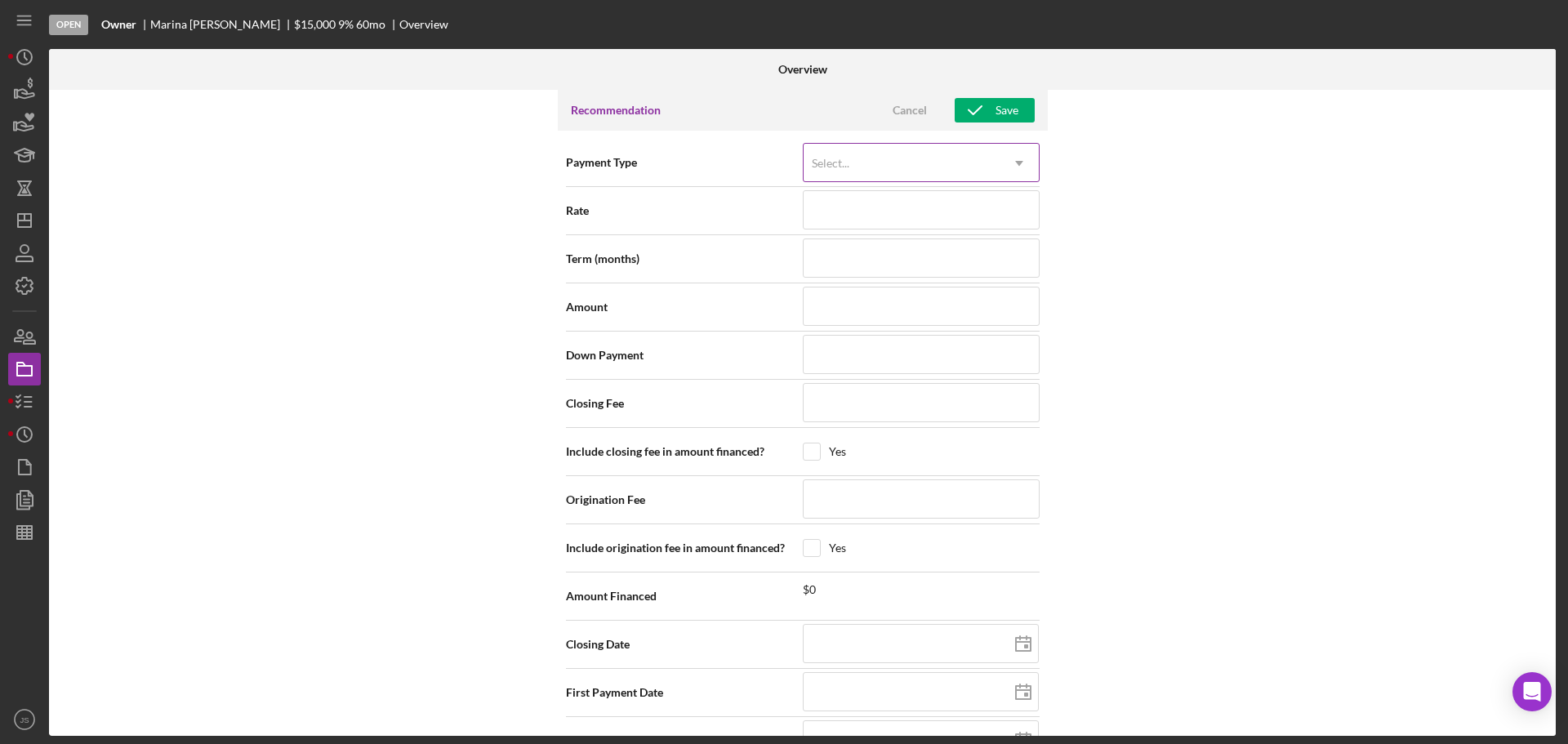
click at [1030, 156] on icon "Icon/Dropdown Arrow" at bounding box center [1019, 163] width 39 height 39
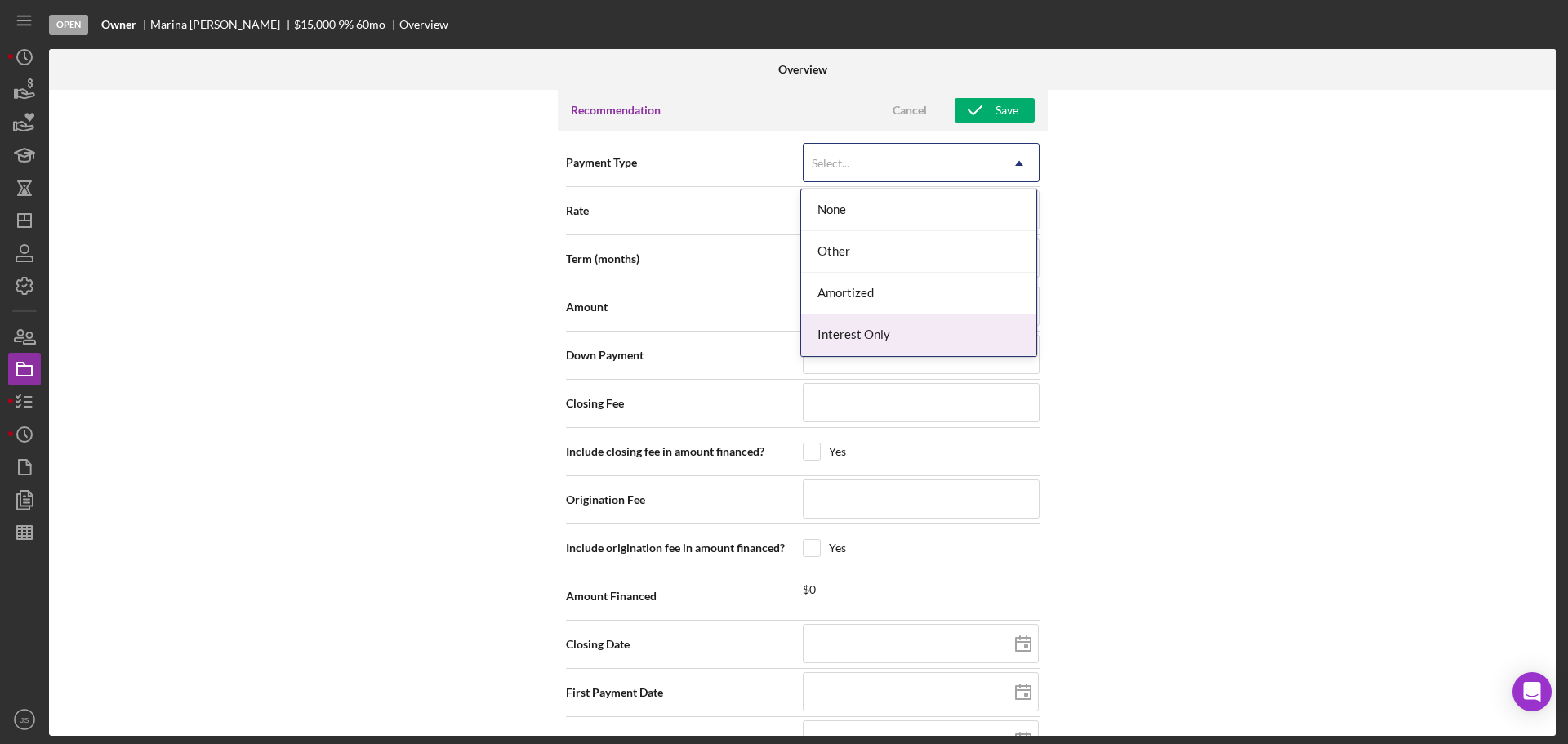
click at [505, 327] on div "Internal Workflow Stage Open Icon/Dropdown Arrow Archive (can unarchive later i…" at bounding box center [801, 413] width 1507 height 646
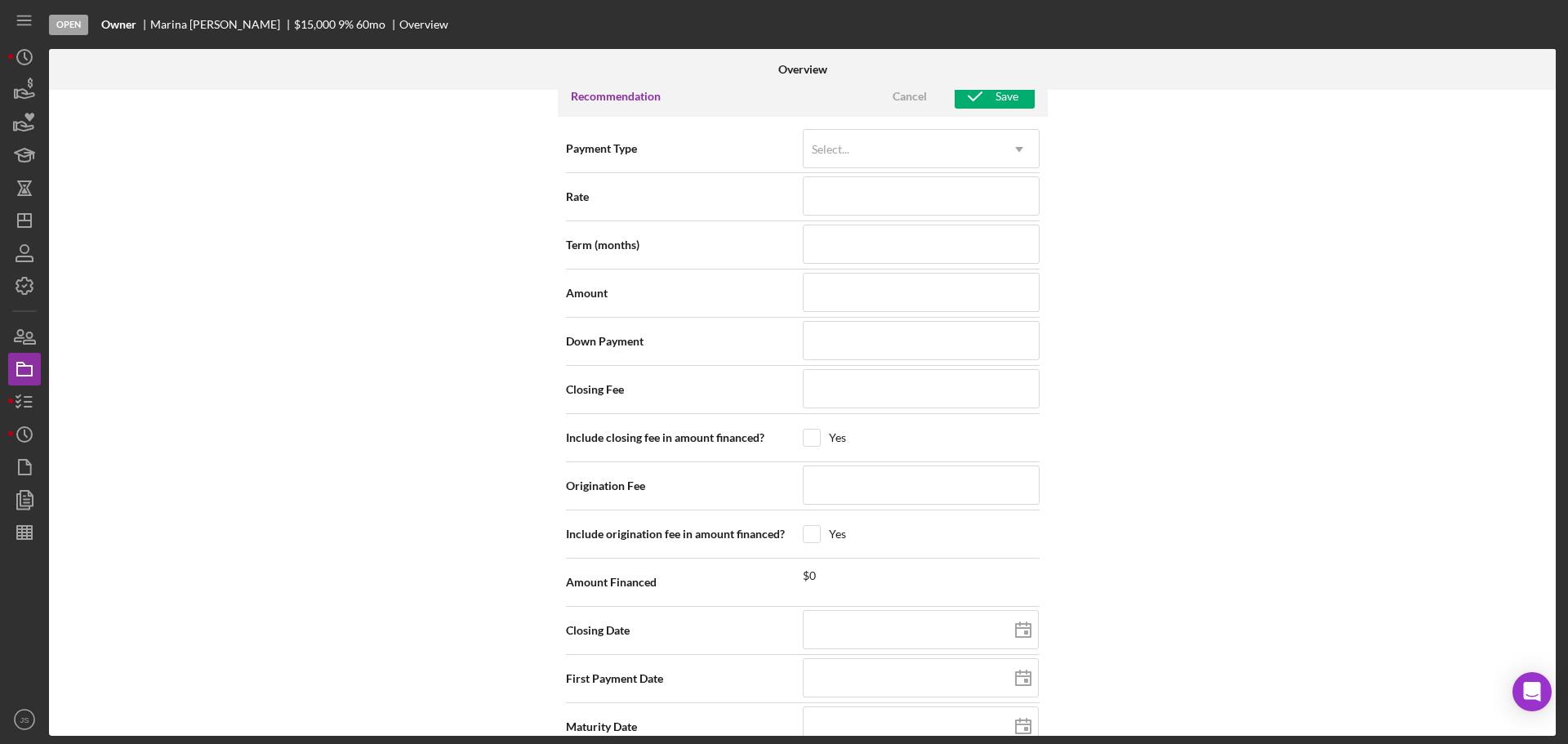
scroll to position [1471, 0]
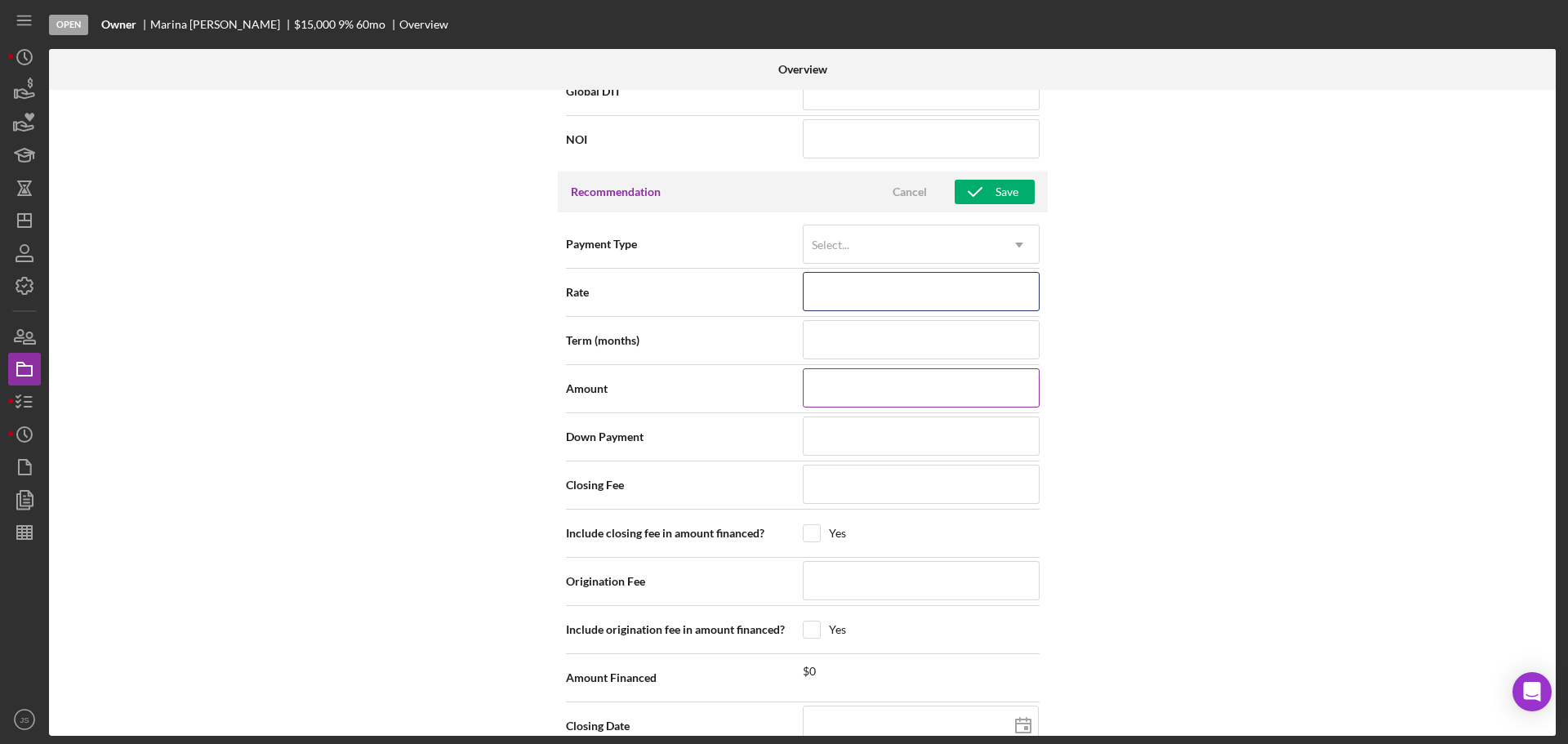
drag, startPoint x: 900, startPoint y: 302, endPoint x: 849, endPoint y: 390, distance: 101.7
click at [901, 302] on input at bounding box center [921, 292] width 237 height 39
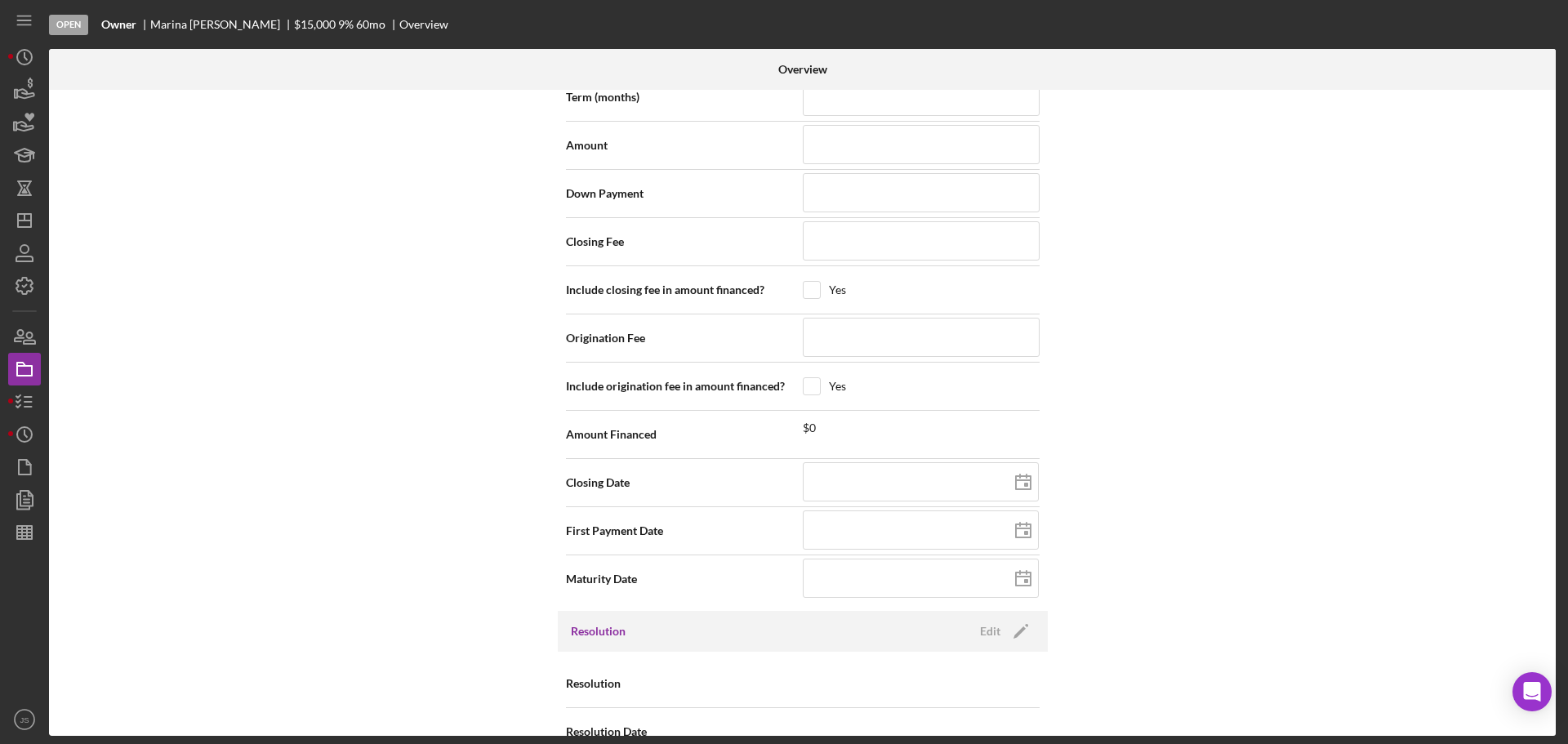
scroll to position [1716, 0]
click at [1020, 484] on icon at bounding box center [1023, 481] width 41 height 41
click at [445, 470] on div "Internal Workflow Stage Open Icon/Dropdown Arrow Archive (can unarchive later i…" at bounding box center [801, 413] width 1507 height 646
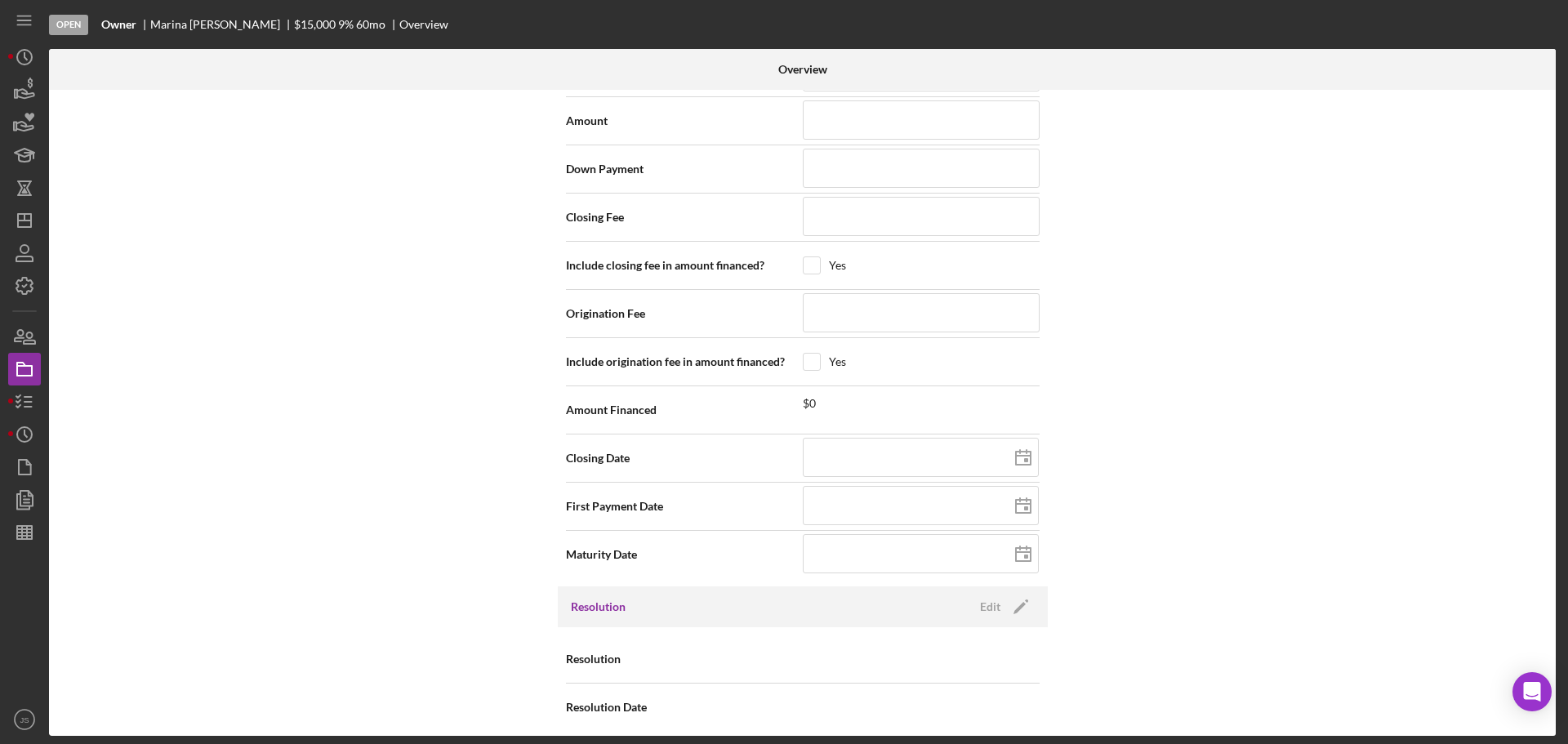
scroll to position [1750, 0]
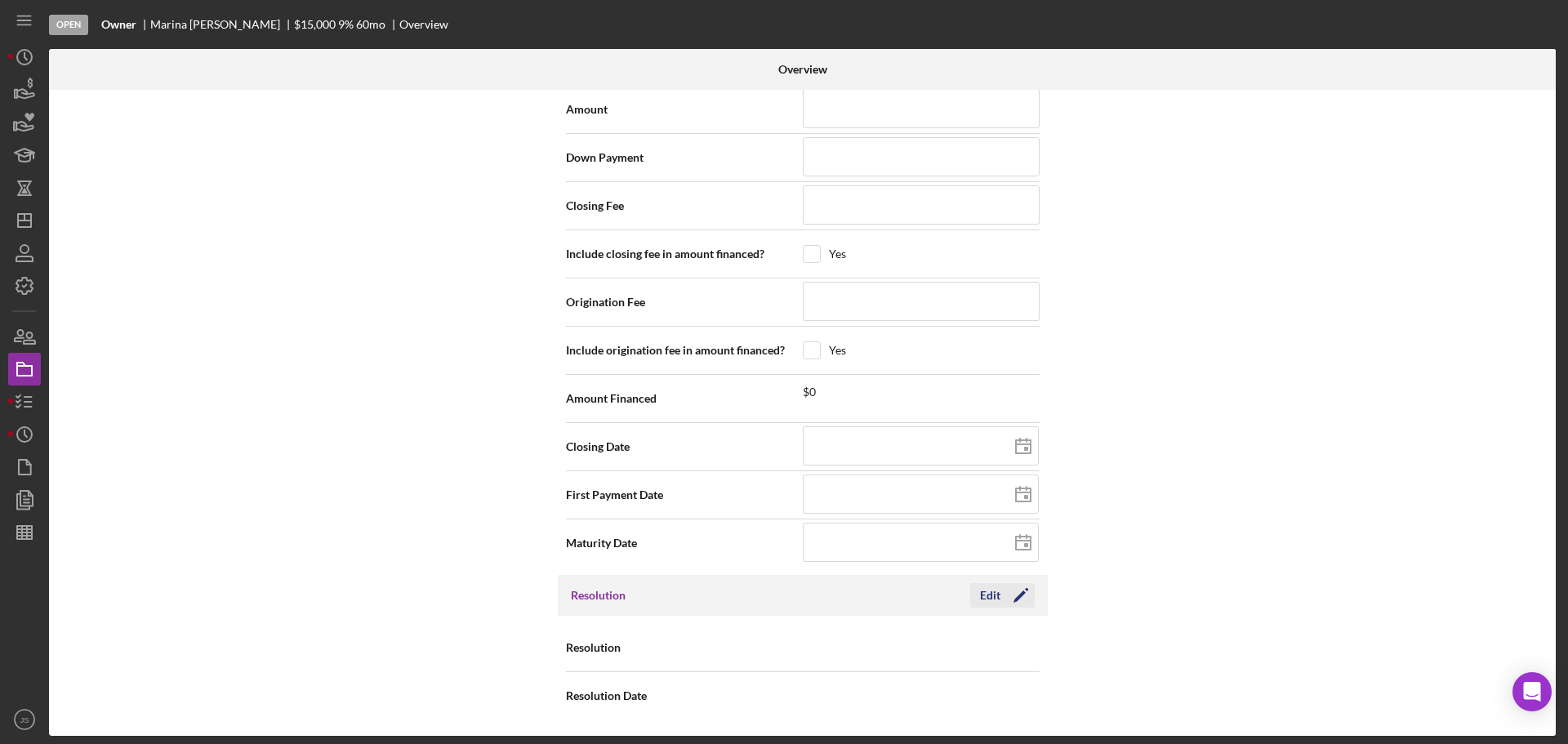
click at [970, 599] on button "Edit Icon/Edit" at bounding box center [1002, 595] width 64 height 25
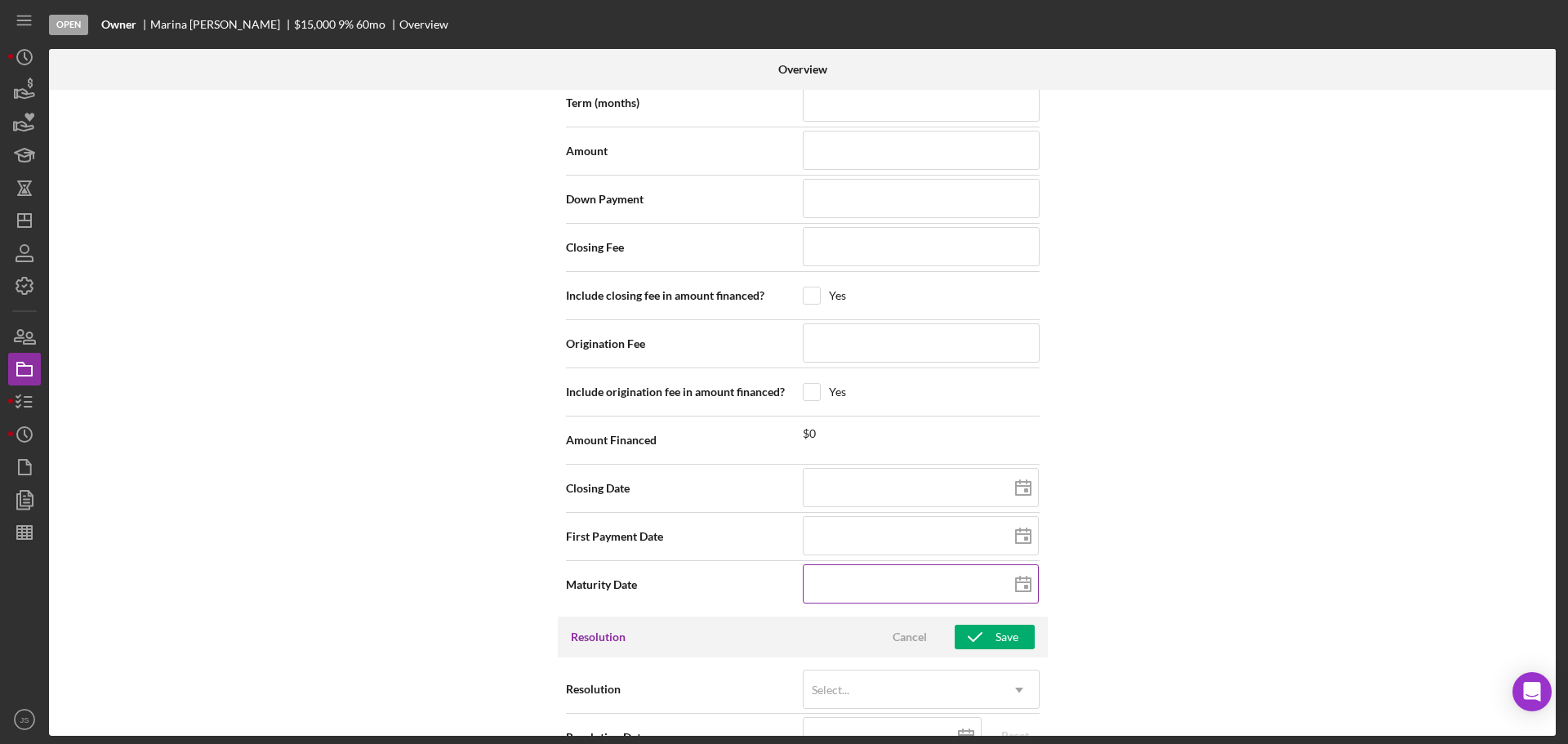
scroll to position [1669, 0]
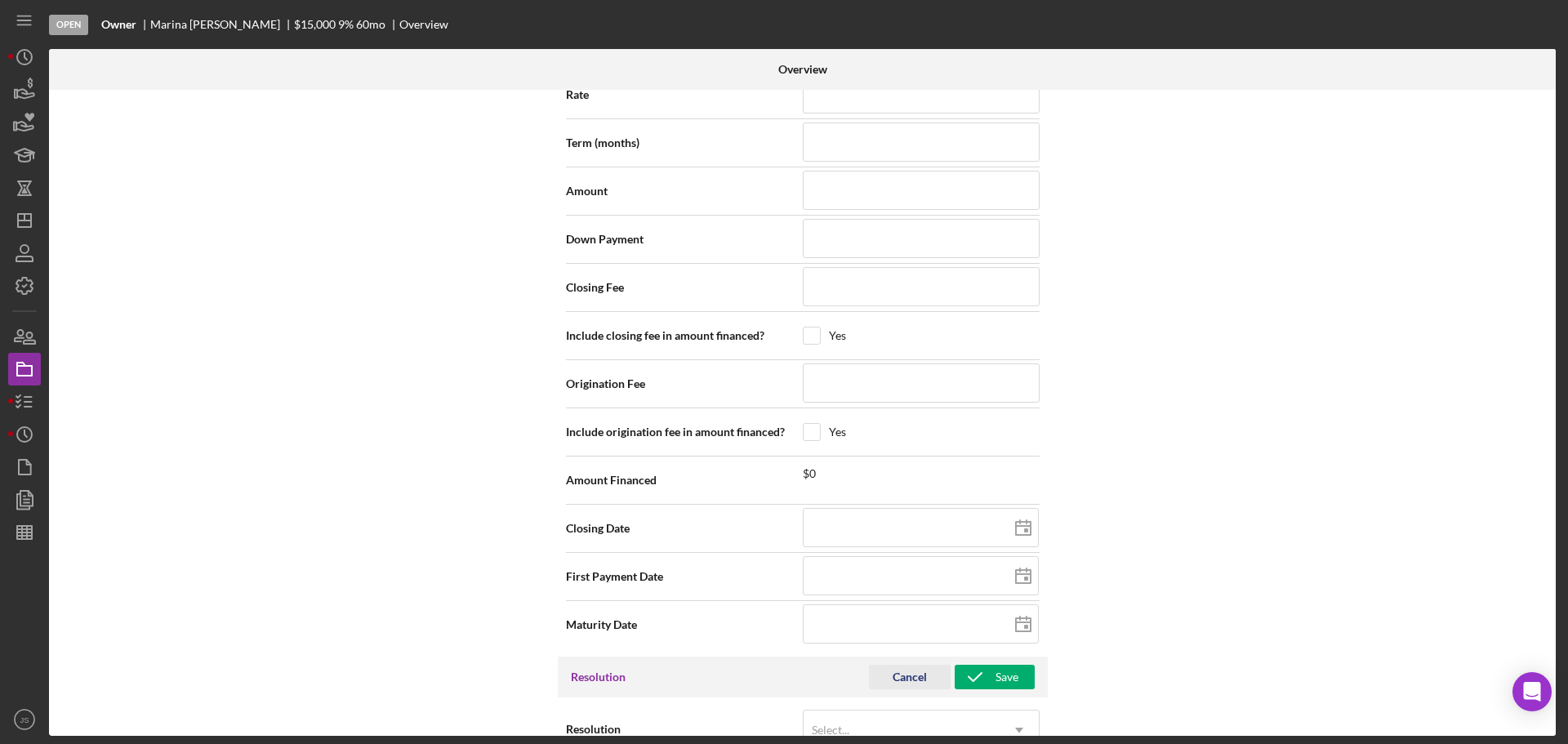
click at [899, 669] on div "Cancel" at bounding box center [909, 677] width 34 height 25
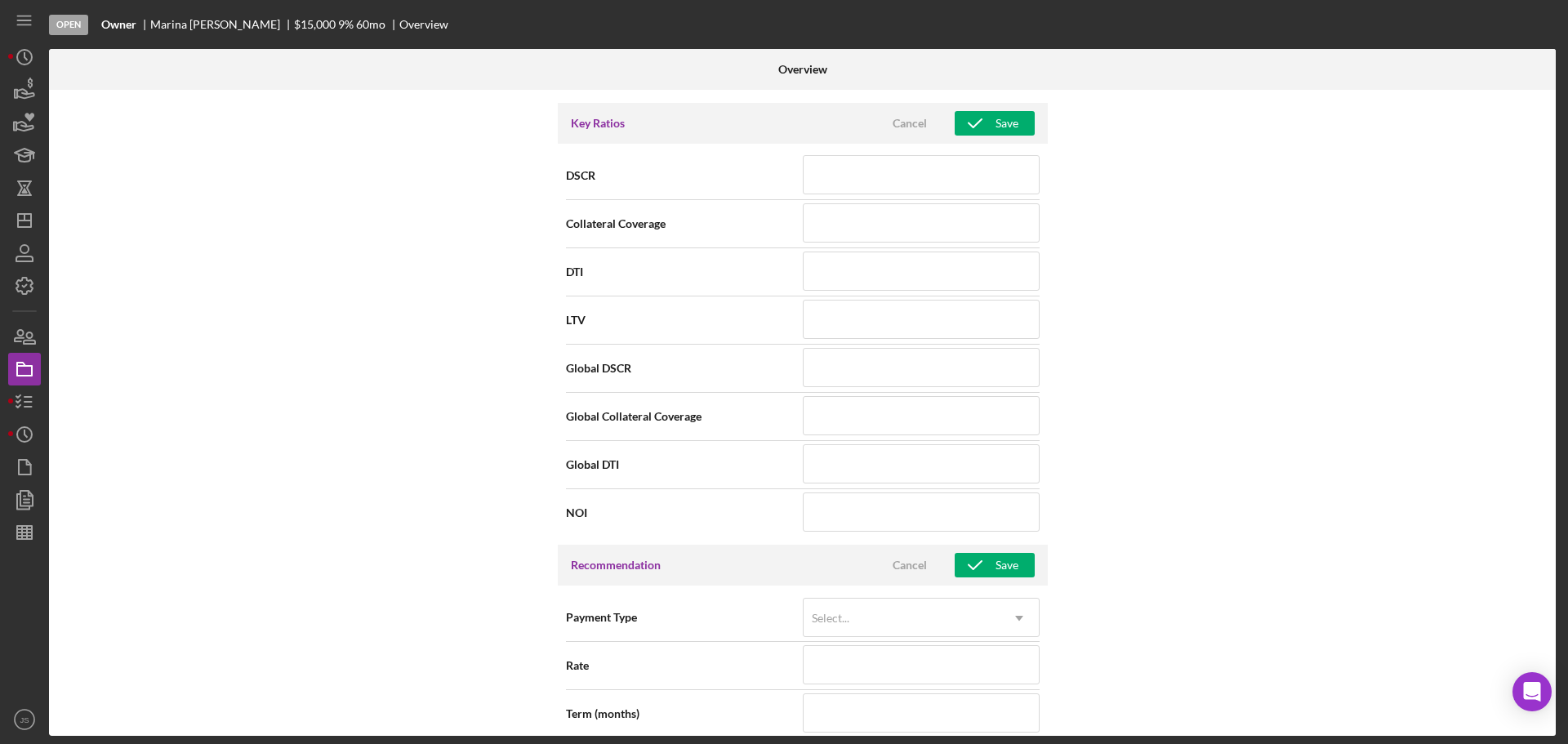
scroll to position [1015, 0]
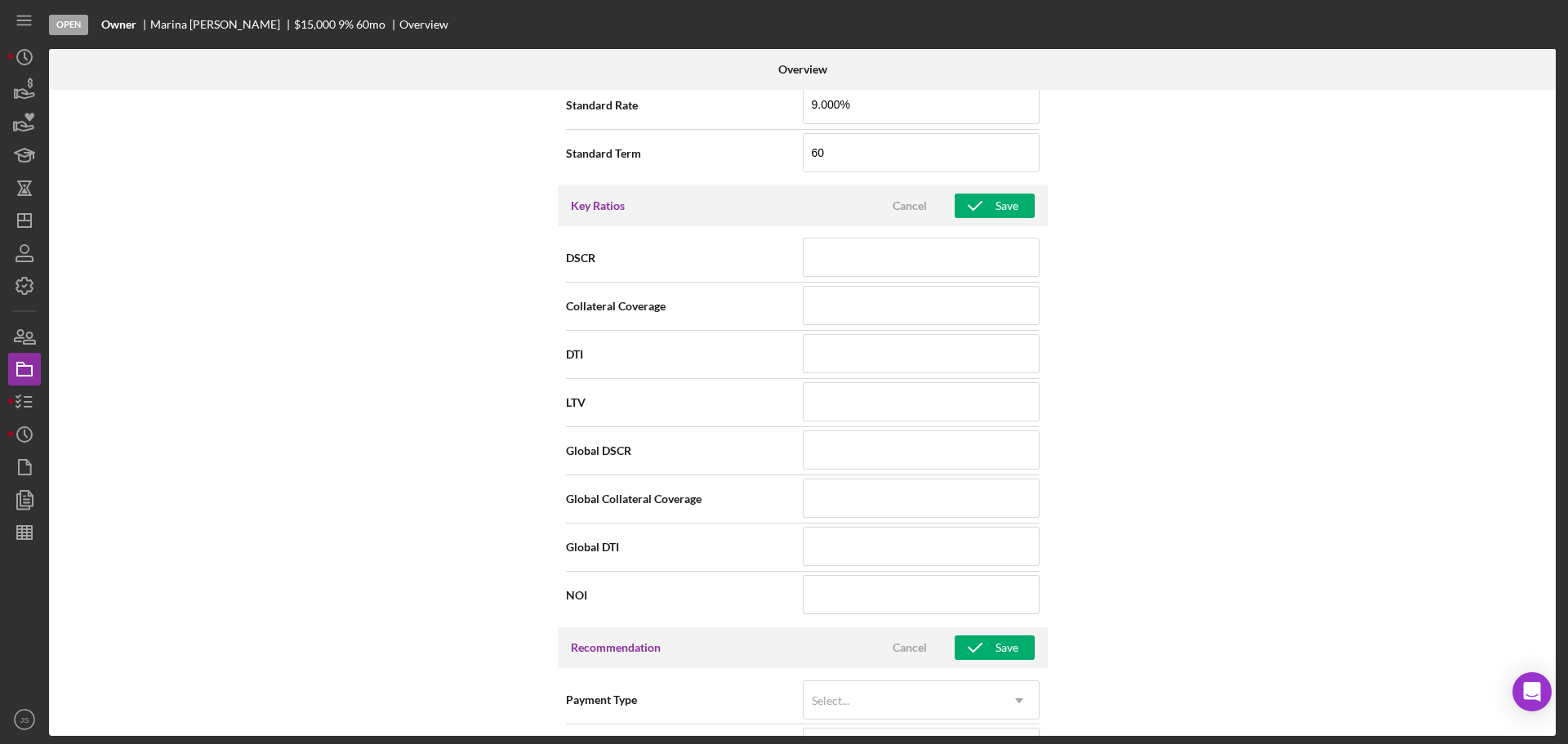
click at [909, 655] on div "Cancel" at bounding box center [909, 648] width 34 height 25
click at [916, 216] on div "Cancel" at bounding box center [909, 205] width 34 height 25
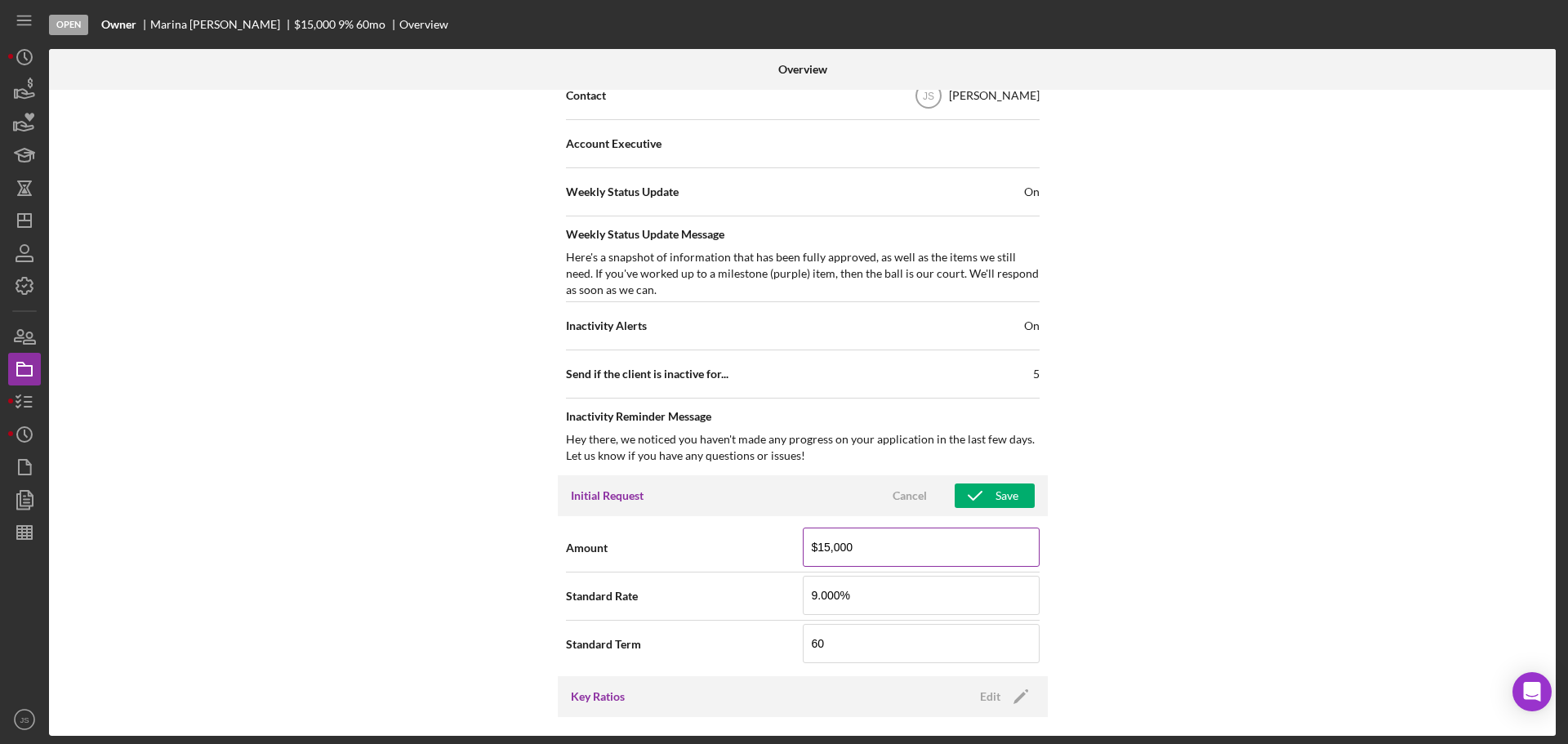
scroll to position [525, 0]
click at [911, 494] on div "Cancel" at bounding box center [909, 494] width 34 height 25
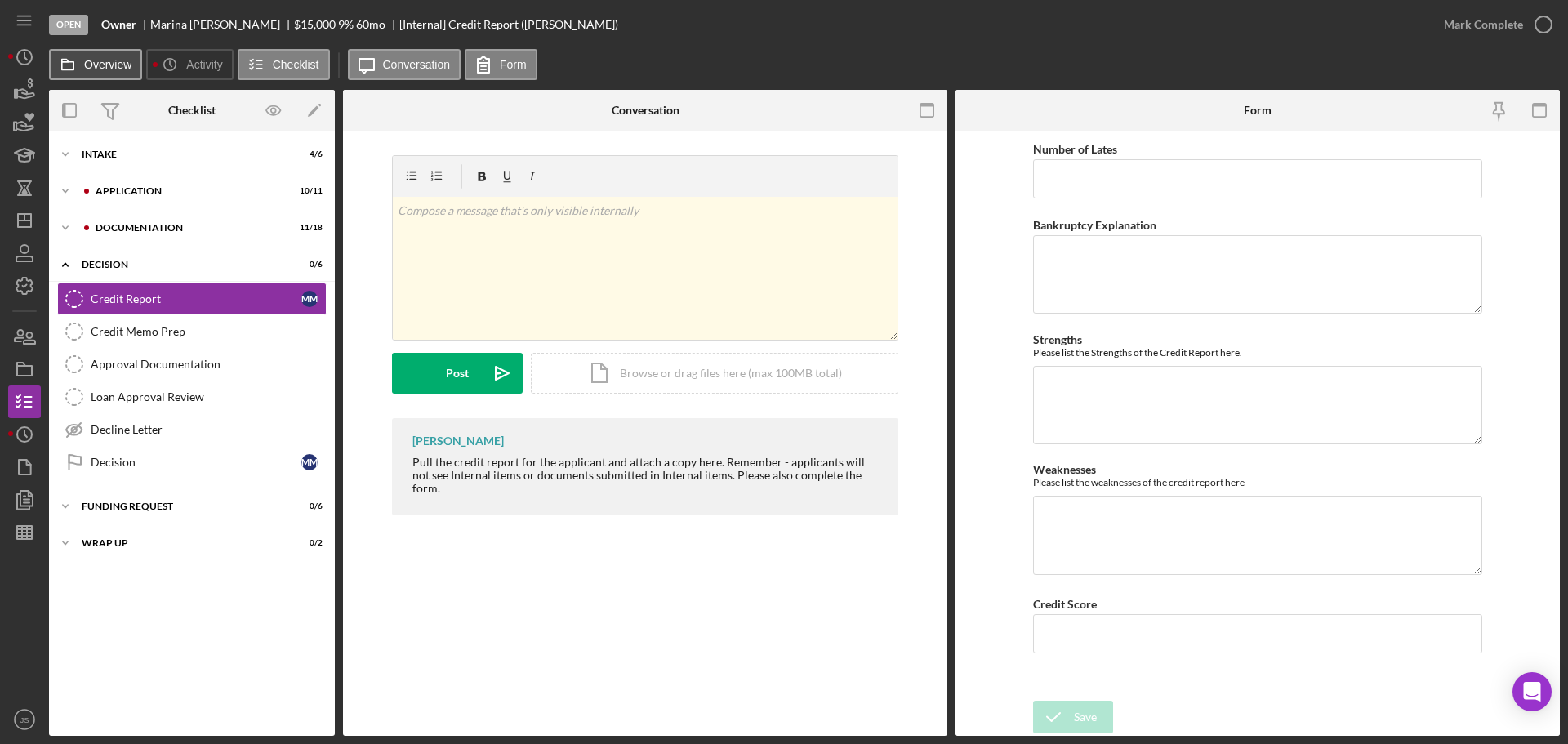
click at [113, 61] on label "Overview" at bounding box center [108, 64] width 48 height 13
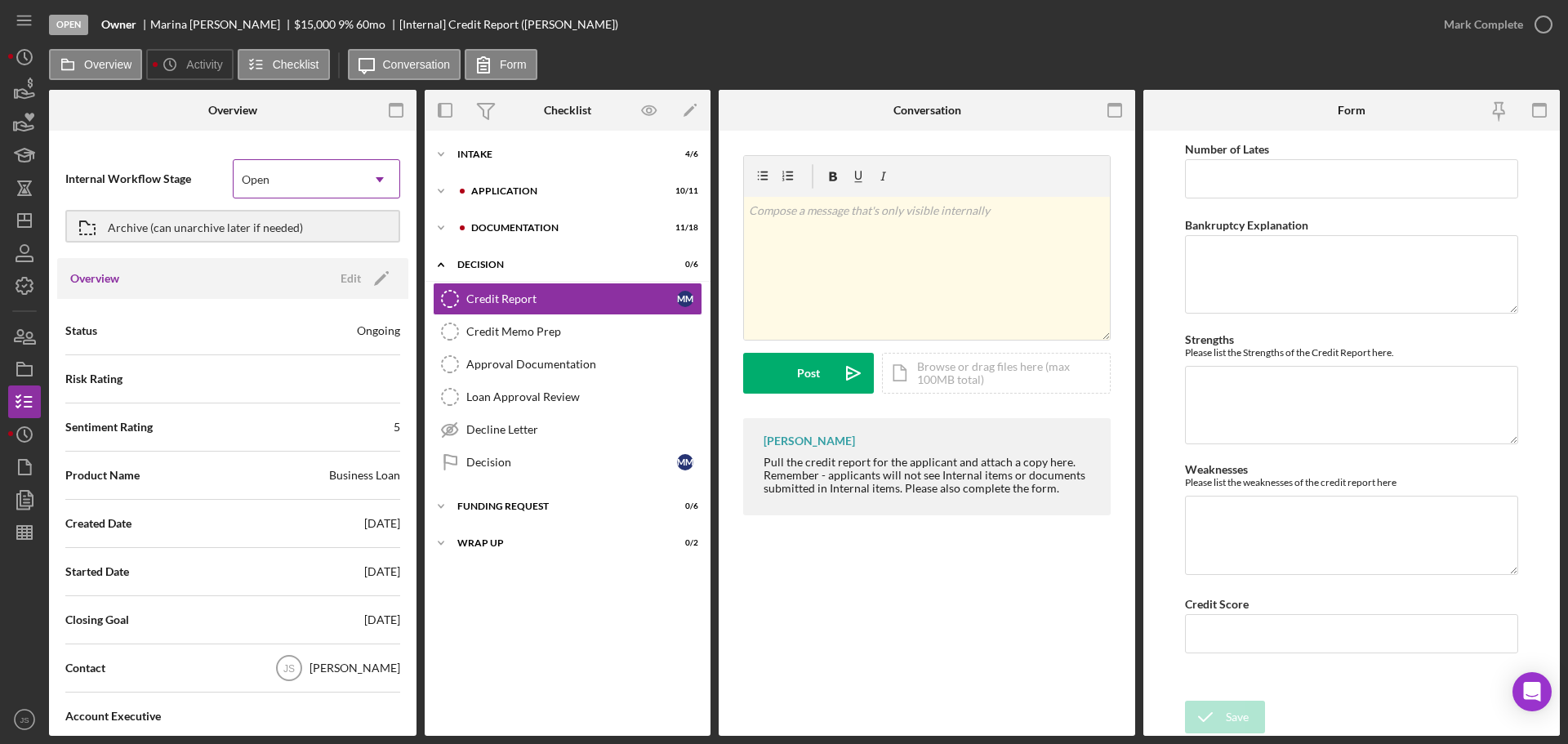
click at [321, 182] on div "Open" at bounding box center [297, 179] width 127 height 38
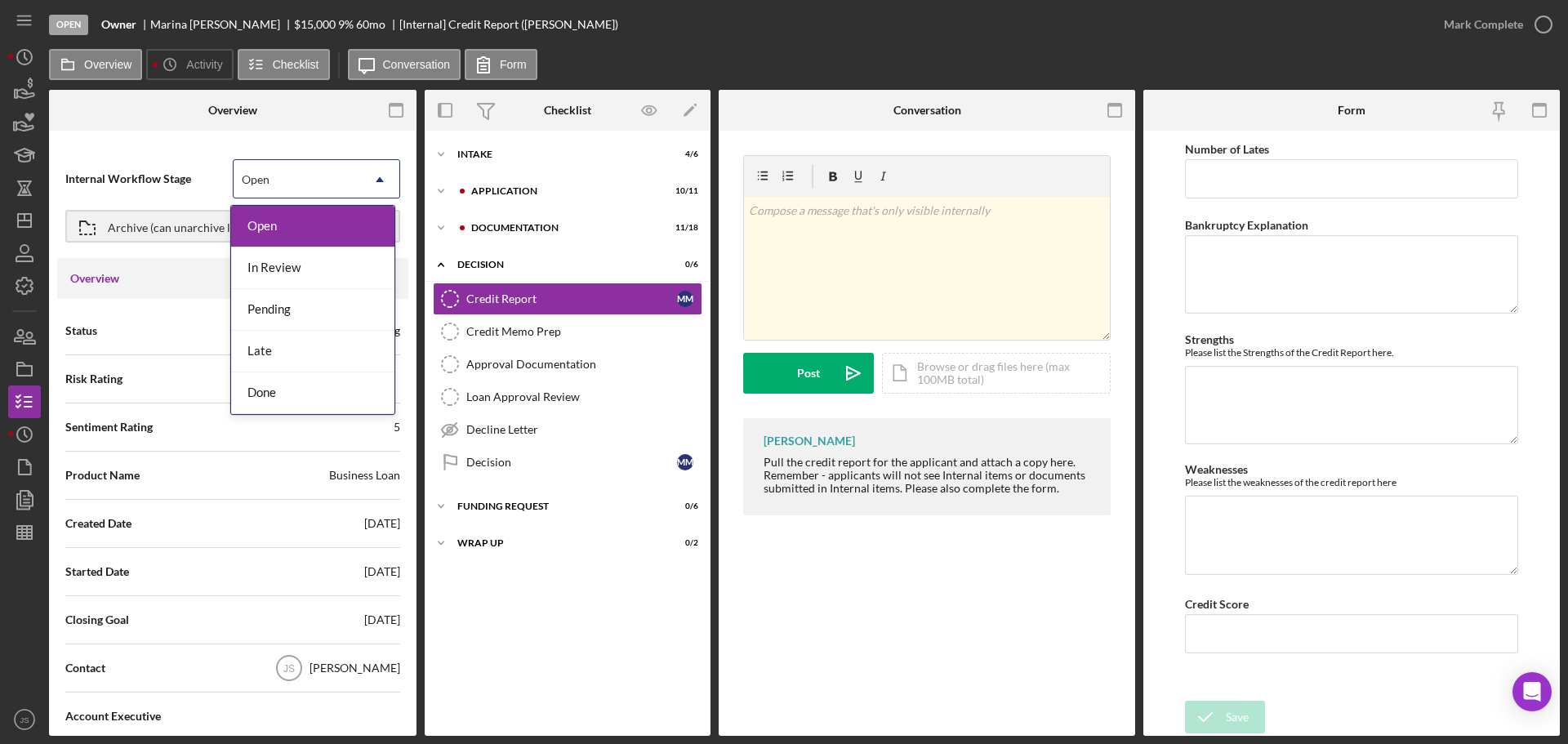
click at [321, 182] on div "Open" at bounding box center [297, 179] width 127 height 38
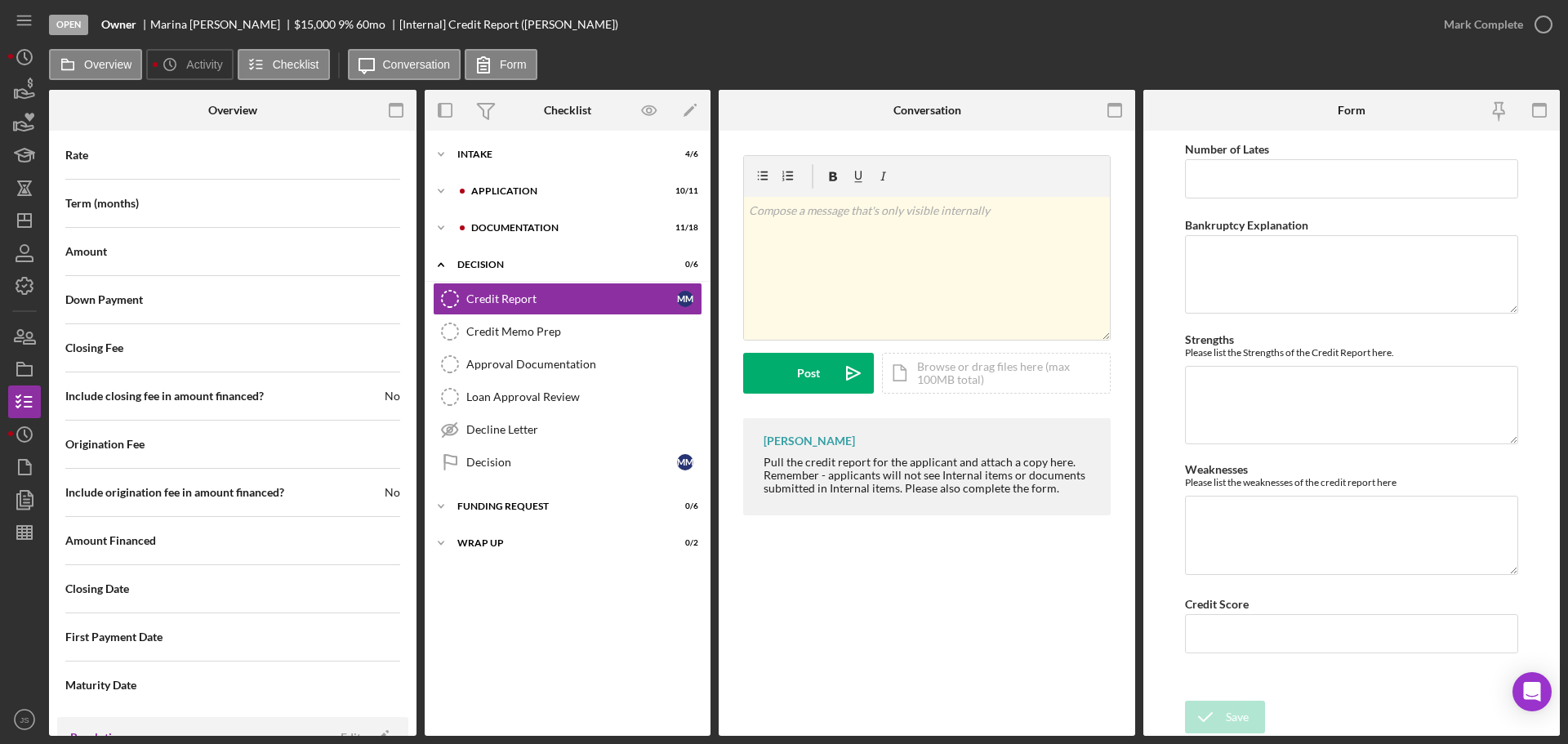
scroll to position [1669, 0]
